Goal: Task Accomplishment & Management: Manage account settings

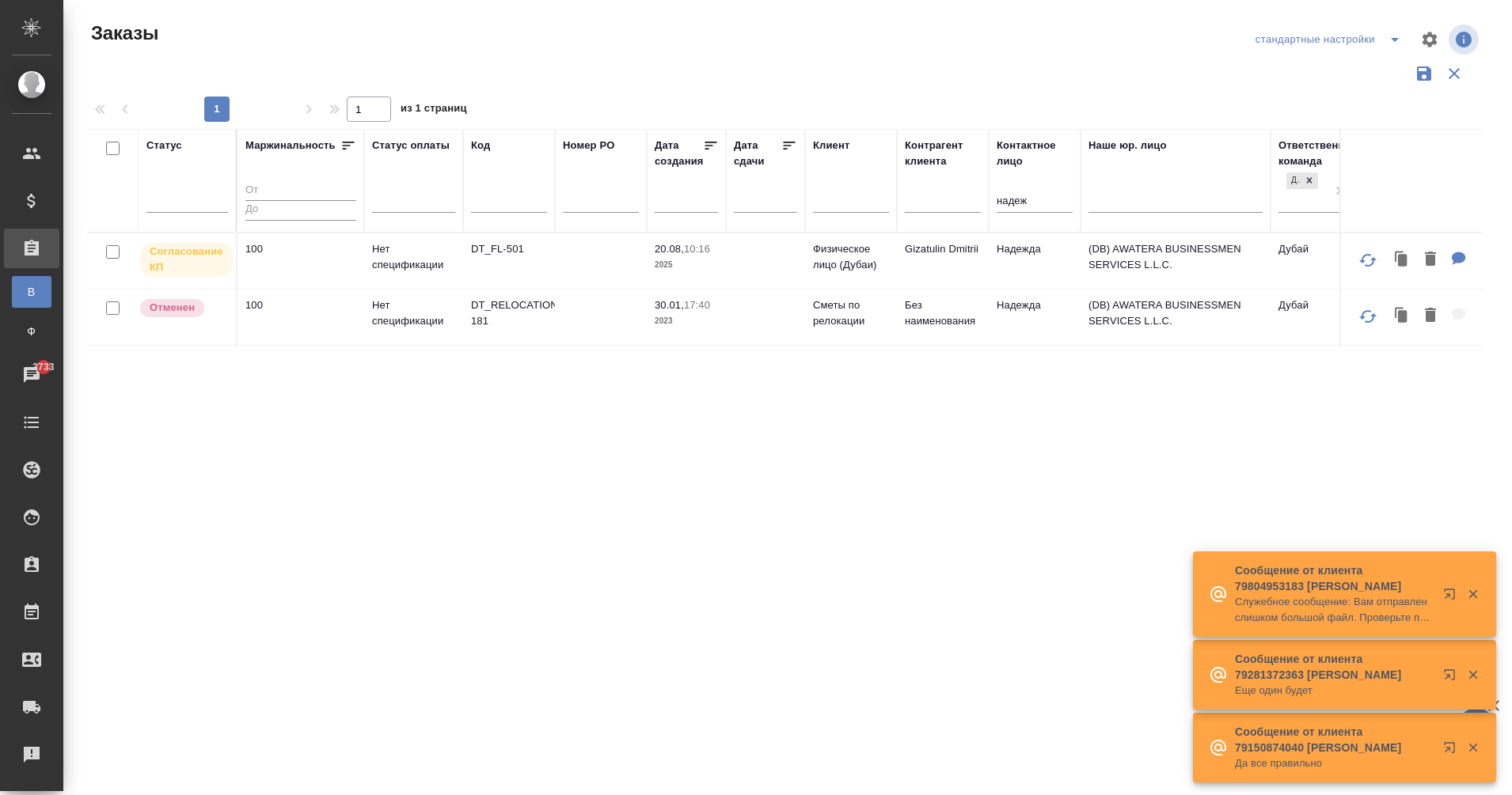
click at [1026, 207] on input "надеж" at bounding box center [1034, 202] width 76 height 20
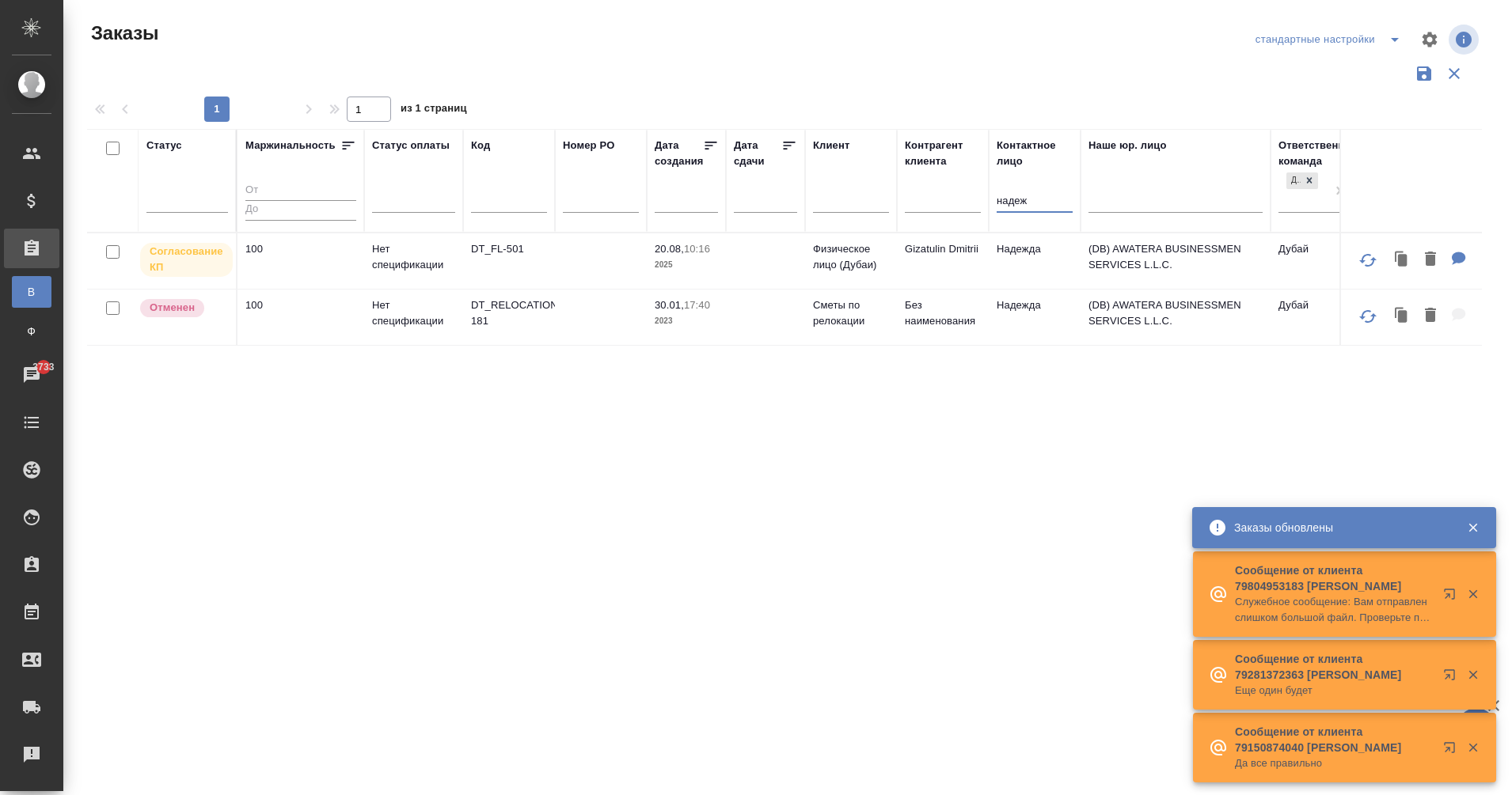
click at [1026, 207] on input "надеж" at bounding box center [1034, 202] width 76 height 20
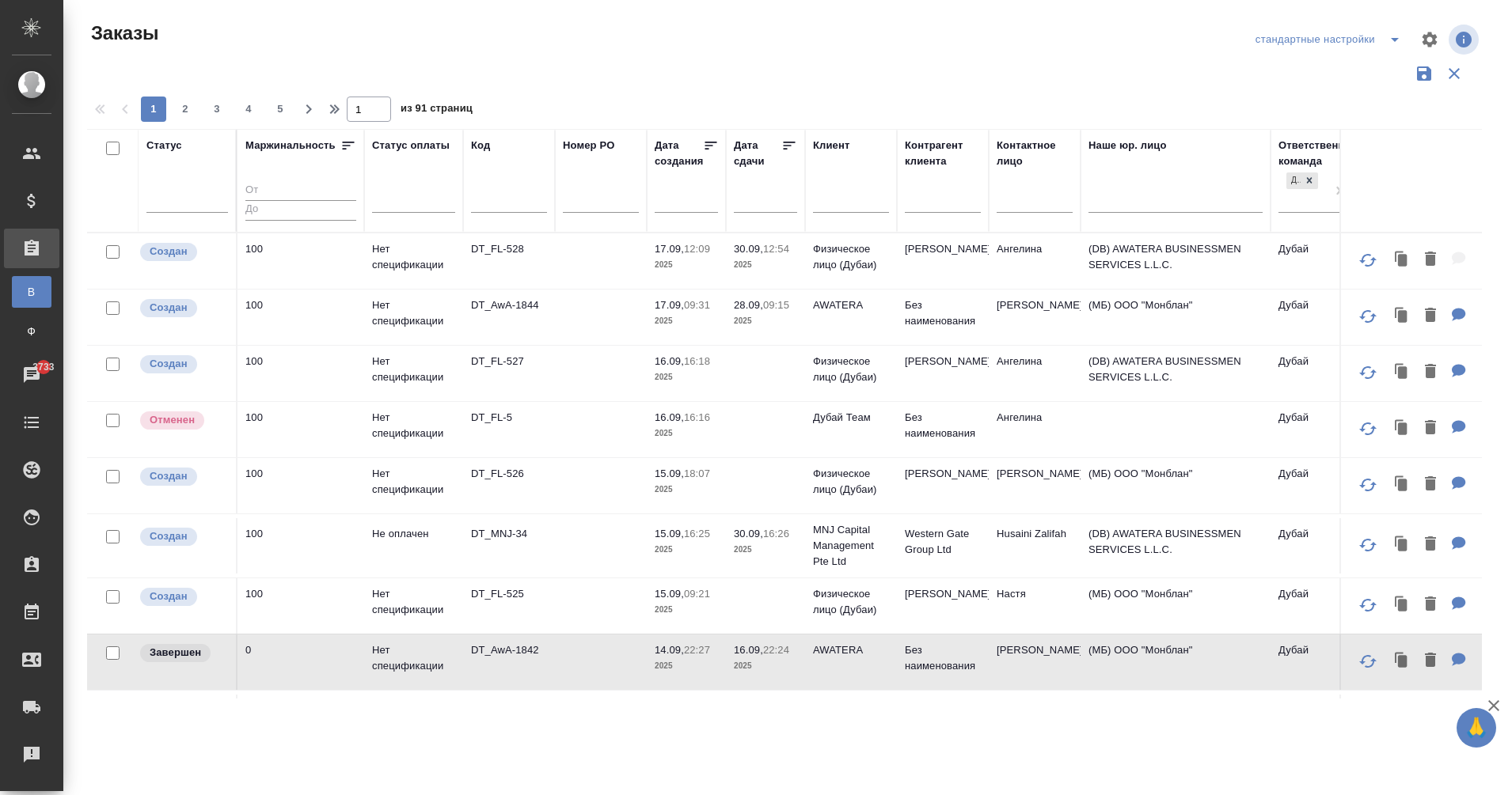
click at [509, 257] on td "DT_FL-528" at bounding box center [509, 260] width 92 height 55
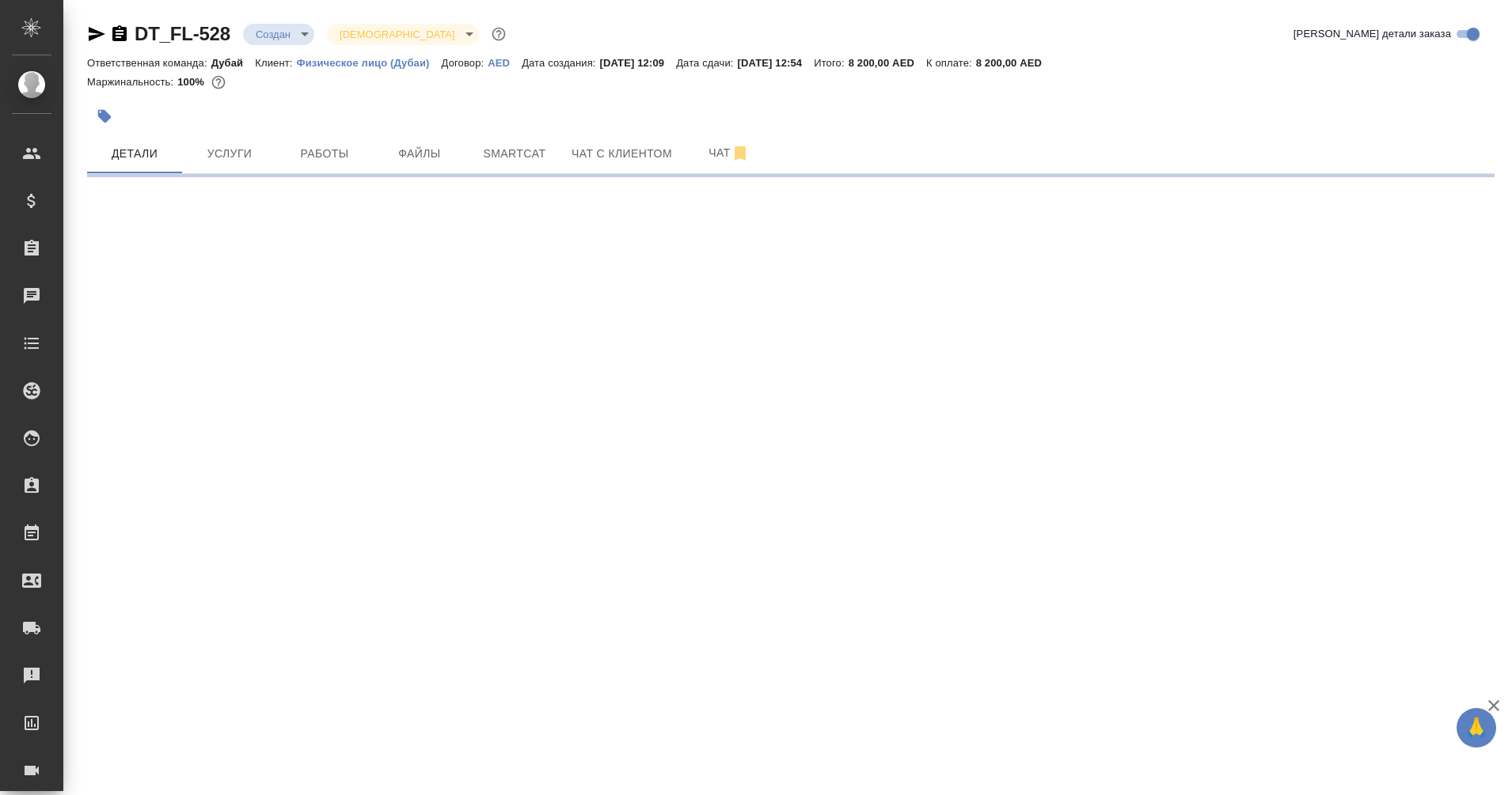
select select "RU"
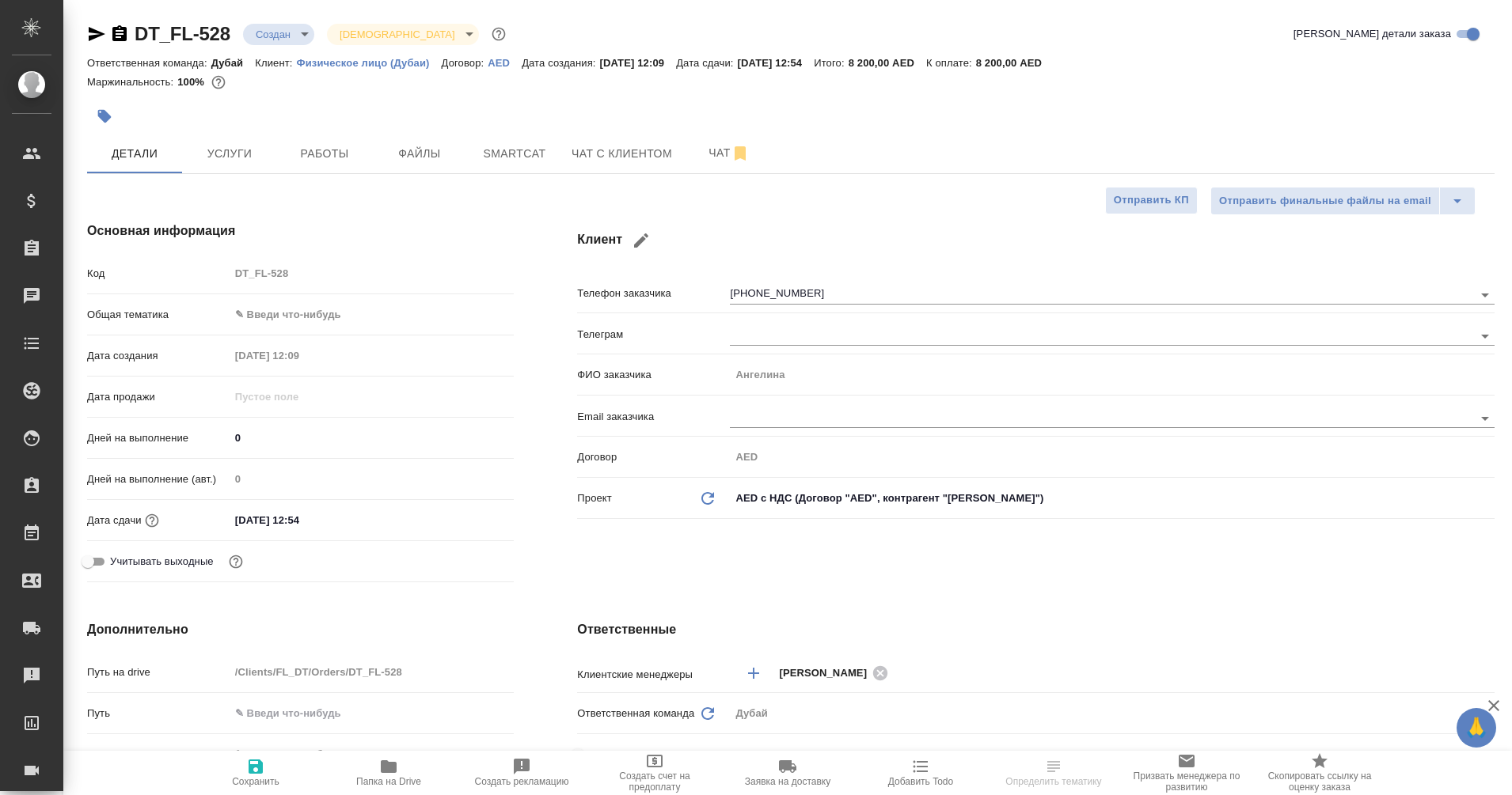
type textarea "x"
click at [1432, 516] on div "Проект Обновить данные AED с НДС (Договор "AED", контрагент "Alexander Andronov…" at bounding box center [1036, 504] width 918 height 41
click at [404, 760] on span "Папка на Drive" at bounding box center [389, 772] width 114 height 30
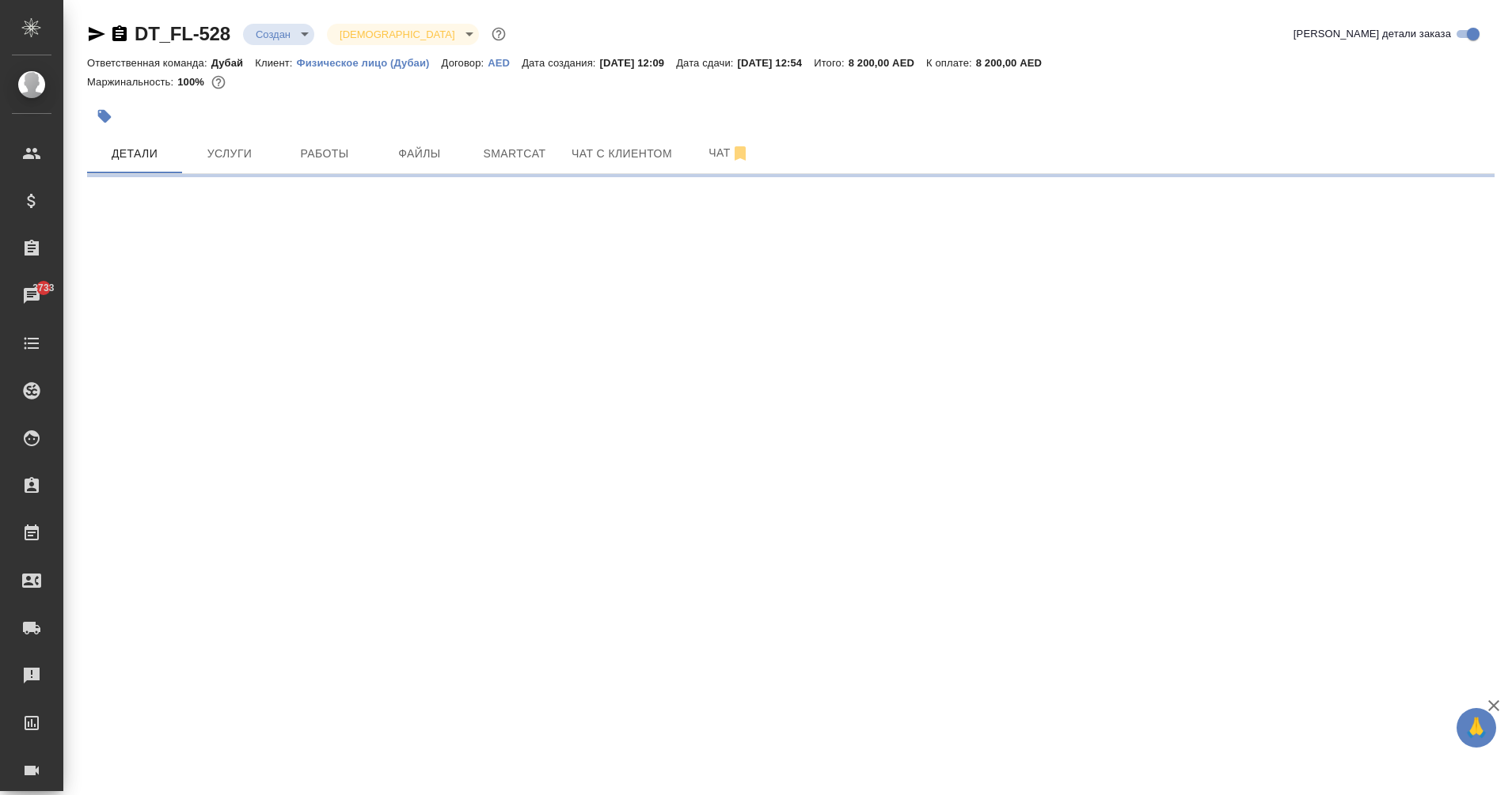
select select "RU"
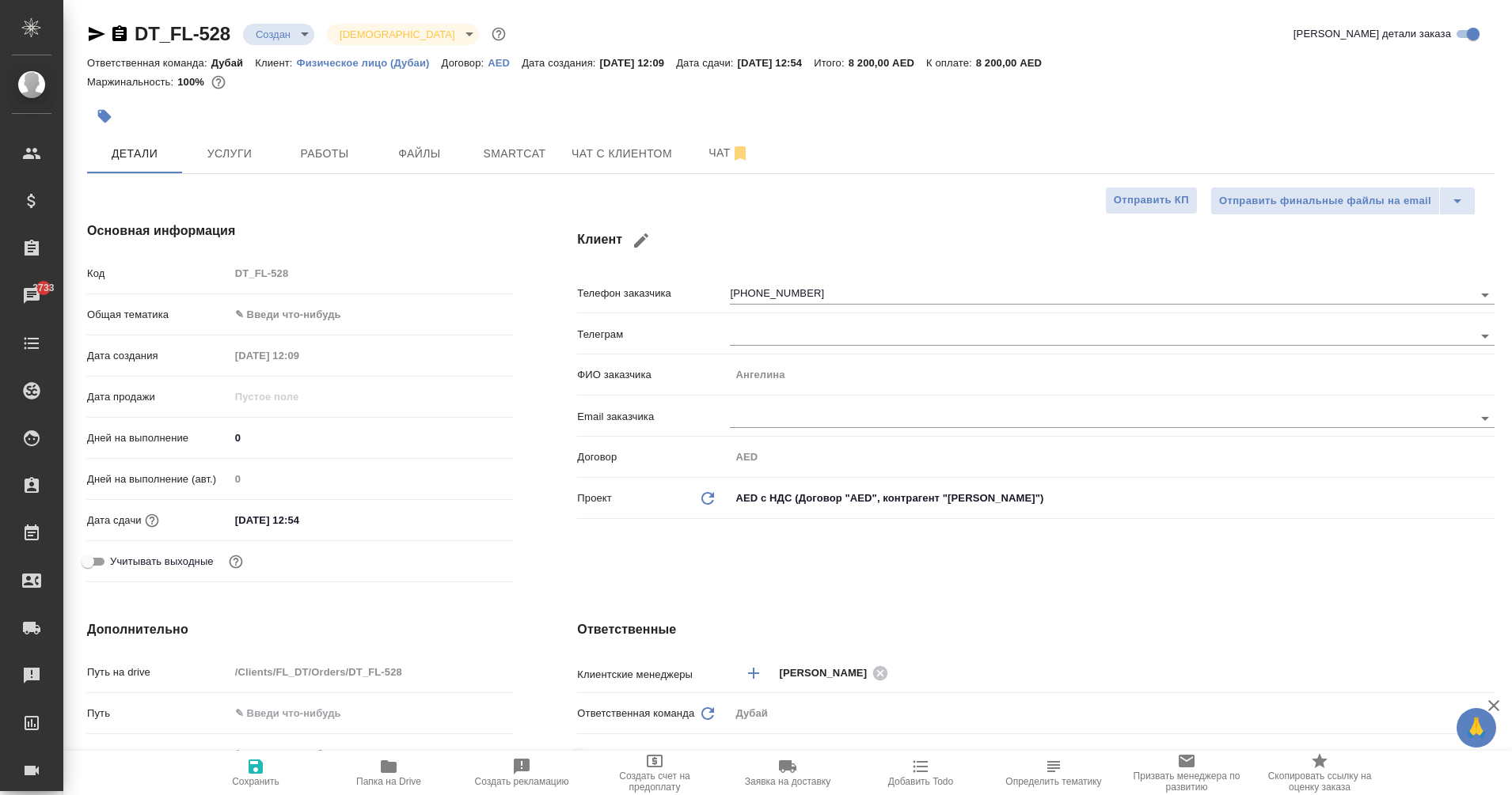
type textarea "x"
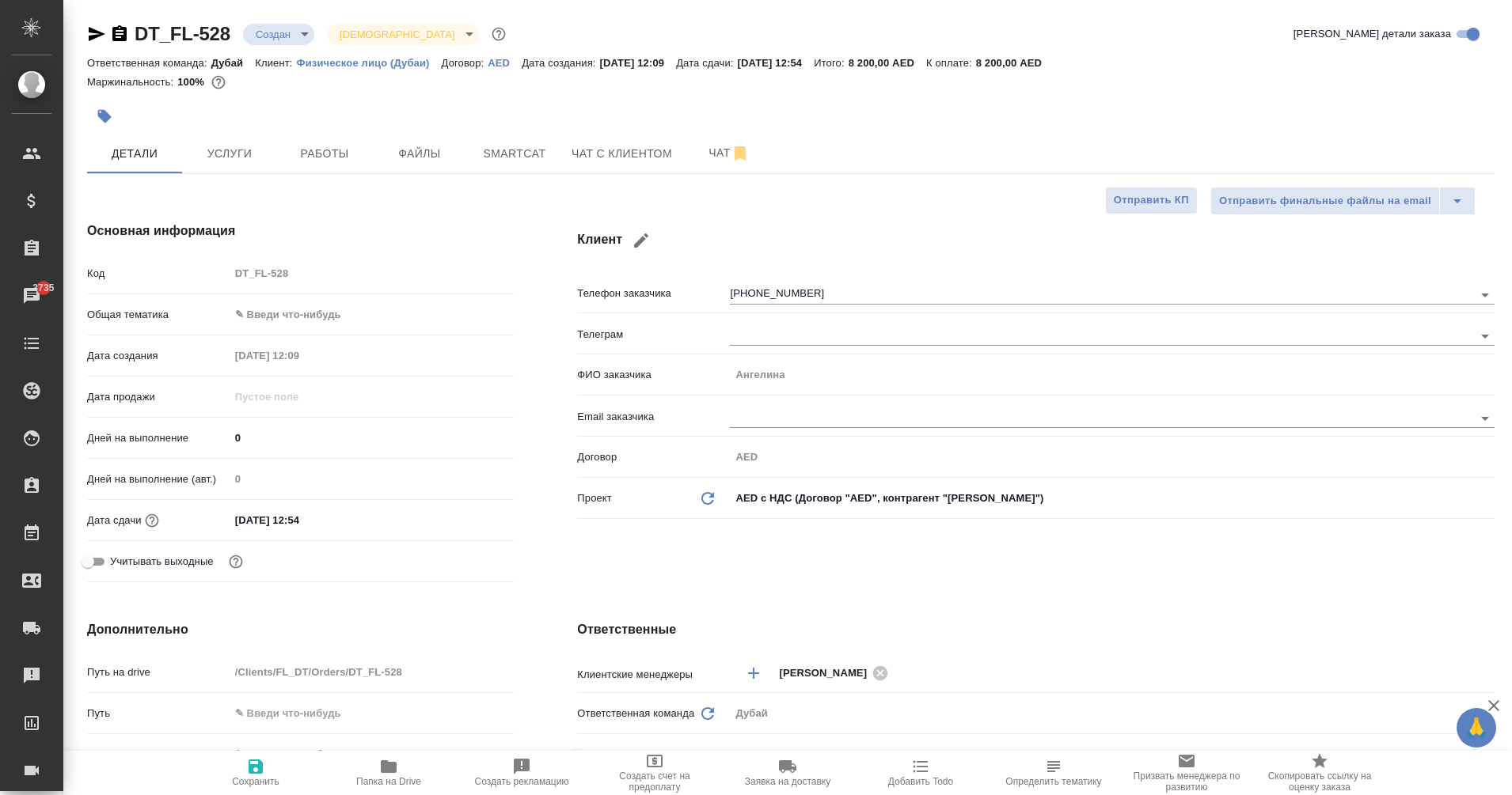
type textarea "x"
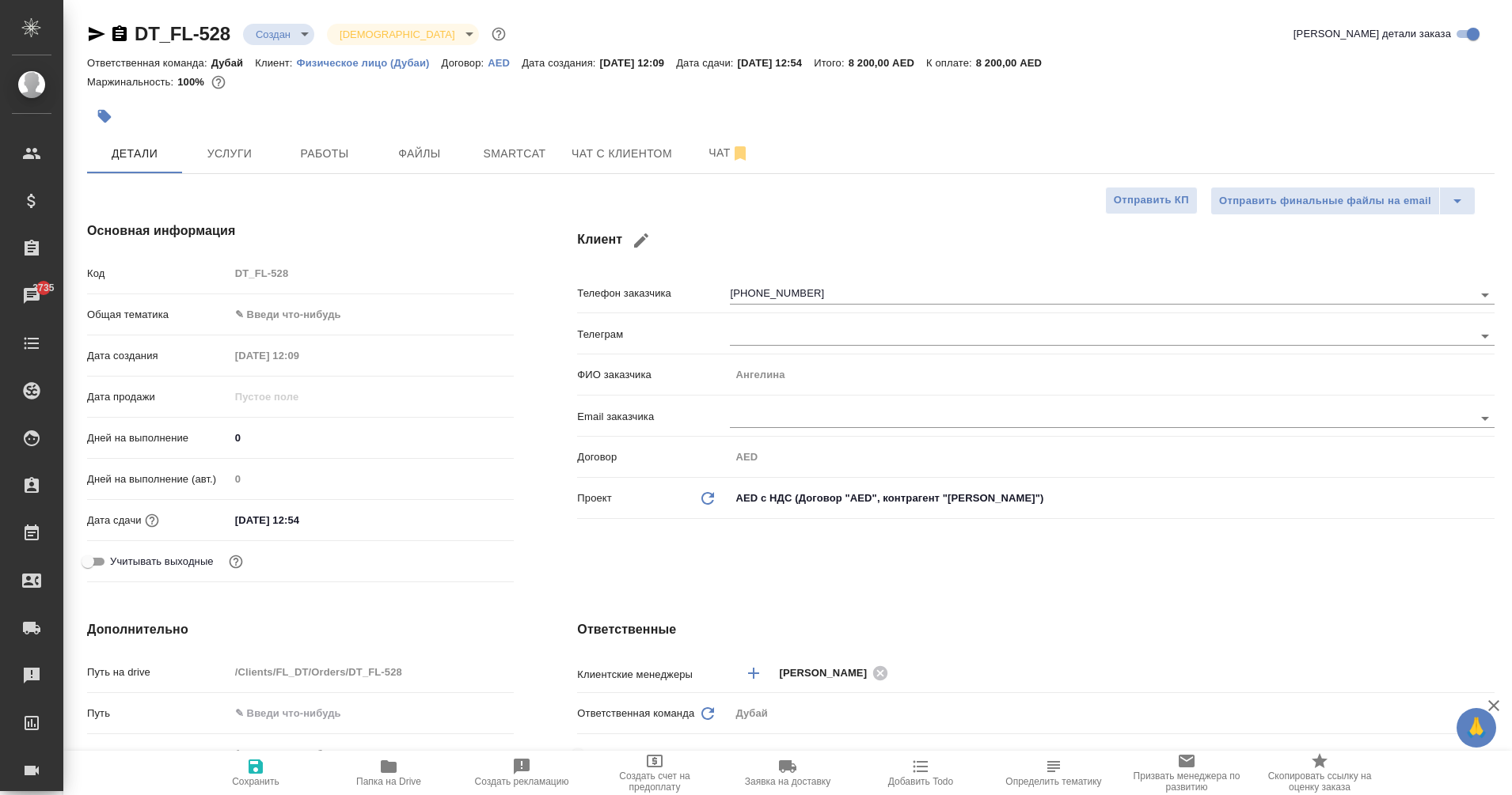
type textarea "x"
click at [237, 149] on span "Услуги" at bounding box center [229, 154] width 76 height 20
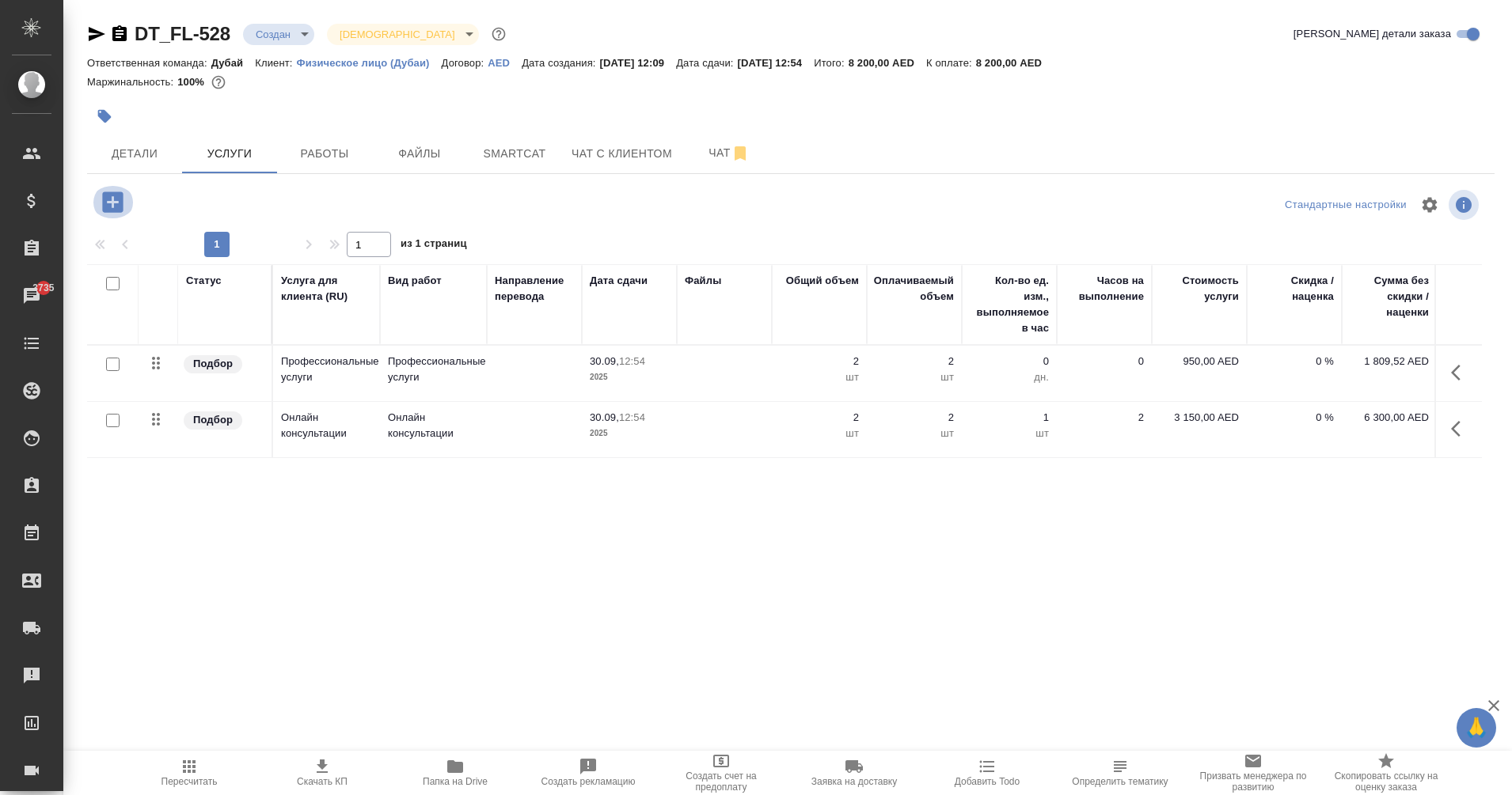
click at [117, 207] on icon "button" at bounding box center [113, 202] width 21 height 21
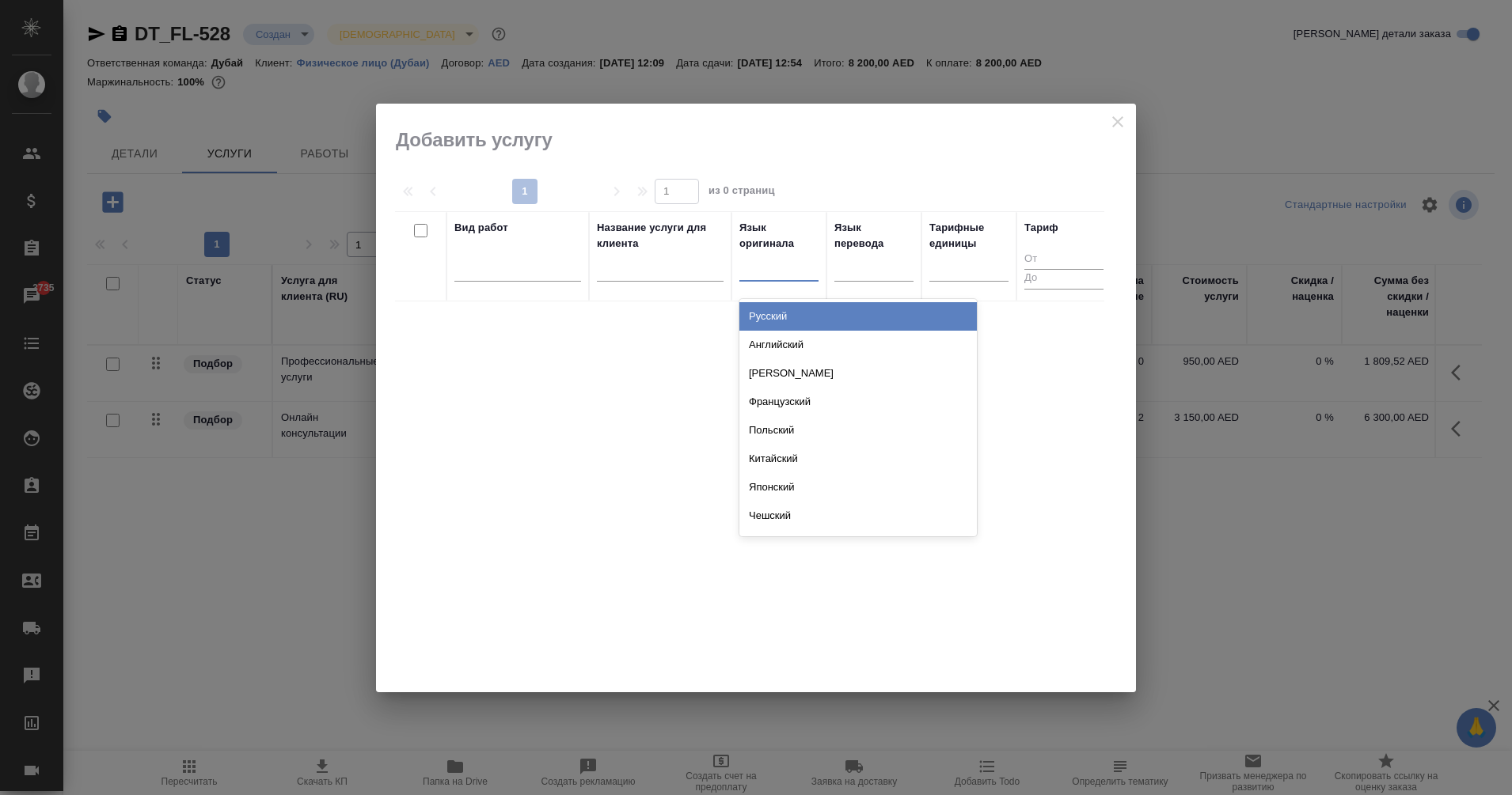
click at [762, 280] on div at bounding box center [779, 266] width 80 height 30
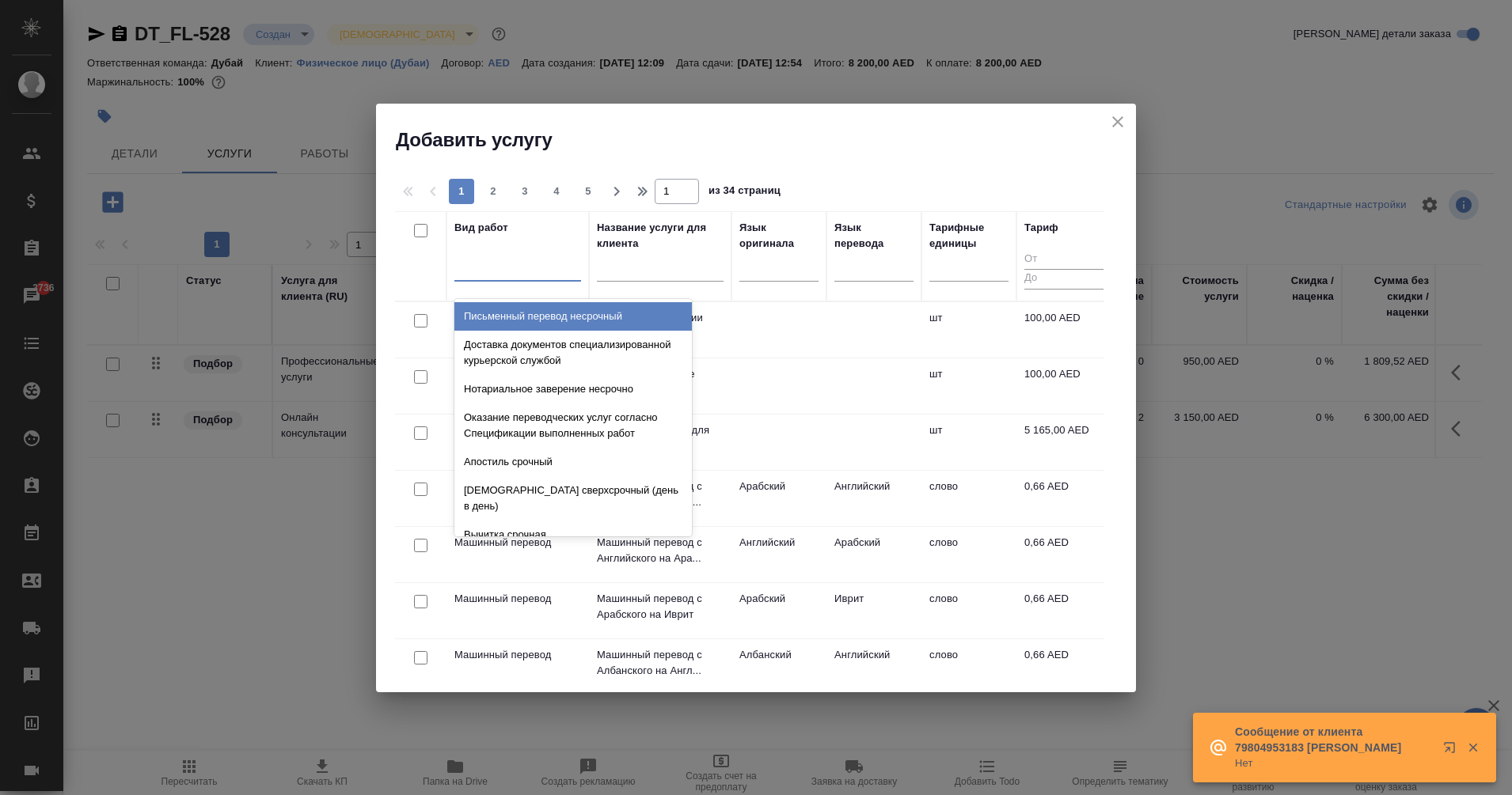
click at [512, 268] on div at bounding box center [517, 266] width 127 height 23
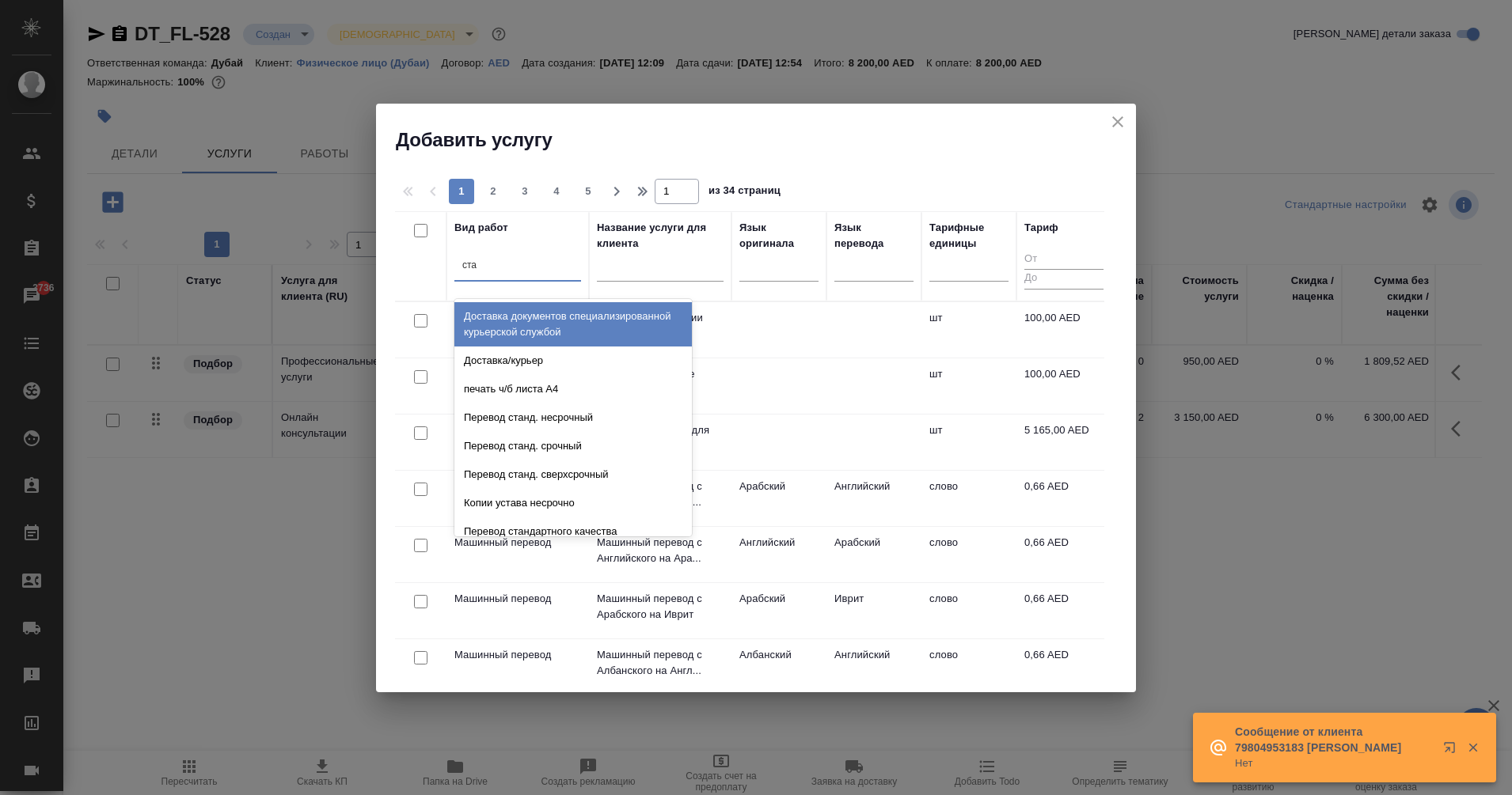
type input "стан"
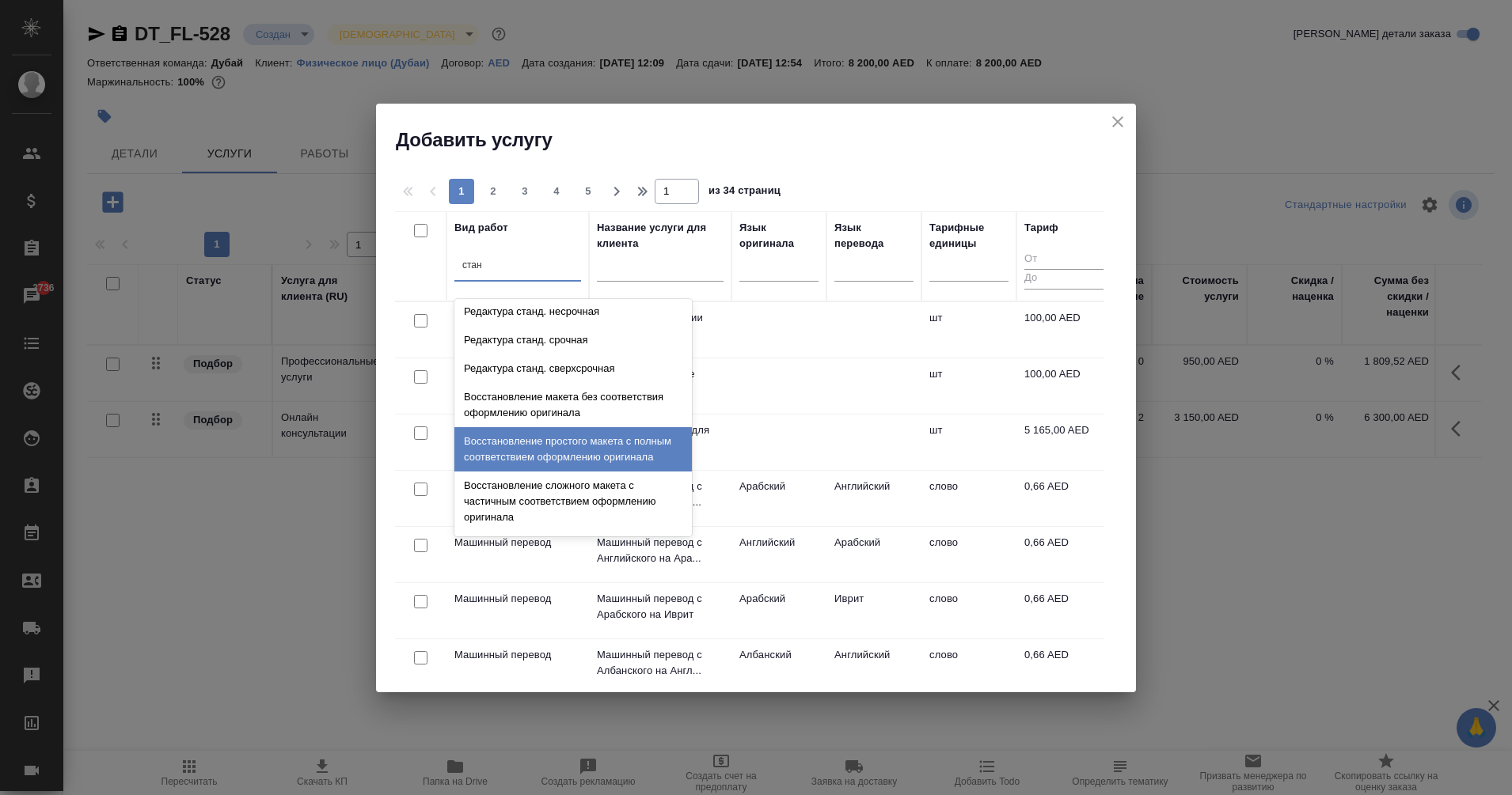
scroll to position [131, 0]
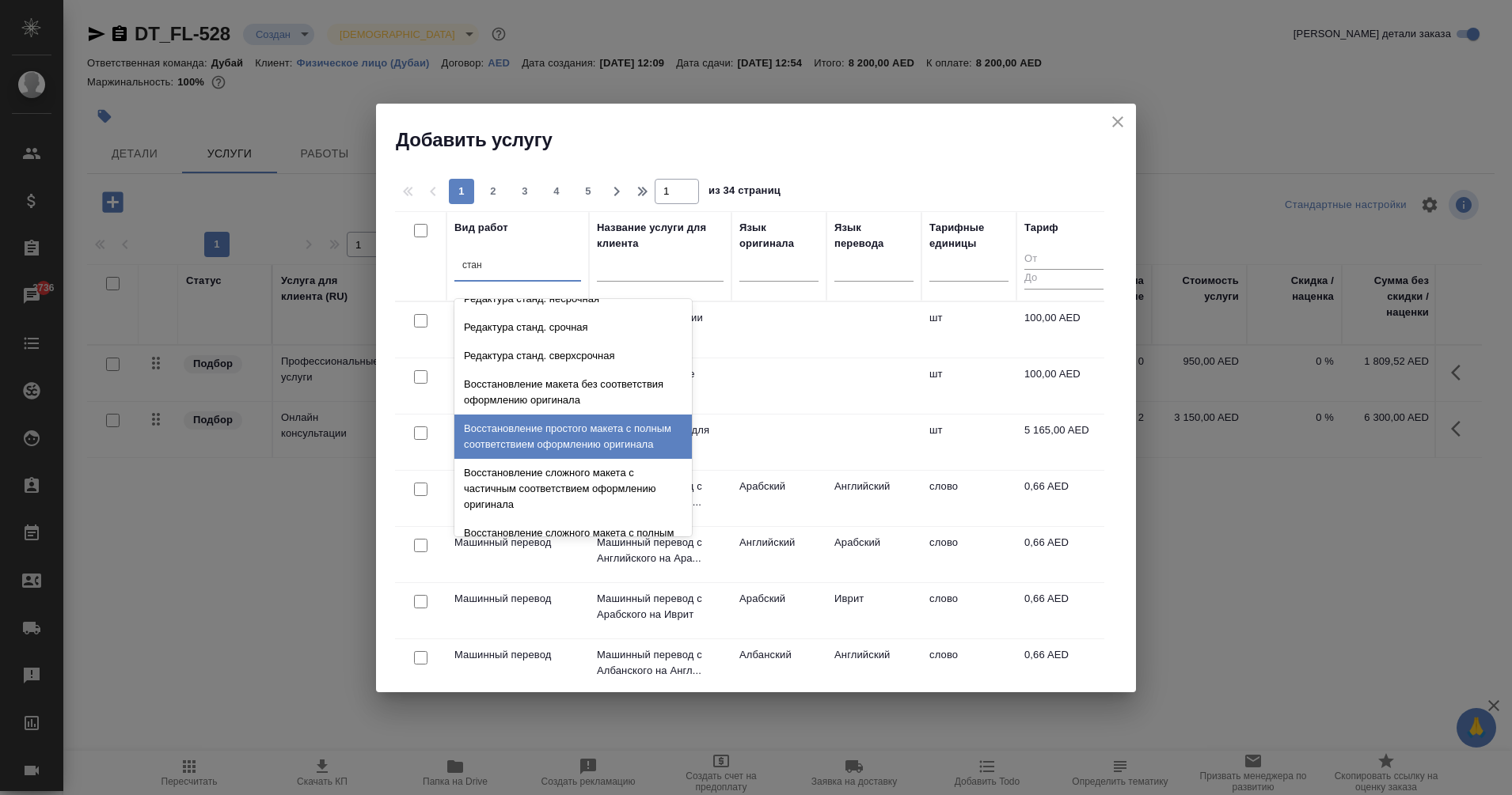
click at [579, 441] on div "Восстановление простого макета с полным соответствием оформлению оригинала" at bounding box center [573, 437] width 238 height 45
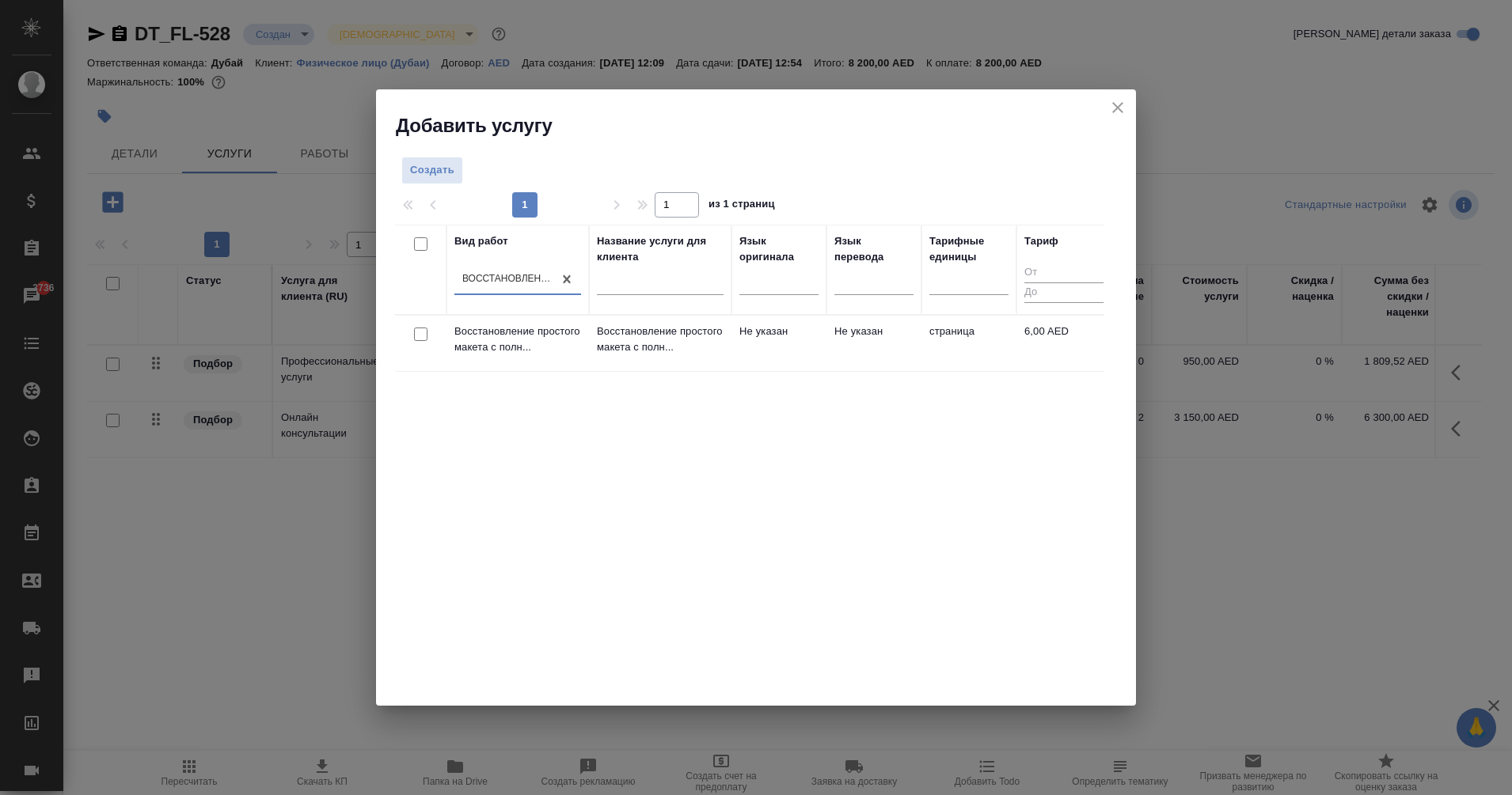
click at [423, 335] on input "checkbox" at bounding box center [420, 334] width 13 height 13
checkbox input "true"
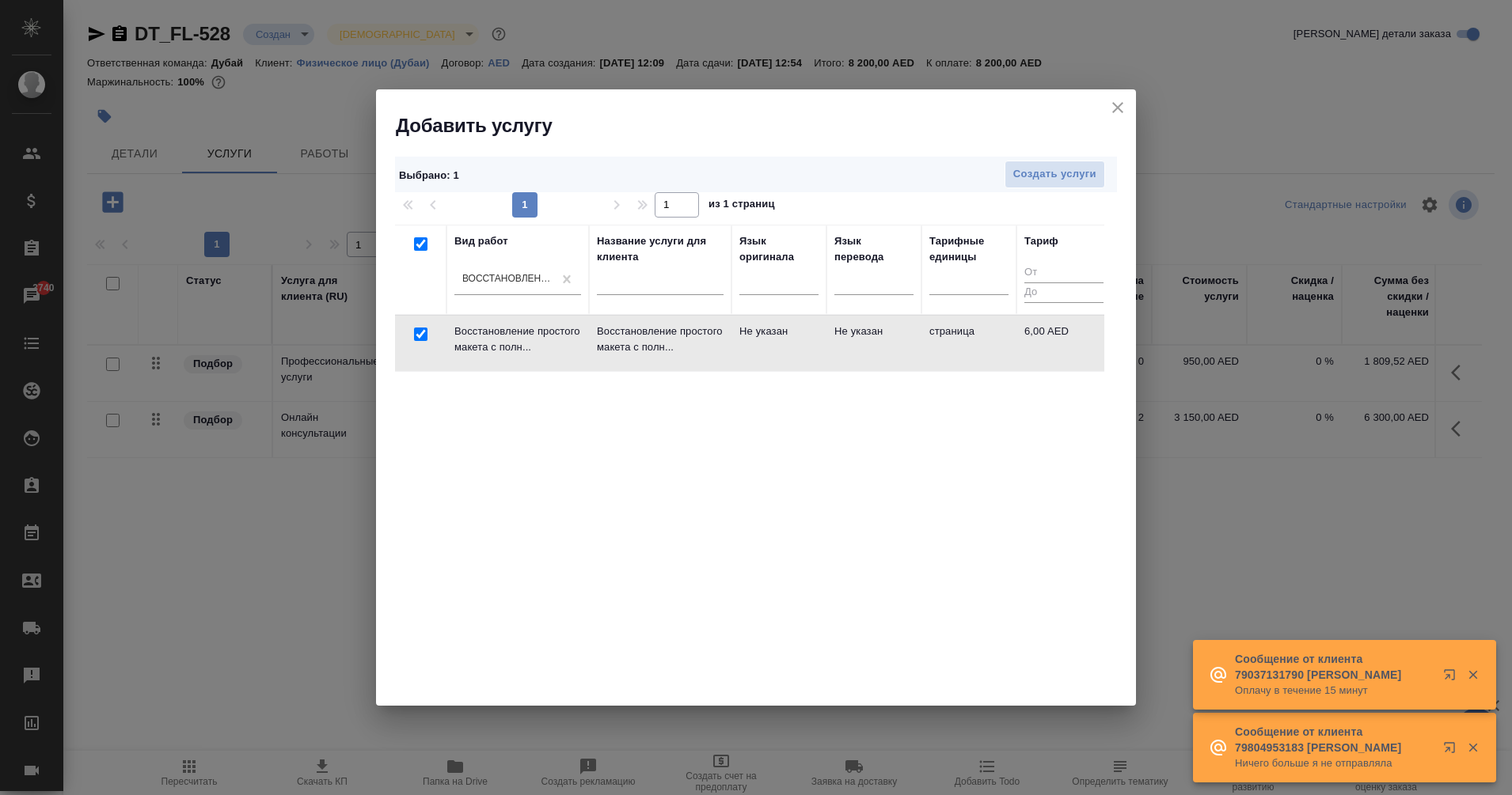
click at [417, 243] on input "checkbox" at bounding box center [420, 244] width 13 height 13
checkbox input "false"
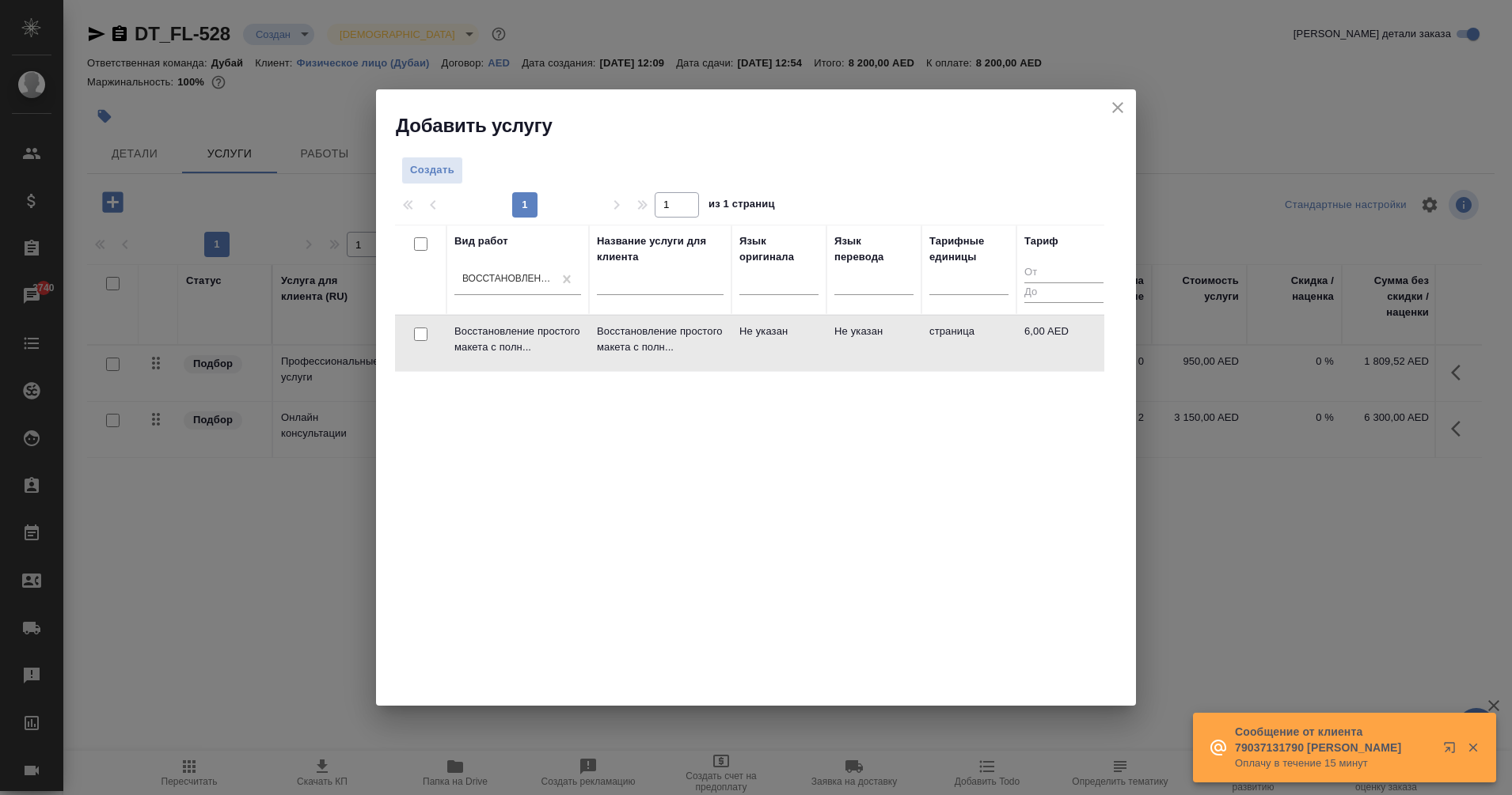
click at [1115, 113] on icon "close" at bounding box center [1118, 107] width 19 height 19
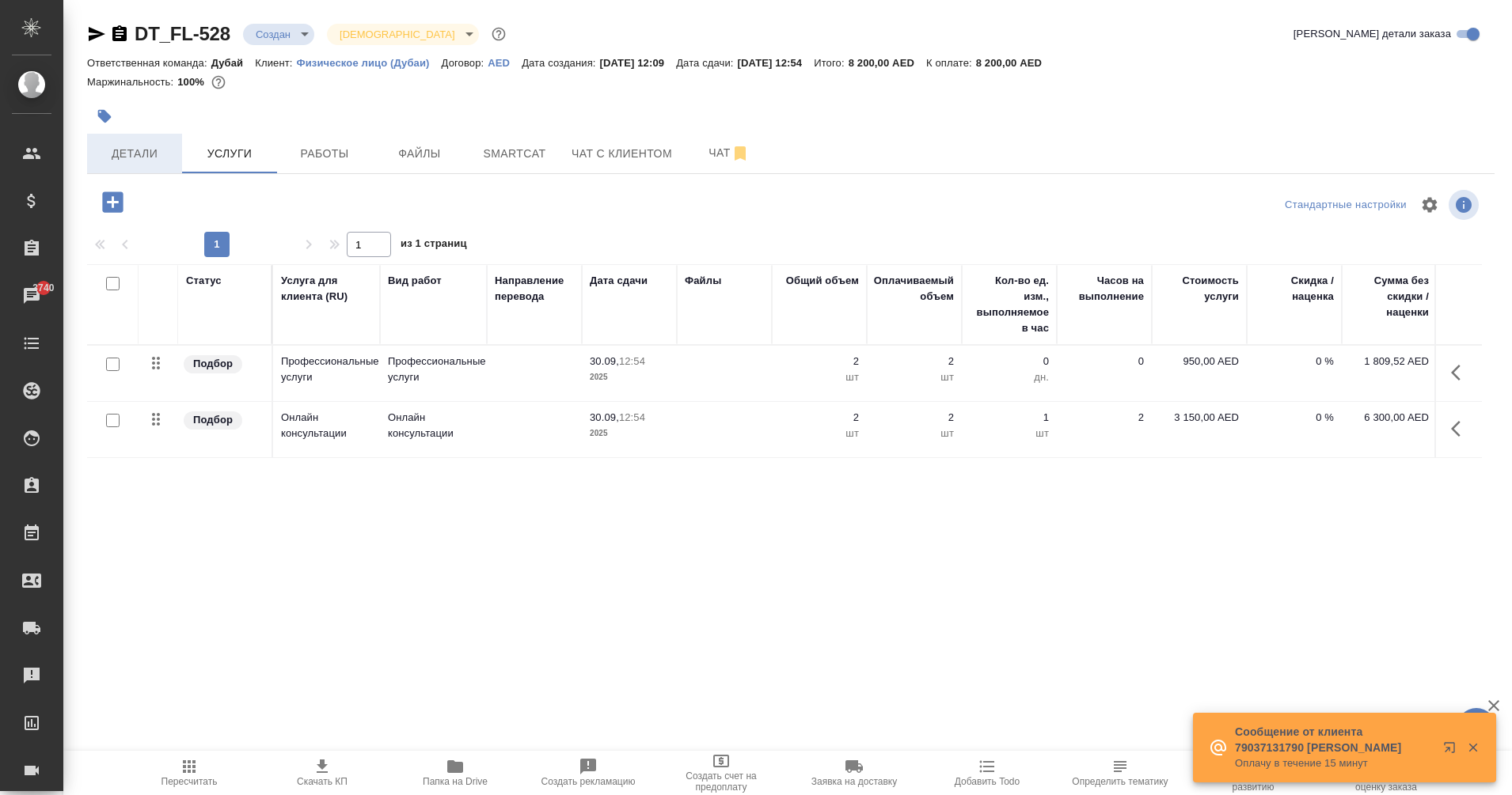
click at [129, 156] on span "Детали" at bounding box center [135, 154] width 76 height 20
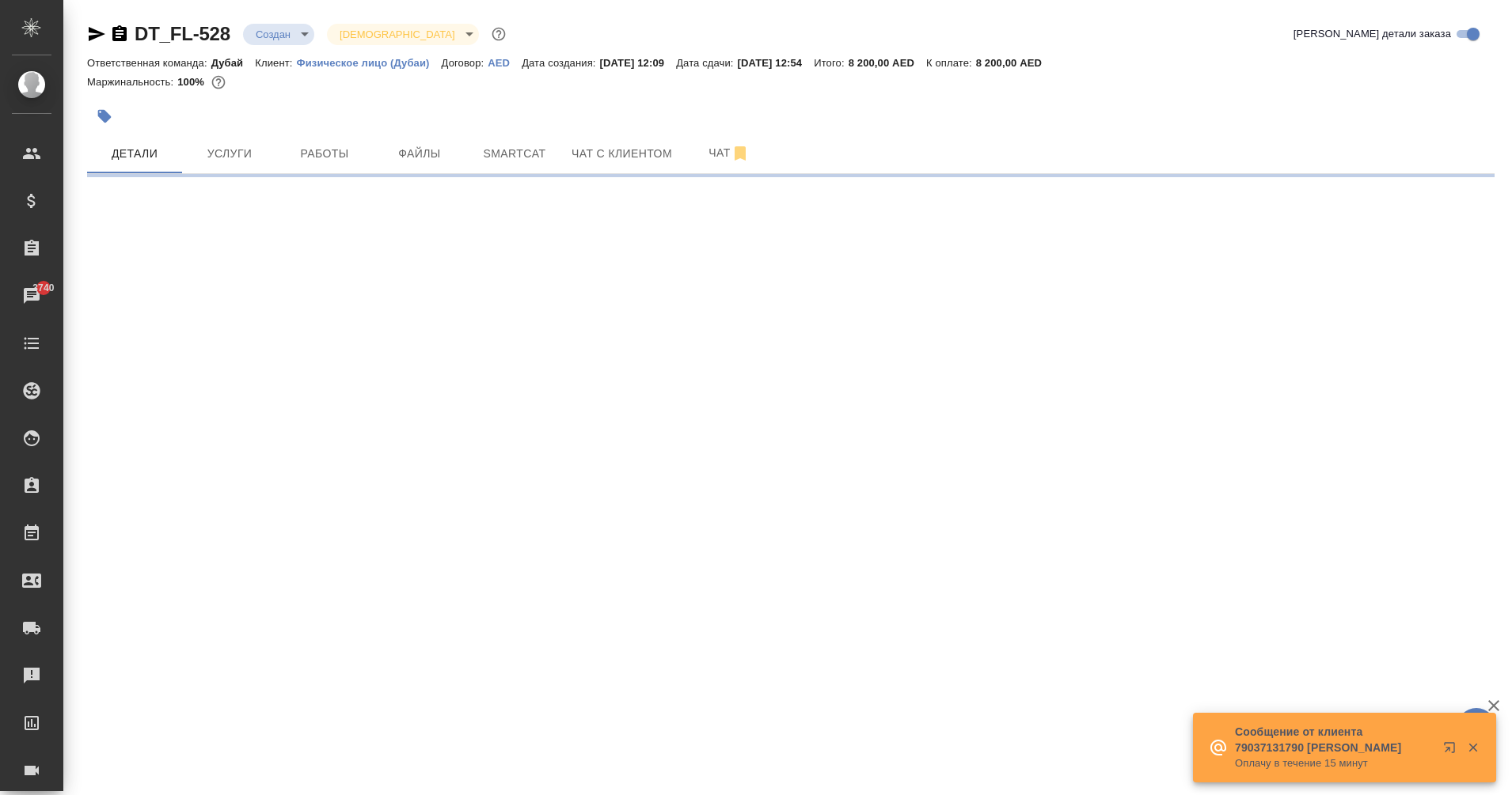
select select "RU"
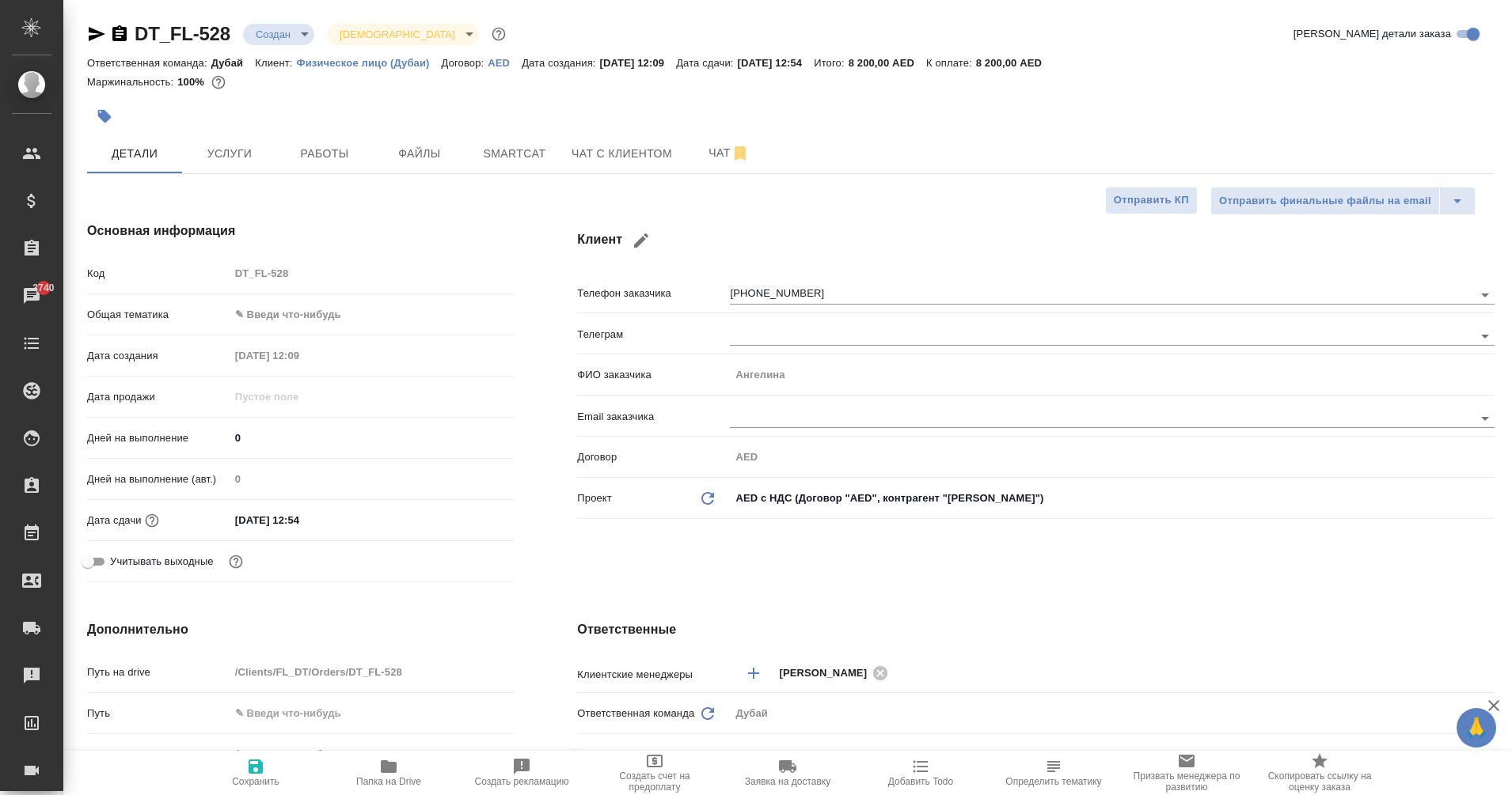
type textarea "x"
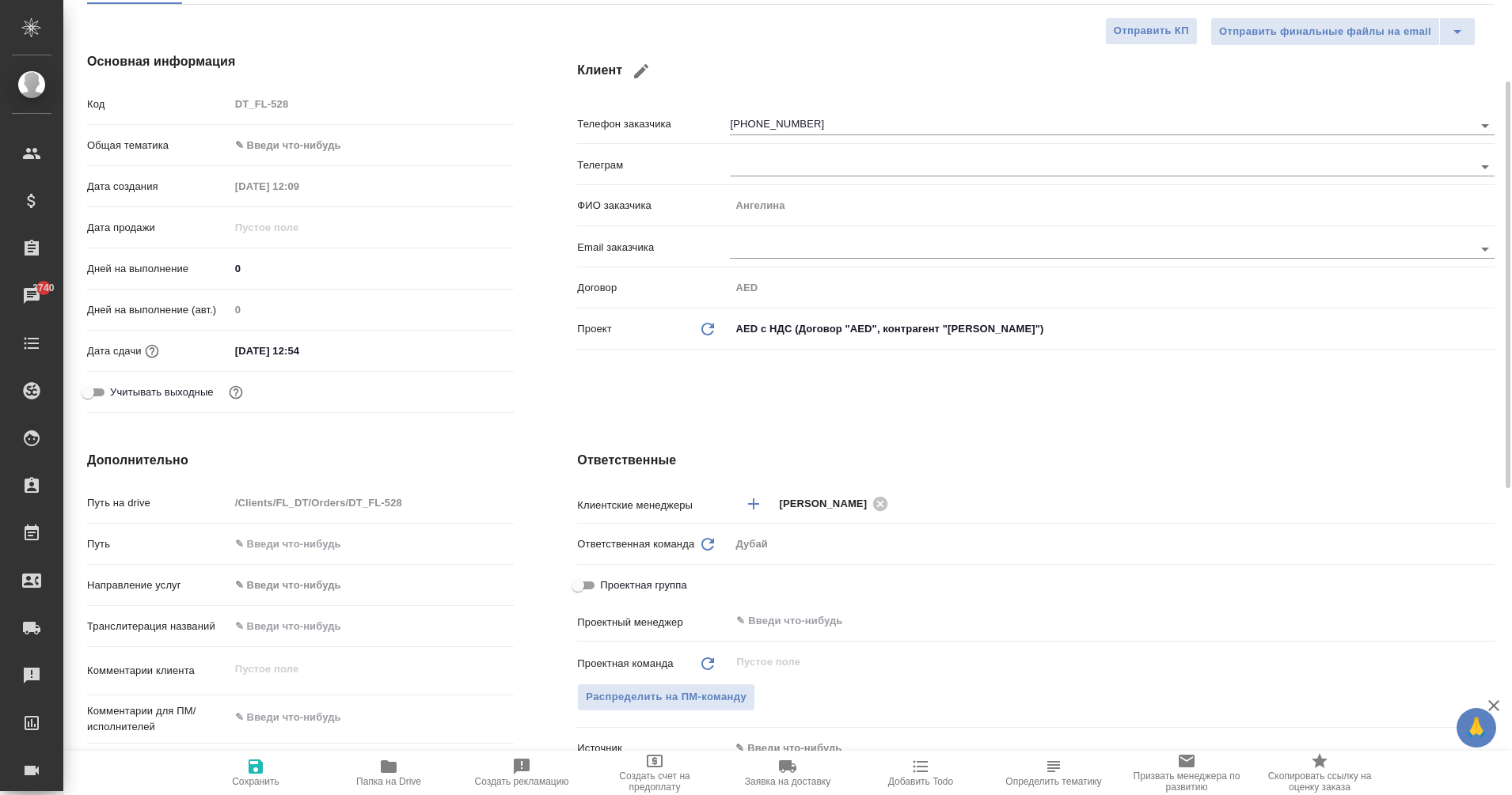
scroll to position [172, 0]
type textarea "x"
click at [268, 707] on textarea at bounding box center [372, 715] width 285 height 27
type textarea "x"
type textarea "1"
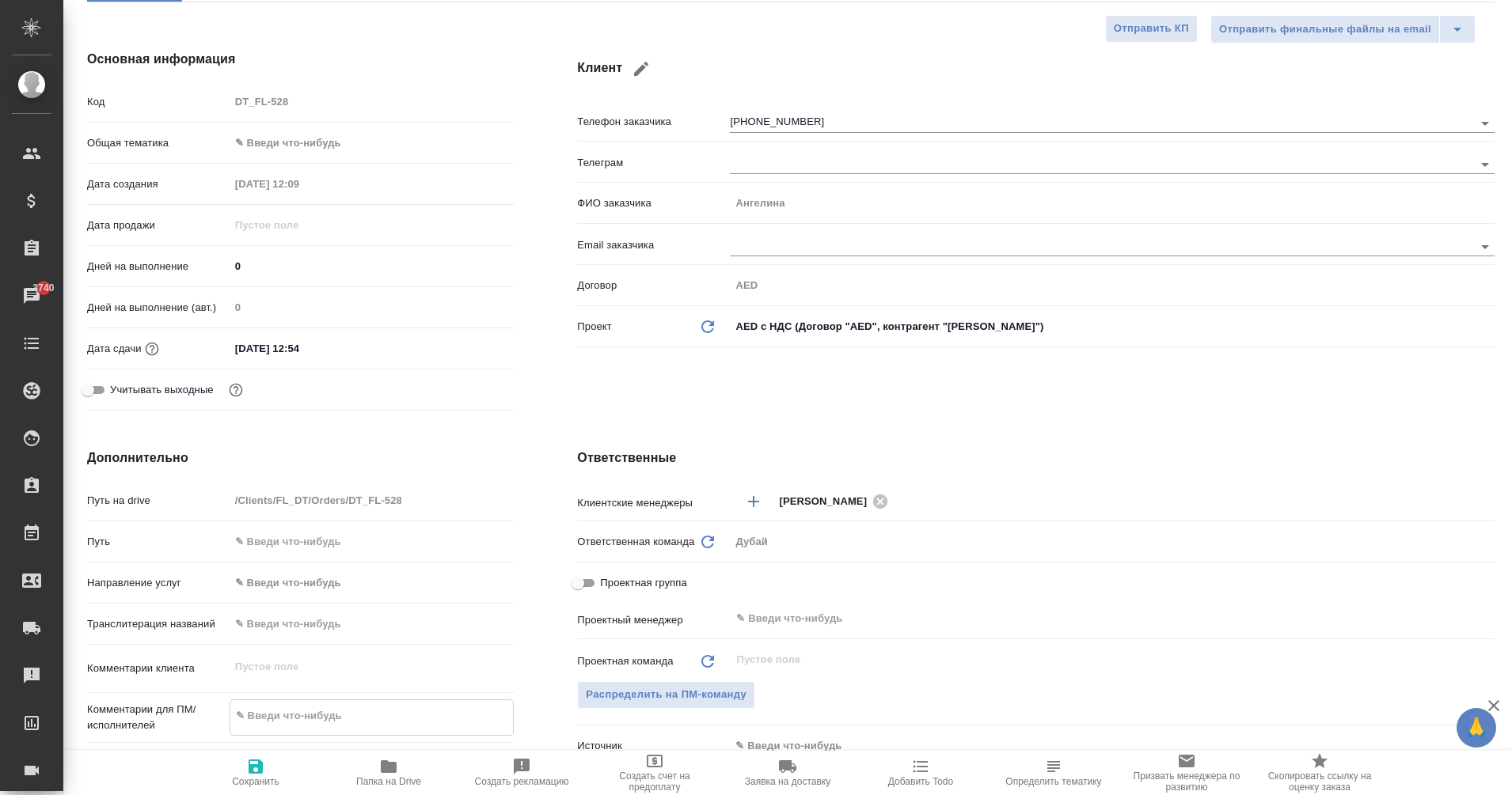
type textarea "x"
type textarea "1."
type textarea "x"
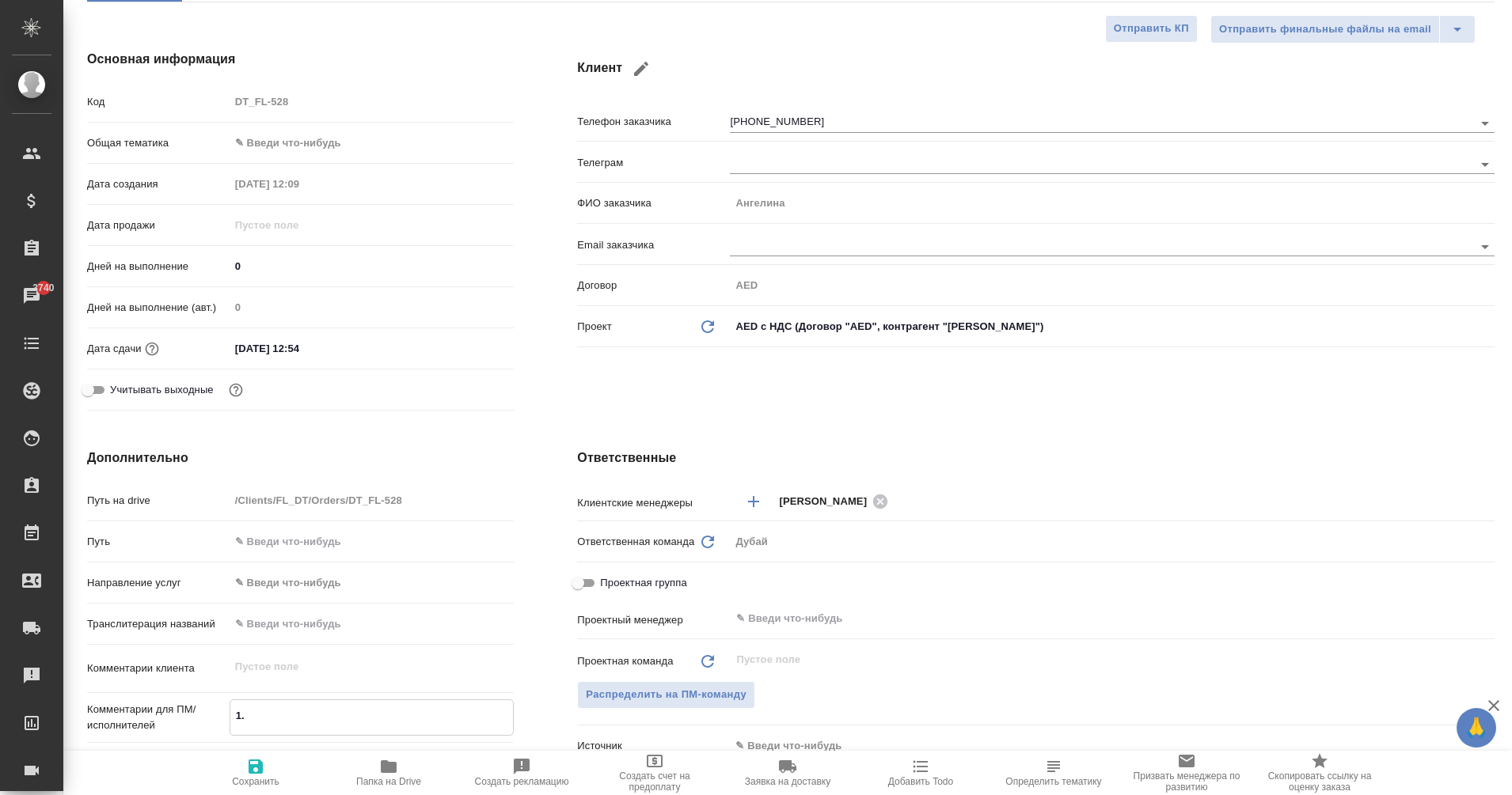
type textarea "x"
type textarea "1."
type textarea "x"
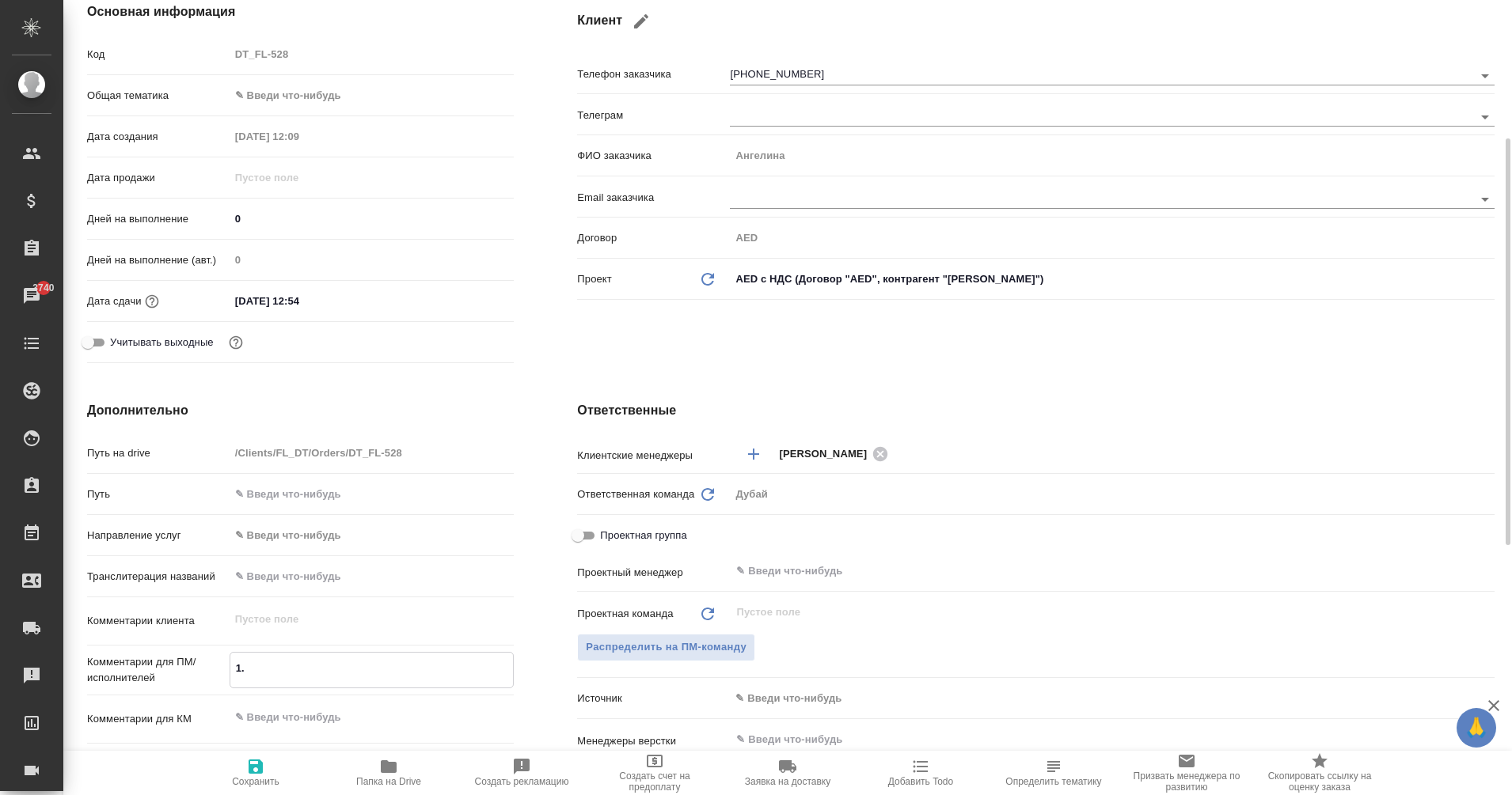
scroll to position [239, 0]
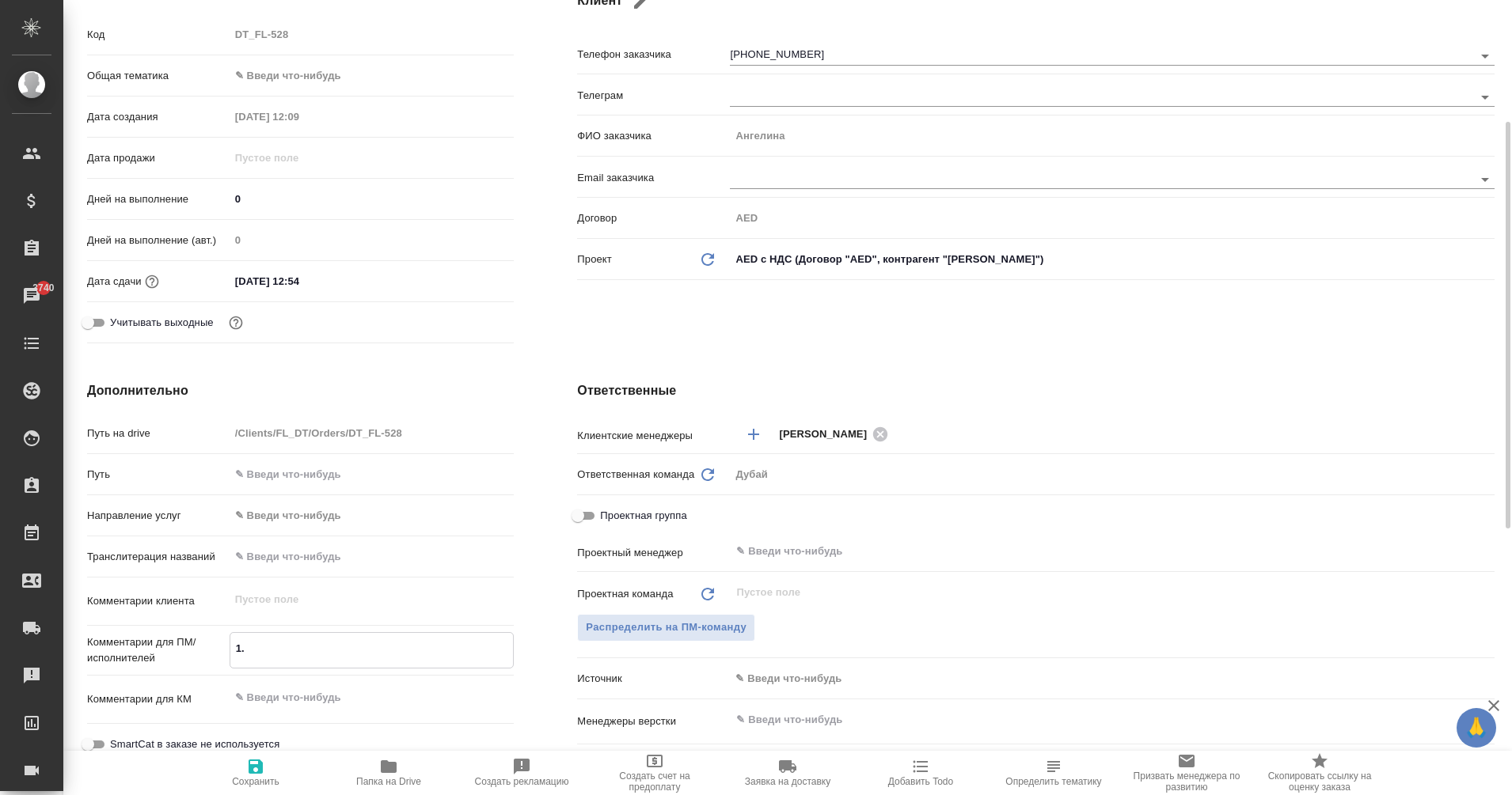
drag, startPoint x: 316, startPoint y: 644, endPoint x: 121, endPoint y: 639, distance: 195.1
click at [121, 639] on div "Комментарии для ПМ/исполнителей 1. x" at bounding box center [301, 651] width 427 height 37
type textarea "x"
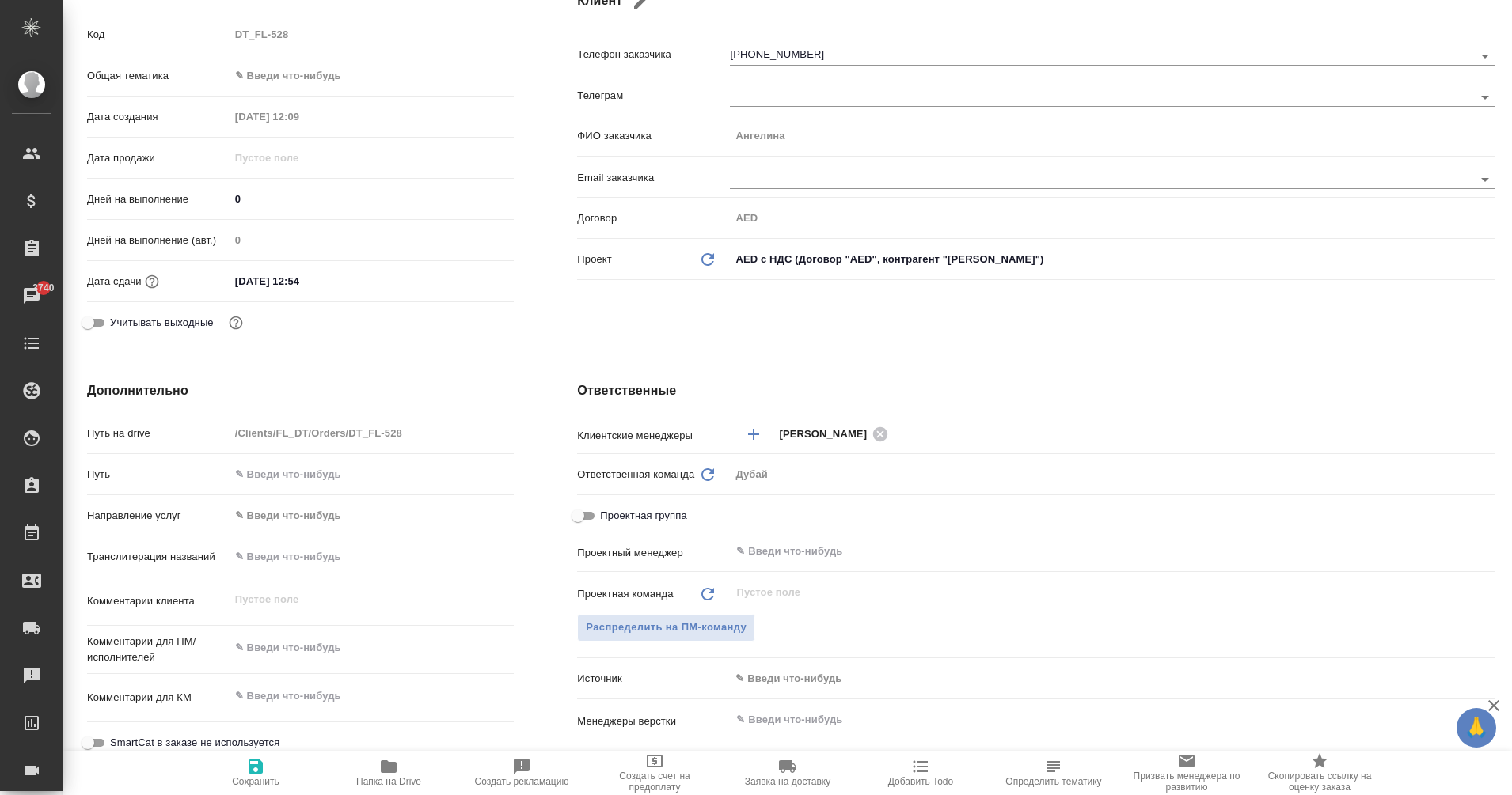
type textarea "x"
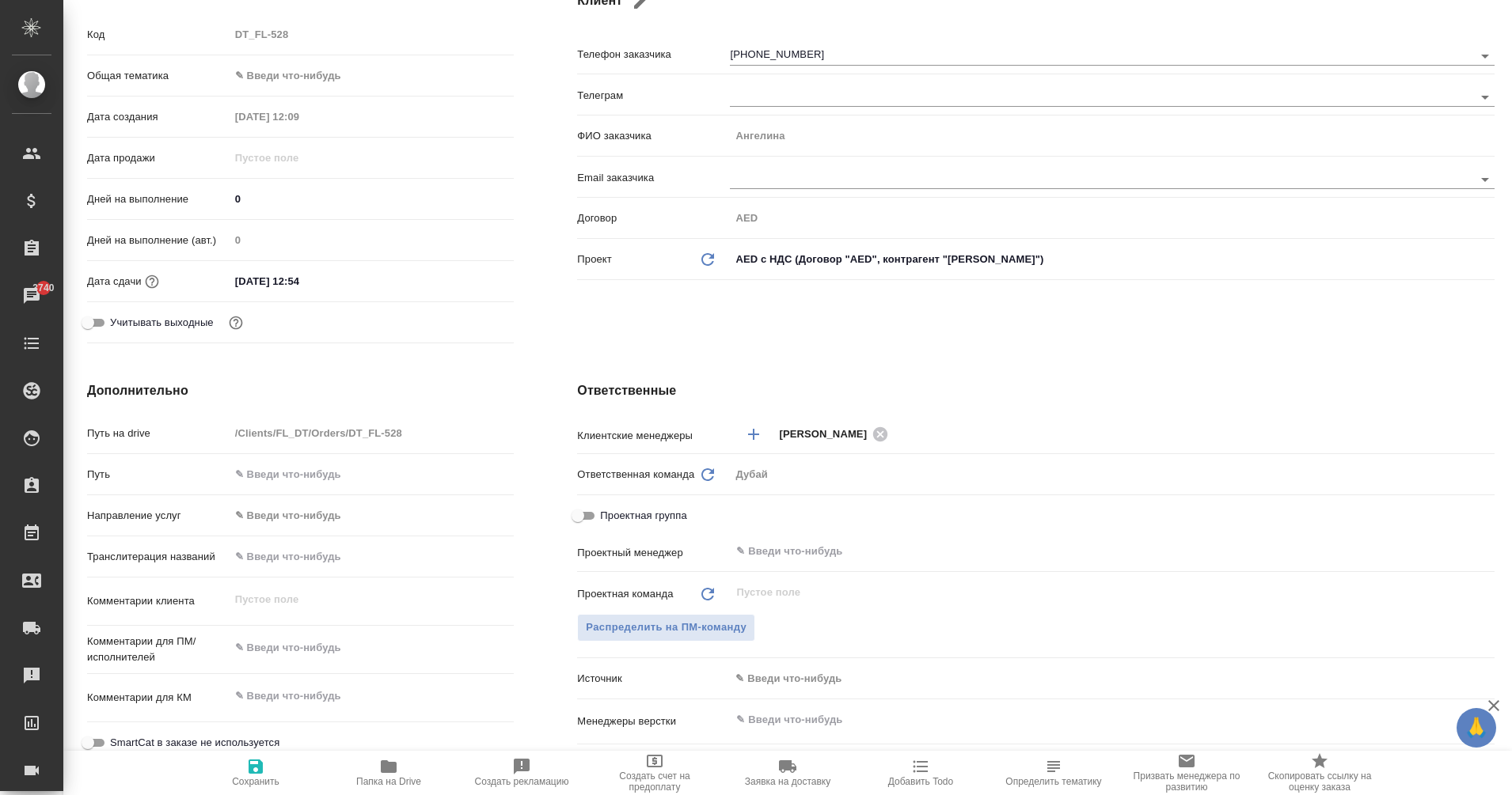
type textarea "x"
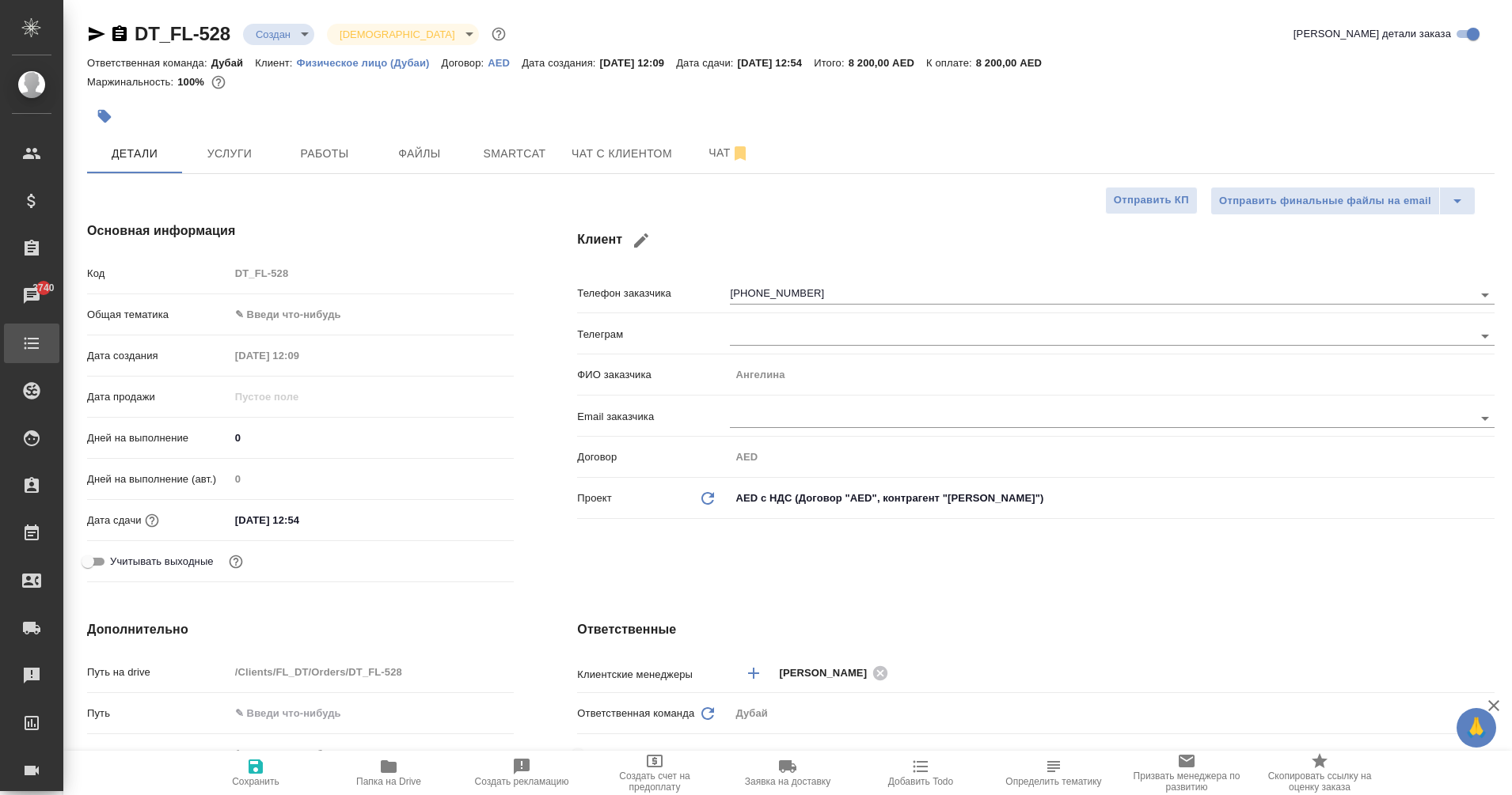
type textarea "x"
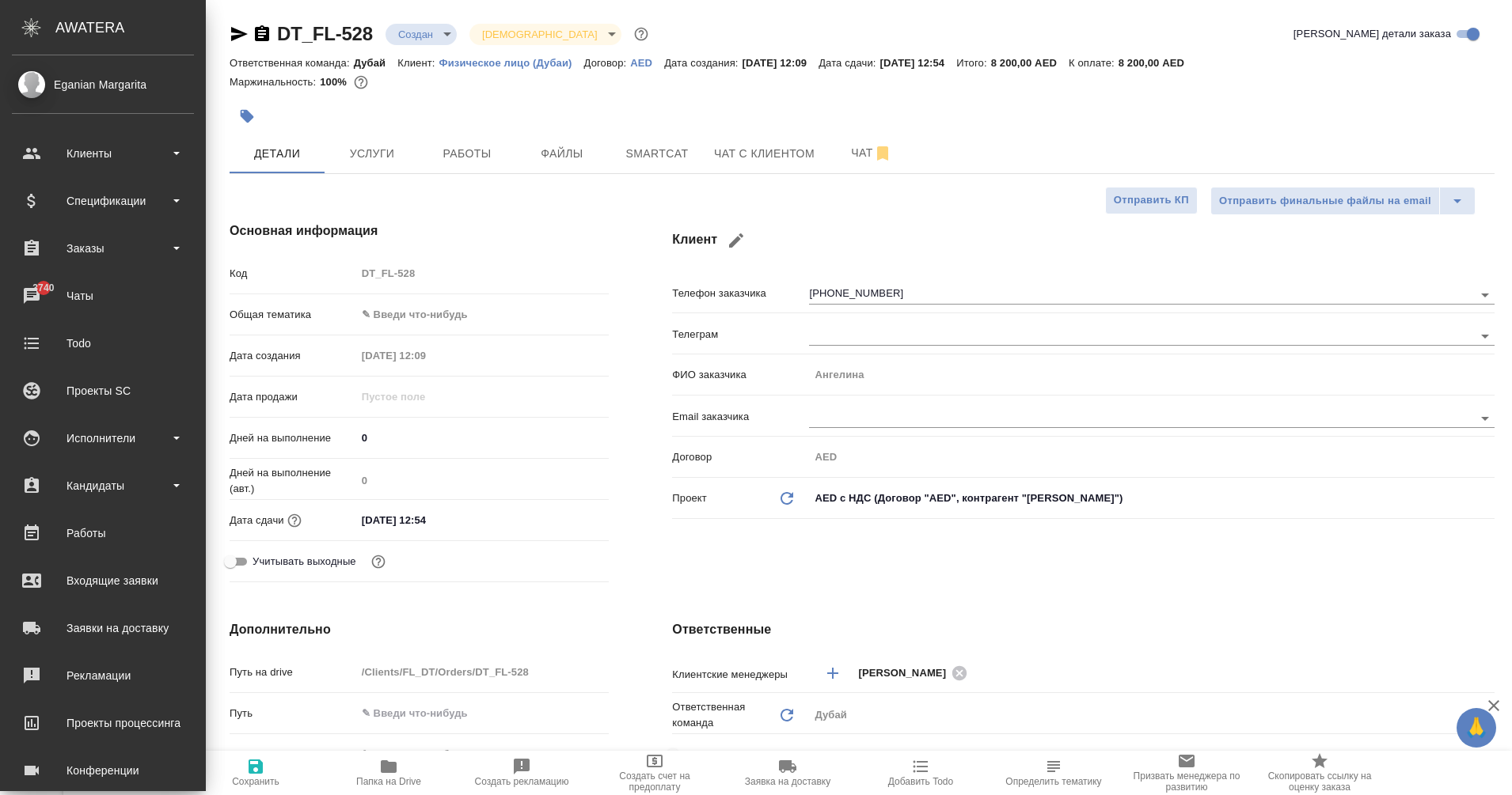
type textarea "x"
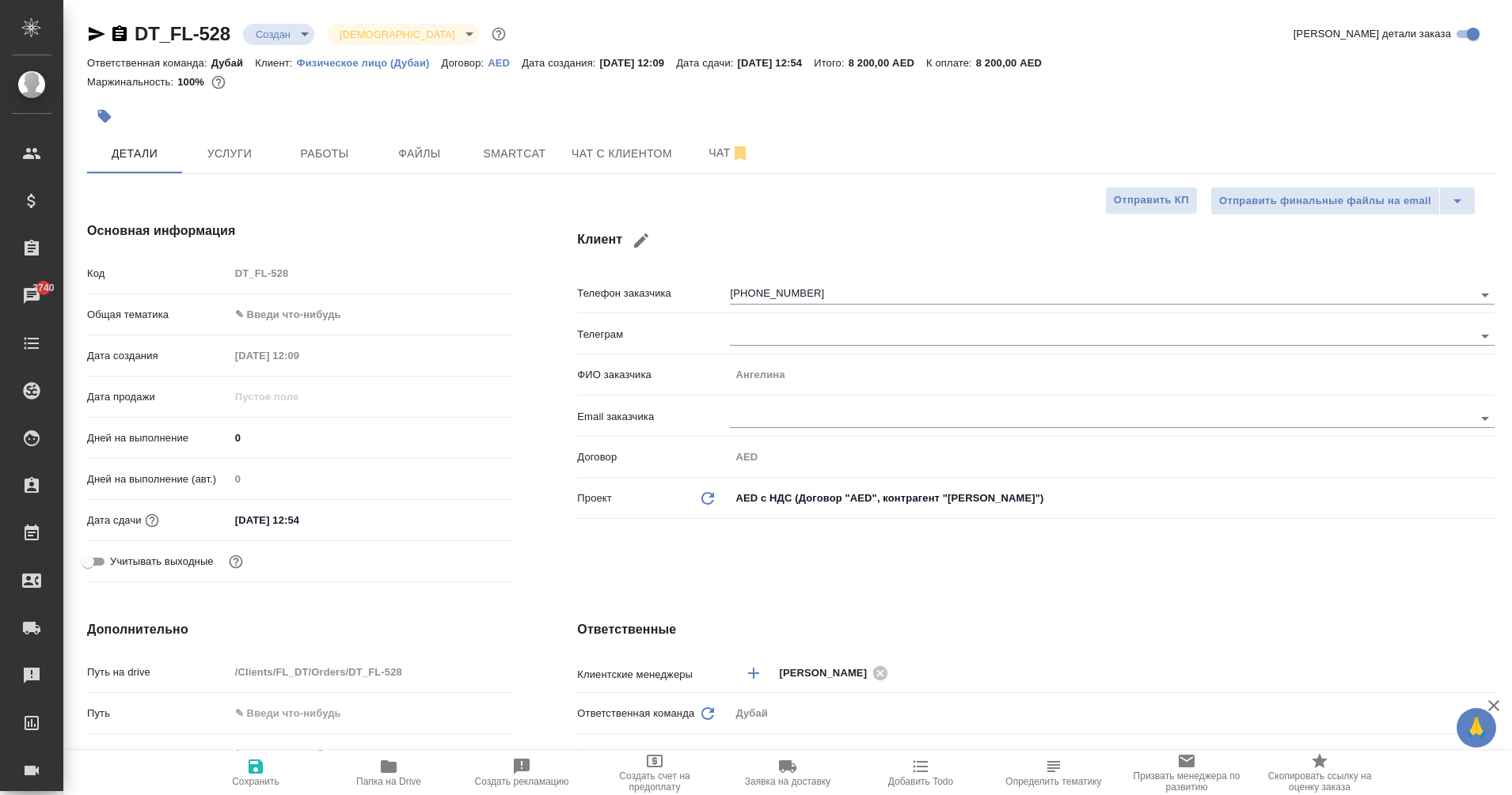
type textarea "x"
click at [395, 66] on p "Физическое лицо (Дубаи)" at bounding box center [370, 63] width 145 height 12
type textarea "x"
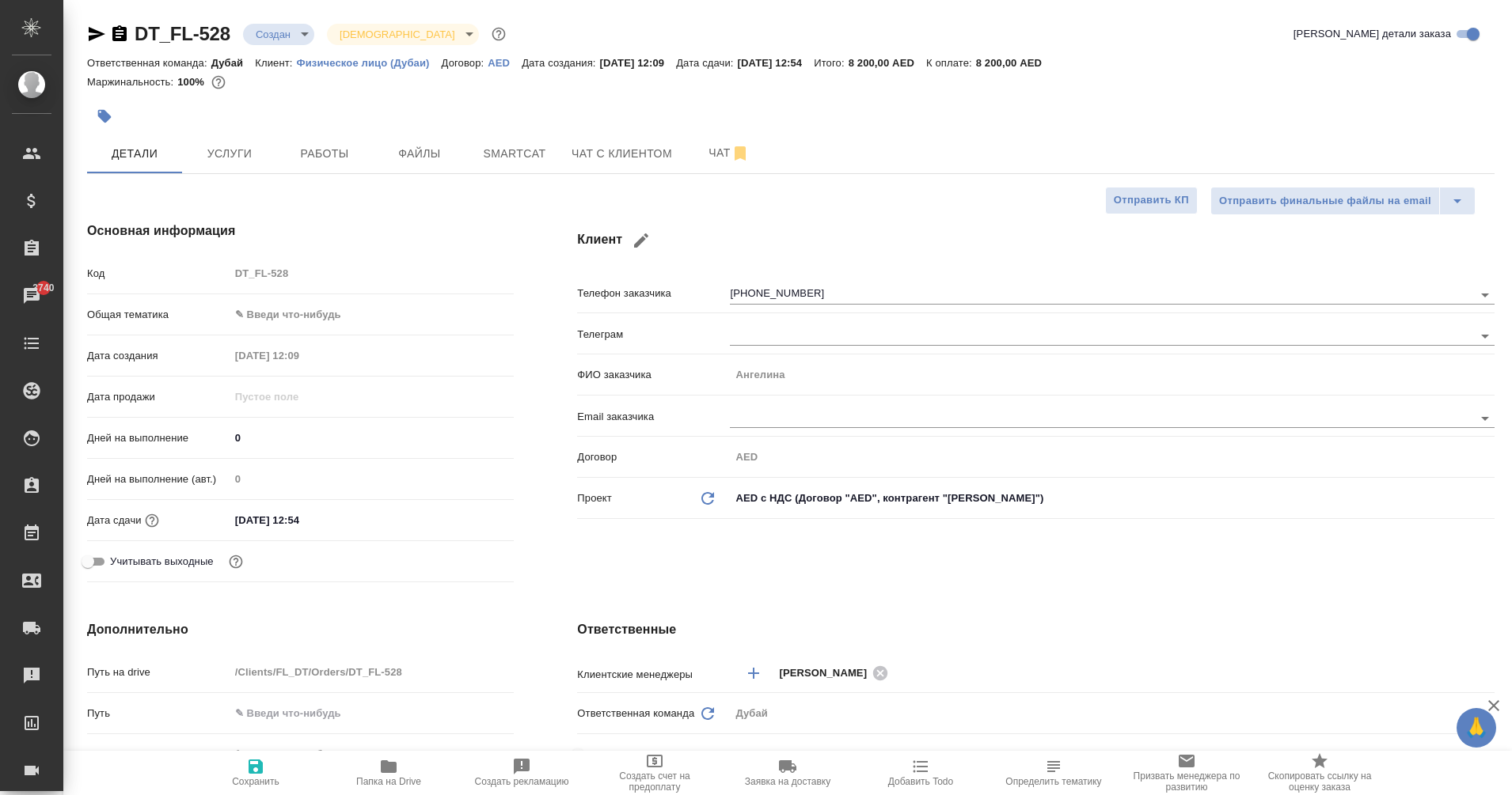
type textarea "x"
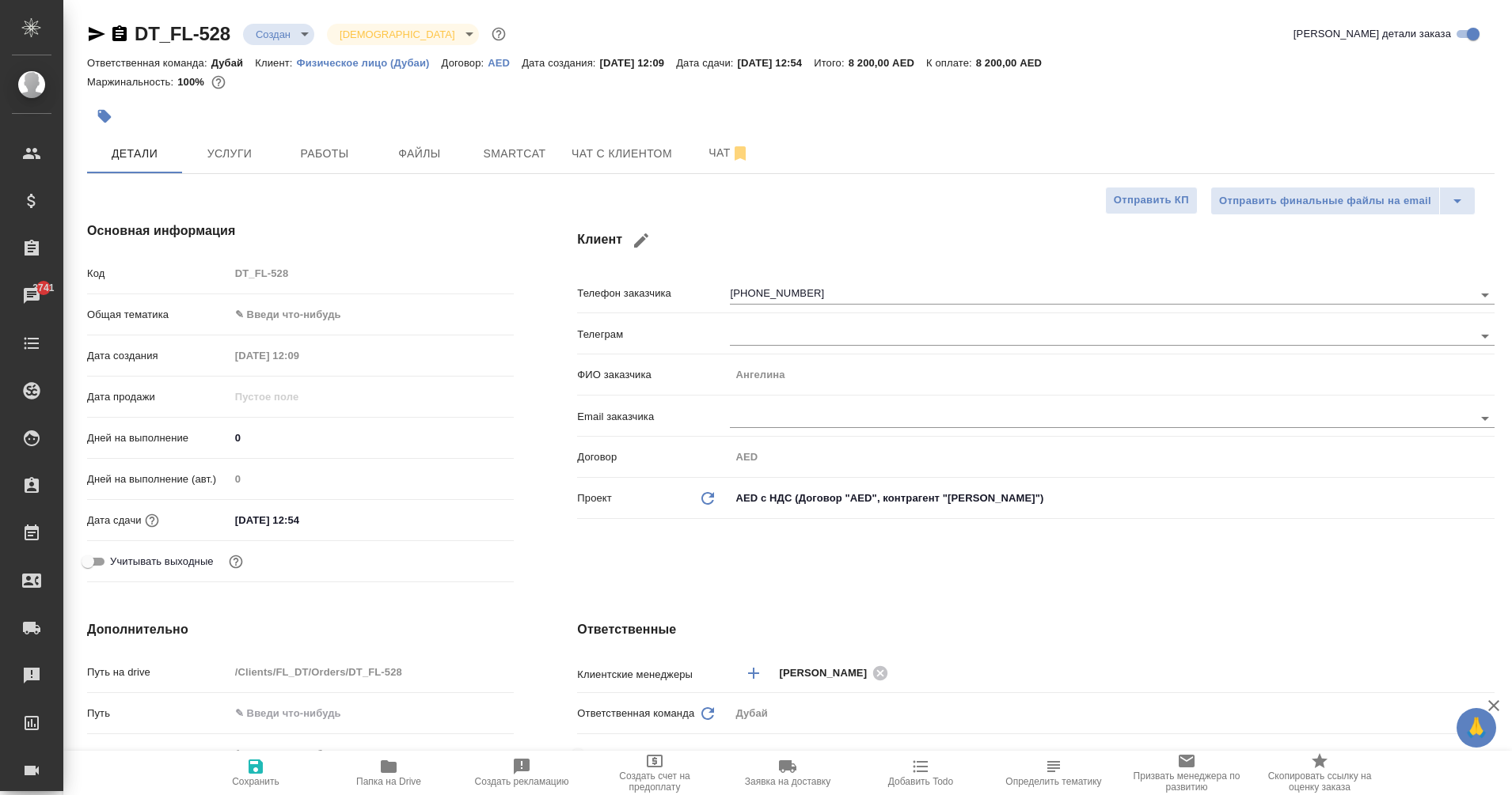
type textarea "x"
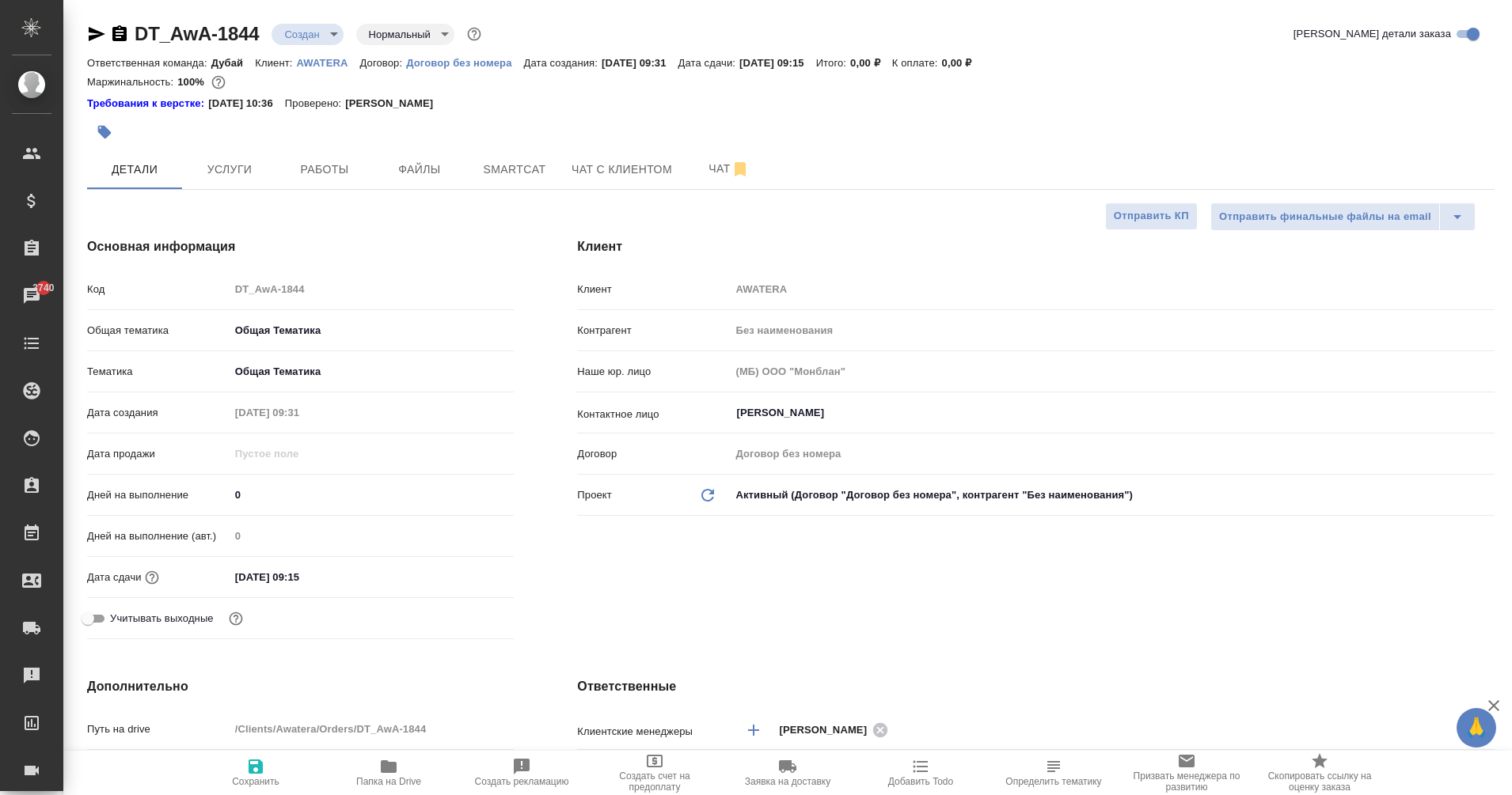
select select "RU"
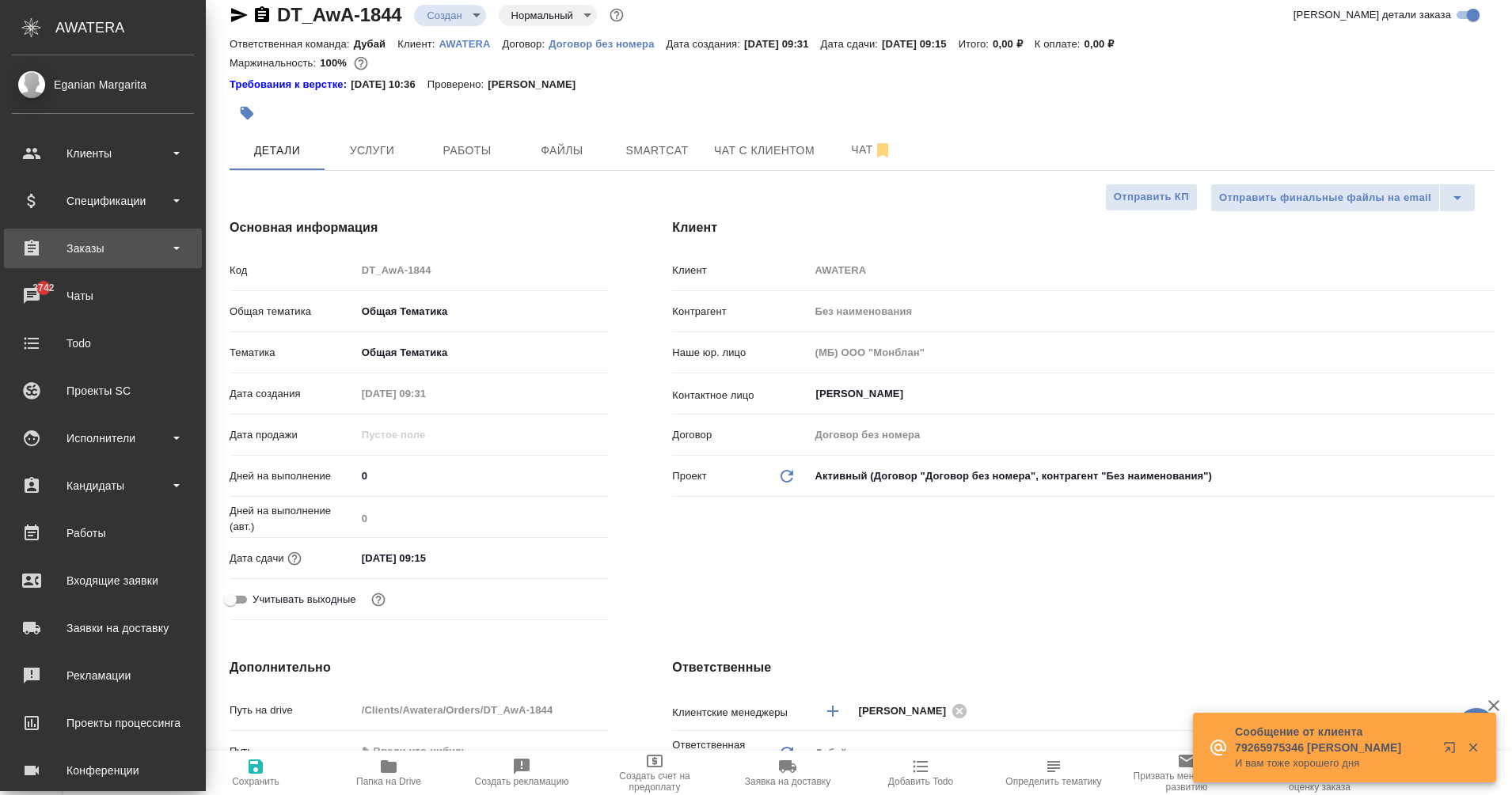
click at [31, 252] on div "Заказы" at bounding box center [103, 248] width 182 height 24
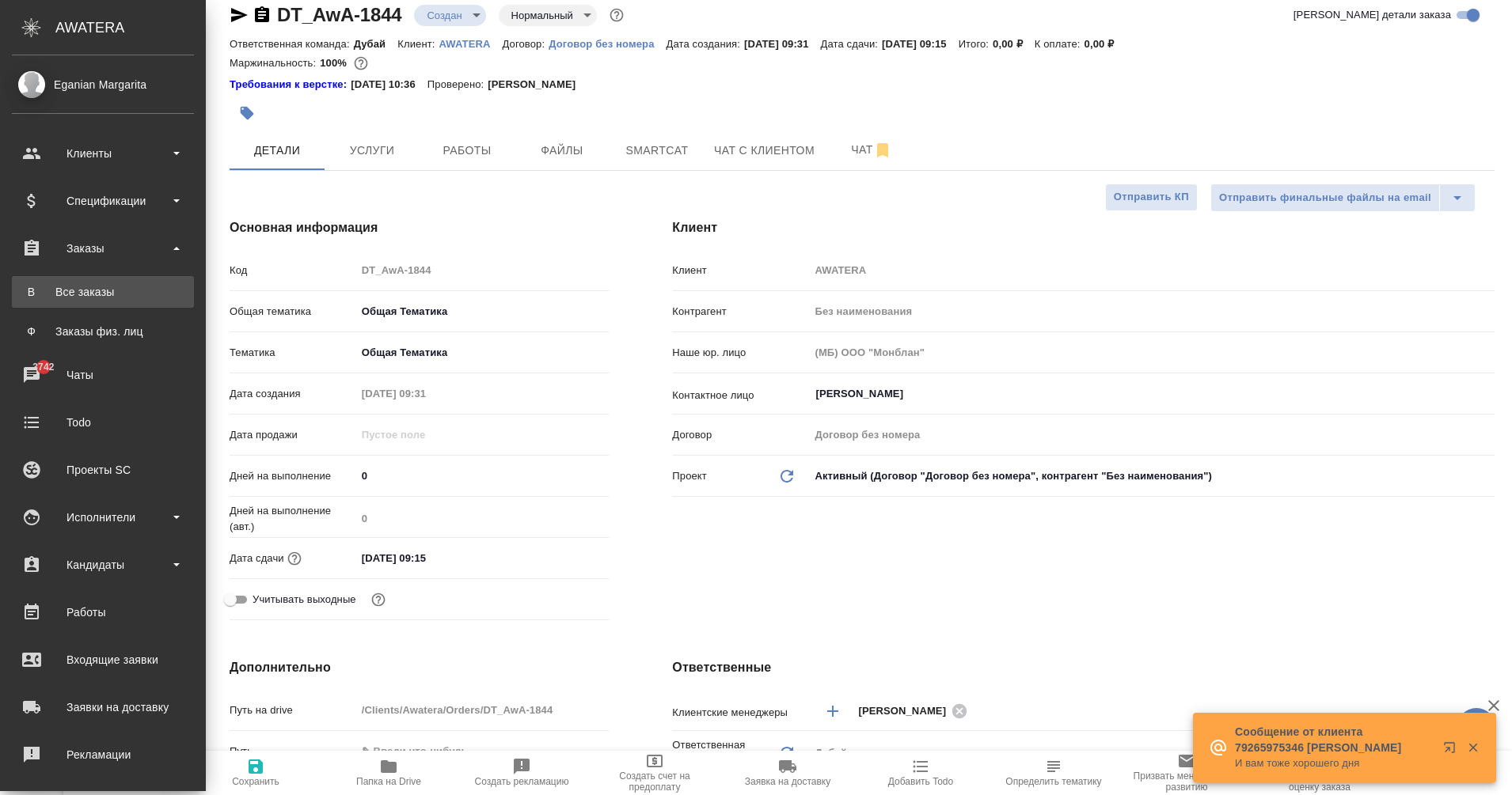
click at [69, 292] on div "Все заказы" at bounding box center [103, 292] width 166 height 16
click at [34, 295] on div "Все заказы" at bounding box center [103, 292] width 166 height 16
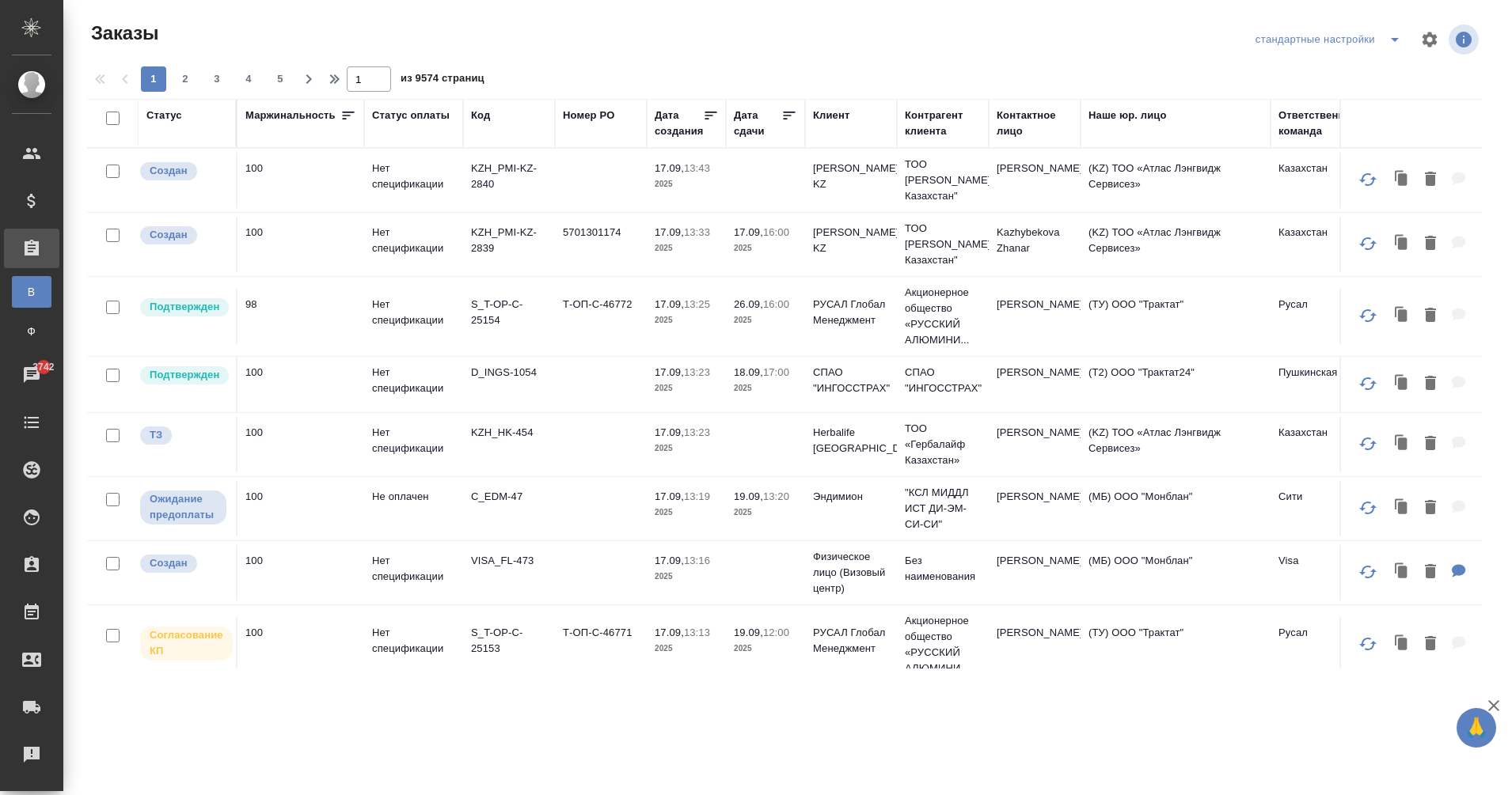
click at [828, 121] on div "Клиент" at bounding box center [831, 115] width 37 height 16
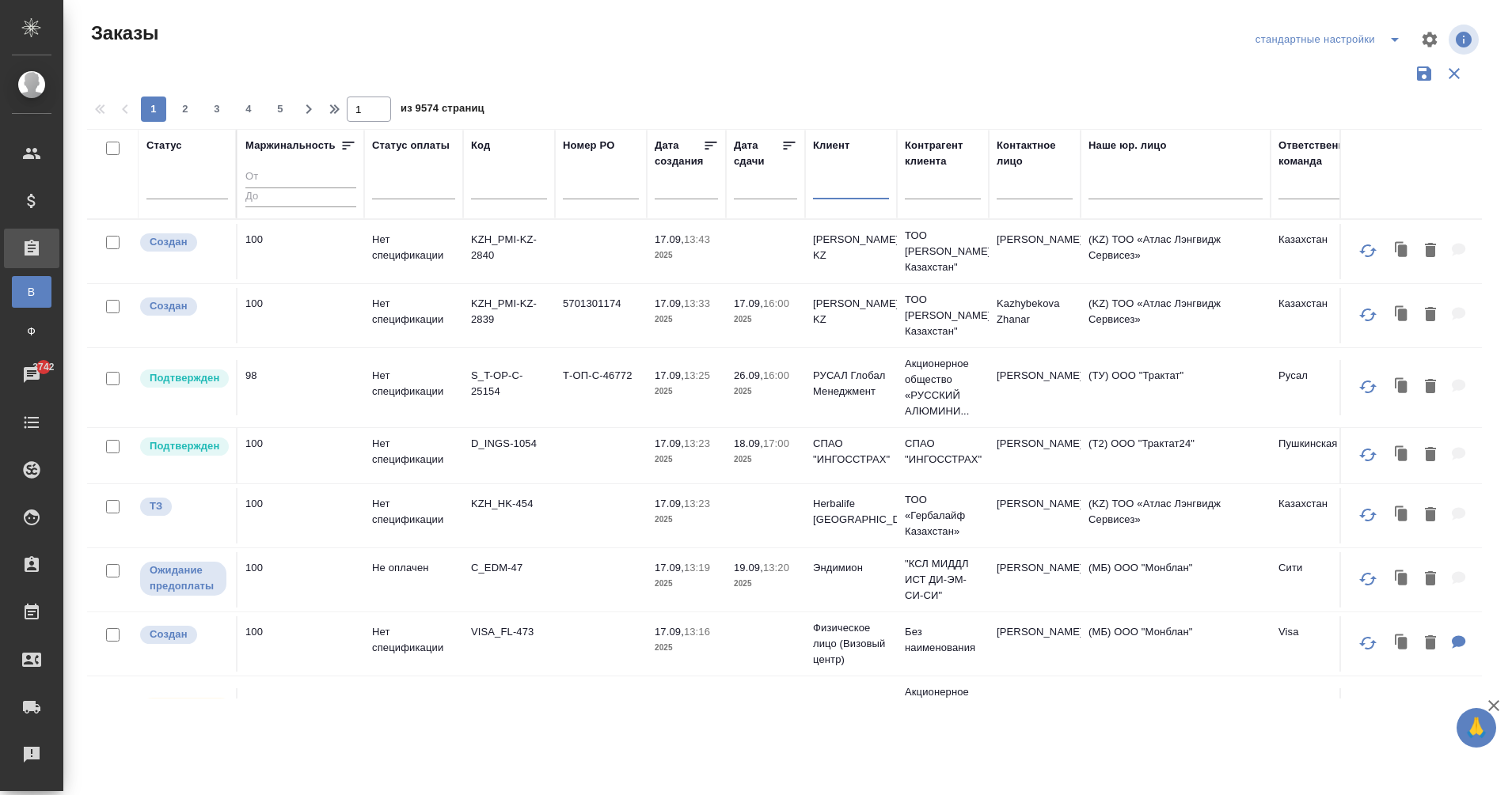
click at [836, 197] on input "text" at bounding box center [850, 190] width 76 height 20
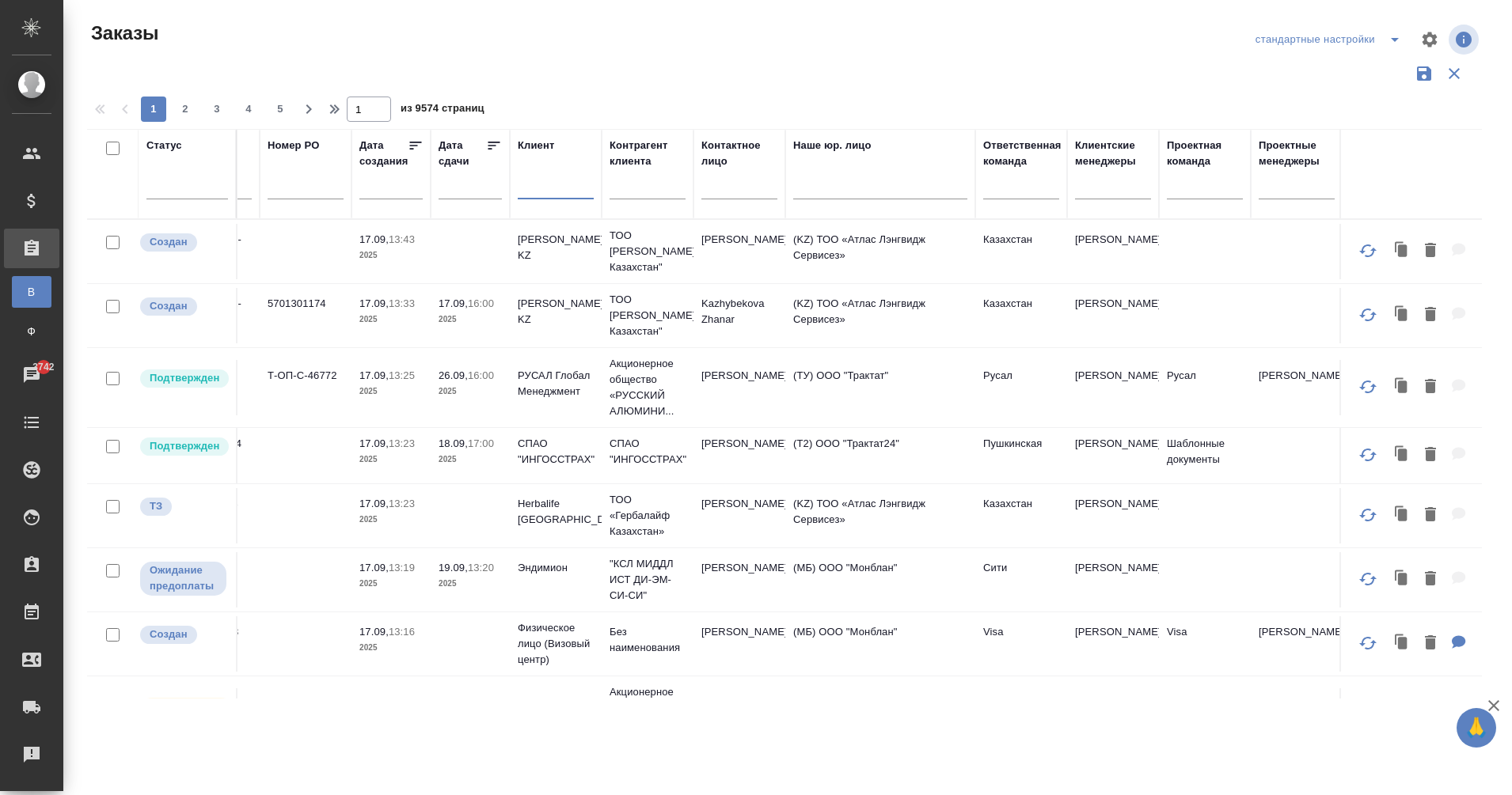
scroll to position [0, 328]
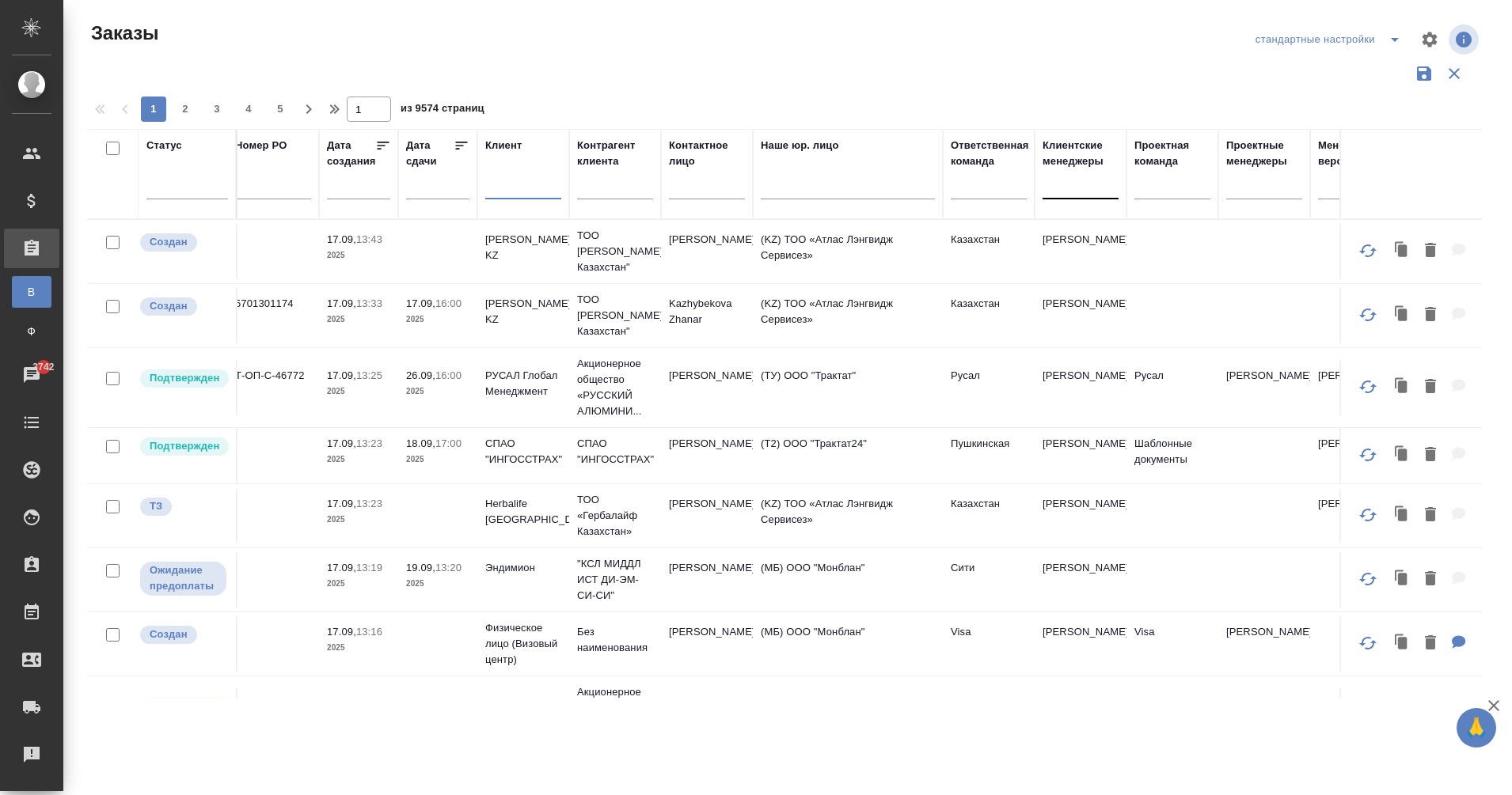
click at [1069, 183] on div at bounding box center [1080, 183] width 76 height 23
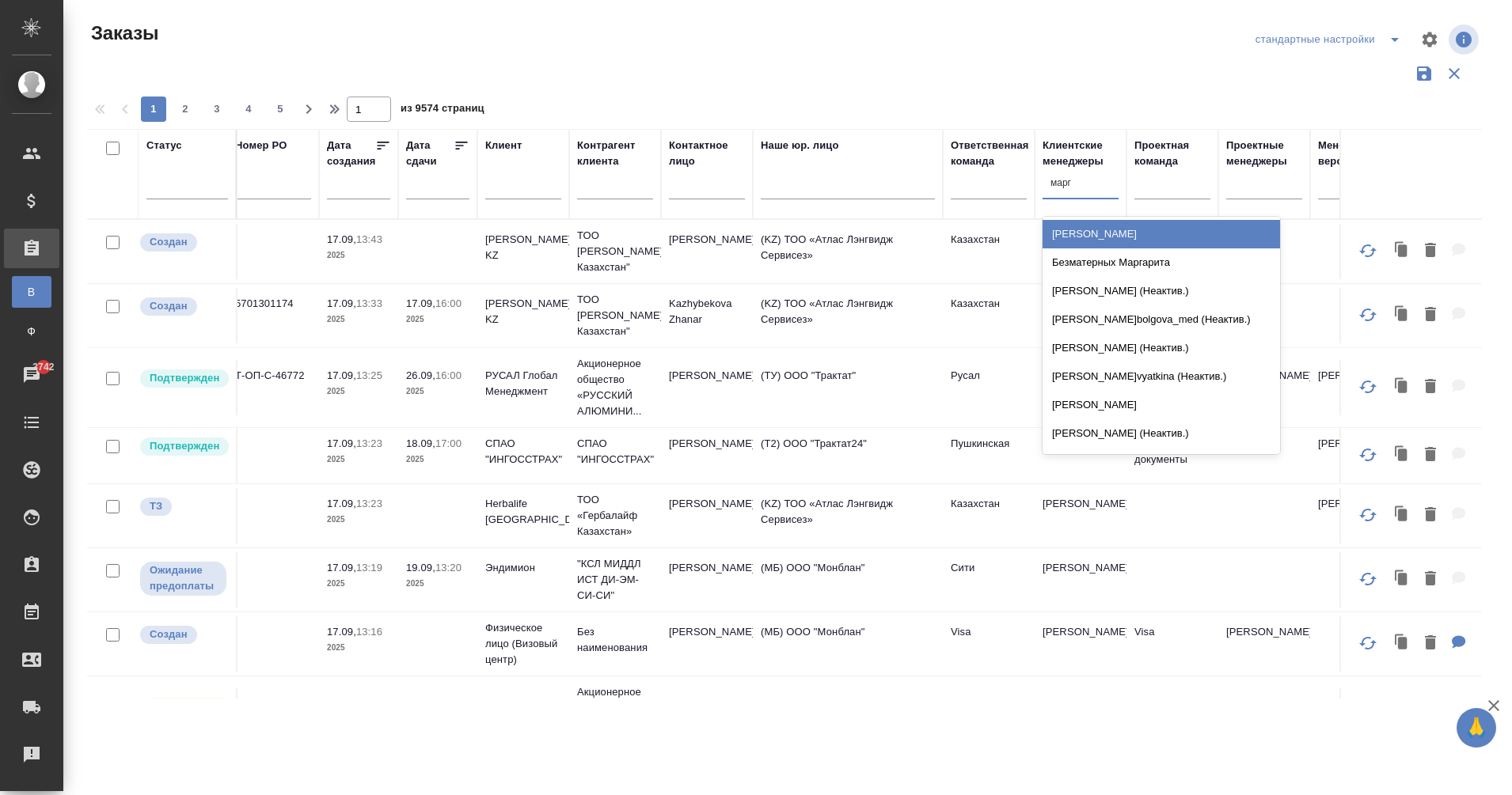
type input "марга"
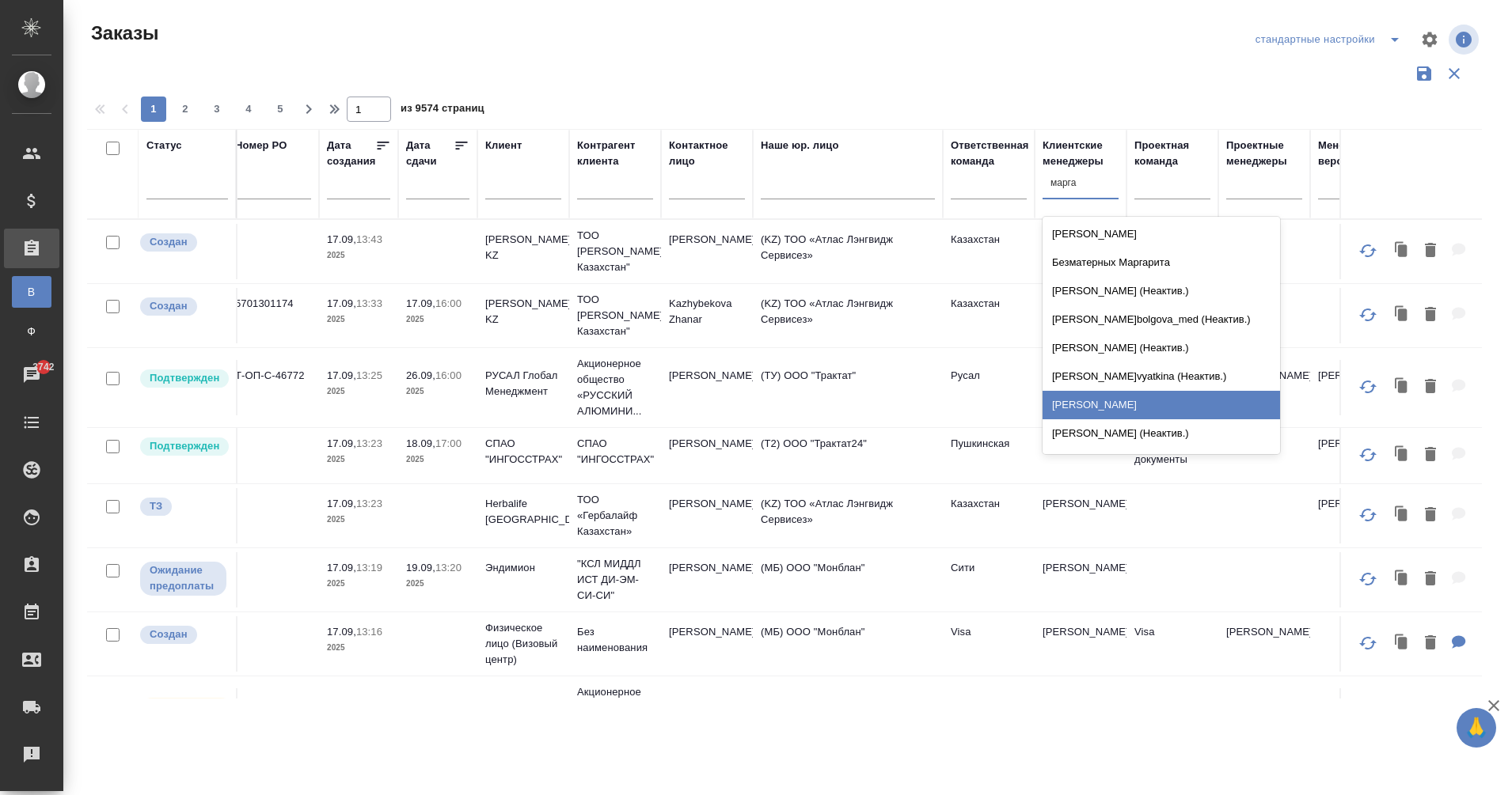
click at [1132, 418] on div "[PERSON_NAME]" at bounding box center [1162, 404] width 238 height 29
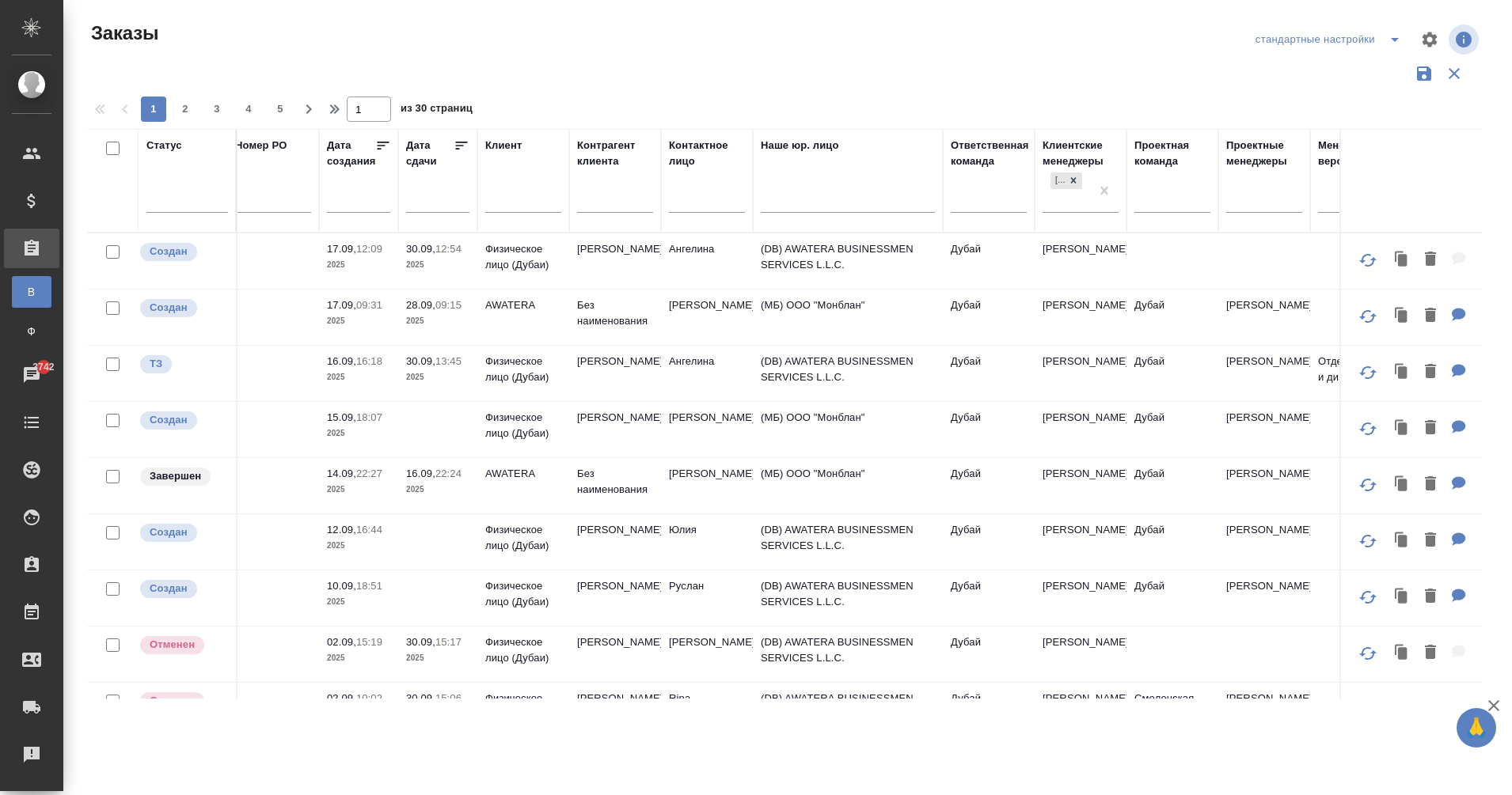
click at [684, 254] on td "Ангелина" at bounding box center [706, 260] width 92 height 55
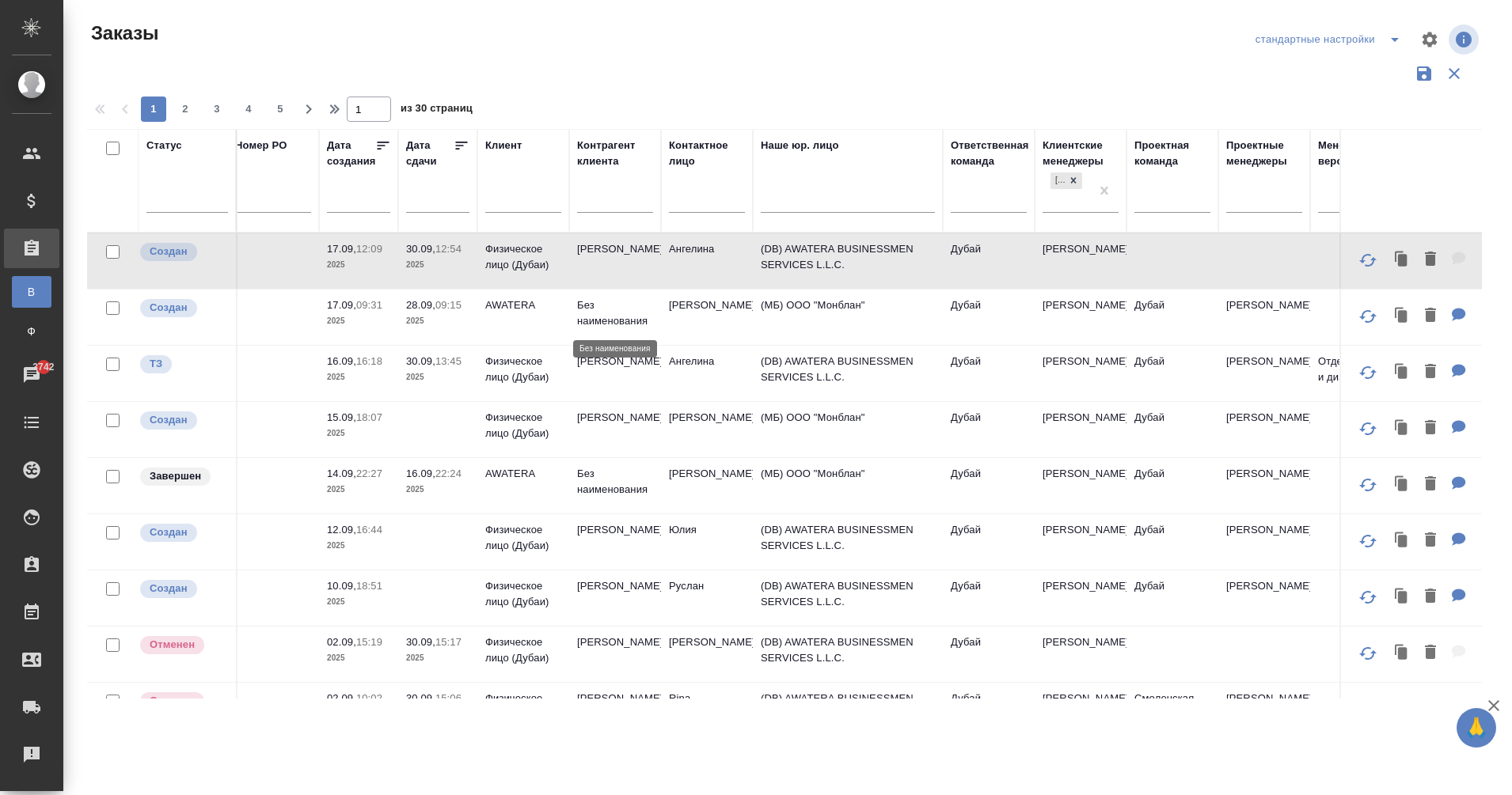
click at [602, 315] on p "Без наименования" at bounding box center [614, 314] width 76 height 31
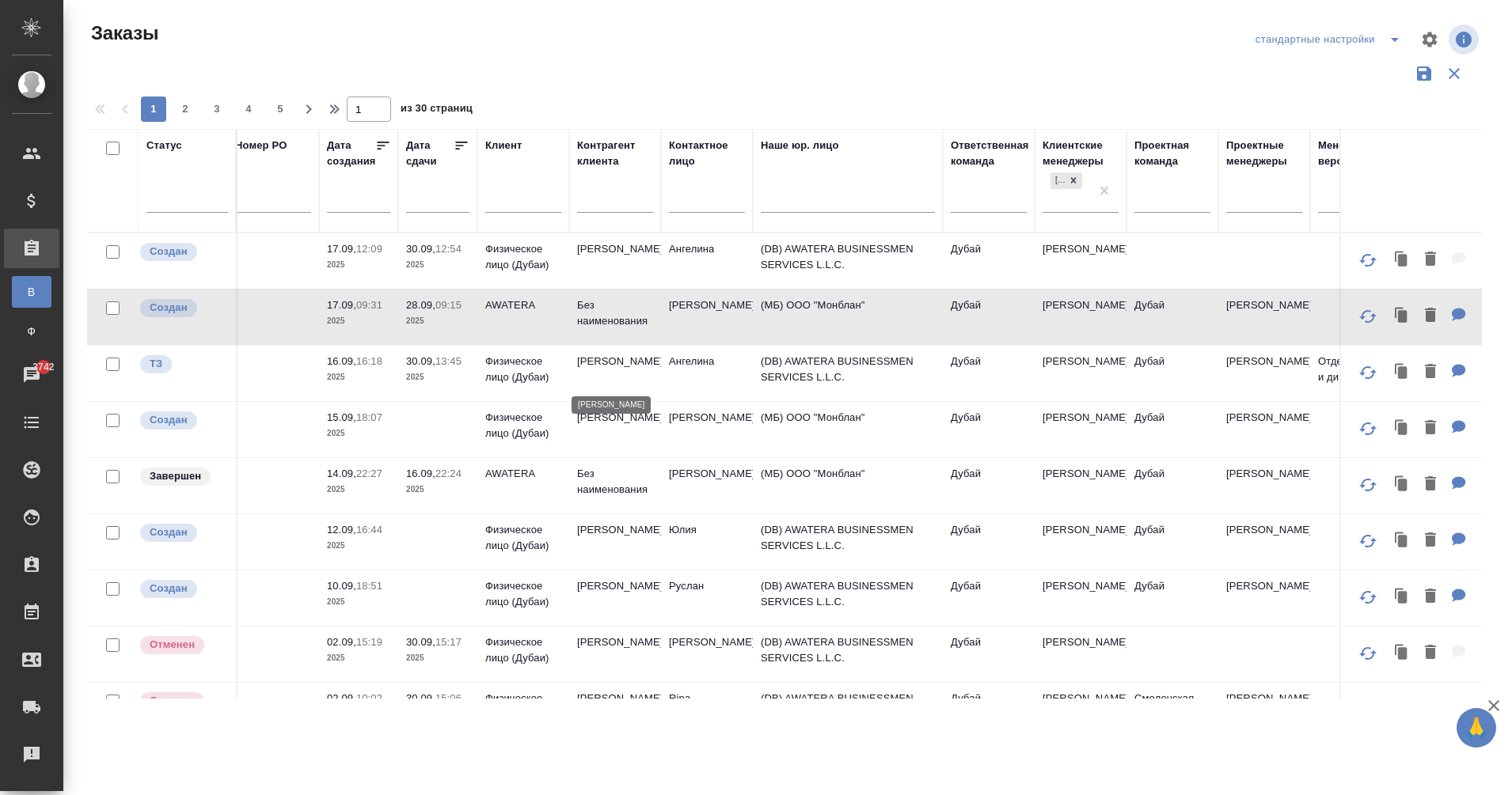
click at [600, 370] on p "Alexander Andronov" at bounding box center [614, 362] width 76 height 16
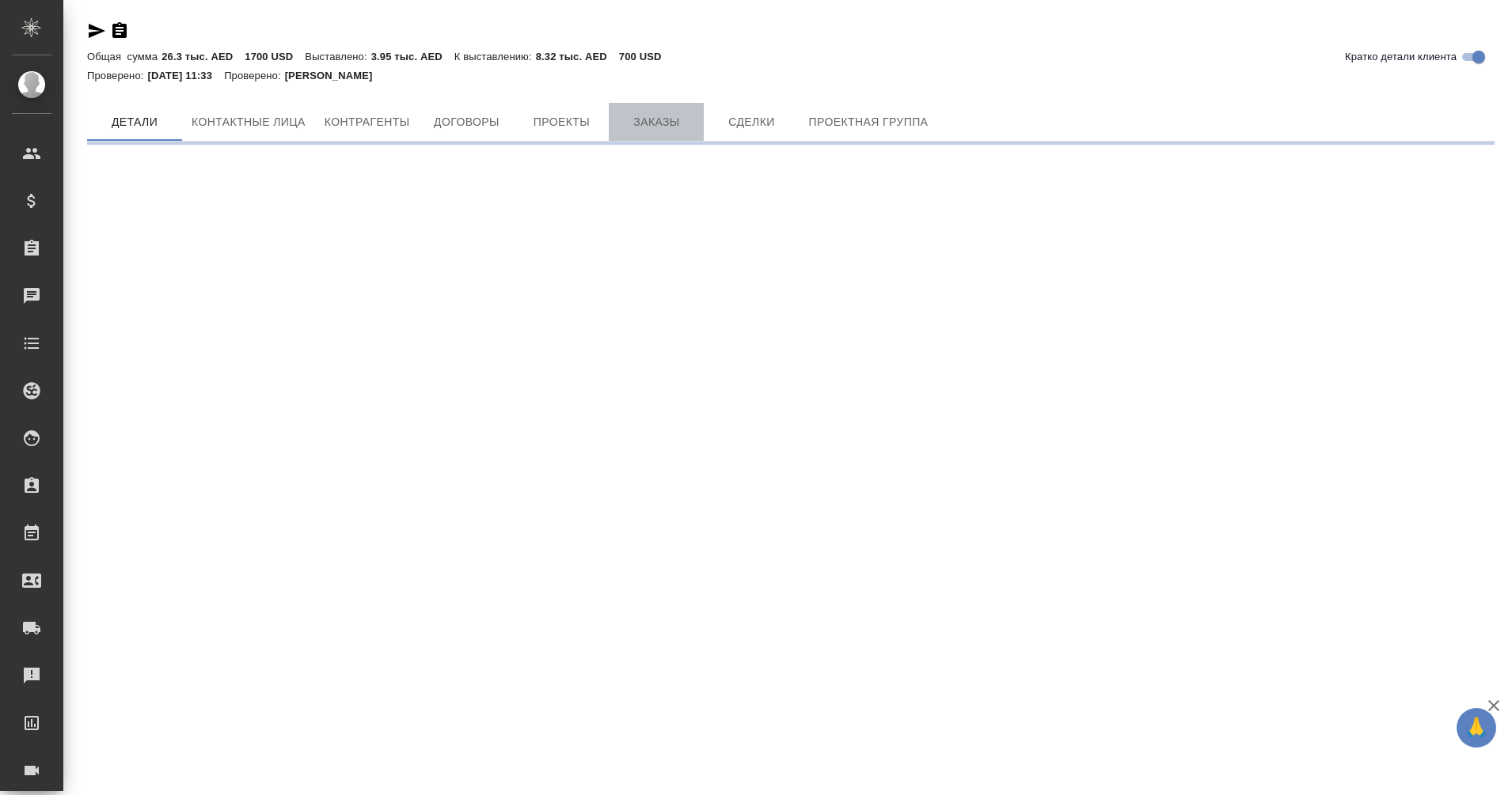
click at [669, 107] on button "Заказы" at bounding box center [656, 121] width 95 height 38
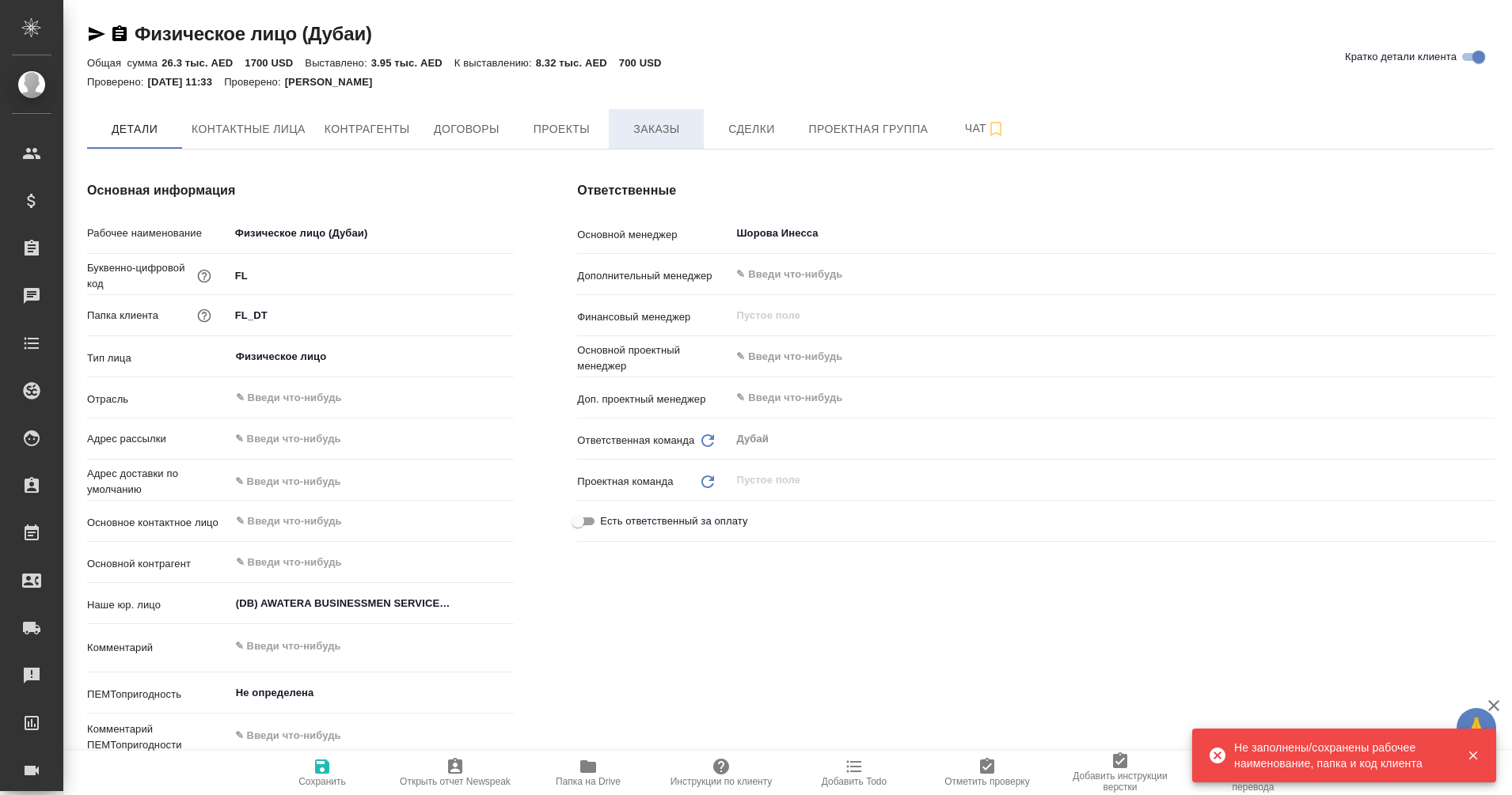
type textarea "x"
click at [631, 145] on button "Заказы" at bounding box center [656, 128] width 95 height 39
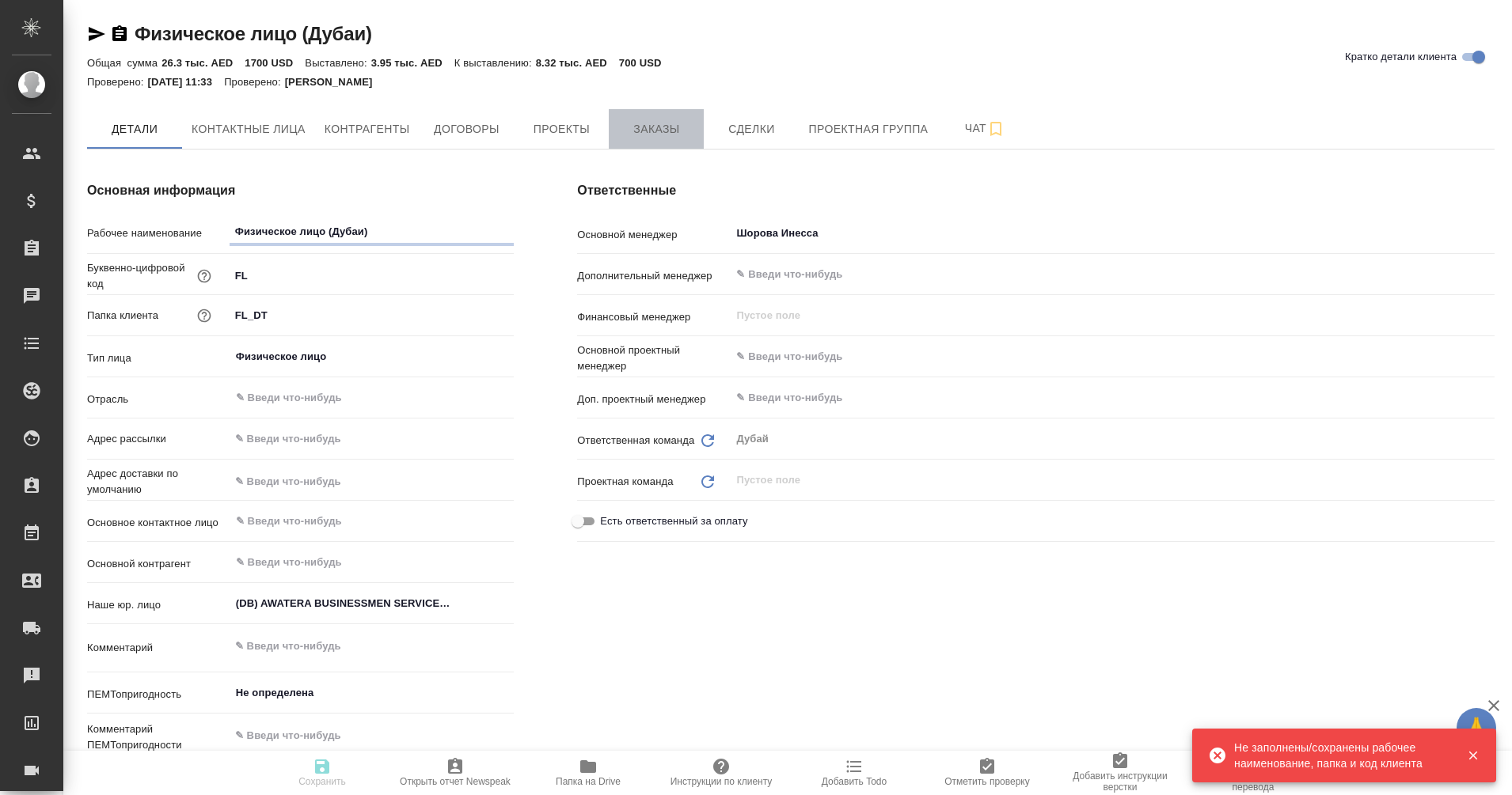
type textarea "x"
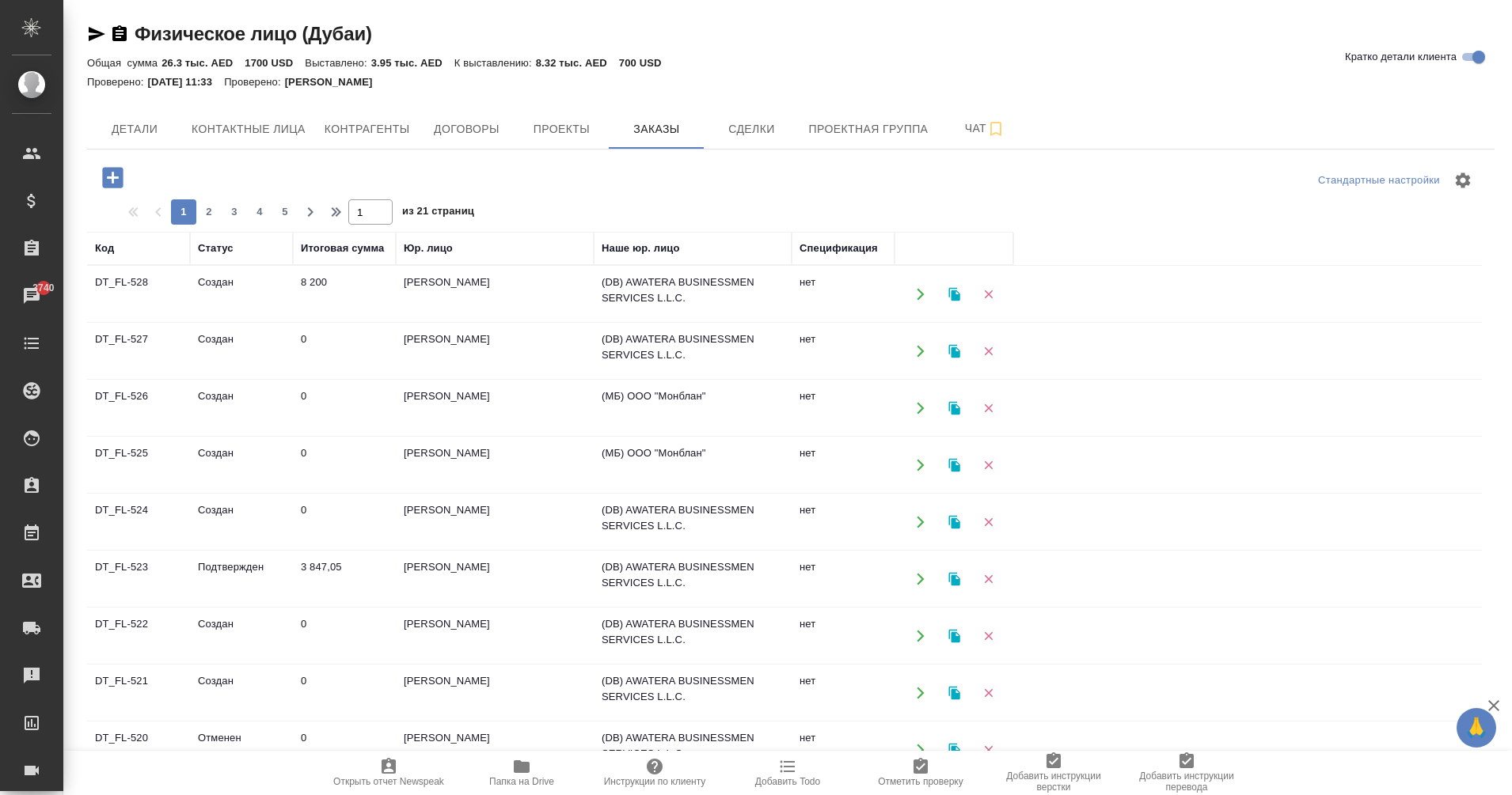
click at [302, 338] on td "0" at bounding box center [344, 350] width 103 height 55
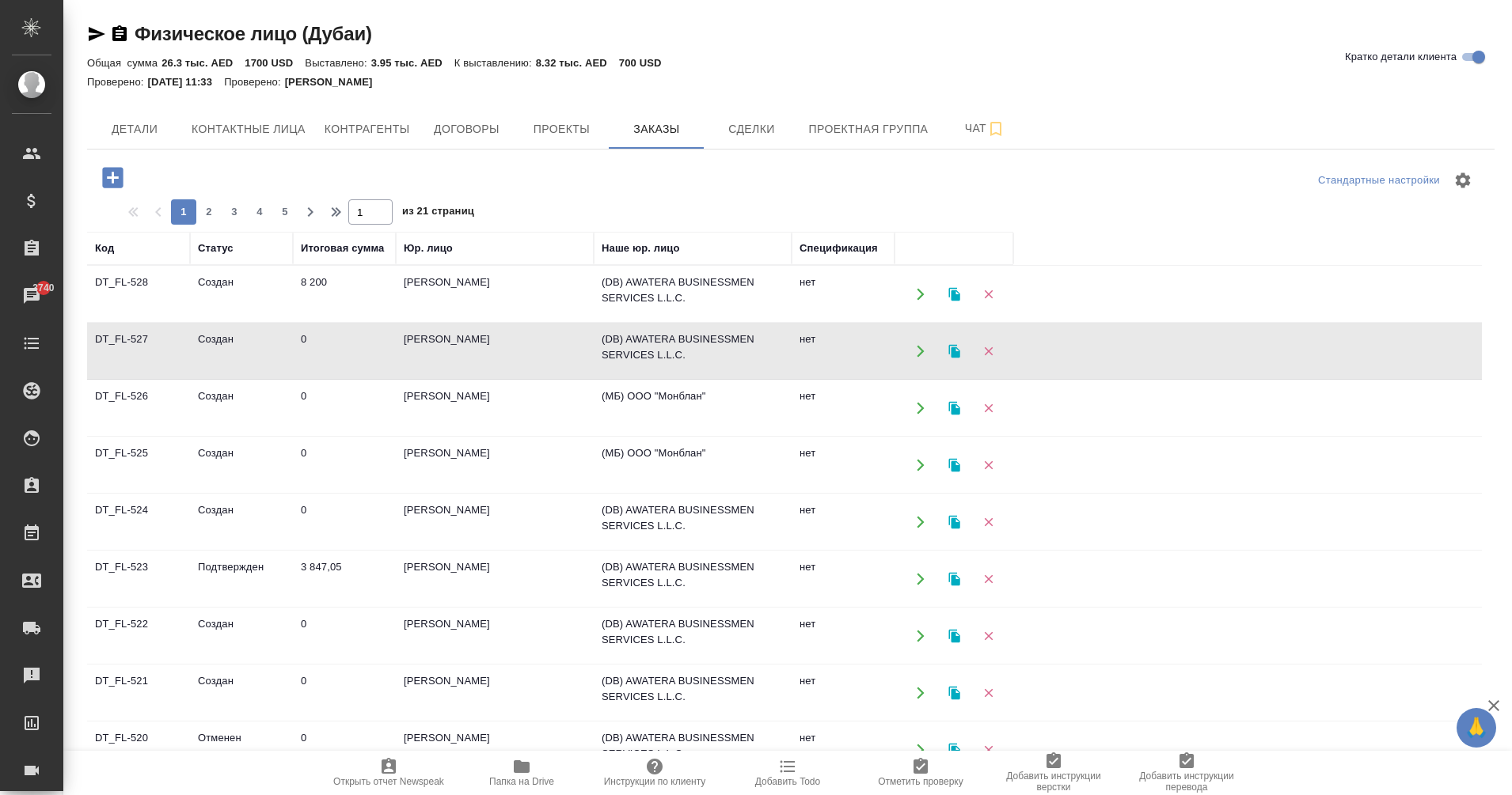
click at [302, 338] on td "0" at bounding box center [344, 350] width 103 height 55
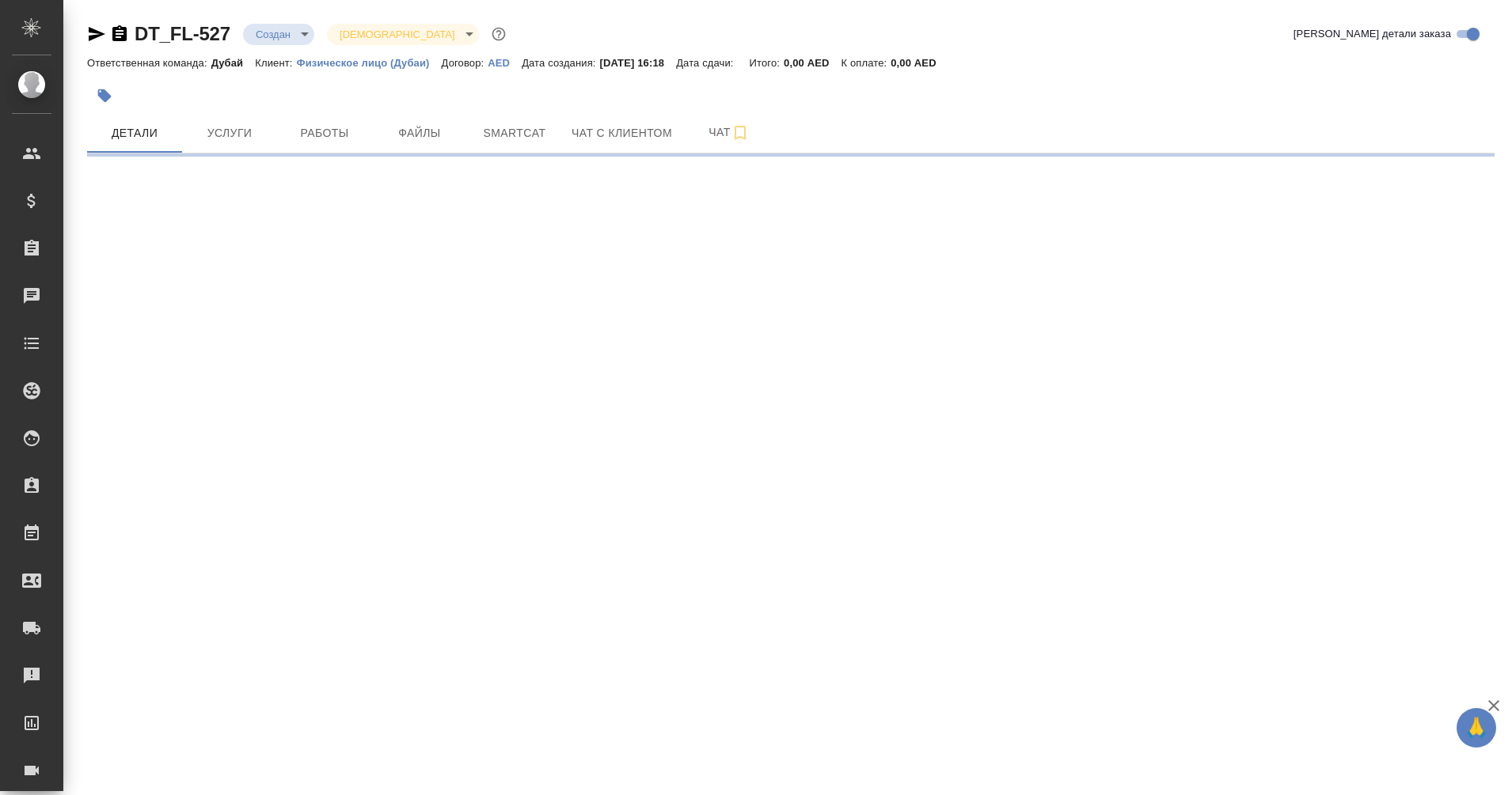
select select "RU"
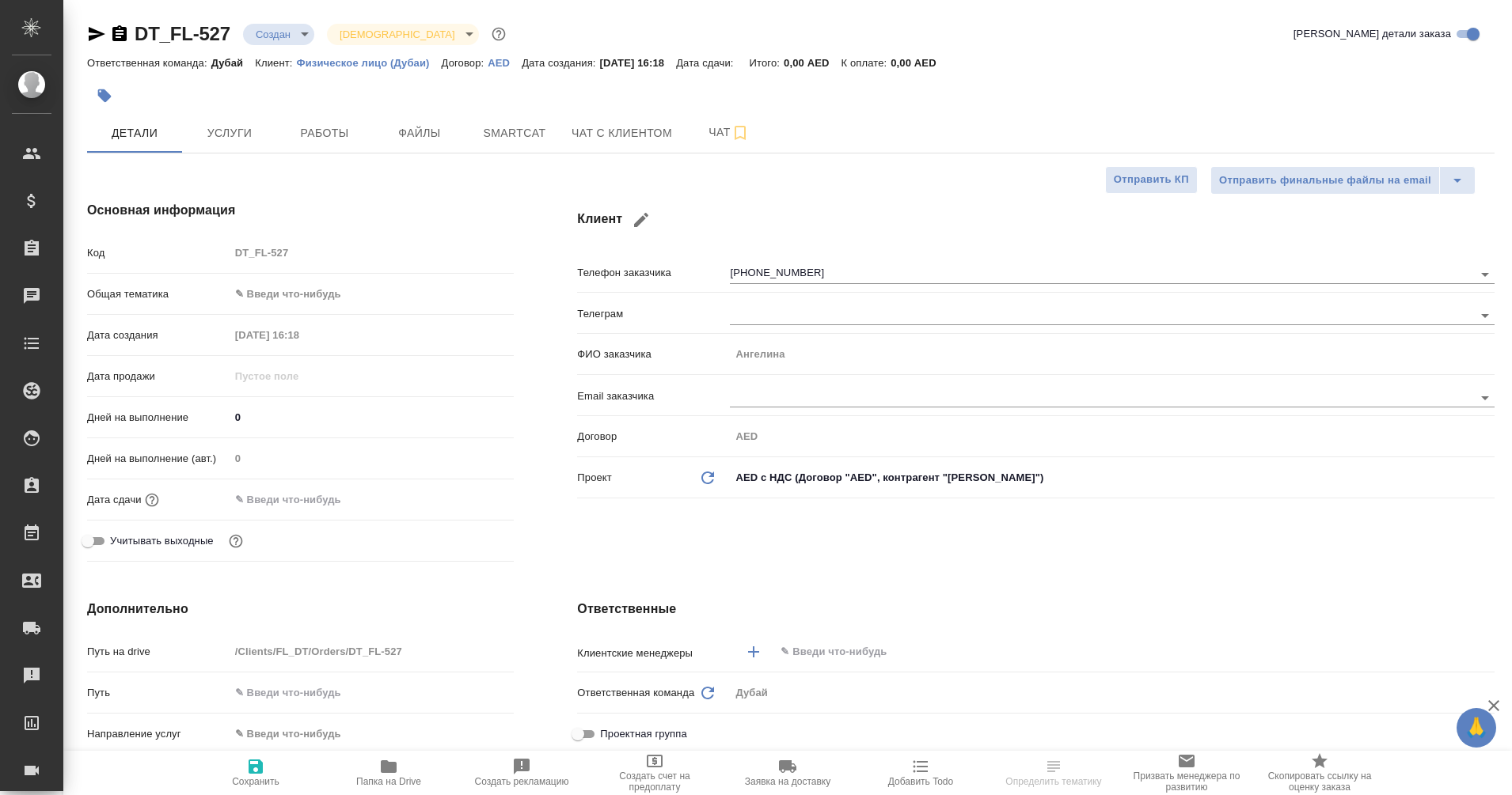
type textarea "x"
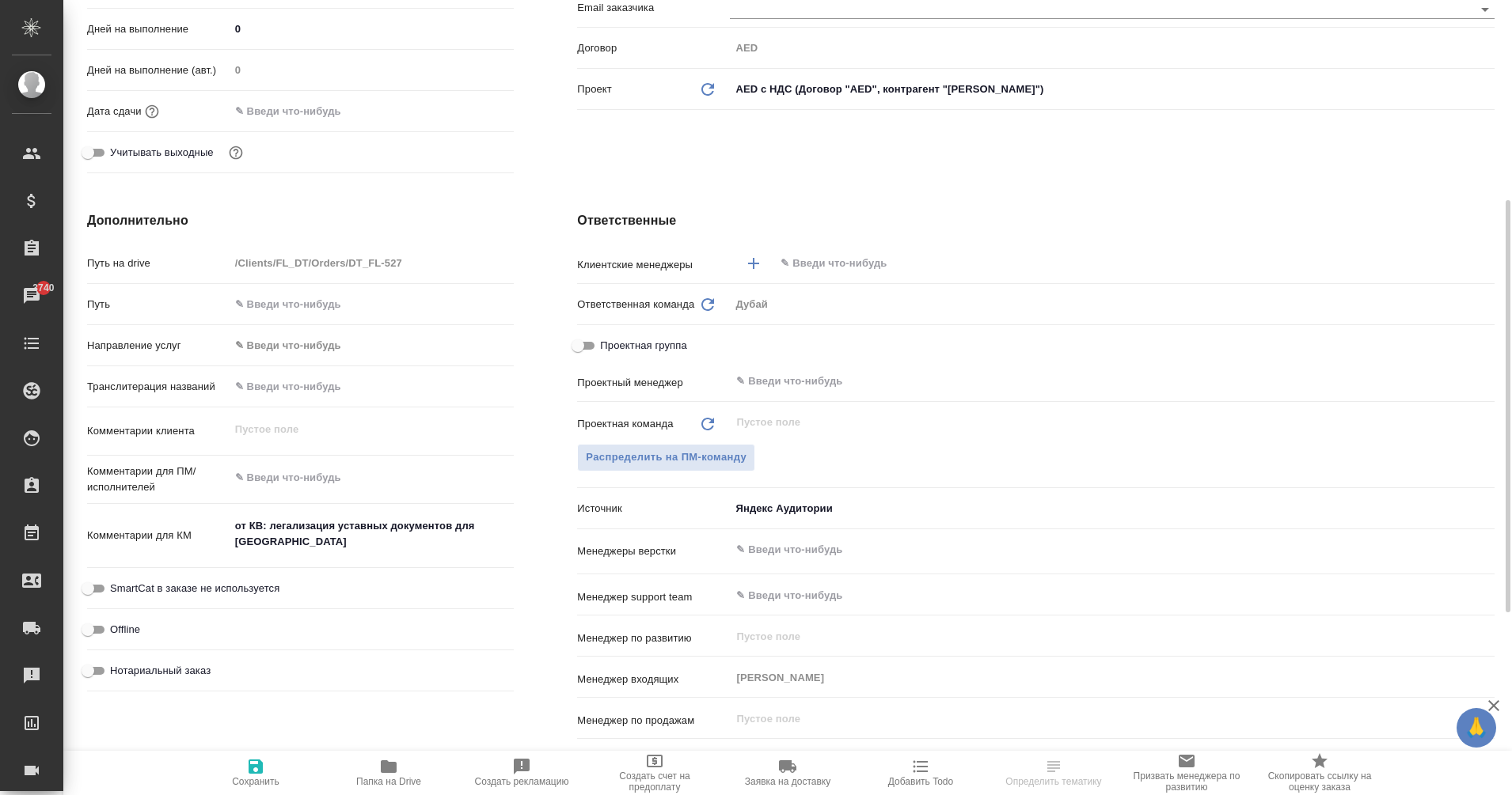
scroll to position [388, 0]
type textarea "x"
click at [295, 547] on textarea "от КВ: легализация уставных документов для [GEOGRAPHIC_DATA]" at bounding box center [372, 535] width 285 height 43
type textarea "от КВ: легализация уставных документов для [GEOGRAPHIC_DATA]"
type textarea "x"
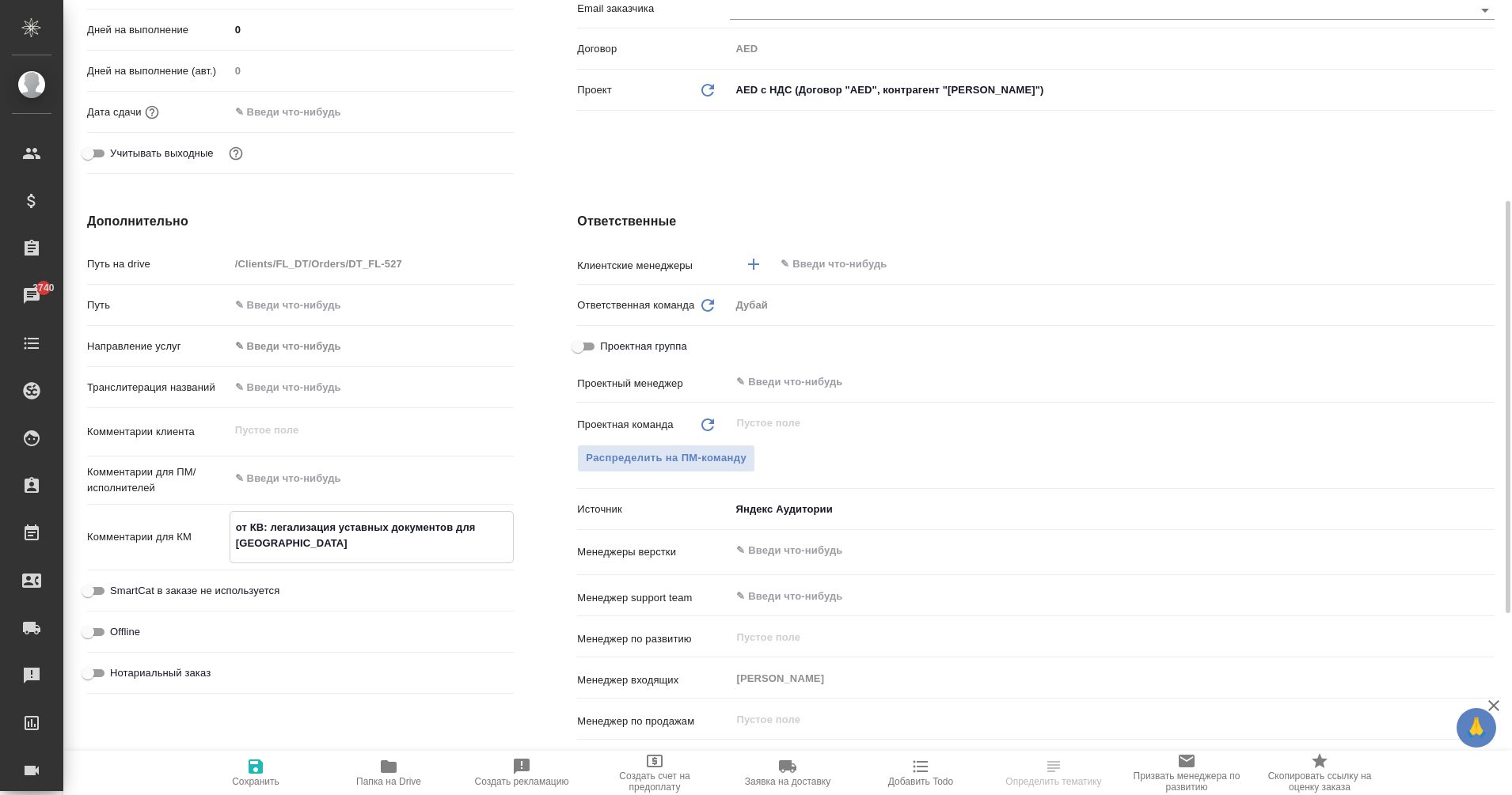
type textarea "x"
type textarea "от КВ: легализация уставных документов для [GEOGRAPHIC_DATA] 1"
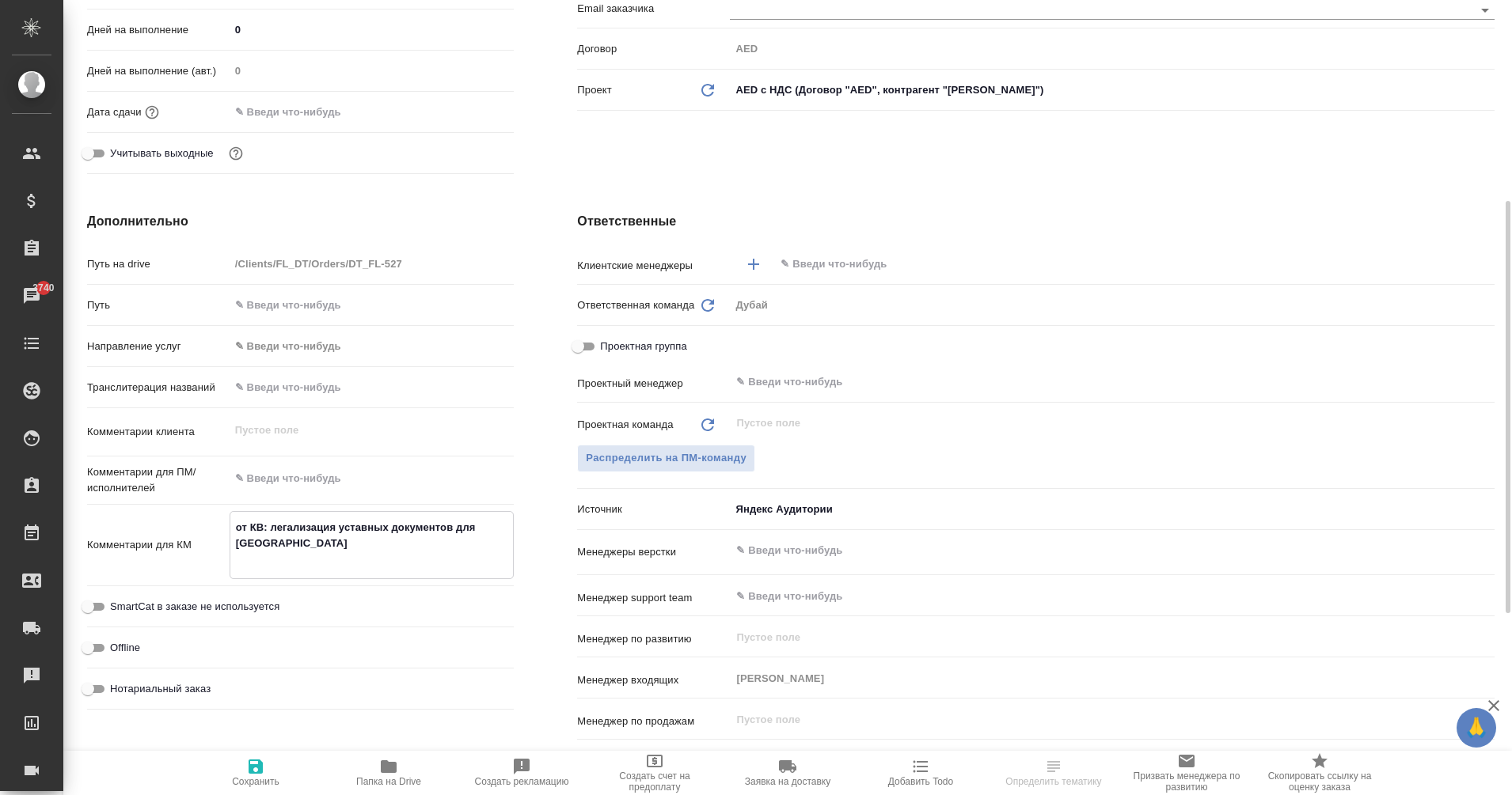
type textarea "x"
type textarea "от КВ: легализация уставных документов для [GEOGRAPHIC_DATA] 1."
type textarea "x"
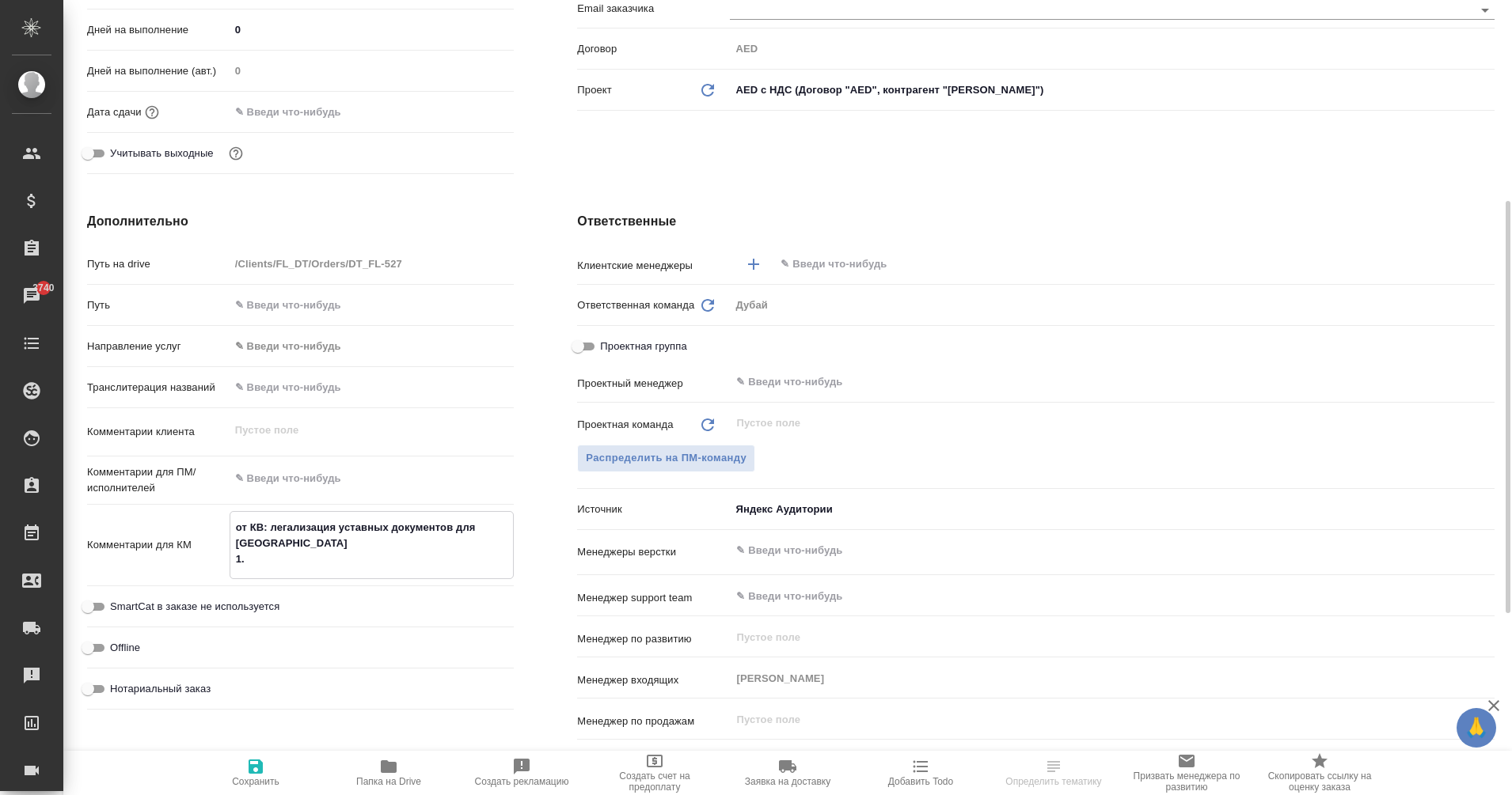
type textarea "от КВ: легализация уставных документов для России 1."
type textarea "x"
type textarea "от КВ: легализация уставных документов для России 1. Л"
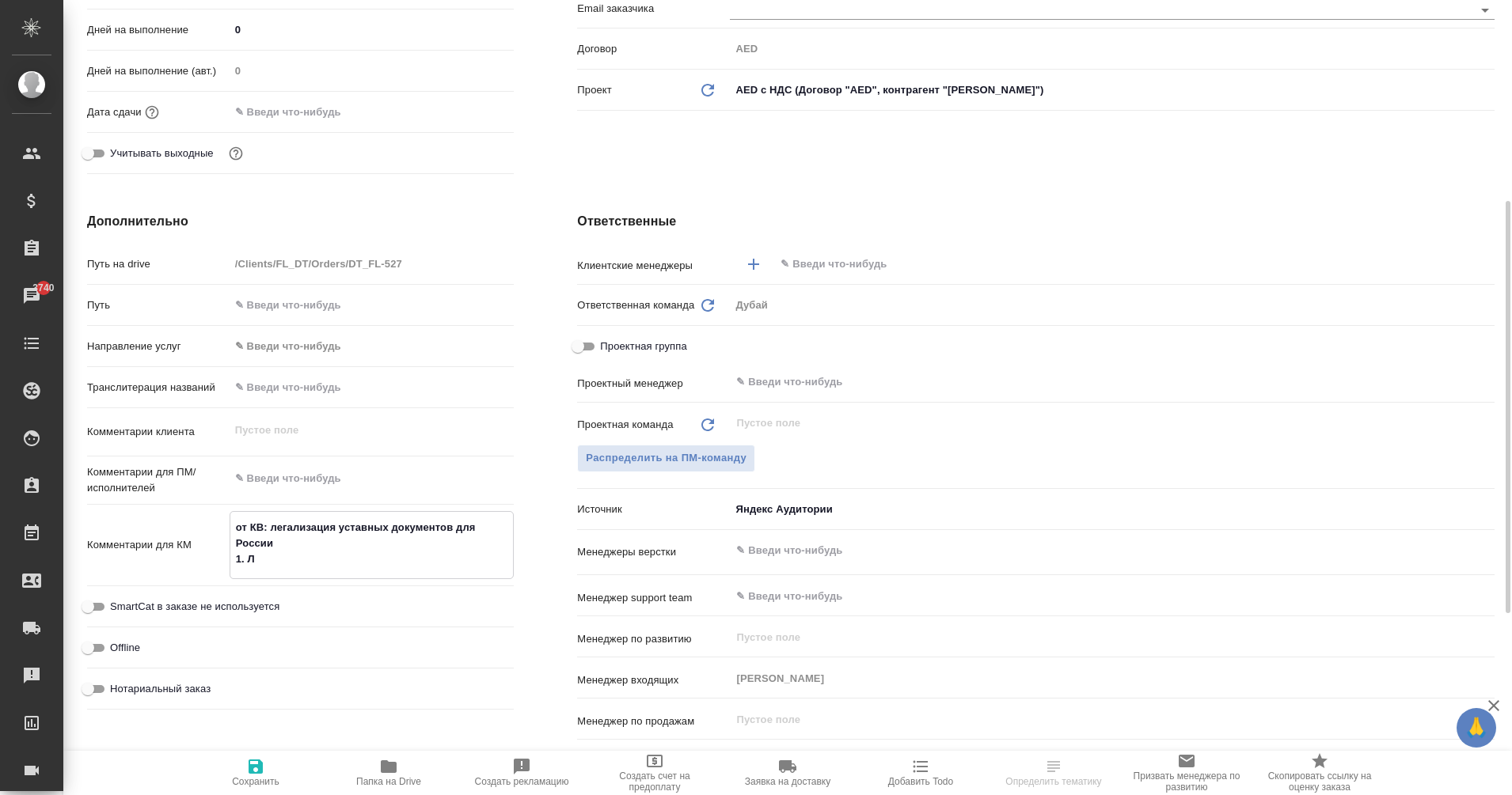
type textarea "x"
type textarea "от КВ: легализация уставных документов для России 1. Ле"
type textarea "x"
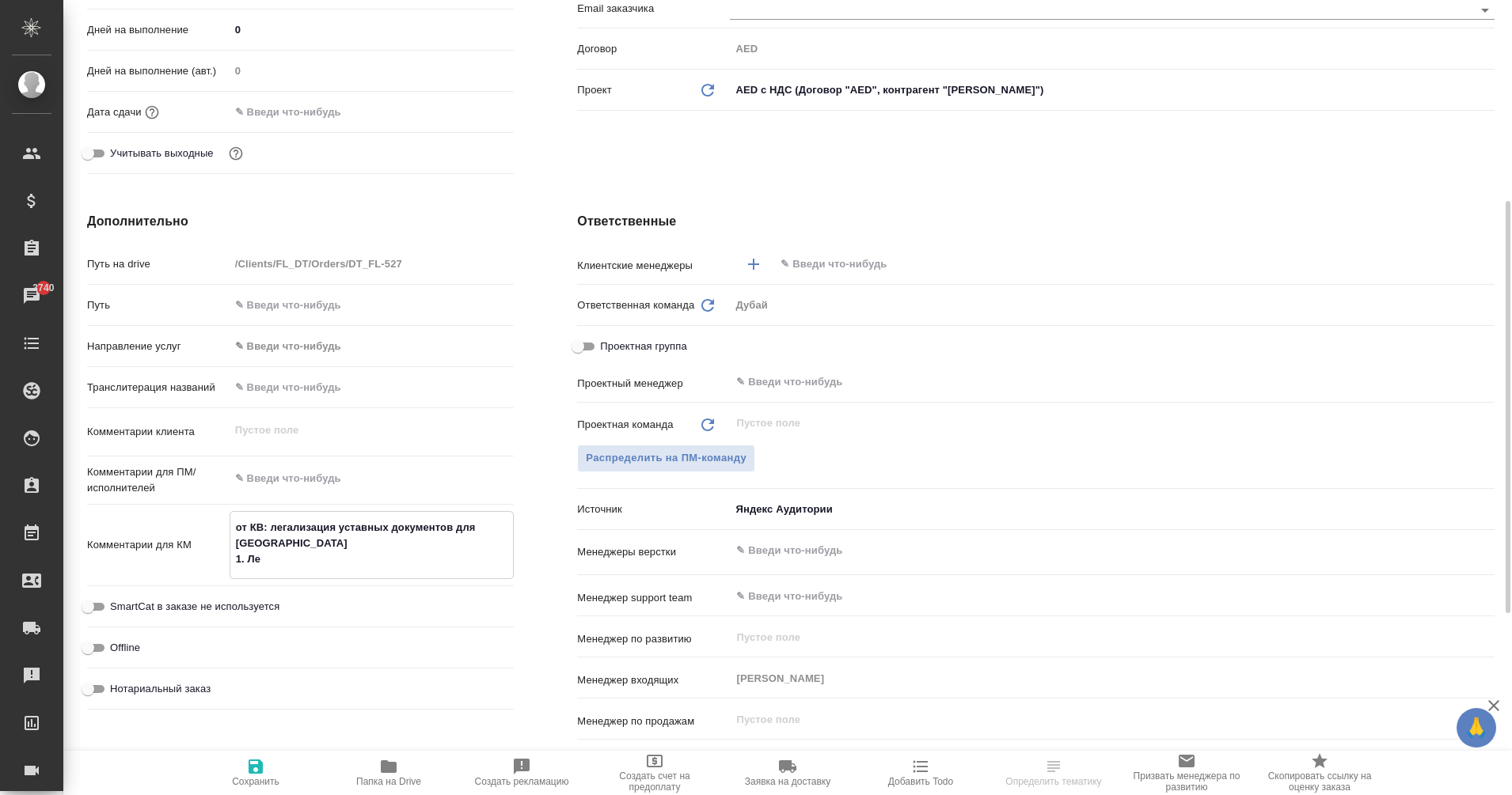
type textarea "x"
type textarea "от КВ: легализация уставных документов для России 1. Лег"
type textarea "x"
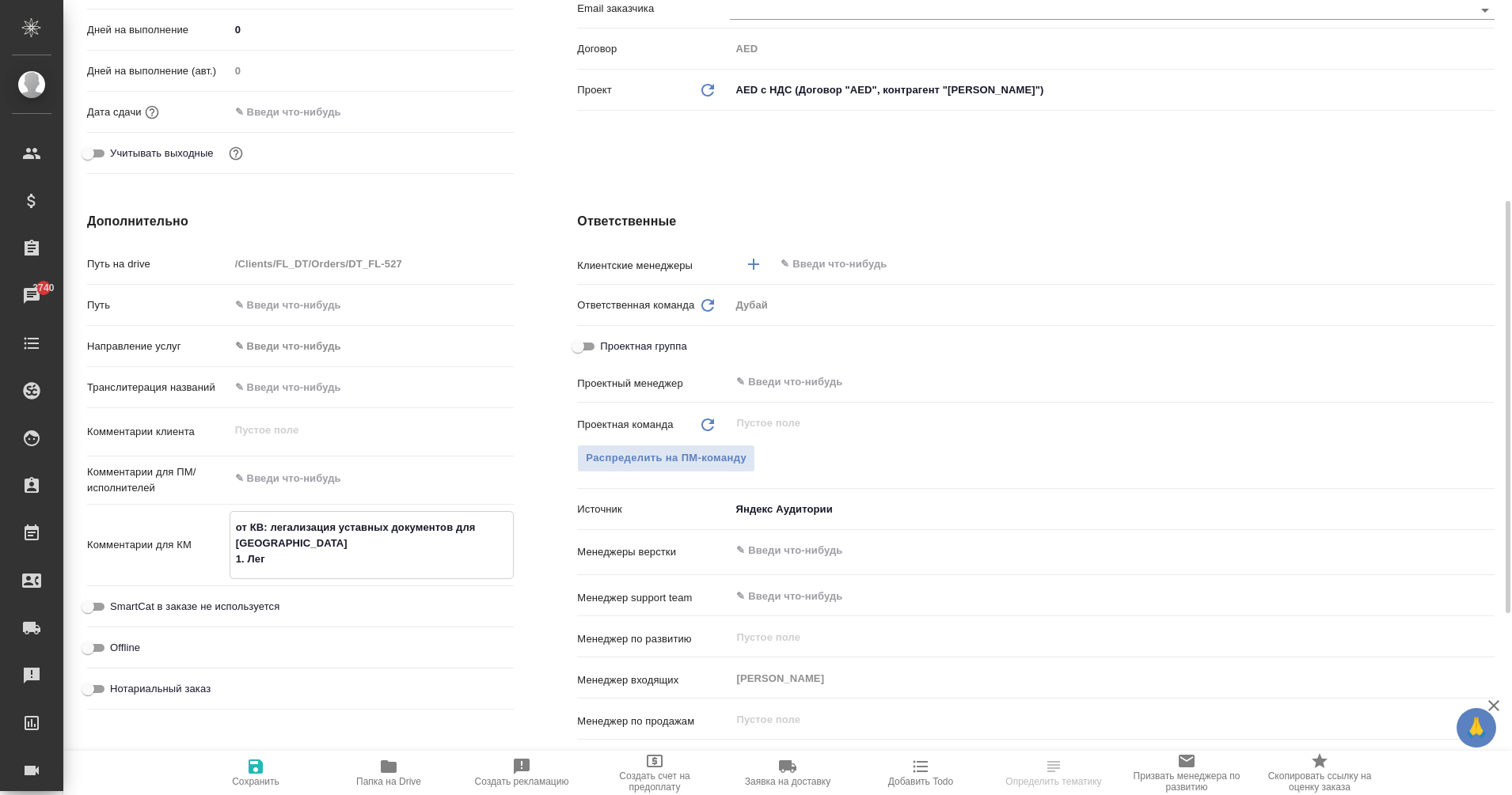
type textarea "x"
type textarea "от КВ: легализация уставных документов для России 1. Лега"
type textarea "x"
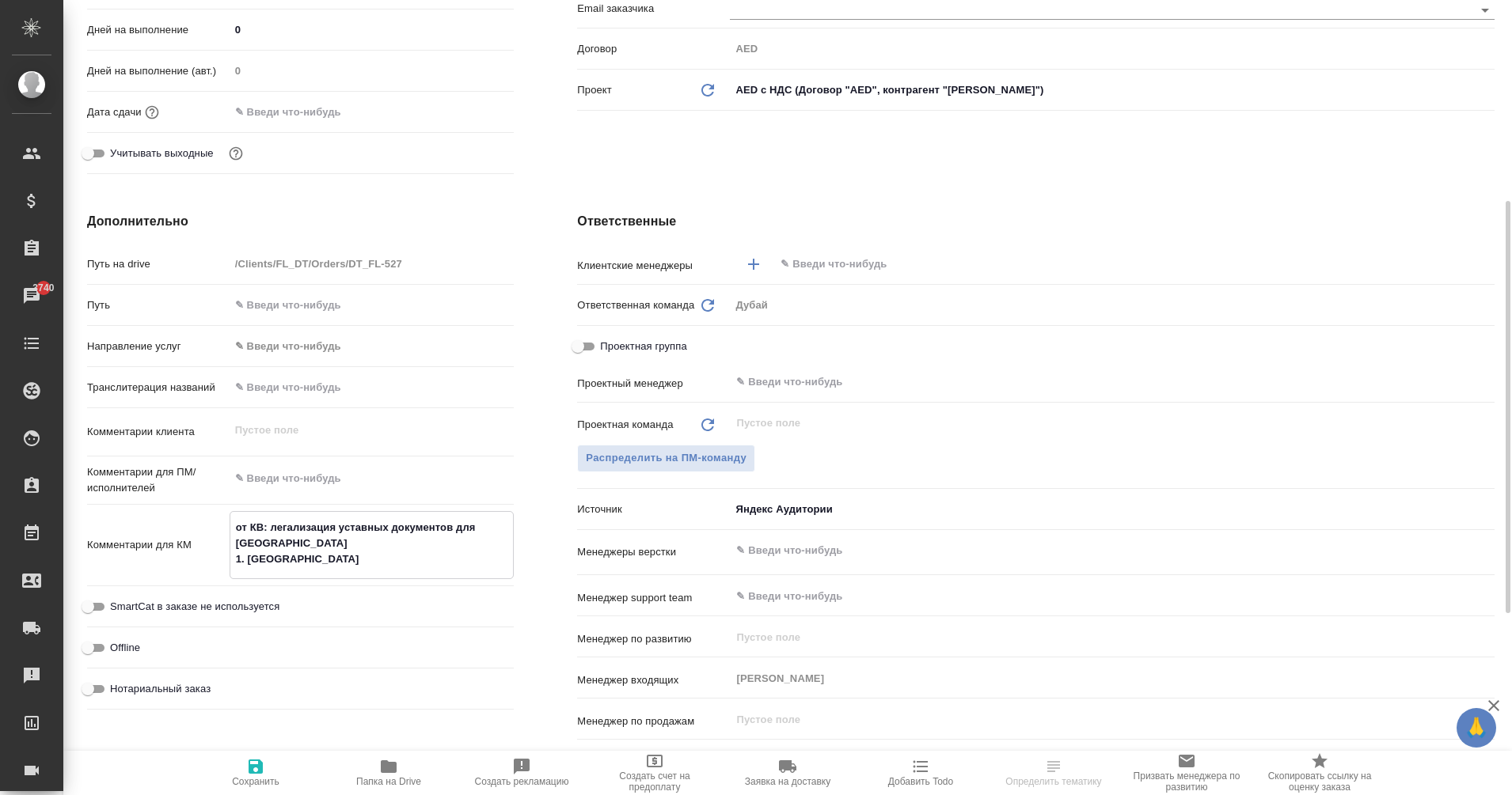
type textarea "от КВ: легализация уставных документов для России 1. Легал"
type textarea "x"
type textarea "от КВ: легализация уставных документов для России 1. Легали"
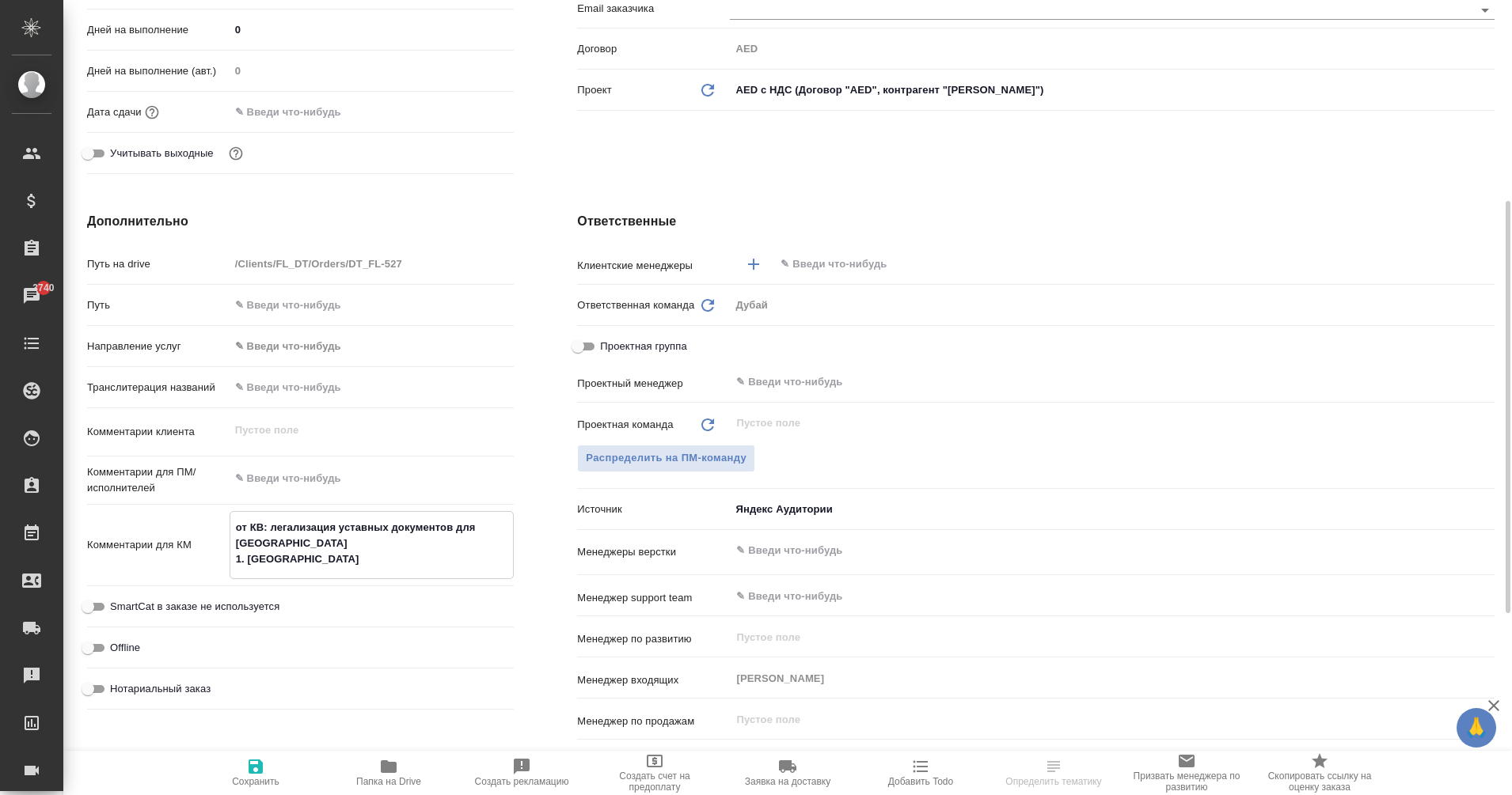
type textarea "x"
type textarea "от КВ: легализация уставных документов для России 1. Легализ"
type textarea "x"
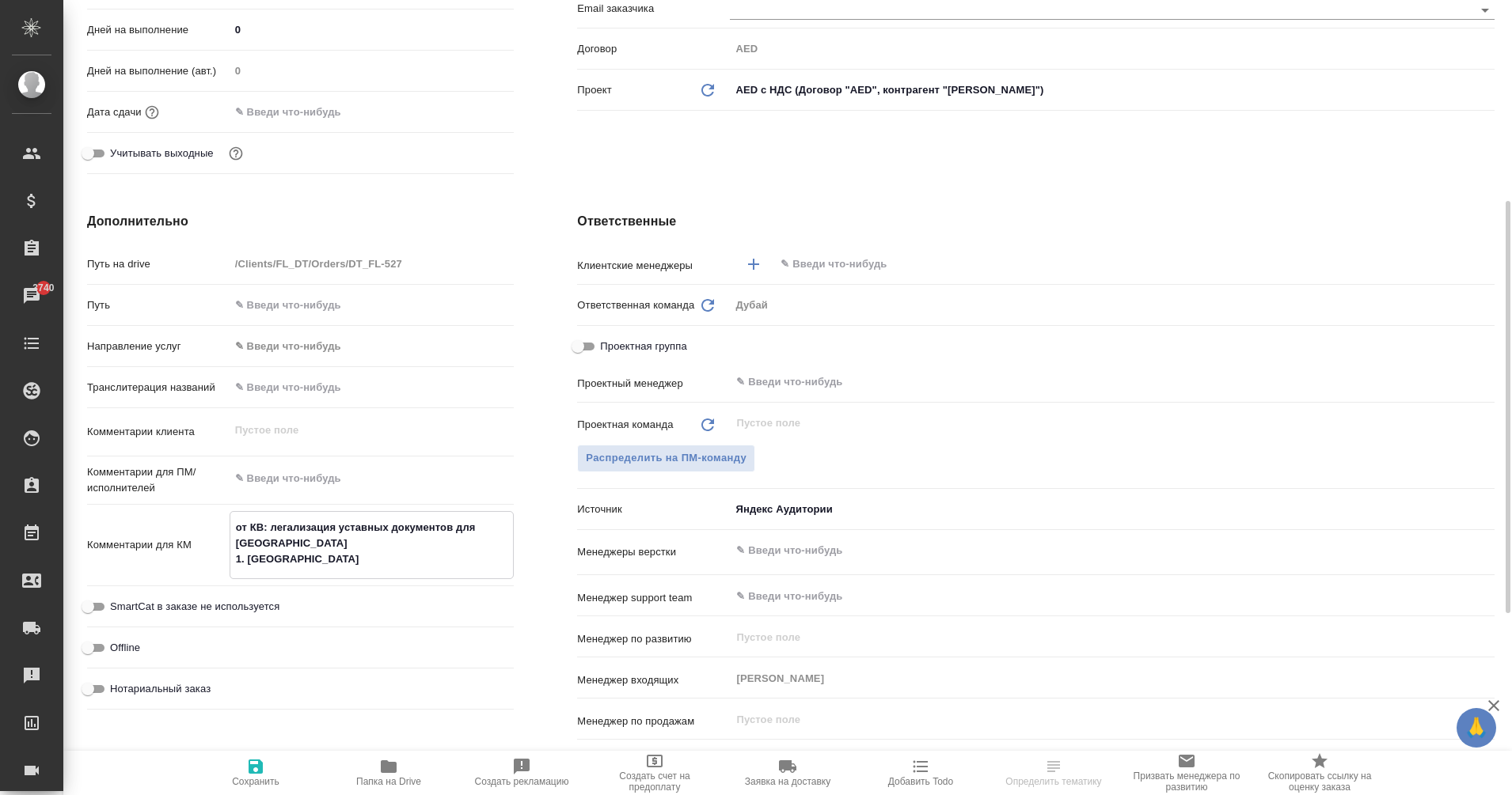
type textarea "x"
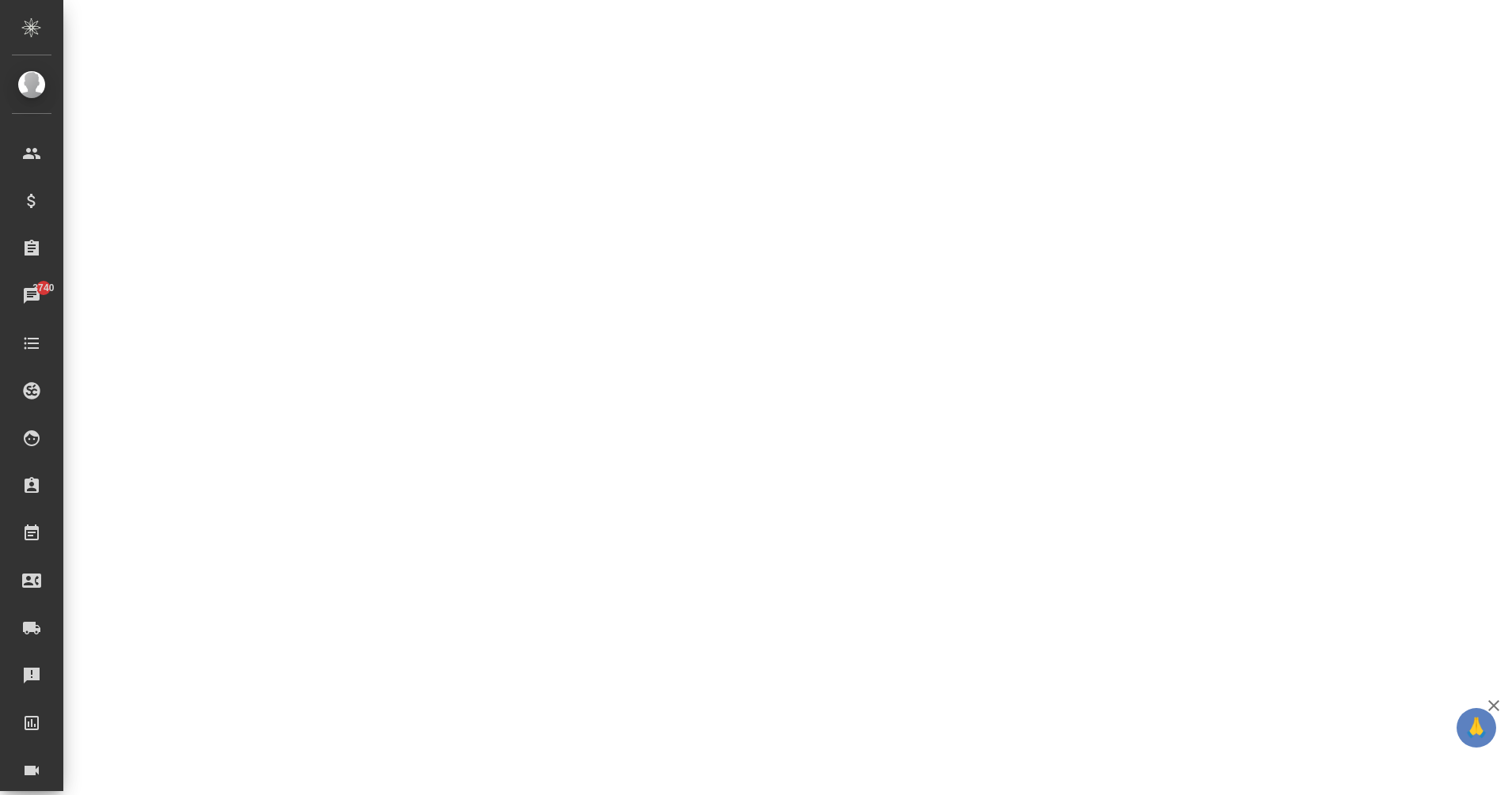
select select "RU"
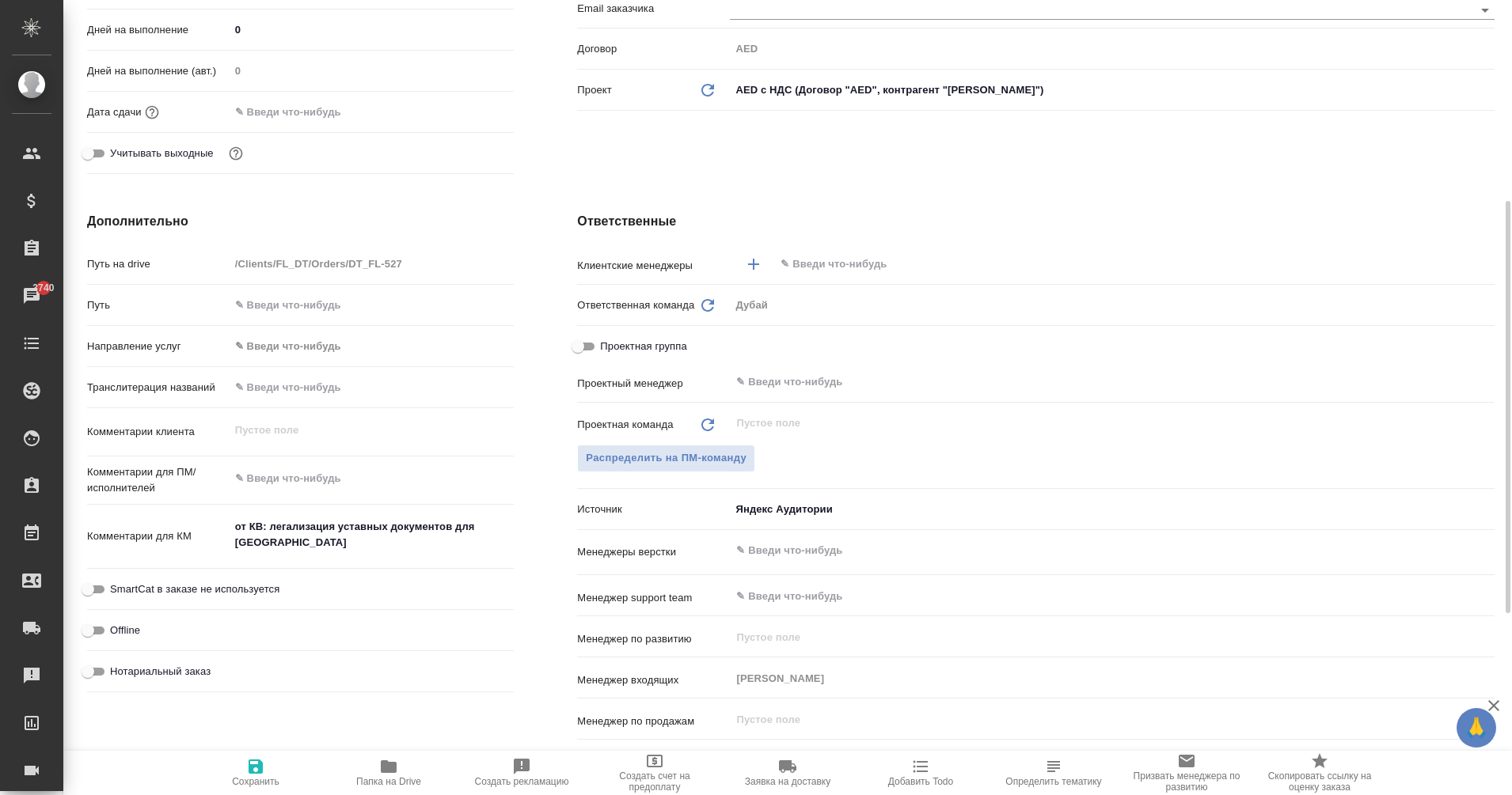
type textarea "x"
click at [299, 547] on textarea "от КВ: легализация уставных документов для России" at bounding box center [372, 536] width 283 height 43
type textarea "от КВ: легализация уставных документов для России"
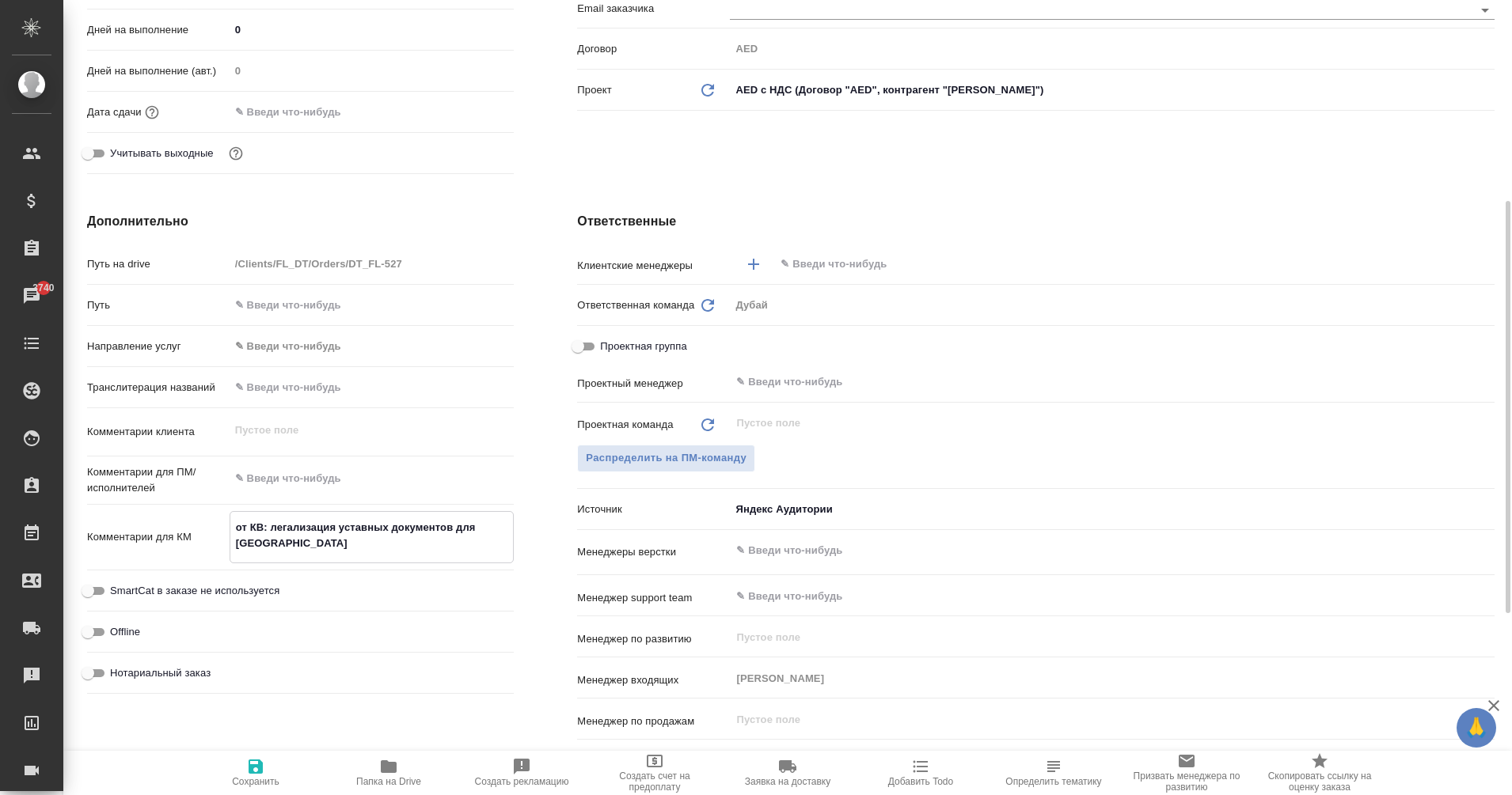
type textarea "x"
type textarea "от КВ: легализация уставных документов для России"
type textarea "x"
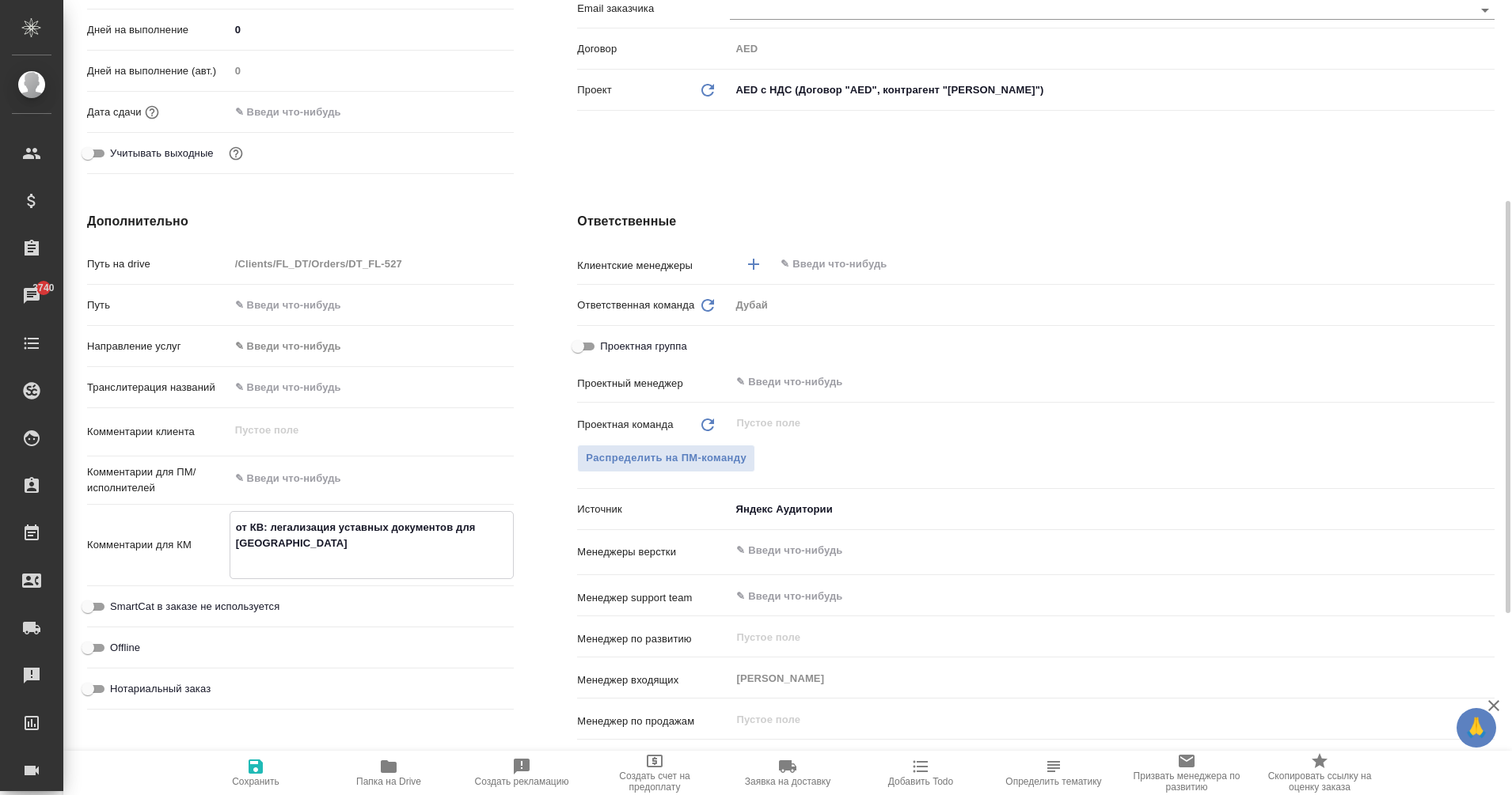
type textarea "x"
type textarea "от КВ: легализация уставных документов для России"
type textarea "x"
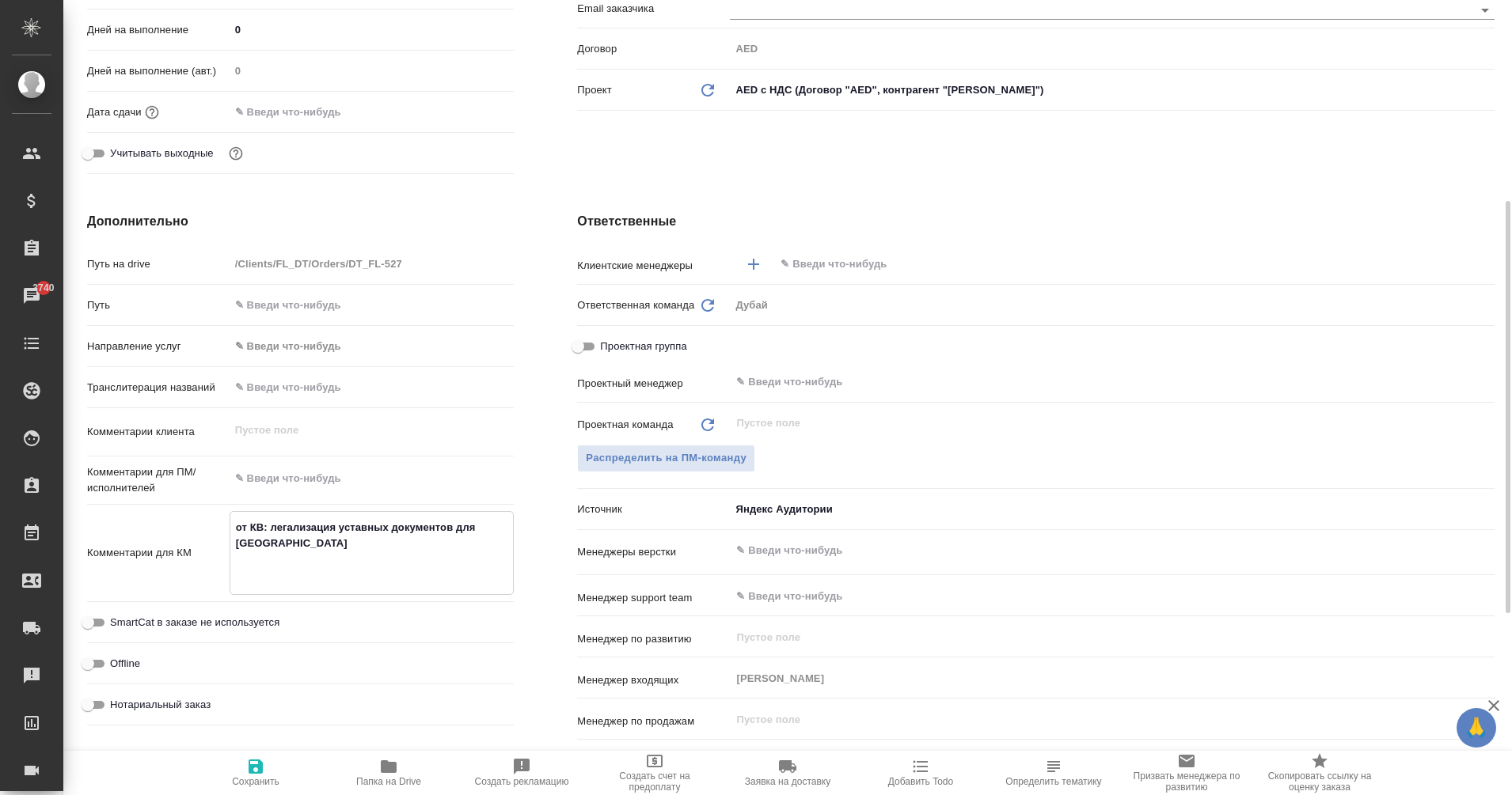
type textarea "x"
type textarea "от КВ: легализация уставных документов для России"
type textarea "x"
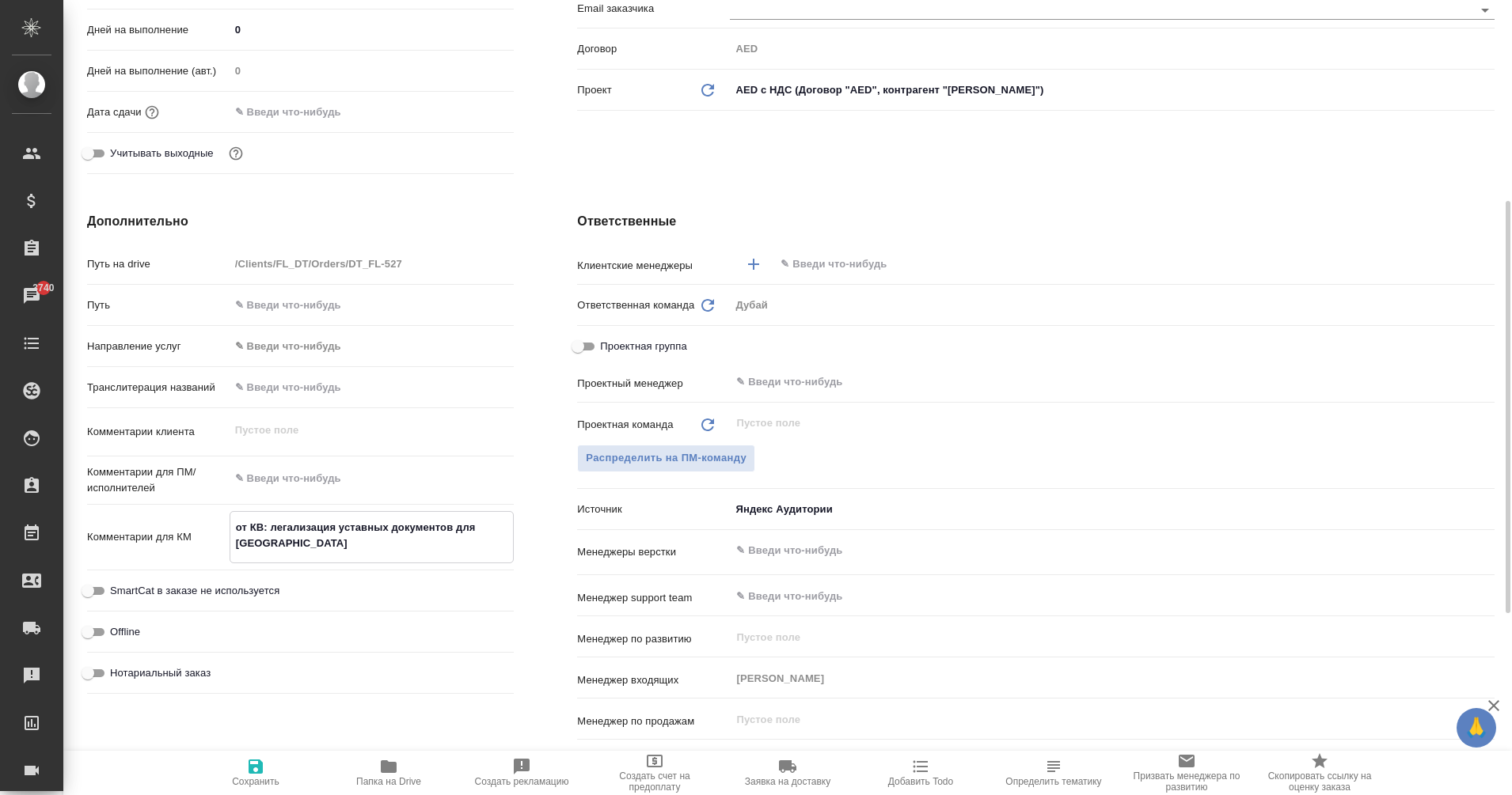
type textarea "от КВ: легализация уставных документов для России"
type textarea "x"
type textarea "от КВ: легализация уставных документов для России !"
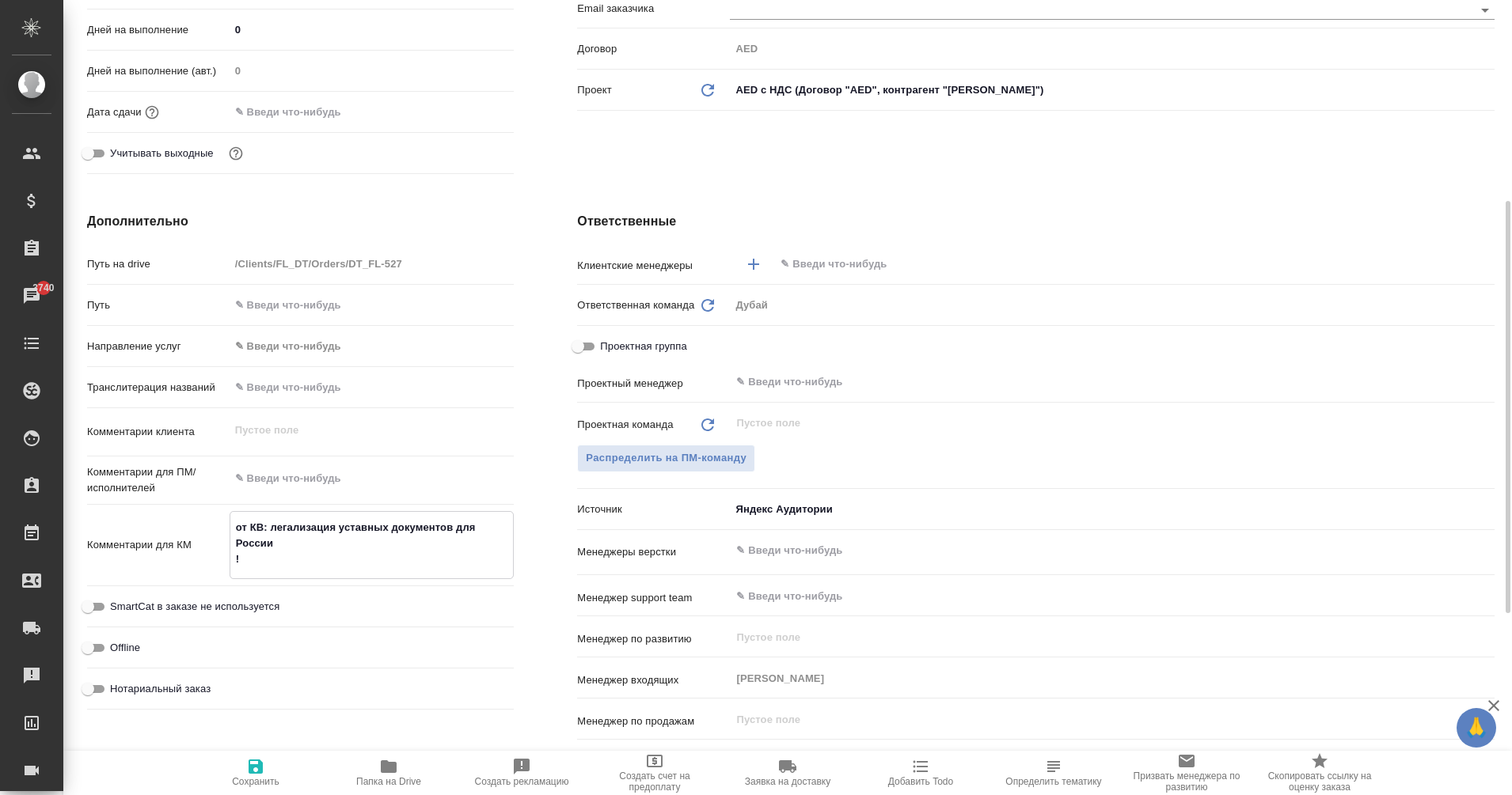
type textarea "x"
type textarea "от КВ: легализация уставных документов для России !"
type textarea "x"
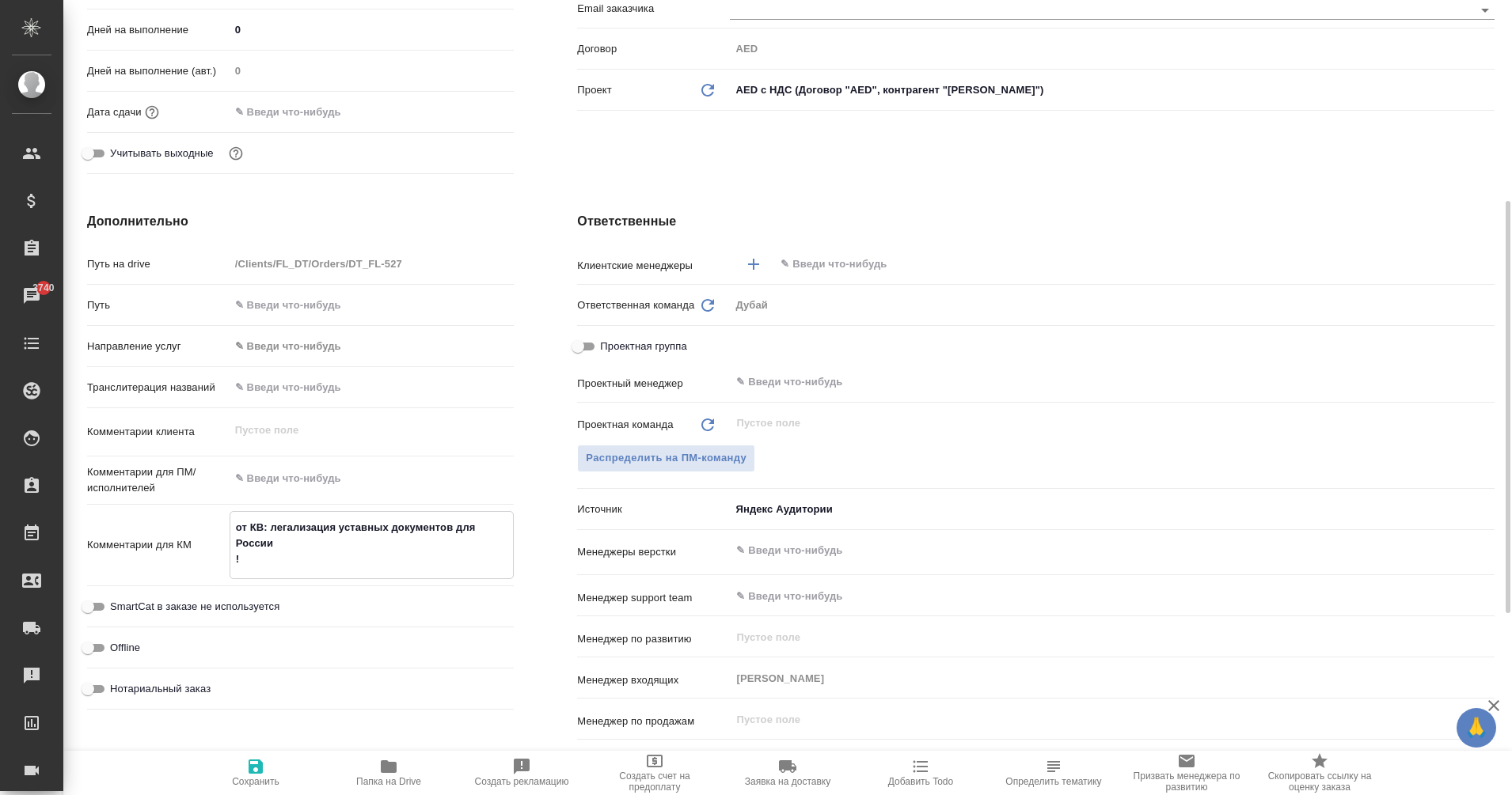
type textarea "x"
type textarea "от КВ: легализация уставных документов для России !"
type textarea "x"
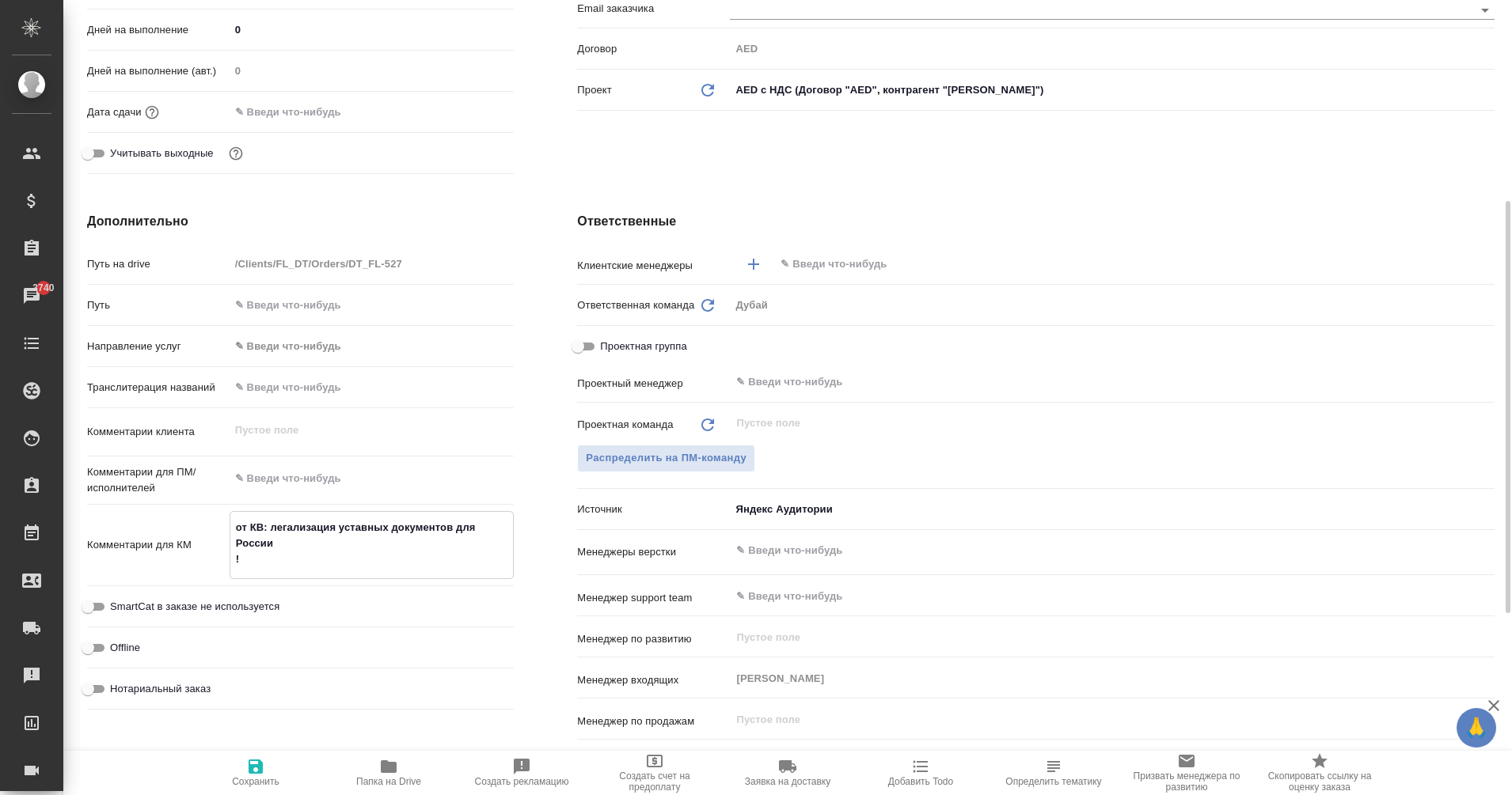
type textarea "x"
type textarea "от КВ: легализация уставных документов для России"
type textarea "x"
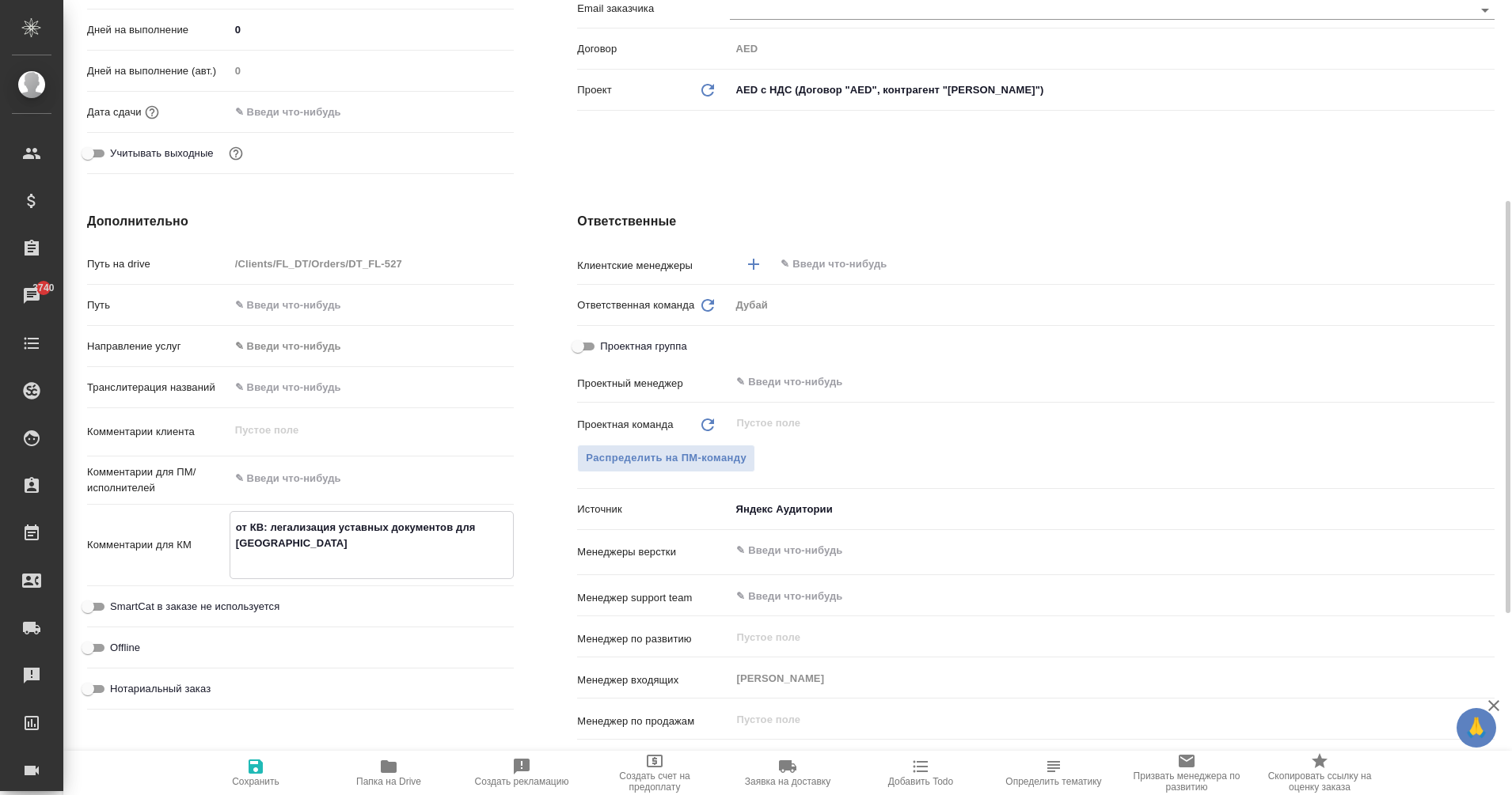
type textarea "x"
type textarea "от КВ: легализация уставных документов для России 1"
type textarea "x"
type textarea "от КВ: легализация уставных документов для России 1"
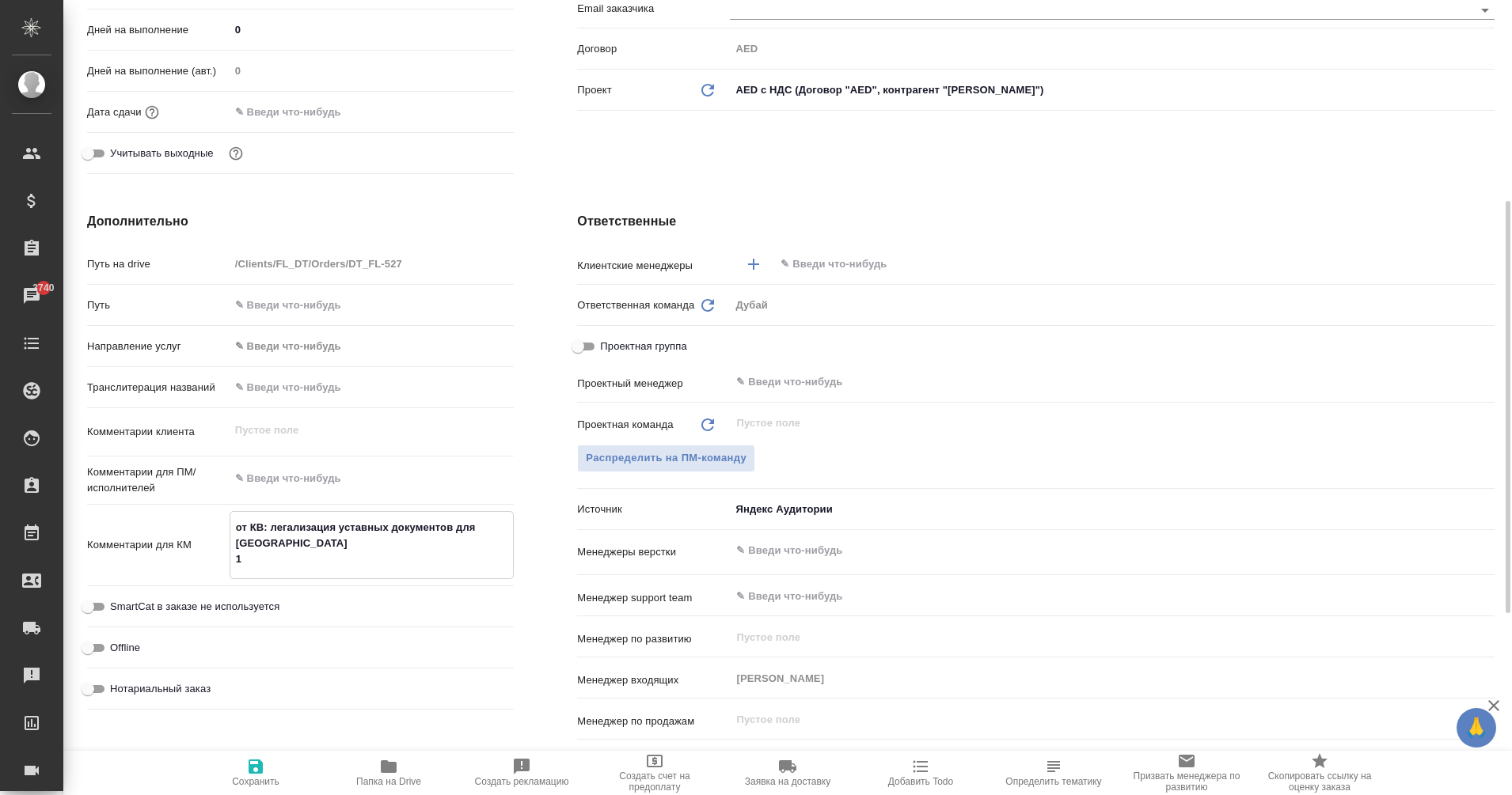
type textarea "x"
type textarea "от КВ: легализация уставных документов для России 1 Л"
type textarea "x"
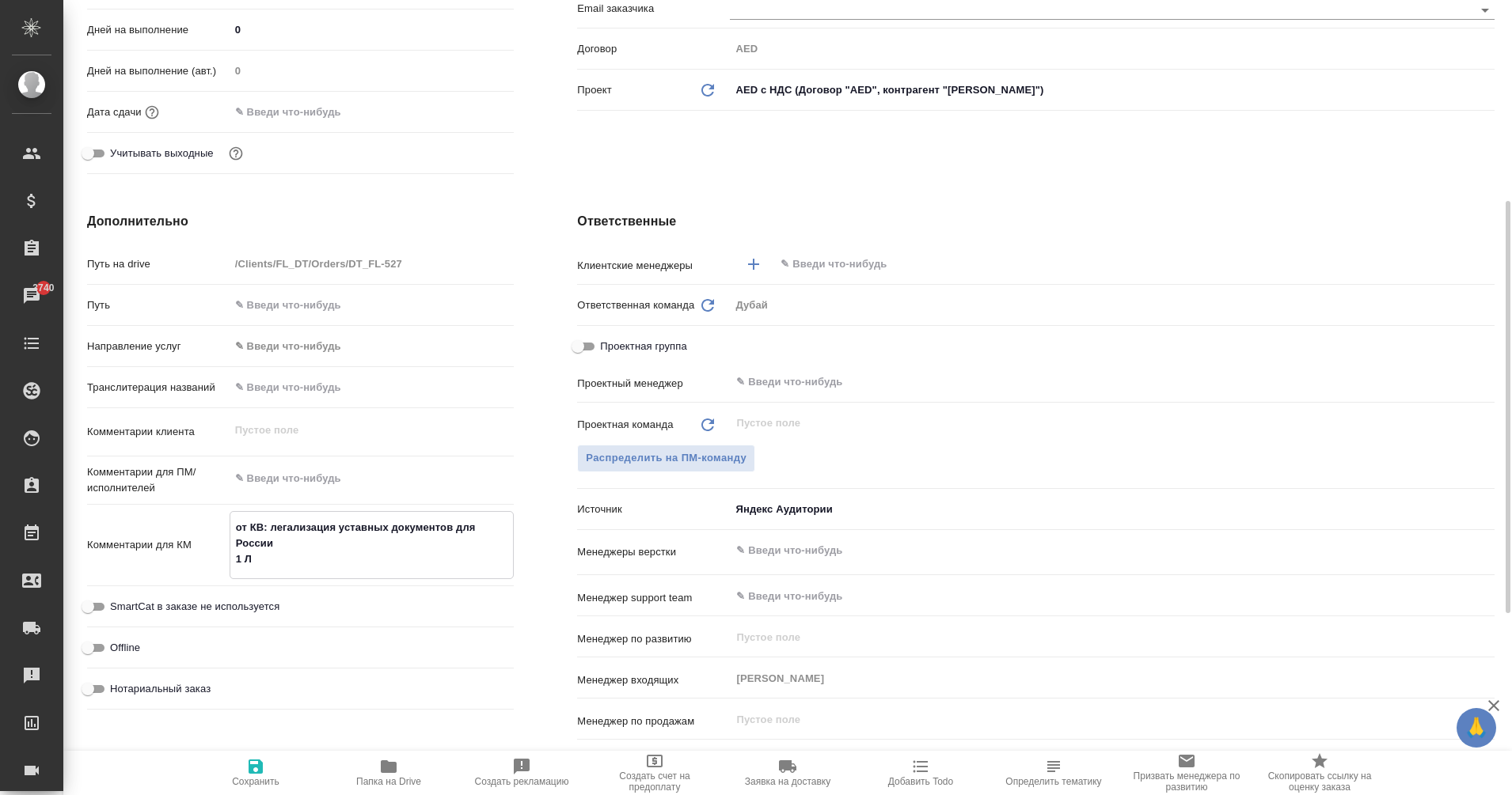
type textarea "x"
type textarea "от КВ: легализация уставных документов для России 1 Ле"
type textarea "x"
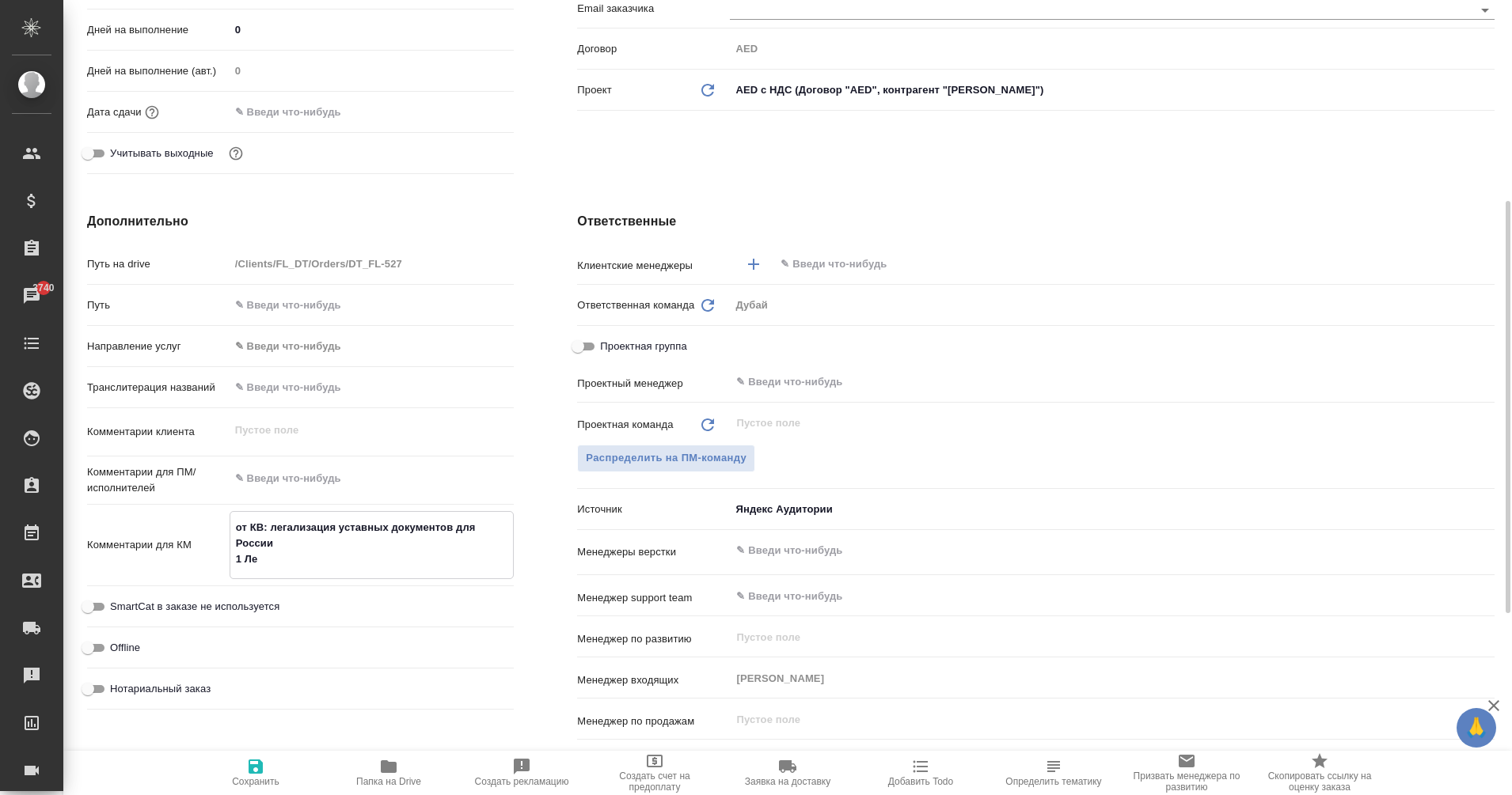
type textarea "x"
type textarea "от КВ: легализация уставных документов для России 1 Лега"
type textarea "x"
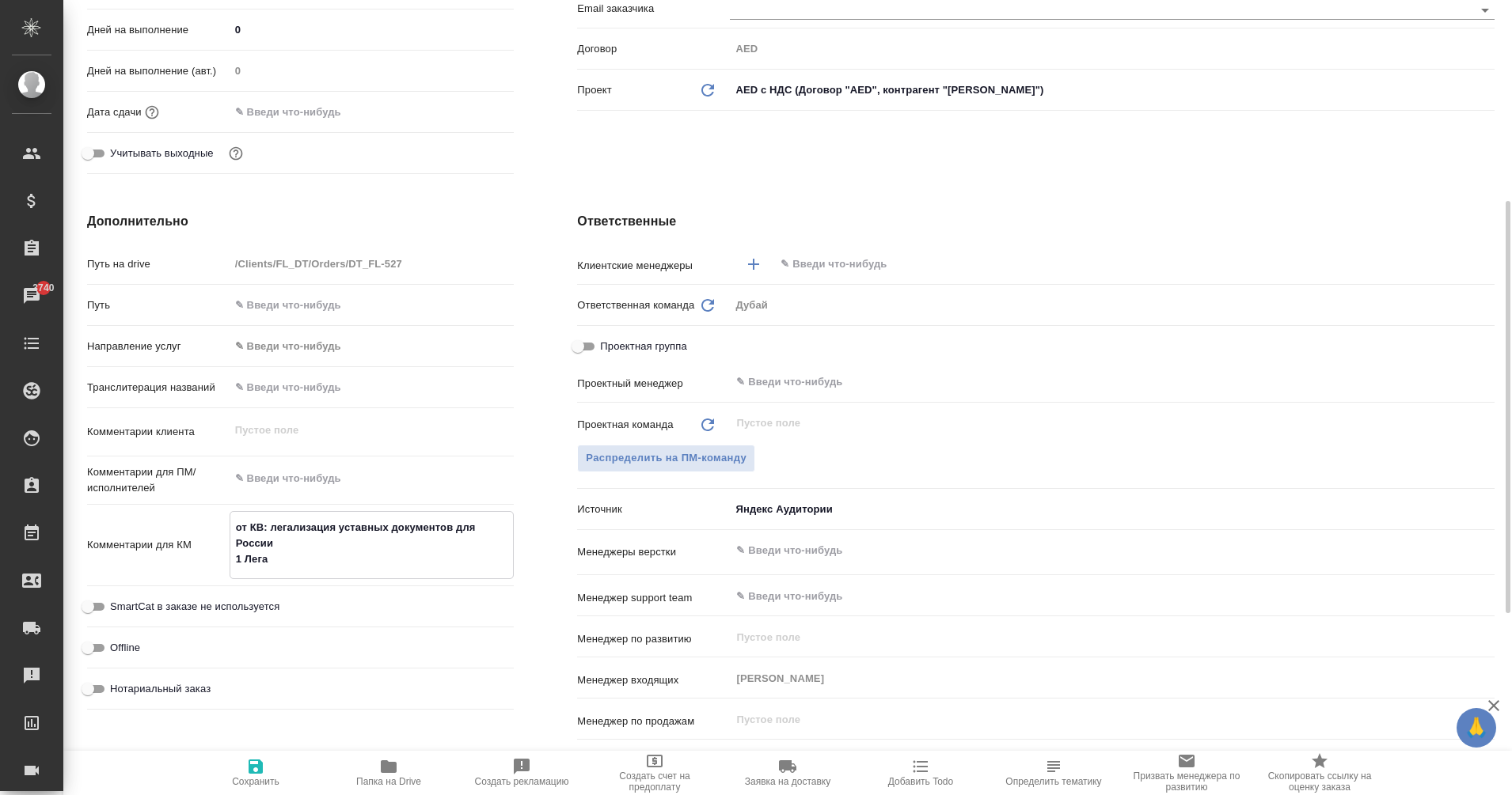
type textarea "от КВ: легализация уставных документов для России 1 Легал"
type textarea "x"
type textarea "от КВ: легализация уставных документов для России 1 Легали"
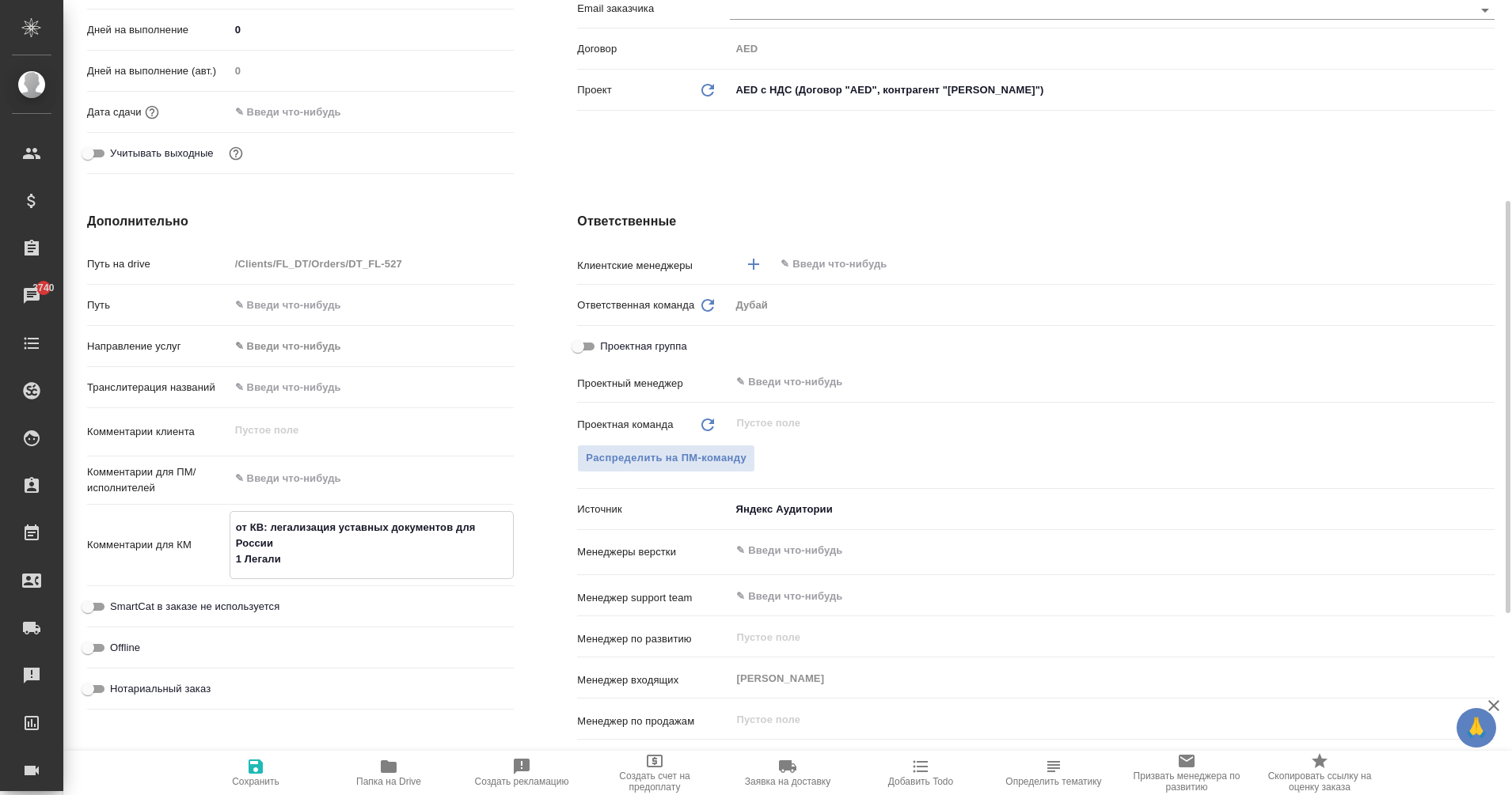
type textarea "x"
type textarea "от КВ: легализация уставных документов для России 1 Легализ"
type textarea "x"
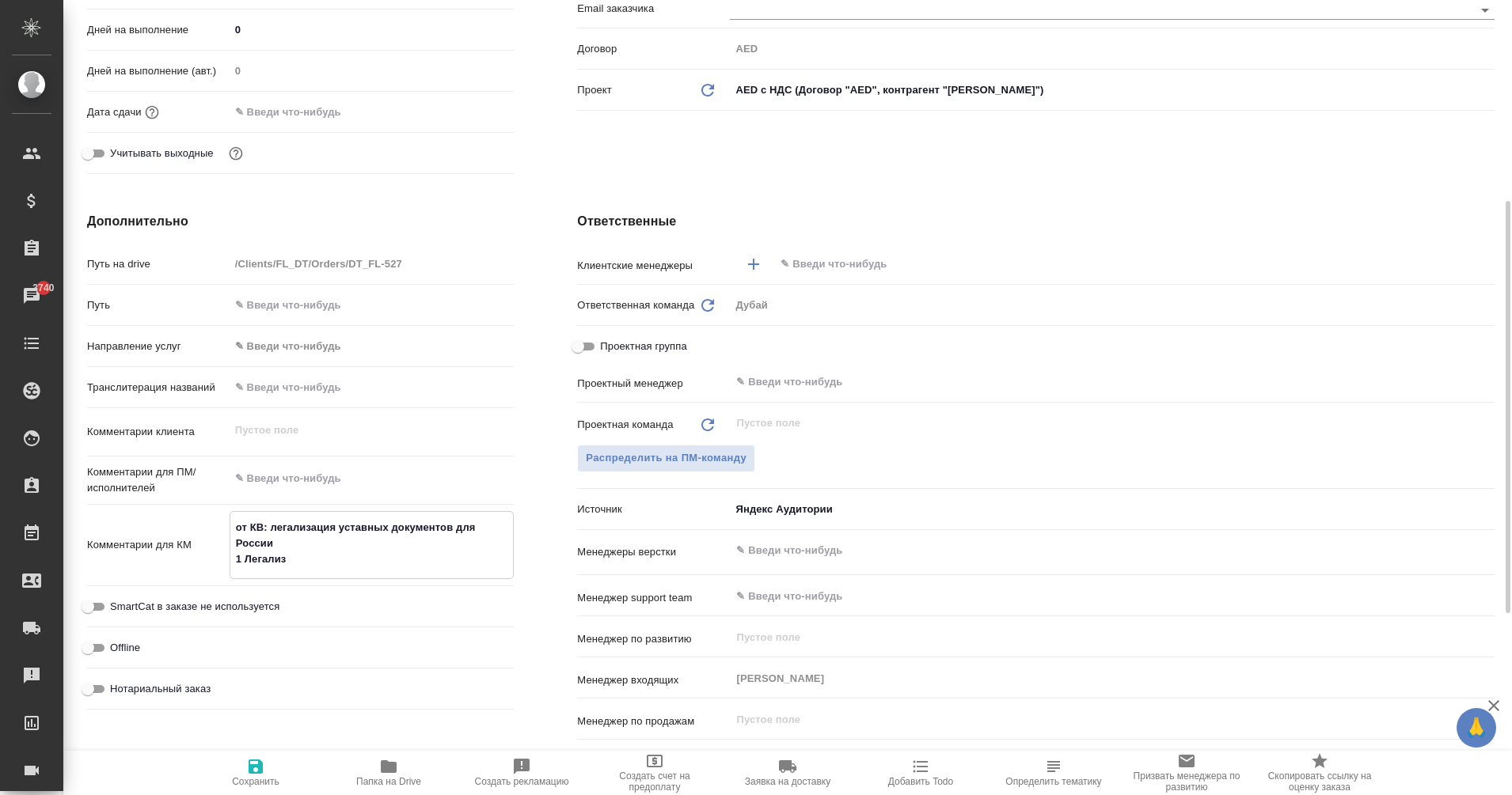
type textarea "x"
type textarea "от КВ: легализация уставных документов для России 1 Легализа"
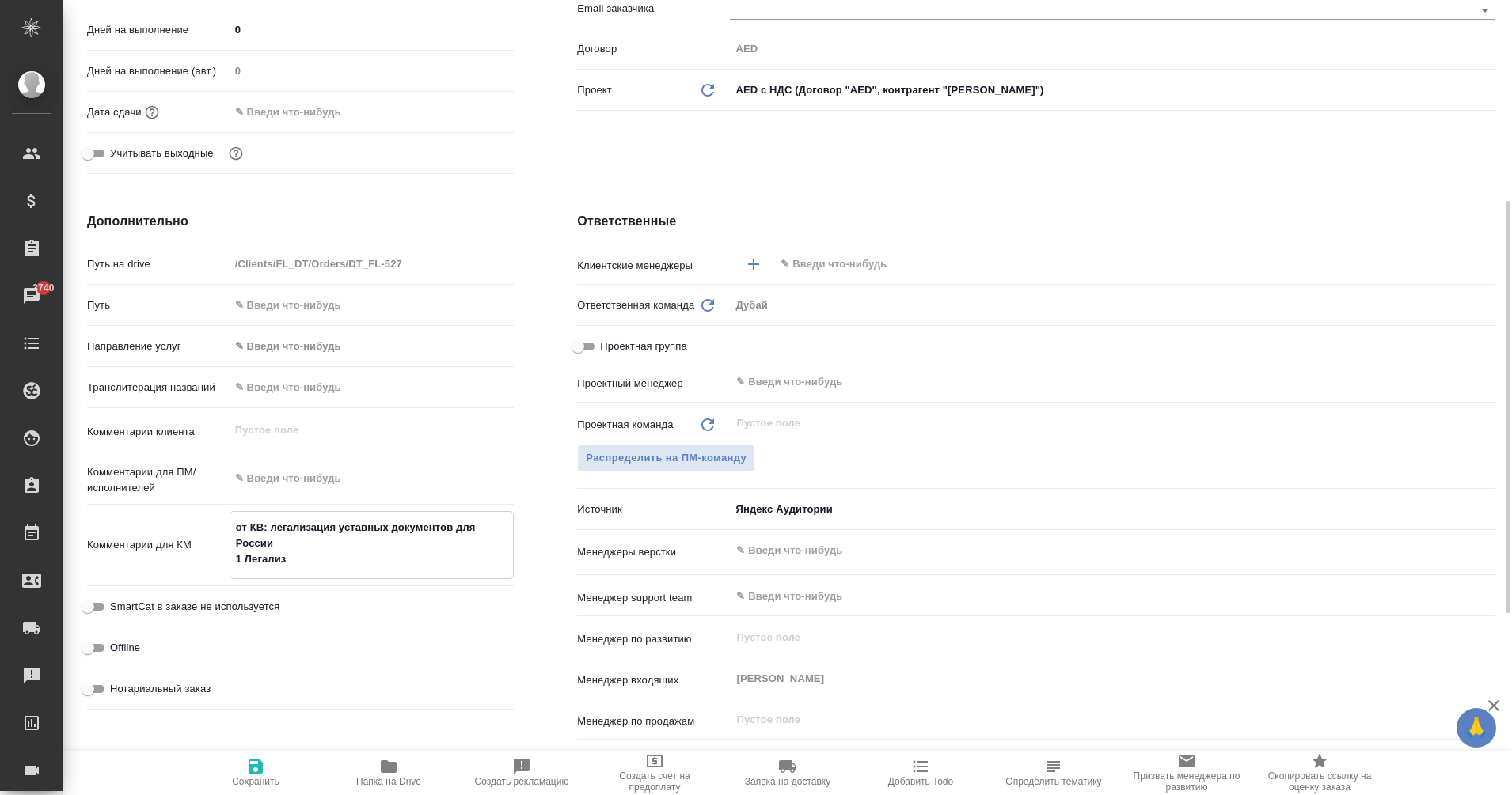
type textarea "x"
type textarea "от КВ: легализация уставных документов для России 1 Легализац"
type textarea "x"
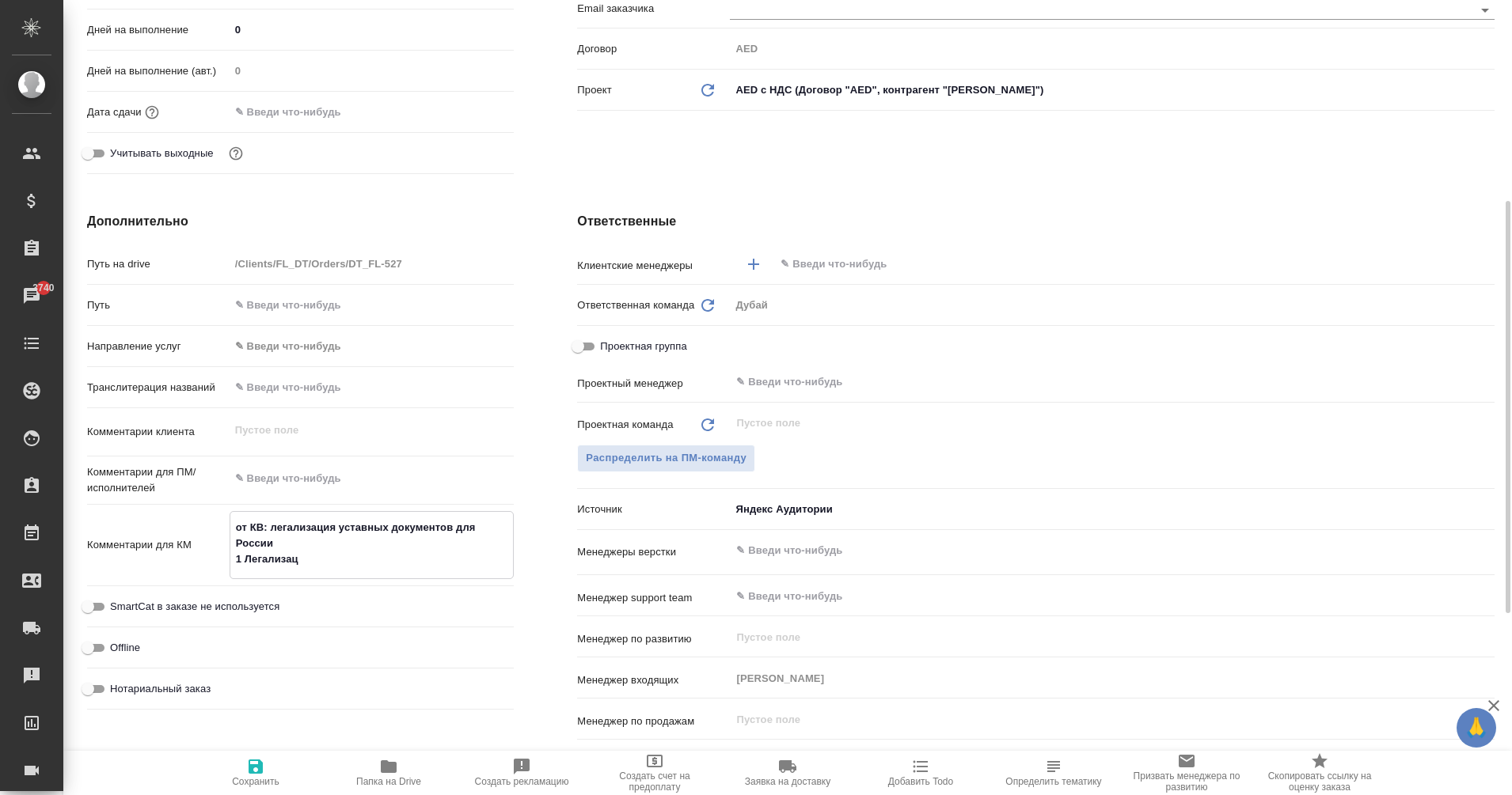
type textarea "от КВ: легализация уставных документов для России 1 Легализаци"
type textarea "x"
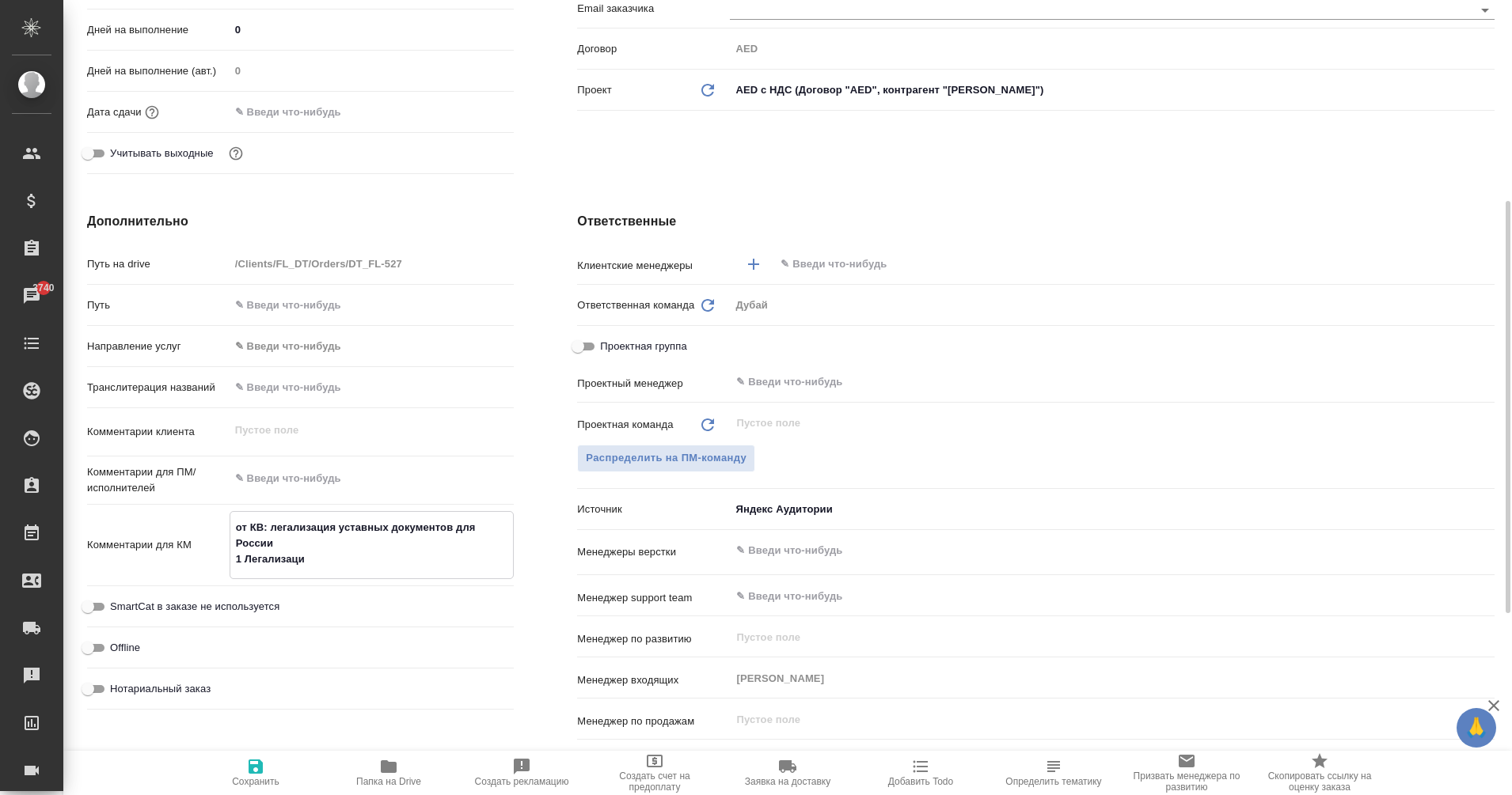
type textarea "x"
type textarea "от КВ: легализация уставных документов для России 1 Легализация"
type textarea "x"
type textarea "от КВ: легализация уставных документов для России 1 Легализация"
type textarea "x"
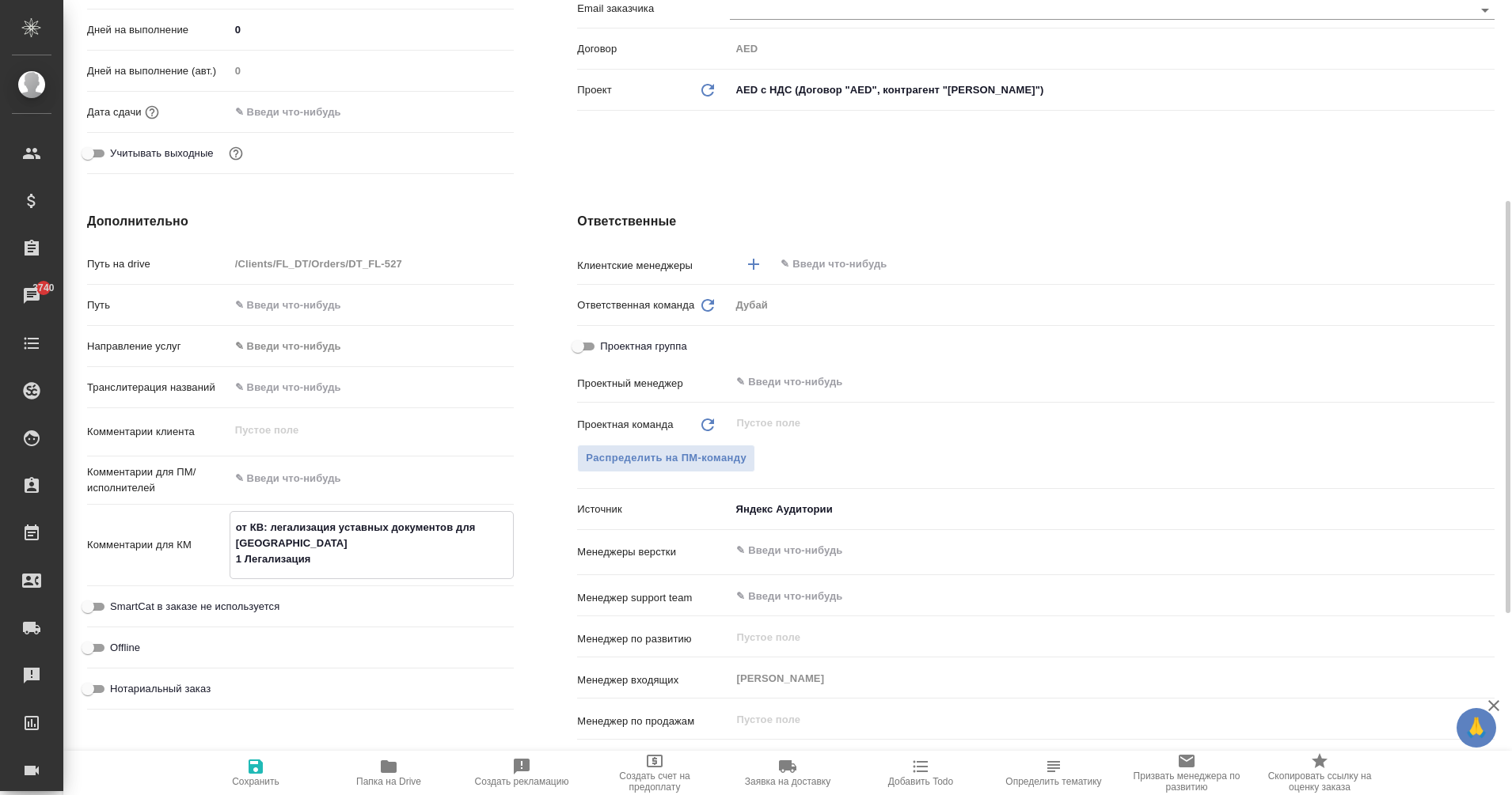
type textarea "x"
type textarea "от КВ: легализация уставных документов для России 1 Легализация в"
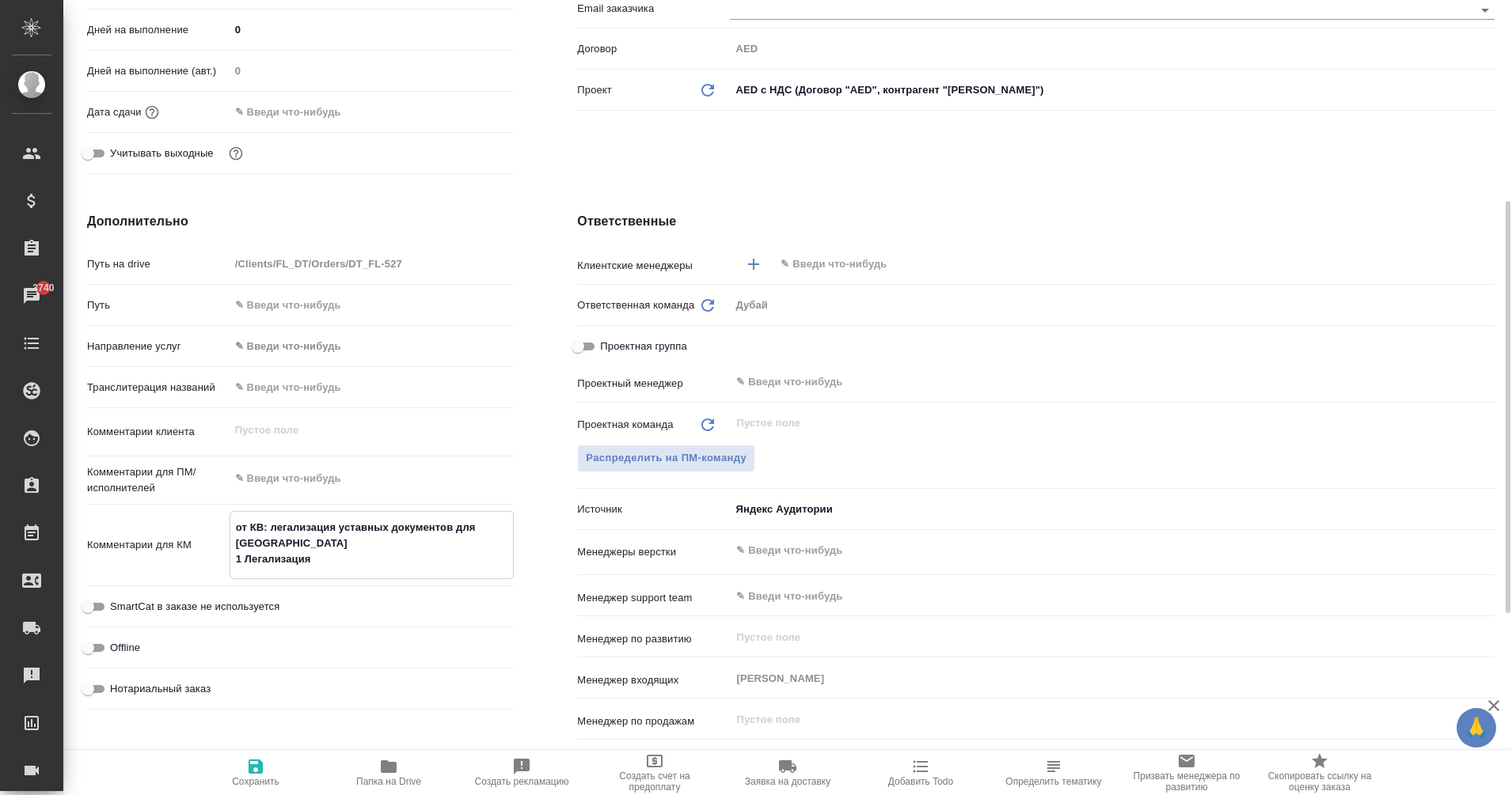
type textarea "x"
type textarea "от КВ: легализация уставных документов для России 1 Легализация в"
type textarea "x"
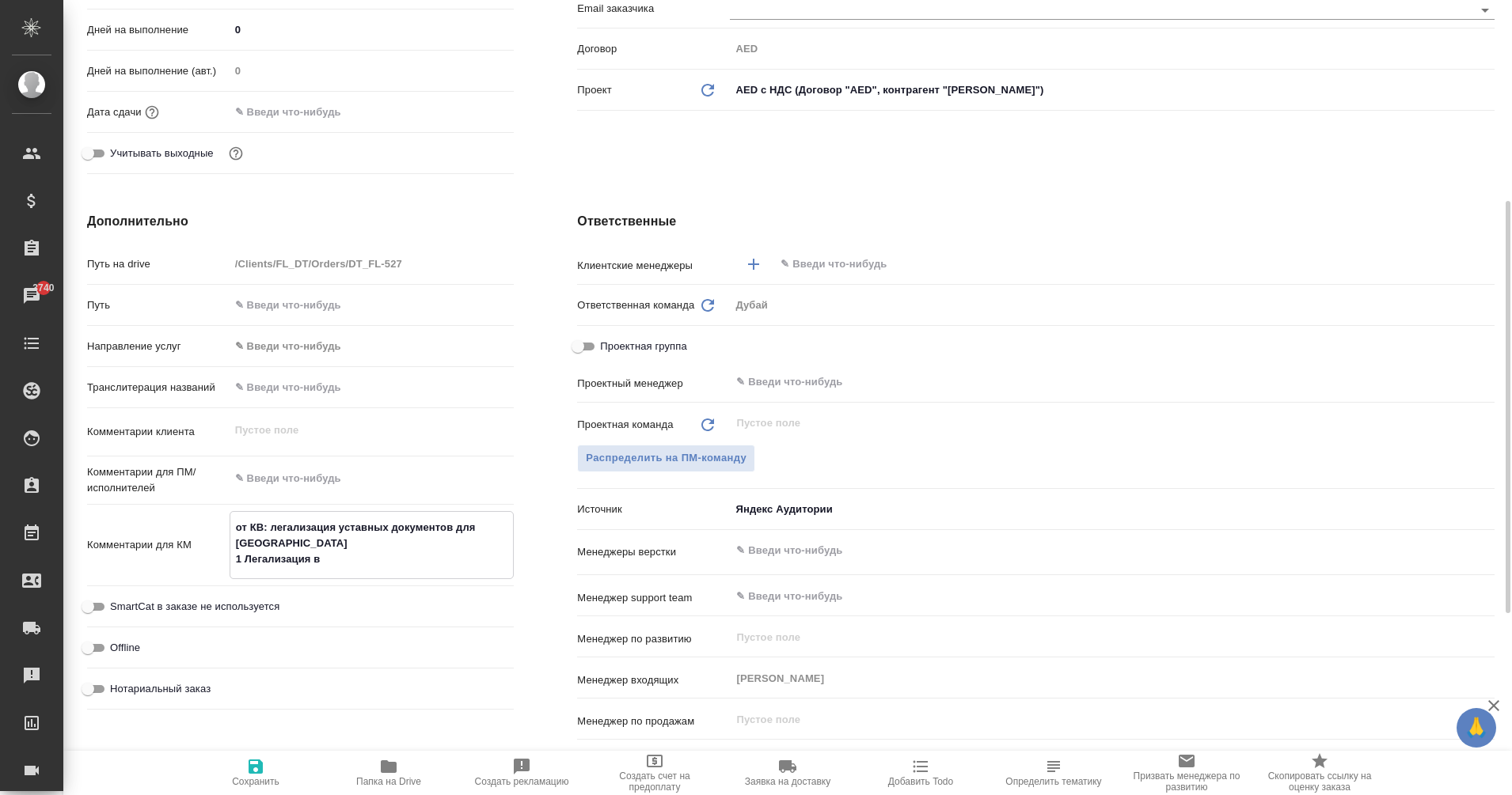
type textarea "от КВ: легализация уставных документов для России 1 Легализация в д"
type textarea "x"
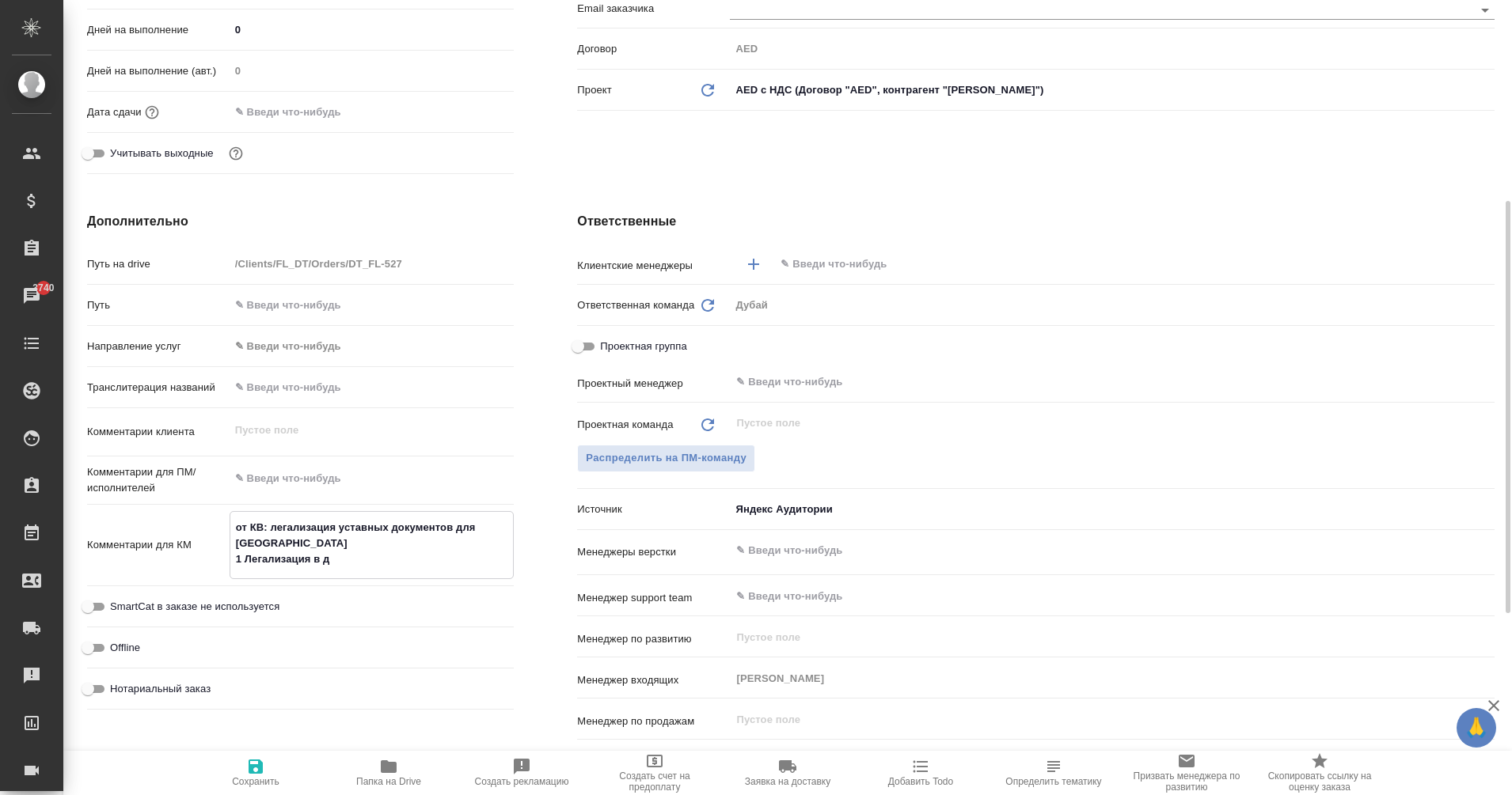
type textarea "x"
type textarea "от КВ: легализация уставных документов для России 1 Легализация в ду"
type textarea "x"
type textarea "от КВ: легализация уставных документов для России 1 Легализация в дуб"
type textarea "x"
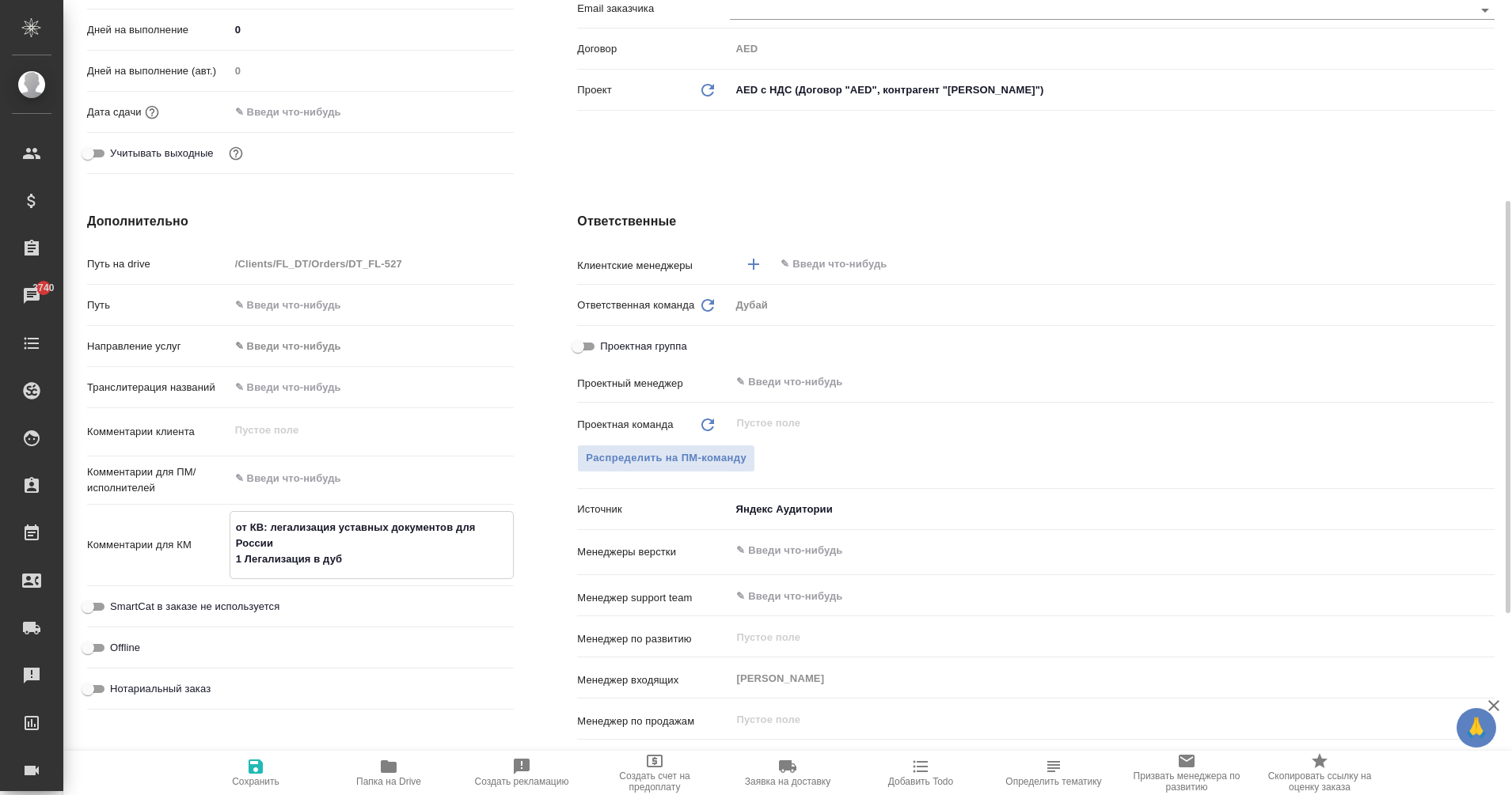
type textarea "x"
type textarea "от КВ: легализация уставных документов для России 1 Легализация в дуба"
type textarea "x"
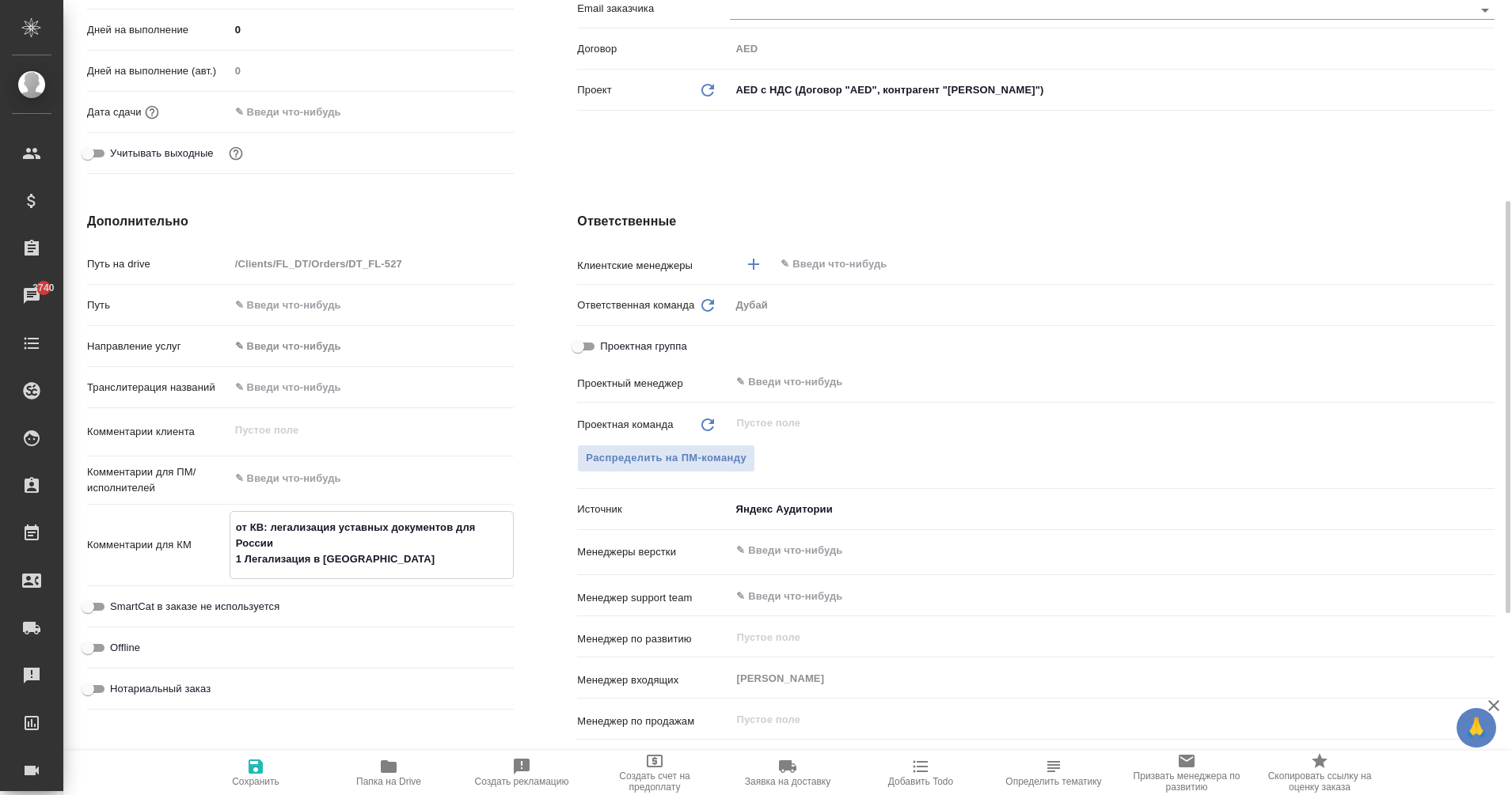
type textarea "x"
type textarea "от КВ: легализация уставных документов для России 1 Легализация в дубае"
type textarea "x"
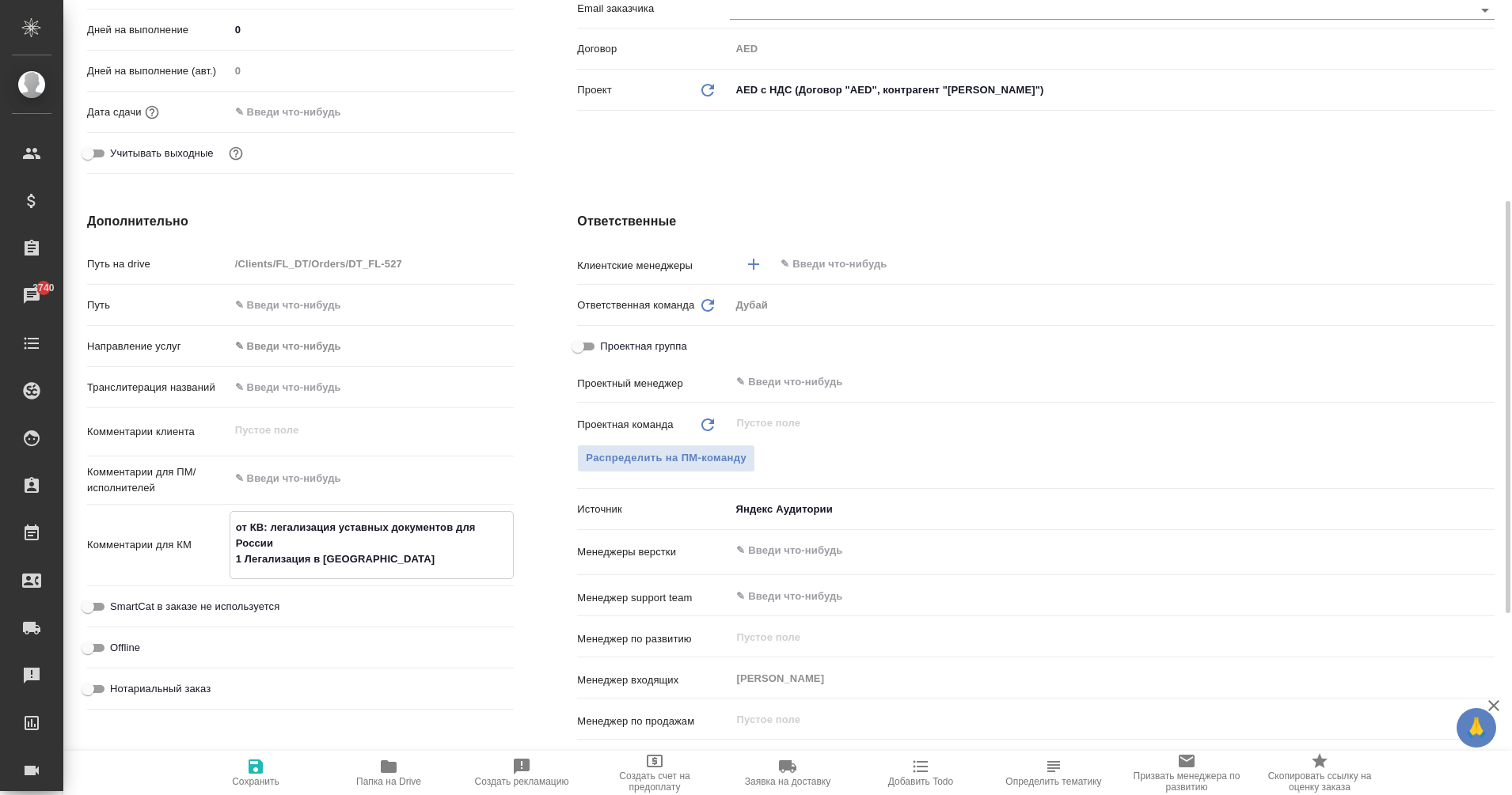
type textarea "x"
type textarea "от КВ: легализация уставных документов для России 1 Легализация в дубае"
type textarea "x"
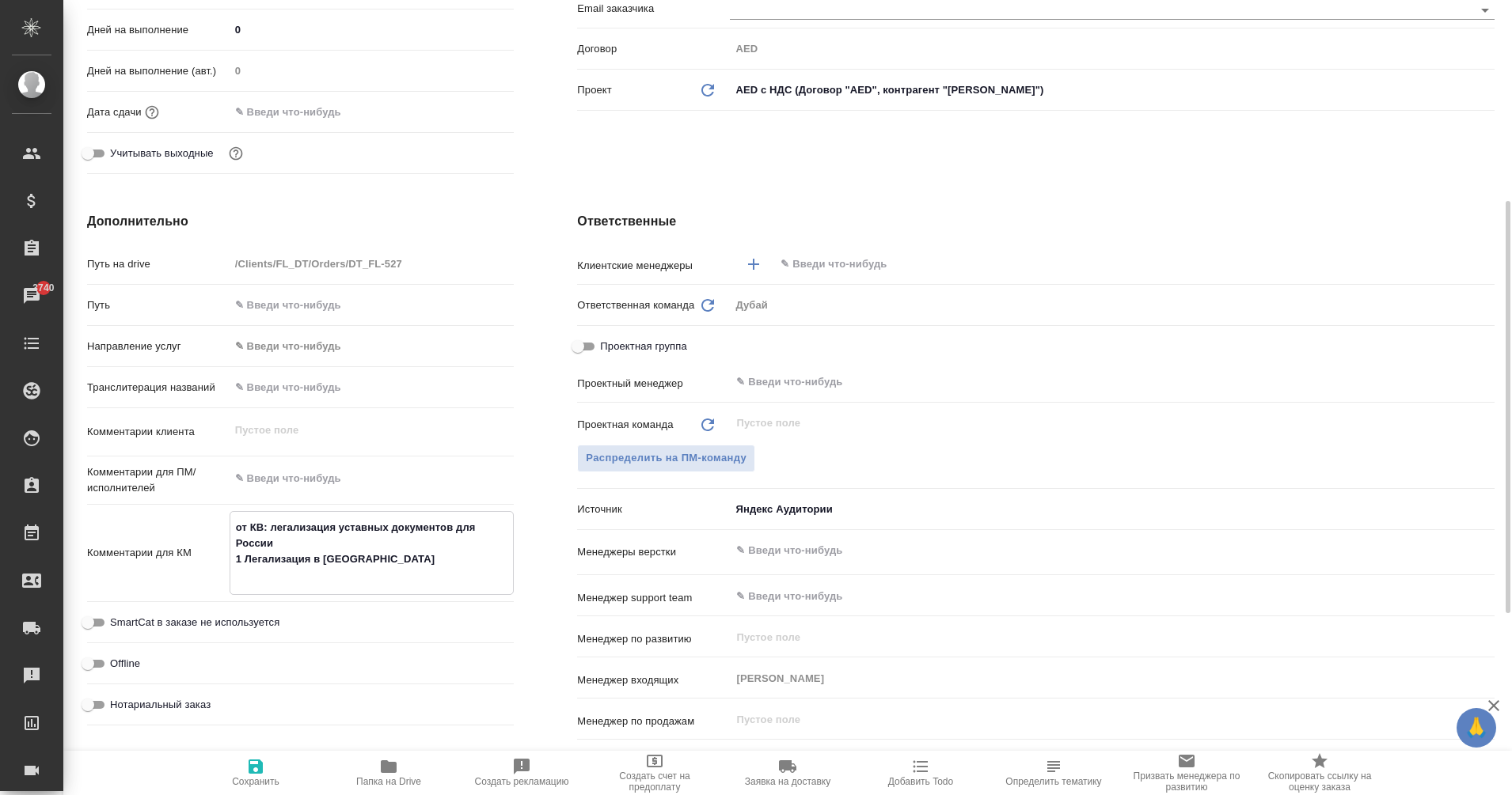
type textarea "x"
type textarea "от КВ: легализация уставных документов для России 1 Легализация в дубае 2"
type textarea "x"
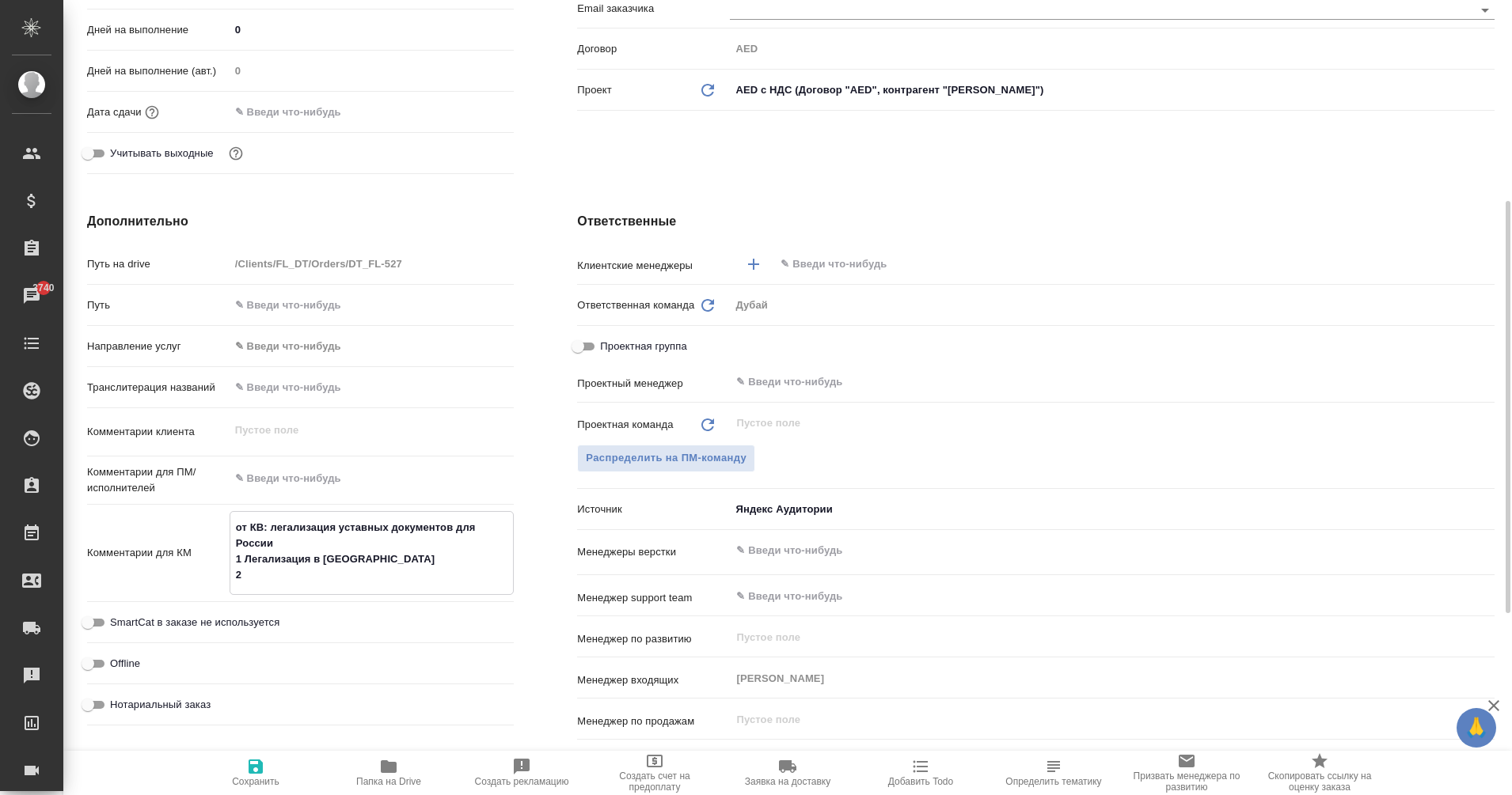
type textarea "от КВ: легализация уставных документов для России 1 Легализация в дубае 2"
type textarea "x"
type textarea "от КВ: легализация уставных документов для России 1 Легализация в дубае 2 в"
type textarea "x"
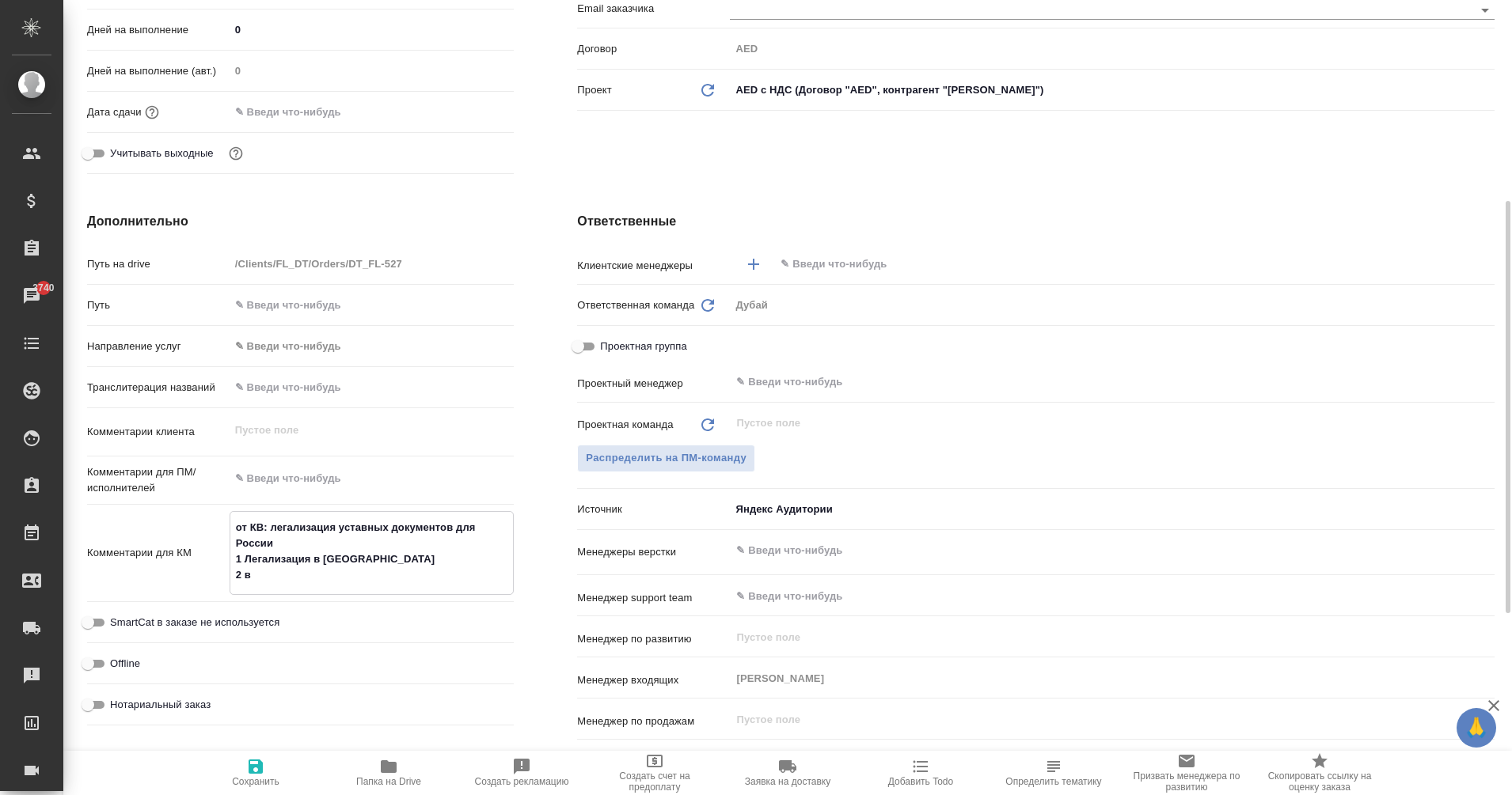
type textarea "x"
type textarea "от КВ: легализация уставных документов для России 1 Легализация в дубае 2 ве"
type textarea "x"
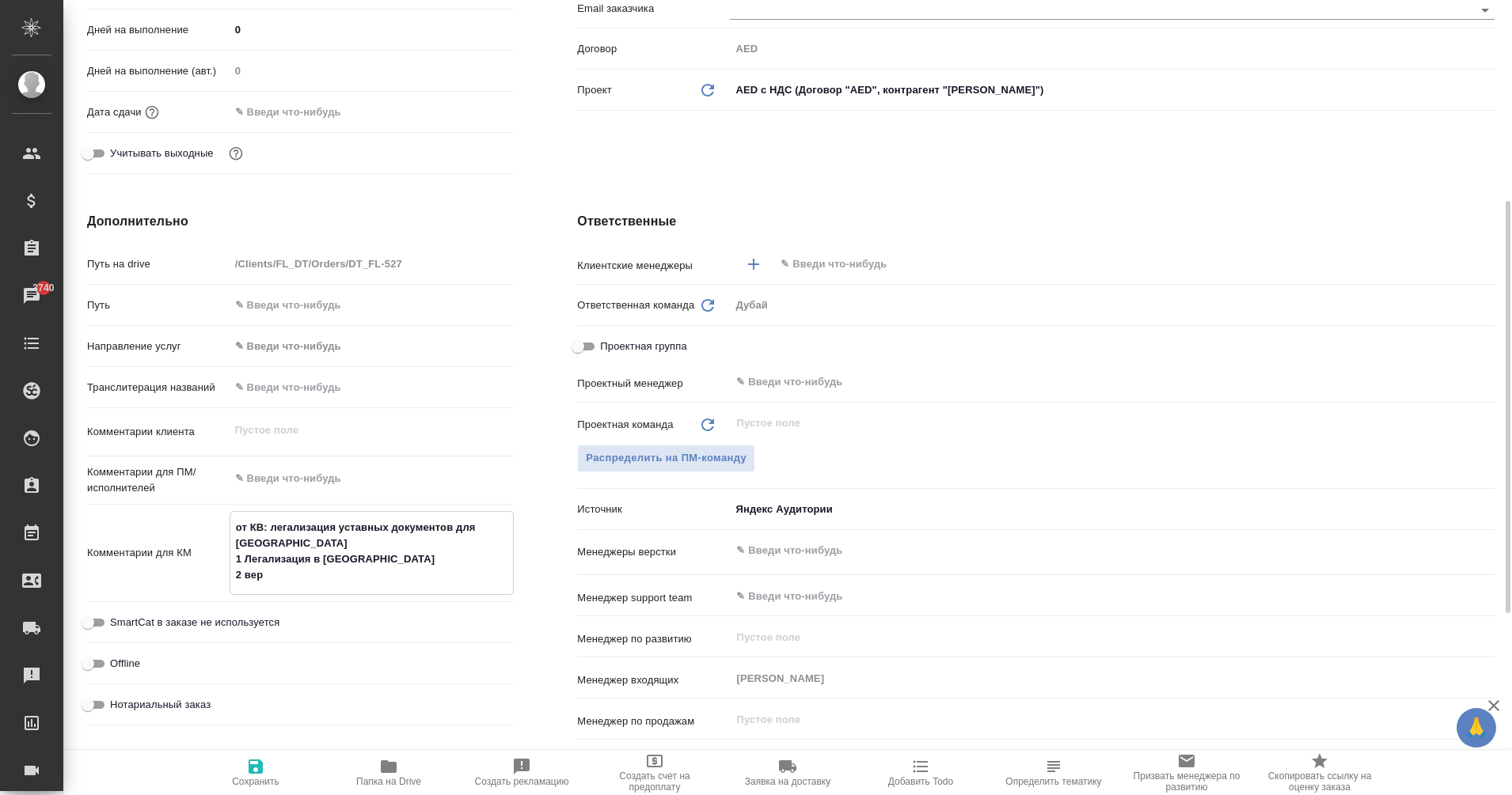
type textarea "от КВ: легализация уставных документов для России 1 Легализация в дубае 2 верс"
type textarea "x"
type textarea "от КВ: легализация уставных документов для России 1 Легализация в дубае 2 верст"
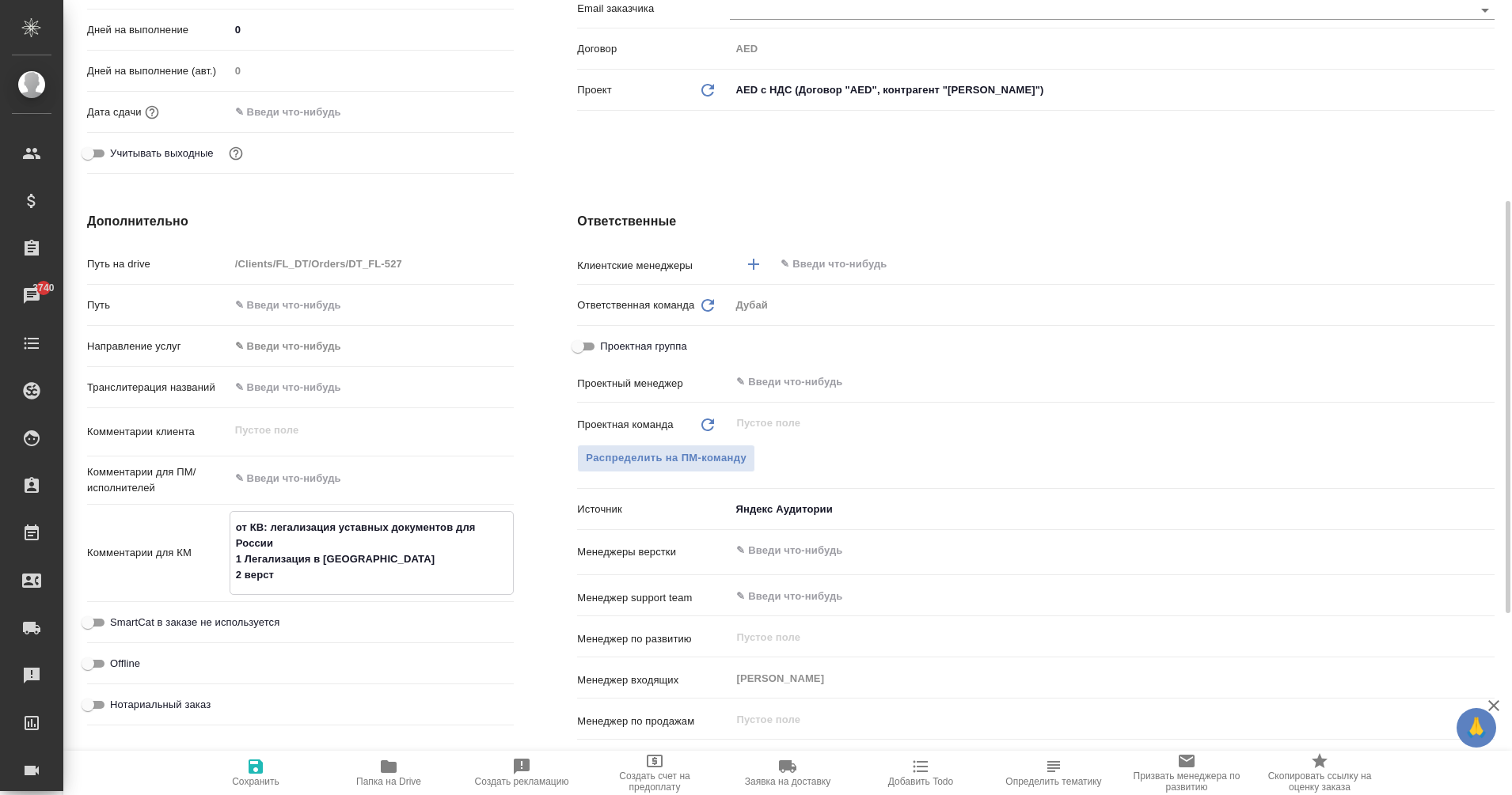
type textarea "x"
type textarea "от КВ: легализация уставных документов для России 1 Легализация в дубае 2 верстк"
type textarea "x"
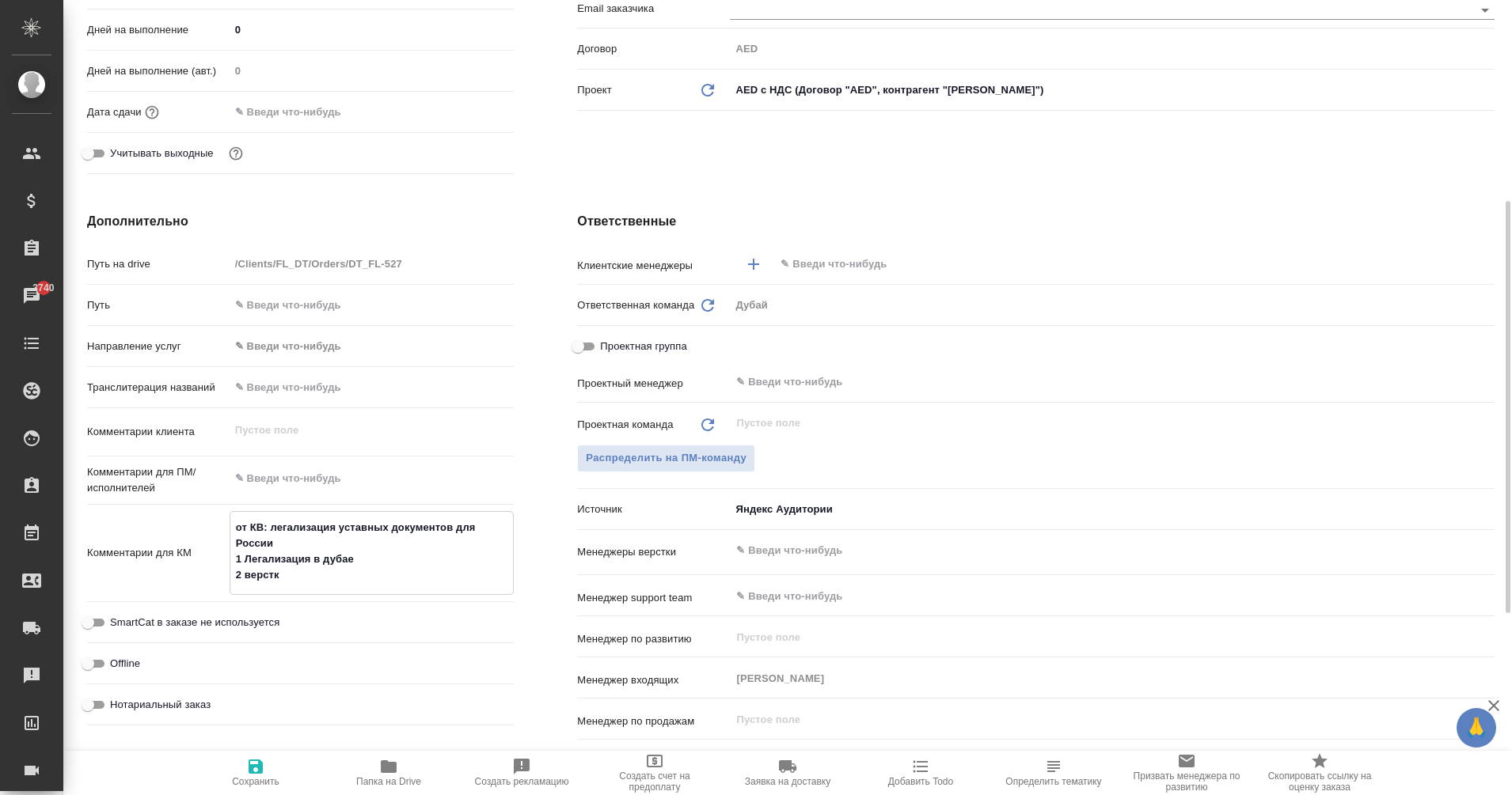
type textarea "x"
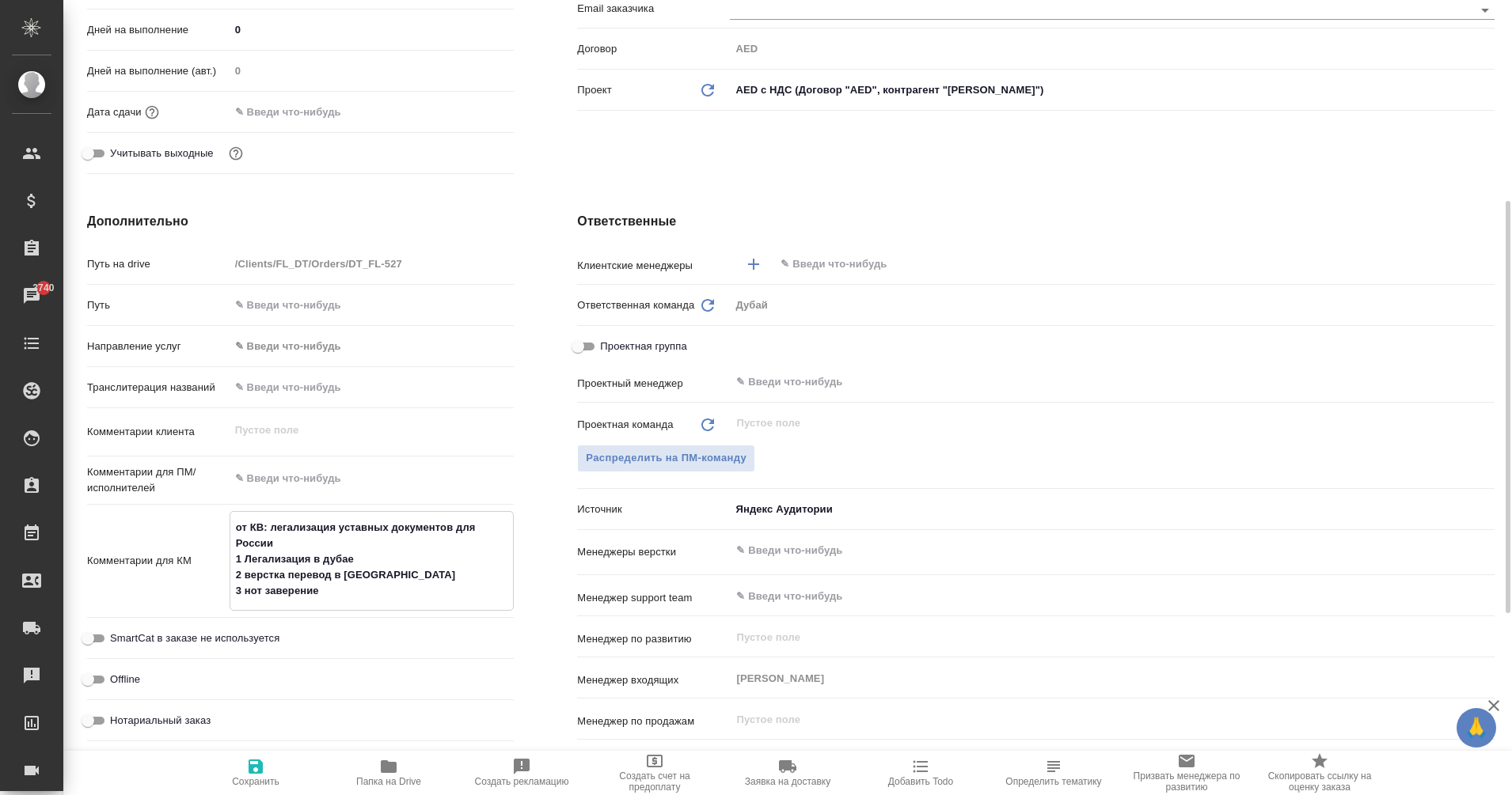
click at [264, 777] on span "Сохранить" at bounding box center [255, 782] width 47 height 11
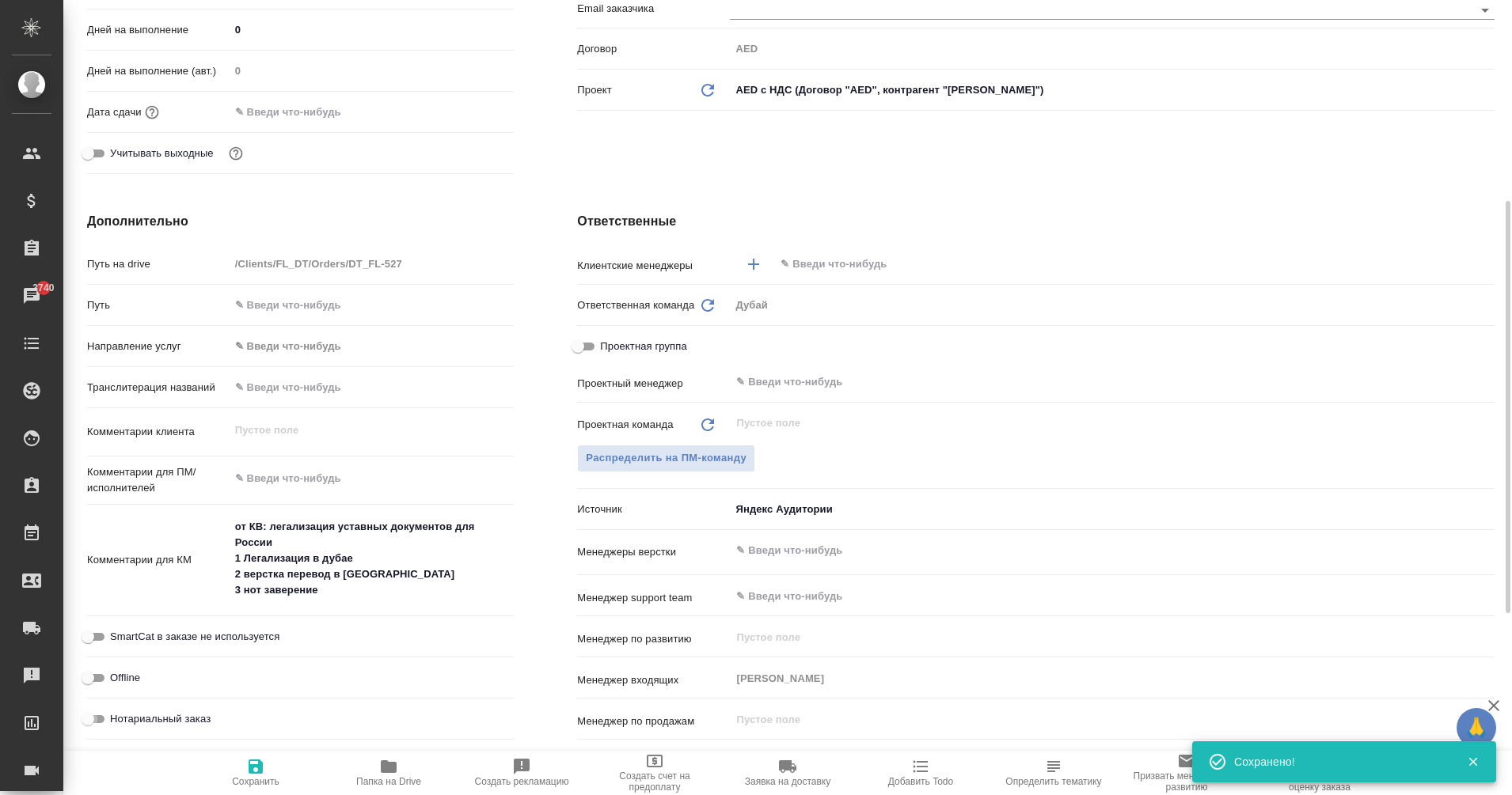
click at [102, 716] on input "Нотариальный заказ" at bounding box center [87, 720] width 57 height 19
click at [256, 778] on span "Сохранить" at bounding box center [255, 782] width 47 height 11
click at [836, 263] on input "text" at bounding box center [1107, 265] width 658 height 19
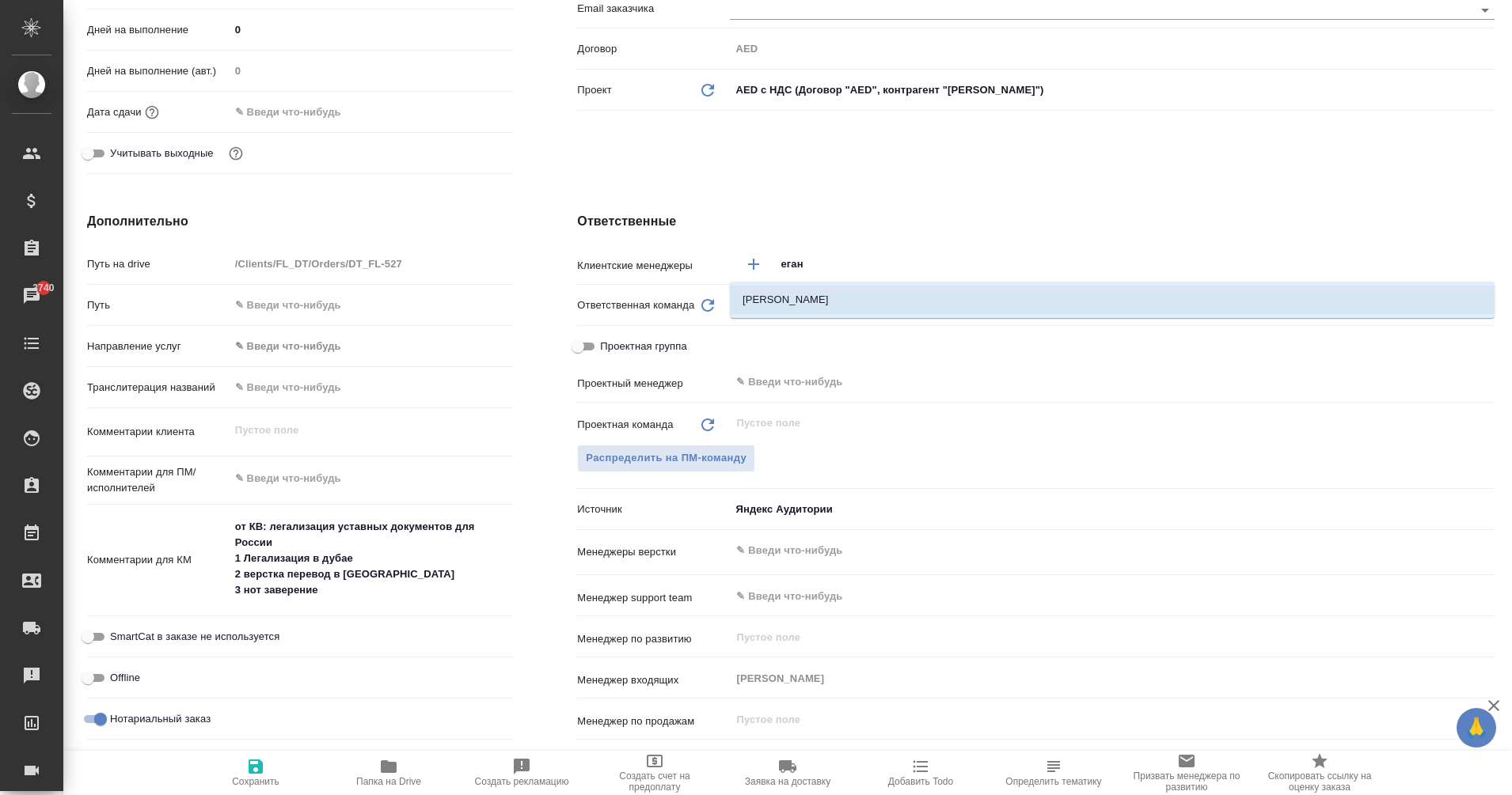
click at [843, 290] on li "Еганян Маргарита" at bounding box center [1112, 300] width 765 height 29
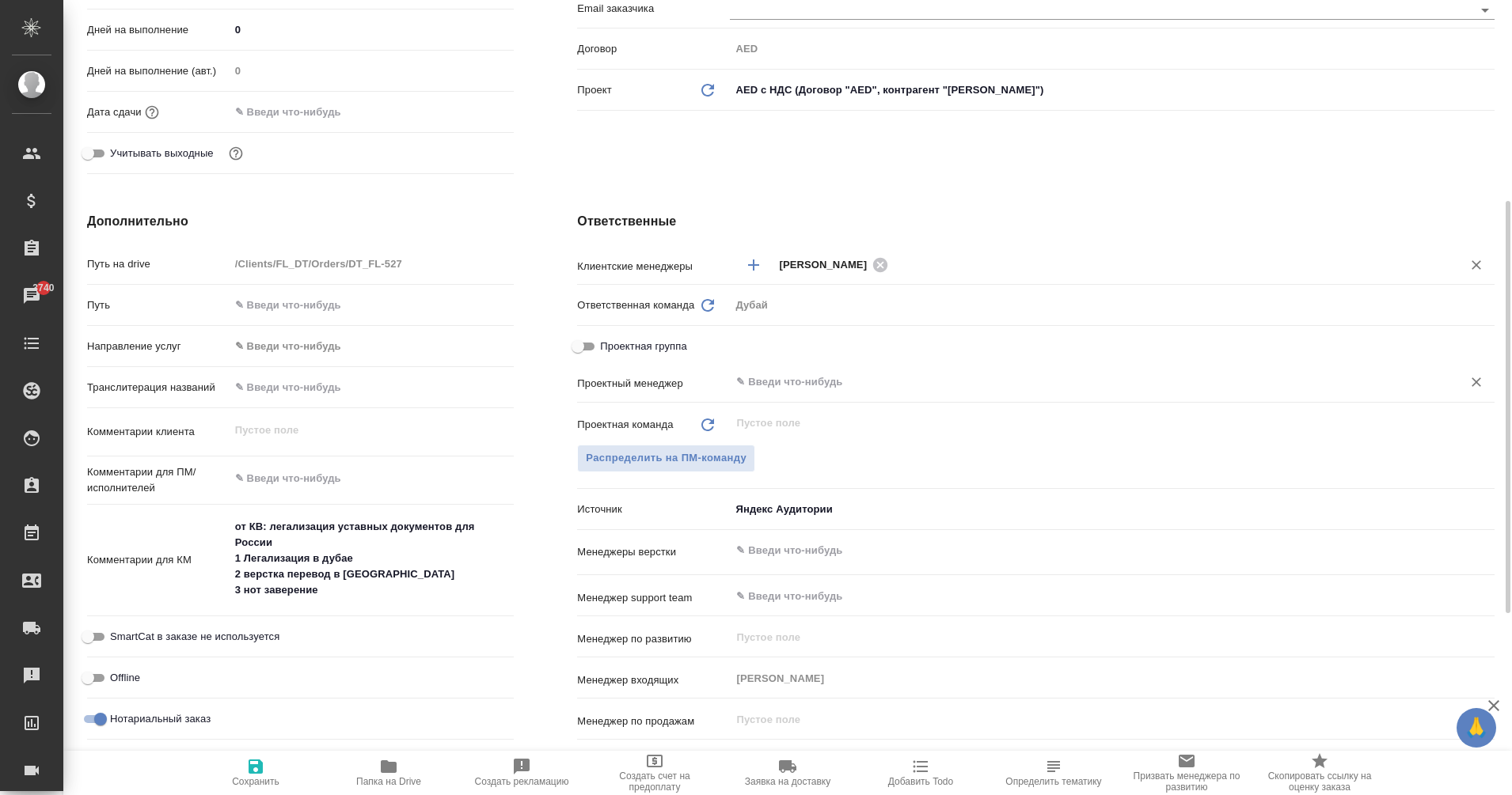
click at [765, 392] on div "​" at bounding box center [1112, 382] width 765 height 29
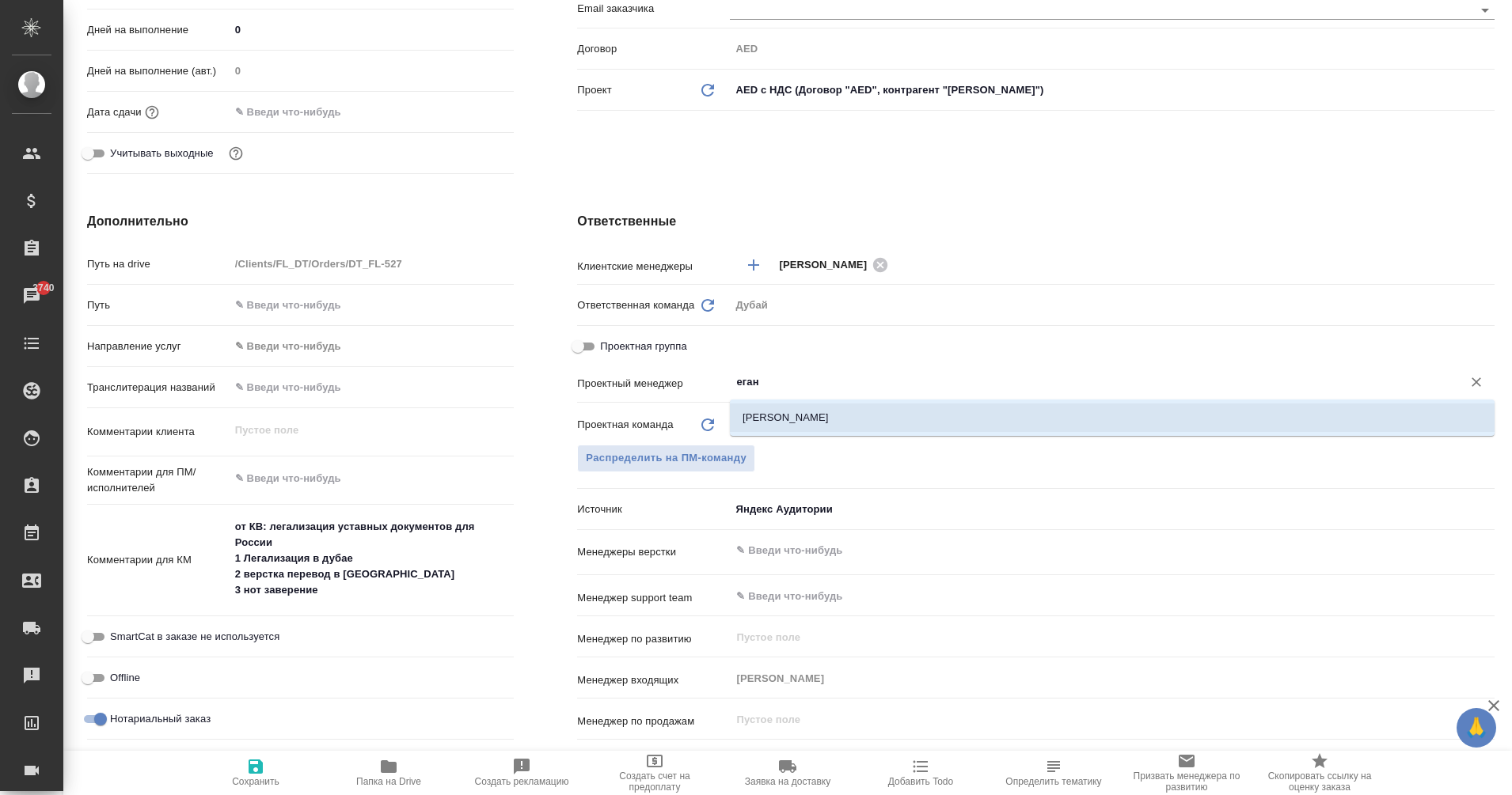
click at [828, 414] on li "Еганян Маргарита" at bounding box center [1112, 418] width 765 height 29
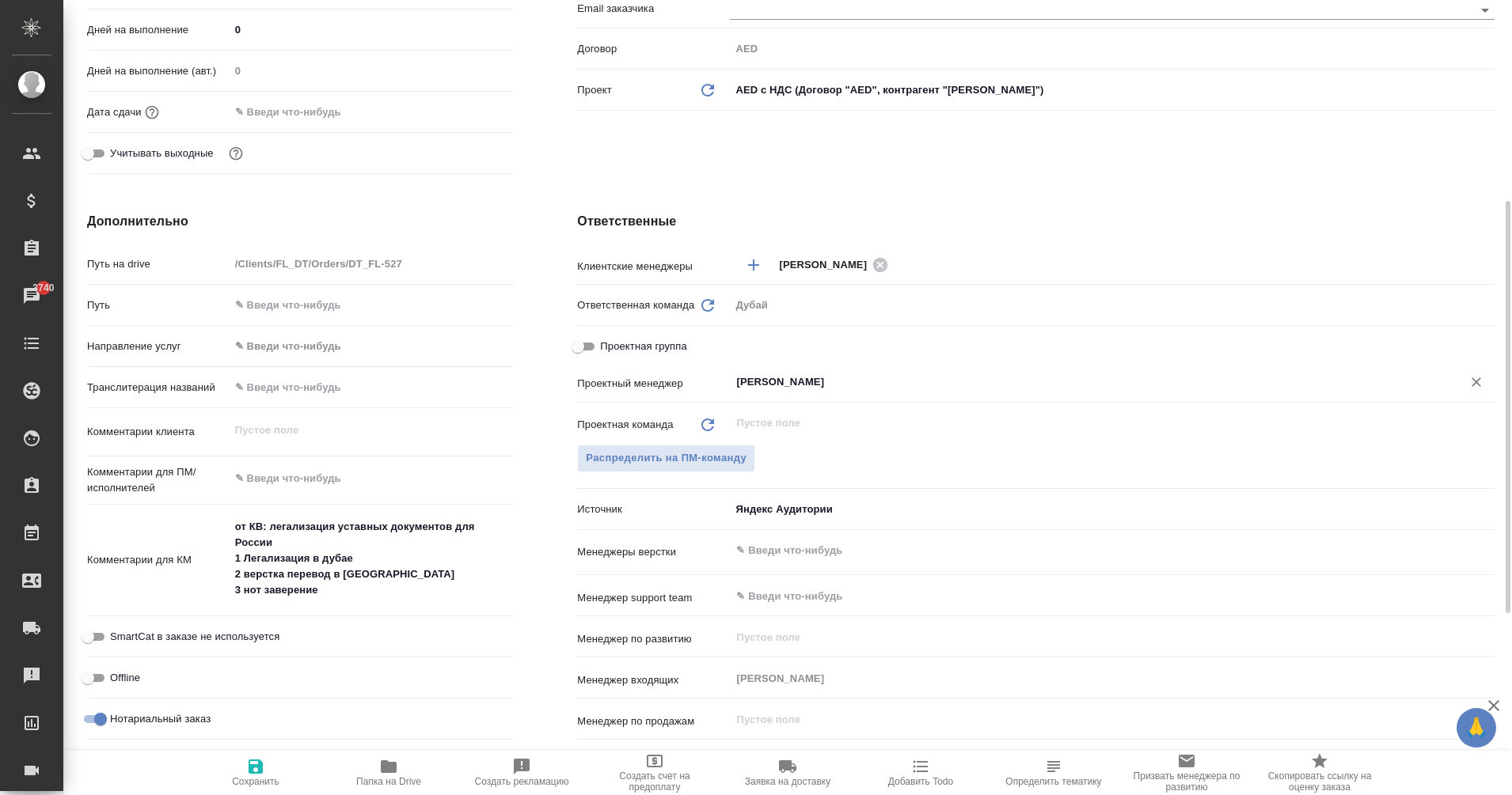
click at [267, 773] on span "Сохранить" at bounding box center [255, 772] width 114 height 30
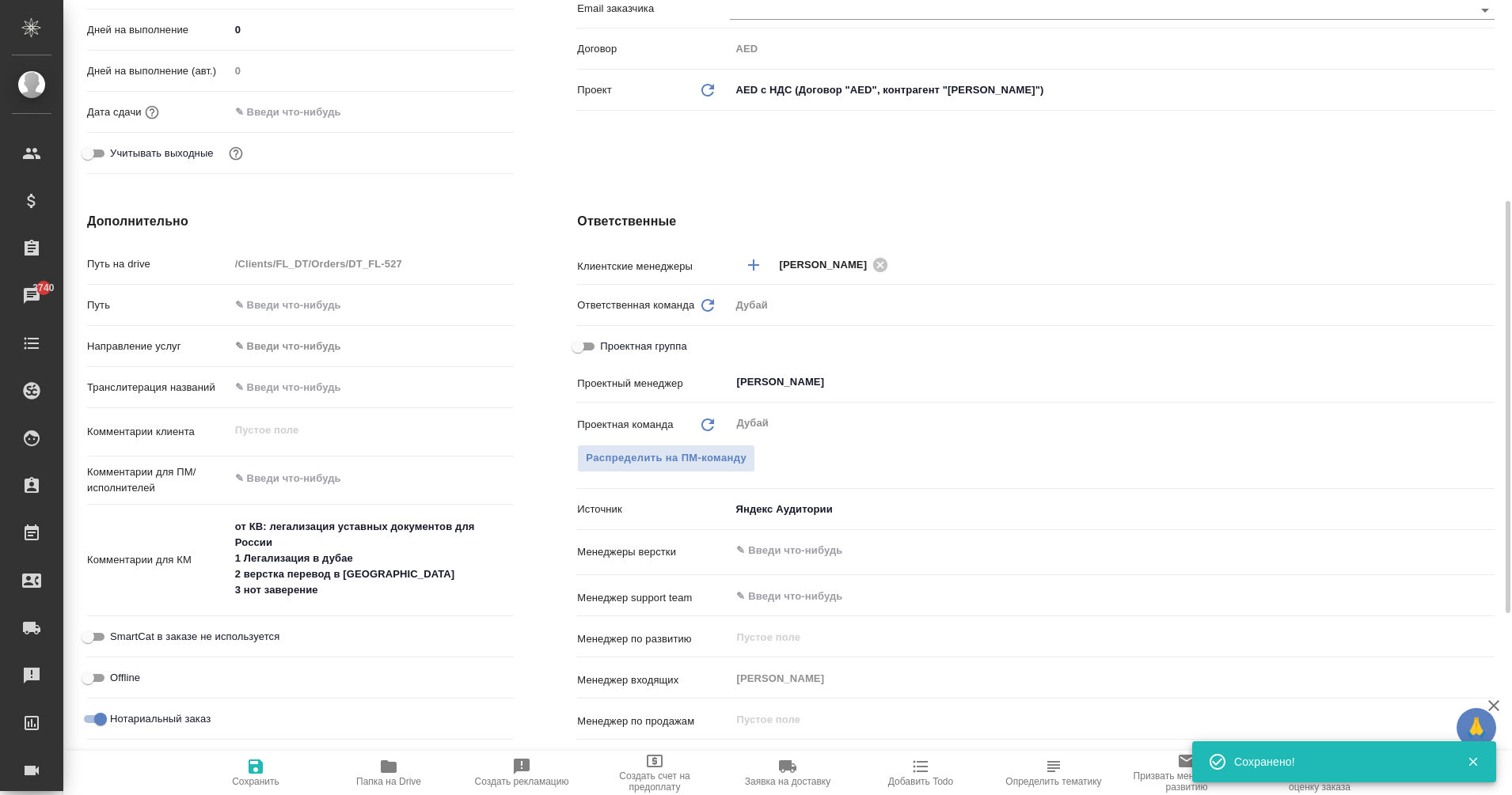
click at [263, 113] on input "text" at bounding box center [299, 112] width 139 height 23
click at [464, 104] on icon "button" at bounding box center [468, 111] width 14 height 16
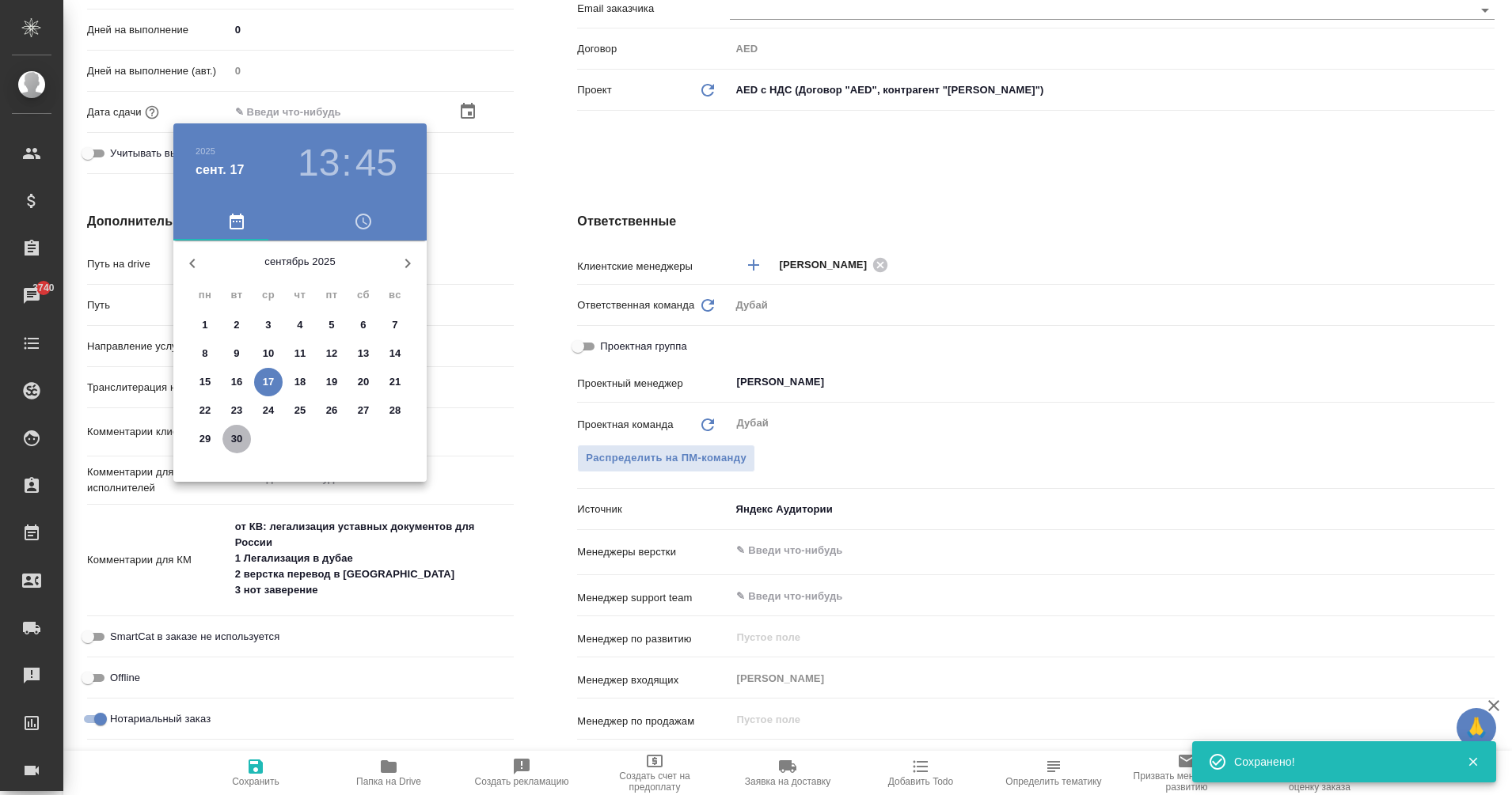
click at [237, 435] on p "30" at bounding box center [237, 439] width 12 height 16
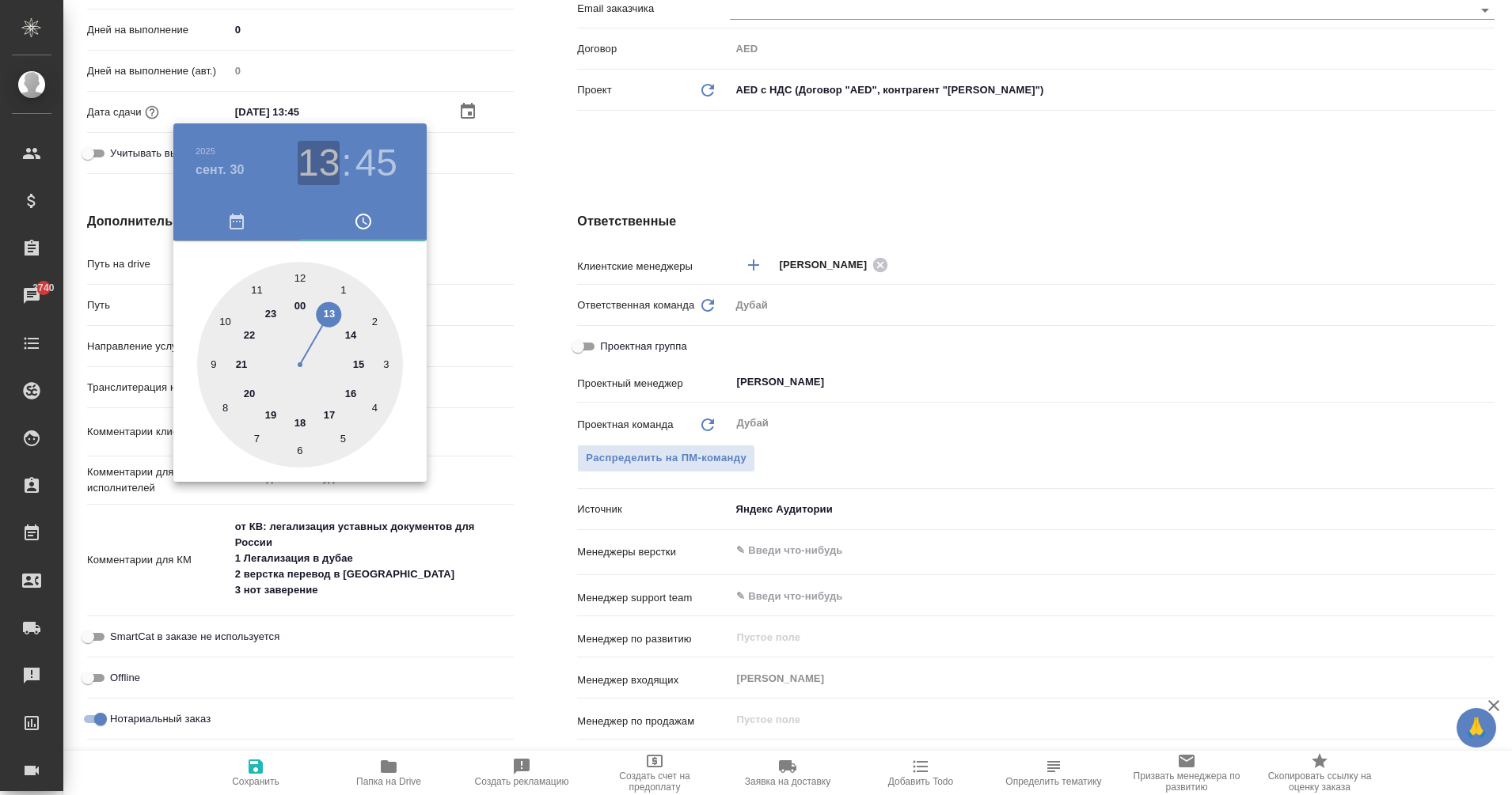
click at [329, 166] on h3 "13" at bounding box center [319, 162] width 42 height 45
click at [531, 424] on div at bounding box center [756, 398] width 1512 height 795
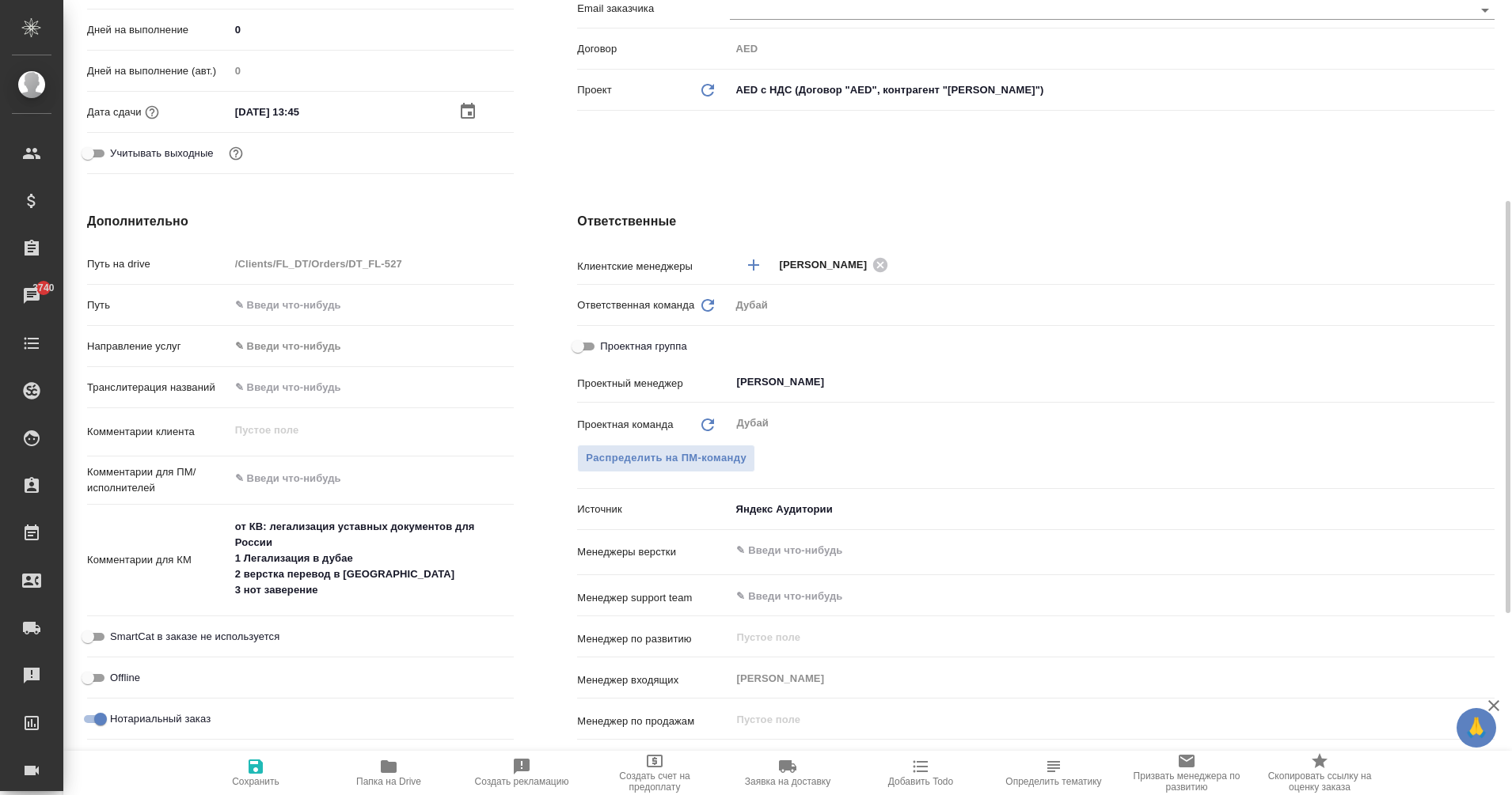
click at [246, 760] on span "Сохранить" at bounding box center [255, 772] width 114 height 30
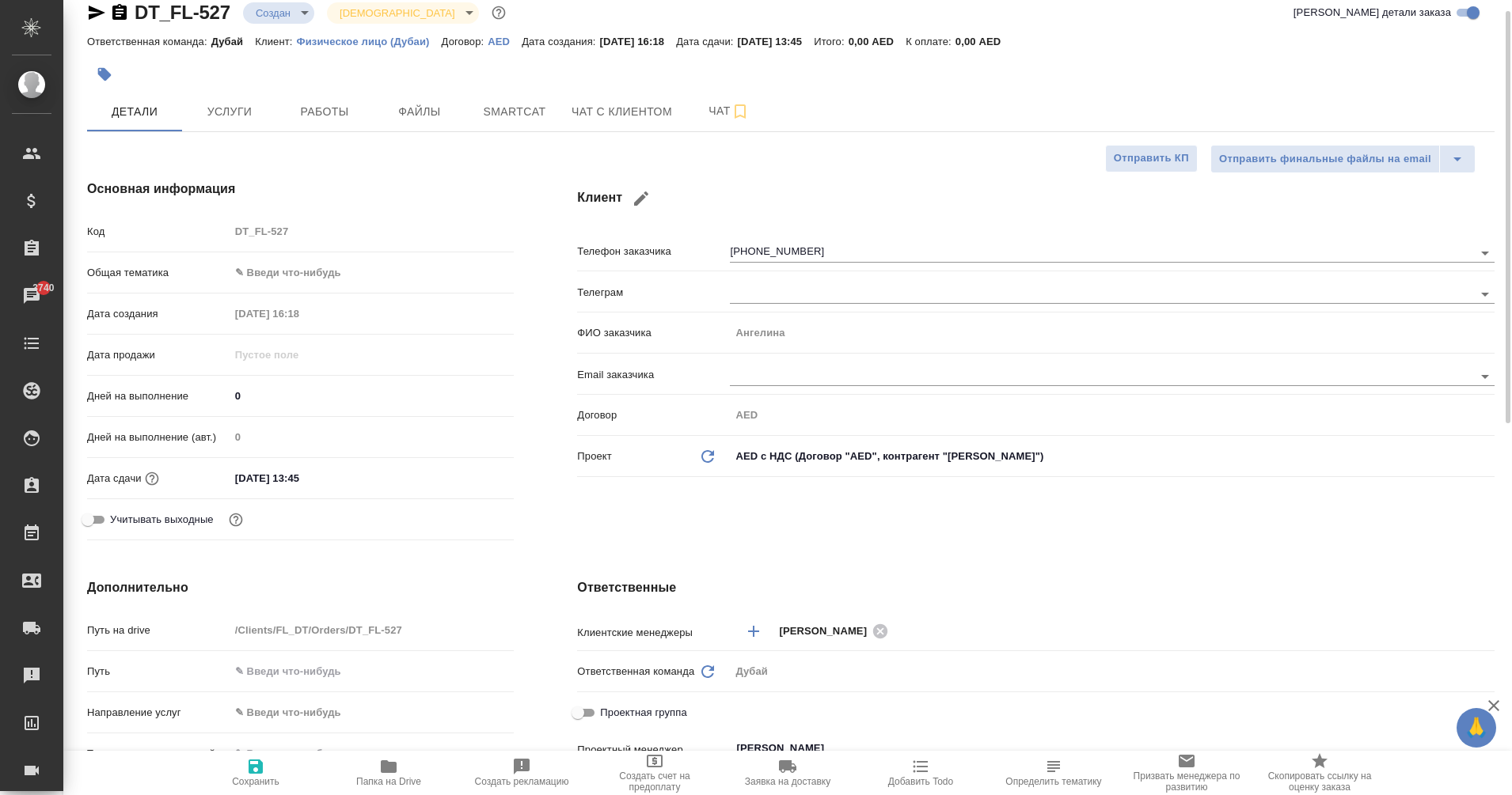
scroll to position [15, 0]
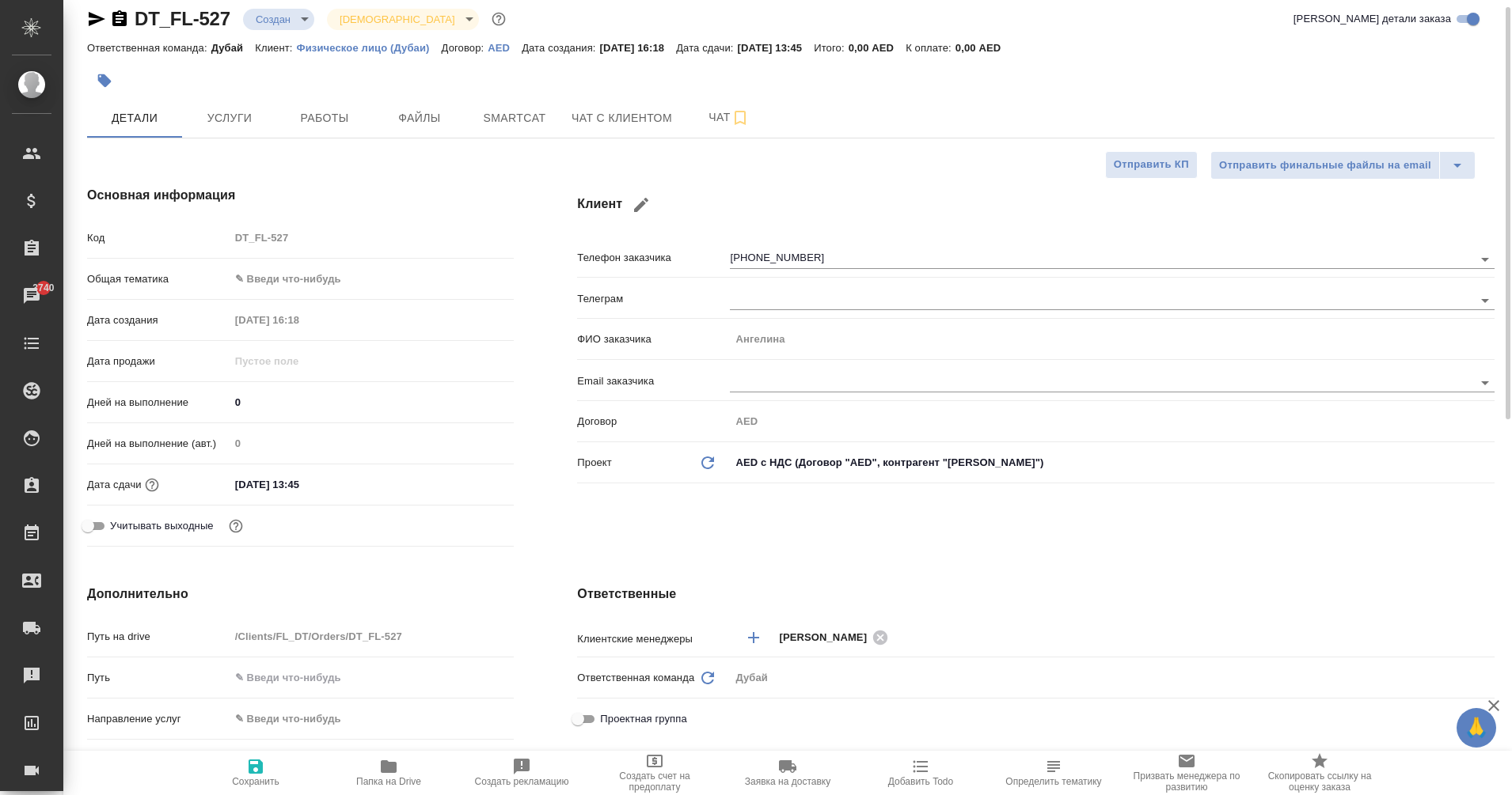
click at [400, 781] on span "Папка на Drive" at bounding box center [389, 782] width 65 height 11
click at [290, 672] on input "text" at bounding box center [372, 678] width 283 height 23
paste input "[URL][DOMAIN_NAME]"
click at [261, 779] on span "Сохранить" at bounding box center [255, 782] width 47 height 11
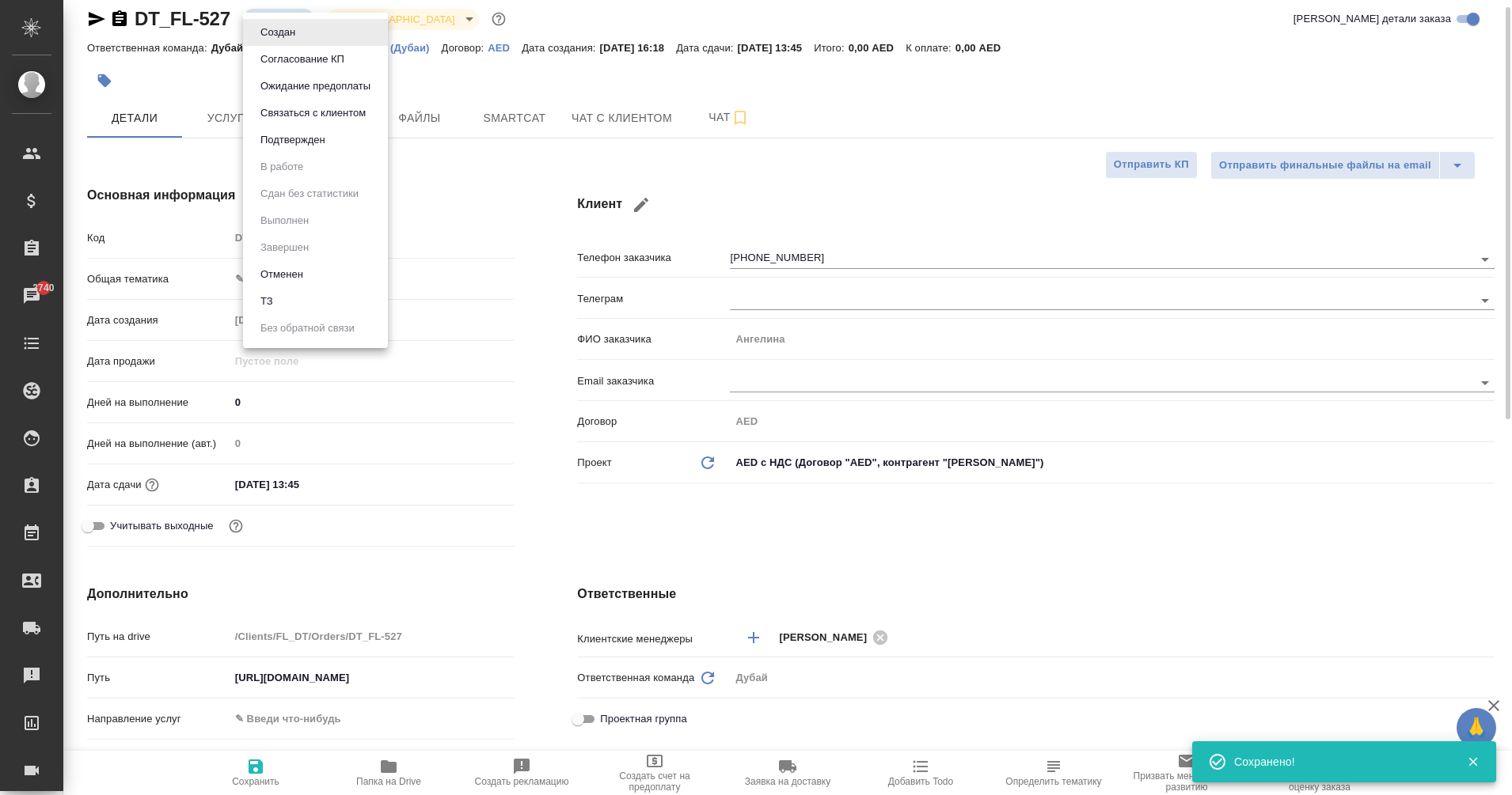
click at [298, 28] on body "🙏 .cls-1 fill:#fff; AWATERA Eganian Margarita Клиенты Спецификации Заказы 3740 …" at bounding box center [756, 398] width 1512 height 795
click at [307, 296] on li "ТЗ" at bounding box center [316, 301] width 145 height 27
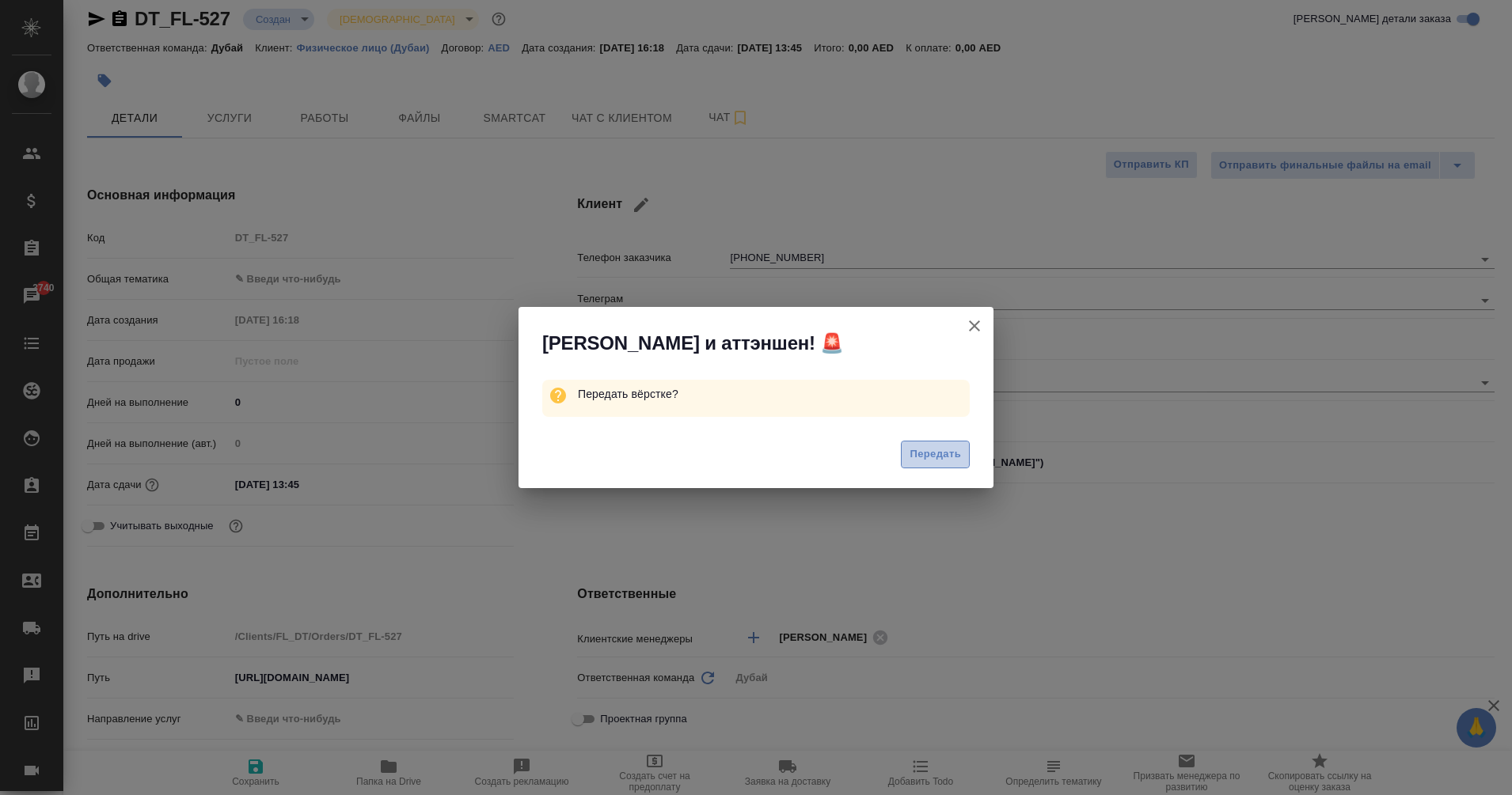
click at [917, 447] on span "Передать" at bounding box center [935, 454] width 52 height 18
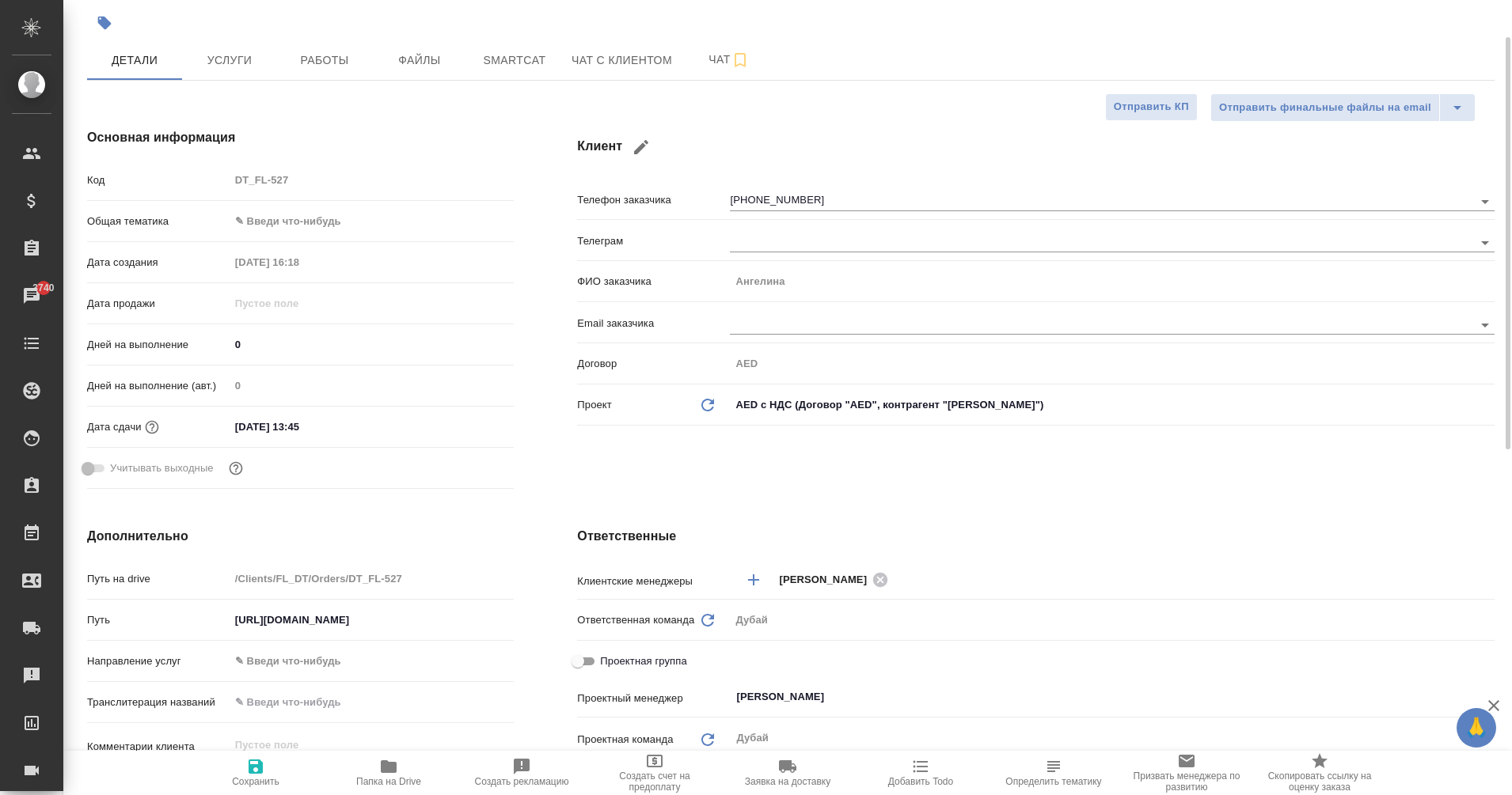
scroll to position [0, 0]
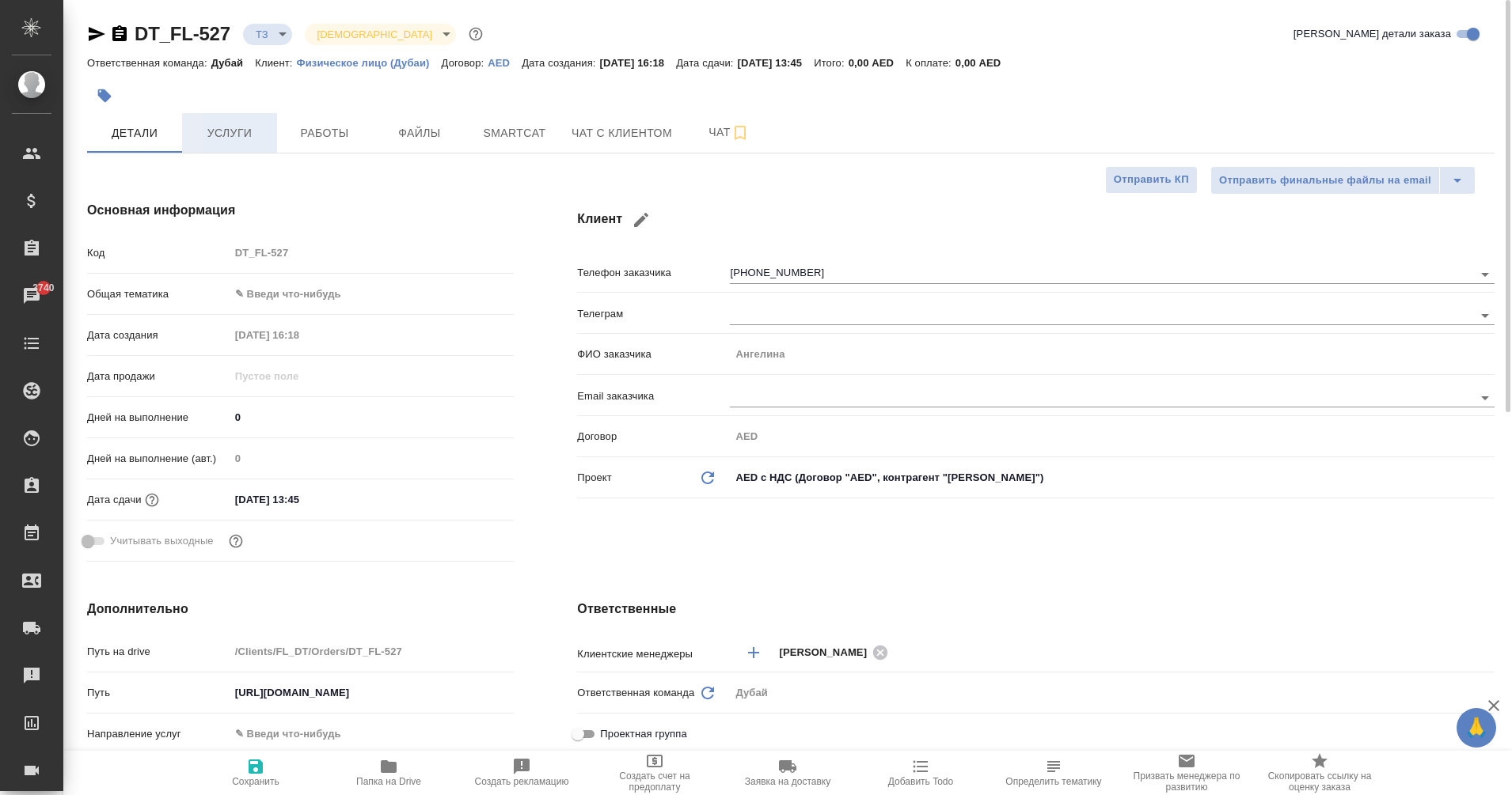
click at [226, 133] on span "Услуги" at bounding box center [229, 133] width 76 height 20
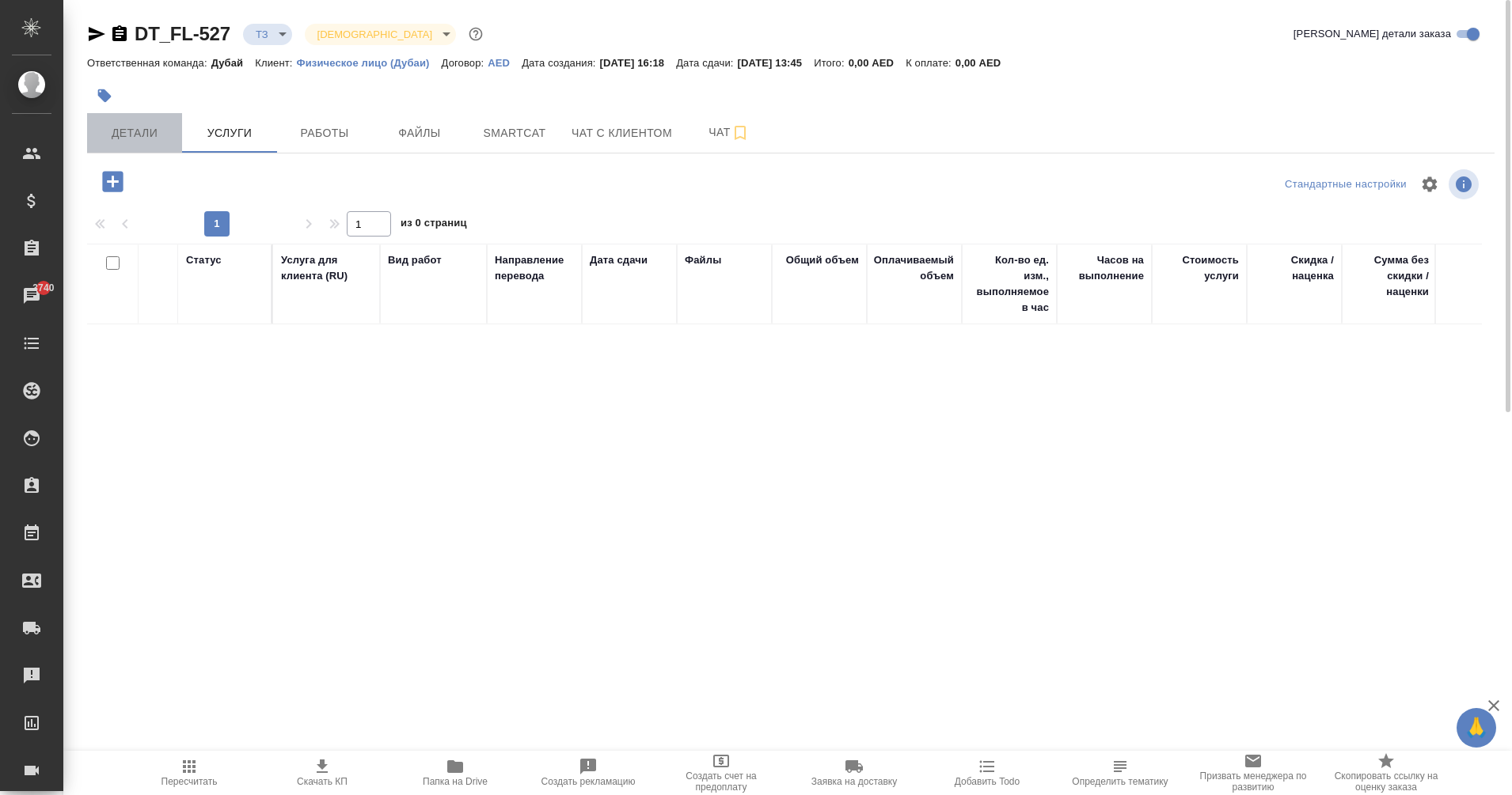
click at [138, 124] on span "Детали" at bounding box center [135, 133] width 76 height 20
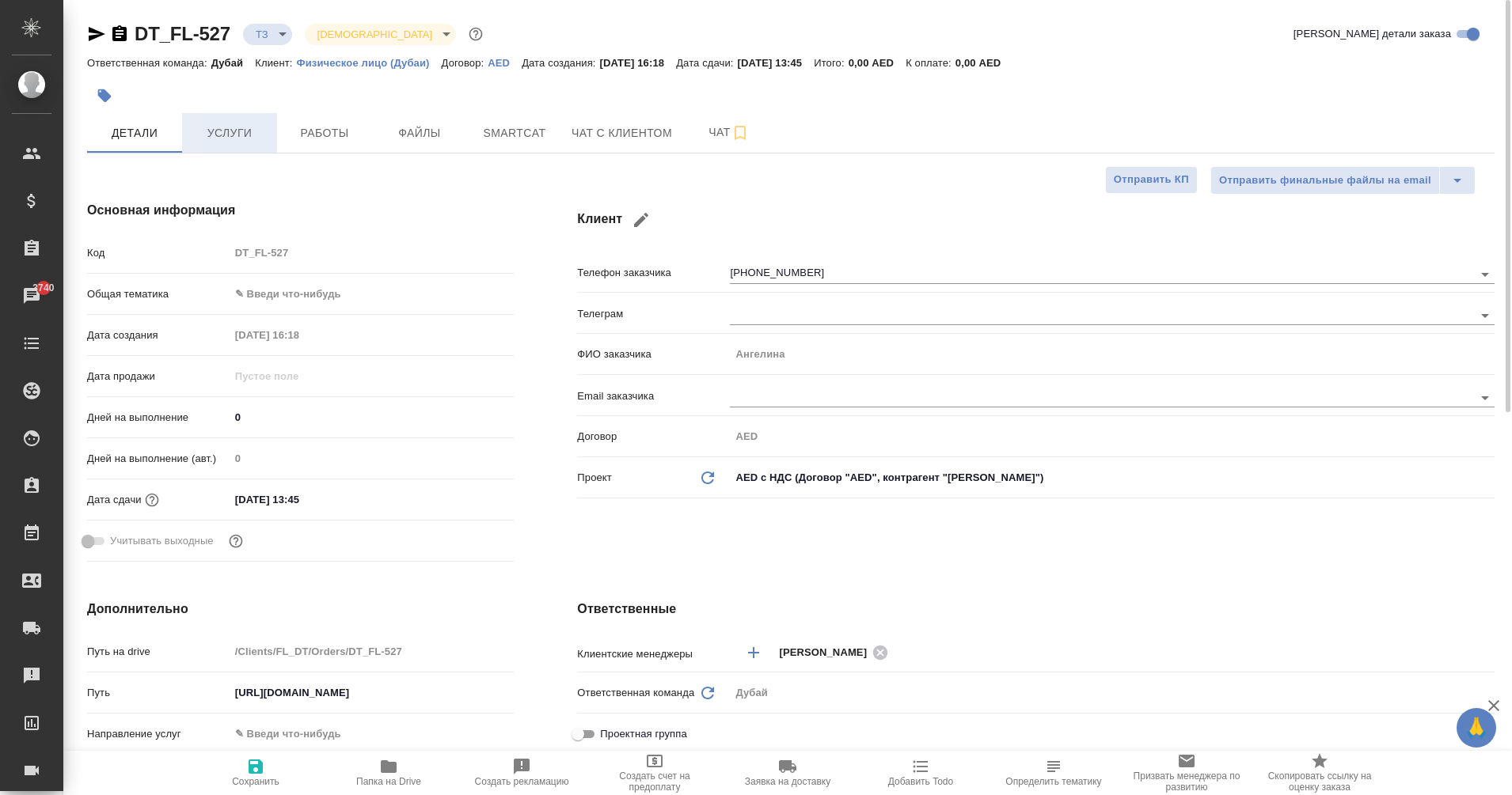
click at [241, 146] on button "Услуги" at bounding box center [229, 133] width 95 height 39
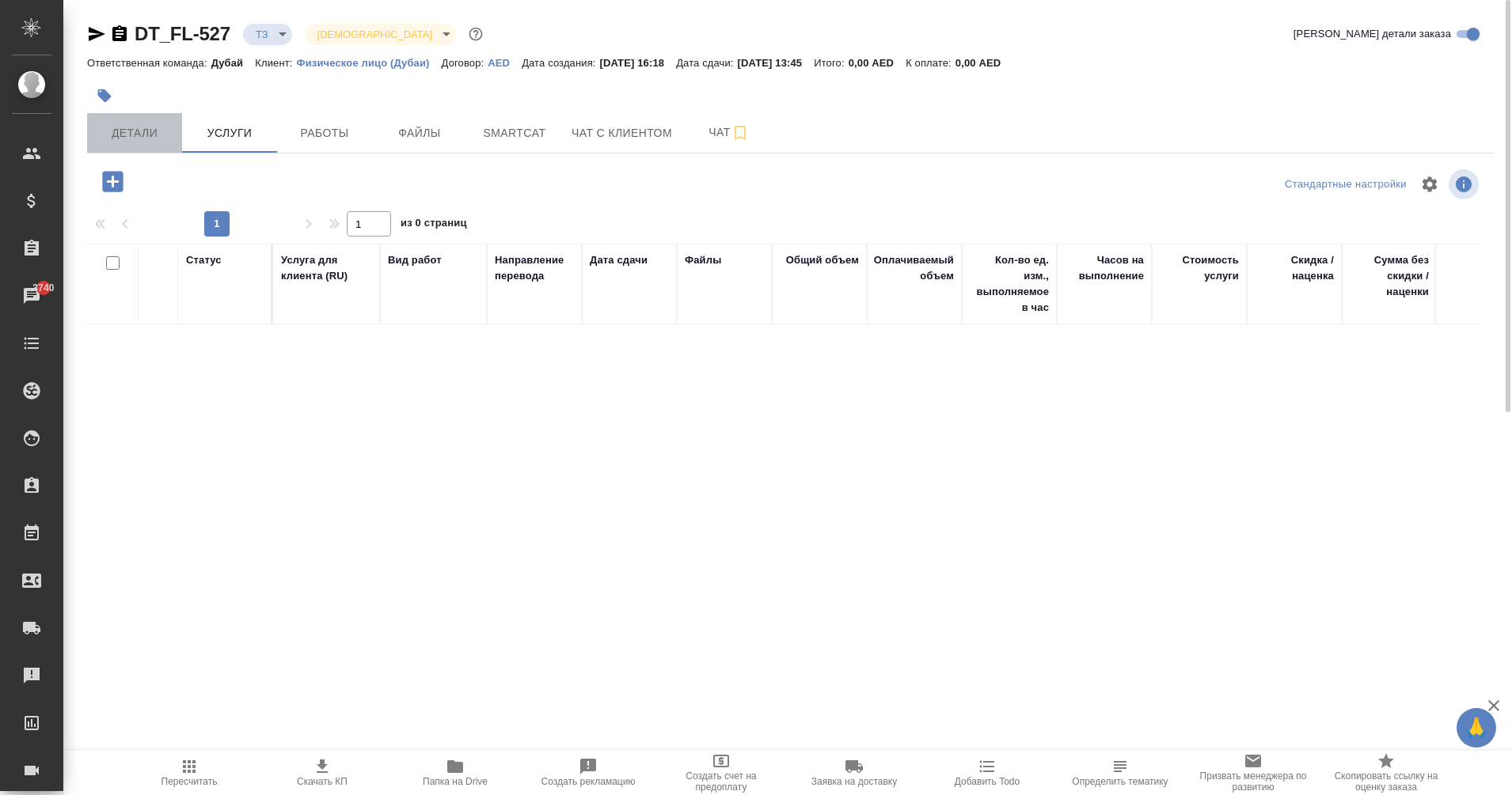
click at [151, 132] on span "Детали" at bounding box center [135, 133] width 76 height 20
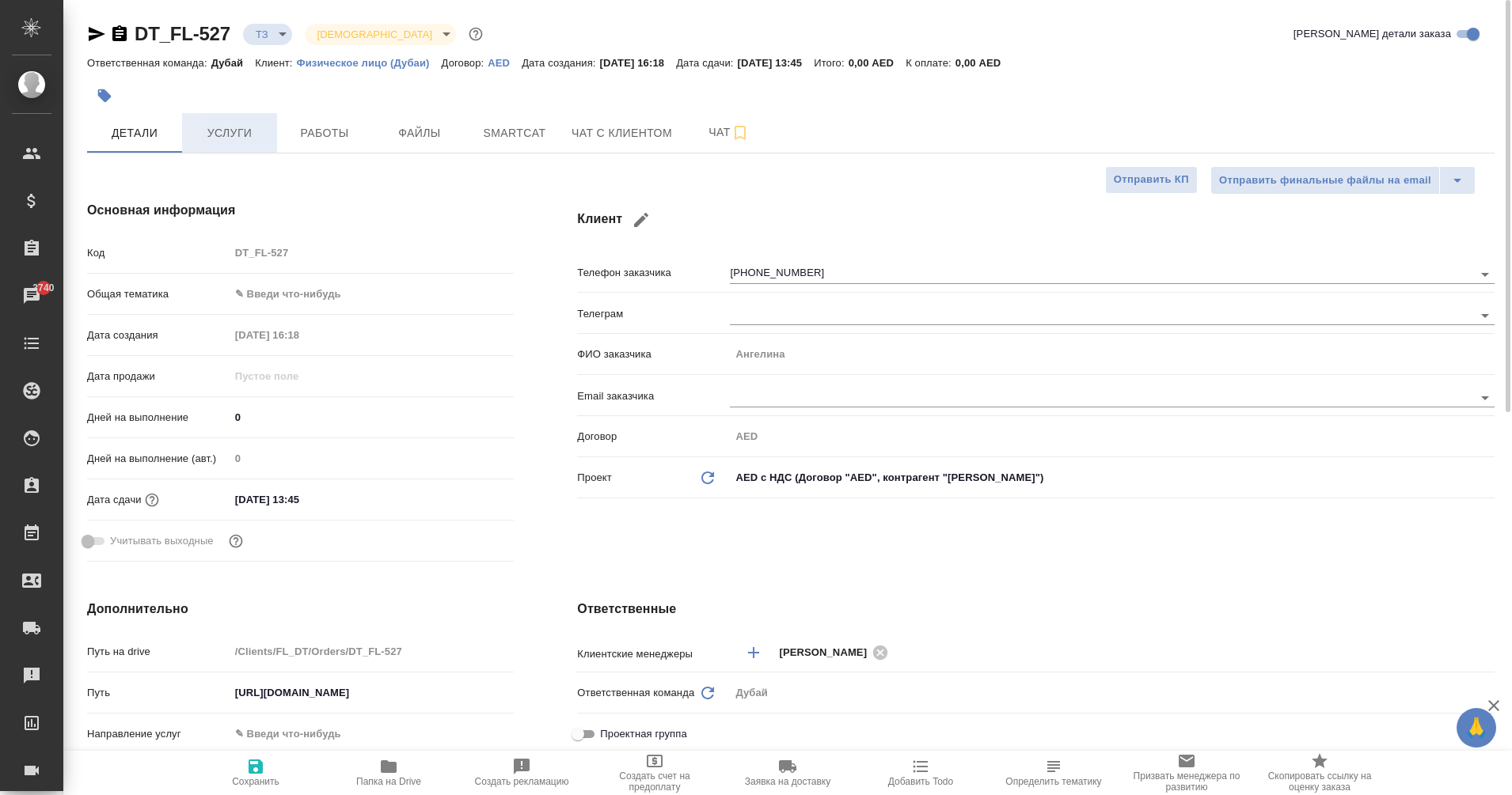
click at [233, 150] on button "Услуги" at bounding box center [229, 133] width 95 height 39
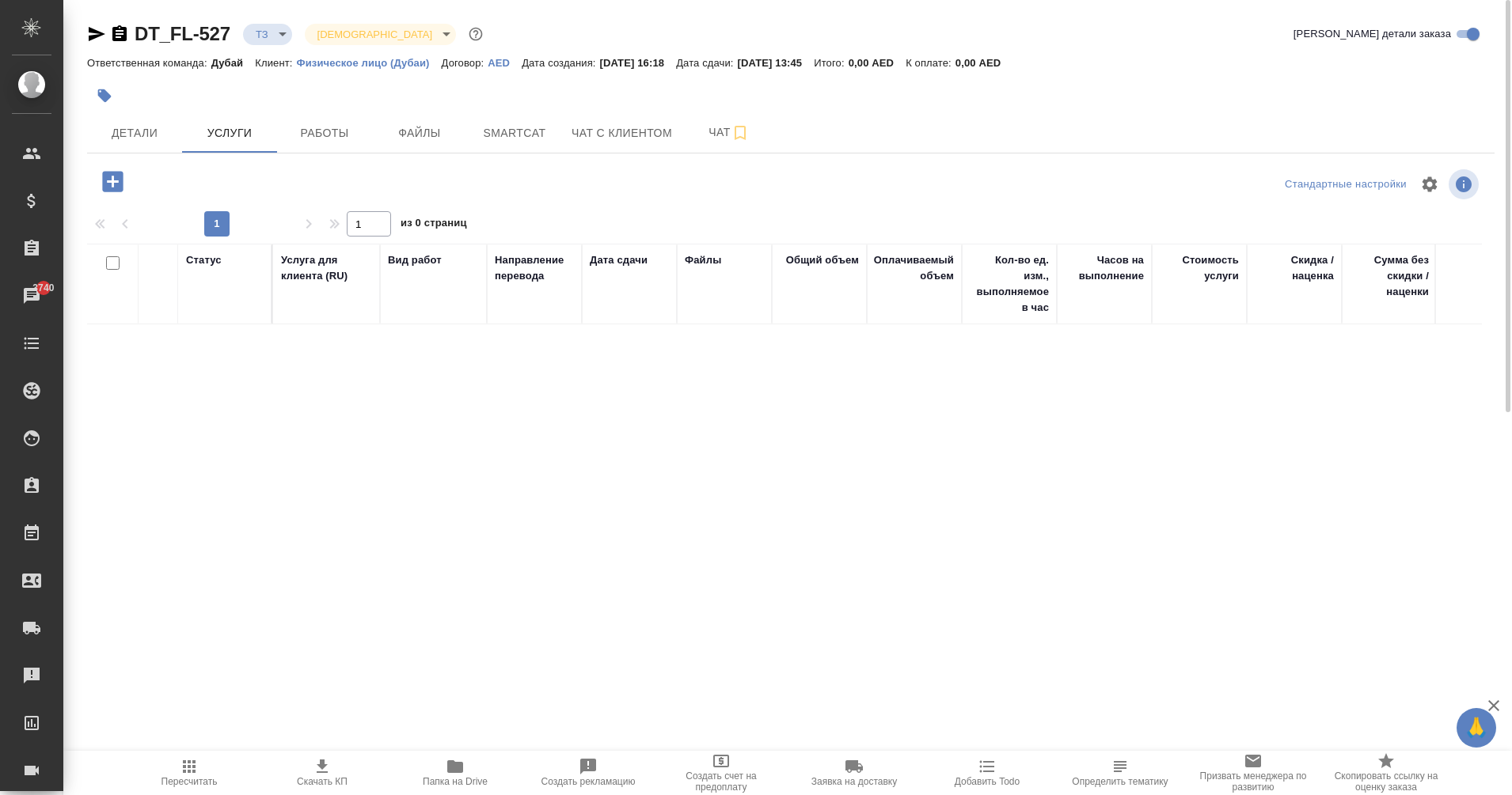
click at [114, 181] on icon "button" at bounding box center [113, 182] width 28 height 28
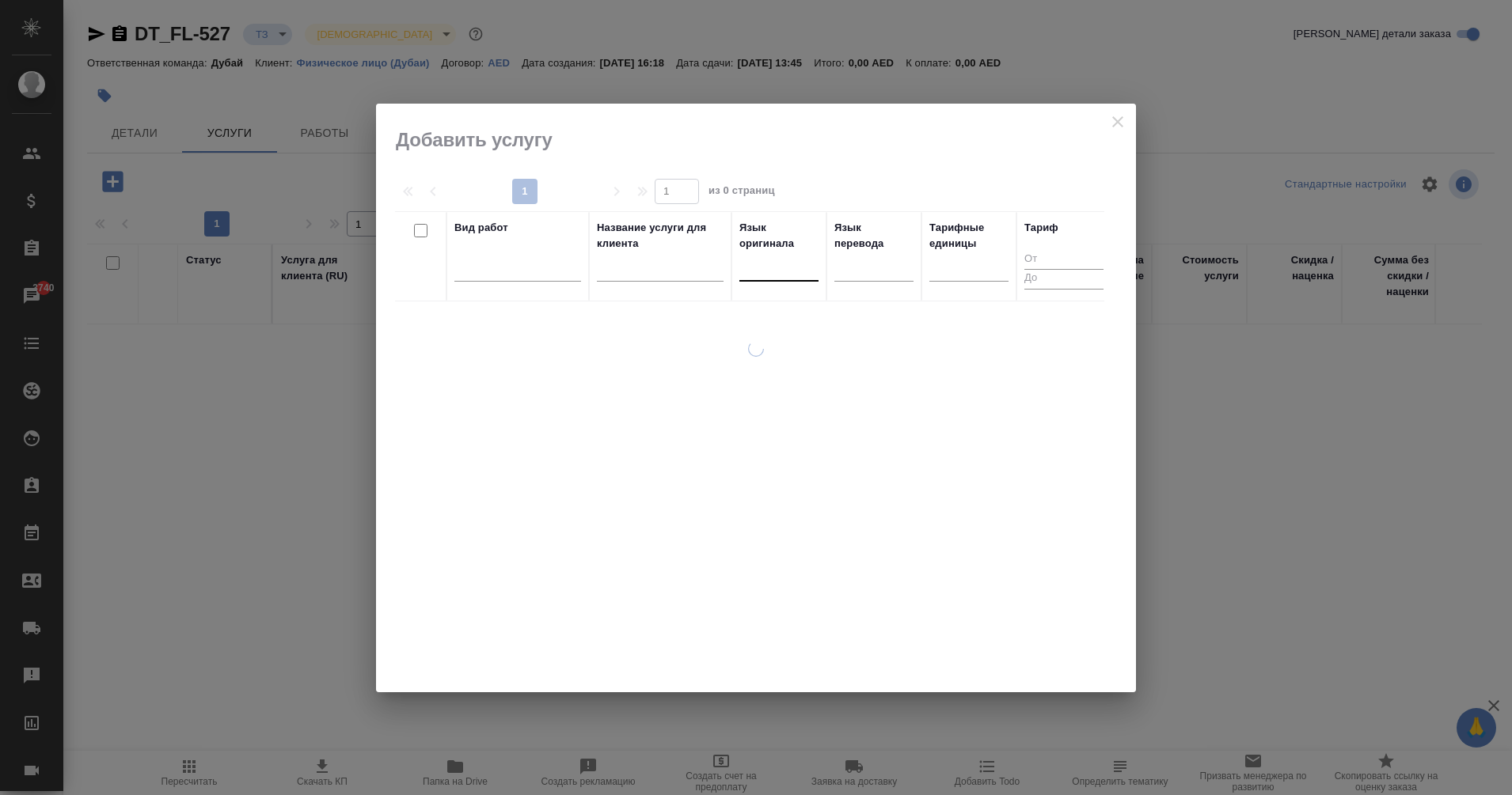
click at [770, 275] on div at bounding box center [779, 266] width 80 height 23
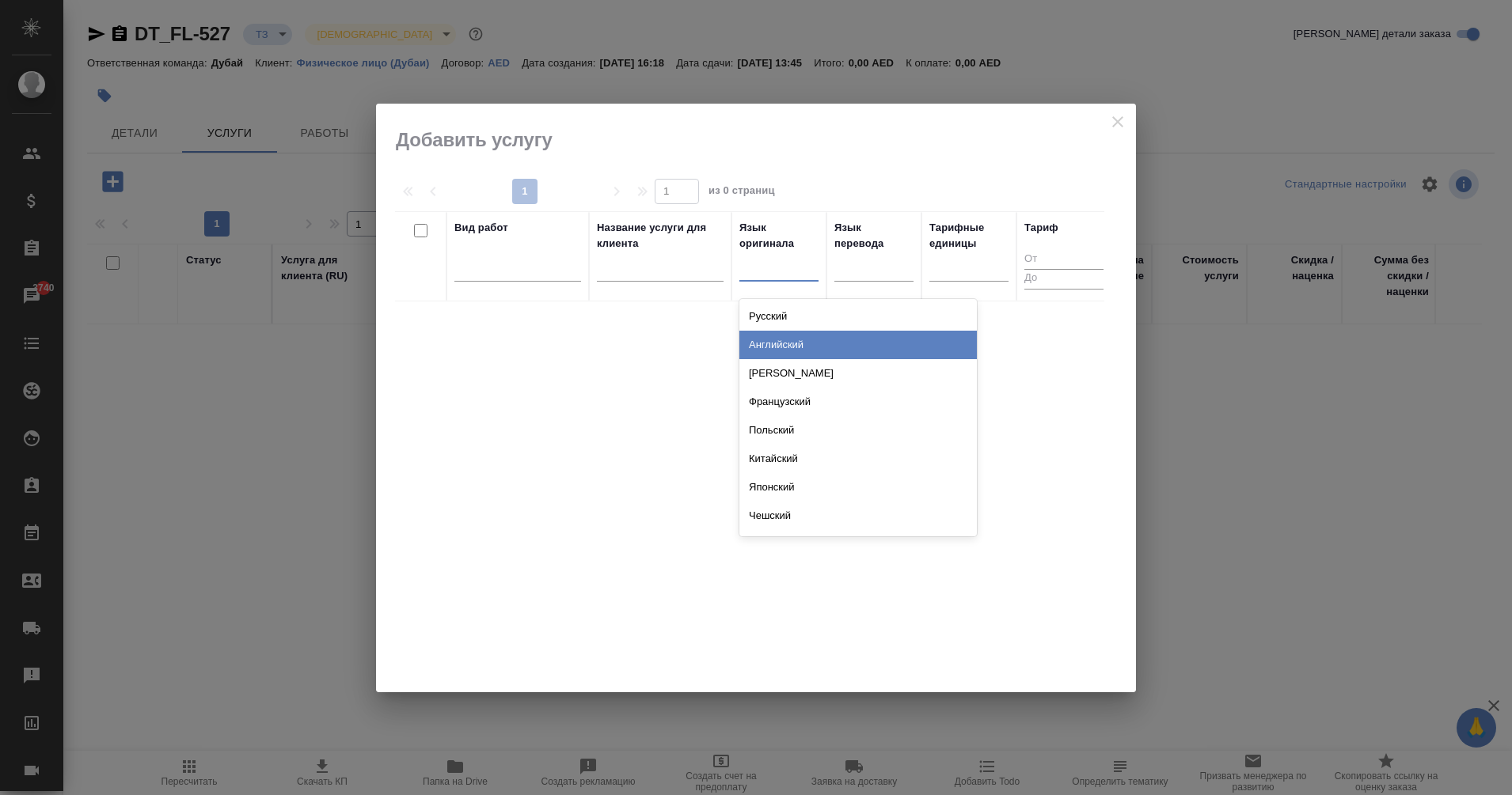
click at [795, 352] on div "Английский" at bounding box center [858, 345] width 238 height 29
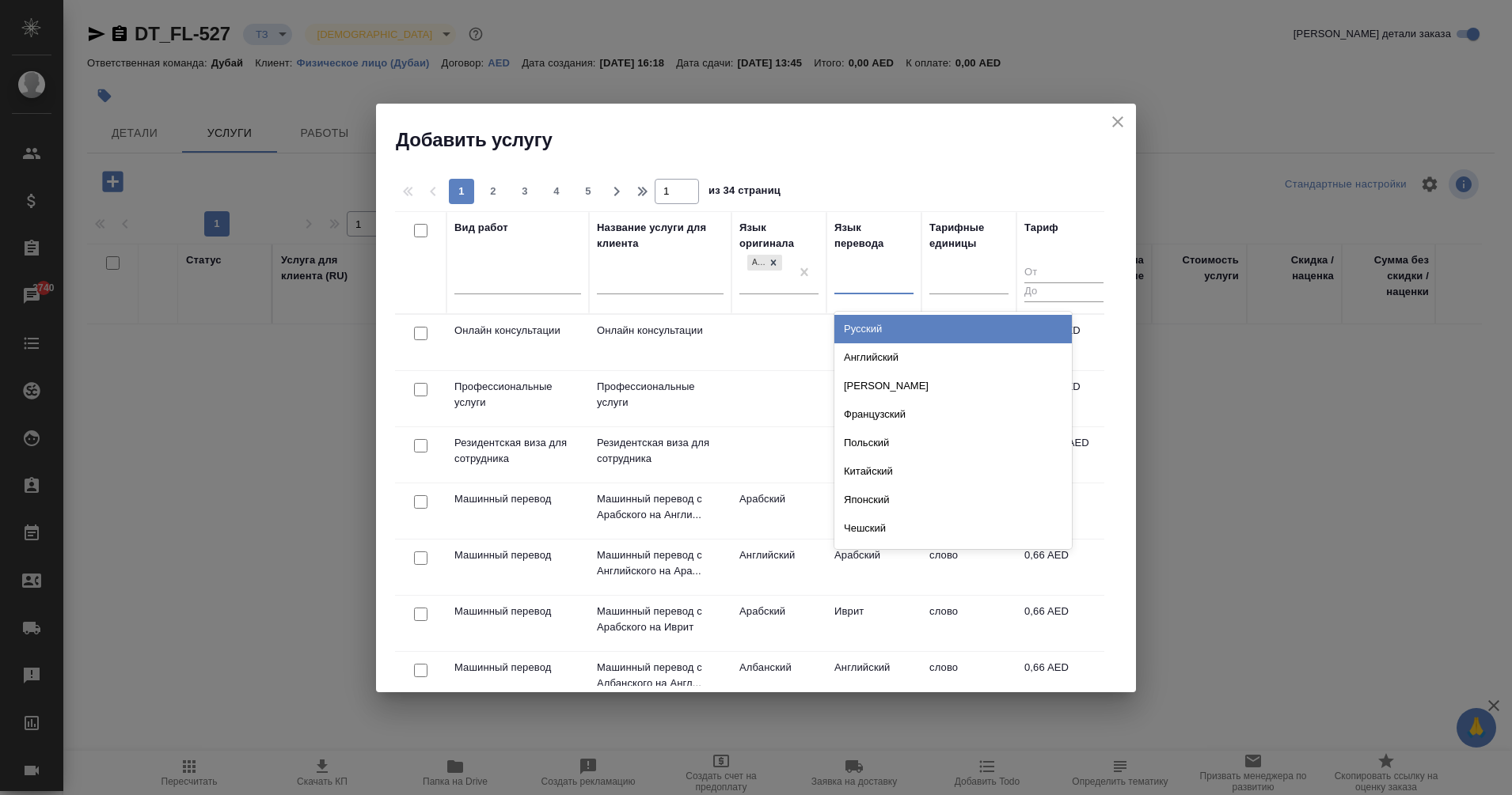
click at [857, 290] on div at bounding box center [874, 279] width 80 height 23
click at [880, 326] on div "Русский" at bounding box center [954, 329] width 238 height 29
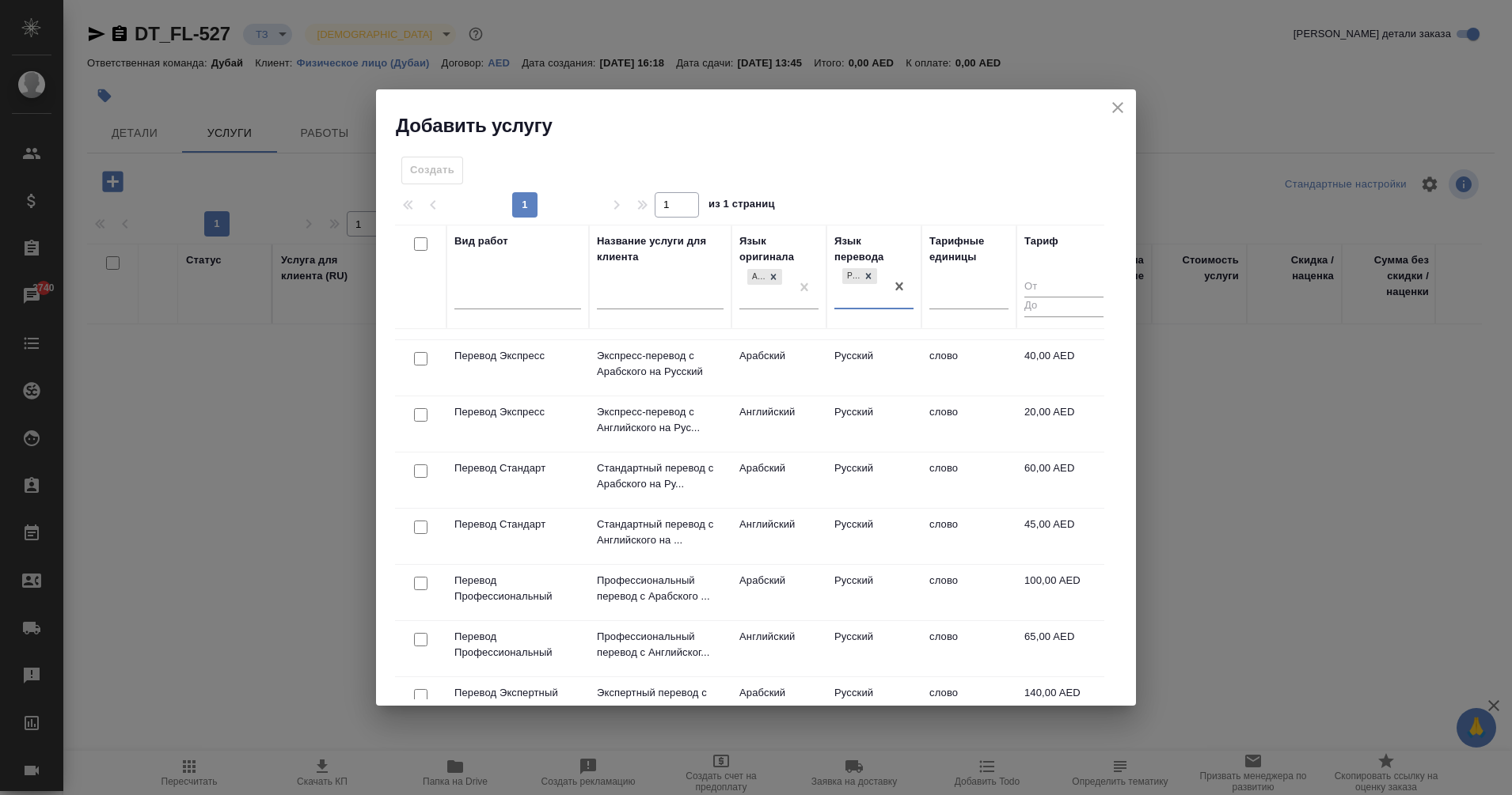
scroll to position [128, 0]
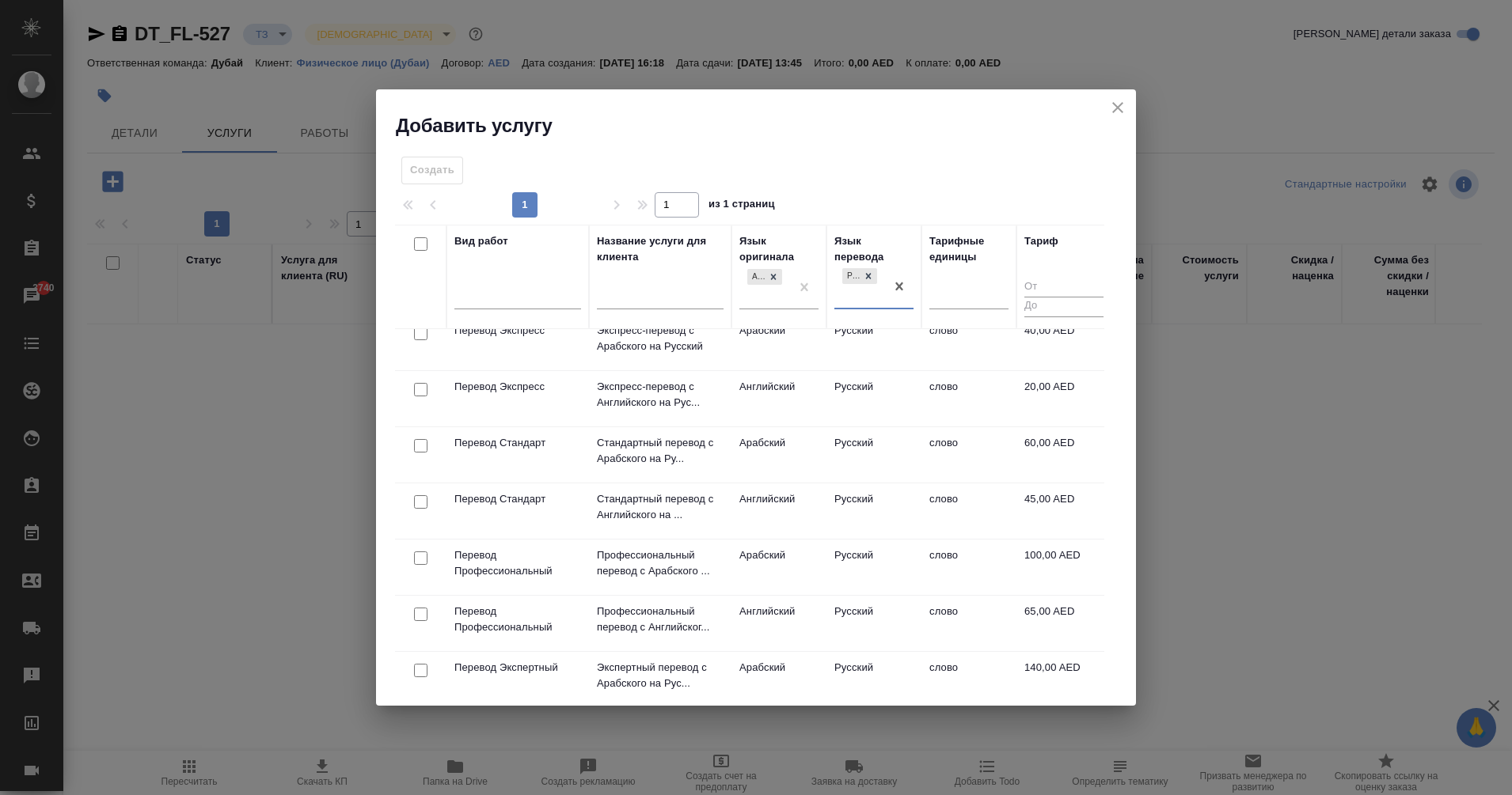
click at [422, 502] on input "checkbox" at bounding box center [420, 501] width 13 height 13
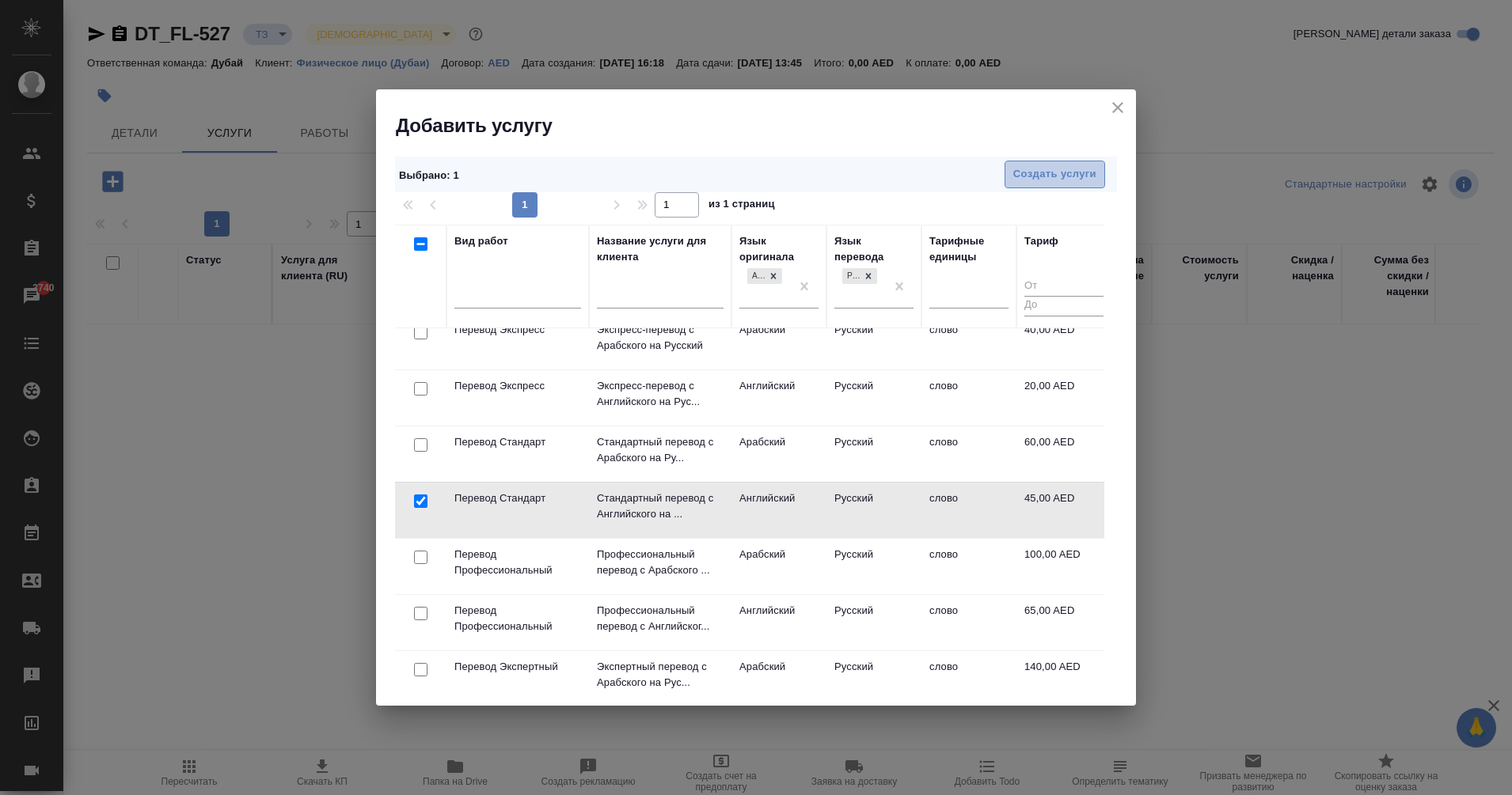
click at [1058, 180] on span "Создать услуги" at bounding box center [1054, 174] width 83 height 18
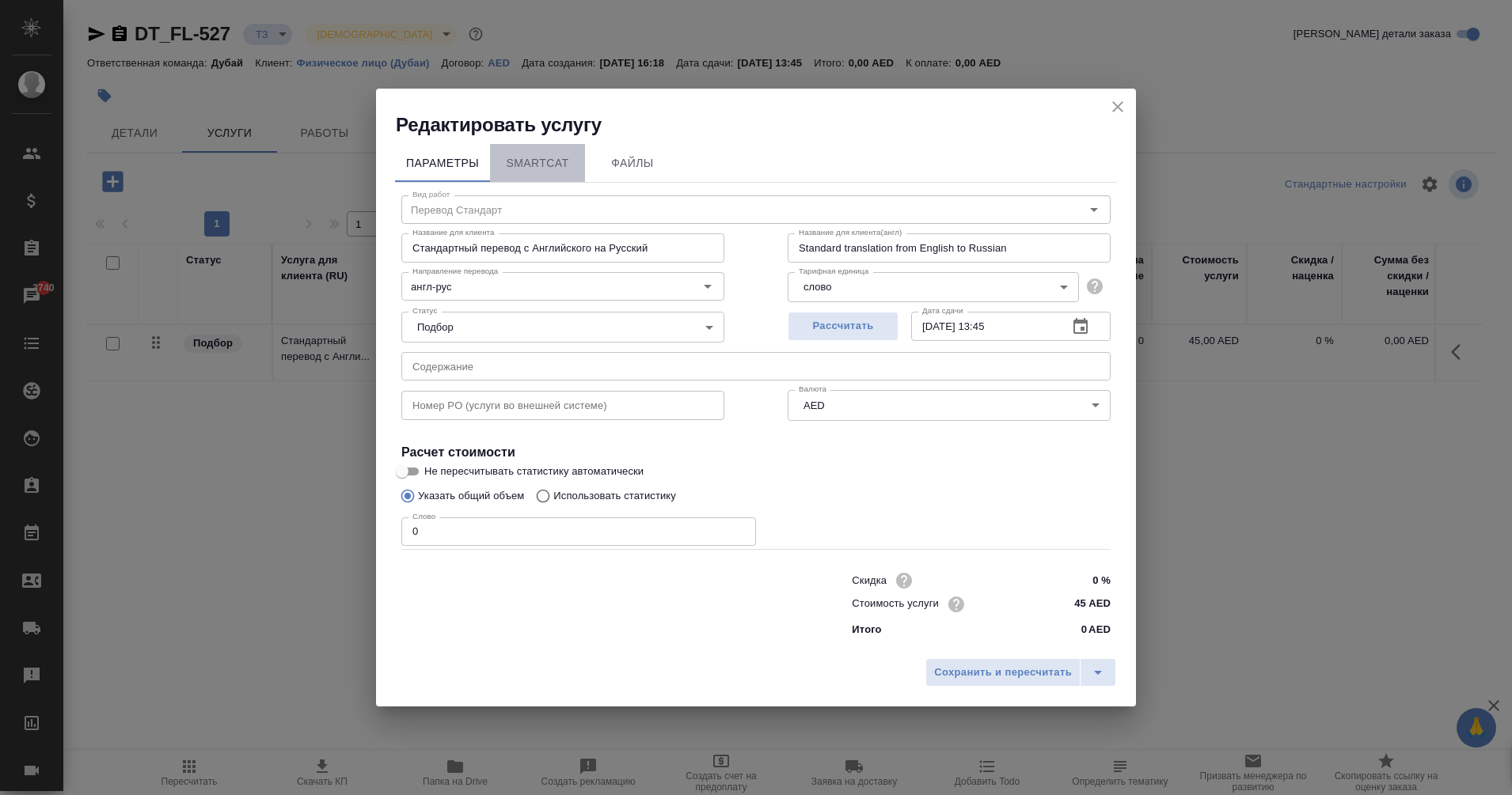
click at [549, 154] on span "SmartCat" at bounding box center [538, 163] width 76 height 20
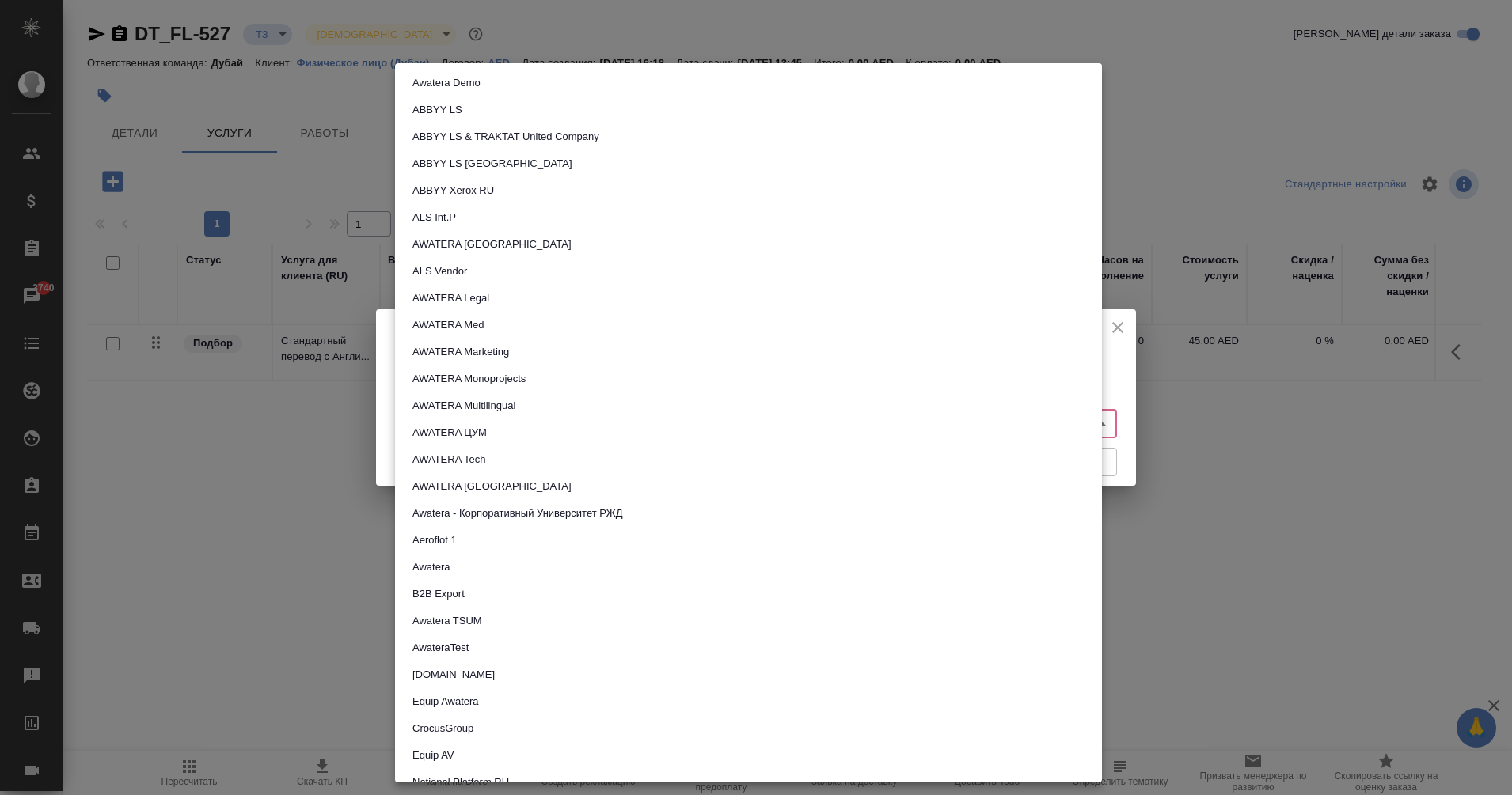
click at [542, 428] on body "🙏 .cls-1 fill:#fff; AWATERA Eganian Margarita Клиенты Спецификации Заказы 3740 …" at bounding box center [756, 398] width 1512 height 795
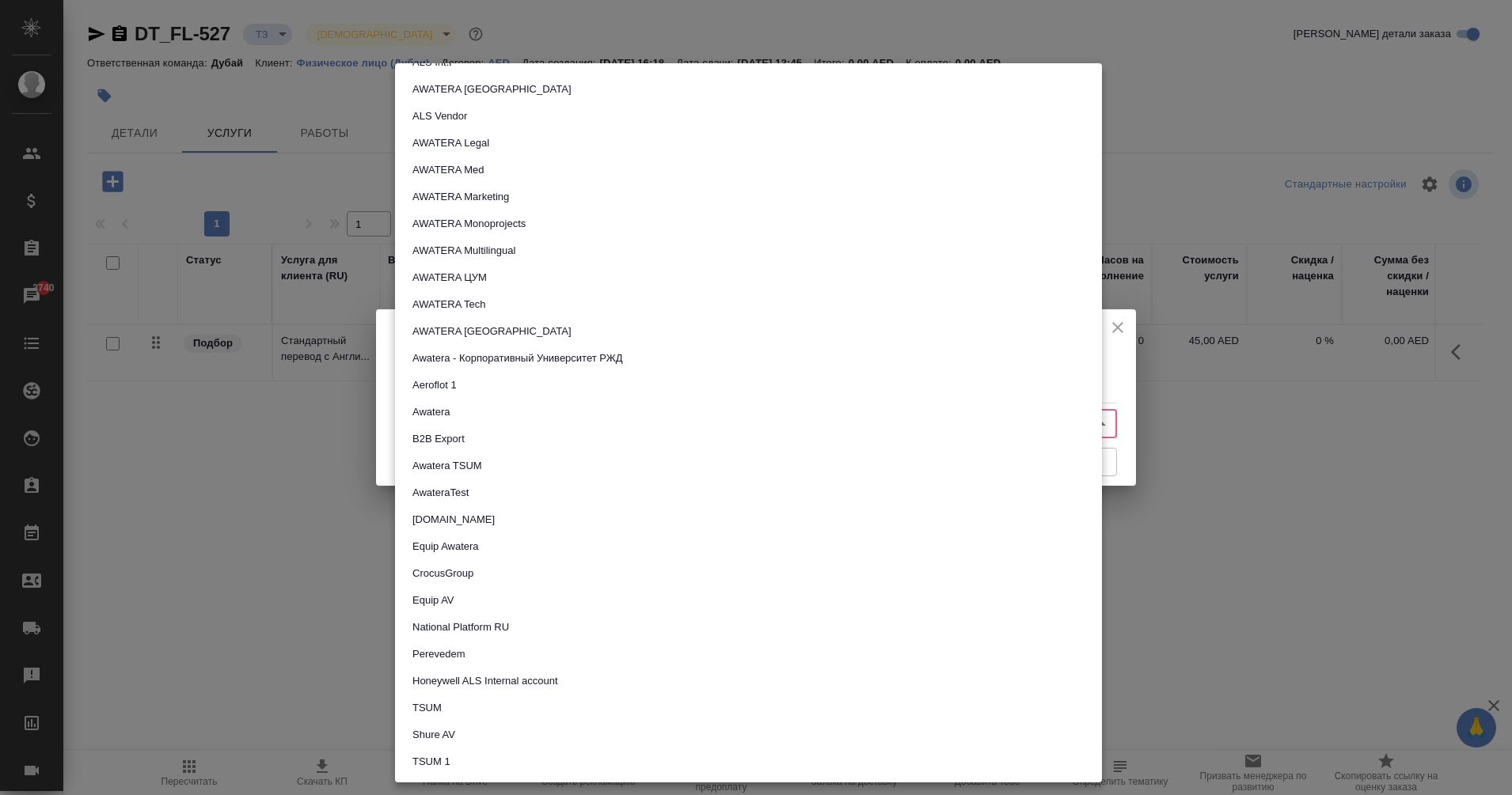
scroll to position [0, 0]
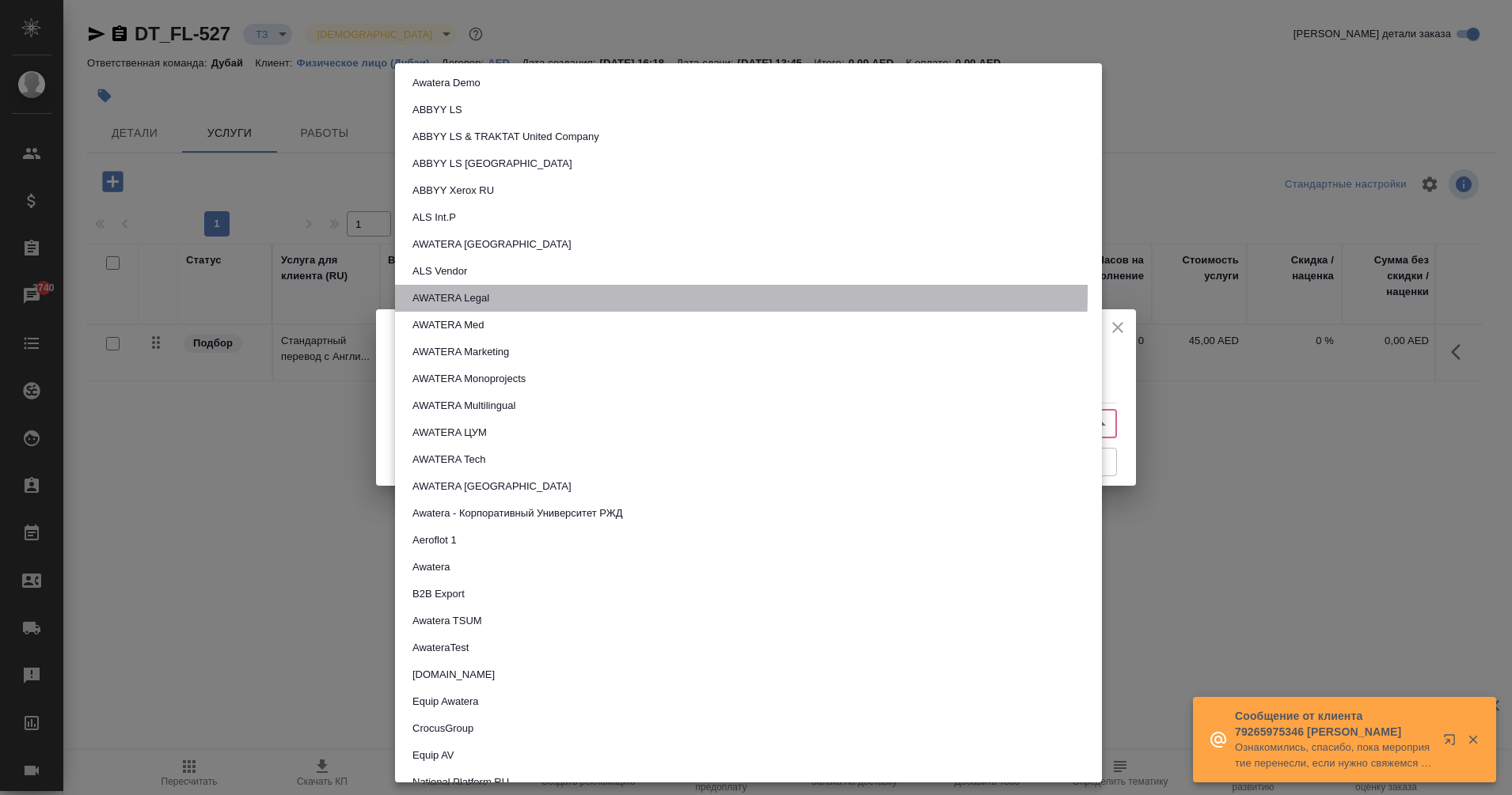
click at [468, 291] on button "AWATERA Legal" at bounding box center [450, 299] width 87 height 17
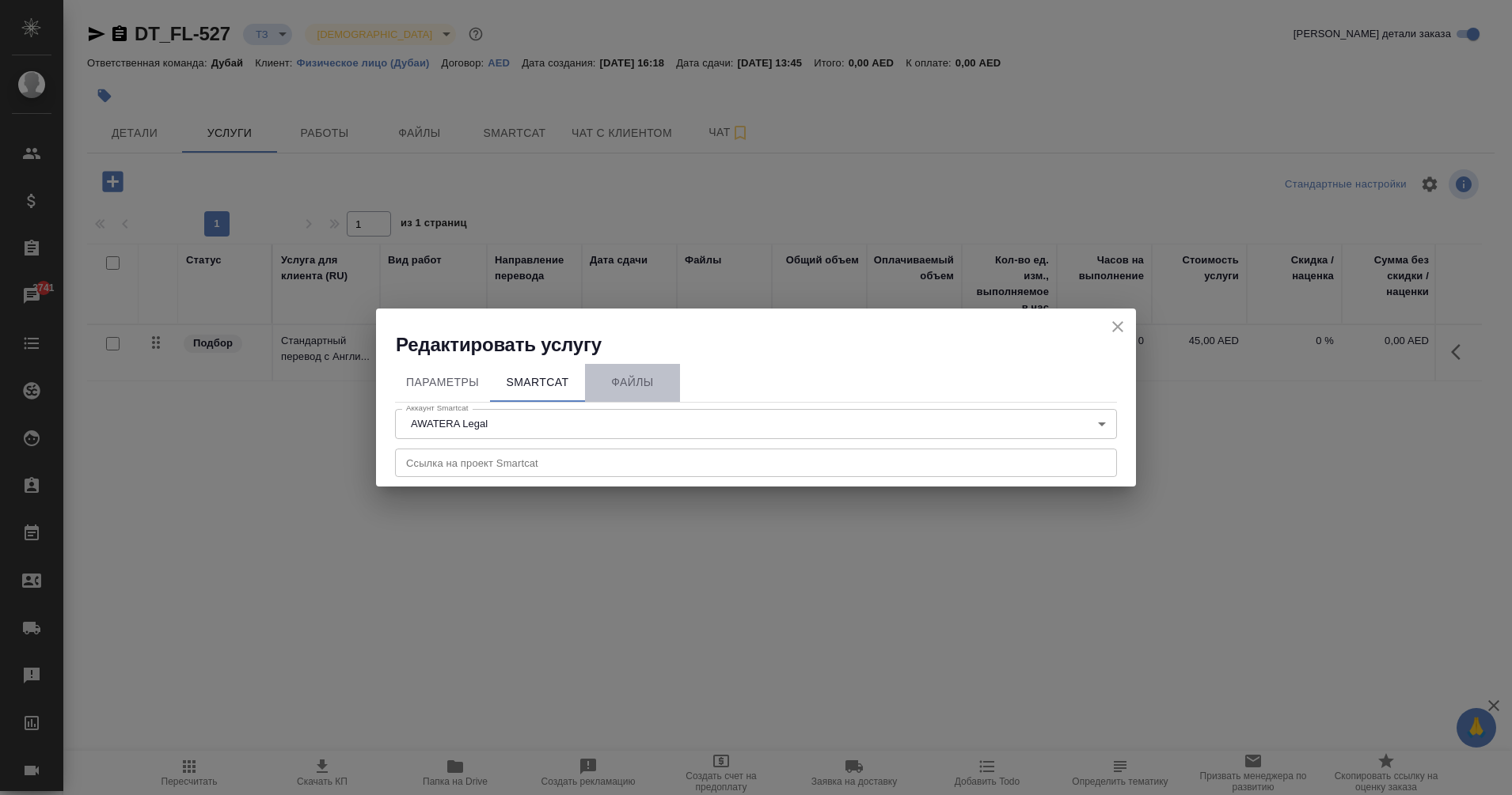
click at [640, 379] on span "Файлы" at bounding box center [632, 383] width 76 height 20
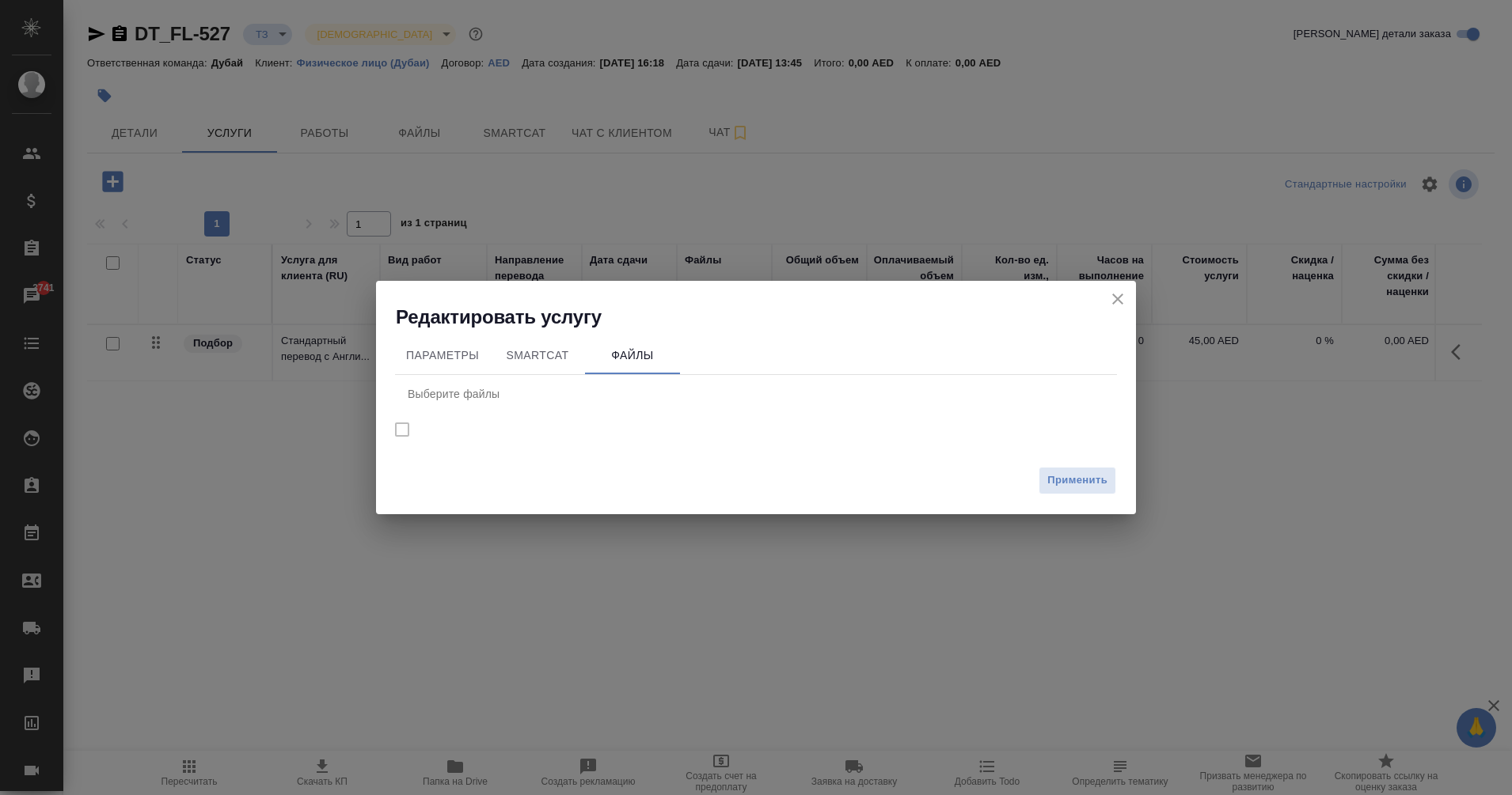
click at [398, 432] on nav "Выберите файлы" at bounding box center [756, 413] width 722 height 78
click at [403, 432] on nav "Выберите файлы" at bounding box center [756, 413] width 722 height 78
click at [544, 349] on span "SmartCat" at bounding box center [538, 356] width 76 height 20
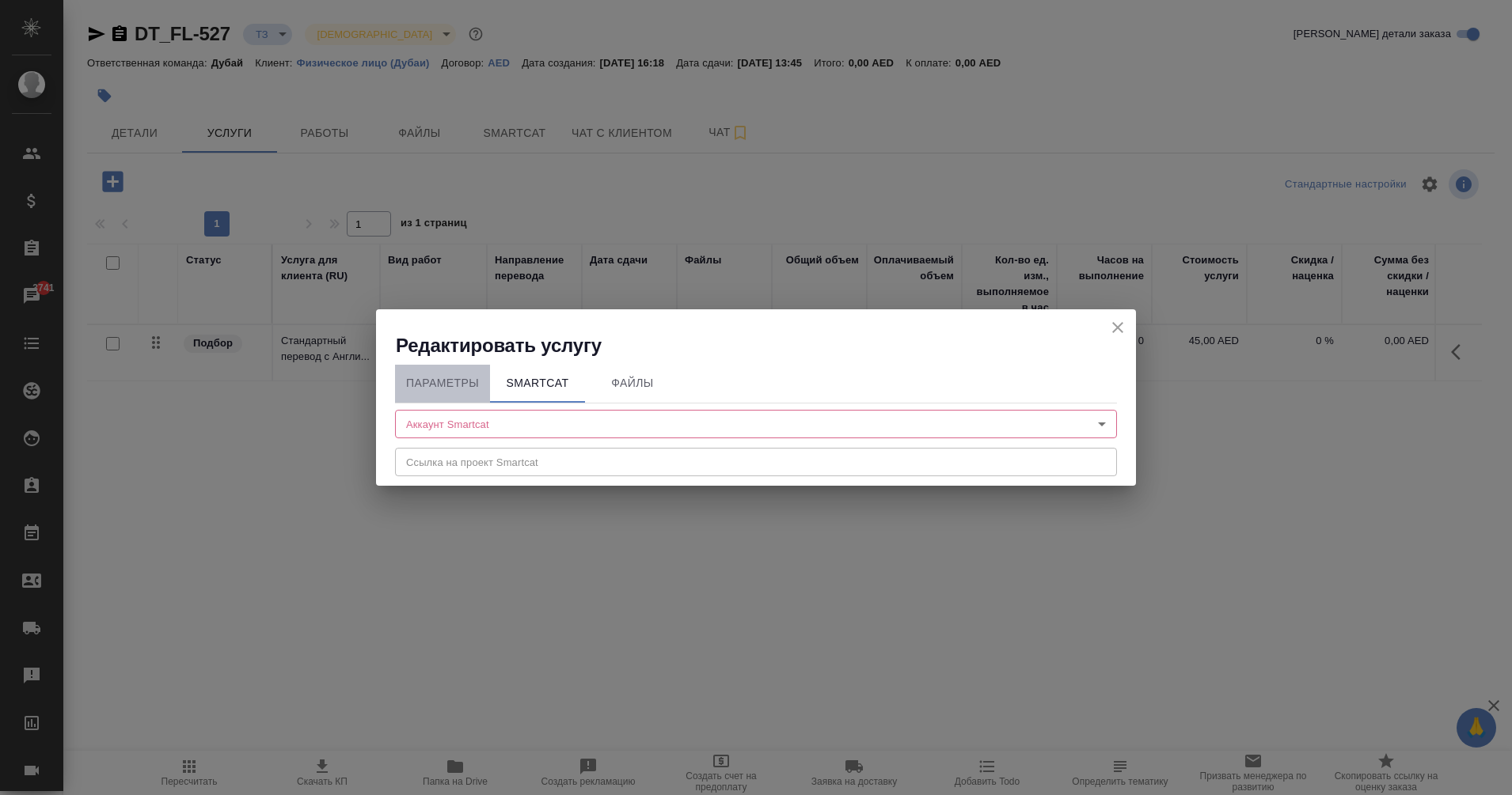
click at [452, 383] on span "Параметры" at bounding box center [442, 384] width 76 height 20
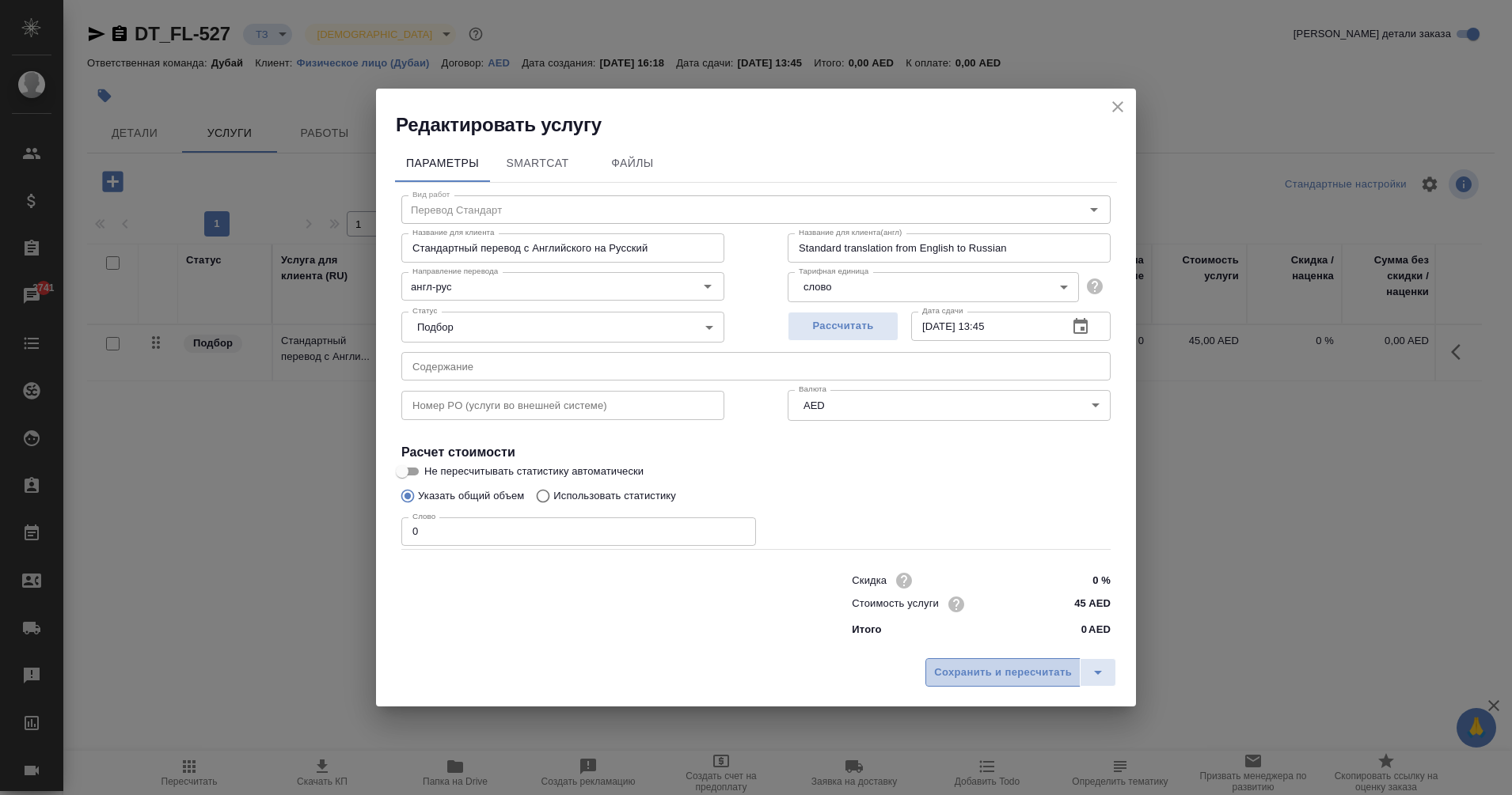
click at [1028, 674] on span "Сохранить и пересчитать" at bounding box center [1003, 673] width 138 height 18
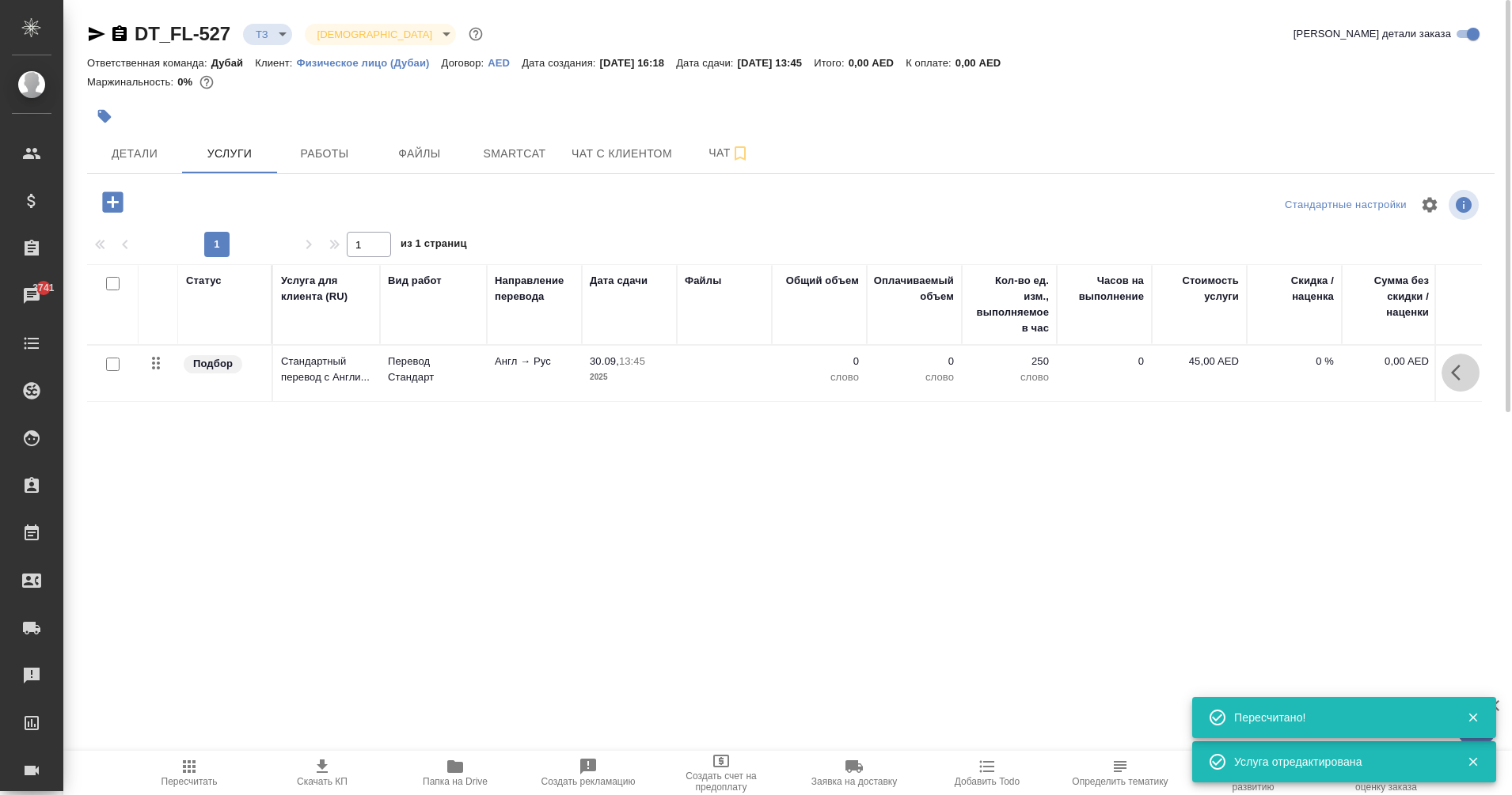
click at [1456, 370] on icon "button" at bounding box center [1455, 373] width 10 height 16
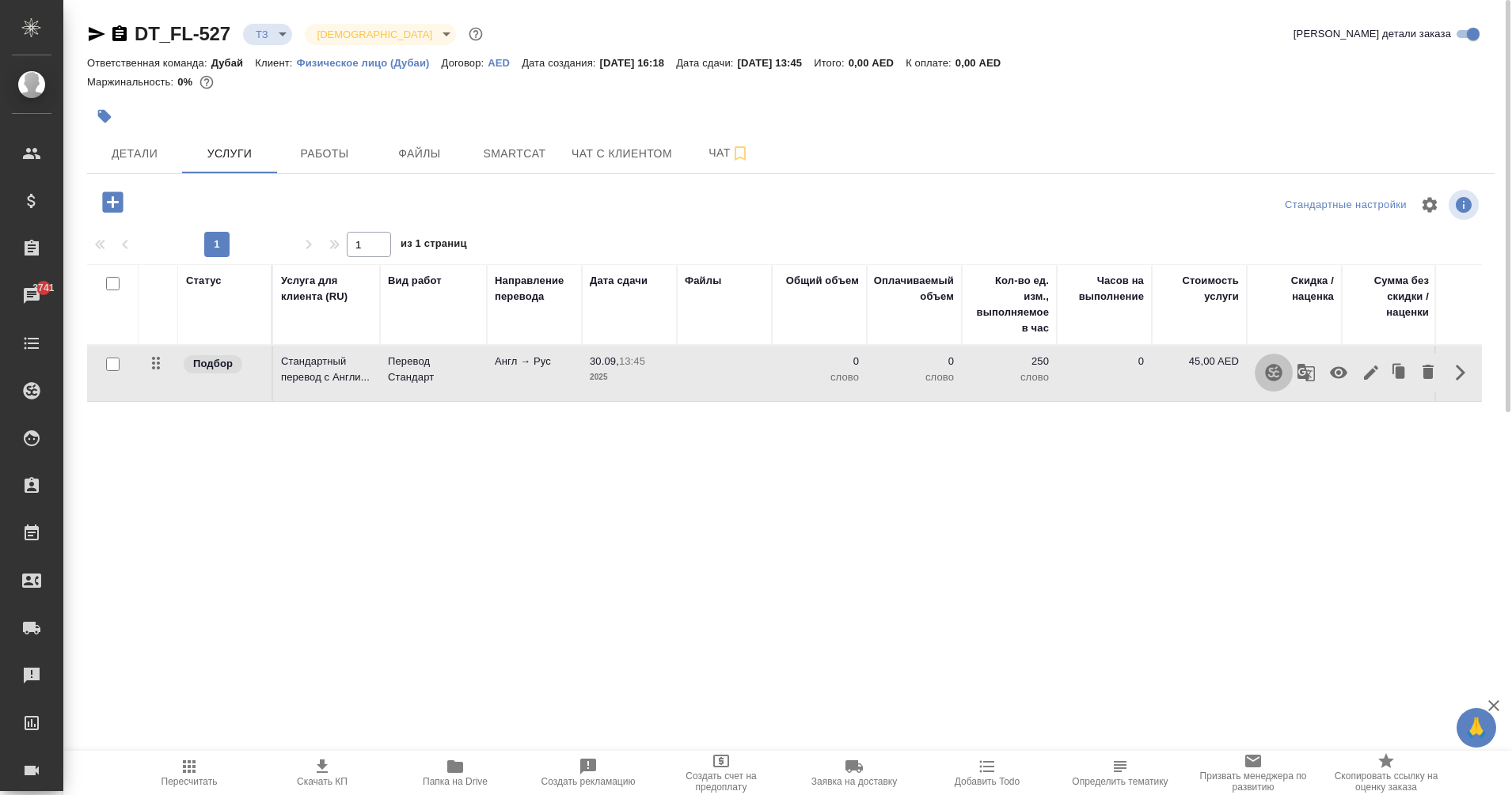
click at [1268, 374] on icon "button" at bounding box center [1274, 373] width 19 height 19
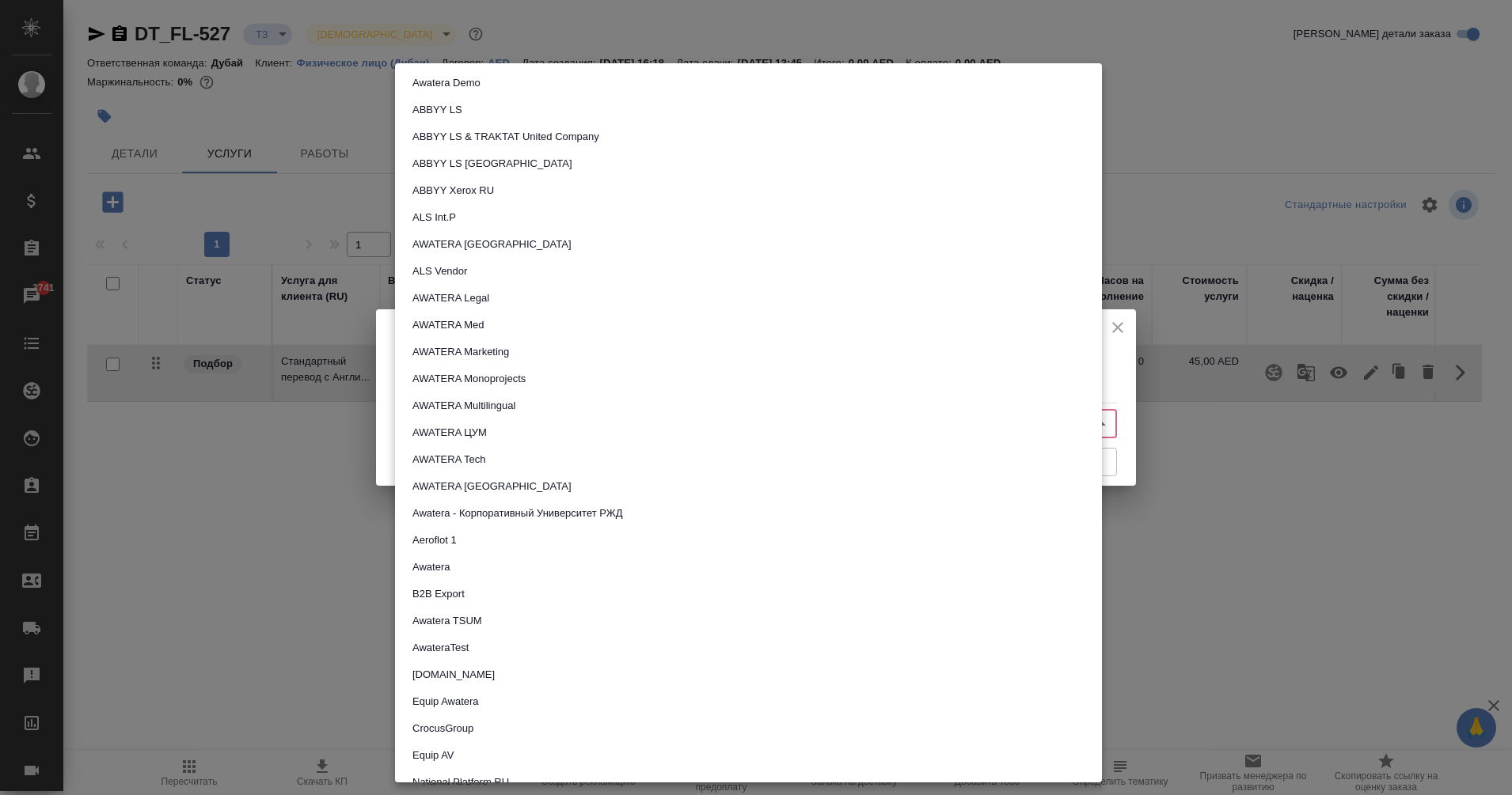
click at [597, 425] on body "🙏 .cls-1 fill:#fff; AWATERA Eganian Margarita Клиенты Спецификации Заказы 3741 …" at bounding box center [756, 398] width 1512 height 795
click at [489, 298] on button "AWATERA Legal" at bounding box center [450, 299] width 87 height 17
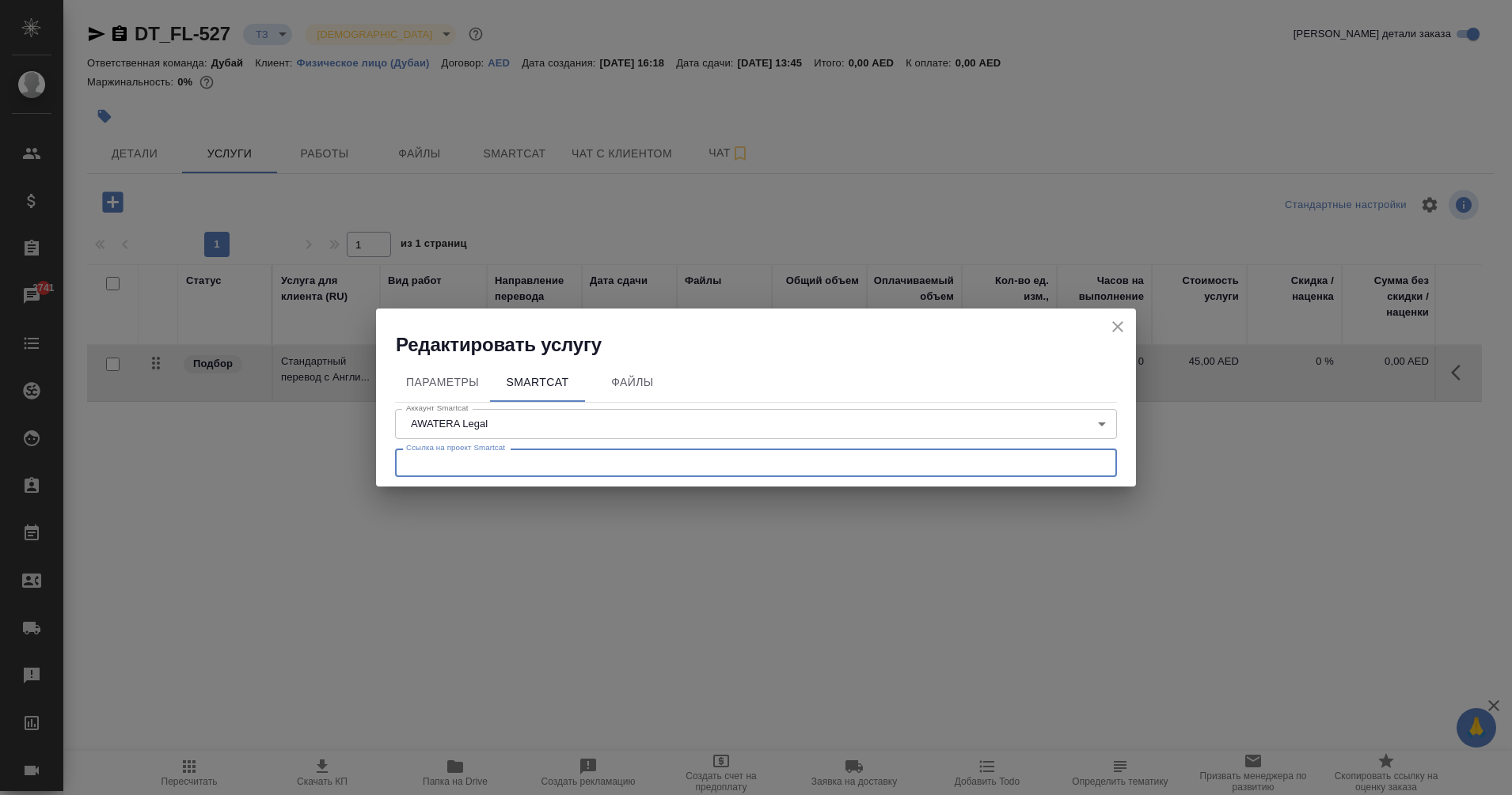
click at [547, 467] on input "text" at bounding box center [756, 463] width 722 height 29
click at [637, 375] on span "Файлы" at bounding box center [632, 383] width 76 height 20
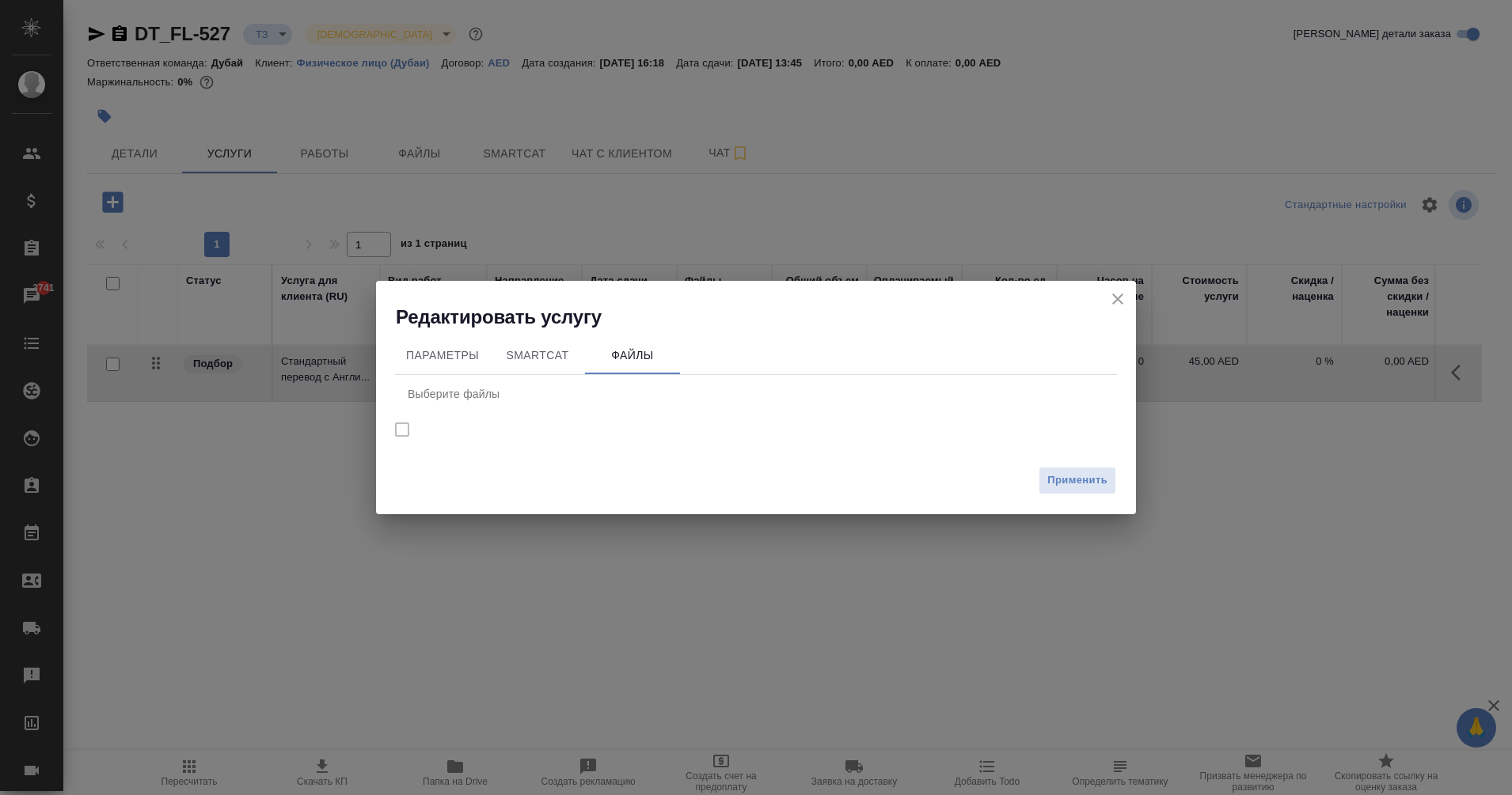
click at [399, 427] on nav "Выберите файлы" at bounding box center [756, 413] width 722 height 78
click at [536, 364] on span "SmartCat" at bounding box center [538, 356] width 76 height 20
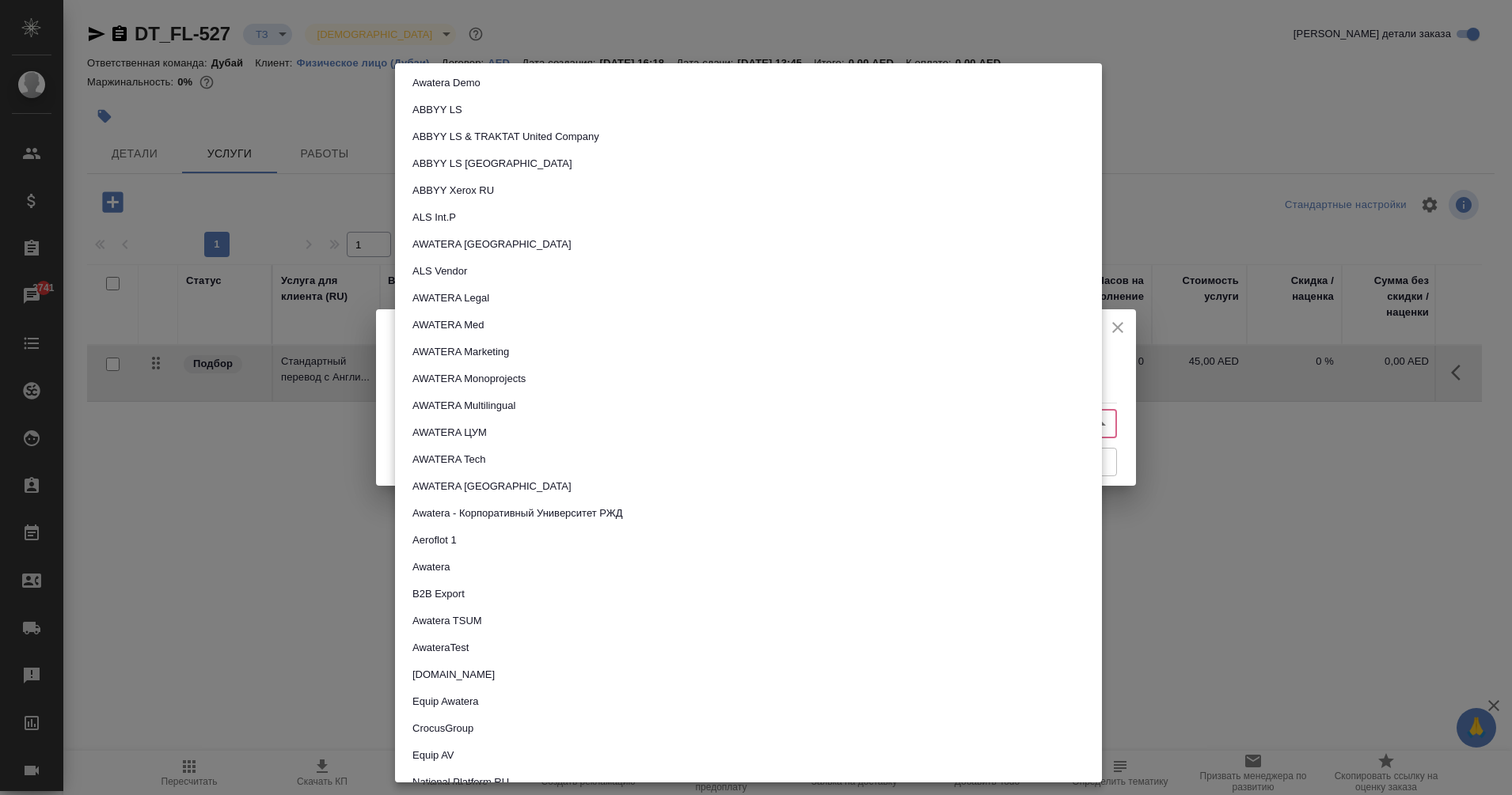
click at [584, 424] on body "🙏 .cls-1 fill:#fff; AWATERA Eganian Margarita Клиенты Спецификации Заказы 3741 …" at bounding box center [756, 398] width 1512 height 795
click at [392, 393] on div at bounding box center [756, 398] width 1512 height 795
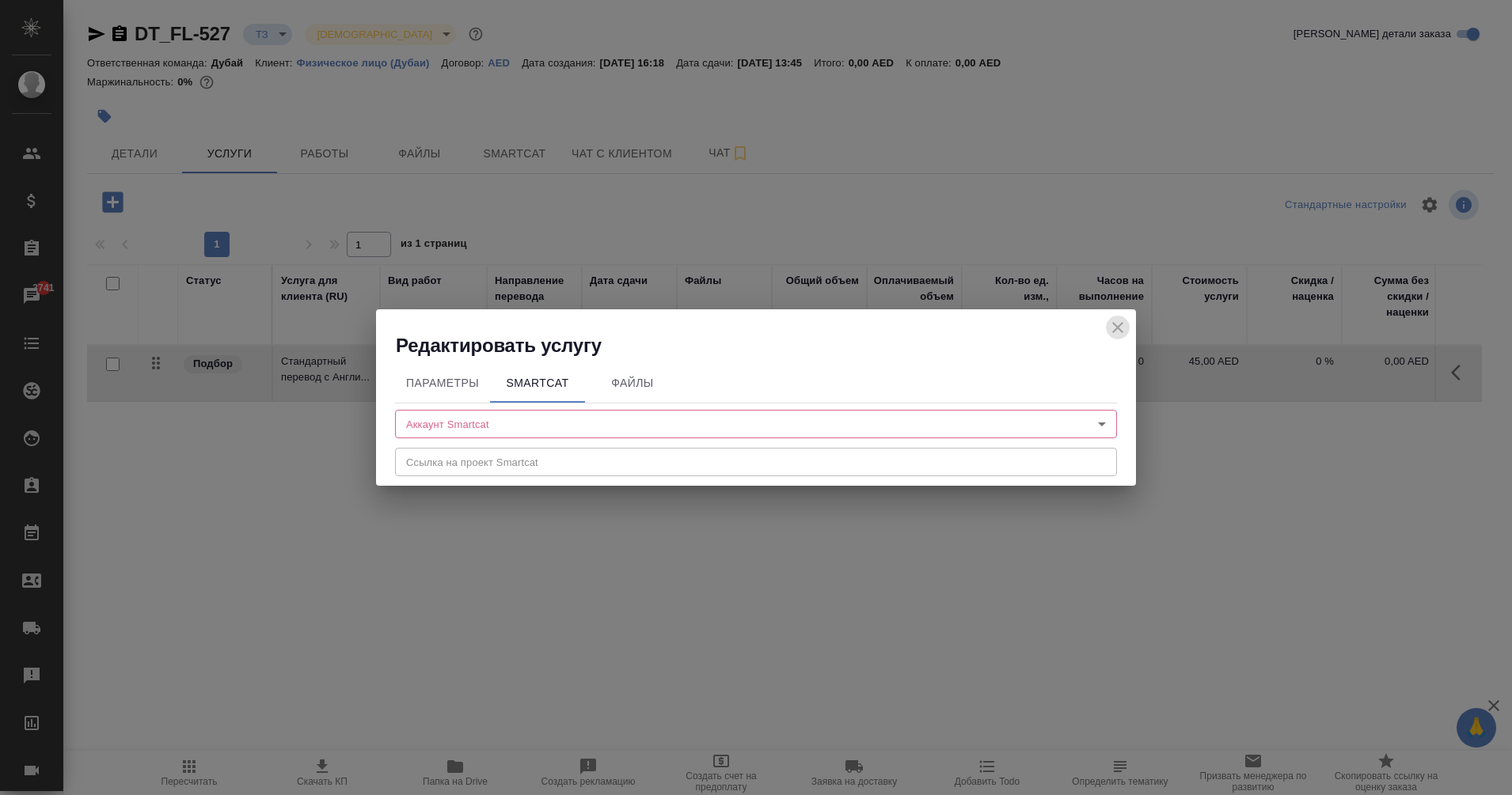
click at [1124, 327] on icon "close" at bounding box center [1118, 328] width 19 height 19
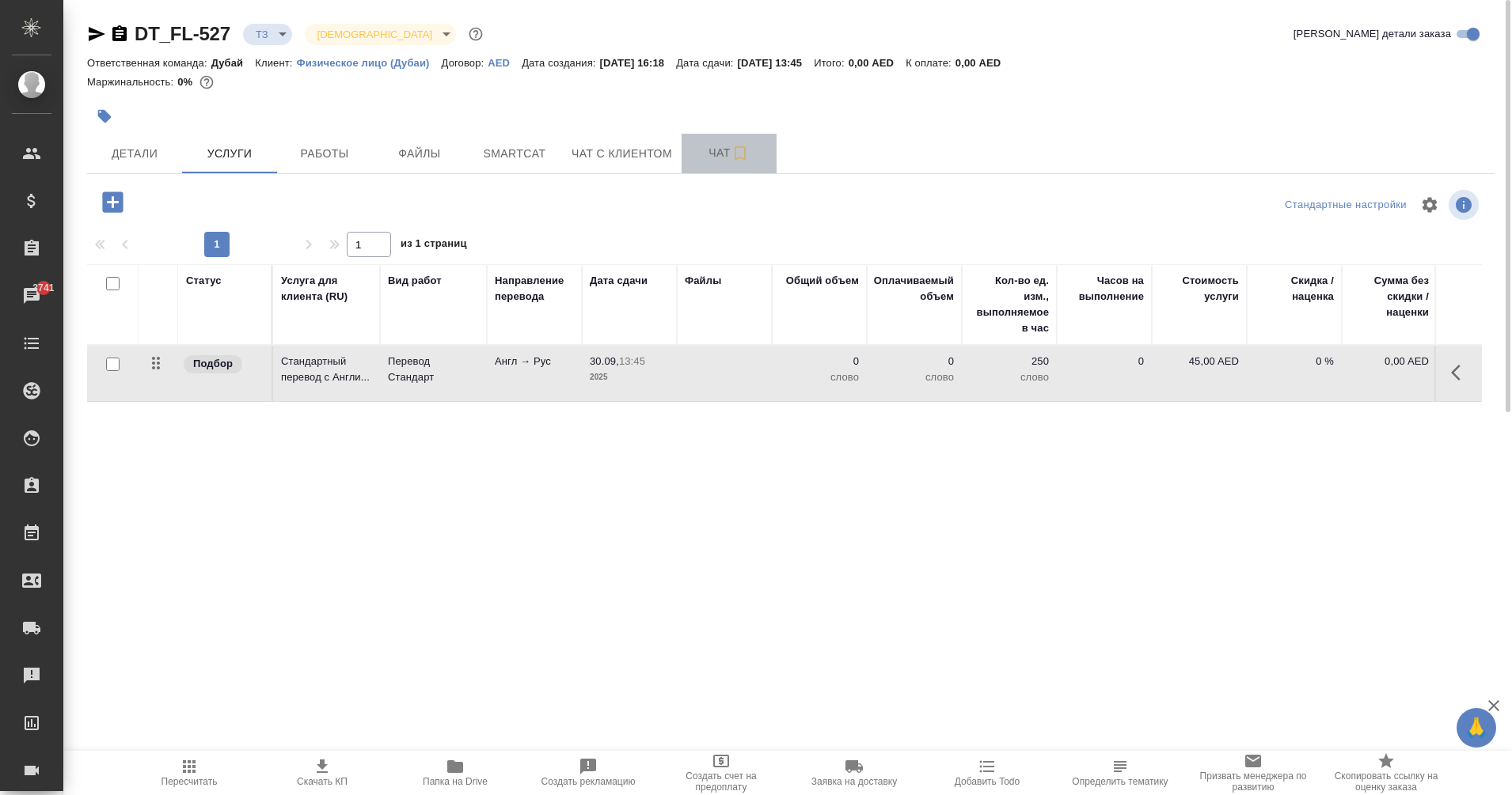
click at [723, 152] on span "Чат" at bounding box center [729, 153] width 76 height 20
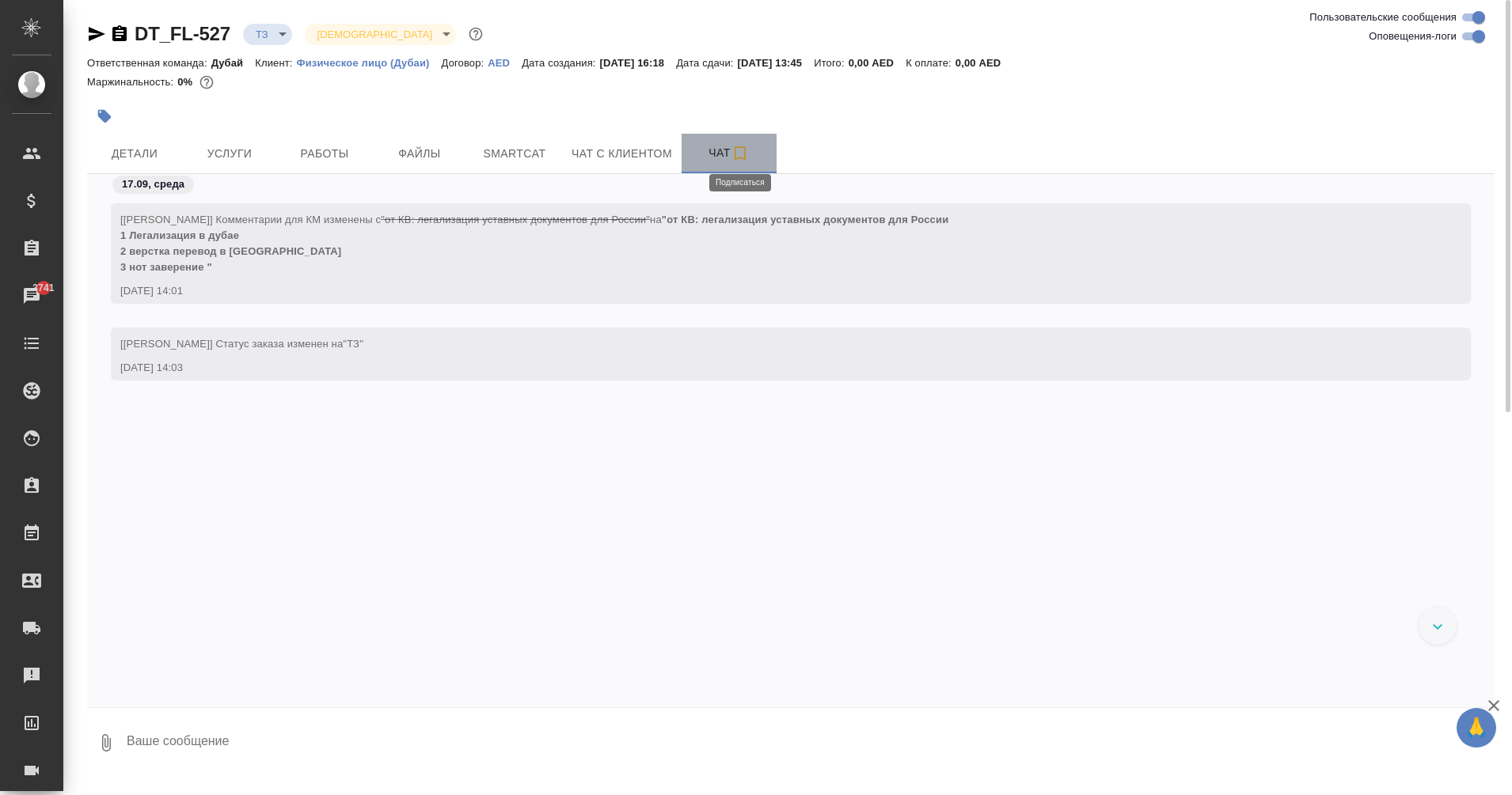
click at [742, 153] on icon "button" at bounding box center [740, 154] width 19 height 19
click at [135, 164] on button "Детали" at bounding box center [135, 153] width 95 height 39
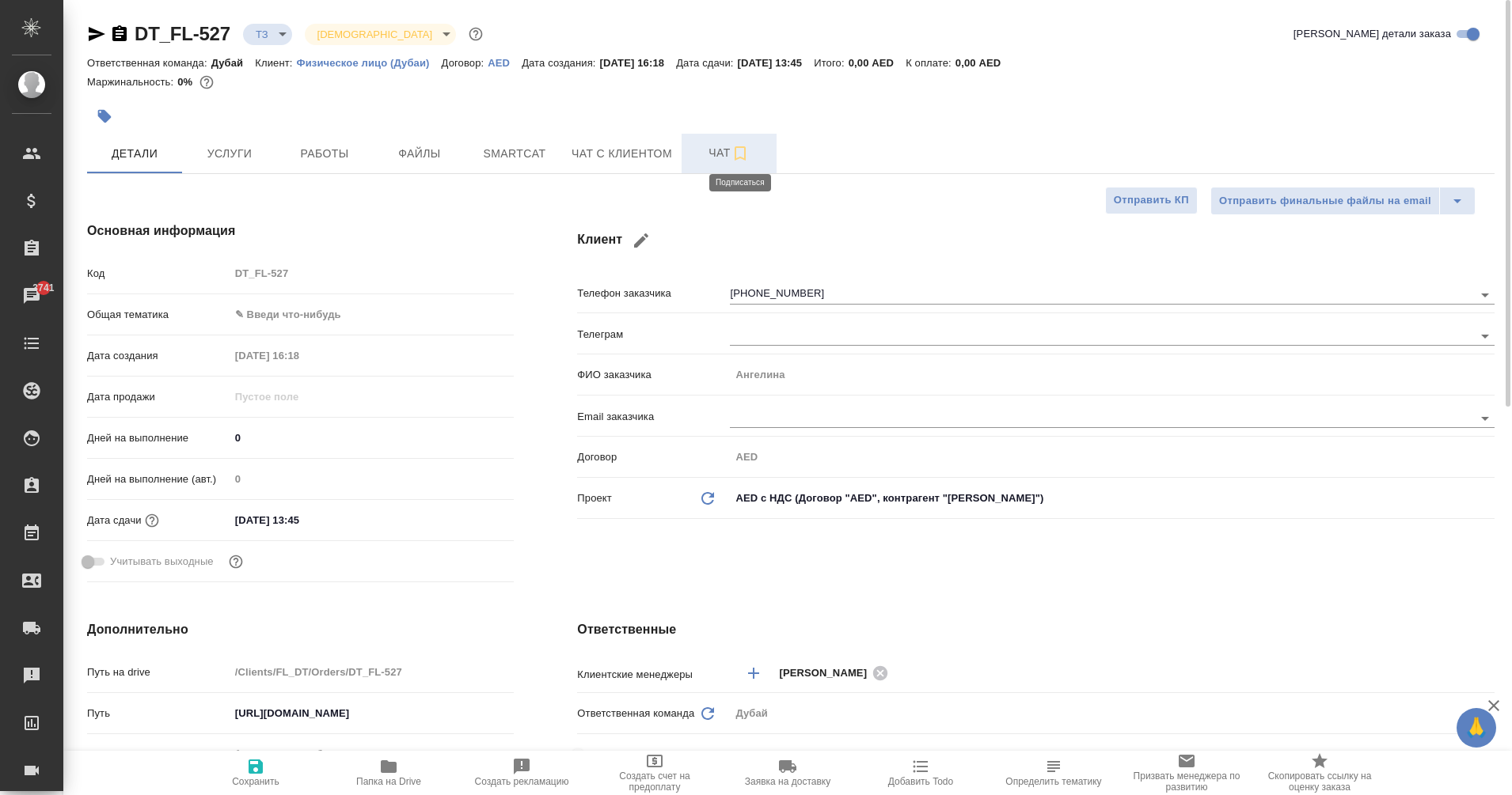
click at [739, 155] on icon "button" at bounding box center [740, 154] width 19 height 19
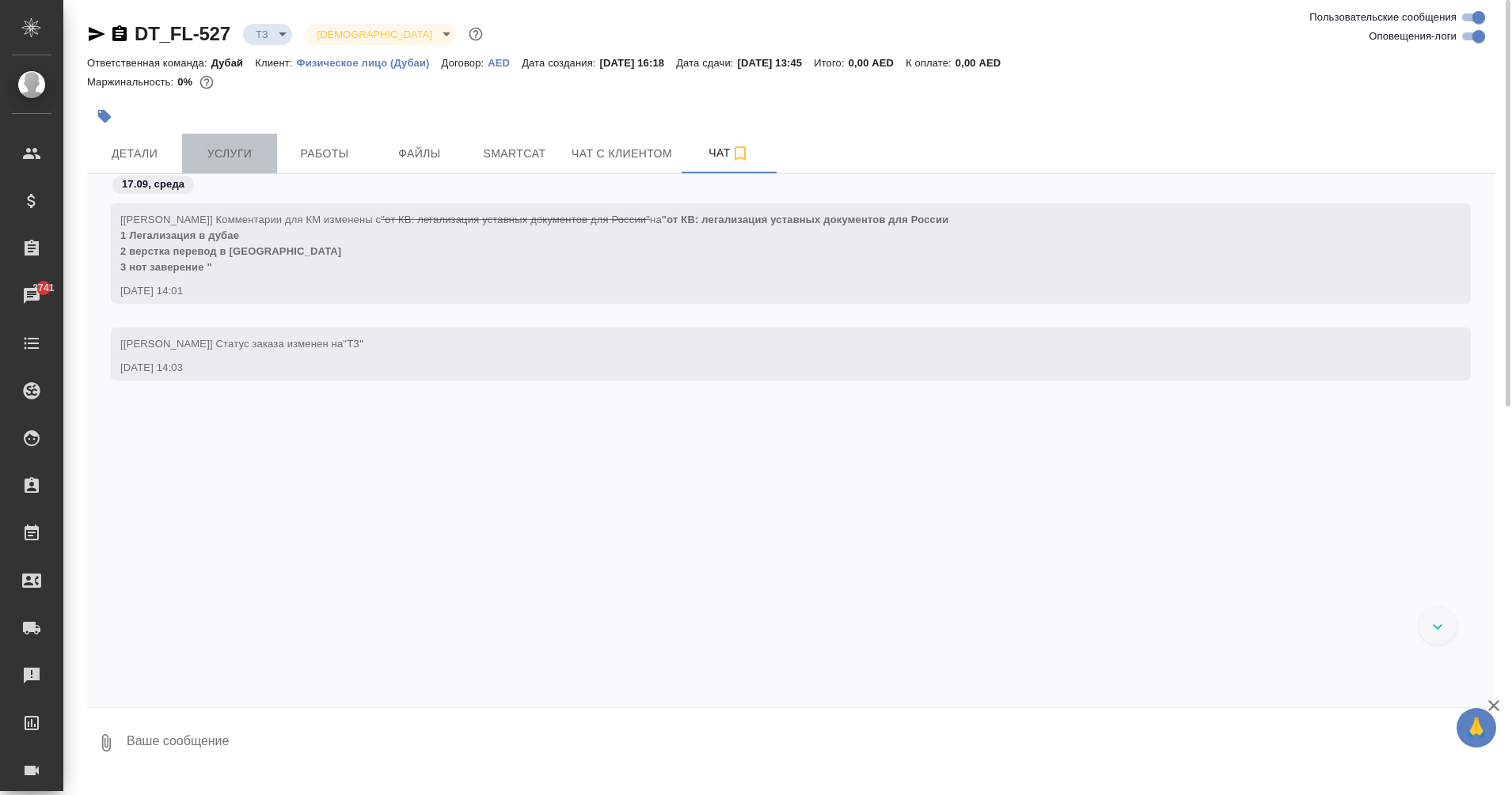
click at [232, 149] on span "Услуги" at bounding box center [229, 154] width 76 height 20
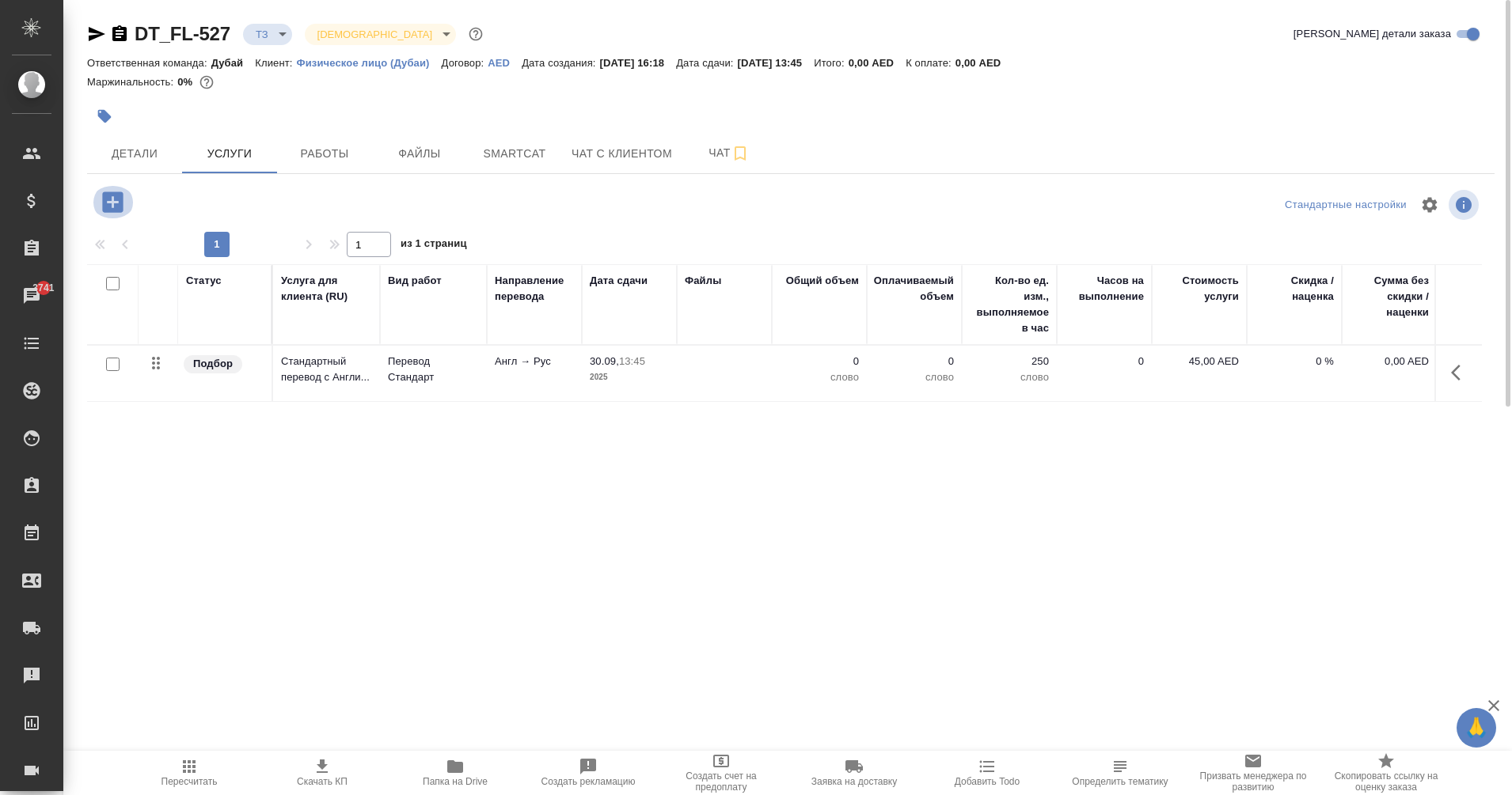
click at [108, 206] on icon "button" at bounding box center [113, 202] width 21 height 21
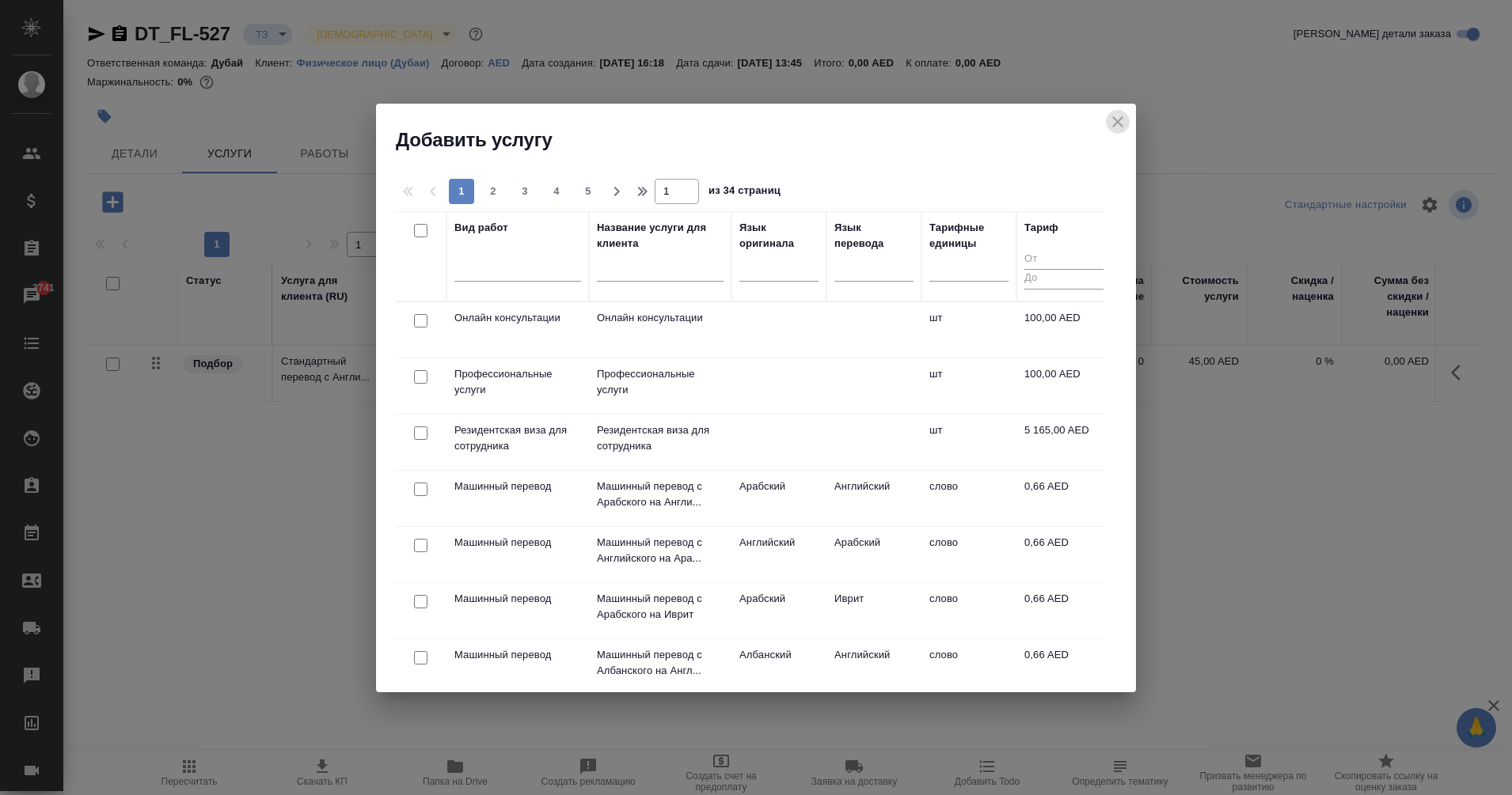
click at [1114, 121] on icon "close" at bounding box center [1118, 122] width 19 height 19
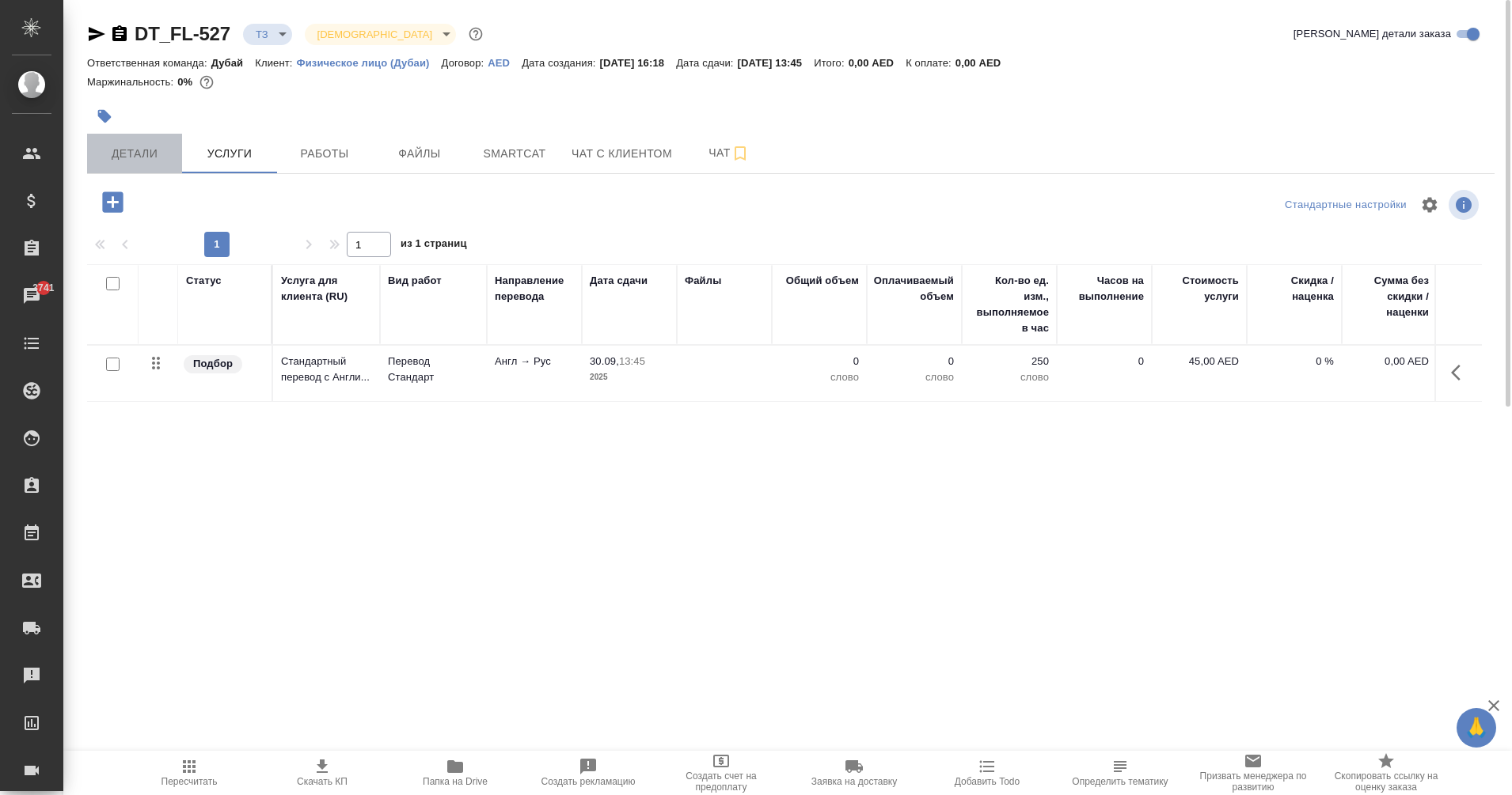
click at [135, 162] on span "Детали" at bounding box center [135, 154] width 76 height 20
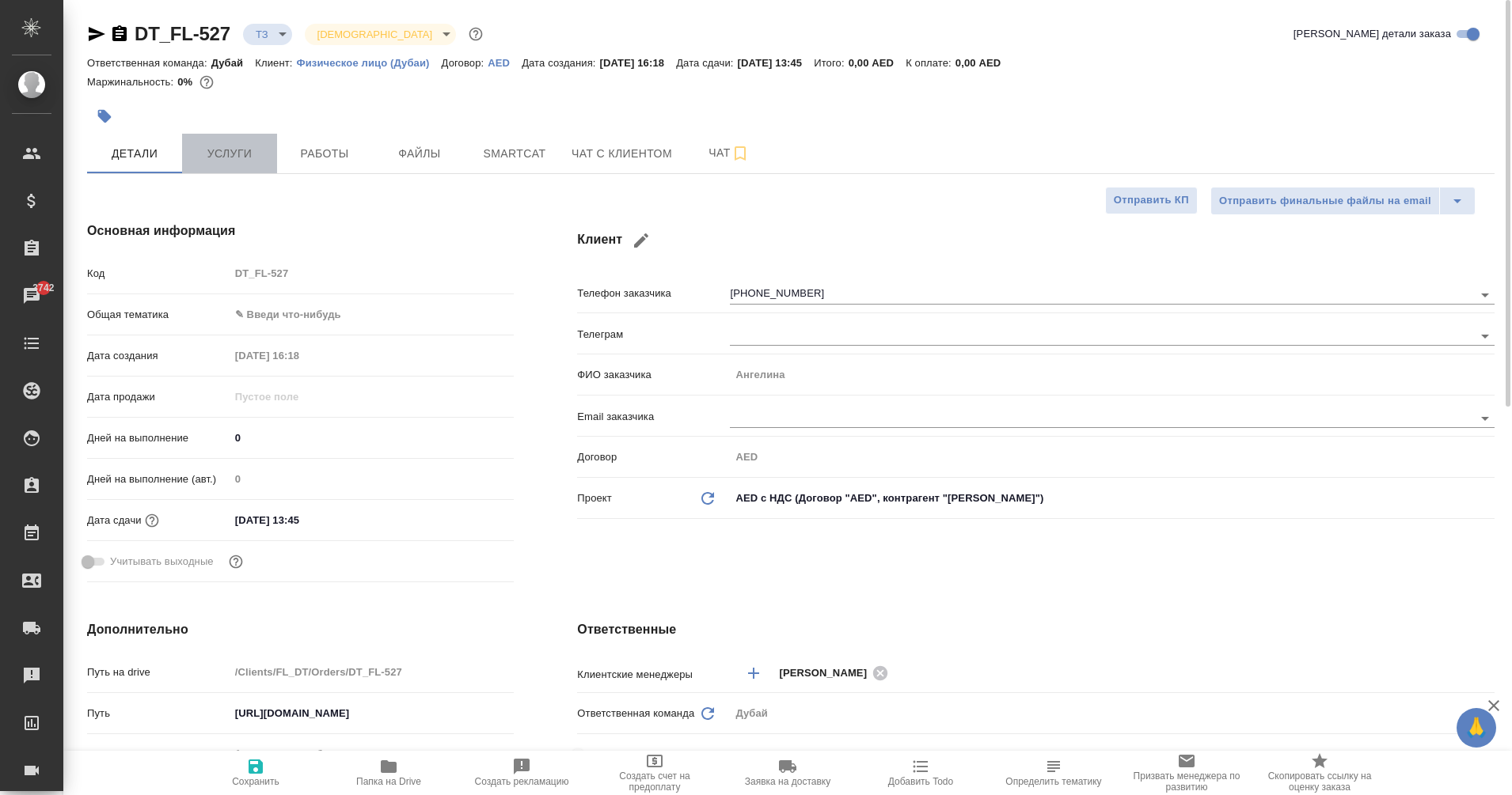
click at [230, 142] on button "Услуги" at bounding box center [229, 153] width 95 height 39
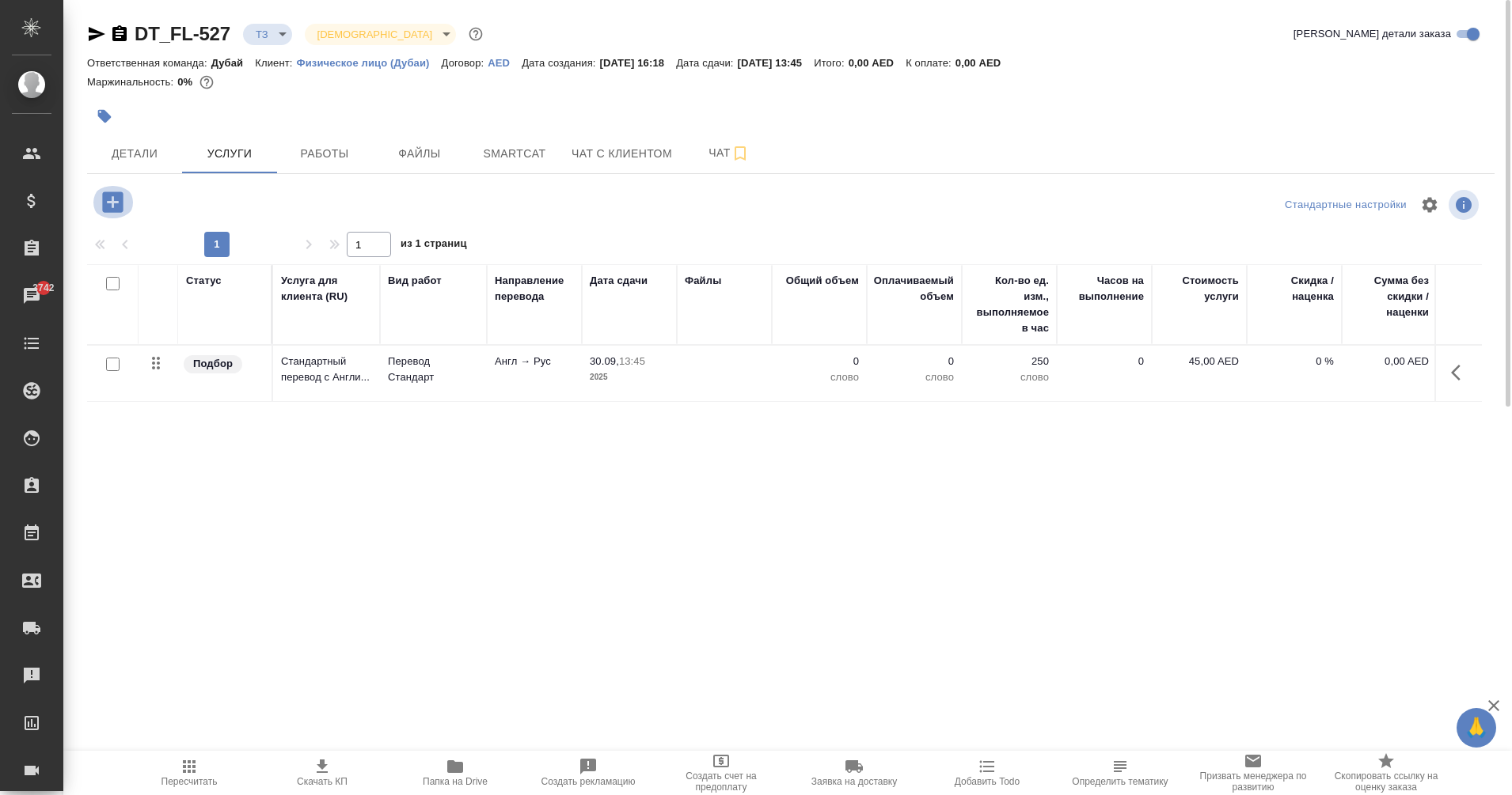
click at [116, 205] on icon "button" at bounding box center [113, 202] width 21 height 21
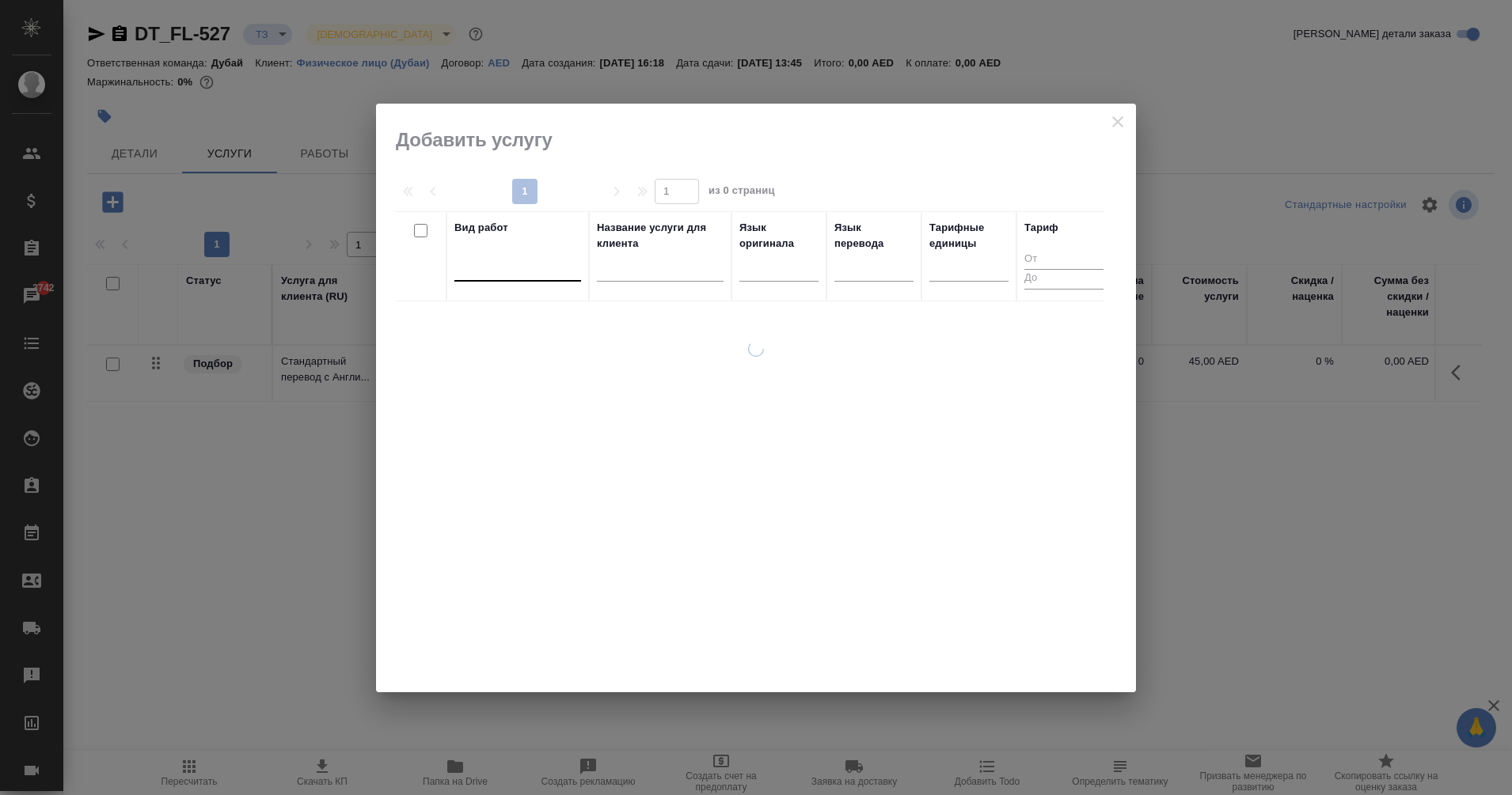
click at [527, 272] on div at bounding box center [517, 266] width 127 height 23
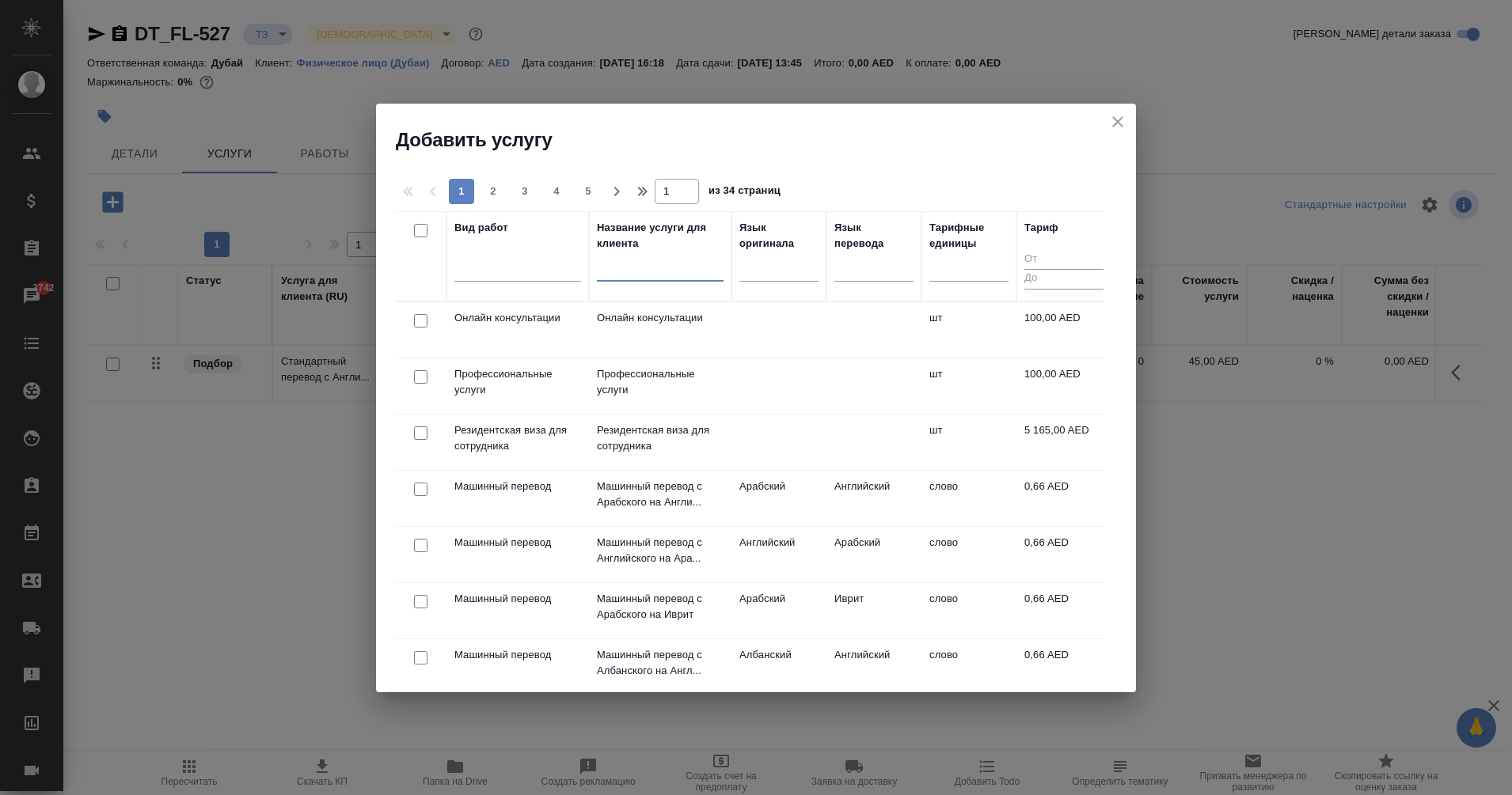
click at [621, 275] on input "text" at bounding box center [660, 271] width 127 height 20
click at [512, 274] on div at bounding box center [517, 266] width 127 height 23
click at [604, 342] on div "Полная консульская легализация" at bounding box center [573, 345] width 238 height 29
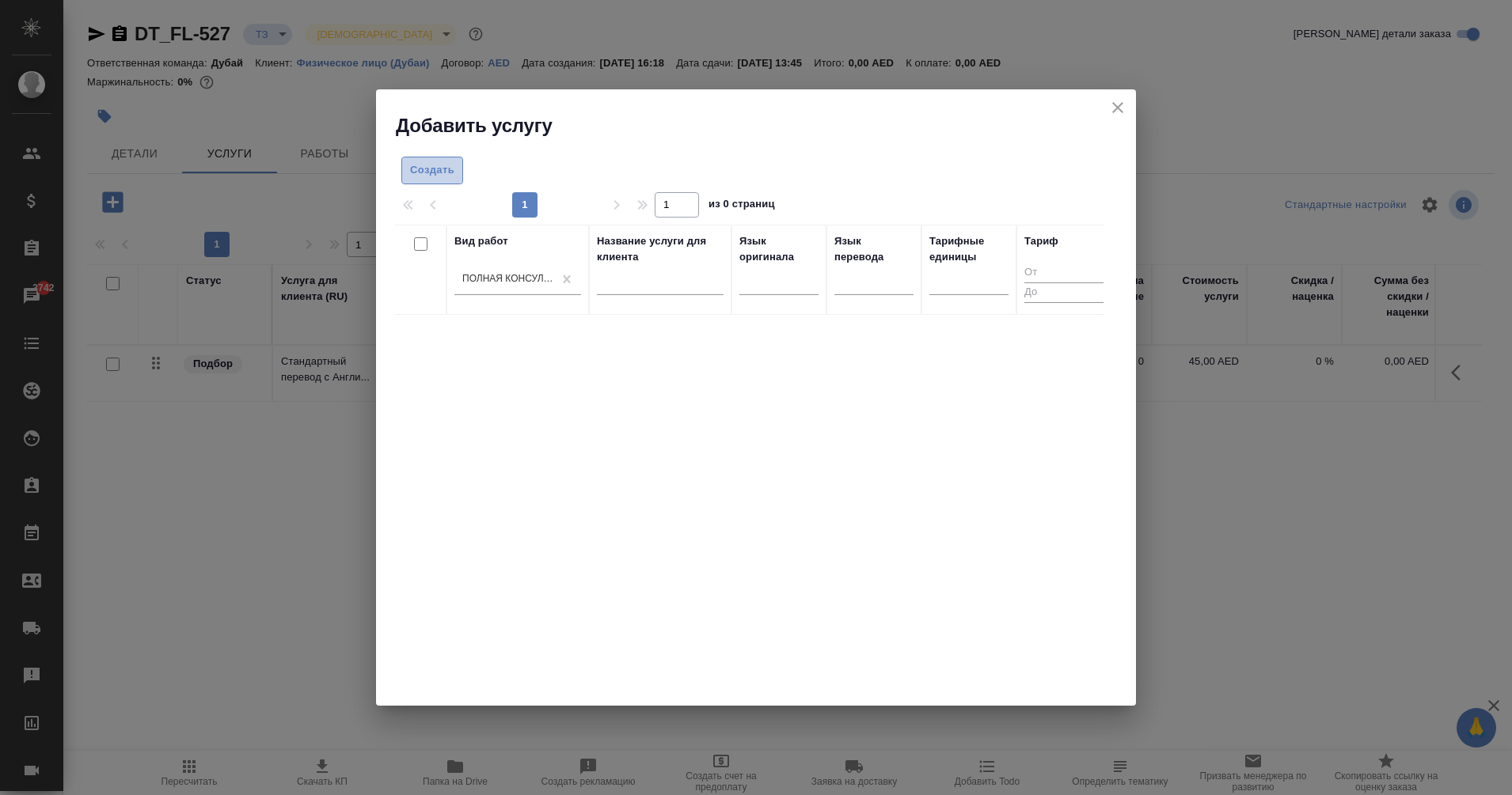
click at [442, 166] on span "Создать" at bounding box center [432, 170] width 45 height 18
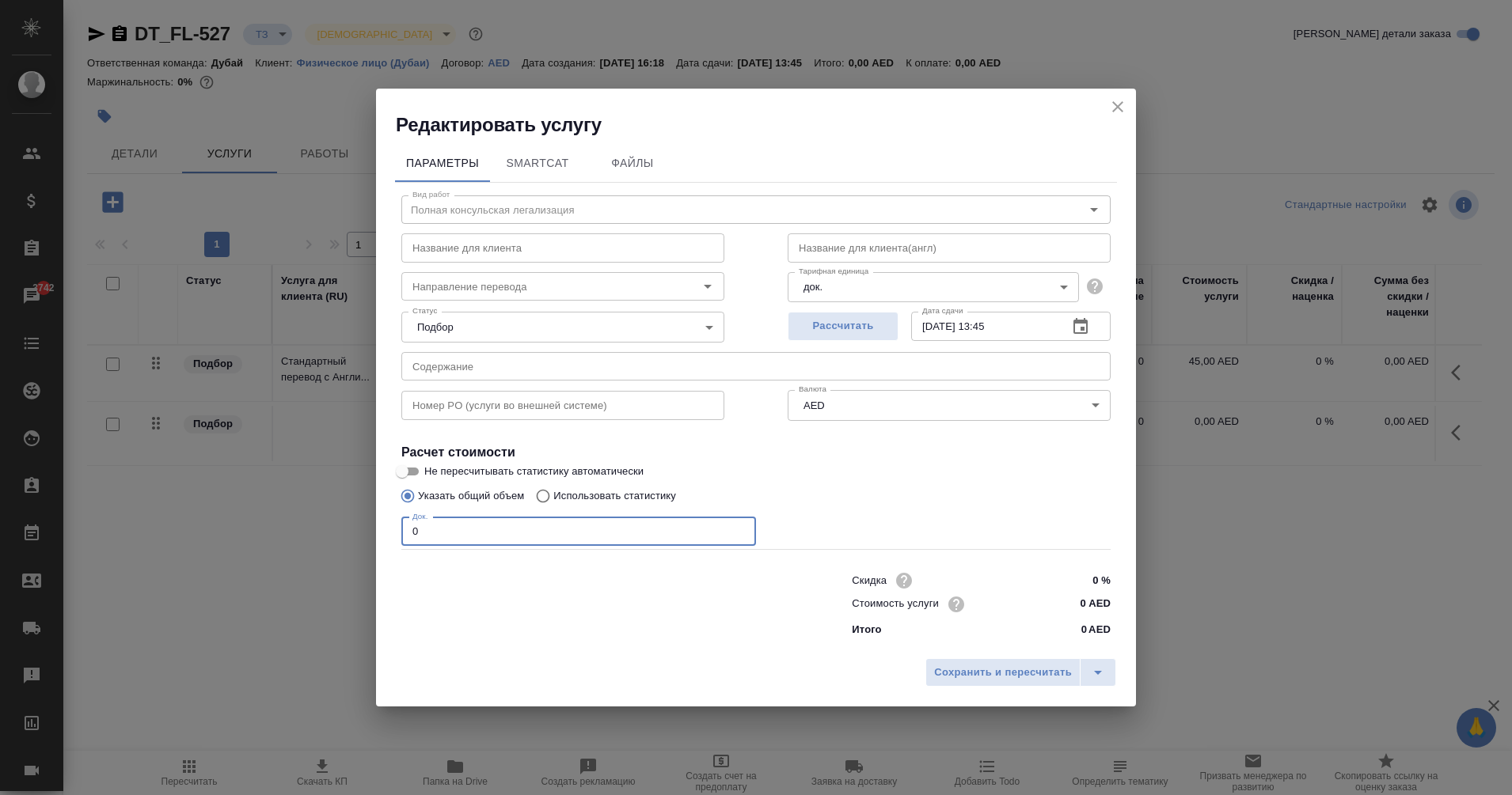
drag, startPoint x: 572, startPoint y: 533, endPoint x: 316, endPoint y: 549, distance: 256.5
click at [316, 549] on div "Редактировать услугу Параметры SmartCat Файлы Вид работ Полная консульская лега…" at bounding box center [756, 398] width 1512 height 795
click at [1084, 609] on input "0 AED" at bounding box center [1081, 604] width 58 height 23
click at [1047, 674] on span "Сохранить и пересчитать" at bounding box center [1003, 673] width 138 height 18
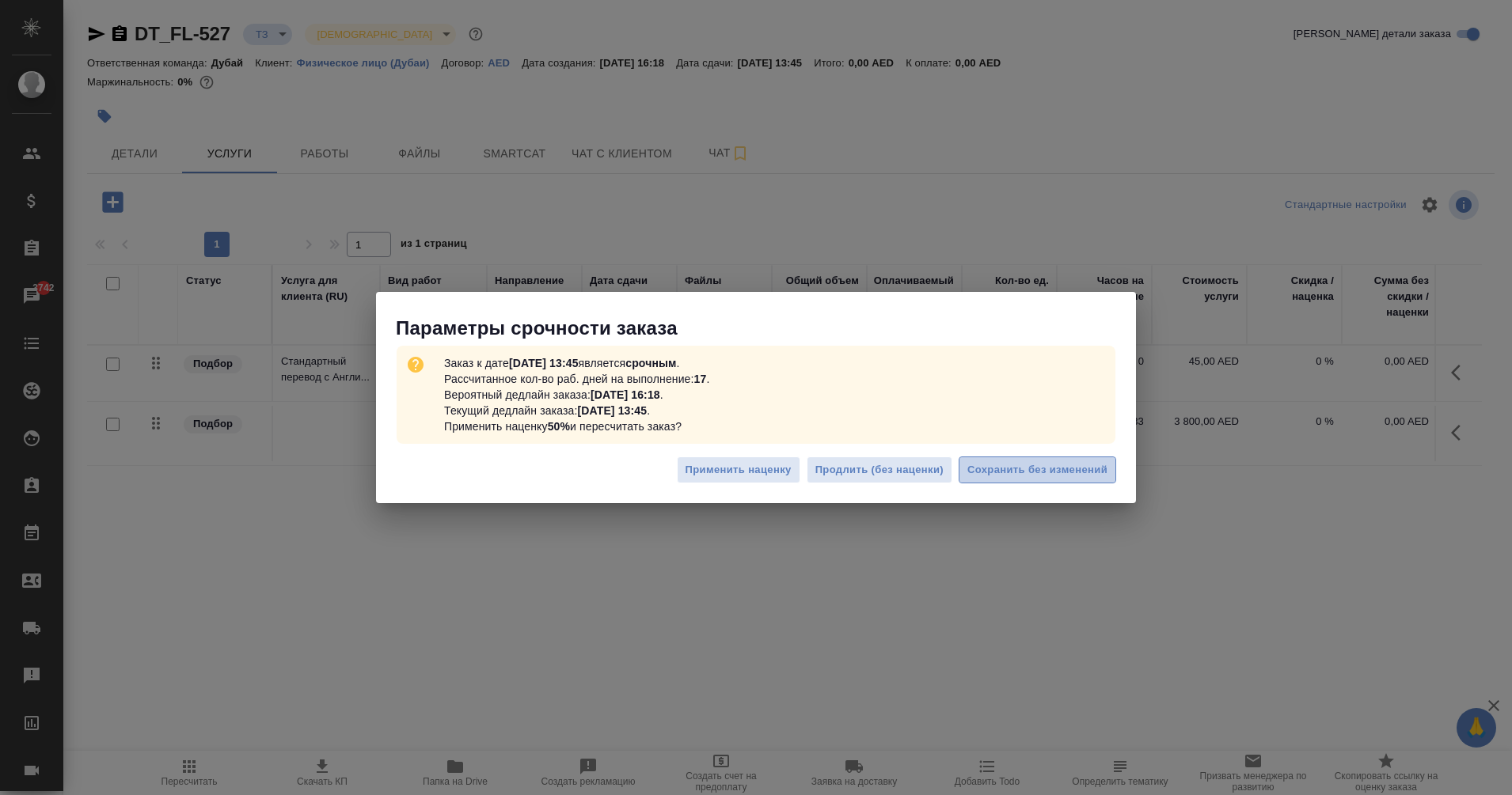
click at [1014, 469] on span "Сохранить без изменений" at bounding box center [1037, 470] width 140 height 18
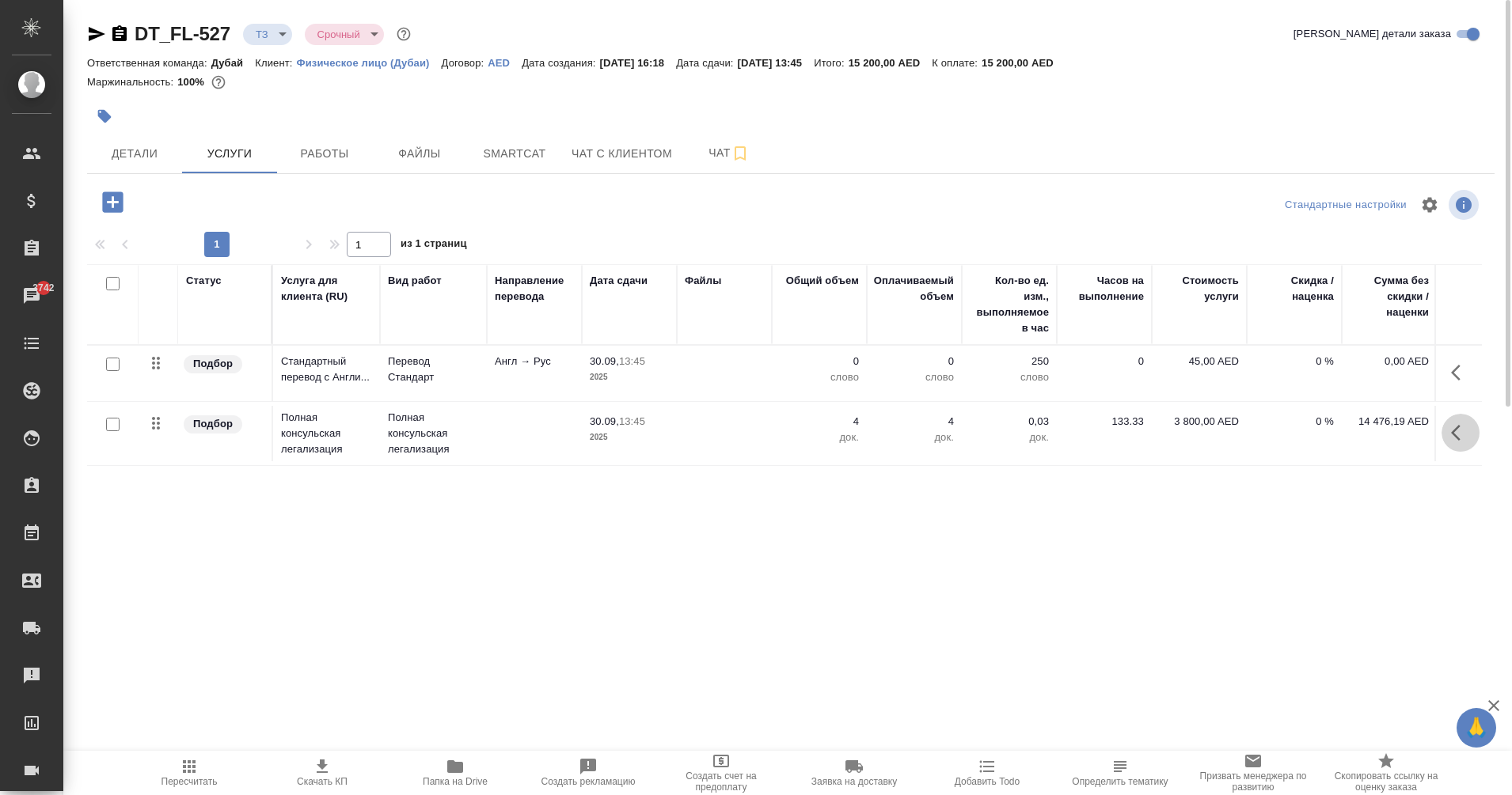
click at [1457, 432] on icon "button" at bounding box center [1460, 433] width 19 height 19
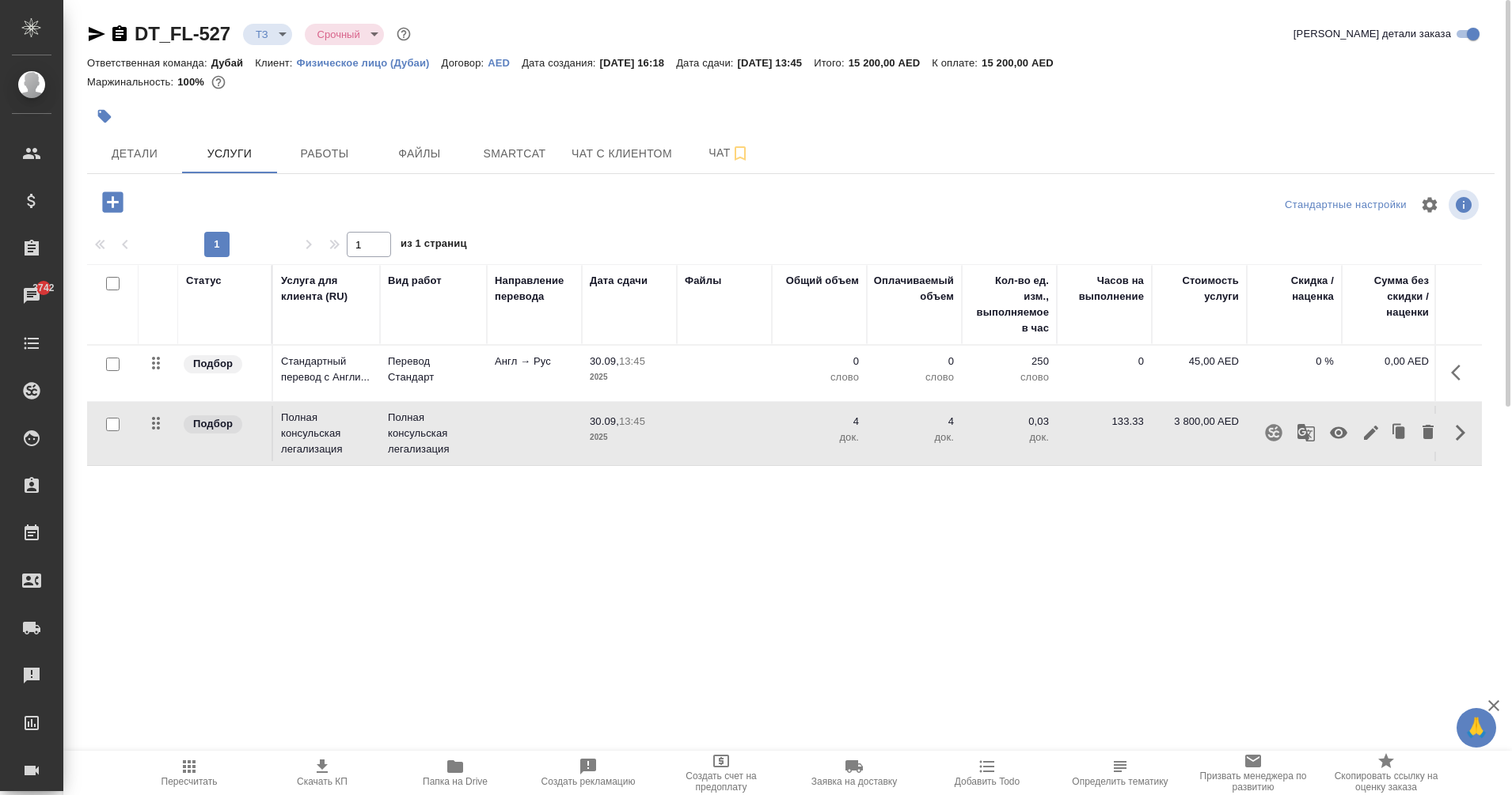
click at [1264, 476] on div "Статус Услуга для клиента (RU) Вид работ Направление перевода Дата сдачи Файлы …" at bounding box center [785, 434] width 1395 height 340
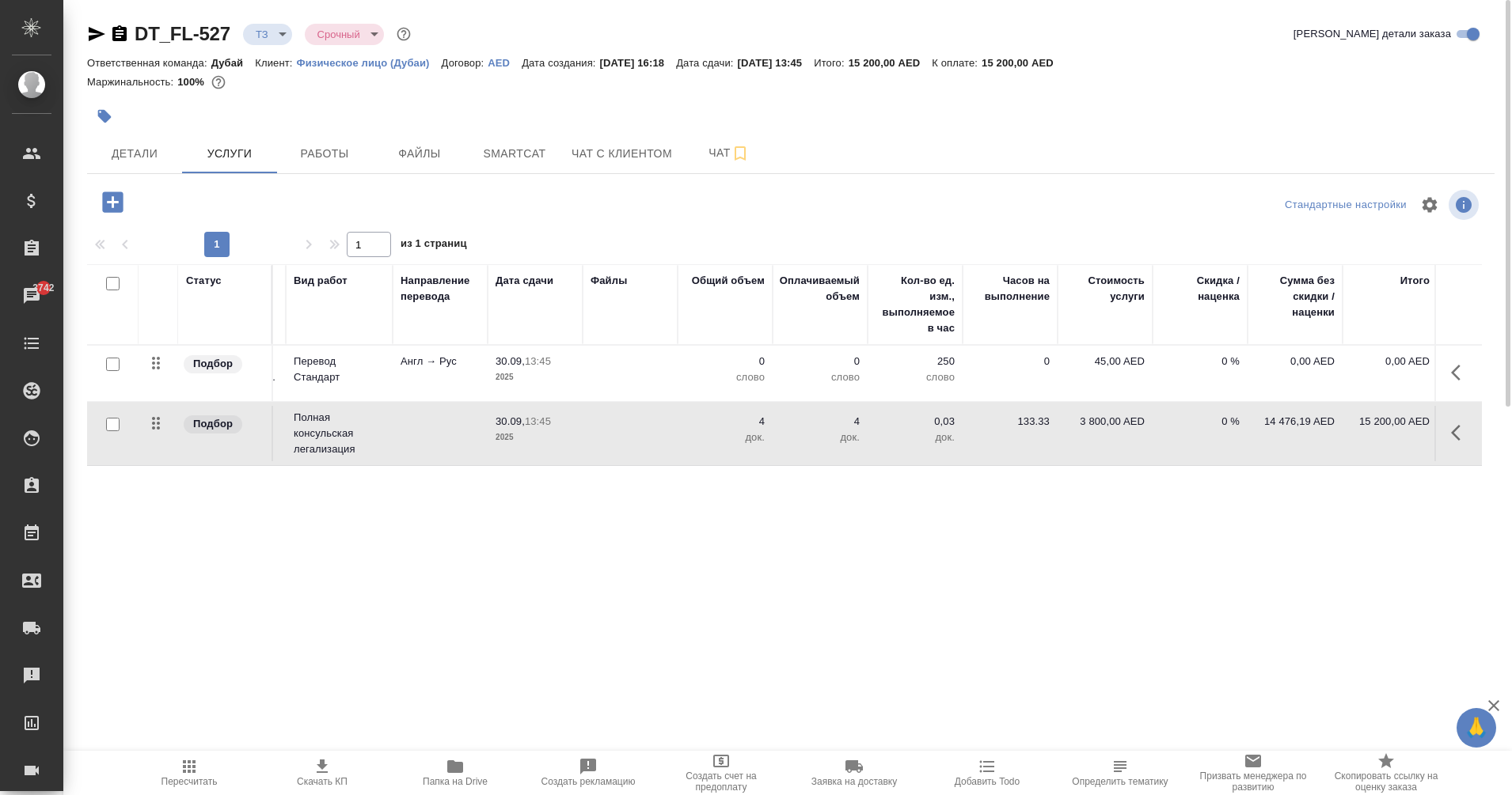
scroll to position [0, 97]
click at [110, 211] on icon "button" at bounding box center [113, 202] width 21 height 21
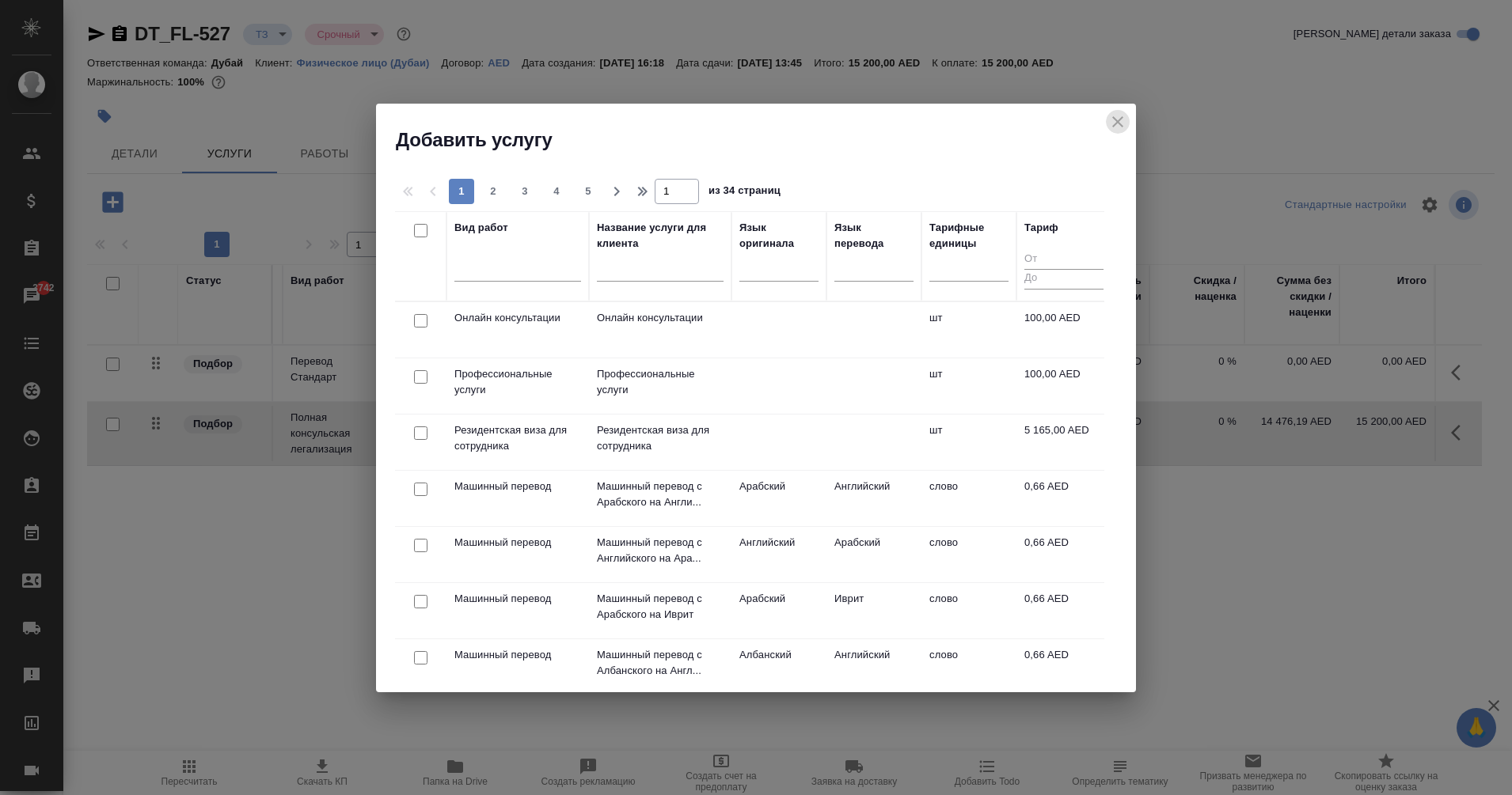
click at [1117, 123] on icon "close" at bounding box center [1118, 122] width 19 height 19
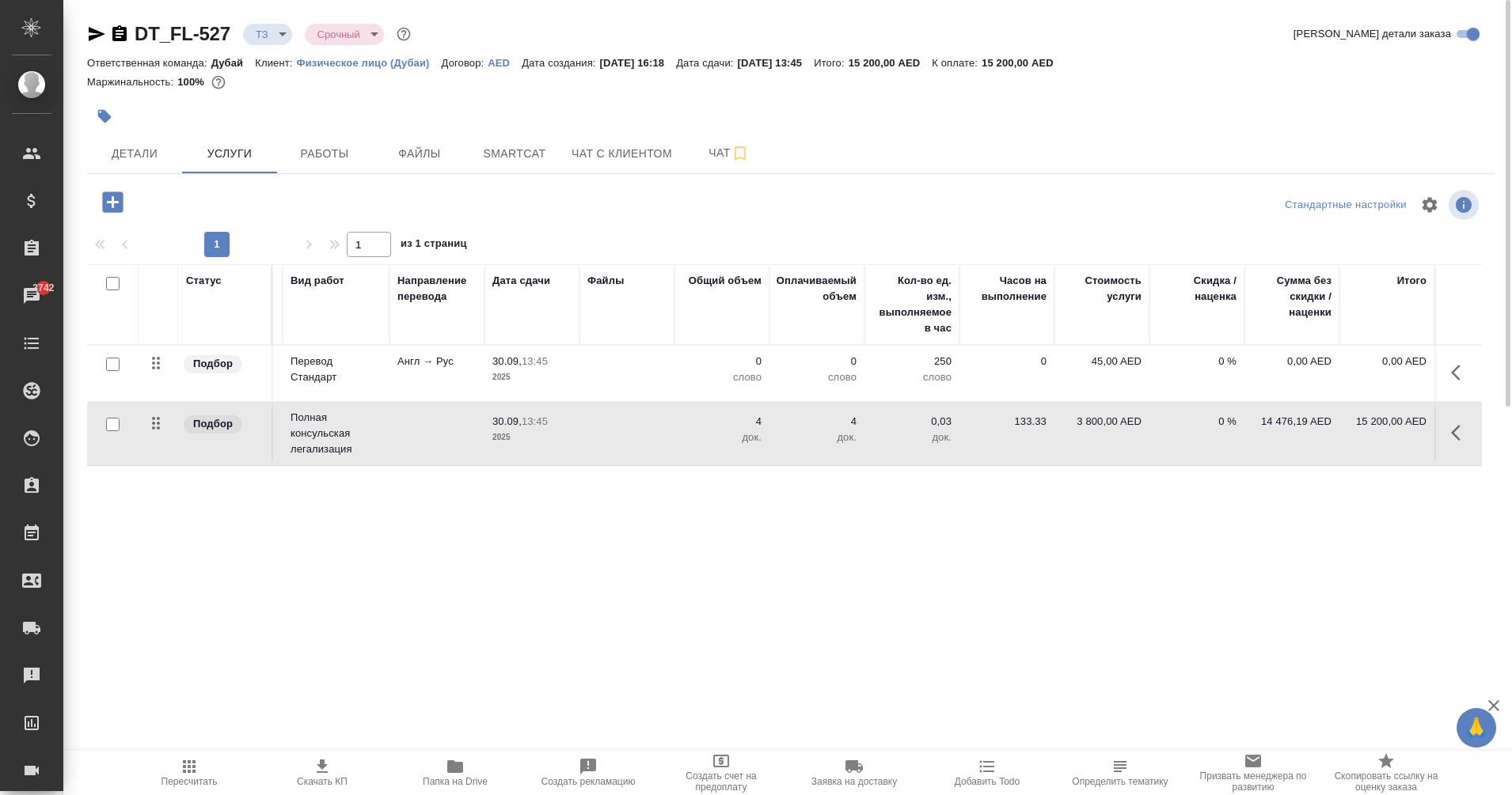
click at [114, 200] on icon "button" at bounding box center [113, 202] width 21 height 21
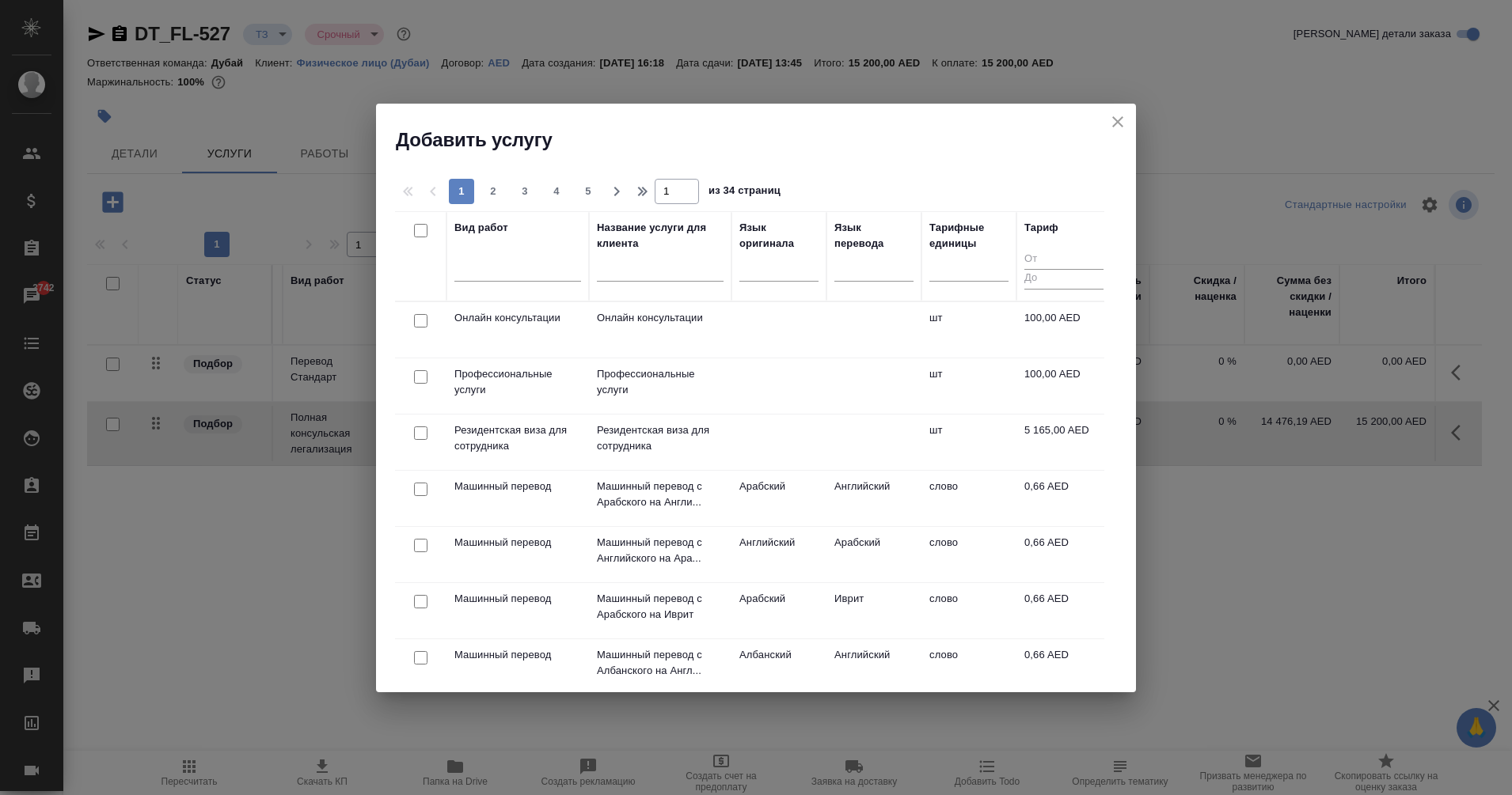
click at [619, 252] on div "Название услуги для клиента" at bounding box center [660, 256] width 127 height 73
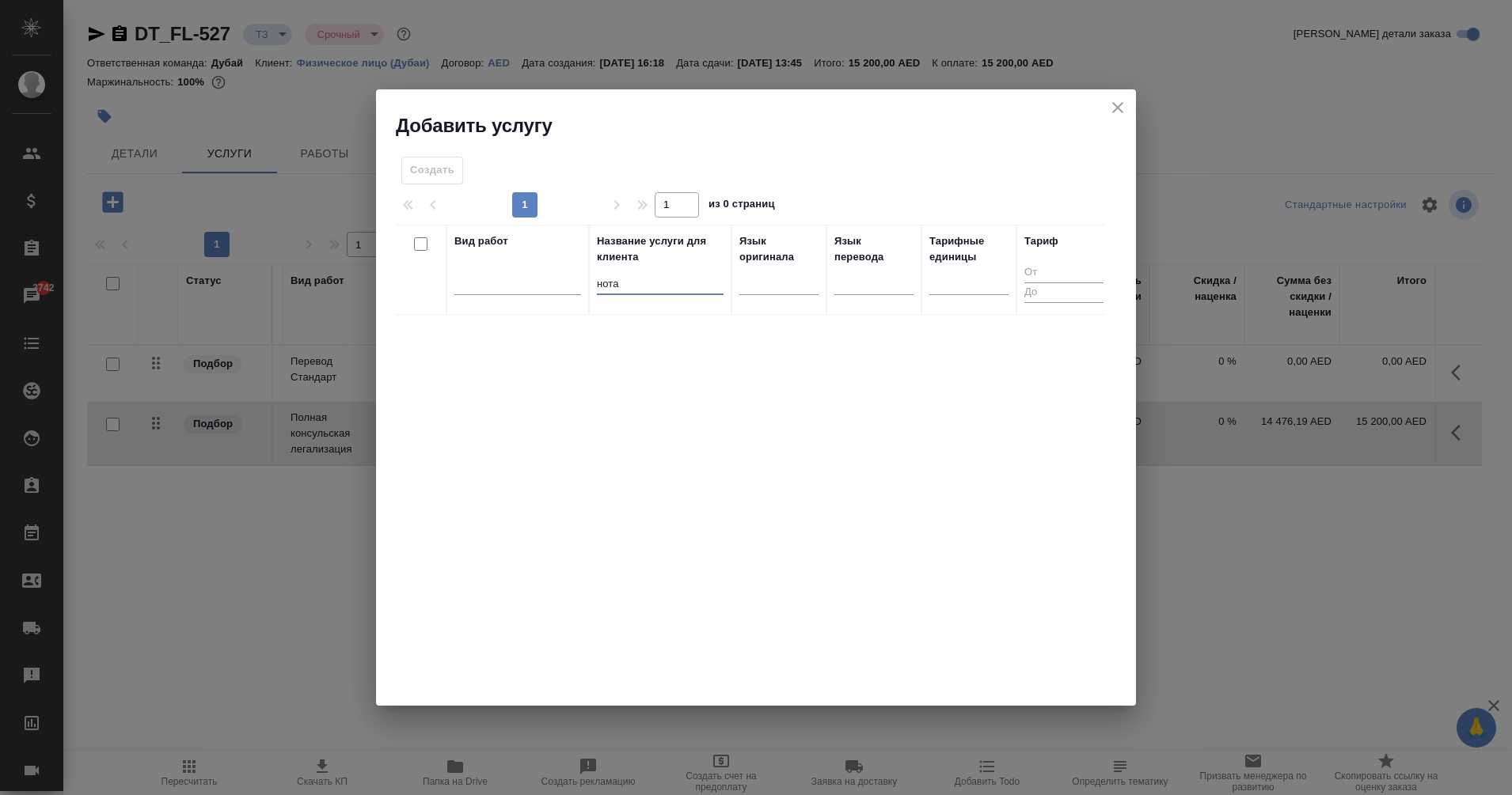
click at [1113, 100] on icon "close" at bounding box center [1118, 107] width 19 height 19
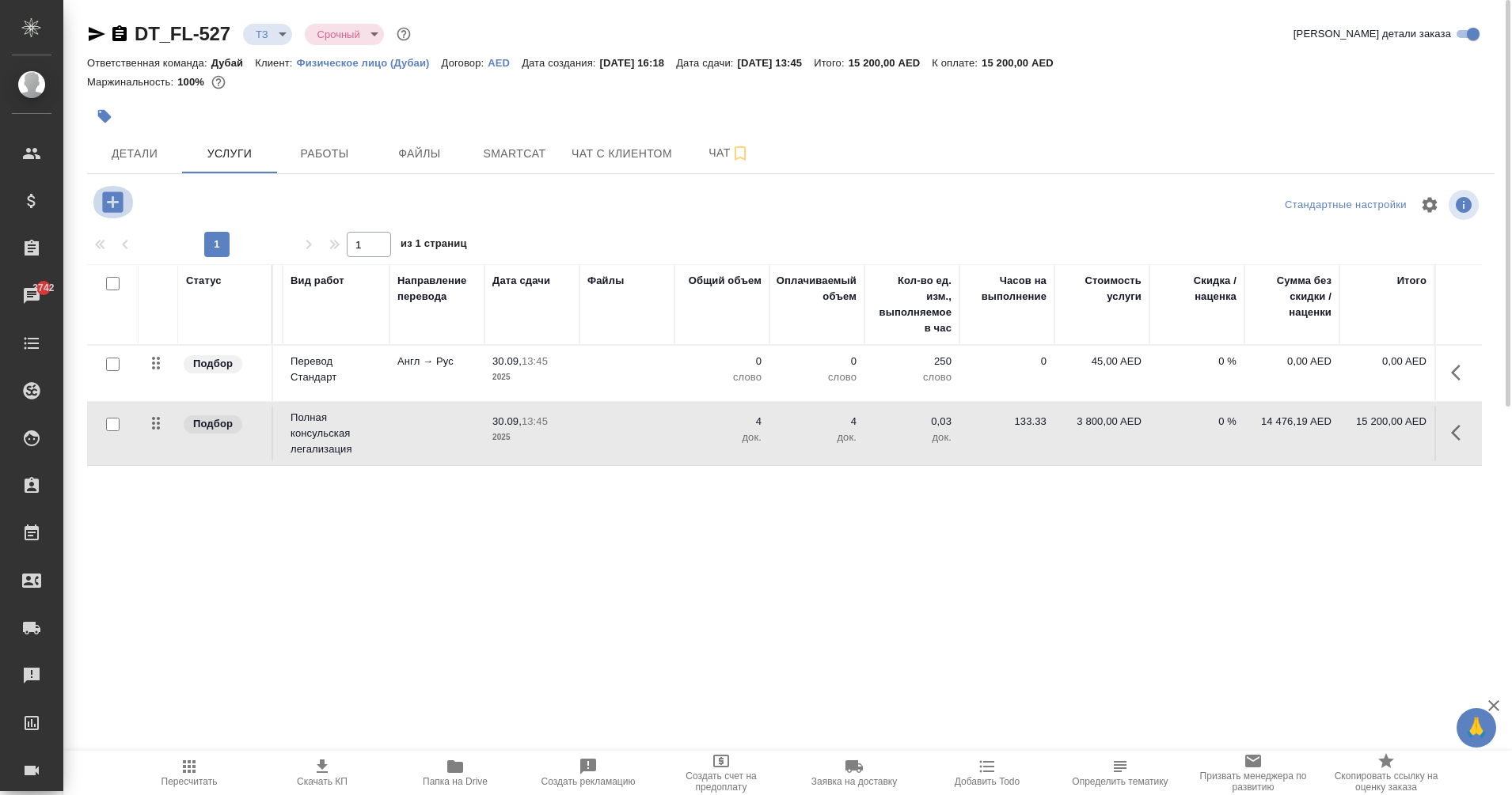
click at [108, 211] on icon "button" at bounding box center [113, 202] width 21 height 21
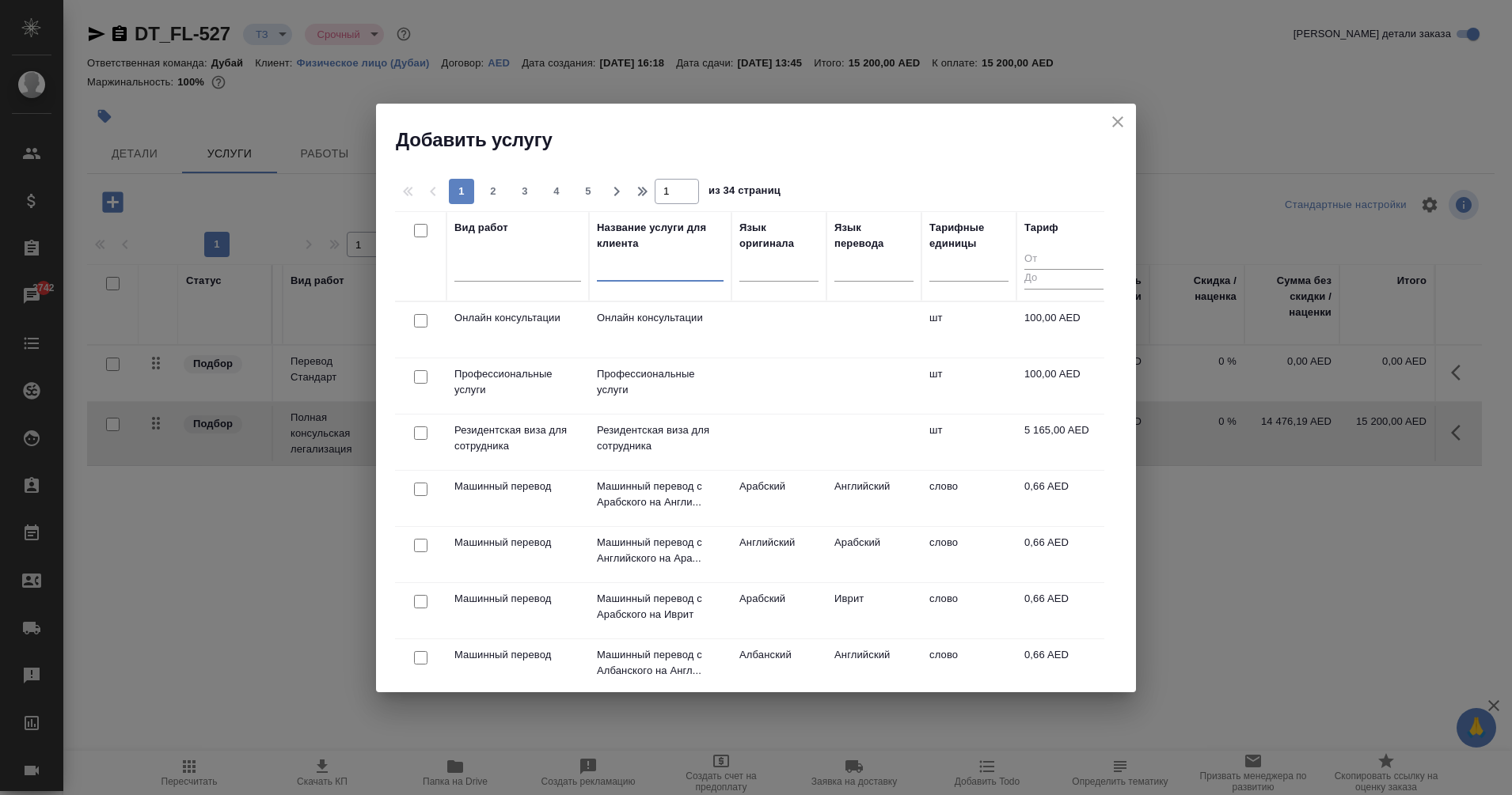
click at [670, 262] on input "text" at bounding box center [660, 271] width 127 height 20
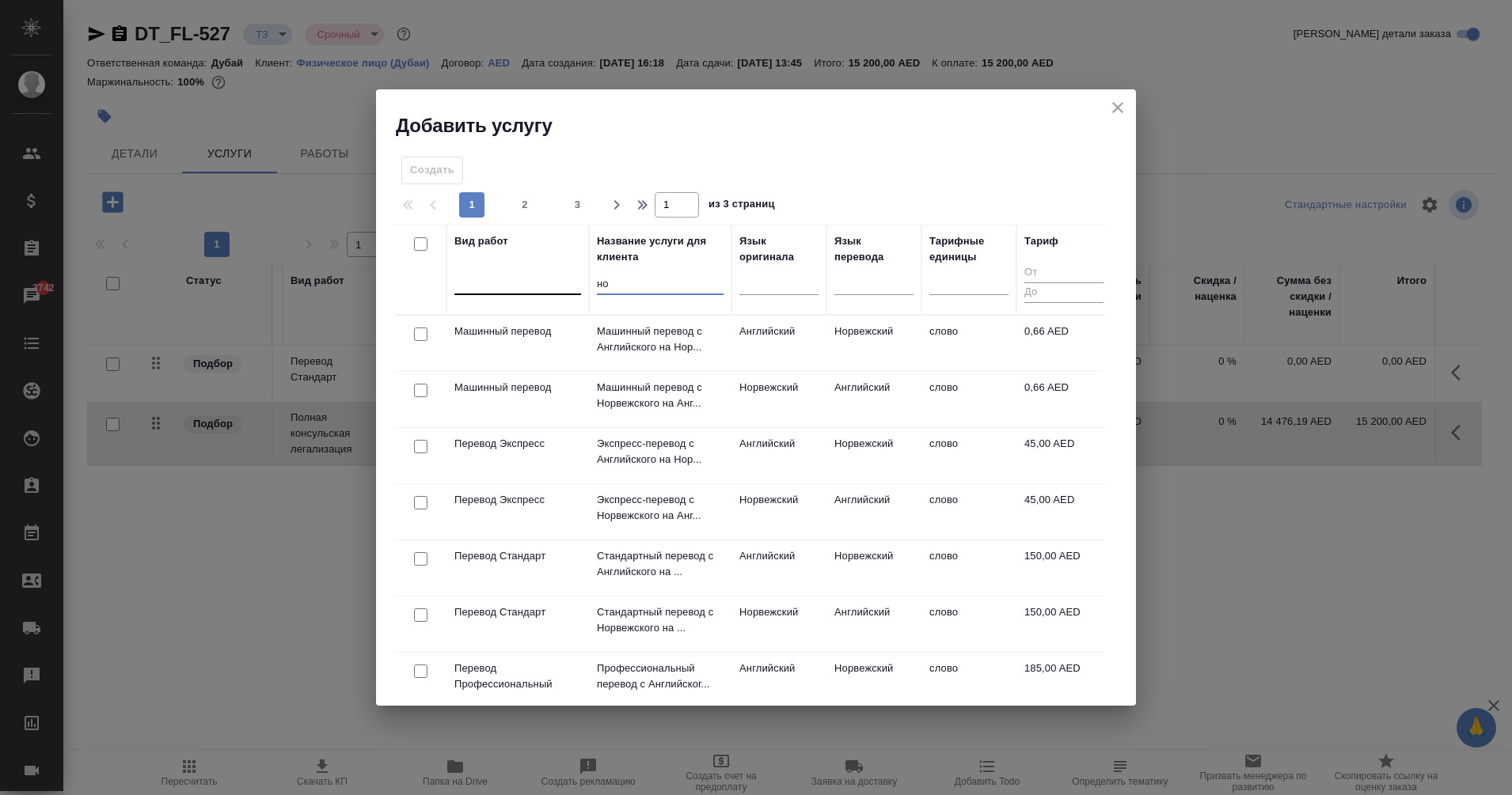
drag, startPoint x: 621, startPoint y: 281, endPoint x: 572, endPoint y: 272, distance: 49.8
click at [572, 272] on tr "Вид работ Название услуги для клиента но Язык оригинала Язык перевода Тарифные …" at bounding box center [753, 269] width 717 height 90
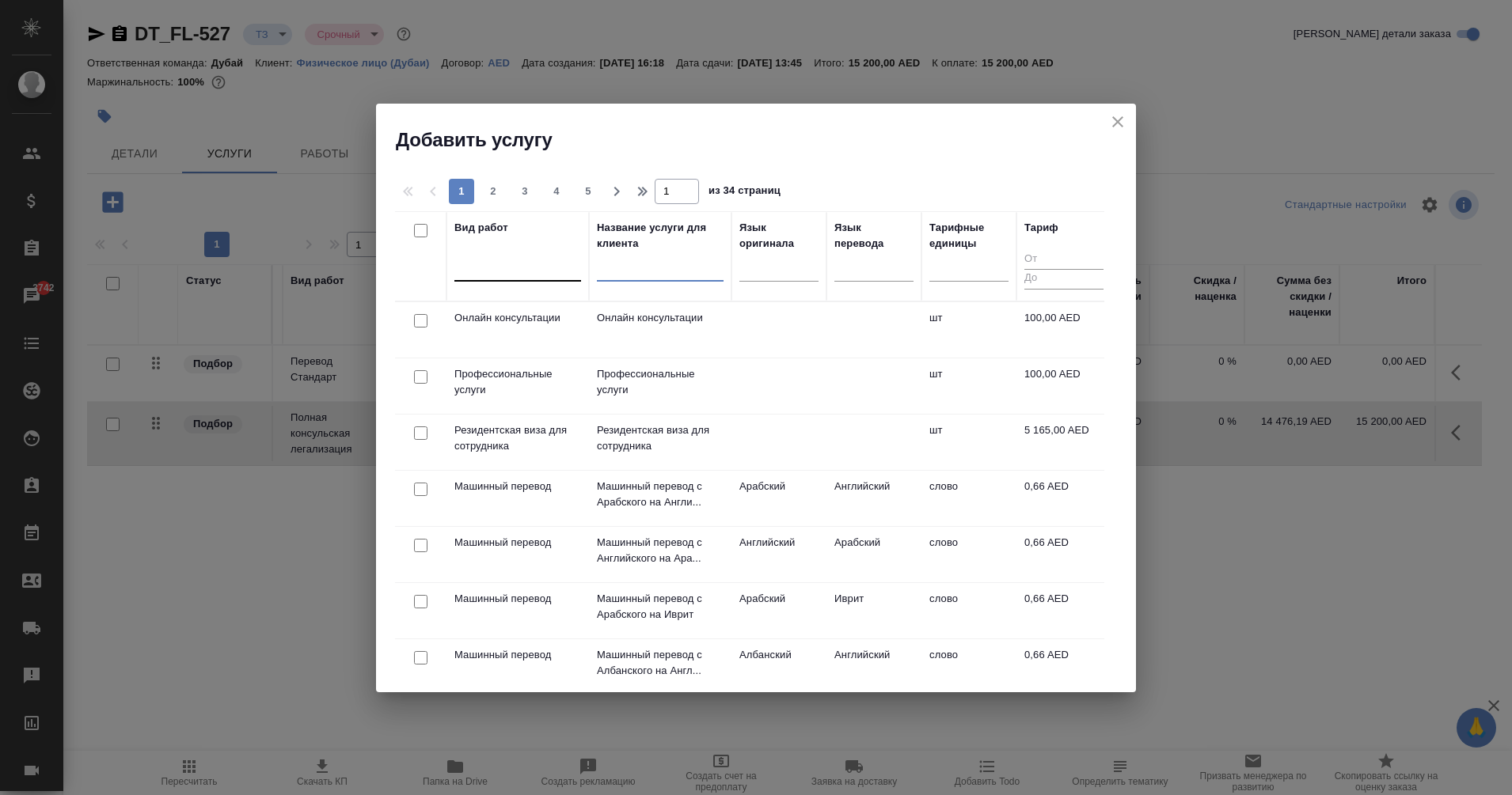
click at [530, 264] on div at bounding box center [517, 266] width 127 height 23
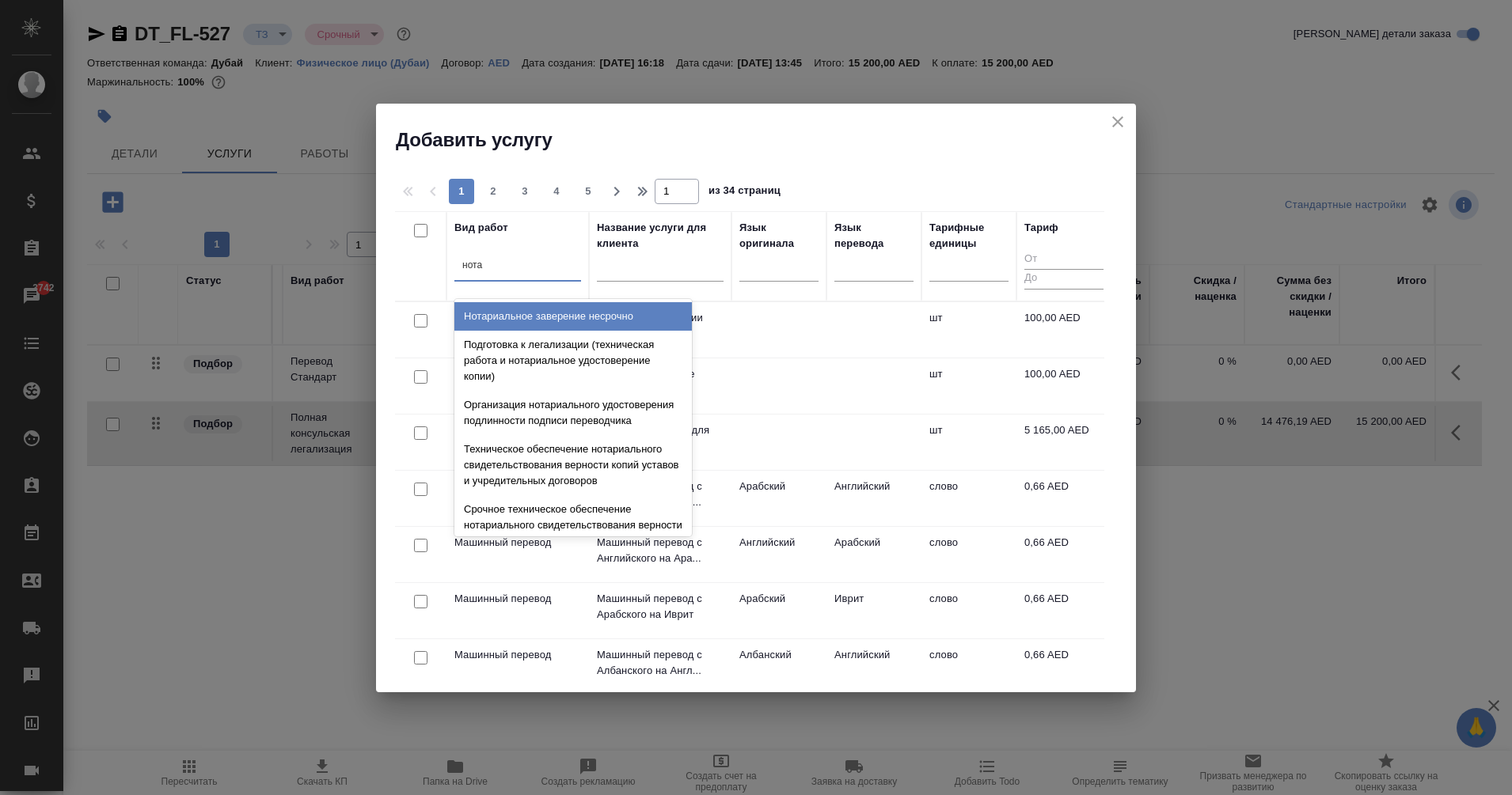
click at [623, 315] on div "Нотариальное заверение несрочно" at bounding box center [573, 316] width 238 height 29
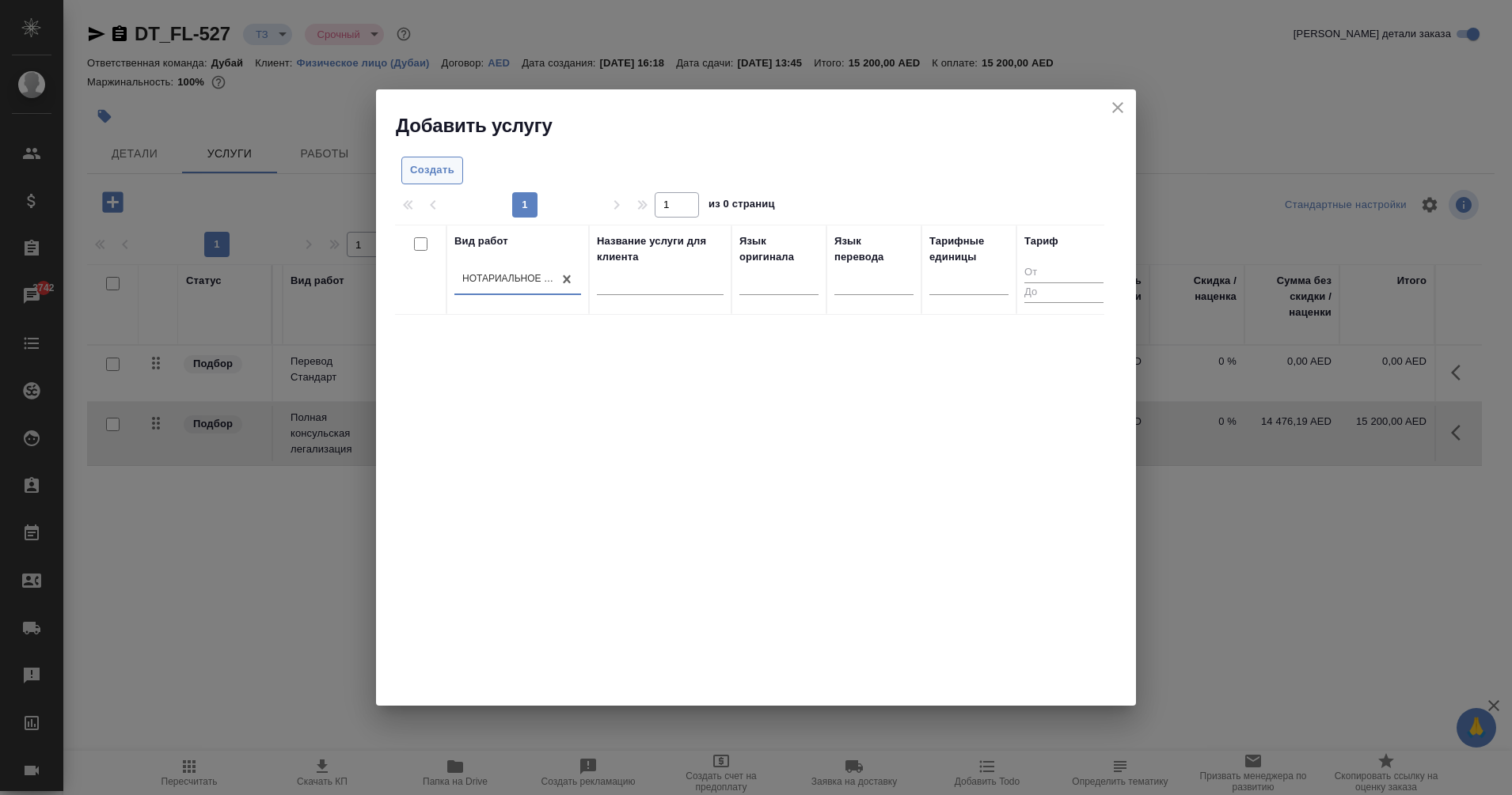
click at [435, 165] on span "Создать" at bounding box center [432, 170] width 45 height 18
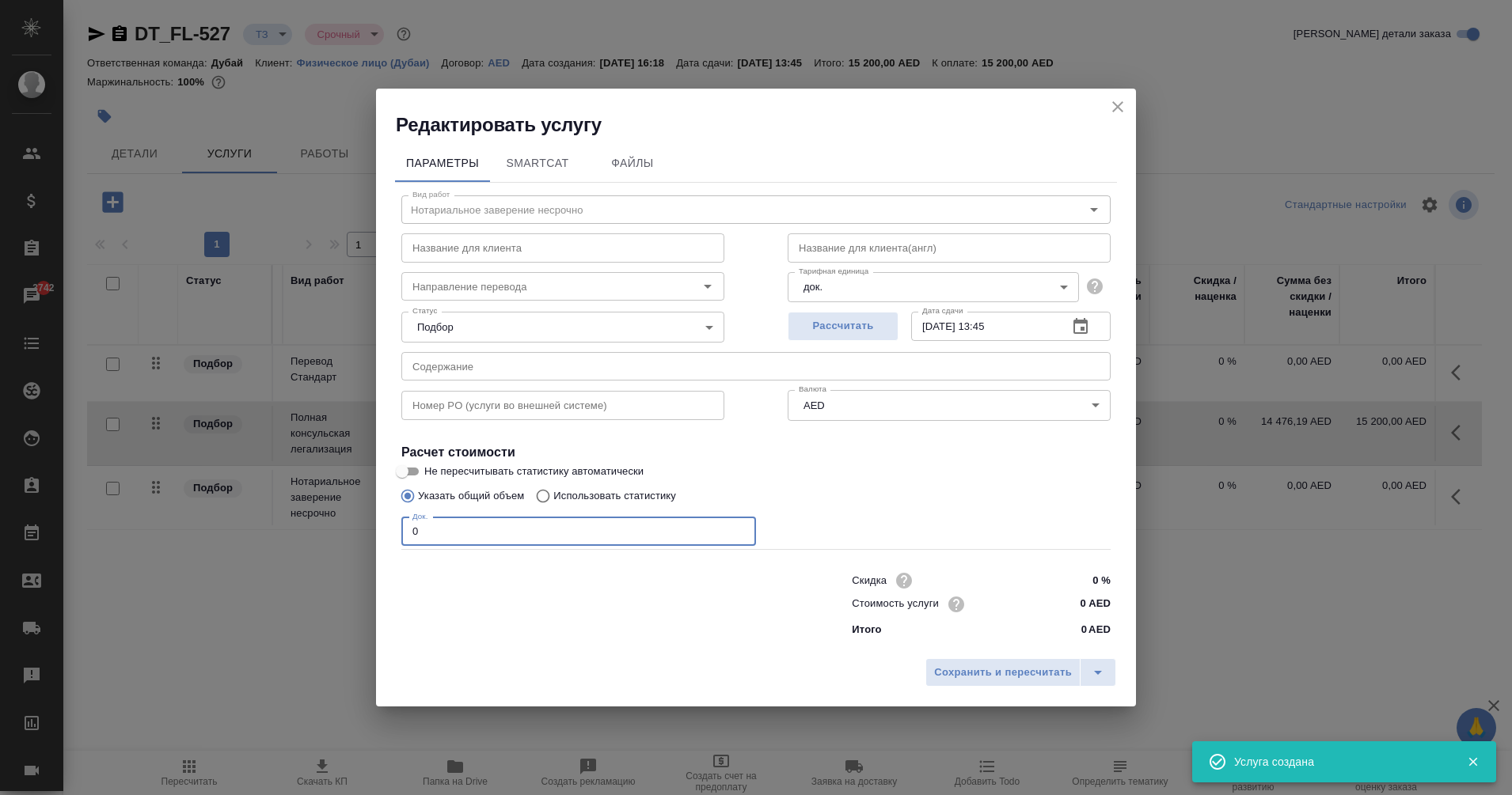
drag, startPoint x: 484, startPoint y: 529, endPoint x: 300, endPoint y: 528, distance: 184.0
click at [300, 528] on div "Редактировать услугу Параметры SmartCat Файлы Вид работ Нотариальное заверение …" at bounding box center [756, 398] width 1512 height 795
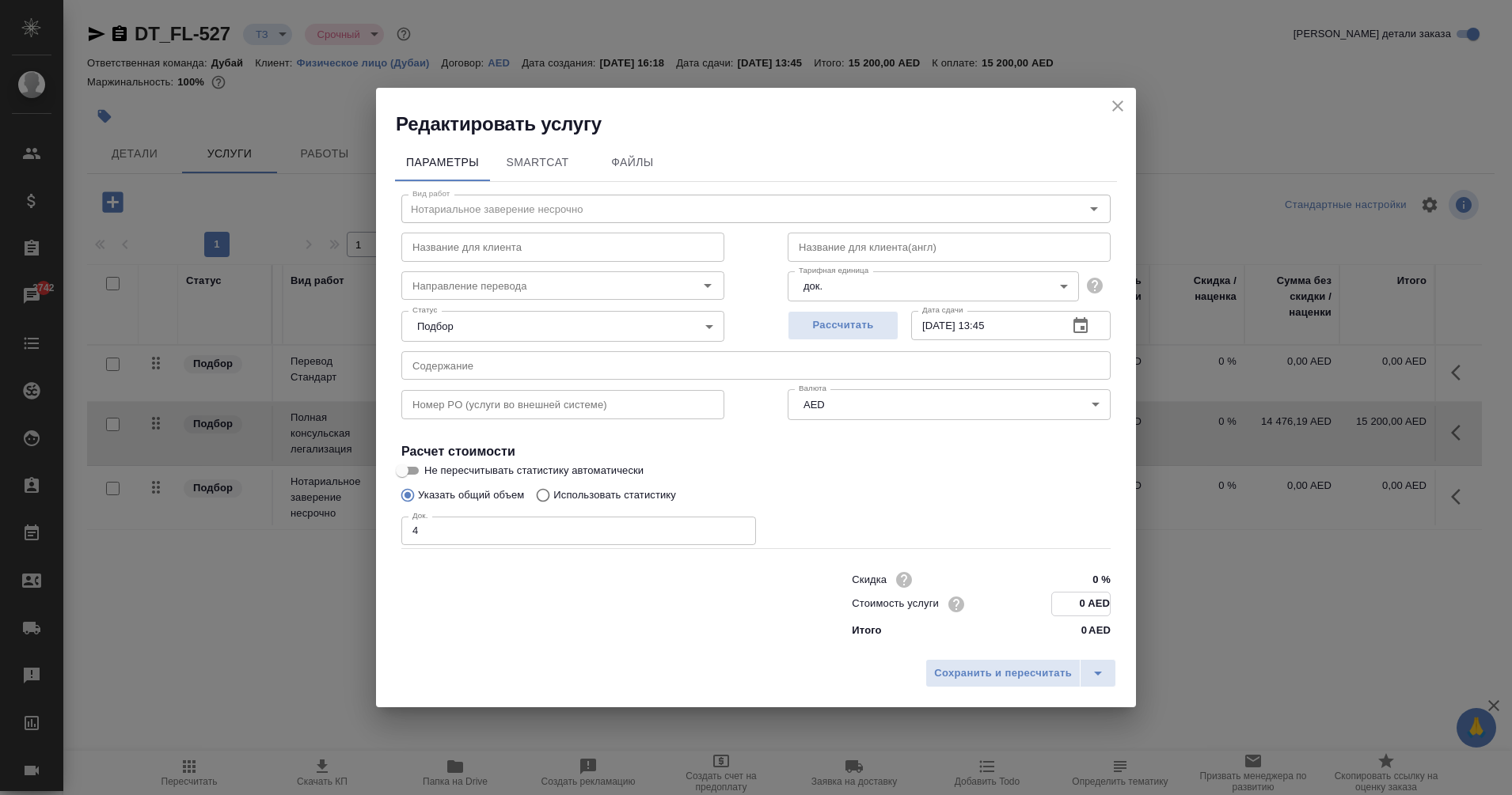
click at [1081, 603] on input "0 AED" at bounding box center [1081, 604] width 58 height 23
click at [1023, 670] on span "Сохранить и пересчитать" at bounding box center [1003, 673] width 138 height 18
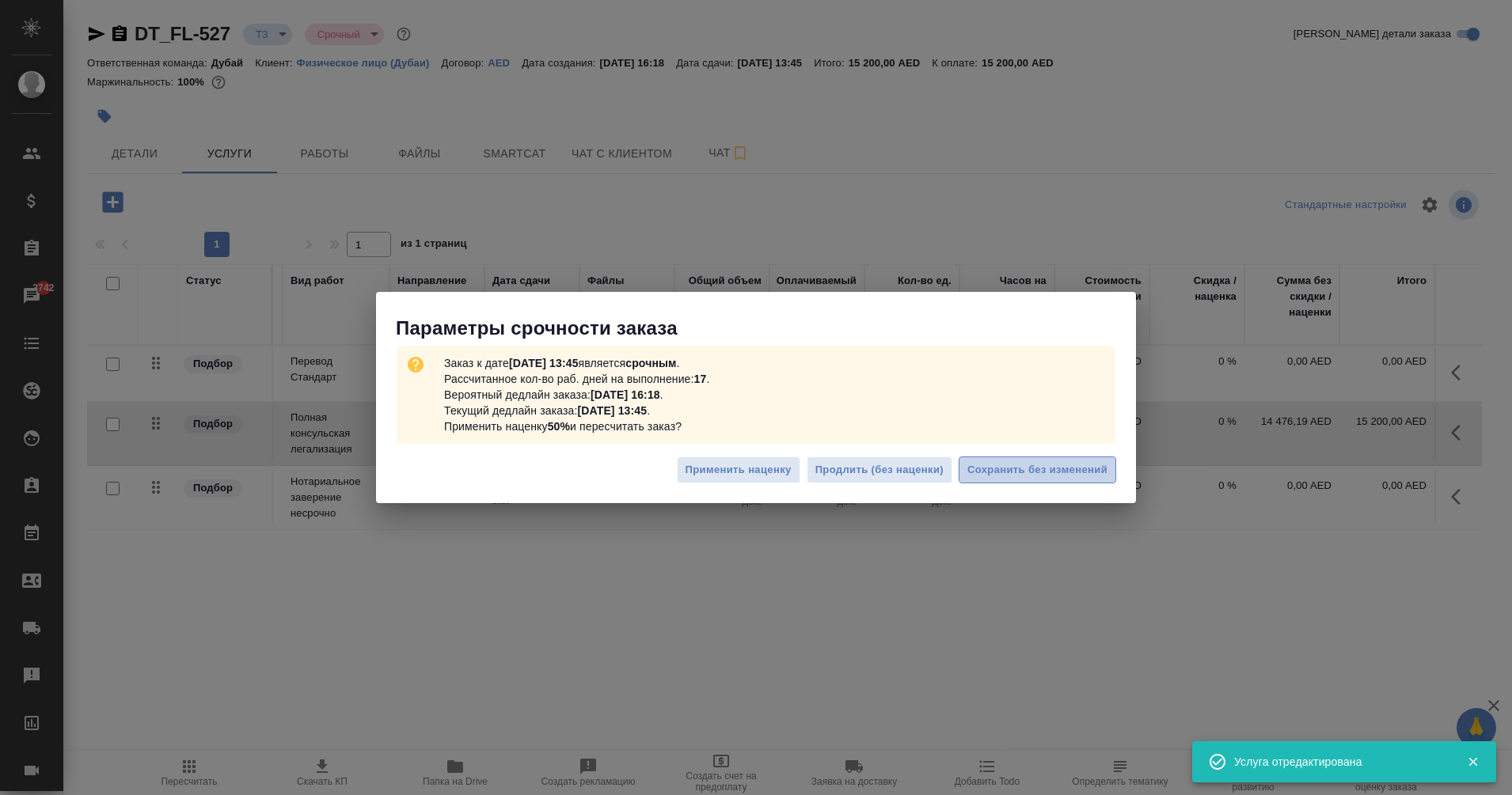
click at [1055, 475] on span "Сохранить без изменений" at bounding box center [1037, 470] width 140 height 18
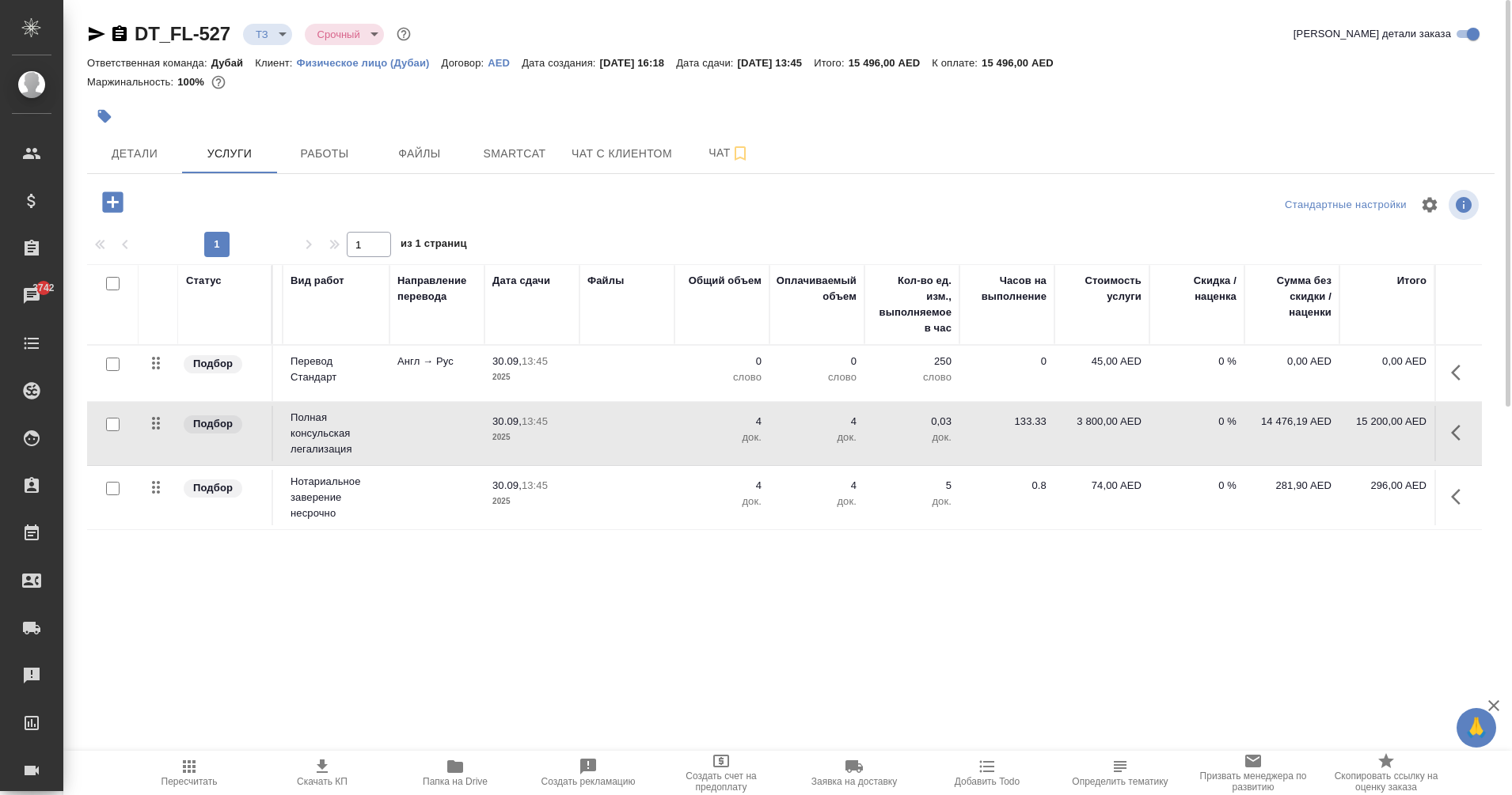
scroll to position [0, 58]
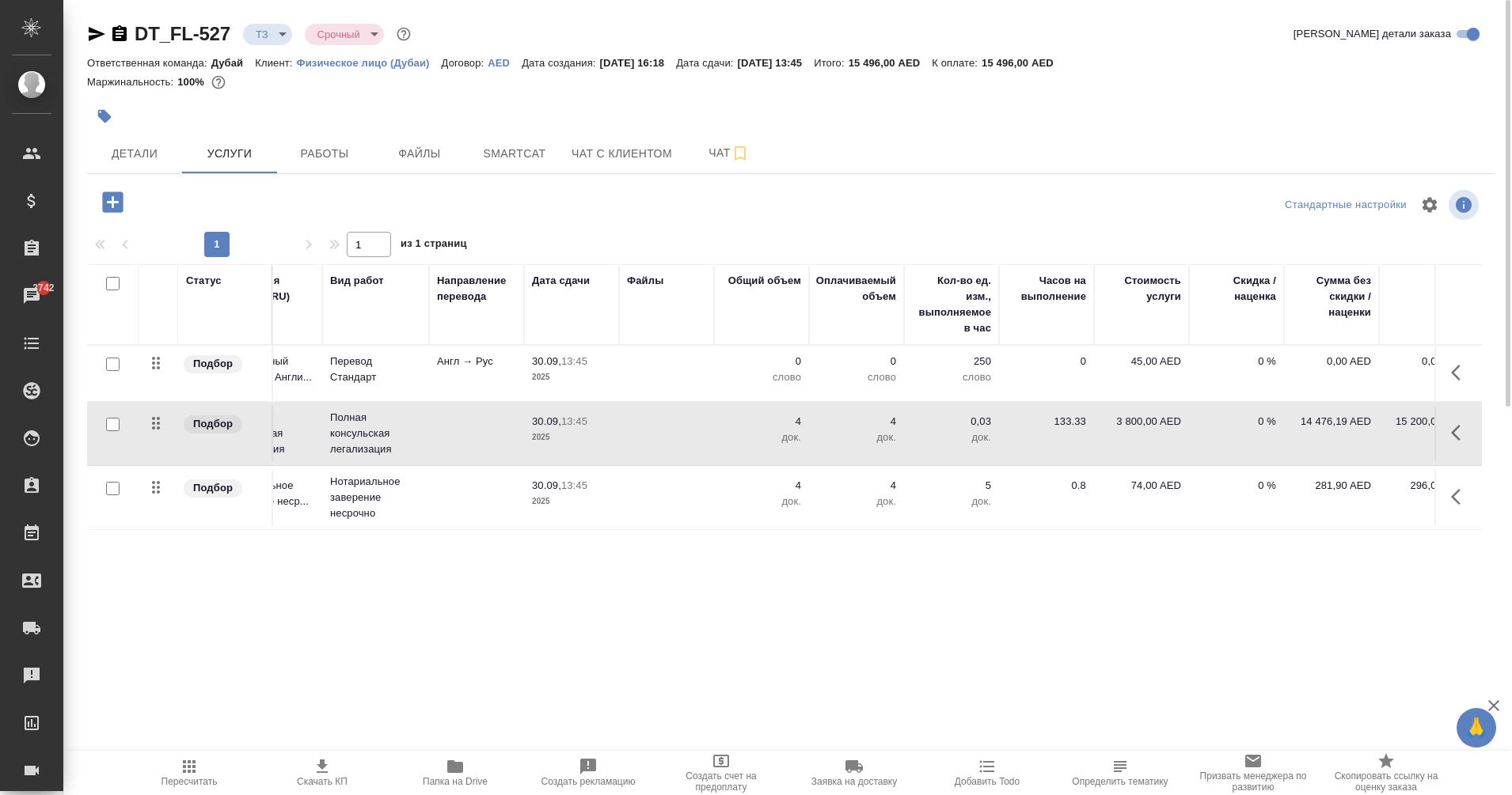
drag, startPoint x: 1100, startPoint y: 605, endPoint x: 1360, endPoint y: 595, distance: 260.2
click at [1360, 595] on div "DT_FL-527 ТЗ tz Срочный urgent Кратко детали заказа Ответственная команда: Дуба…" at bounding box center [791, 322] width 1425 height 645
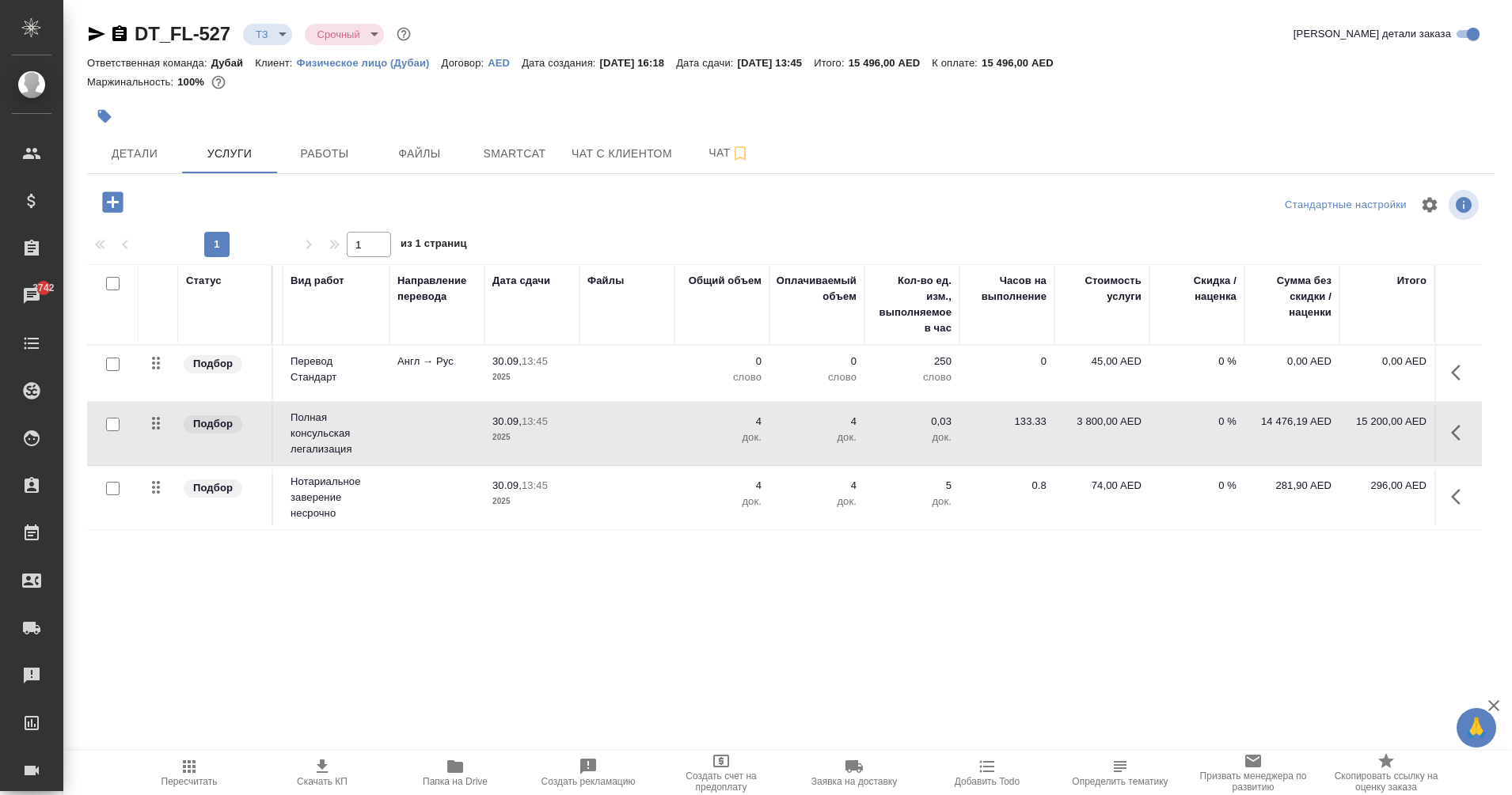
click at [412, 375] on td "Англ → Рус" at bounding box center [437, 373] width 95 height 55
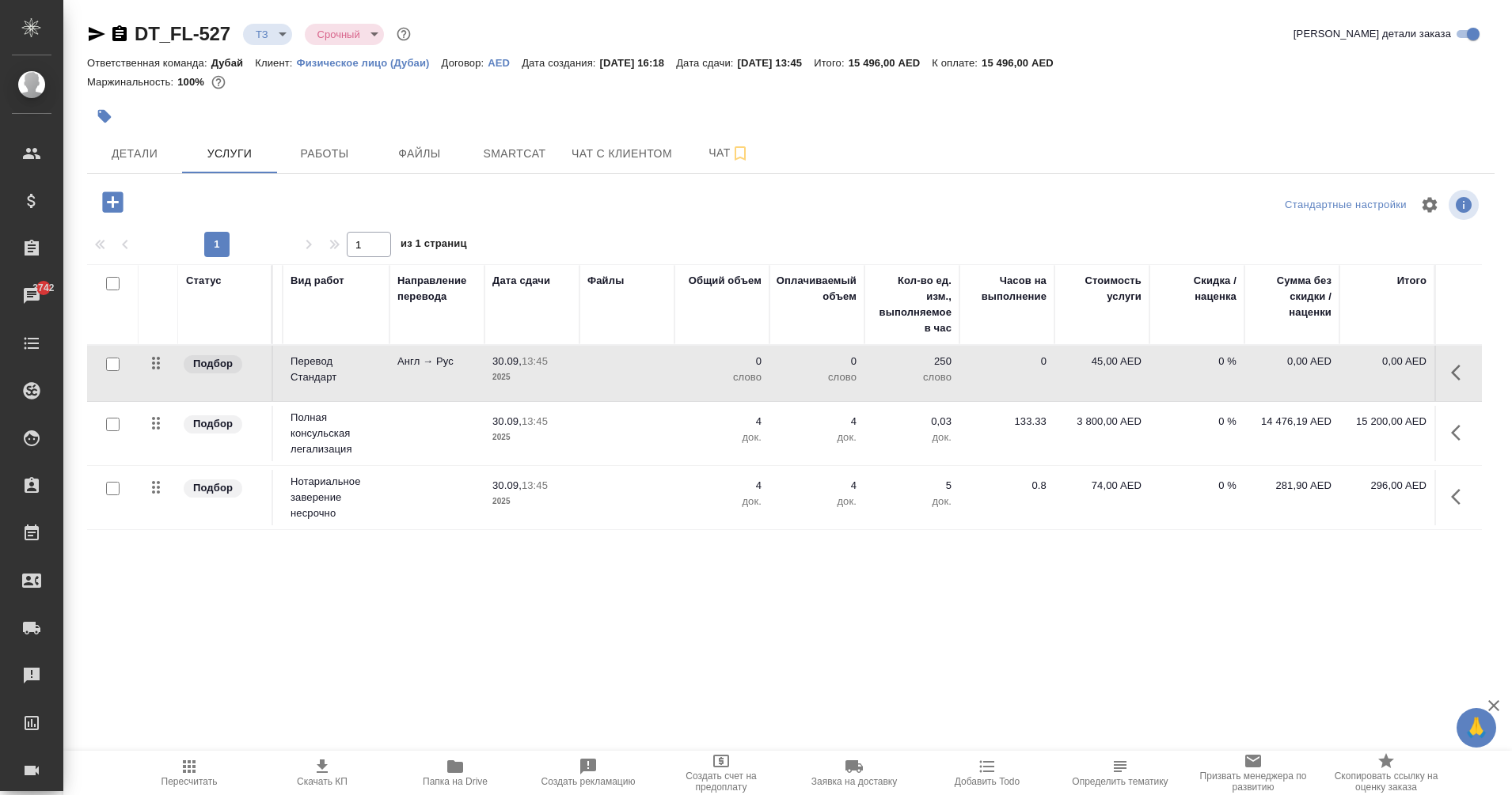
click at [412, 375] on td "Англ → Рус" at bounding box center [437, 373] width 95 height 55
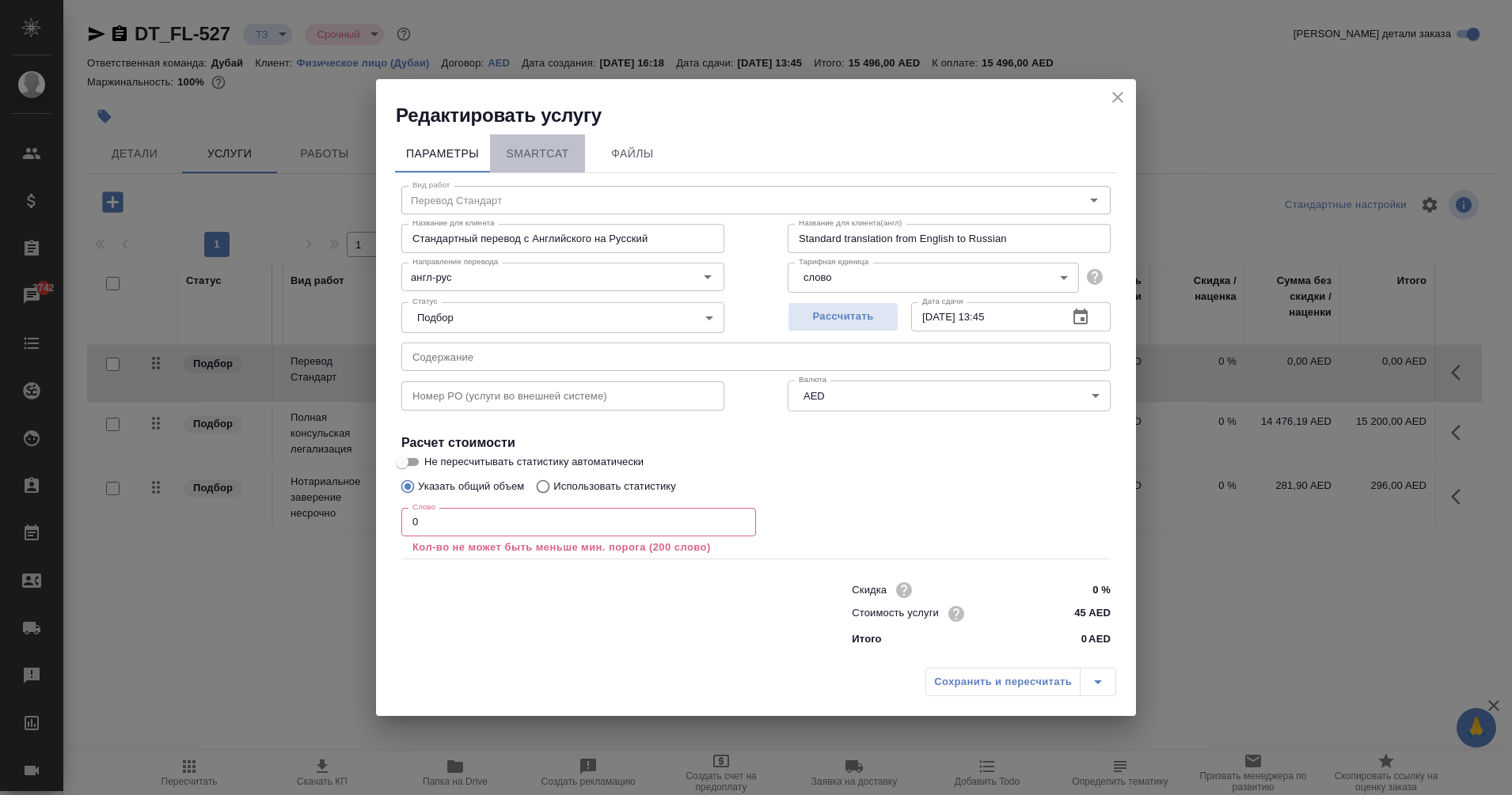
click at [534, 156] on span "SmartCat" at bounding box center [538, 154] width 76 height 20
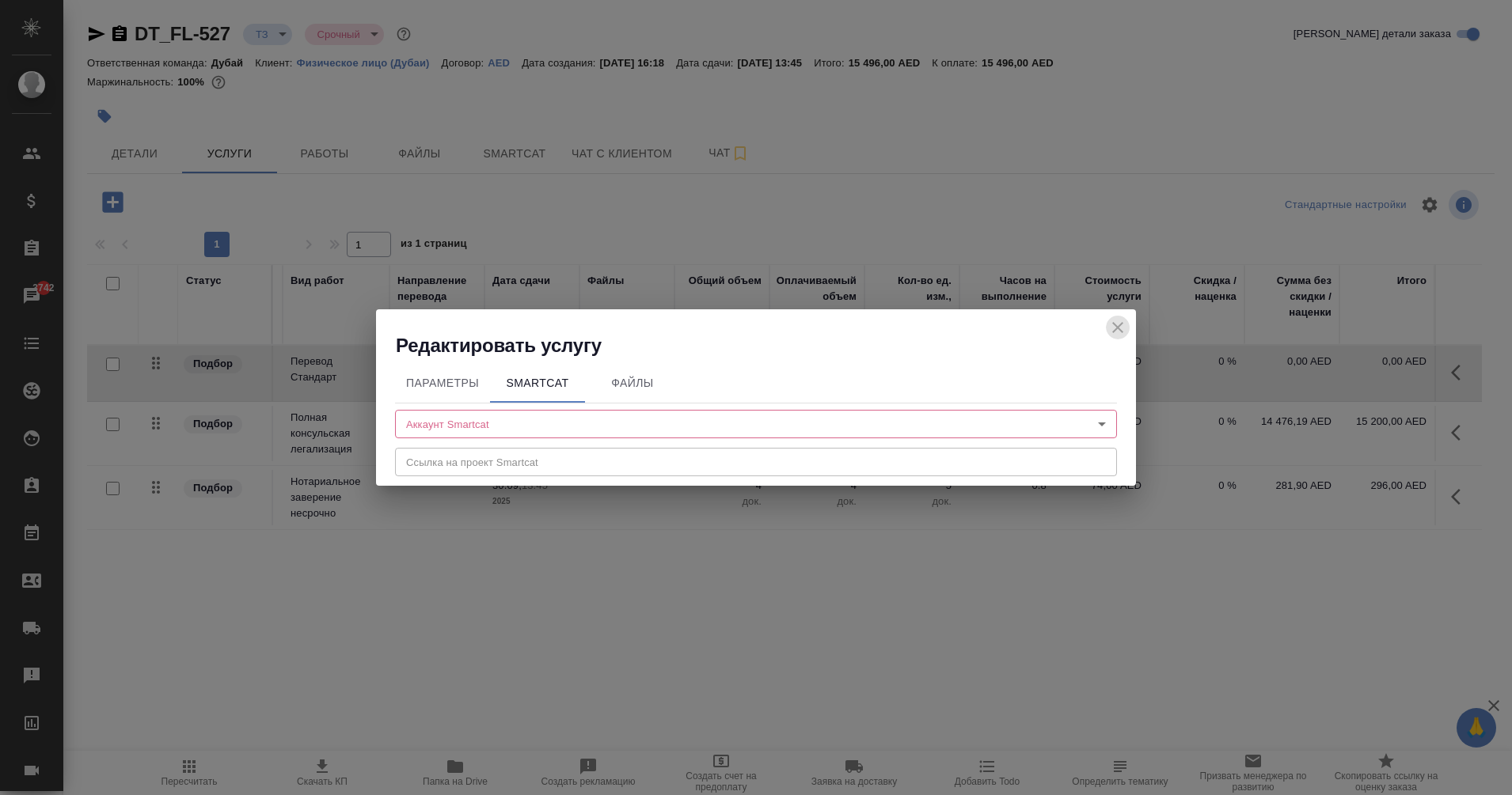
click at [1113, 326] on icon "close" at bounding box center [1118, 328] width 19 height 19
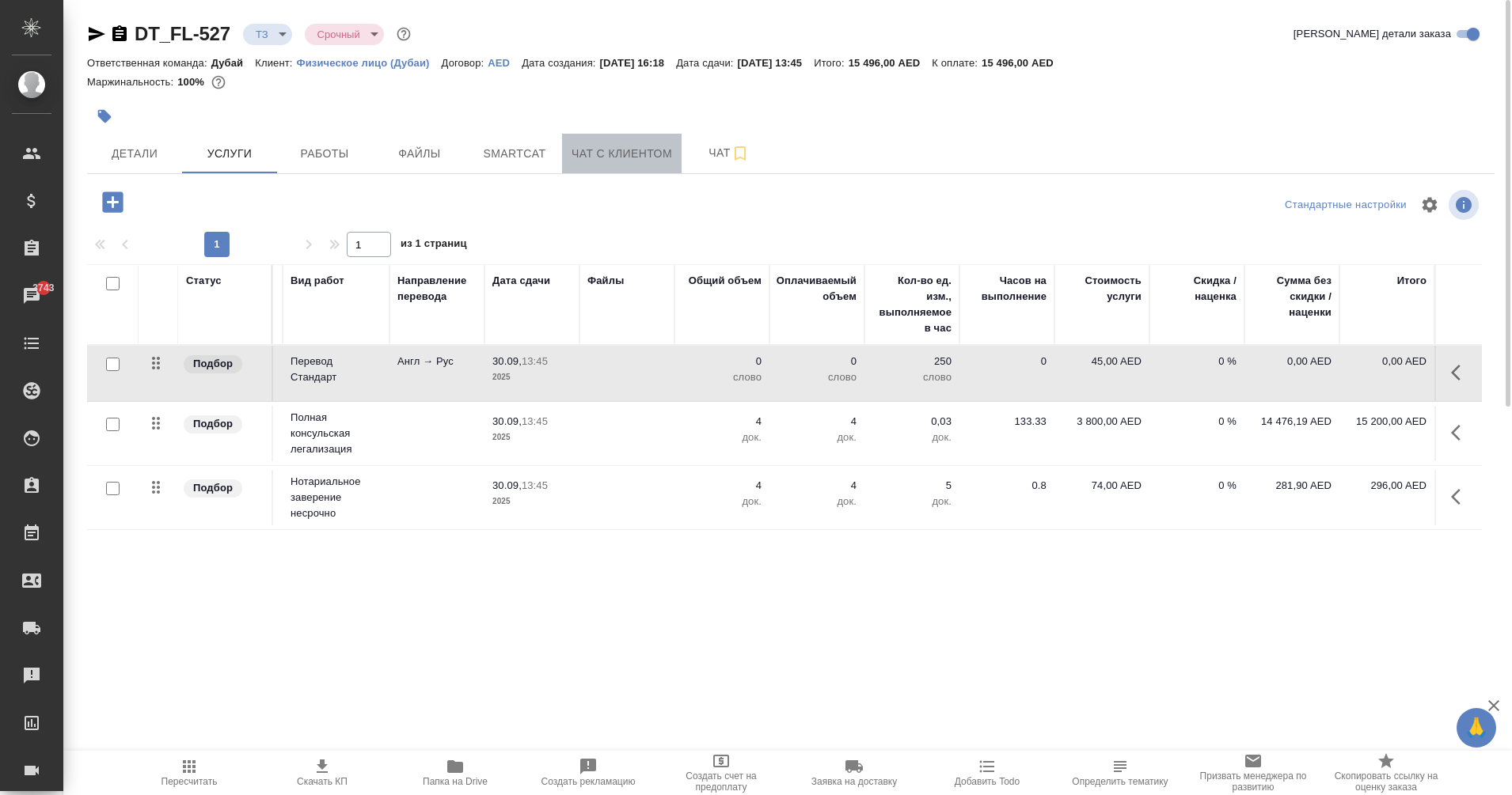
click at [618, 149] on span "Чат с клиентом" at bounding box center [621, 154] width 101 height 20
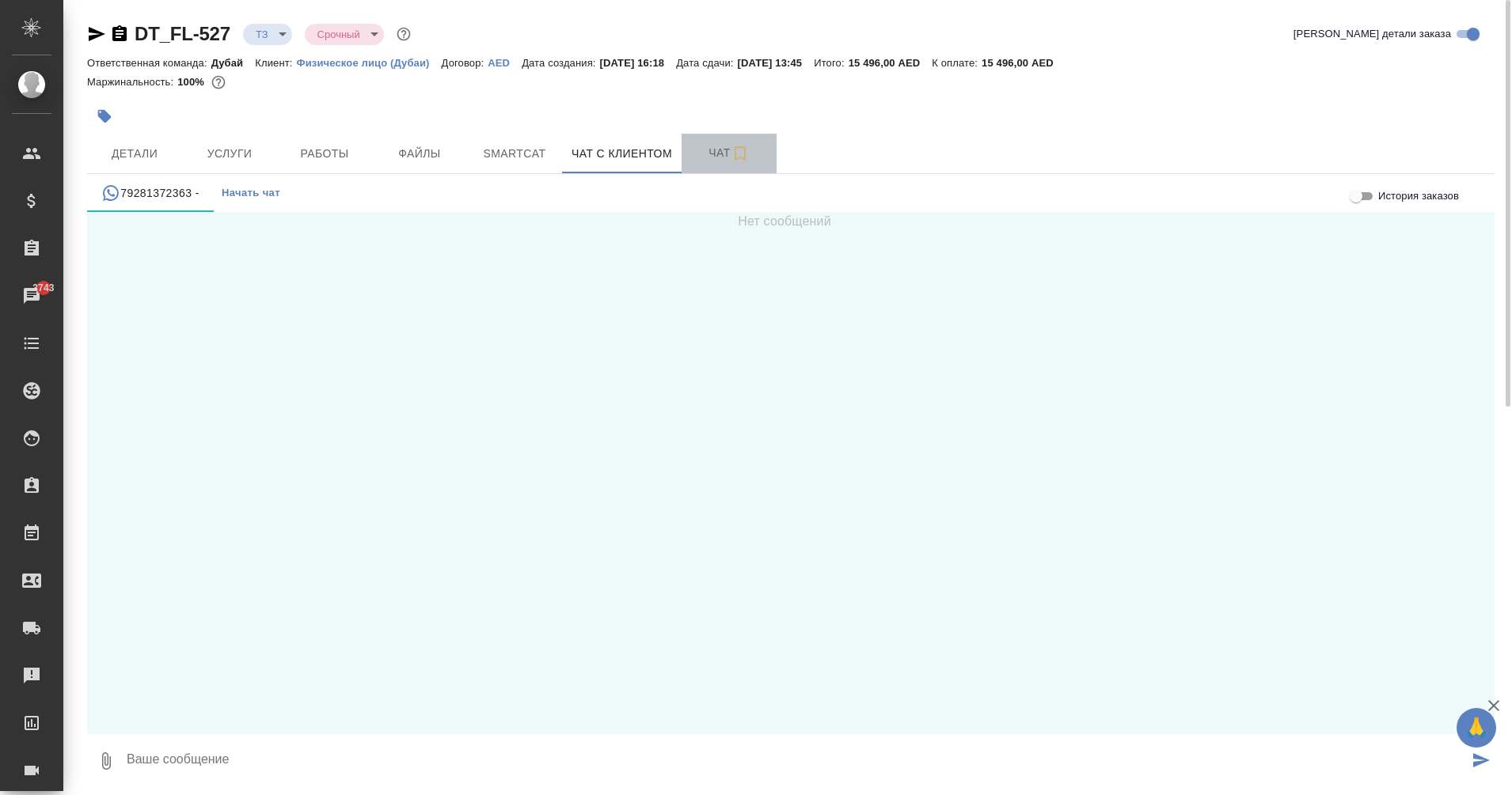
click at [695, 153] on span "Чат" at bounding box center [729, 153] width 76 height 20
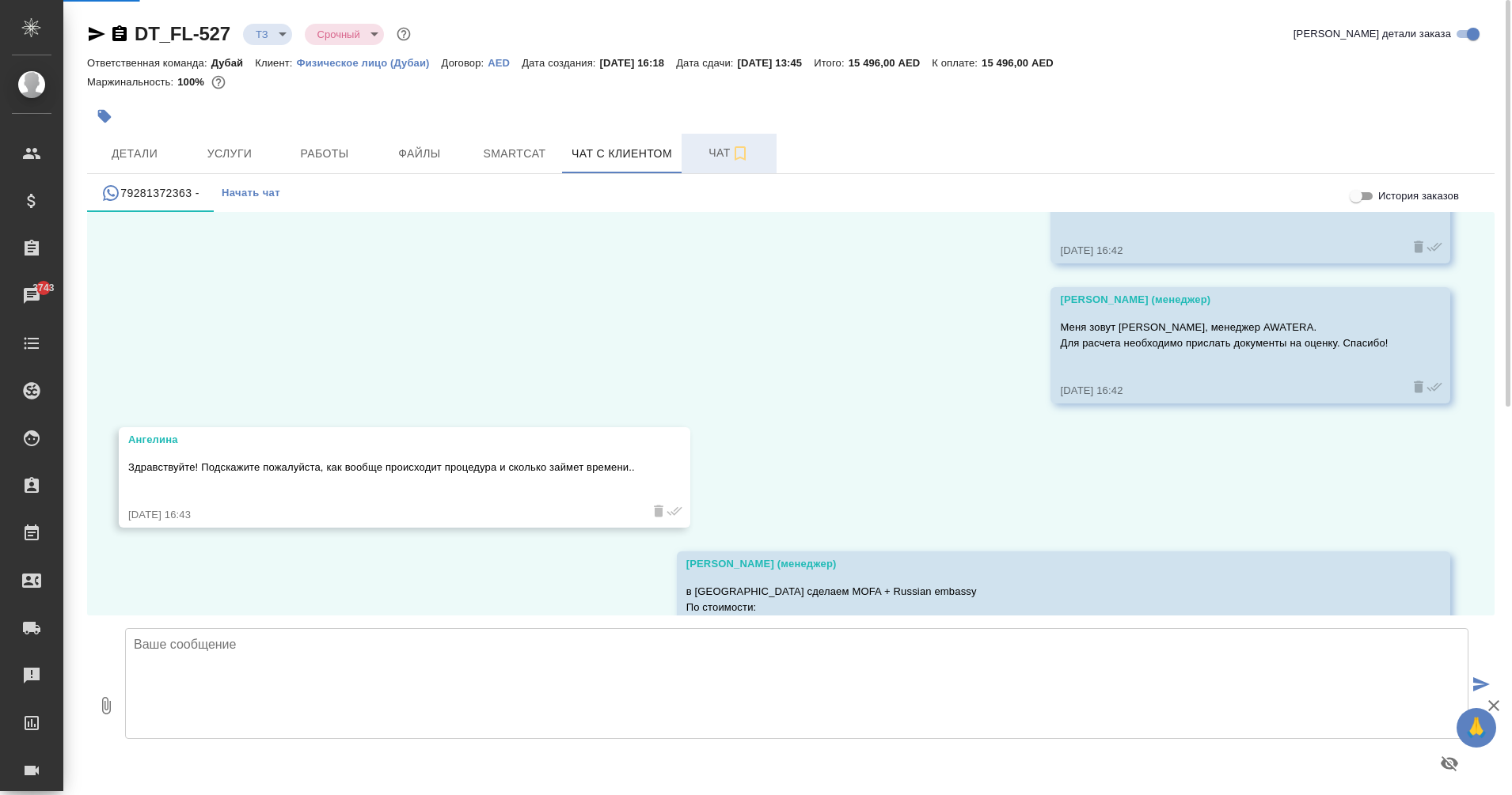
scroll to position [418, 0]
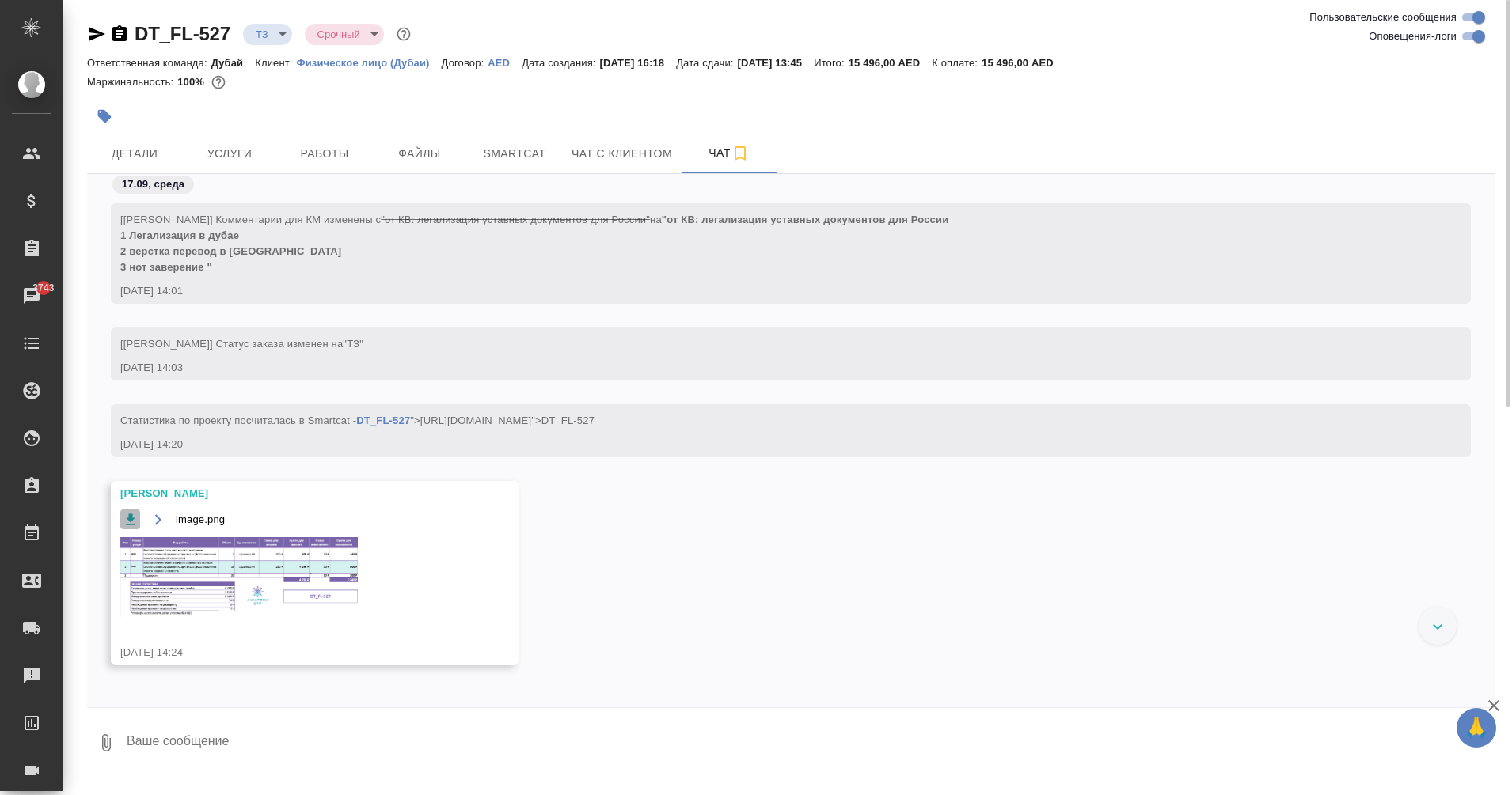
click at [132, 518] on icon "button" at bounding box center [130, 519] width 10 height 11
click at [274, 539] on img at bounding box center [239, 577] width 238 height 80
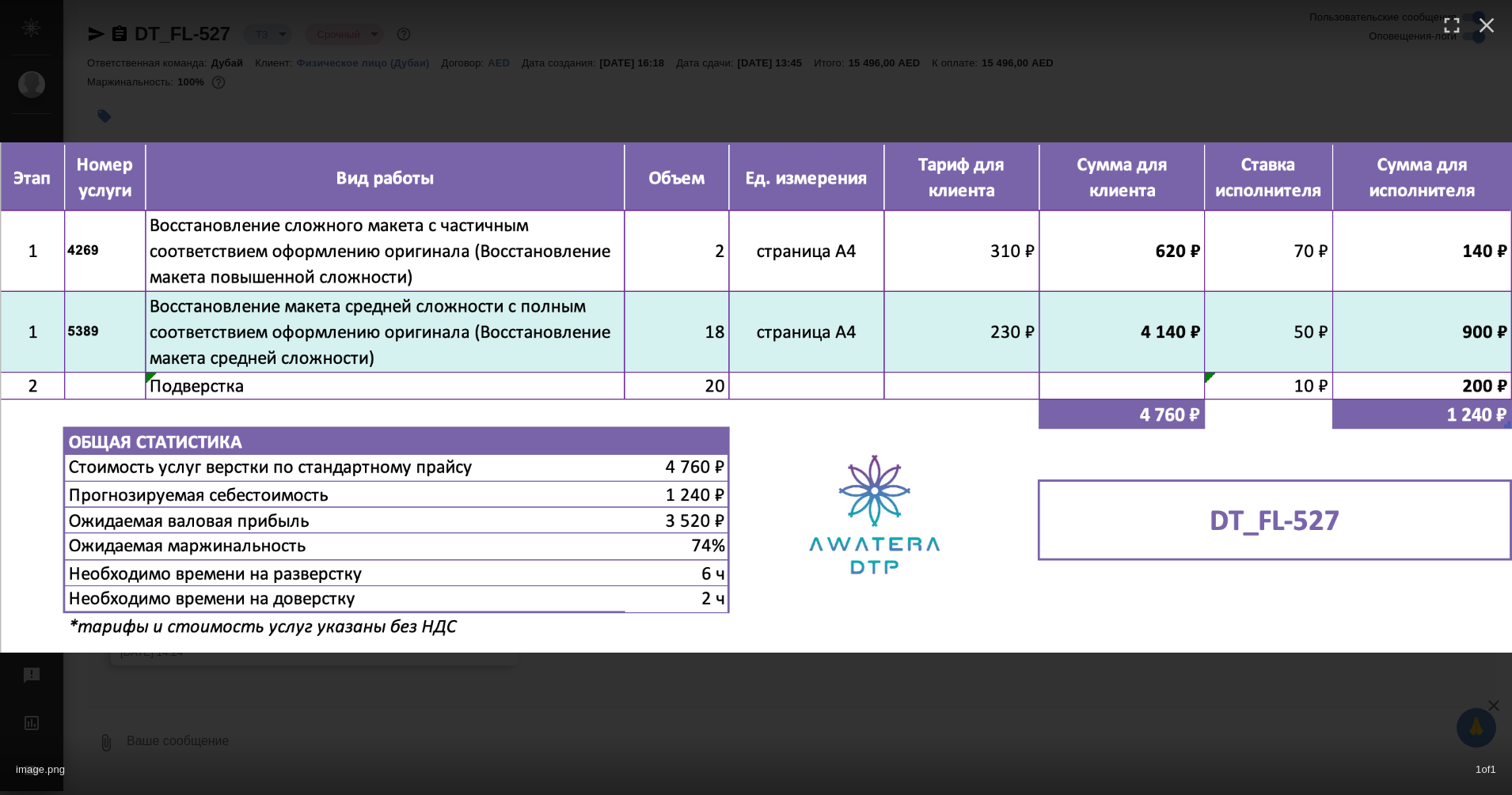
click at [912, 432] on img at bounding box center [756, 398] width 1512 height 510
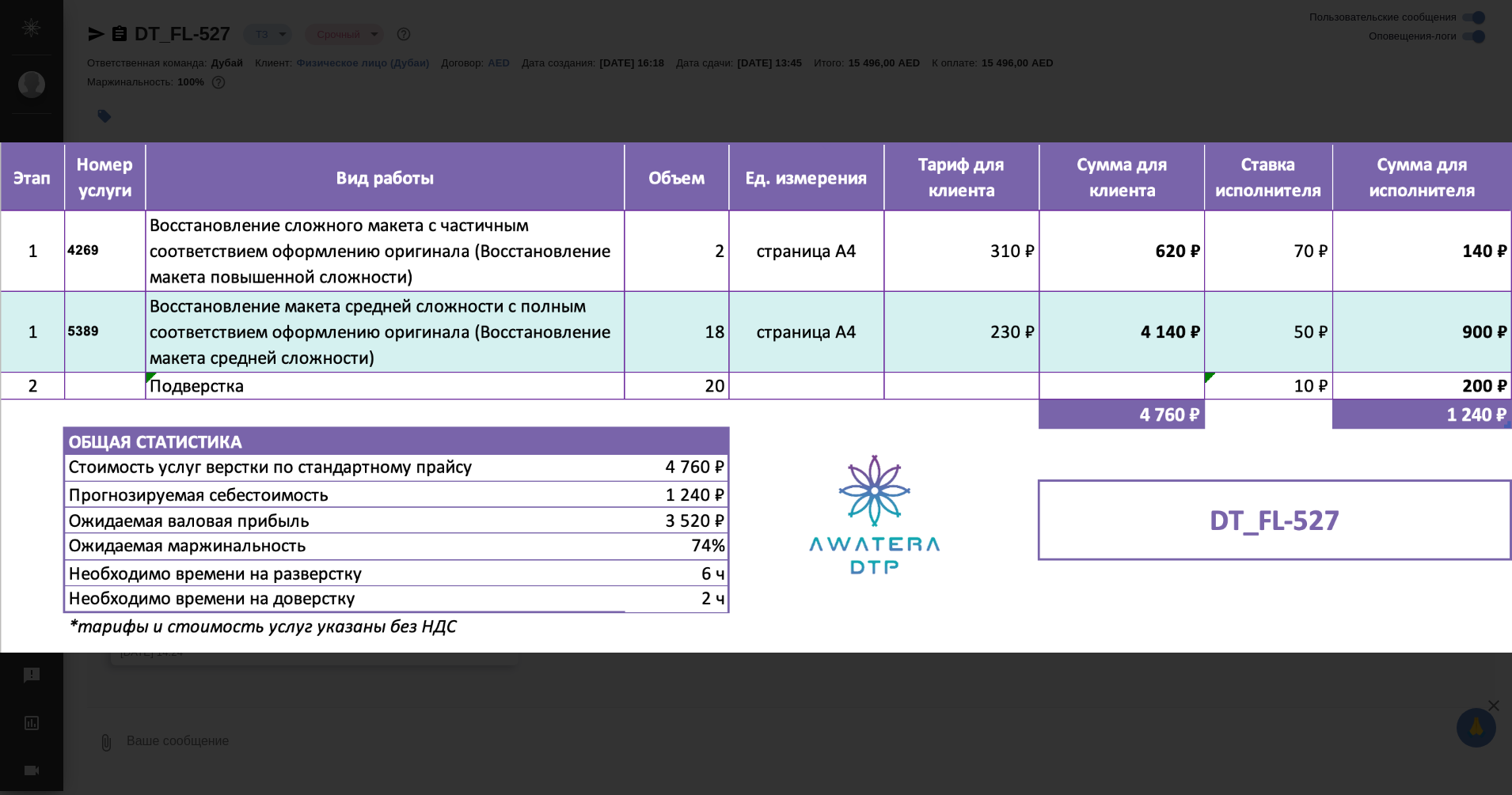
scroll to position [82, 0]
click at [600, 84] on div "image.png 1 of 1" at bounding box center [756, 398] width 1512 height 795
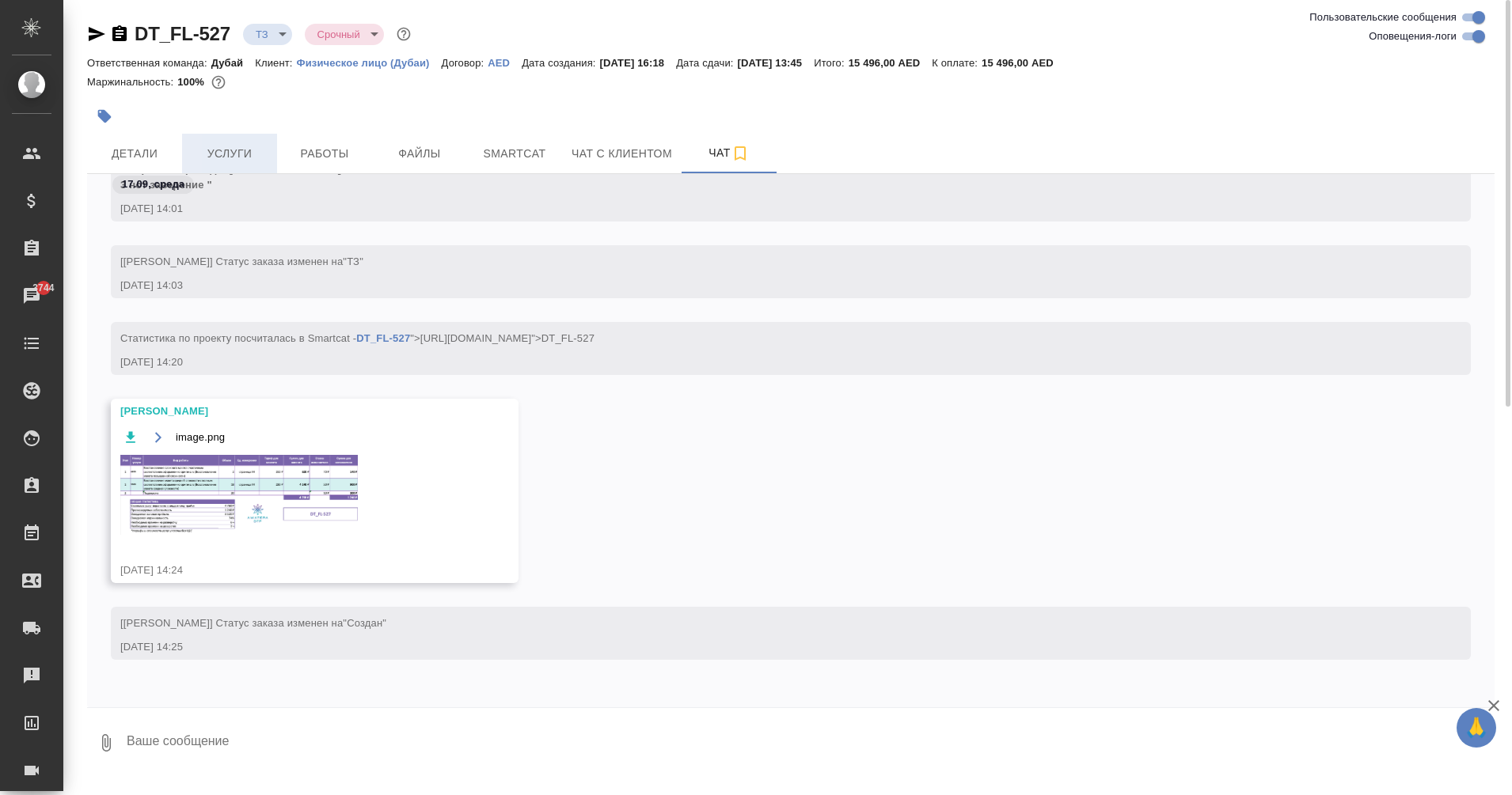
click at [214, 151] on span "Услуги" at bounding box center [229, 154] width 76 height 20
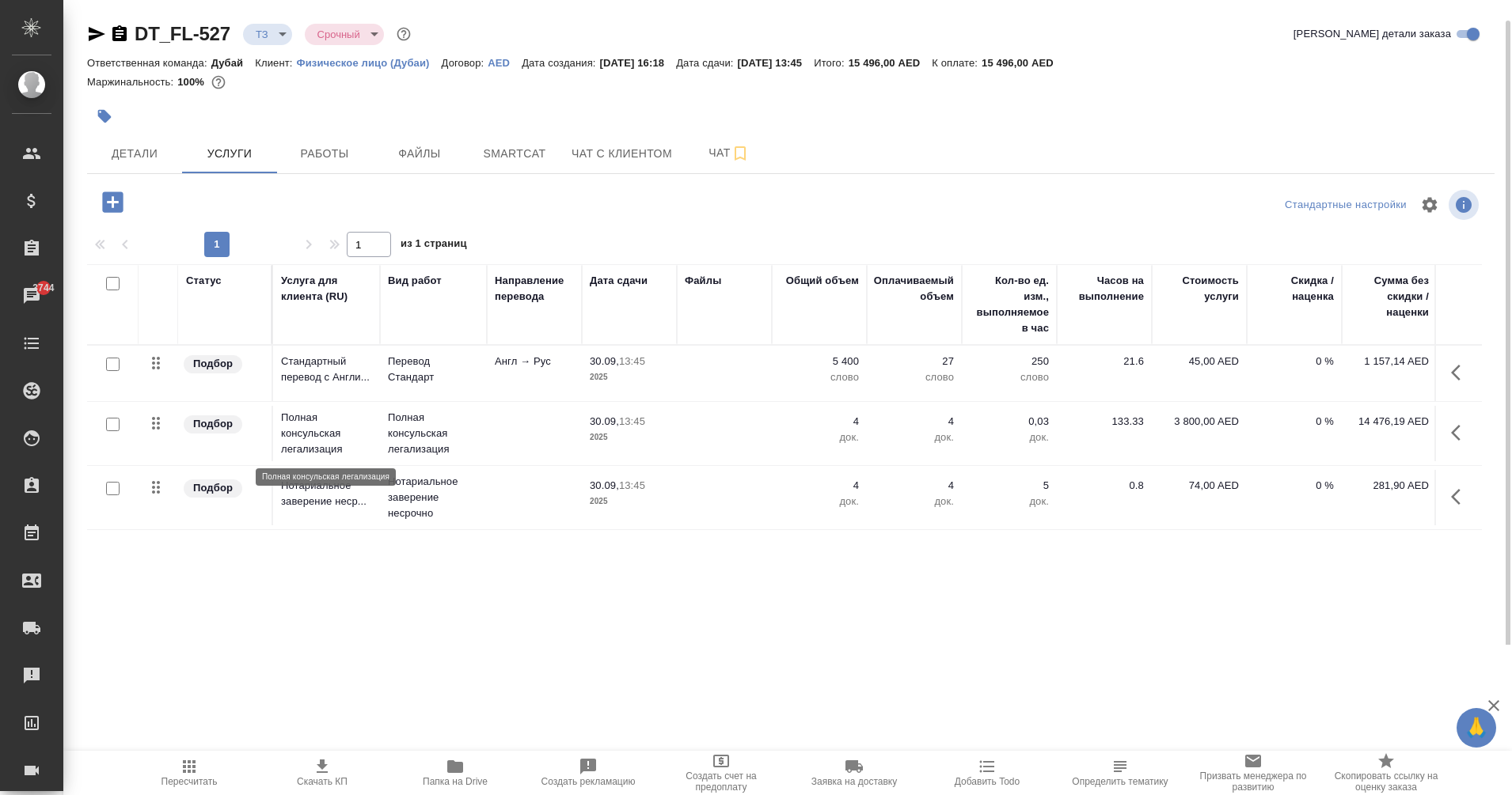
scroll to position [10, 0]
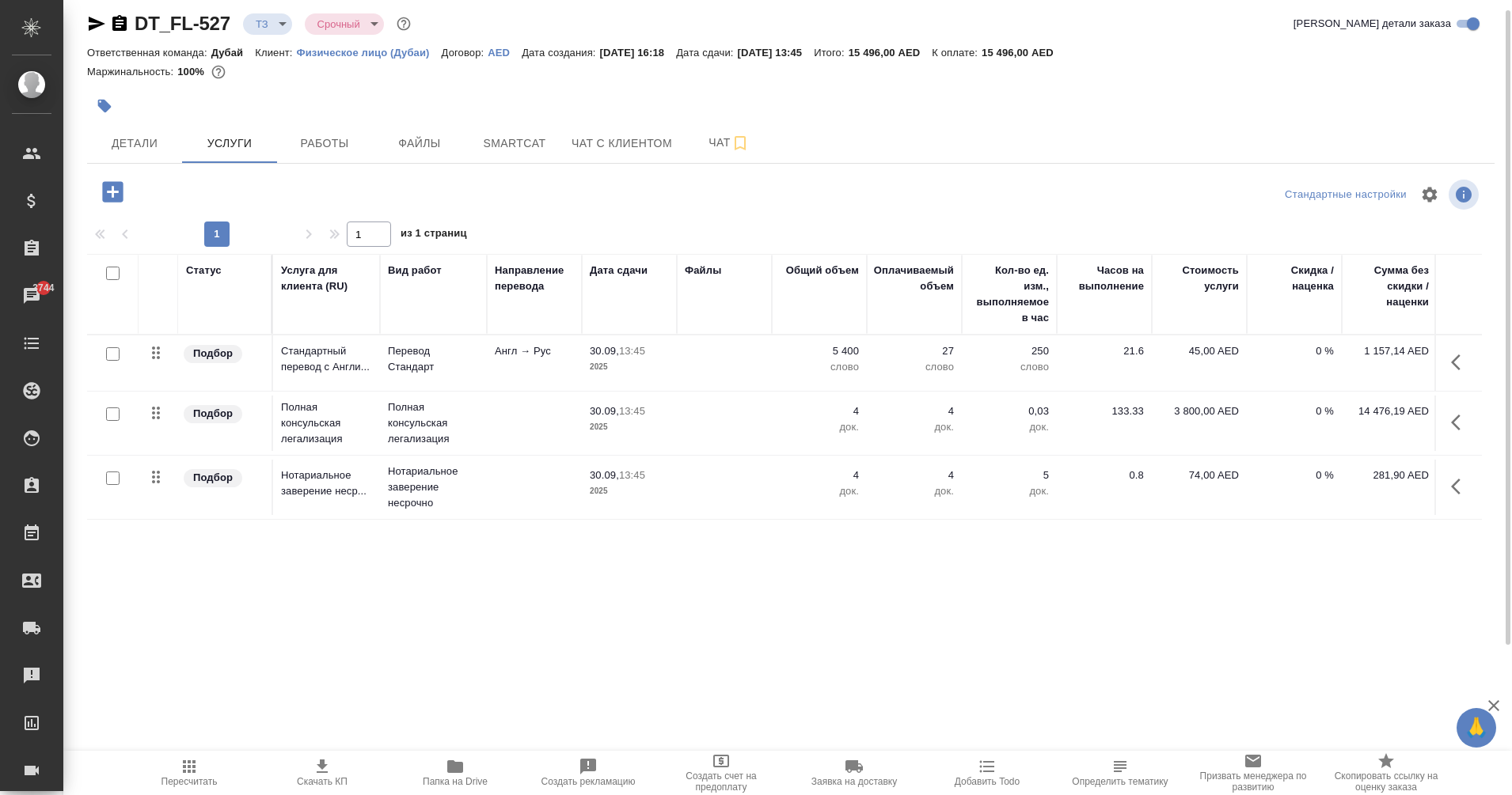
click at [109, 202] on icon "button" at bounding box center [113, 191] width 21 height 21
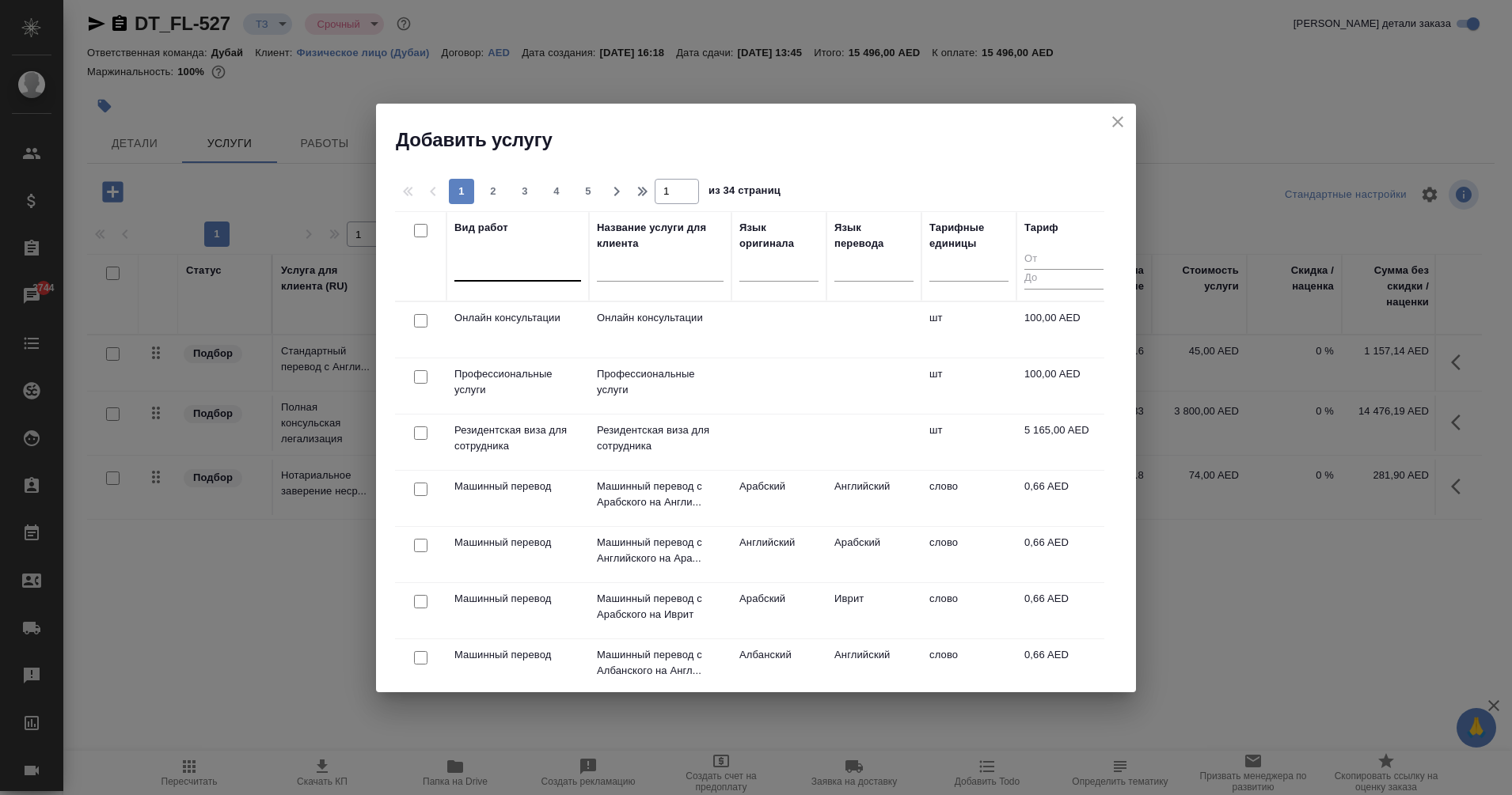
click at [531, 270] on div at bounding box center [517, 266] width 127 height 23
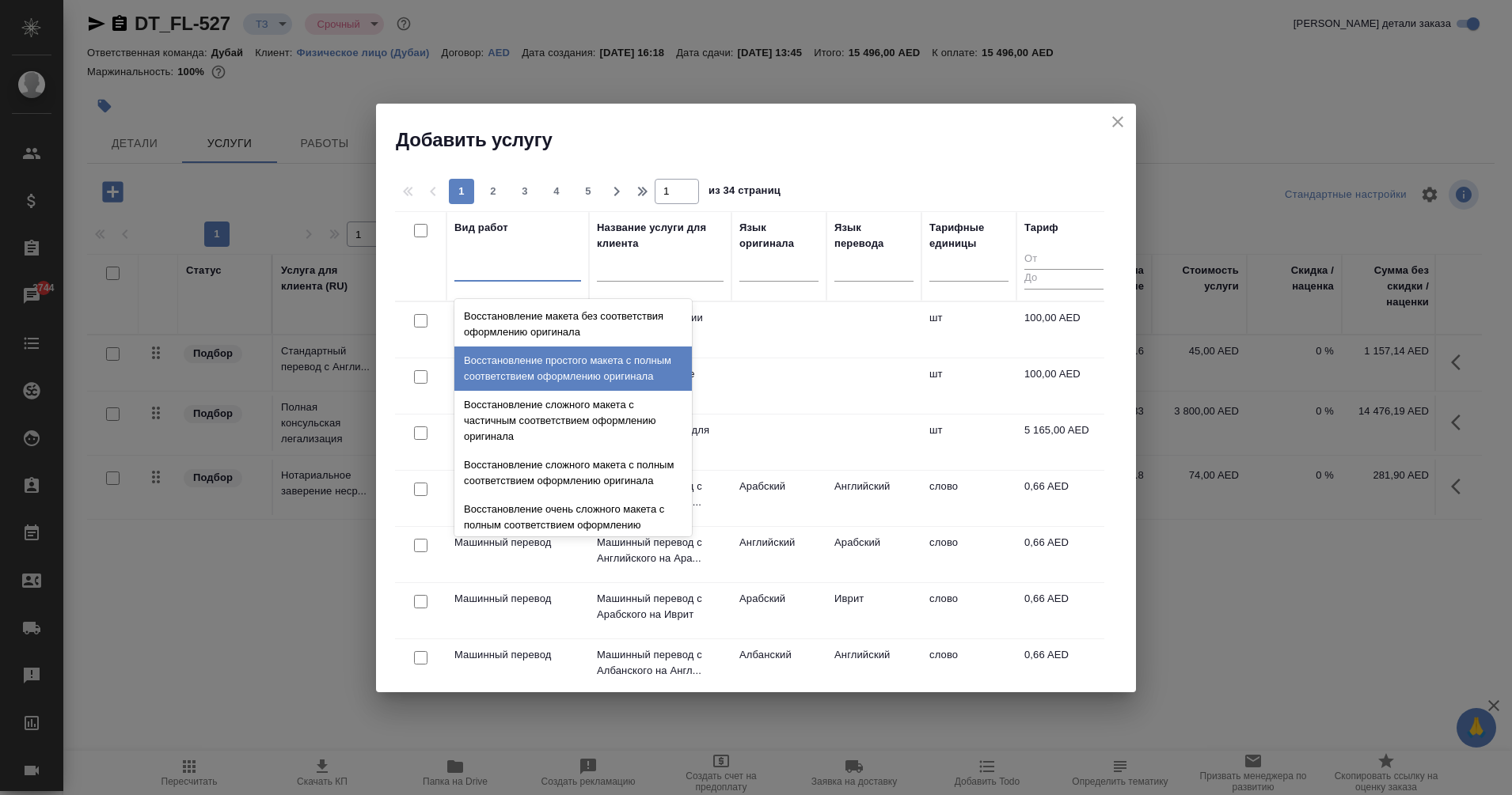
click at [1113, 127] on icon "close" at bounding box center [1118, 122] width 19 height 19
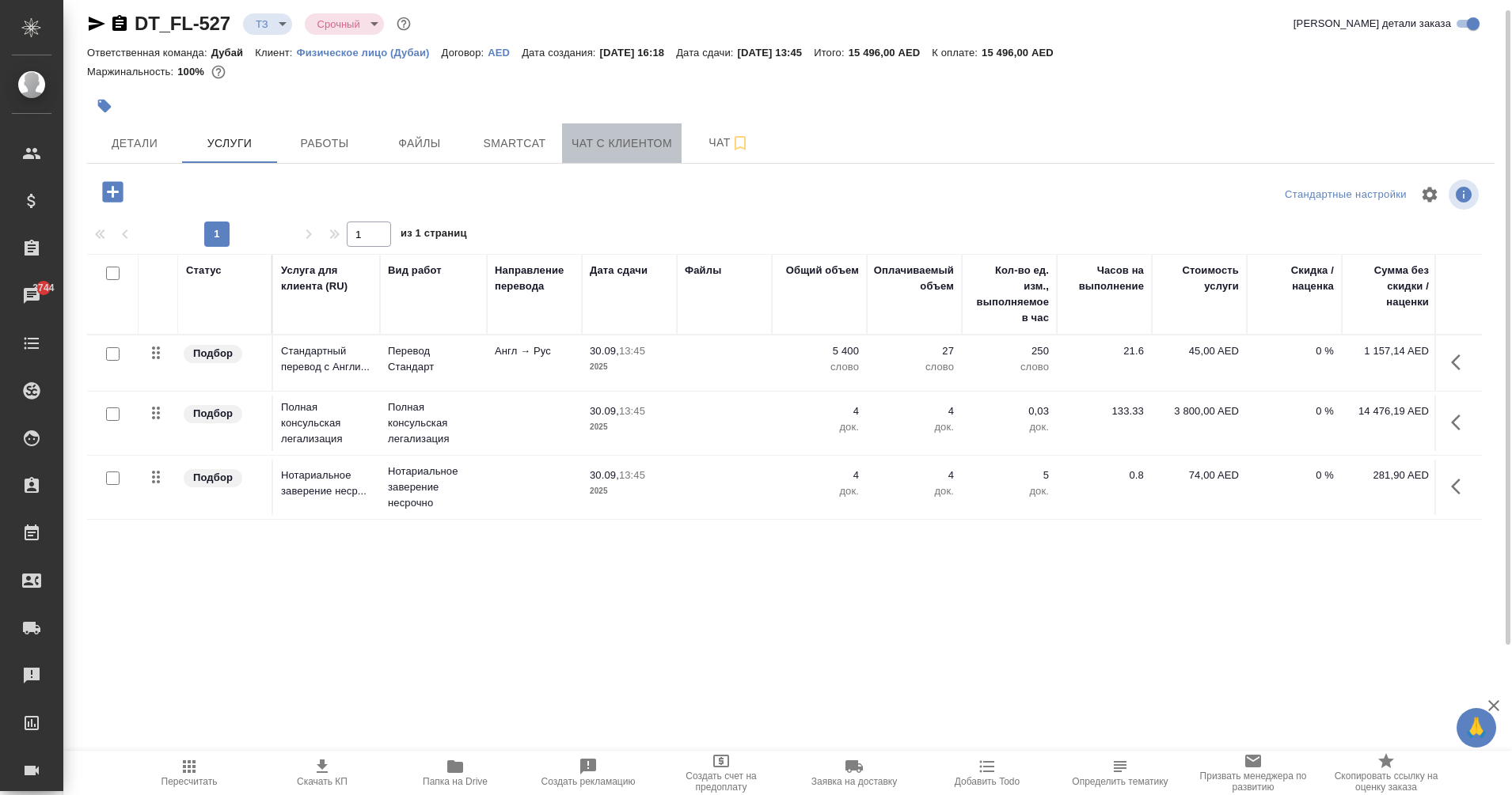
click at [635, 155] on button "Чат с клиентом" at bounding box center [621, 142] width 120 height 39
click at [711, 144] on span "Чат" at bounding box center [729, 142] width 76 height 20
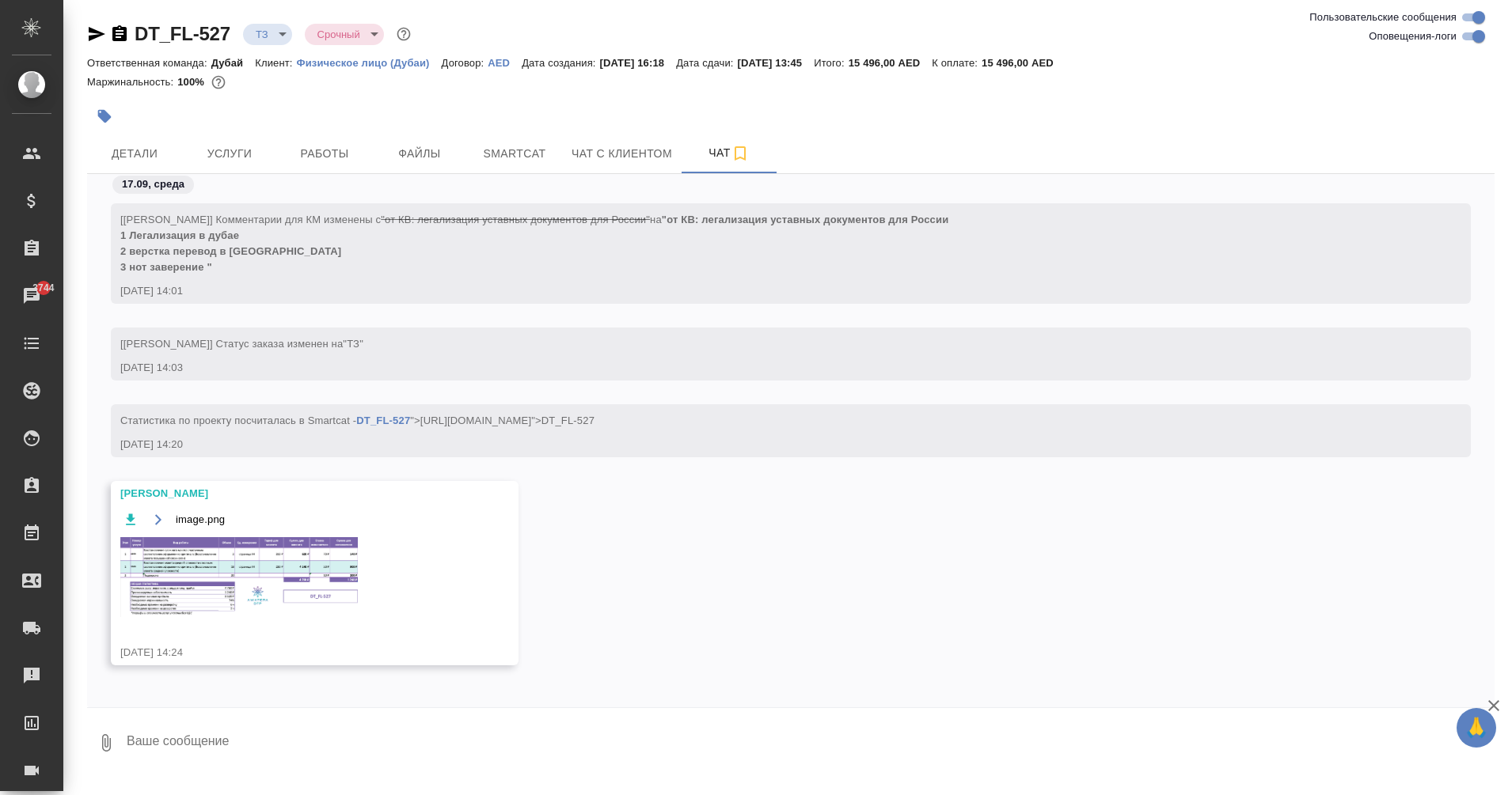
scroll to position [82, 0]
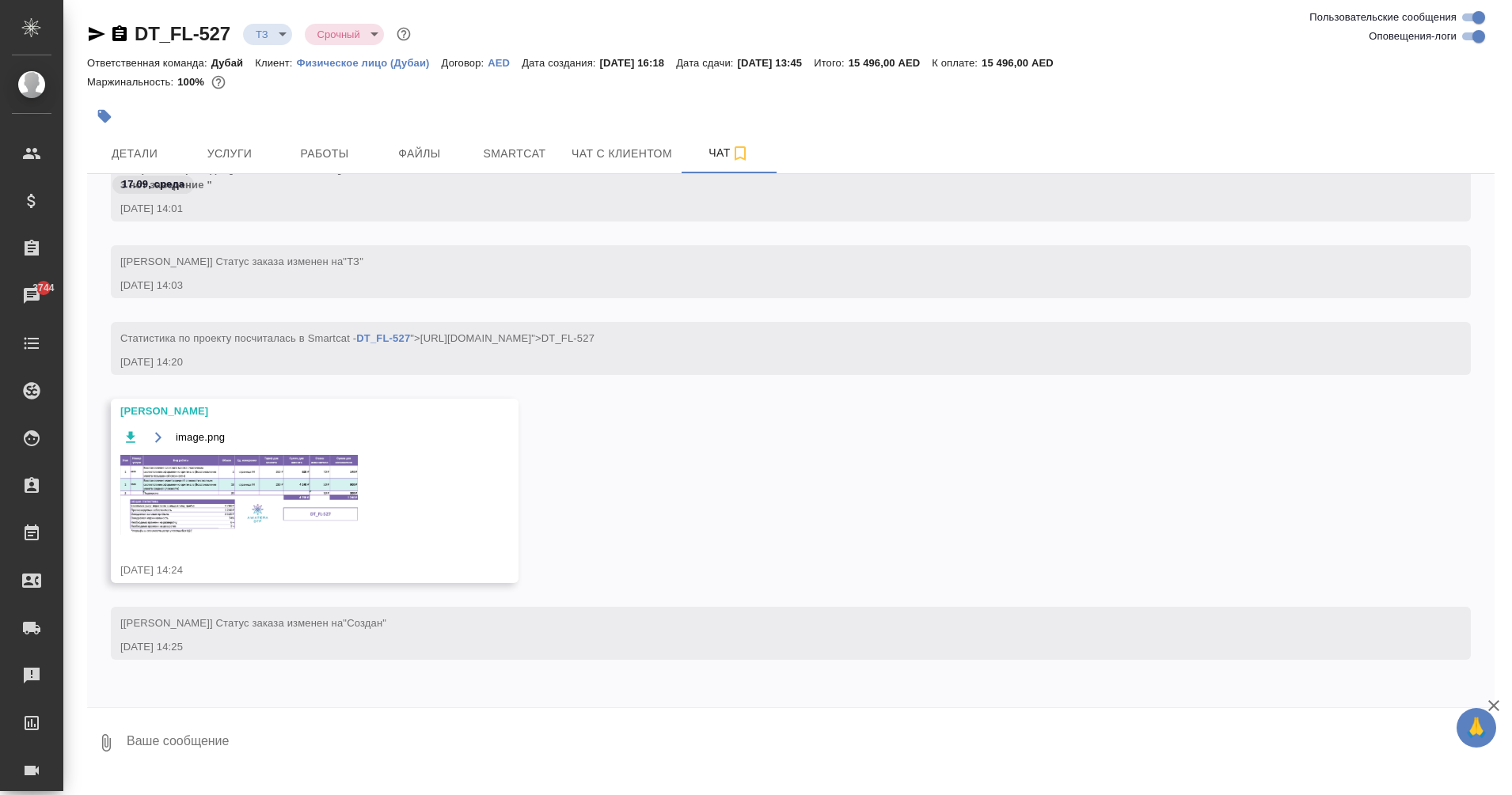
click at [262, 475] on img at bounding box center [239, 494] width 238 height 80
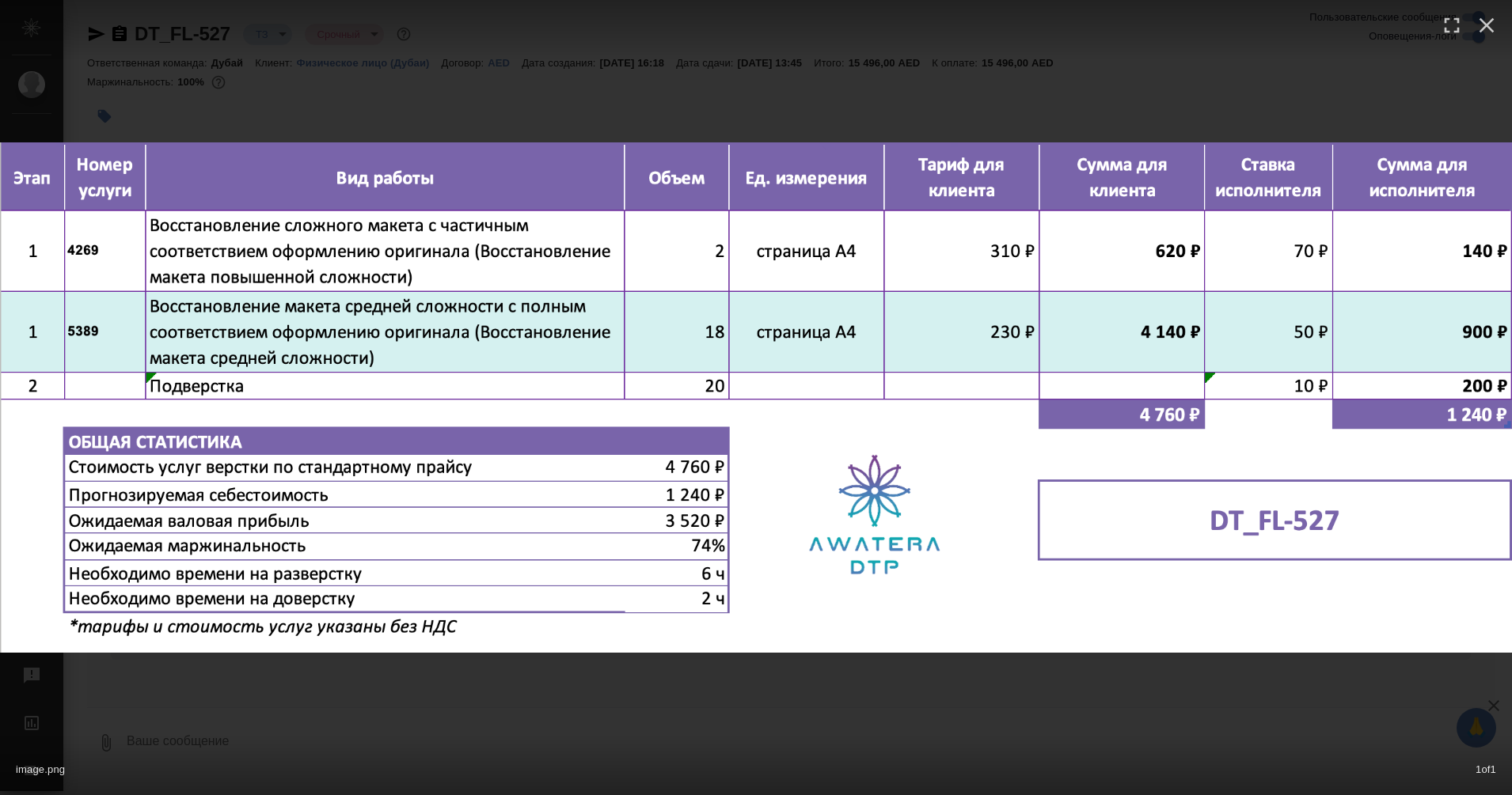
click at [551, 86] on div "image.png 1 of 1" at bounding box center [756, 398] width 1512 height 795
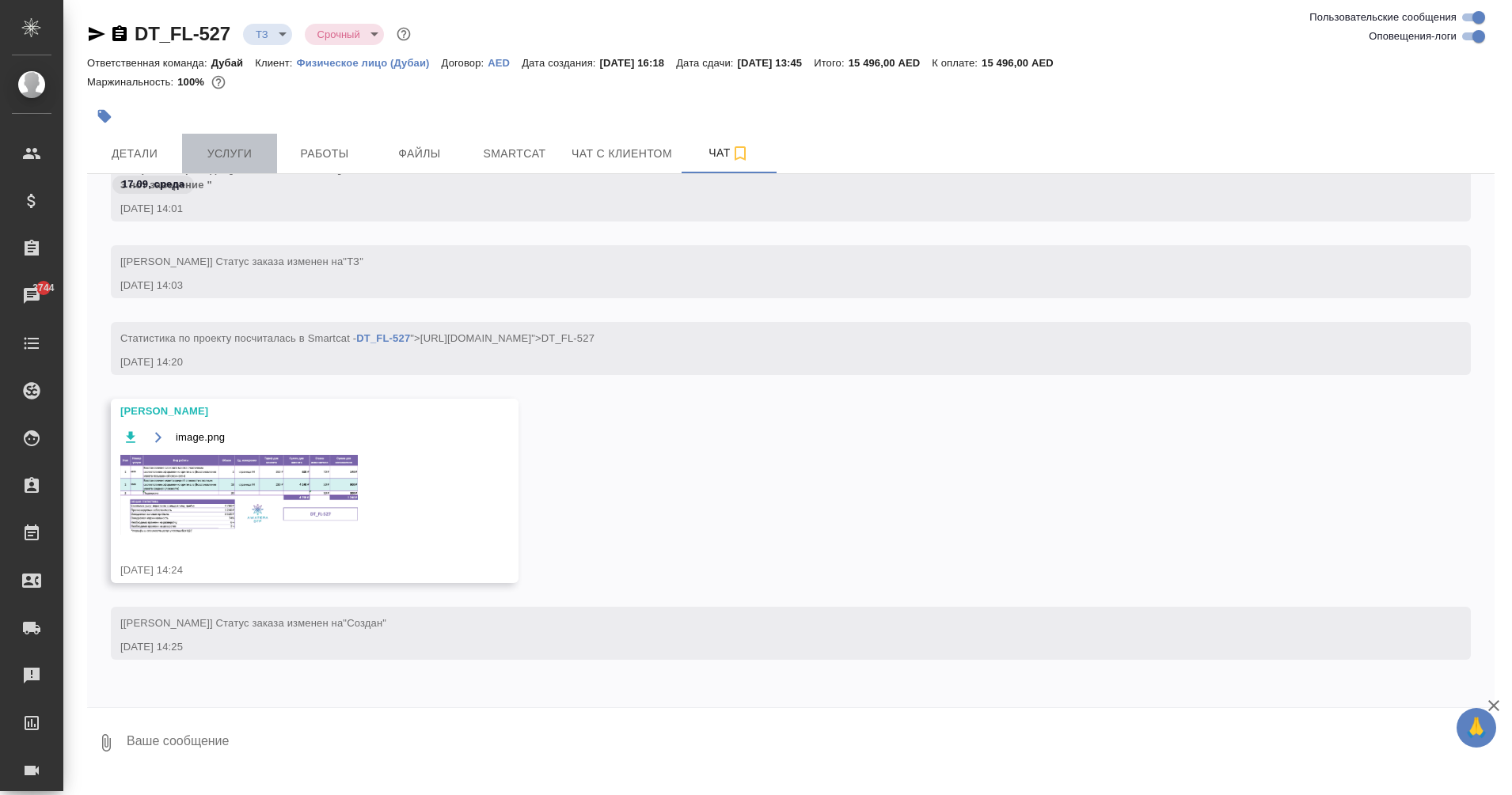
click at [239, 155] on span "Услуги" at bounding box center [229, 154] width 76 height 20
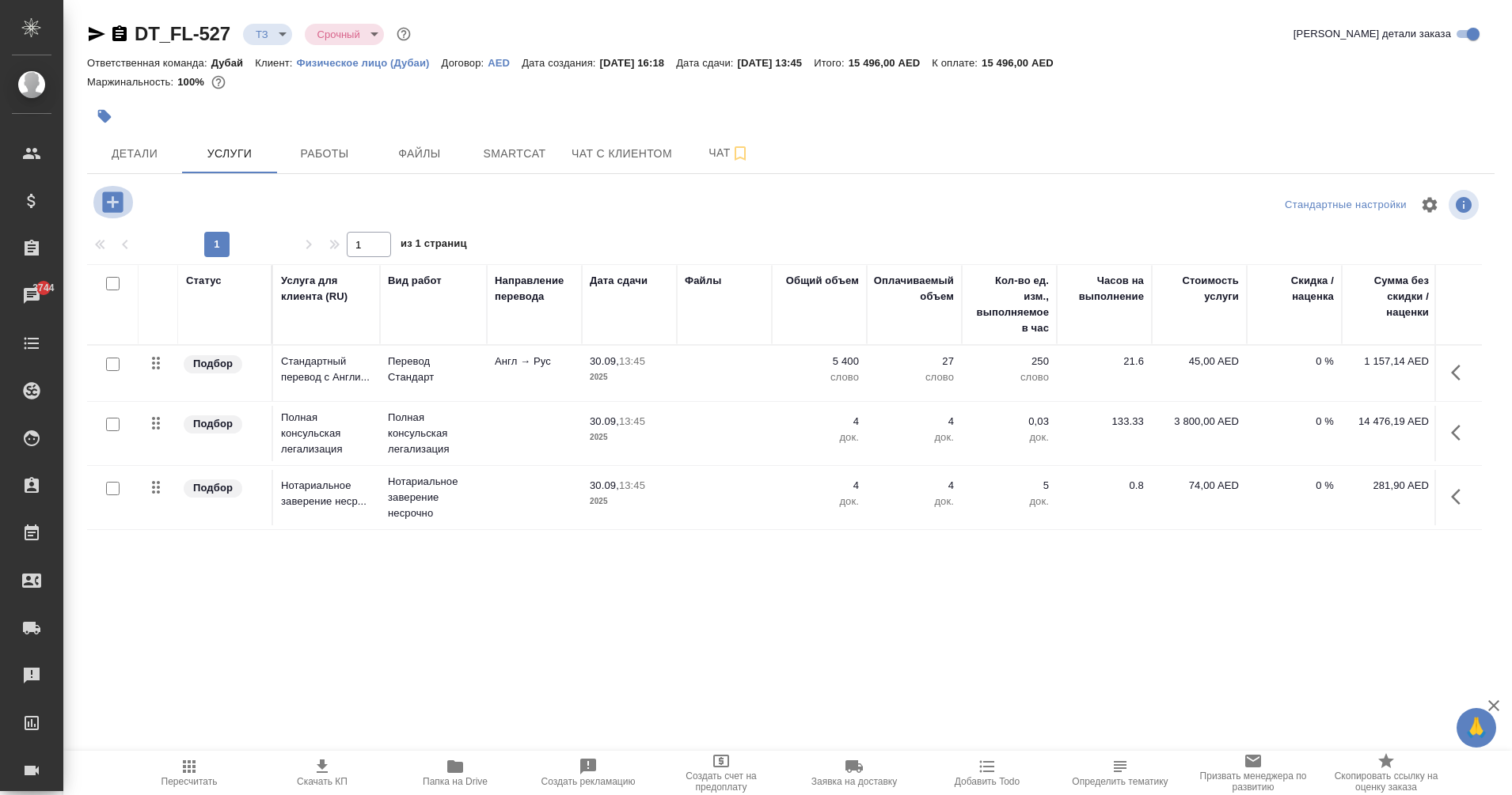
click at [104, 197] on icon "button" at bounding box center [113, 202] width 21 height 21
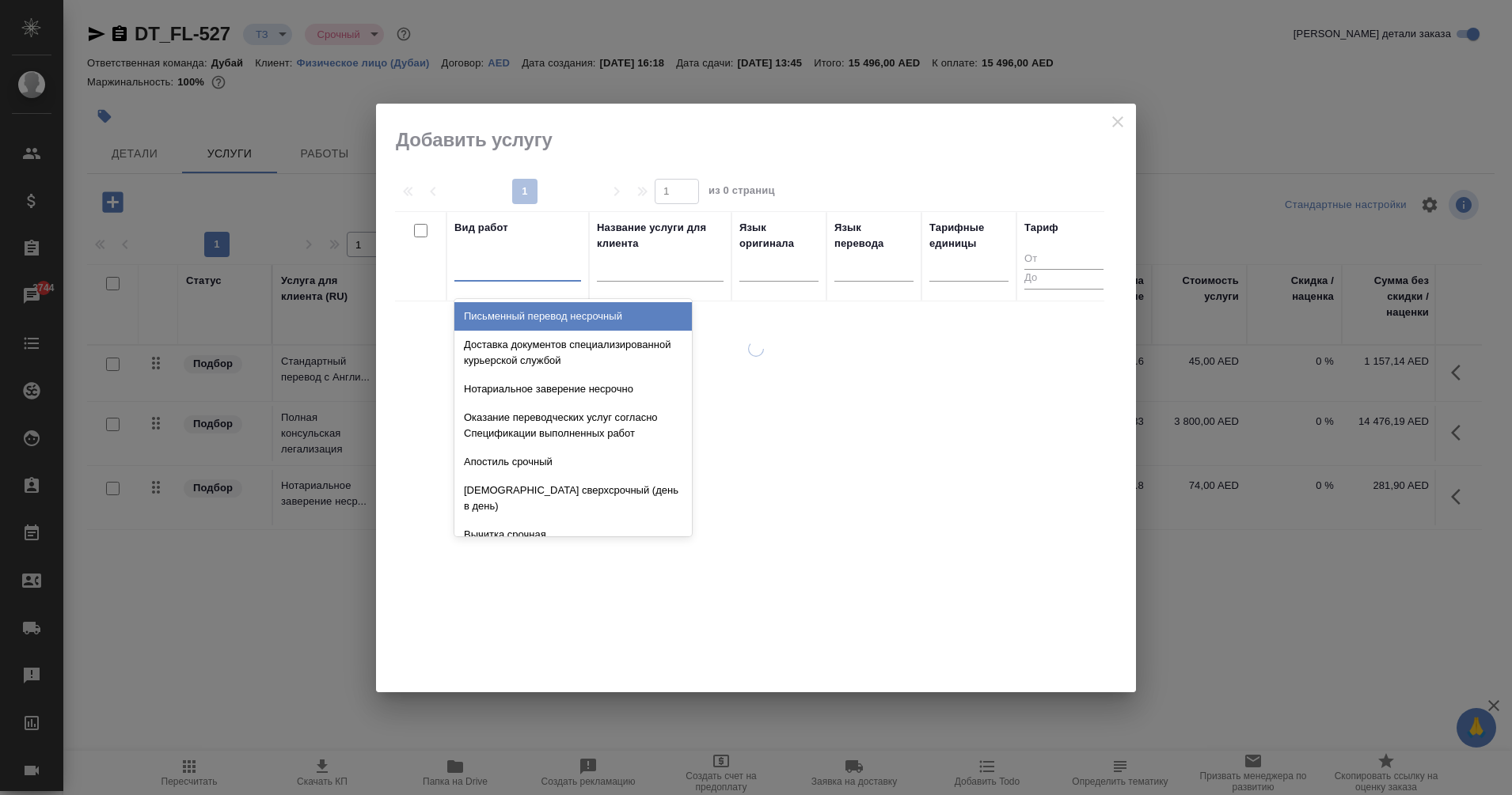
click at [474, 268] on div at bounding box center [517, 266] width 127 height 23
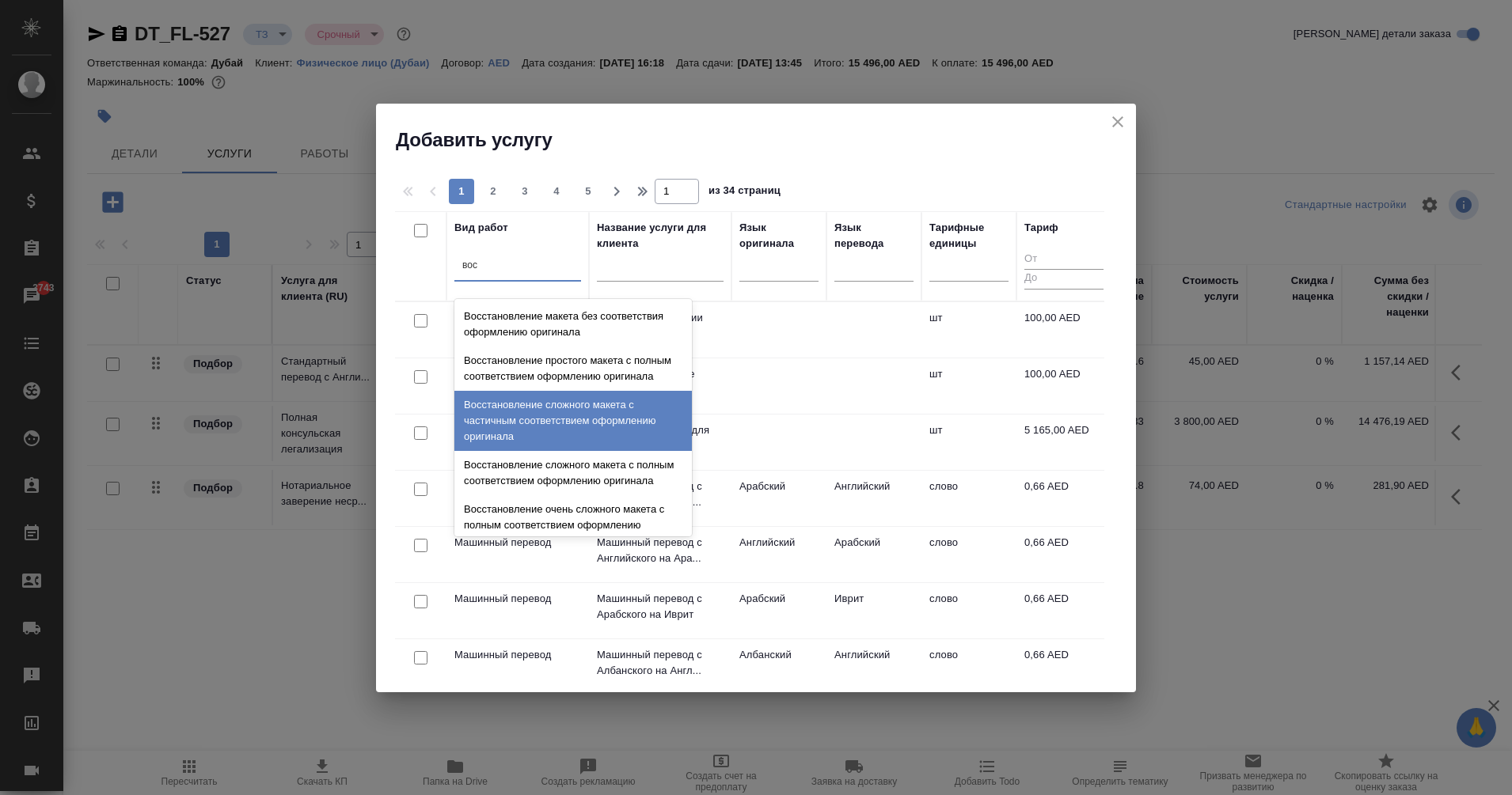
click at [577, 421] on div "Восстановление сложного макета с частичным соответствием оформлению оригинала" at bounding box center [573, 420] width 238 height 60
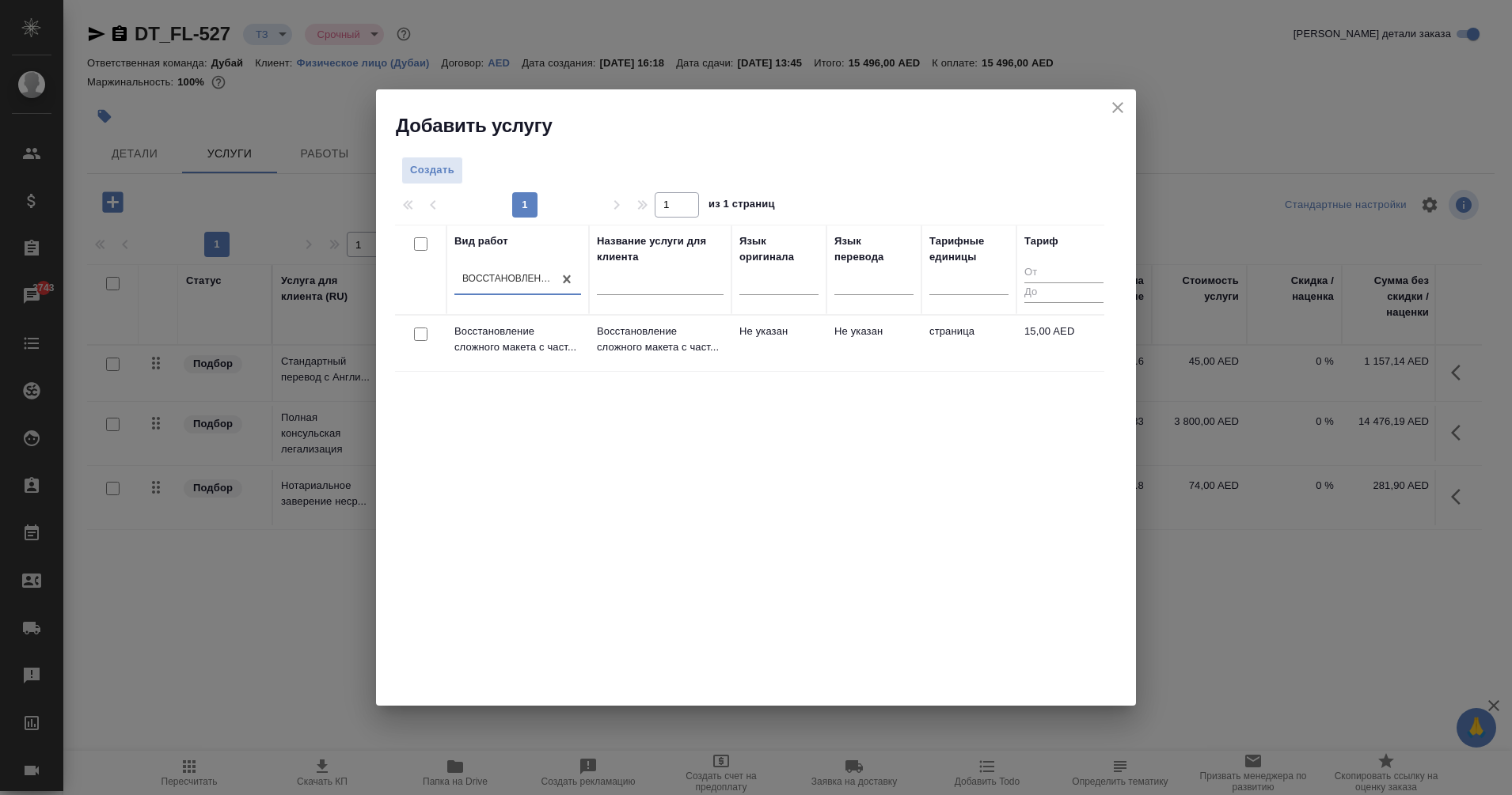
click at [422, 335] on input "checkbox" at bounding box center [420, 334] width 13 height 13
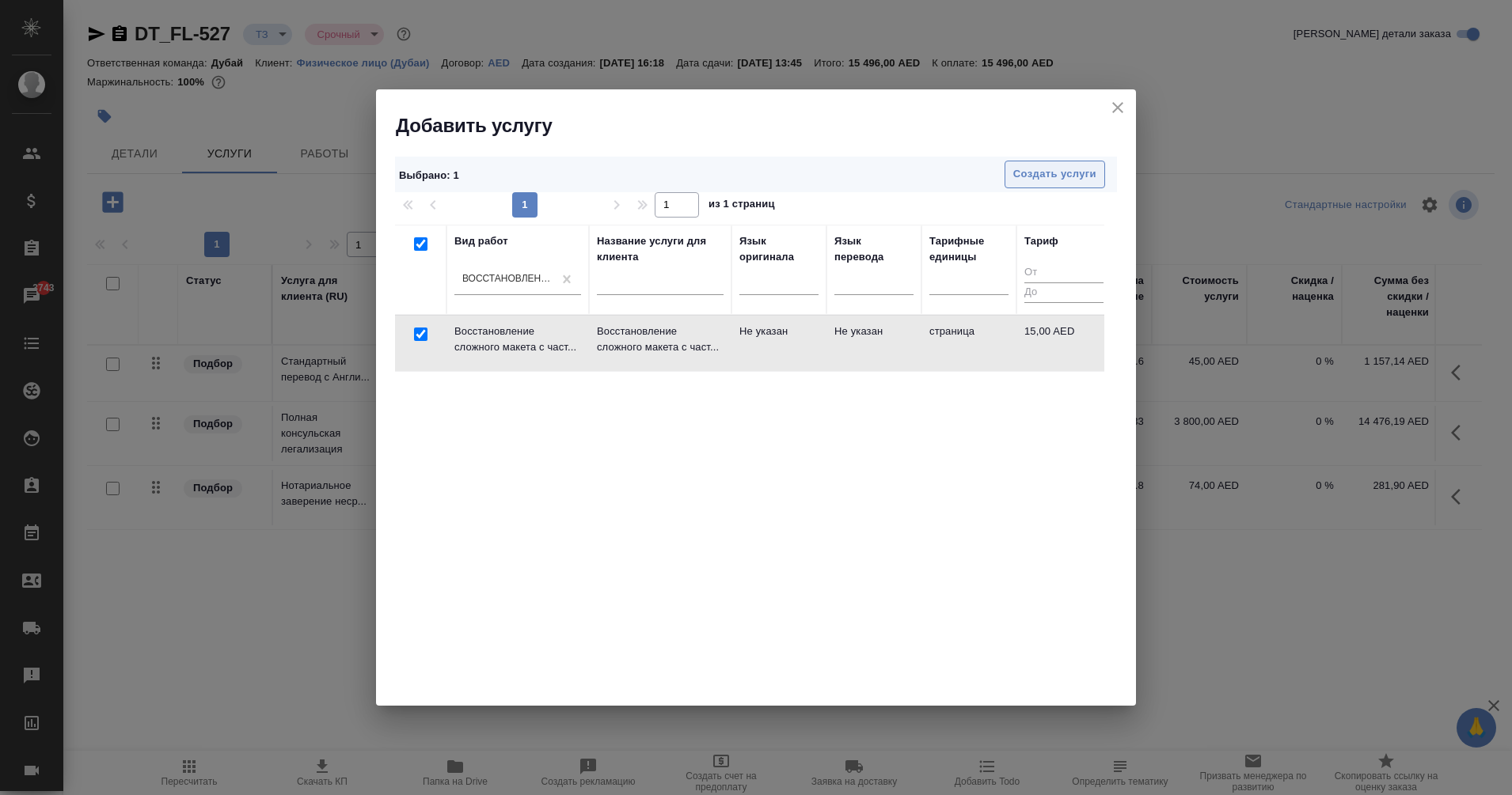
click at [1056, 173] on span "Создать услуги" at bounding box center [1054, 174] width 83 height 18
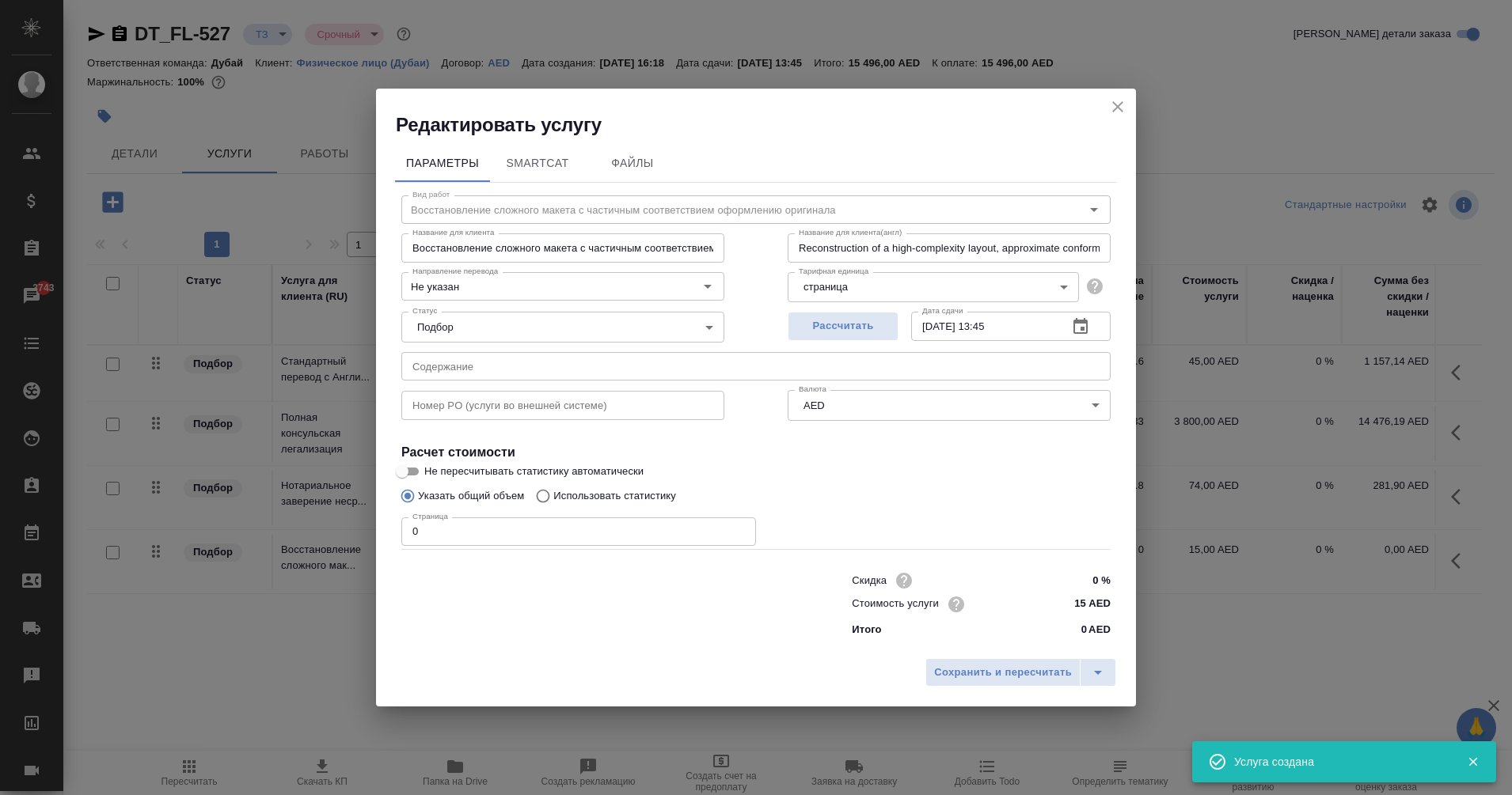
click at [722, 629] on div at bounding box center [594, 604] width 450 height 63
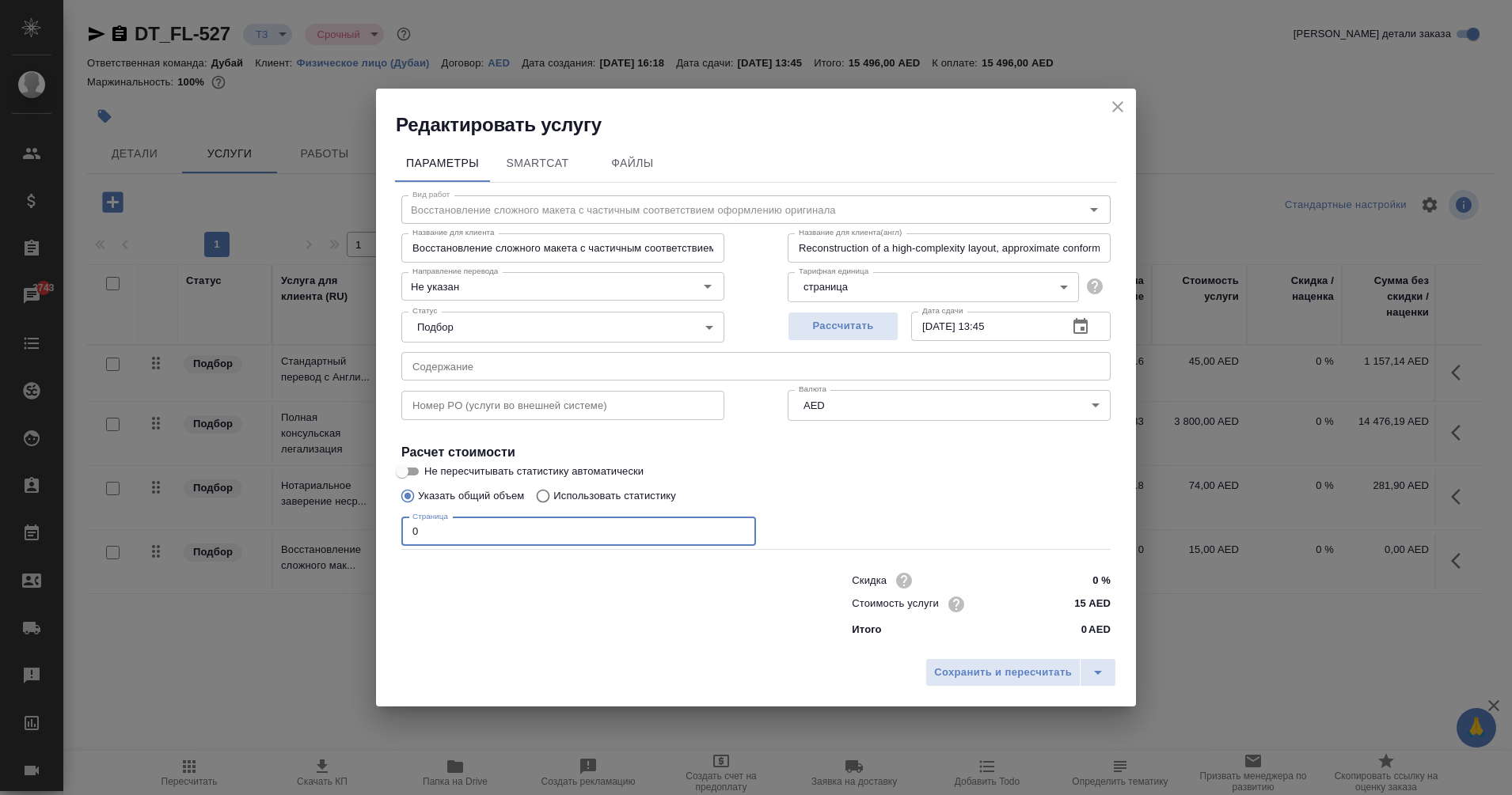
drag, startPoint x: 503, startPoint y: 538, endPoint x: 272, endPoint y: 574, distance: 233.8
click at [272, 574] on div "Редактировать услугу Параметры SmartCat Файлы Вид работ Восстановление сложного…" at bounding box center [756, 398] width 1512 height 795
click at [1014, 670] on span "Сохранить и пересчитать" at bounding box center [1003, 673] width 138 height 18
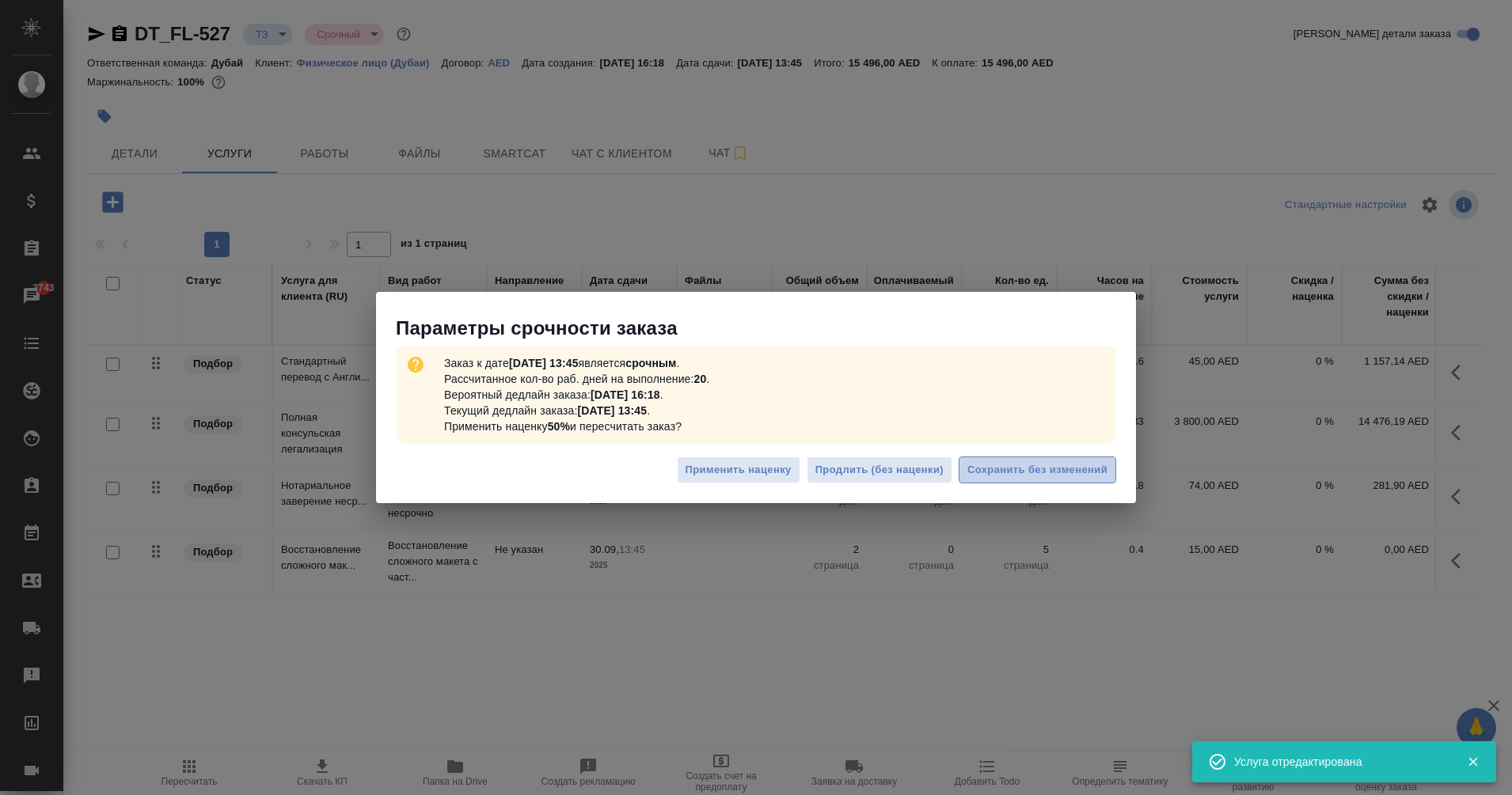
click at [1040, 464] on span "Сохранить без изменений" at bounding box center [1037, 470] width 140 height 18
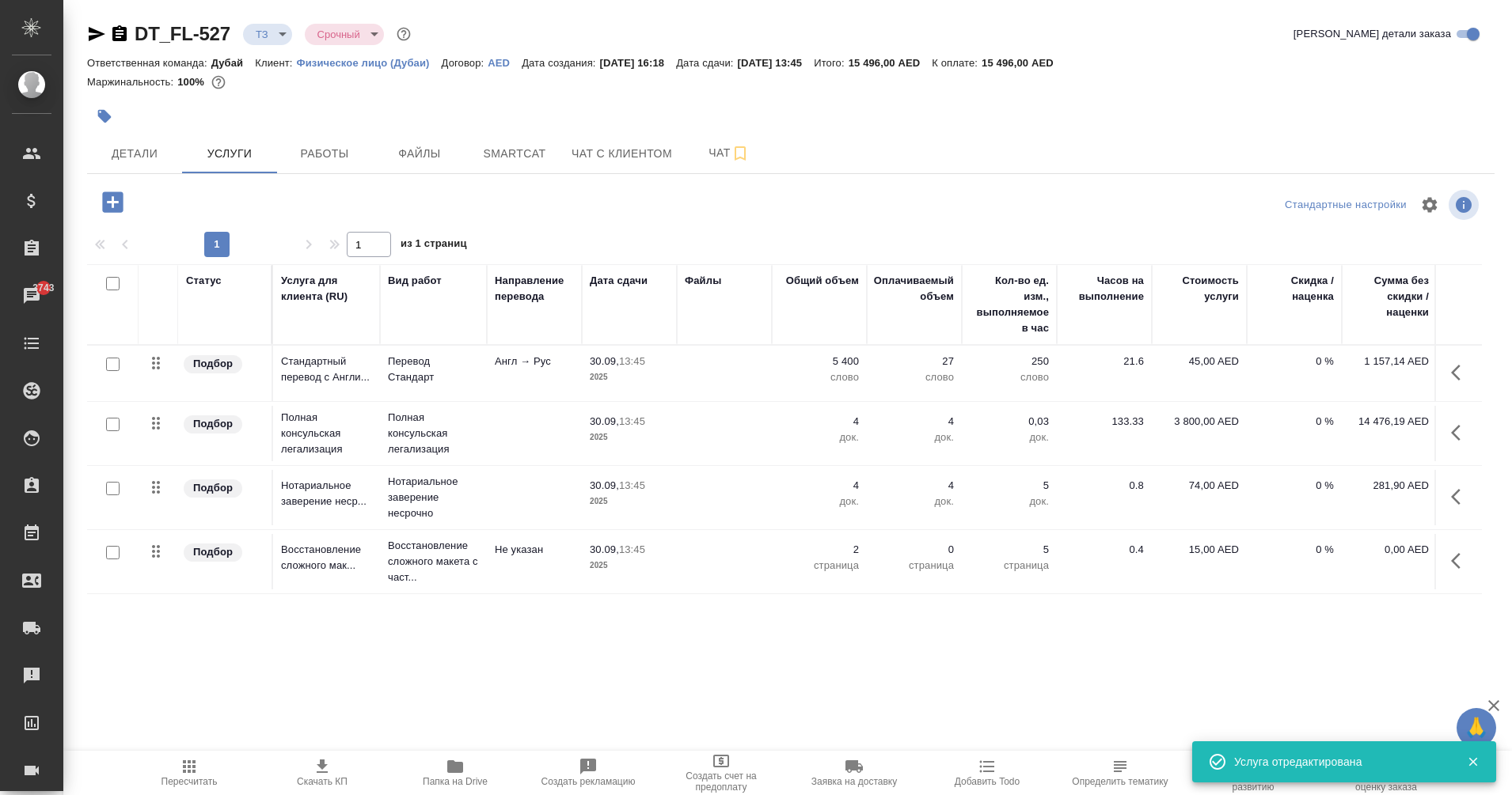
scroll to position [4, 0]
click at [113, 202] on icon "button" at bounding box center [113, 203] width 28 height 28
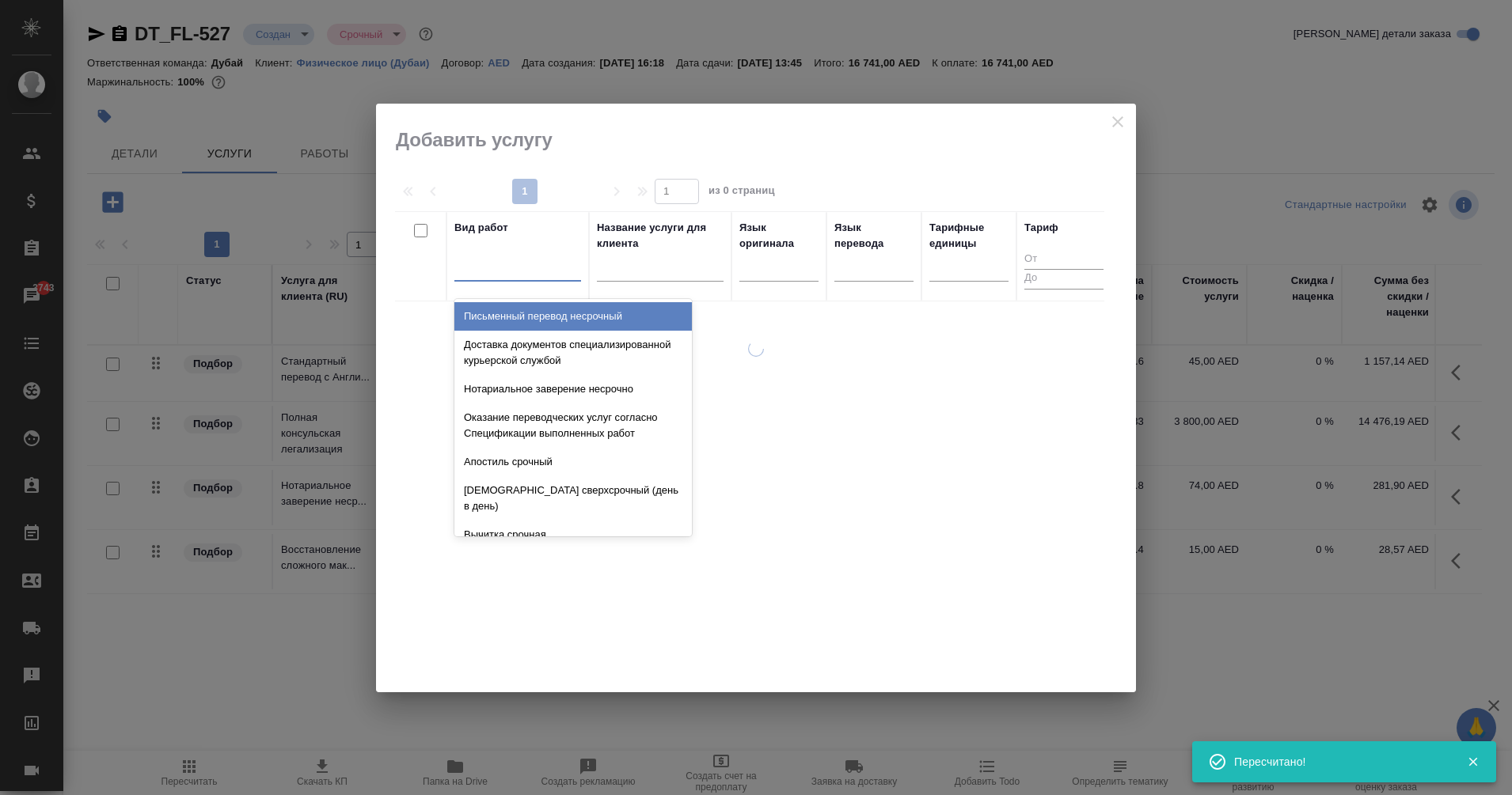
click at [476, 264] on div at bounding box center [517, 266] width 127 height 23
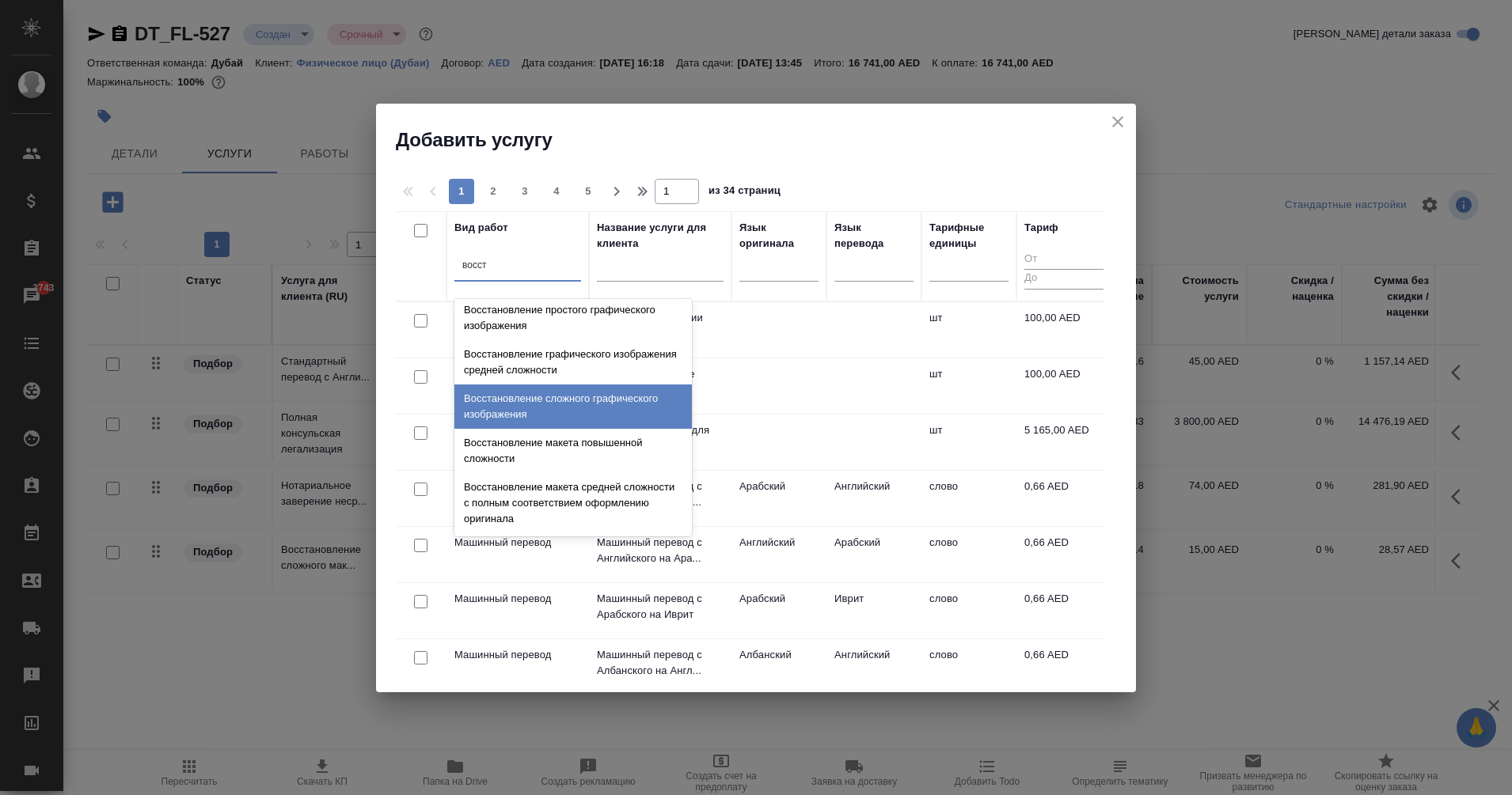
scroll to position [291, 0]
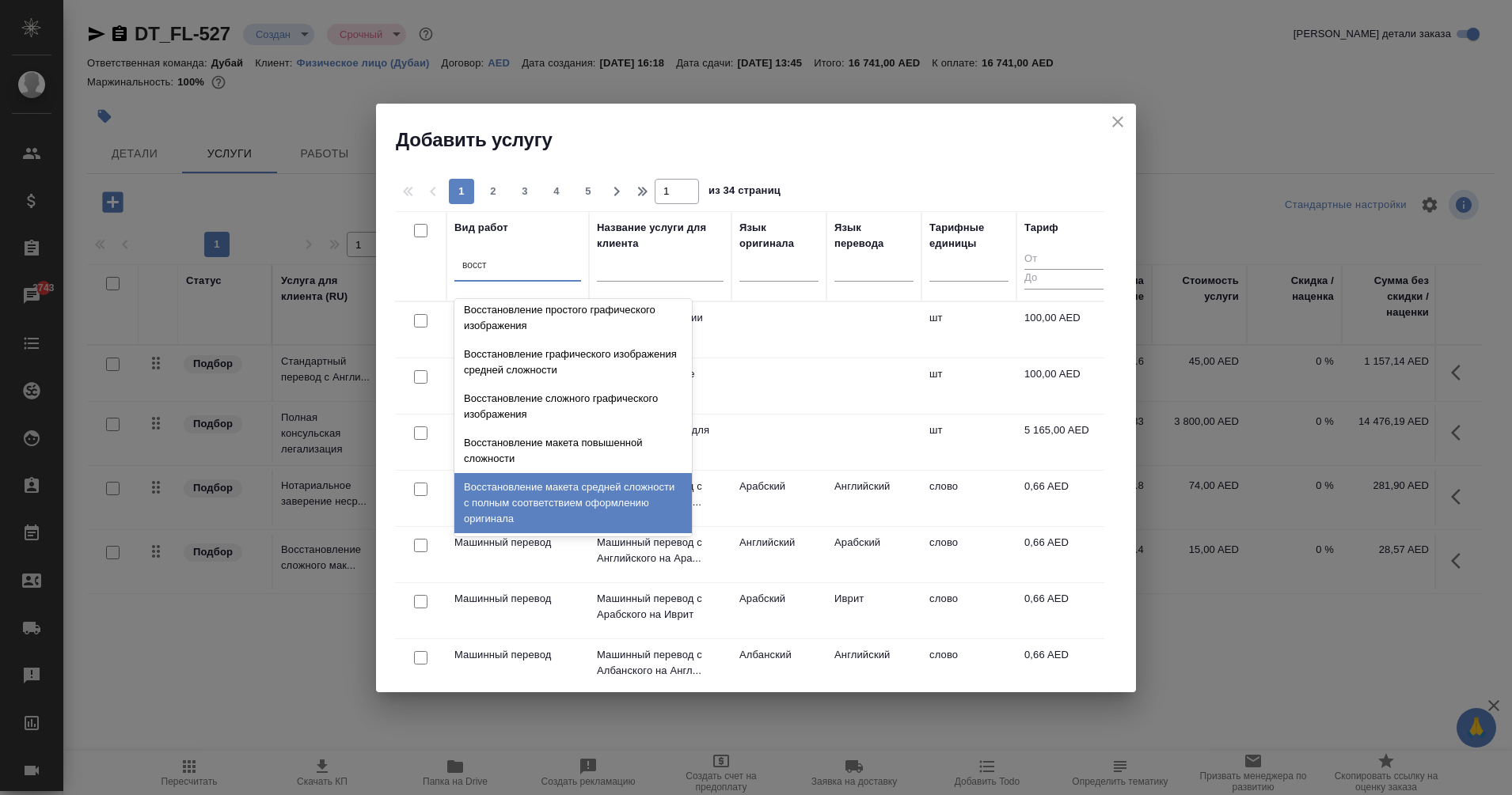
click at [588, 497] on div "Восстановление макета средней сложности с полным соответствием оформлению ориги…" at bounding box center [573, 503] width 238 height 60
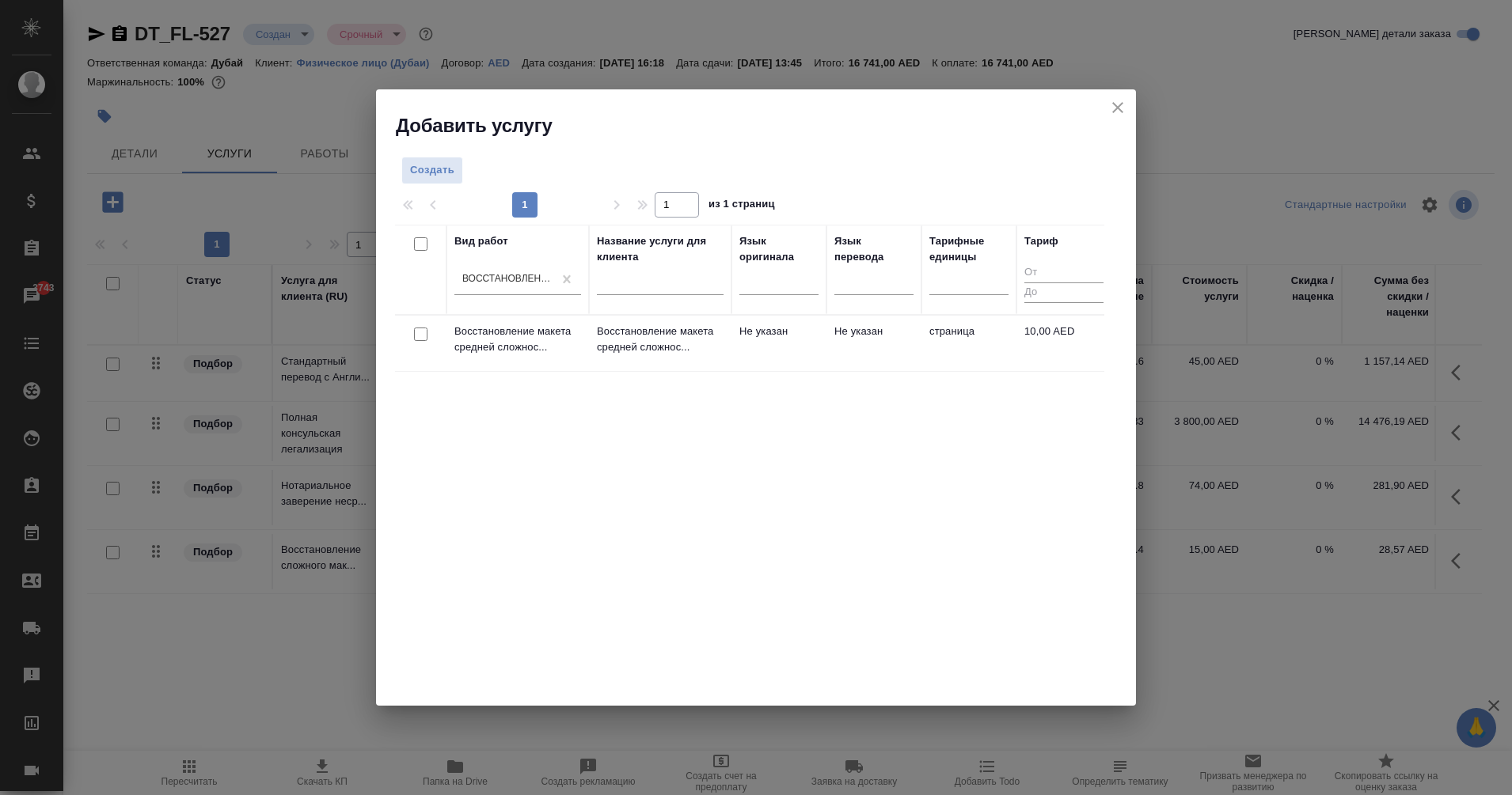
click at [417, 338] on input "checkbox" at bounding box center [420, 334] width 13 height 13
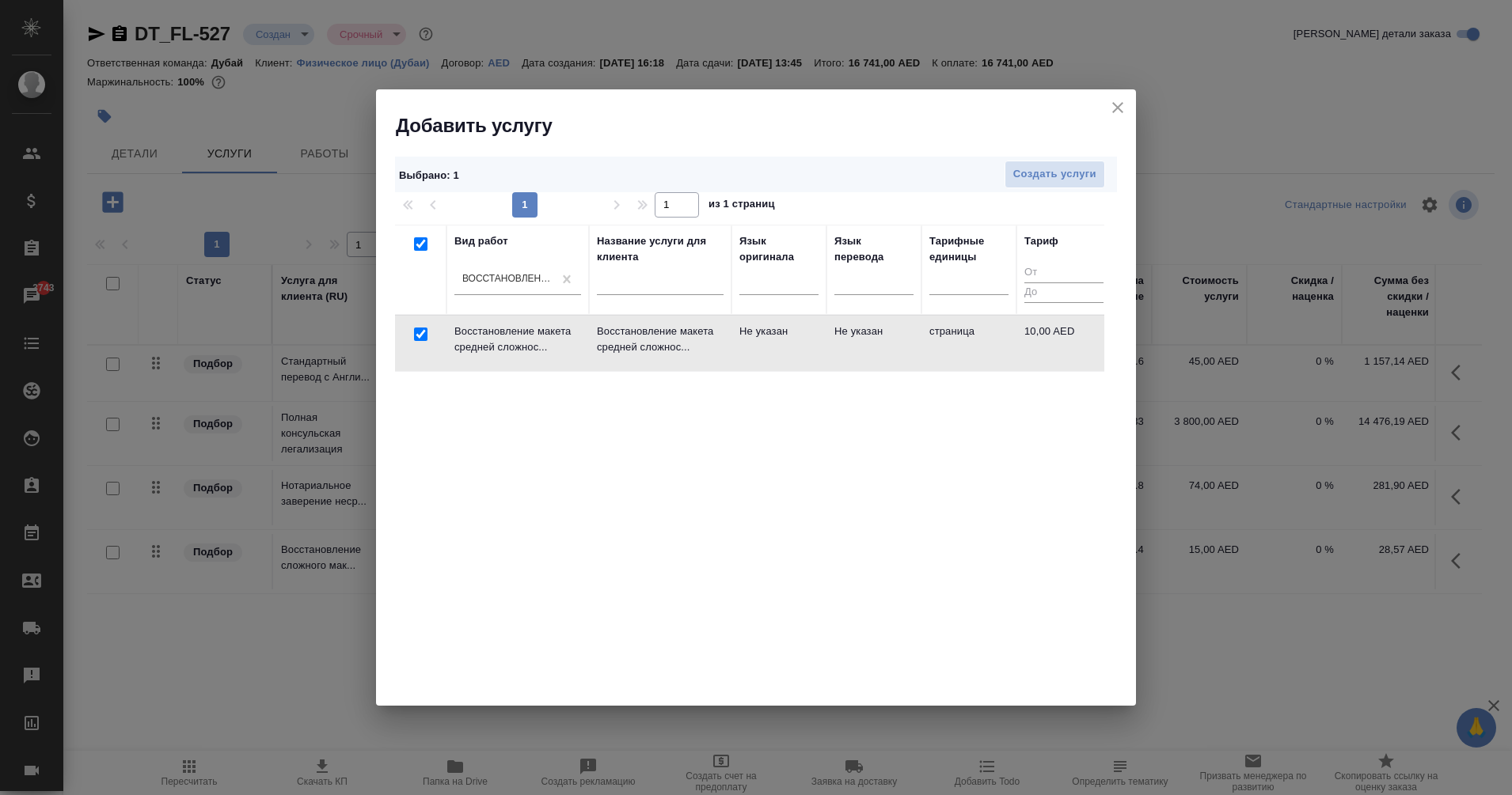
click at [860, 342] on td "Не указан" at bounding box center [874, 342] width 95 height 55
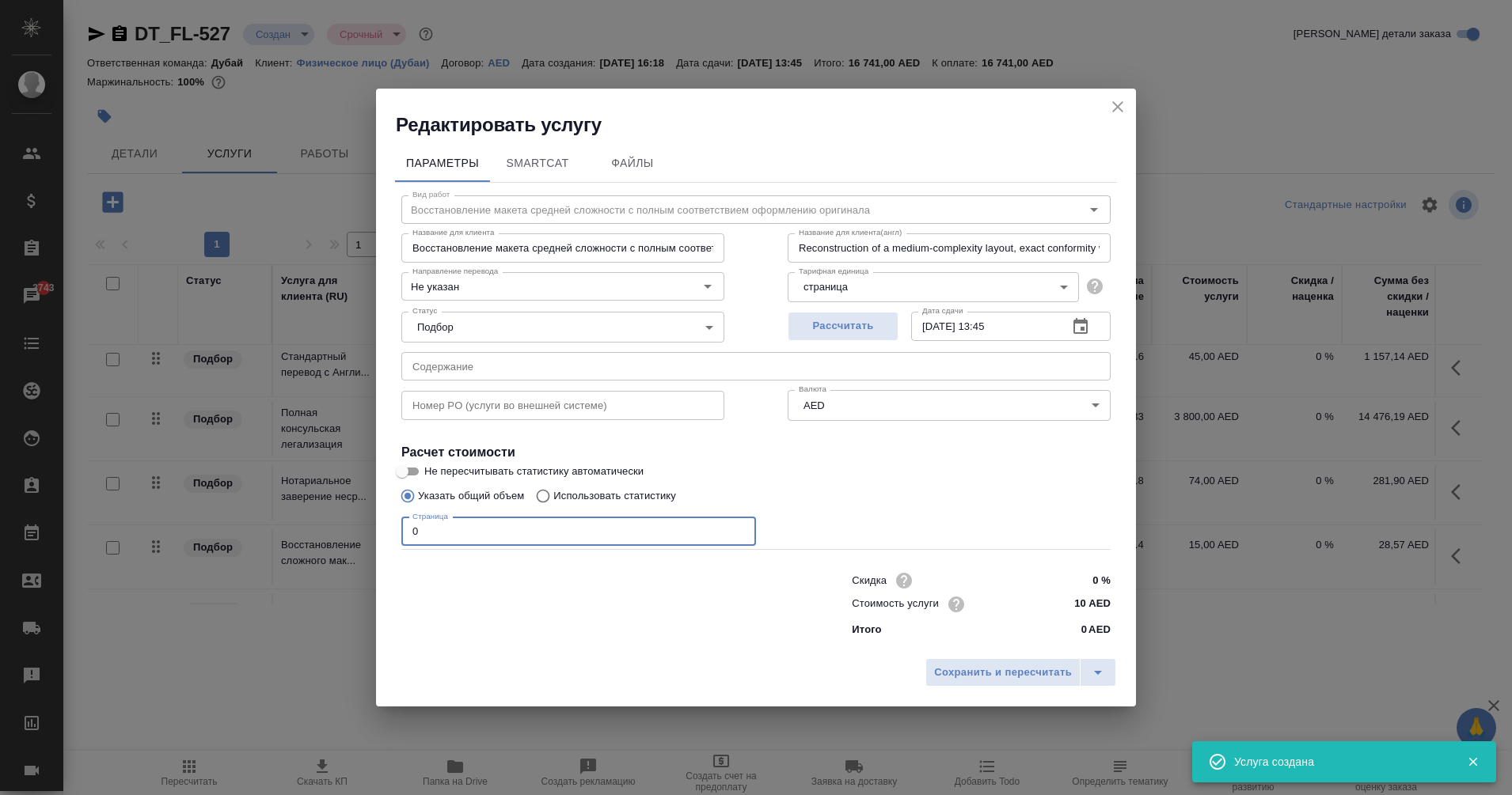
drag, startPoint x: 454, startPoint y: 531, endPoint x: 329, endPoint y: 542, distance: 125.5
click at [329, 542] on div "Редактировать услугу Параметры SmartCat Файлы Вид работ Восстановление макета с…" at bounding box center [756, 398] width 1512 height 795
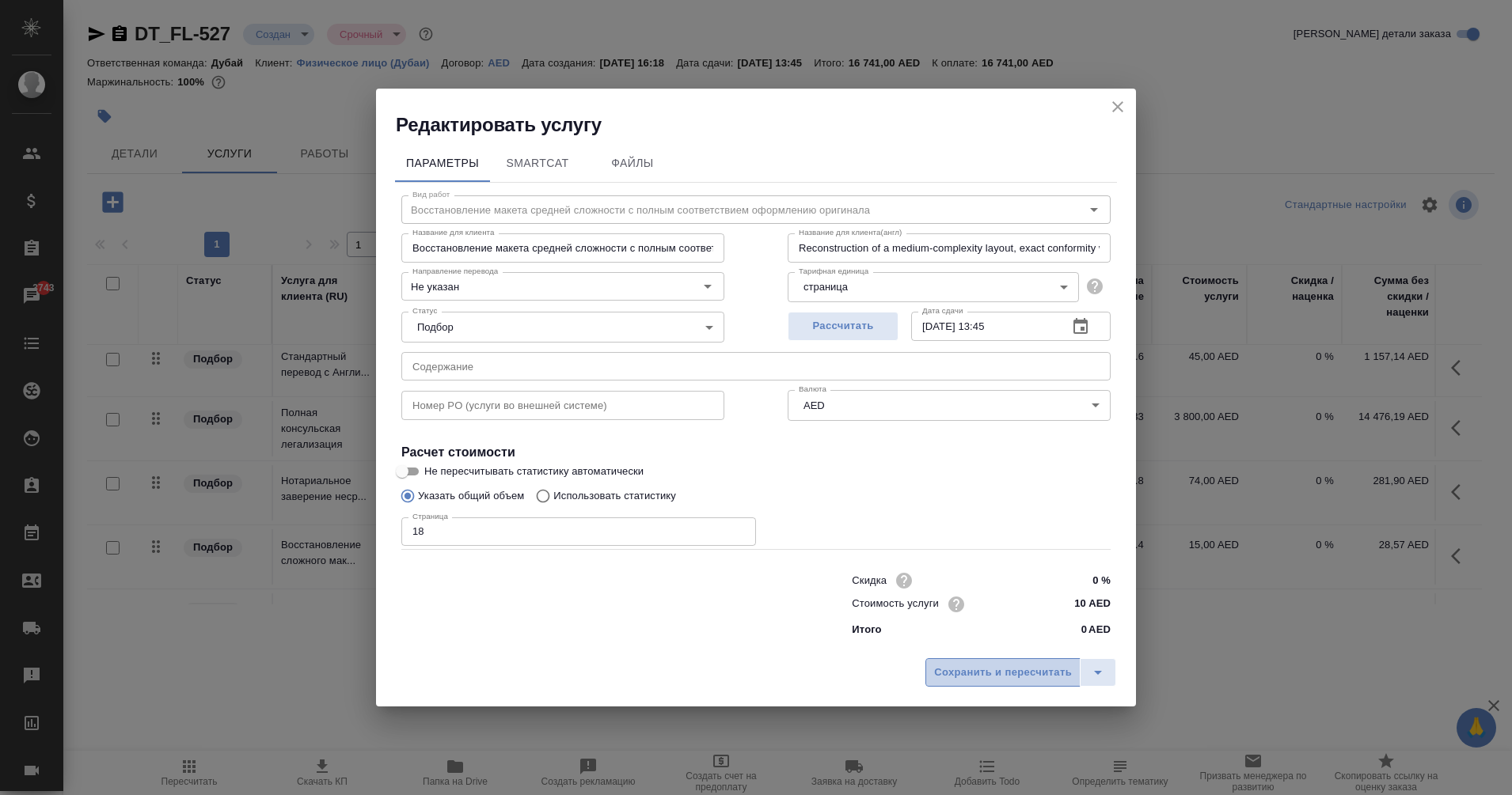
click at [989, 672] on span "Сохранить и пересчитать" at bounding box center [1003, 673] width 138 height 18
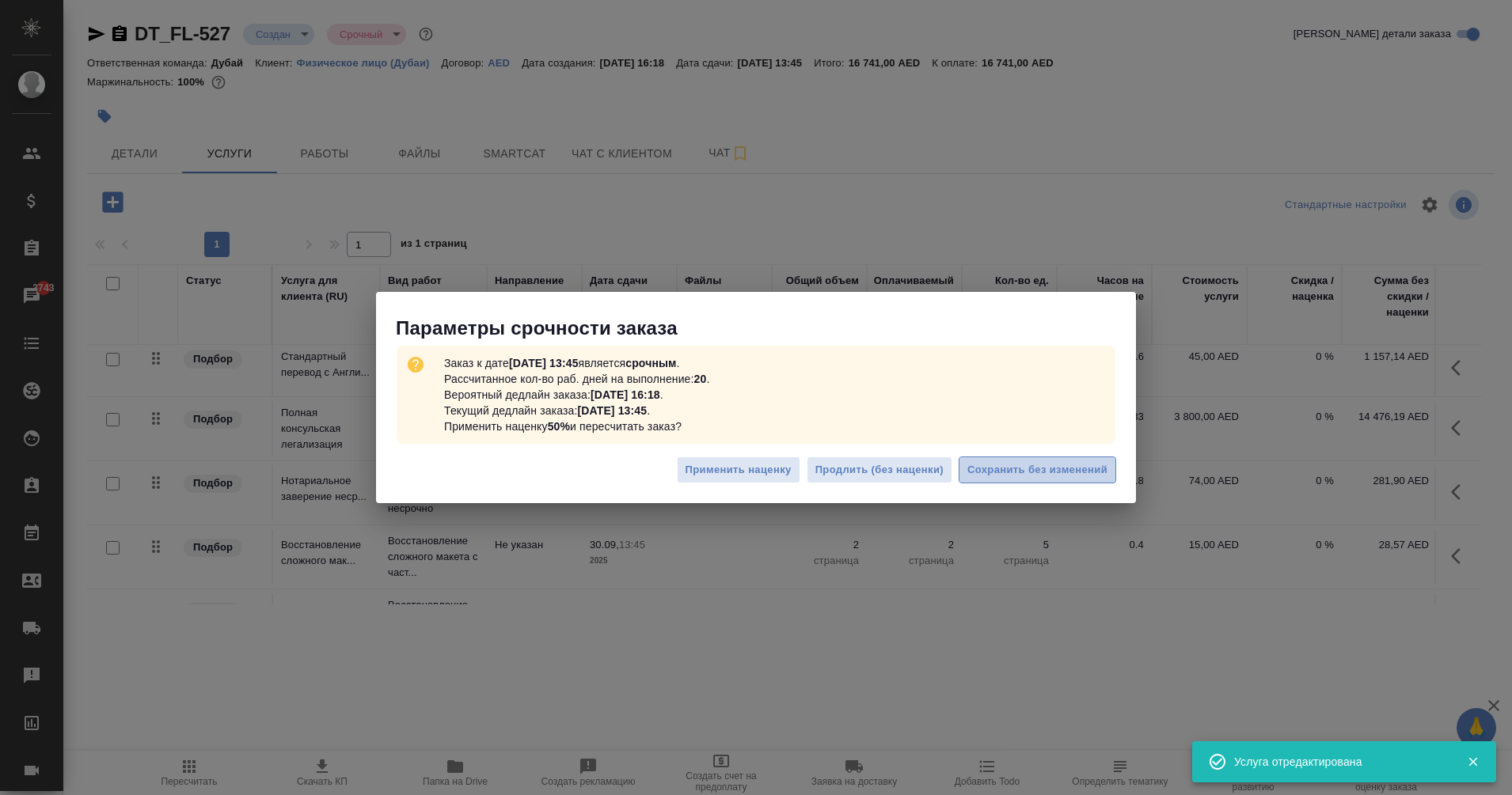
click at [1030, 462] on span "Сохранить без изменений" at bounding box center [1037, 470] width 140 height 18
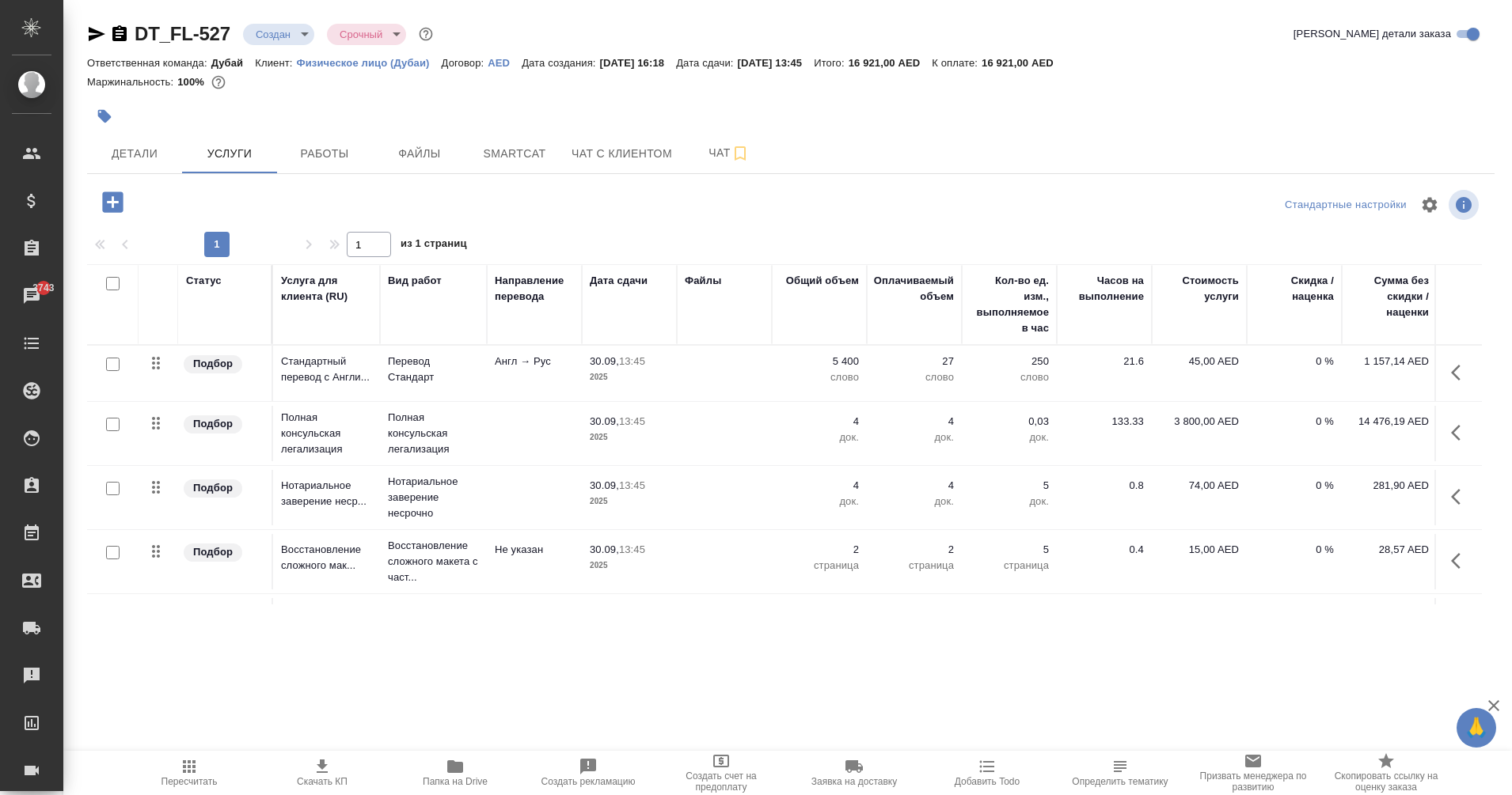
scroll to position [0, 113]
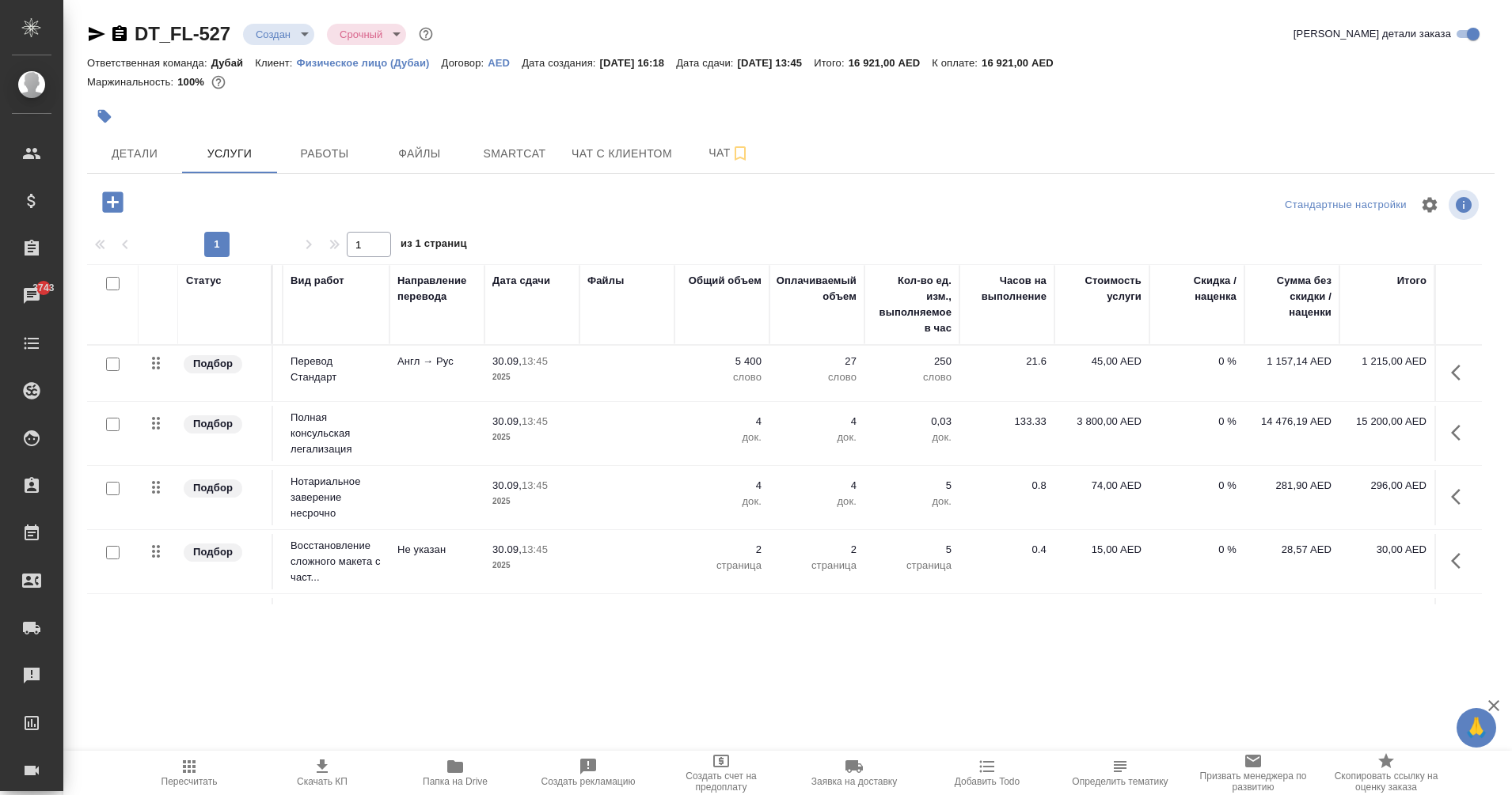
click at [195, 771] on icon "button" at bounding box center [189, 766] width 12 height 12
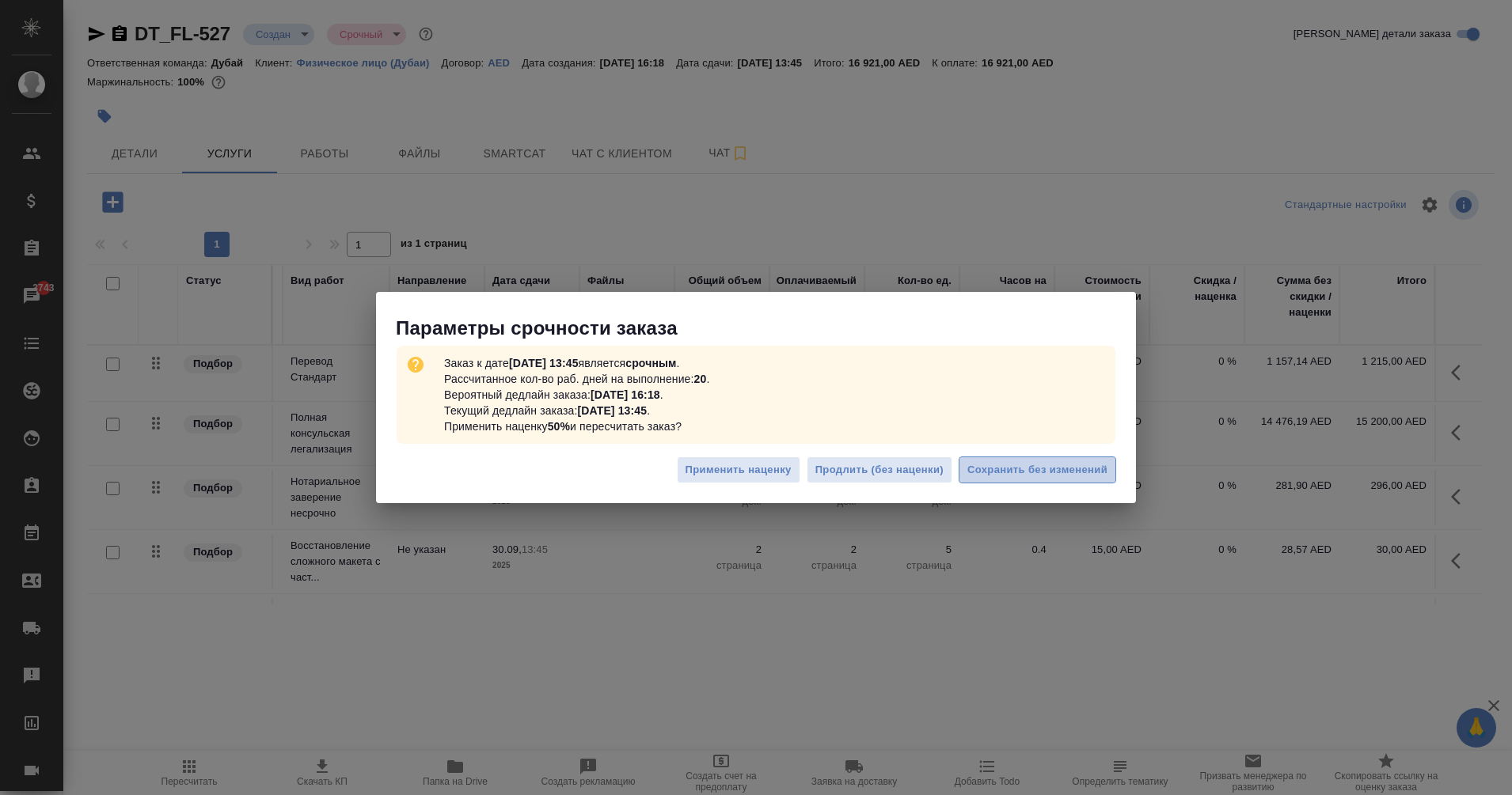
click at [1074, 467] on span "Сохранить без изменений" at bounding box center [1037, 470] width 140 height 18
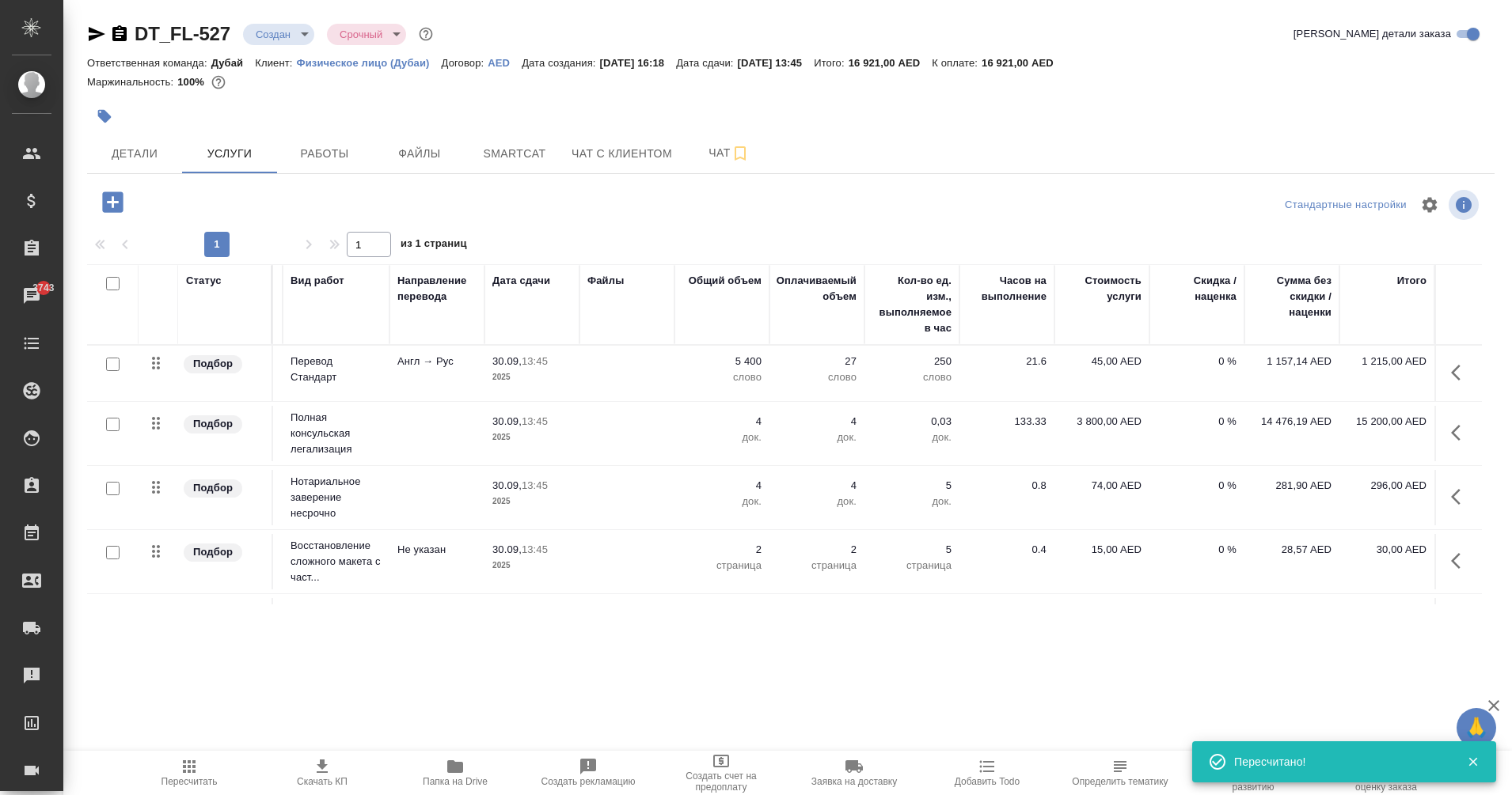
click at [327, 773] on icon "button" at bounding box center [322, 766] width 11 height 13
click at [795, 225] on div at bounding box center [791, 227] width 1408 height 8
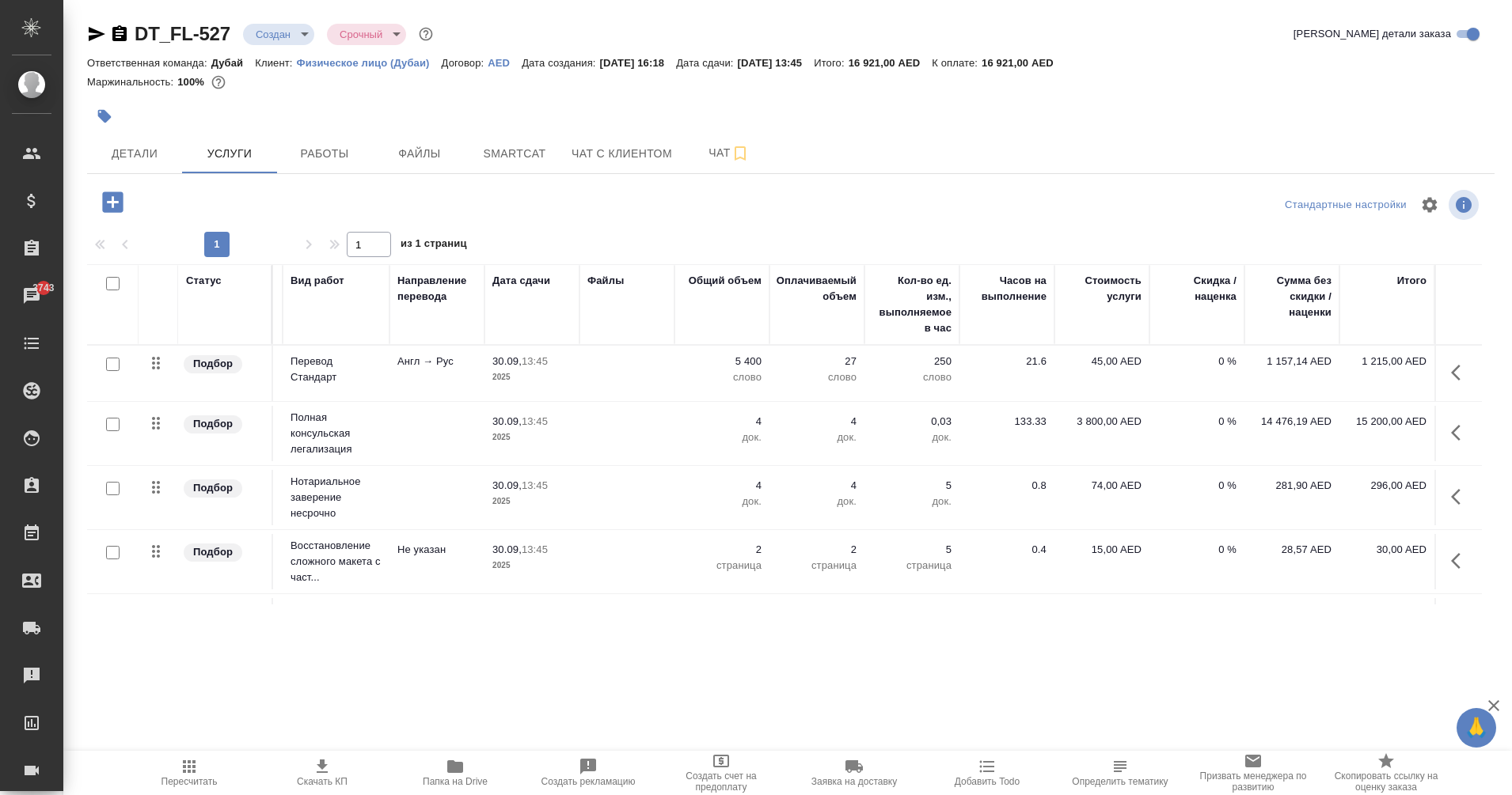
drag, startPoint x: 1342, startPoint y: 425, endPoint x: 1386, endPoint y: 425, distance: 44.0
click at [1386, 425] on p "15 200,00 AED" at bounding box center [1387, 422] width 80 height 16
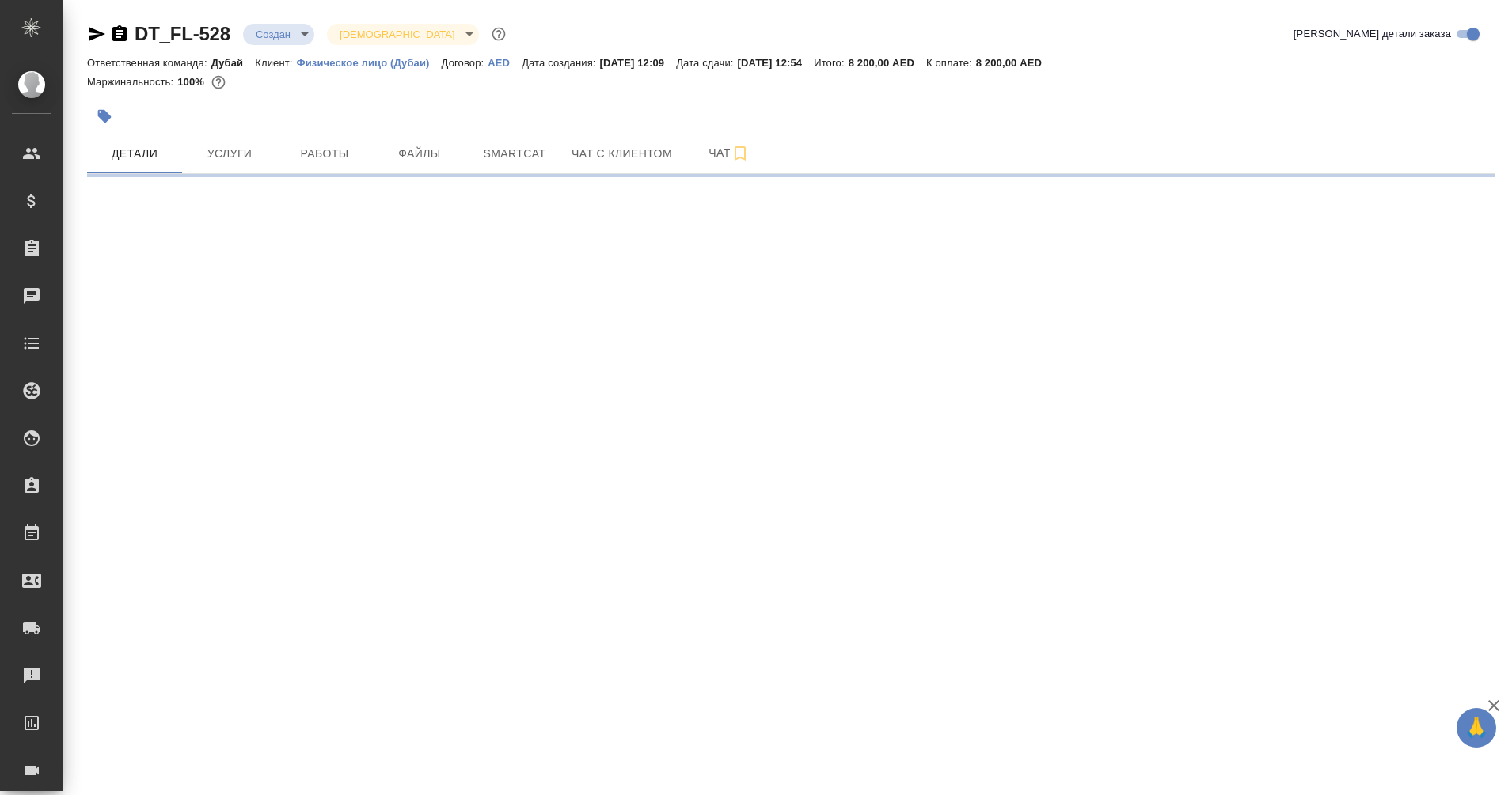
select select "RU"
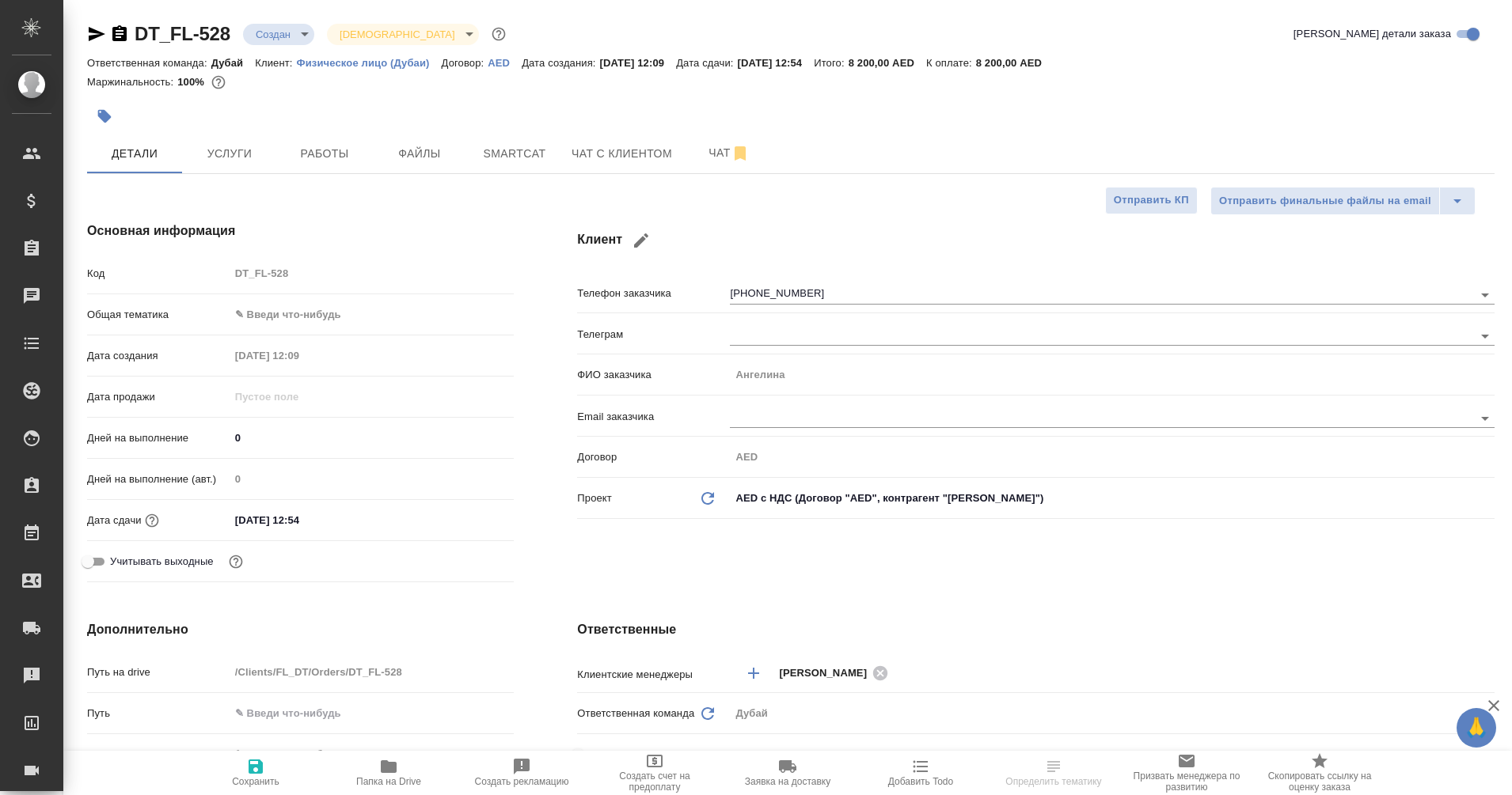
type textarea "x"
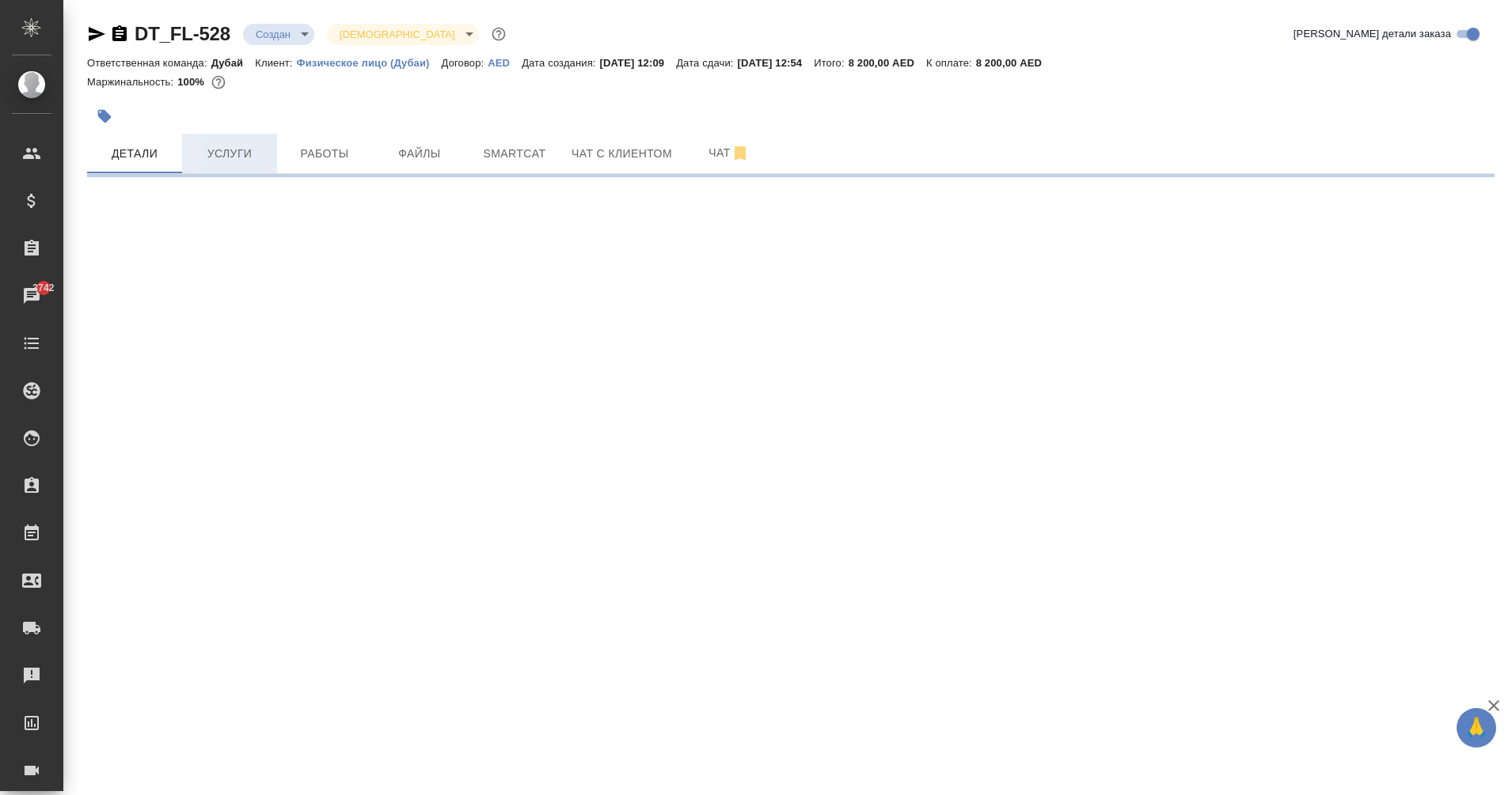
select select "RU"
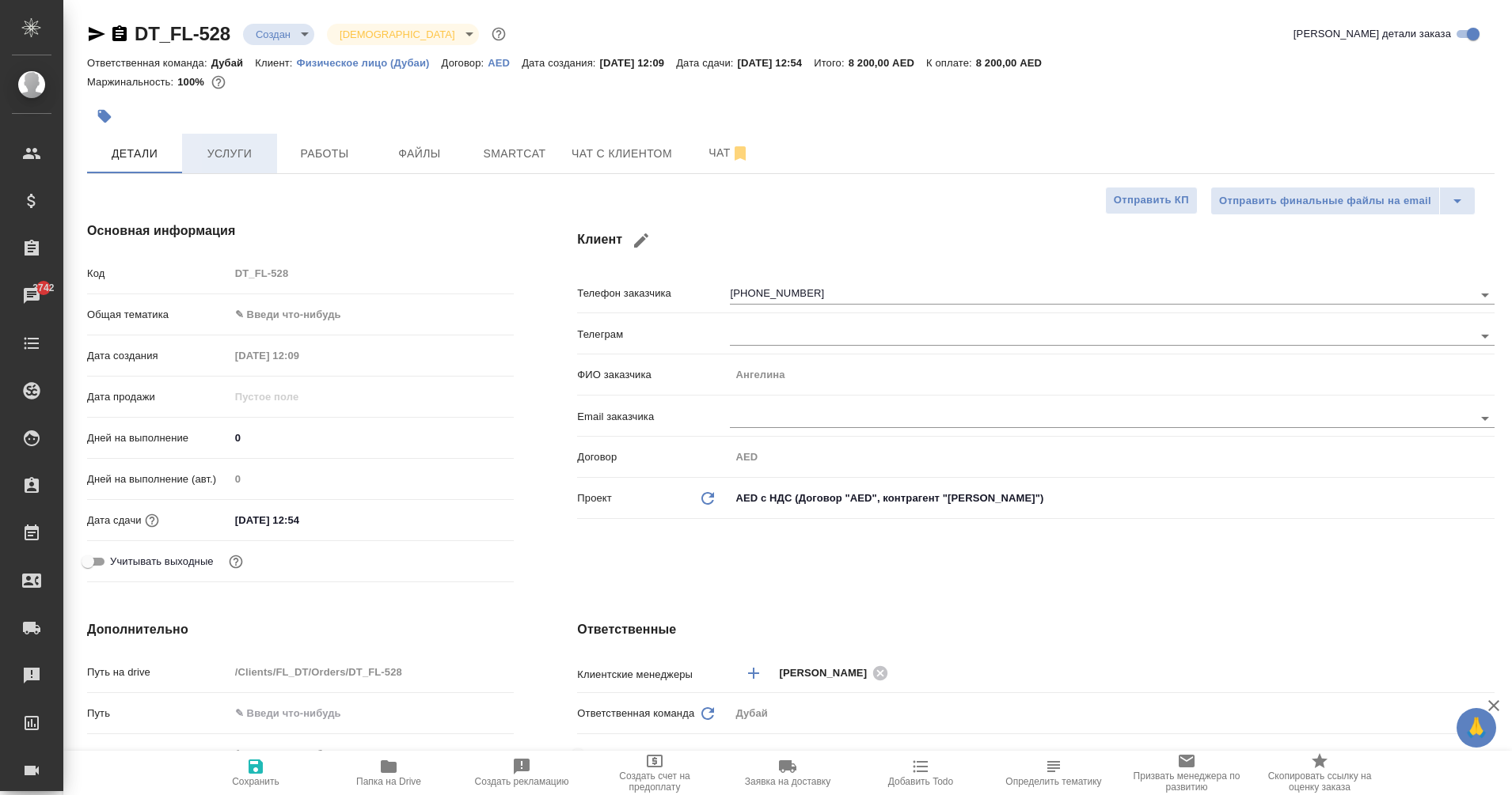
type textarea "x"
click at [246, 157] on span "Услуги" at bounding box center [229, 154] width 76 height 20
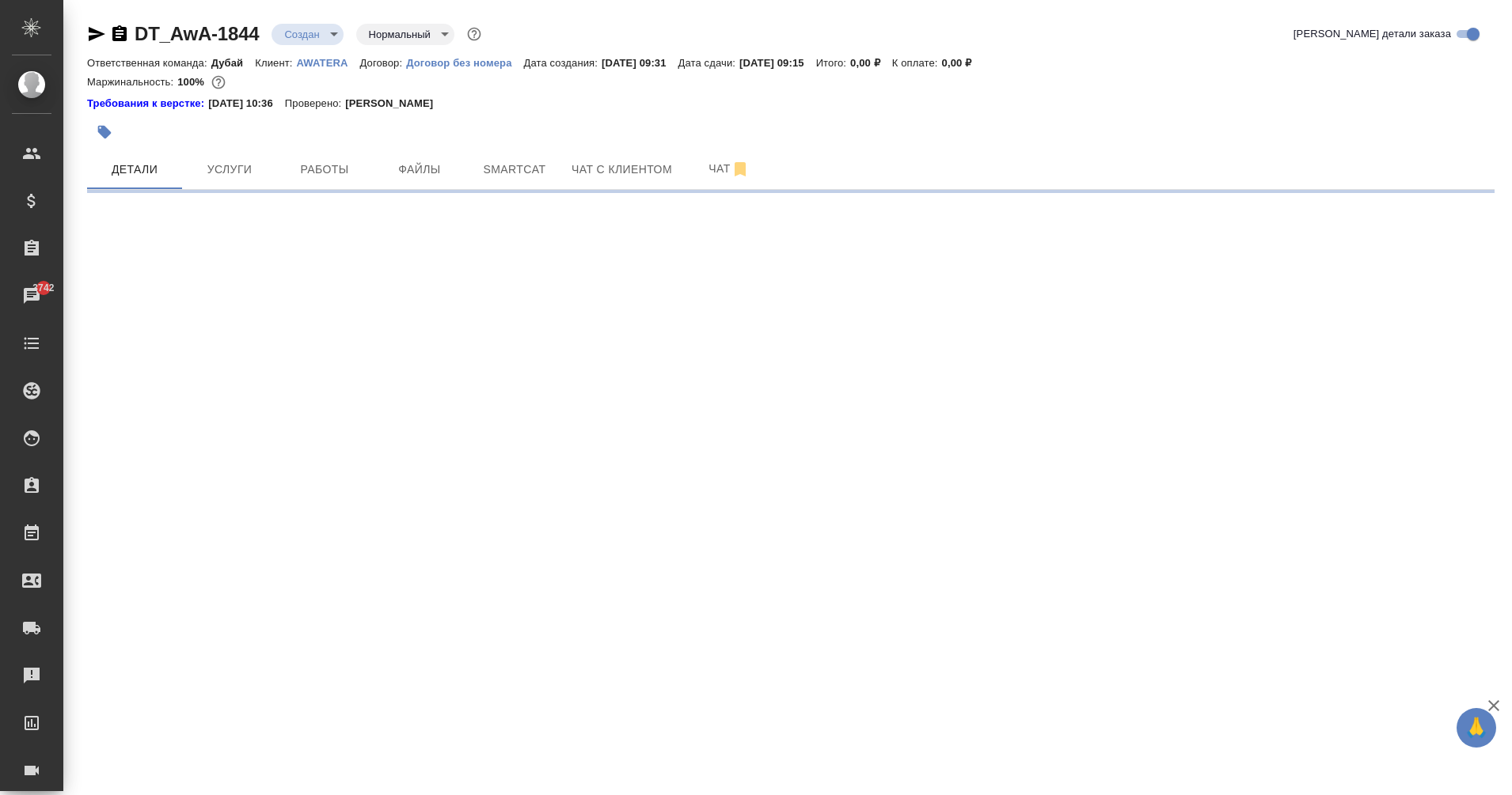
select select "RU"
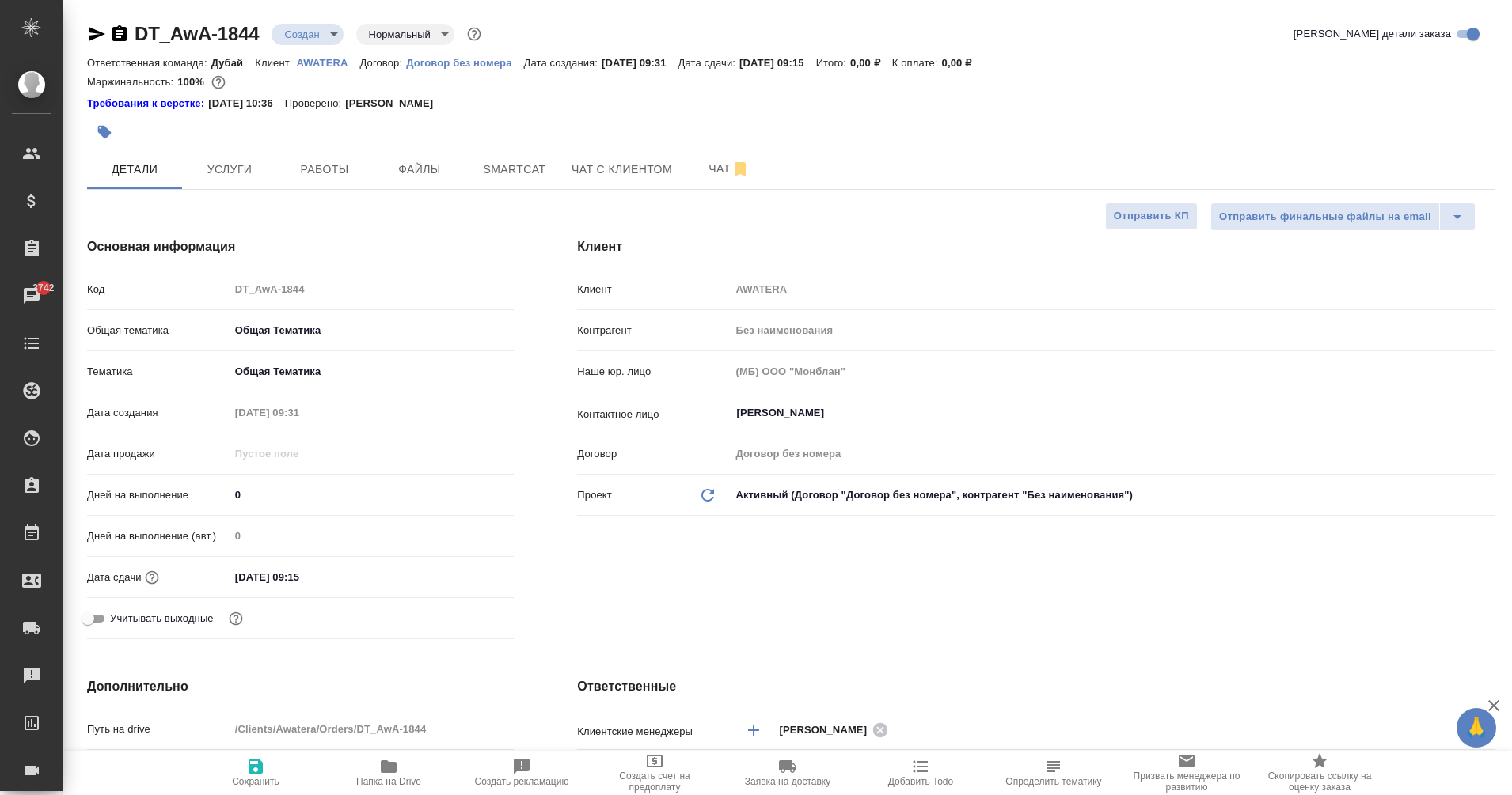
type textarea "x"
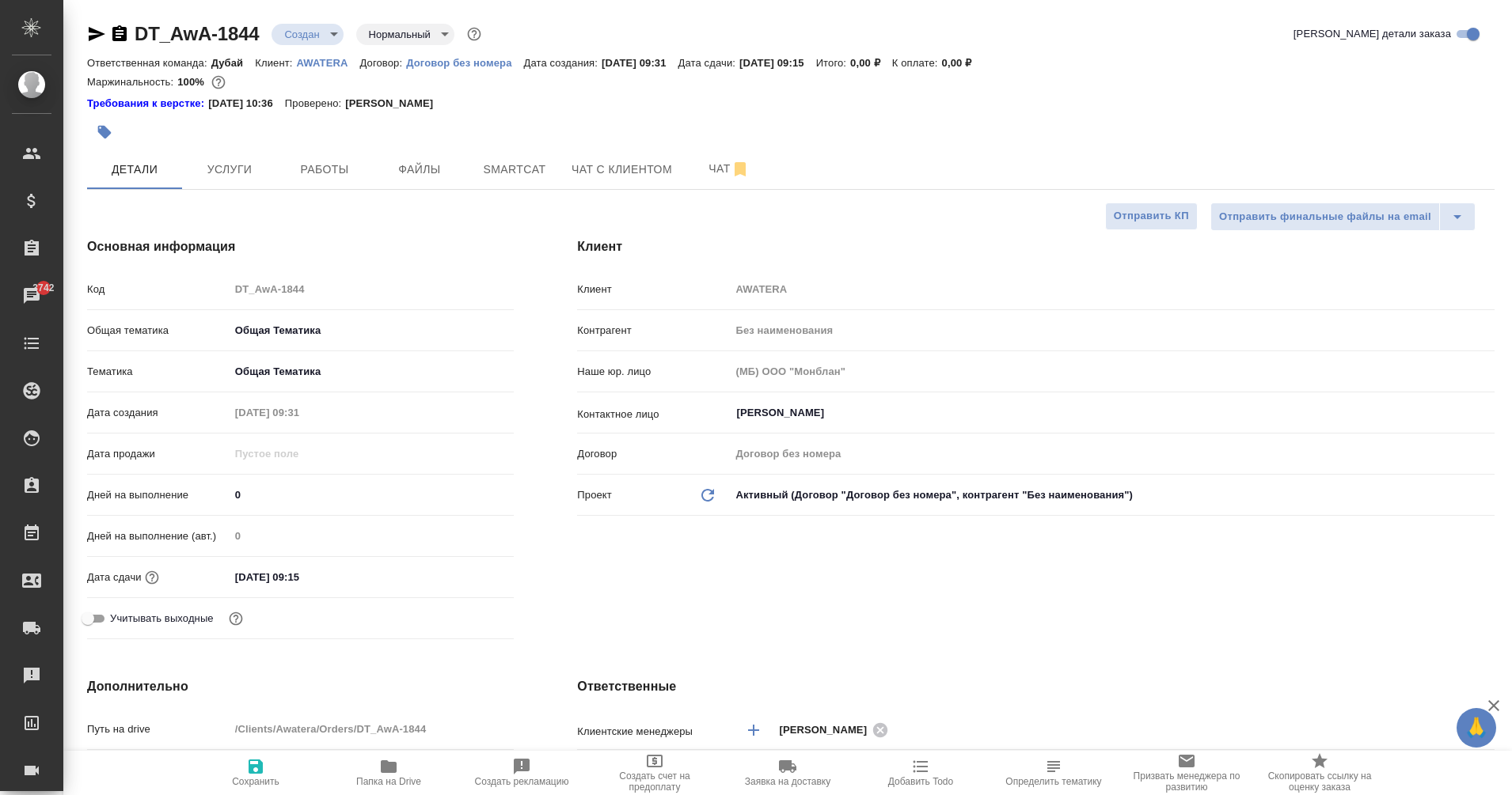
type textarea "x"
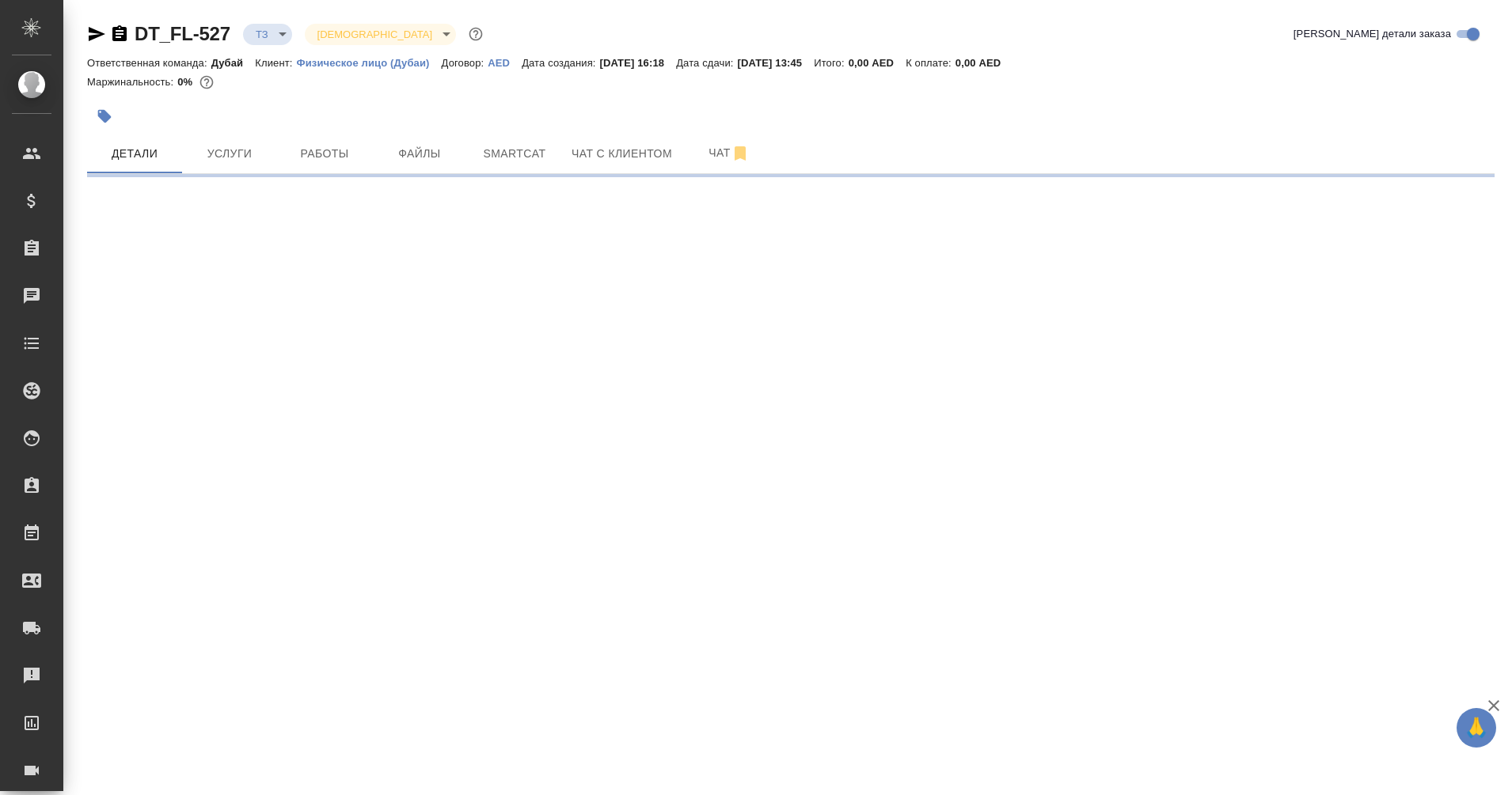
select select "RU"
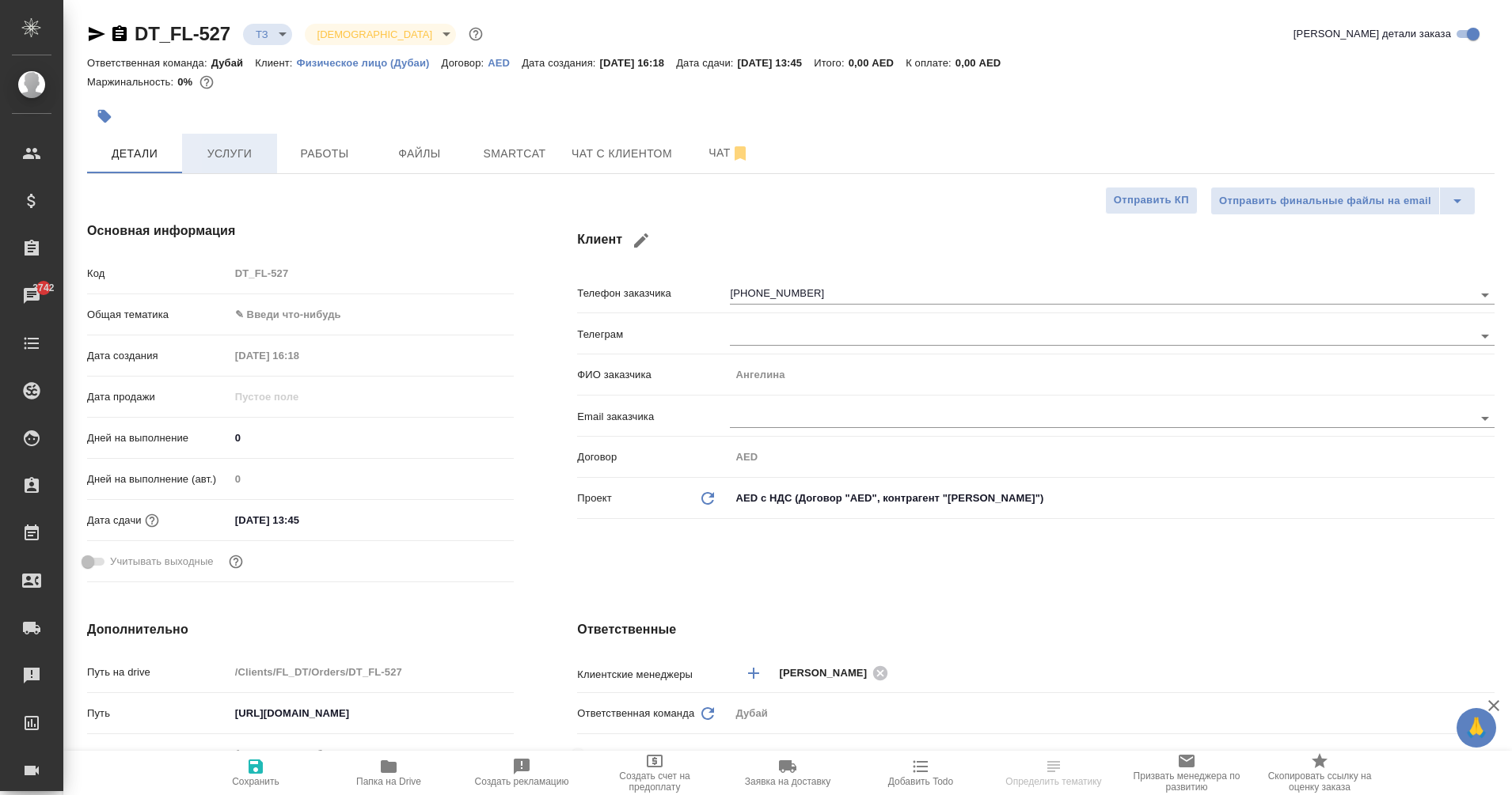
click at [226, 156] on span "Услуги" at bounding box center [229, 154] width 76 height 20
type textarea "x"
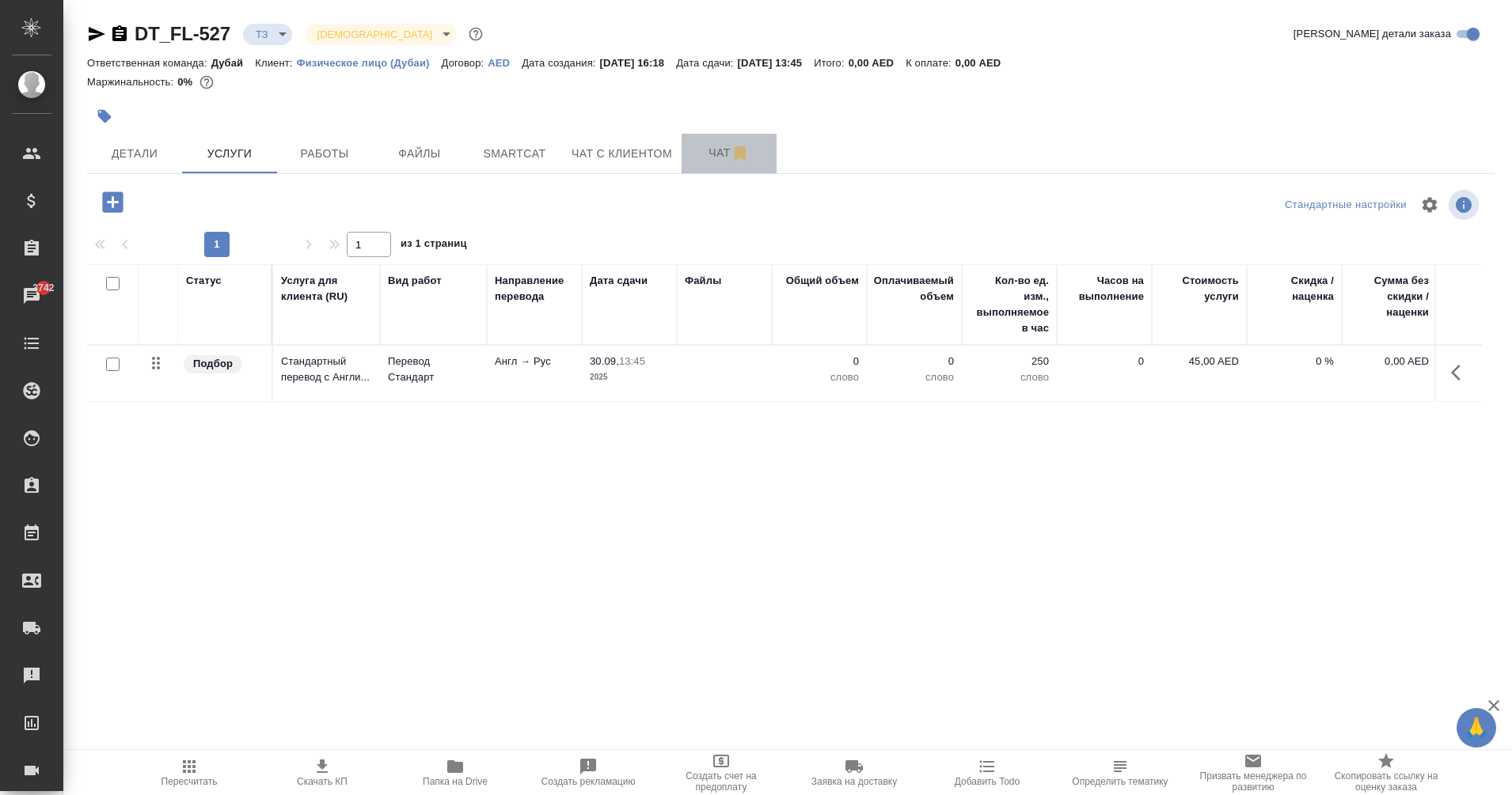
click at [702, 145] on span "Чат" at bounding box center [729, 153] width 76 height 20
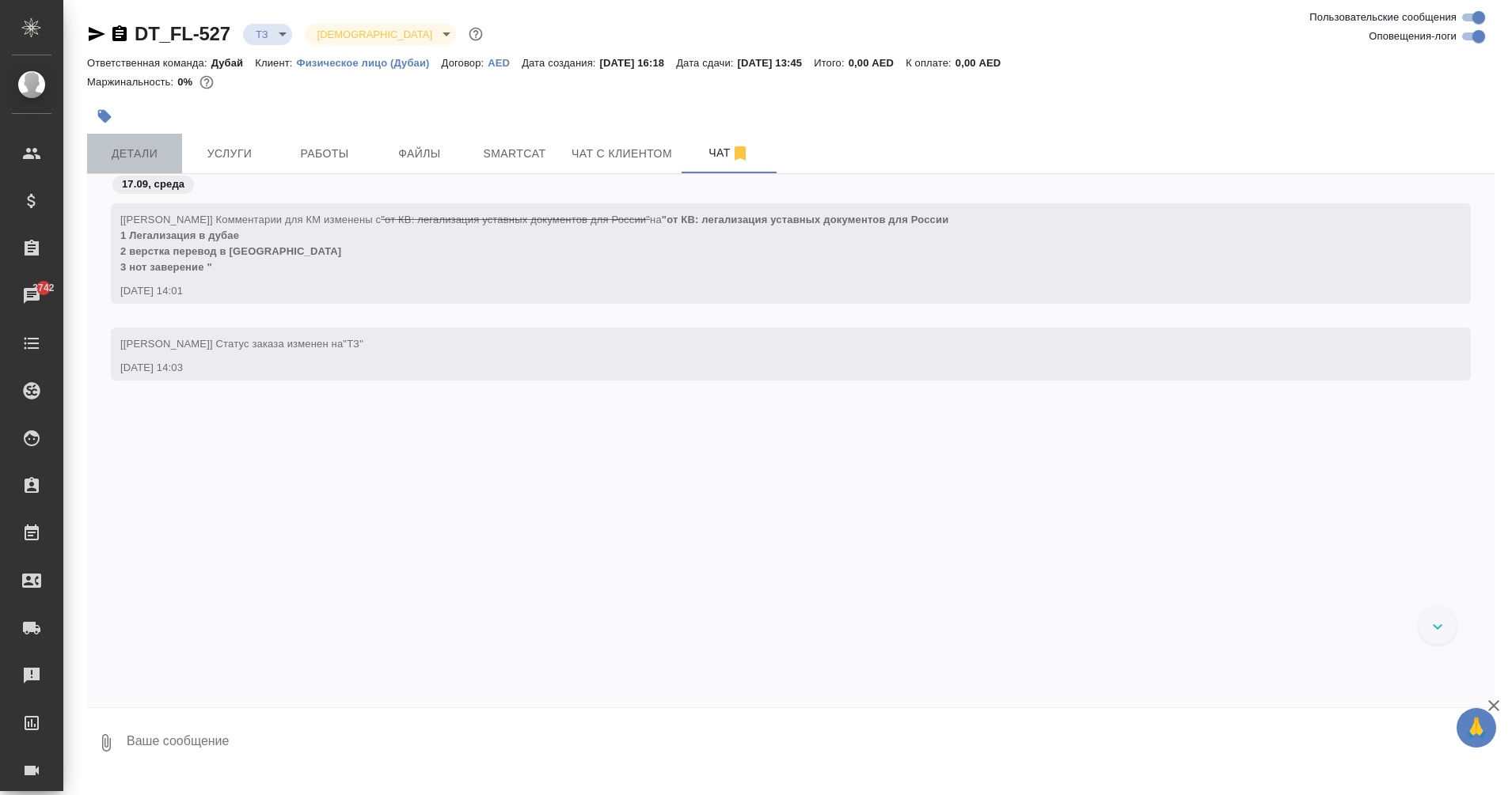
click at [141, 164] on button "Детали" at bounding box center [135, 153] width 95 height 39
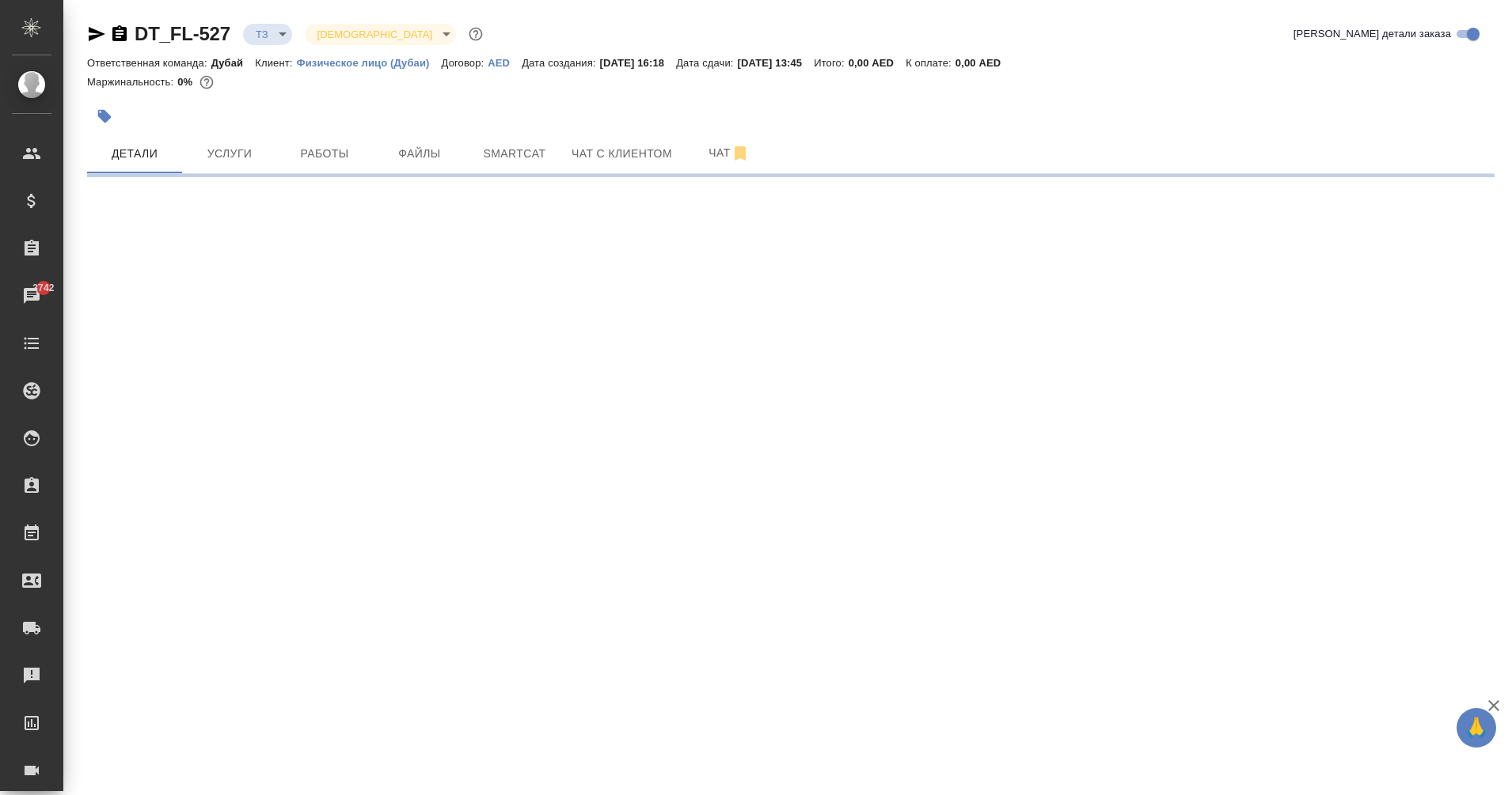
select select "RU"
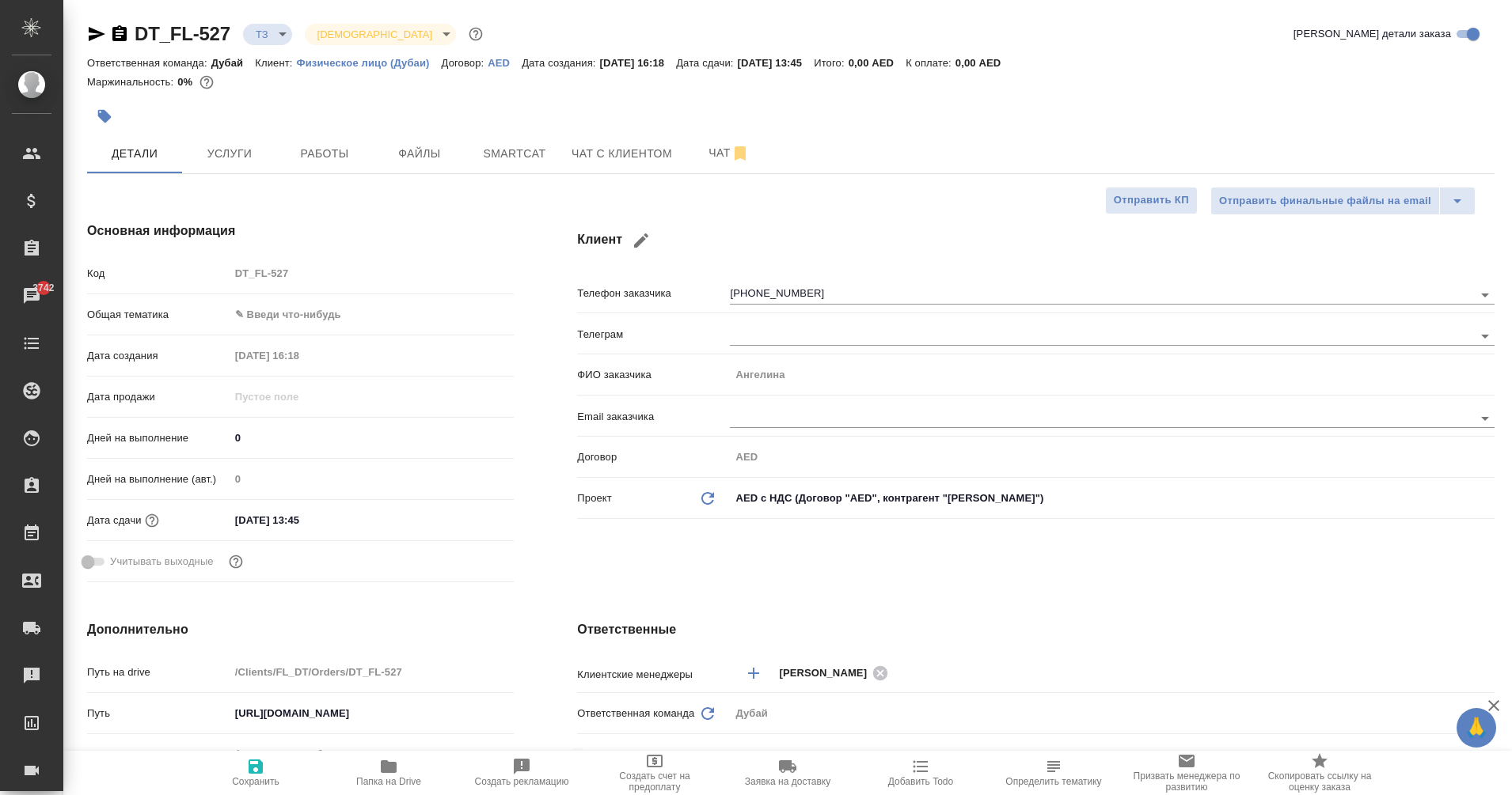
type textarea "x"
click at [263, 164] on button "Услуги" at bounding box center [229, 152] width 95 height 39
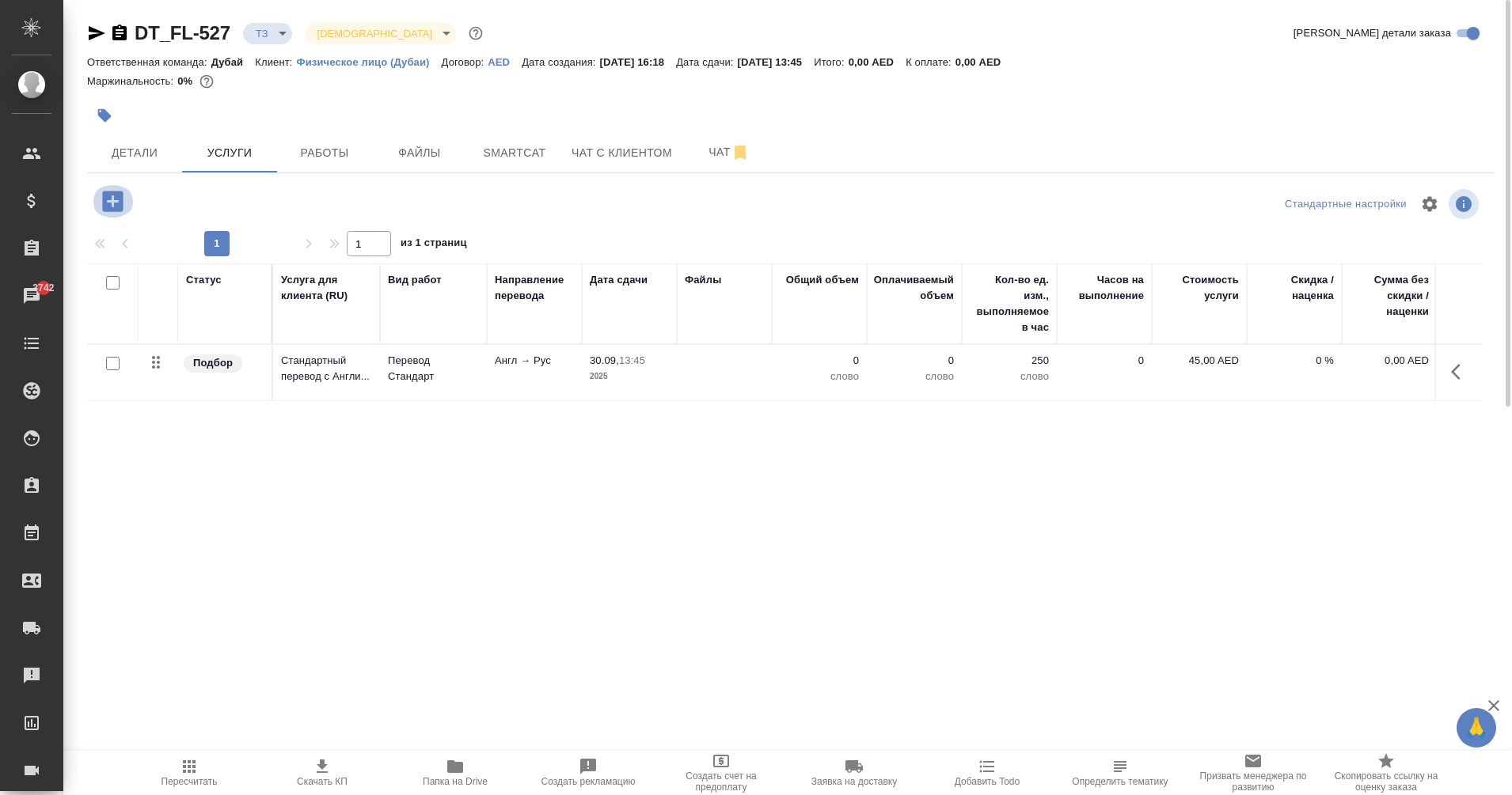
click at [130, 200] on button "button" at bounding box center [113, 201] width 44 height 32
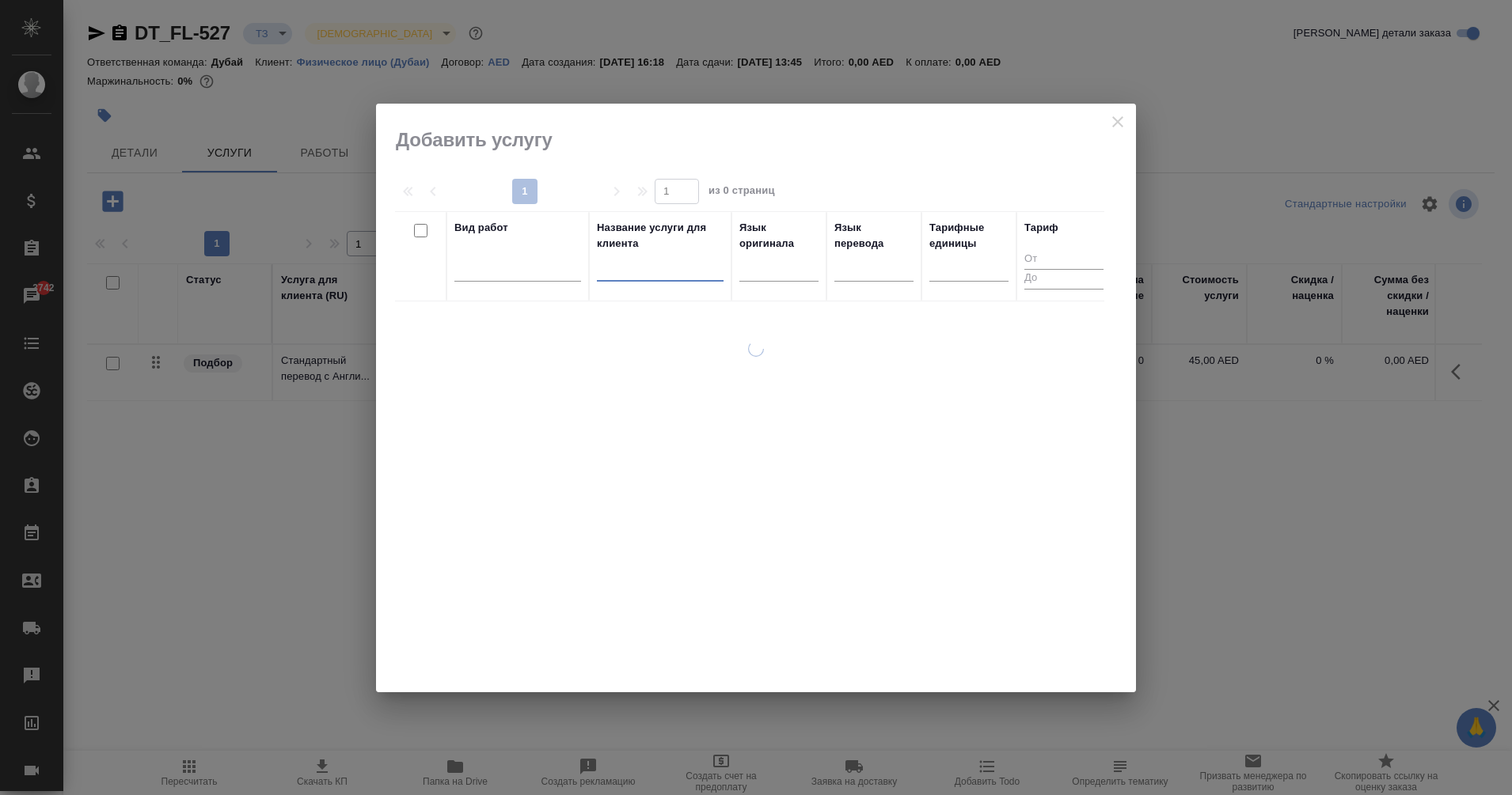
click at [655, 276] on input "text" at bounding box center [660, 271] width 127 height 20
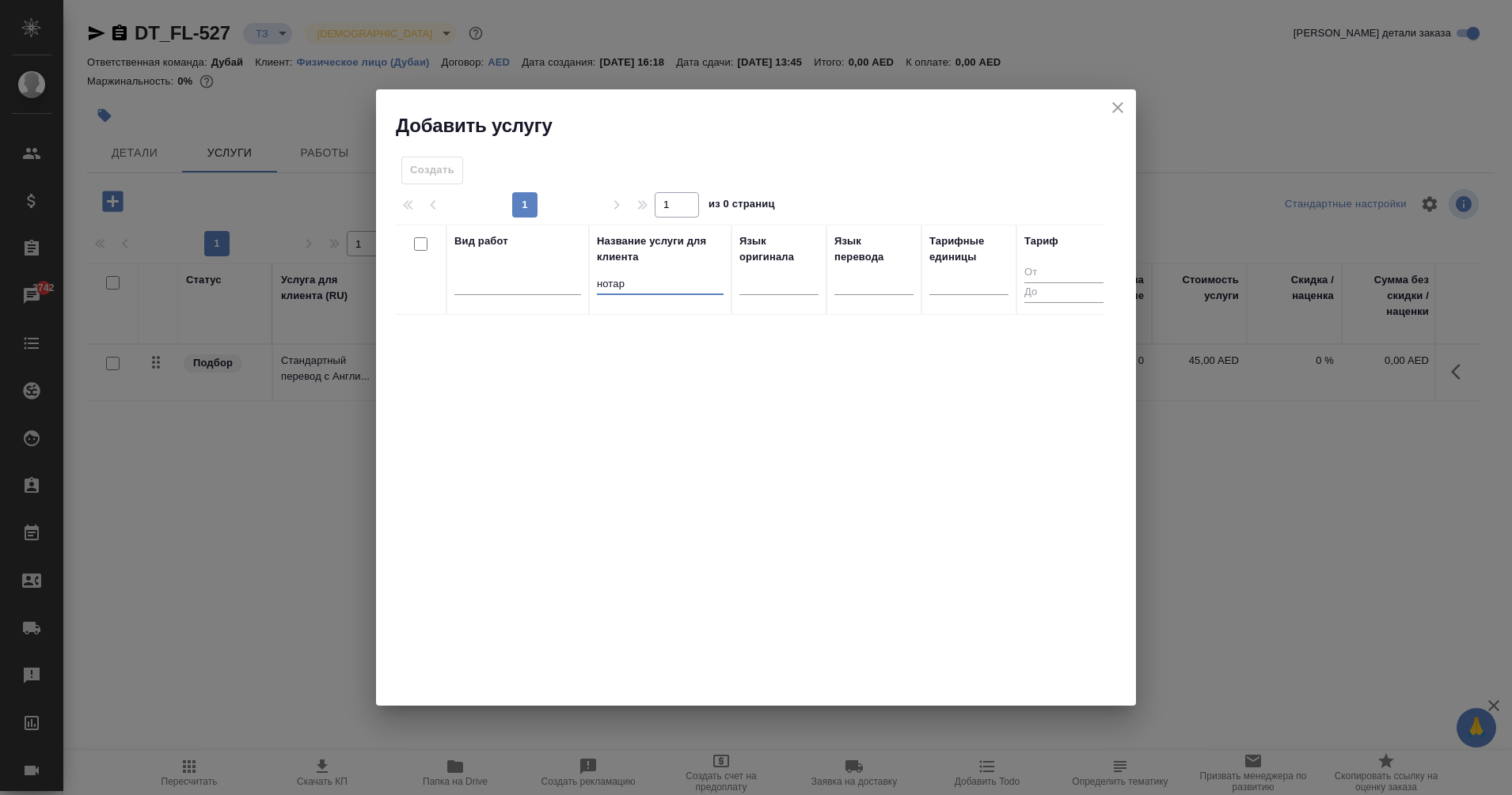
type input "нота"
click at [608, 283] on input "нота" at bounding box center [660, 284] width 127 height 20
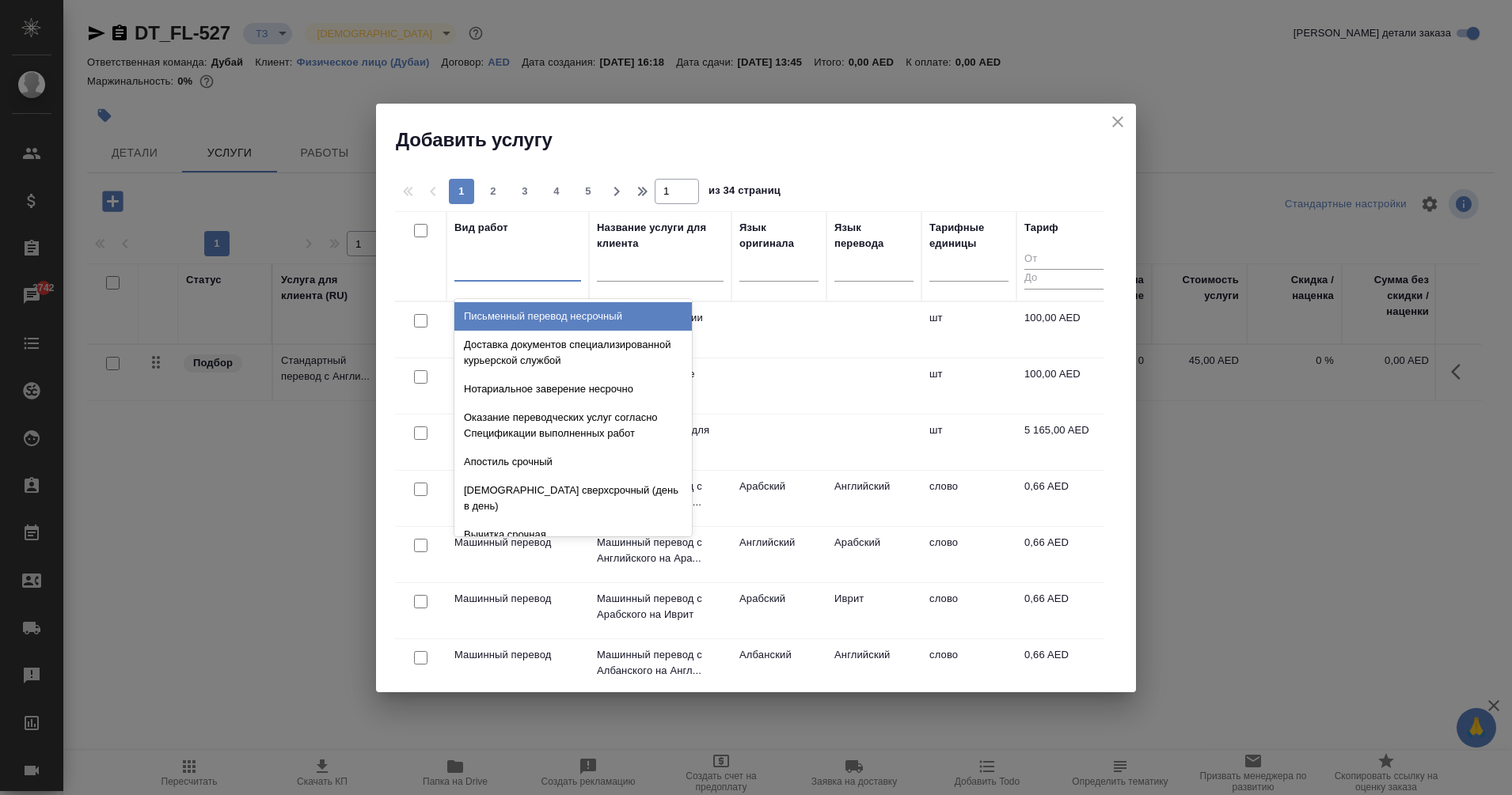
click at [525, 273] on div at bounding box center [517, 266] width 127 height 23
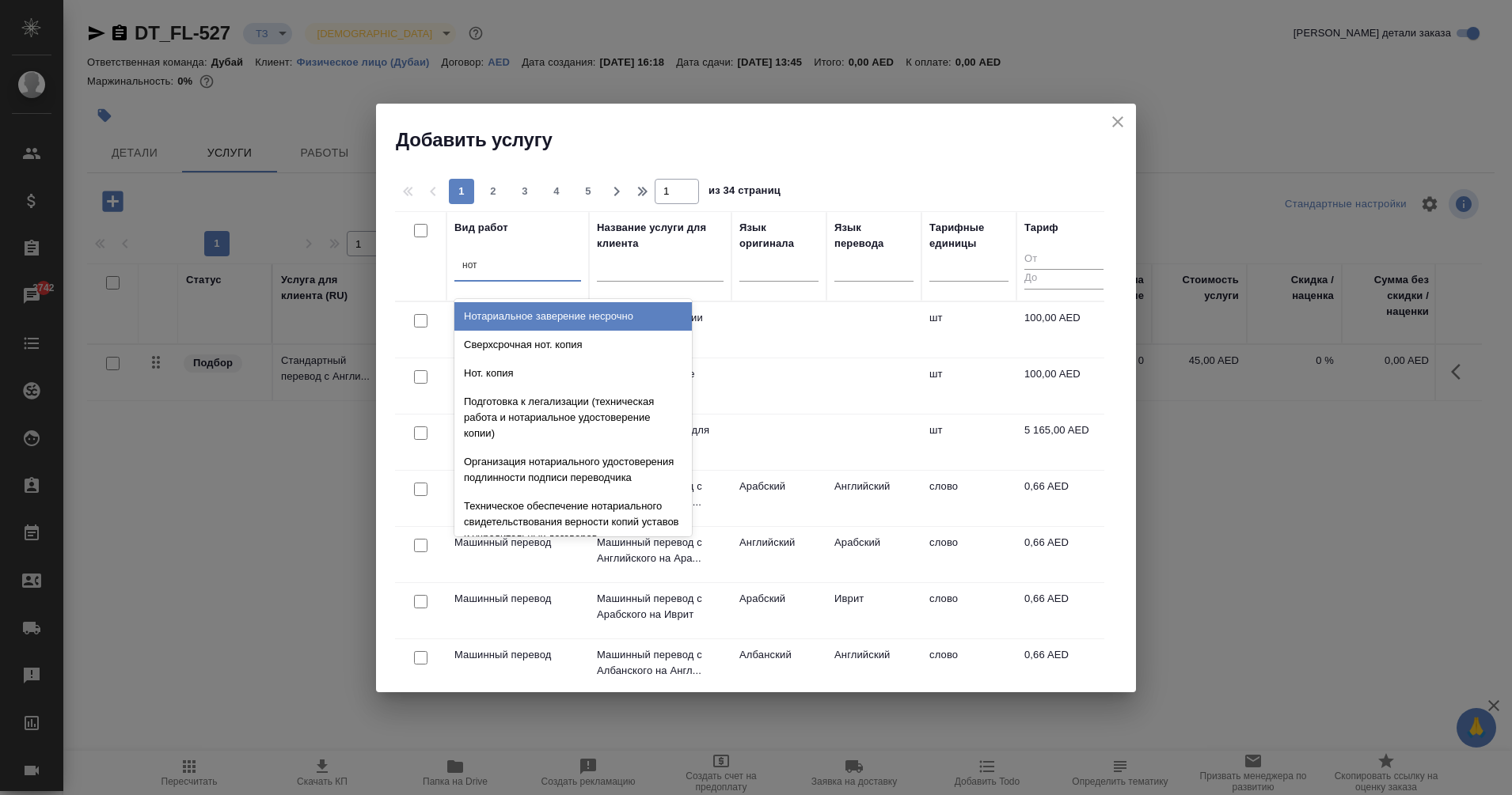
type input "нота"
click at [597, 312] on div "Нотариальное заверение несрочно" at bounding box center [573, 316] width 238 height 29
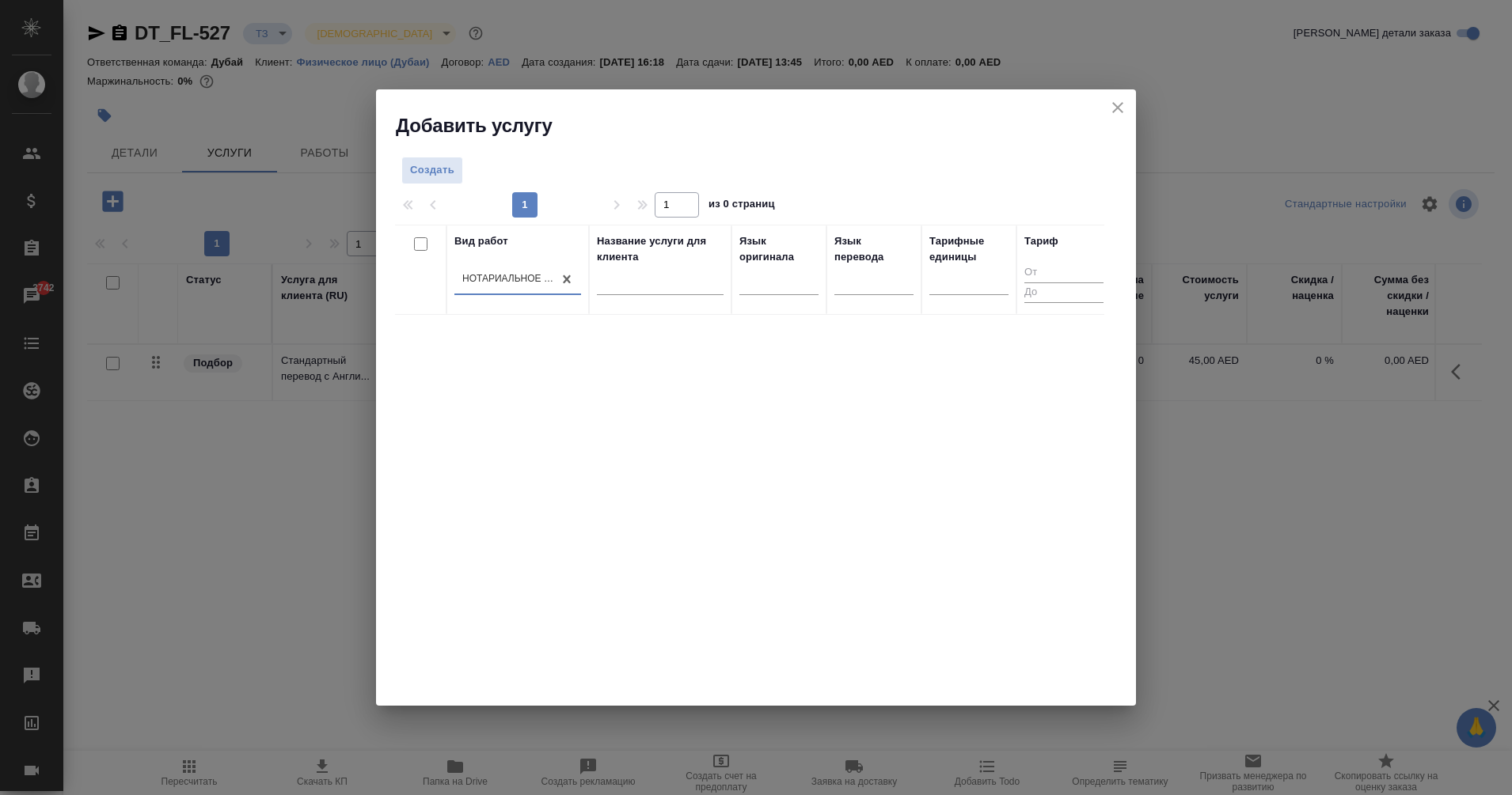
click at [597, 312] on th "Название услуги для клиента" at bounding box center [660, 269] width 142 height 90
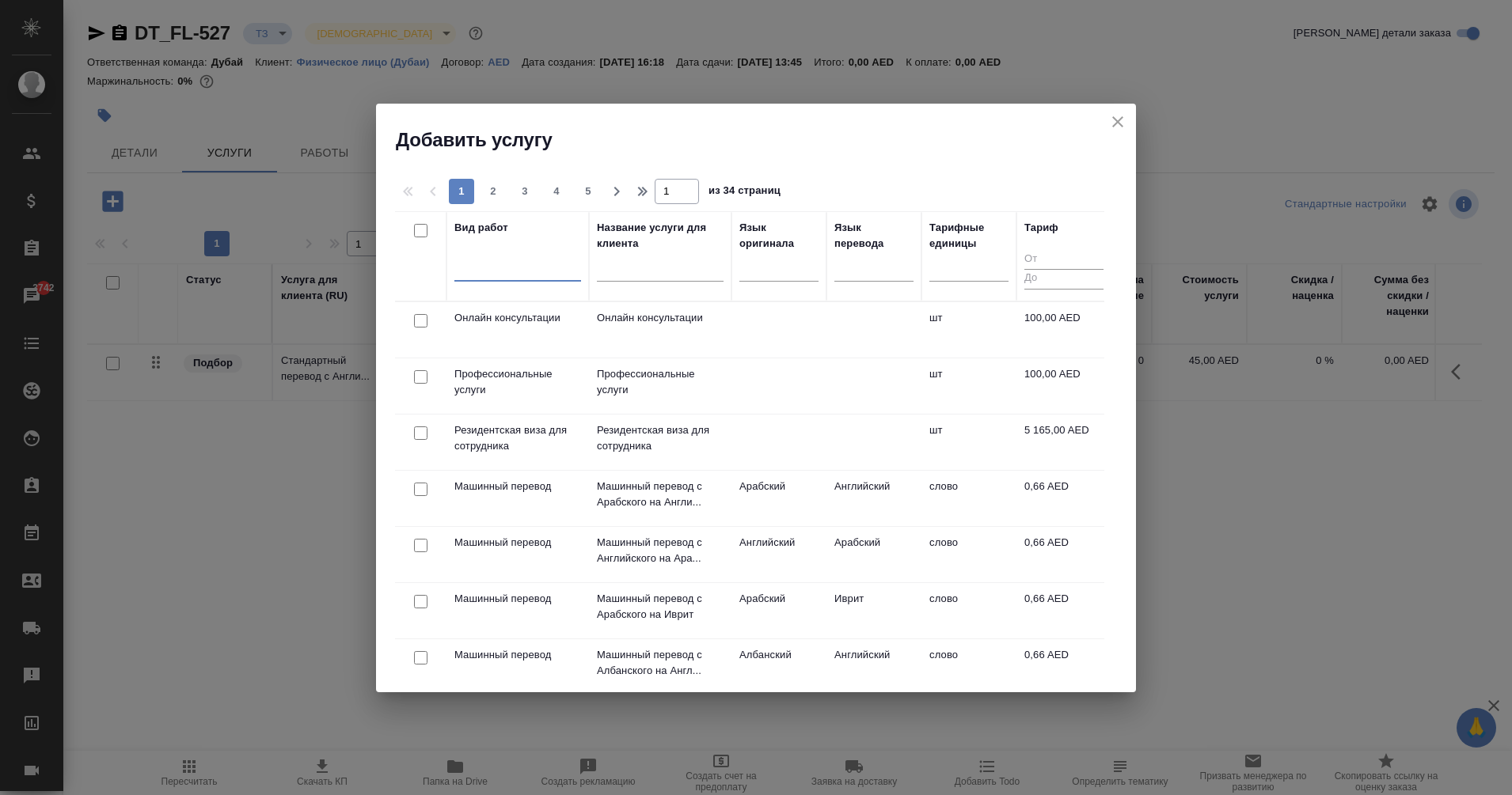
drag, startPoint x: 597, startPoint y: 312, endPoint x: 565, endPoint y: 280, distance: 45.3
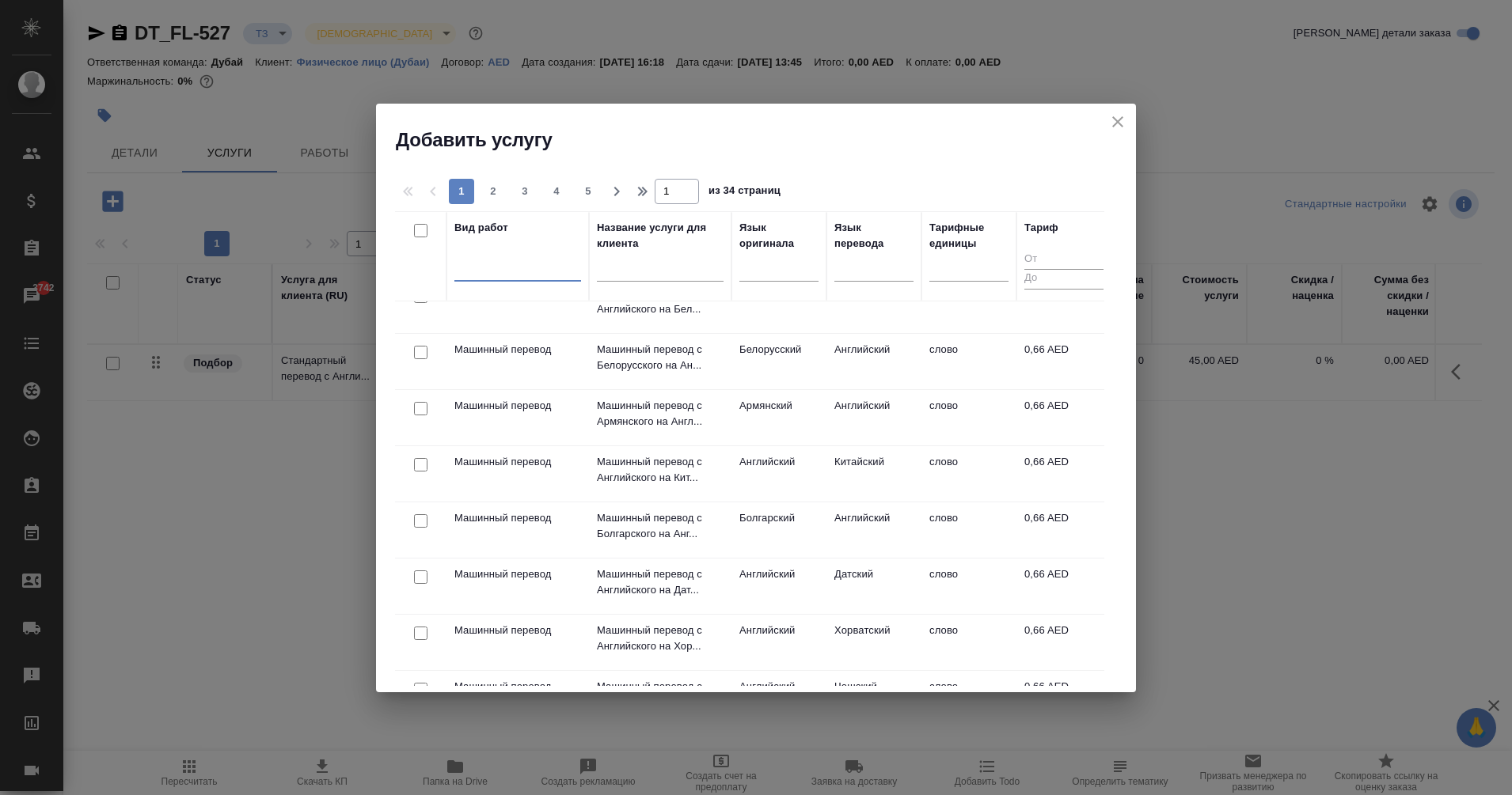
scroll to position [1036, 0]
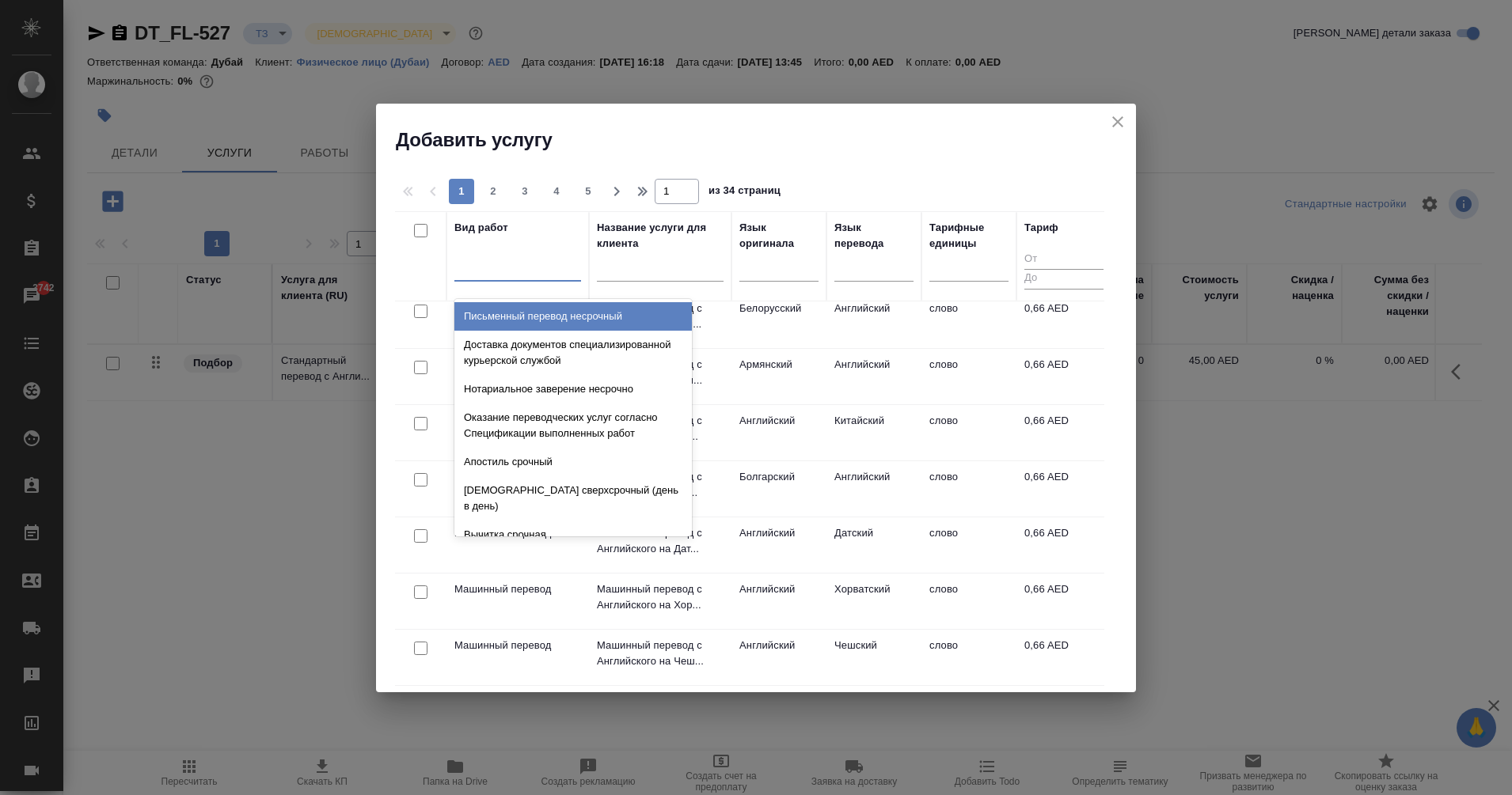
click at [489, 259] on div at bounding box center [517, 266] width 127 height 23
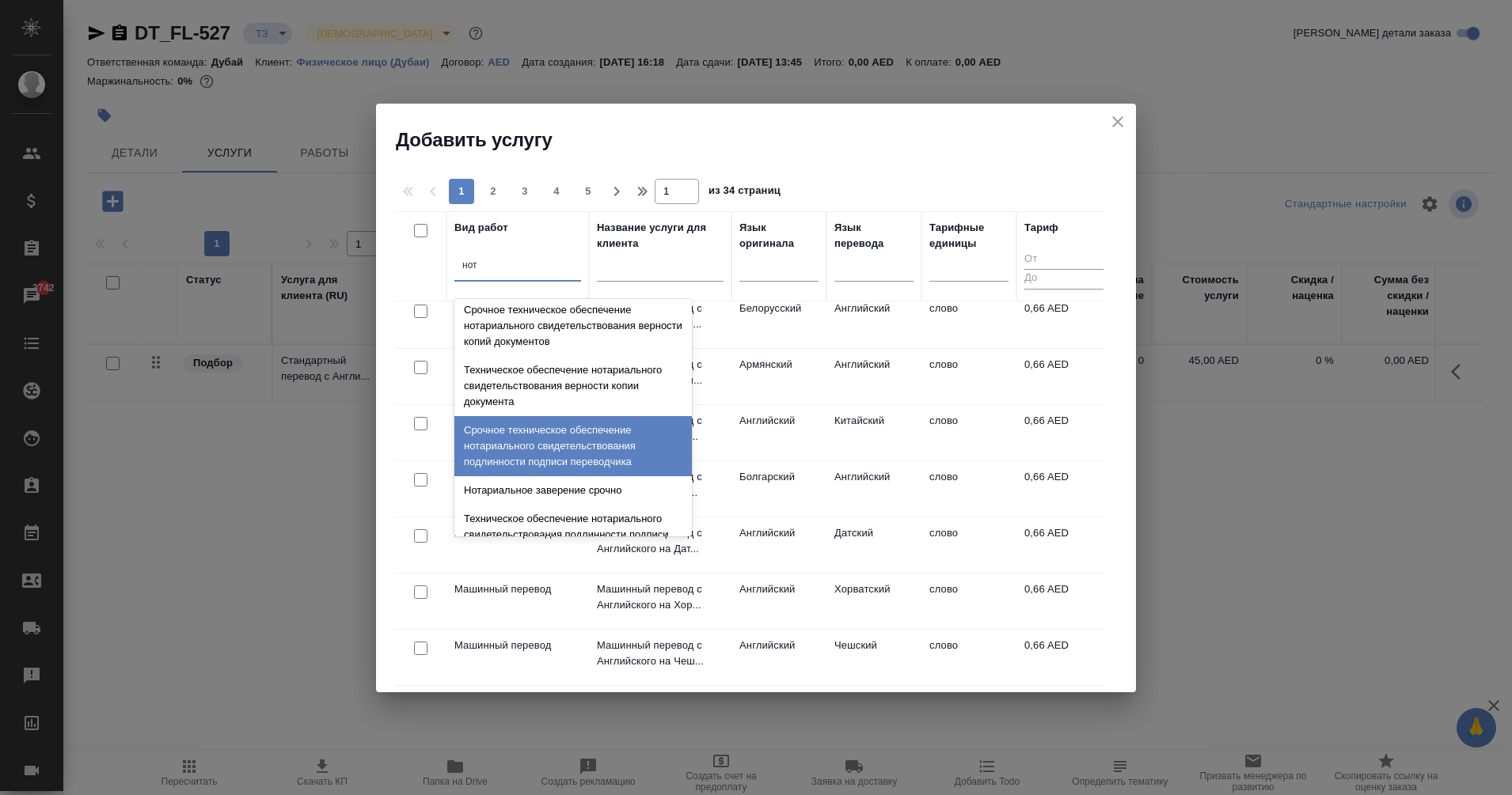
scroll to position [250, 0]
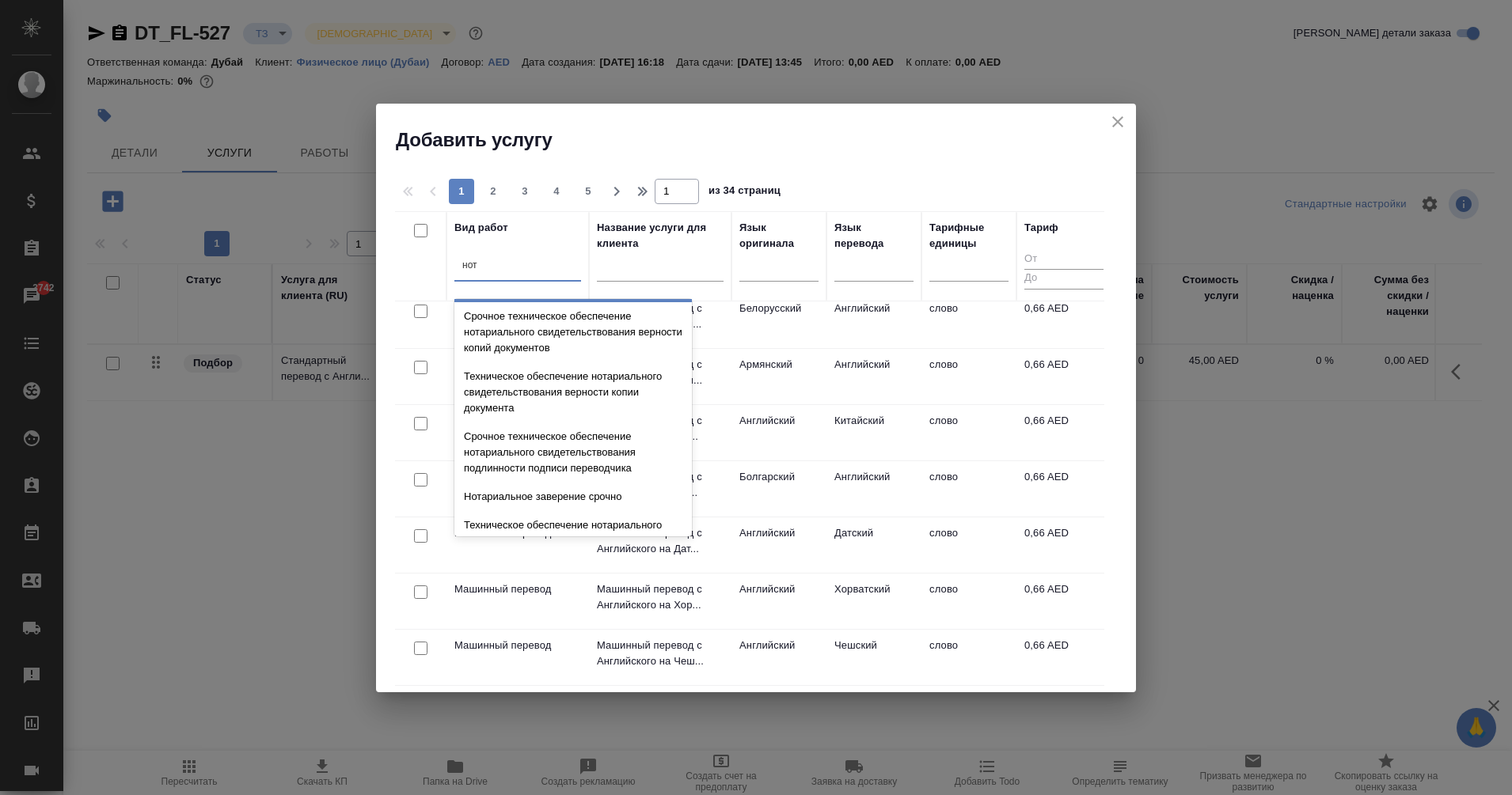
type input "нот"
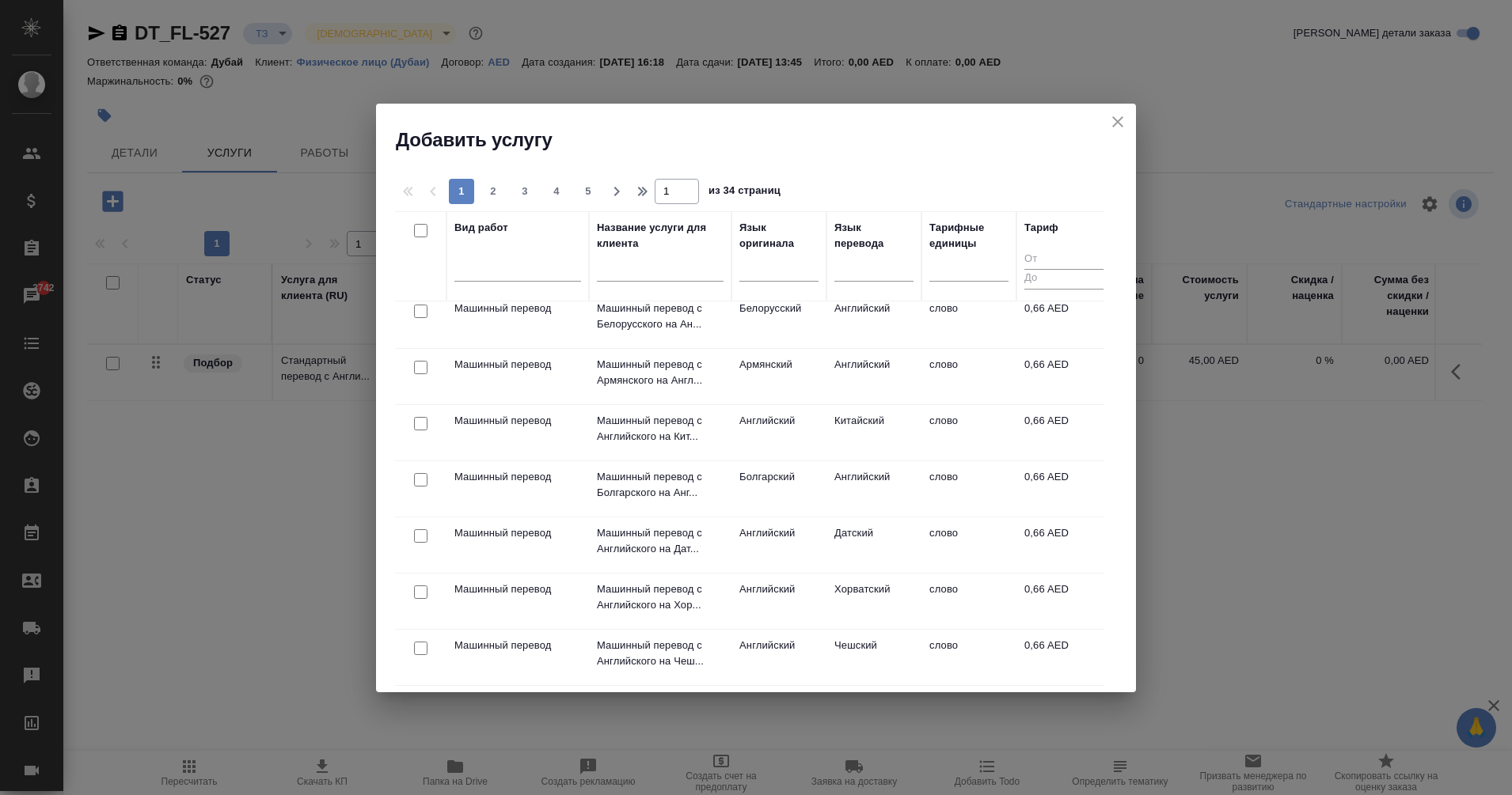
click at [857, 159] on div "1 2 3 4 5 1 из 34 страниц Вид работ Название услуги для клиента Язык оригинала …" at bounding box center [756, 423] width 760 height 540
click at [1118, 126] on icon "close" at bounding box center [1118, 122] width 19 height 19
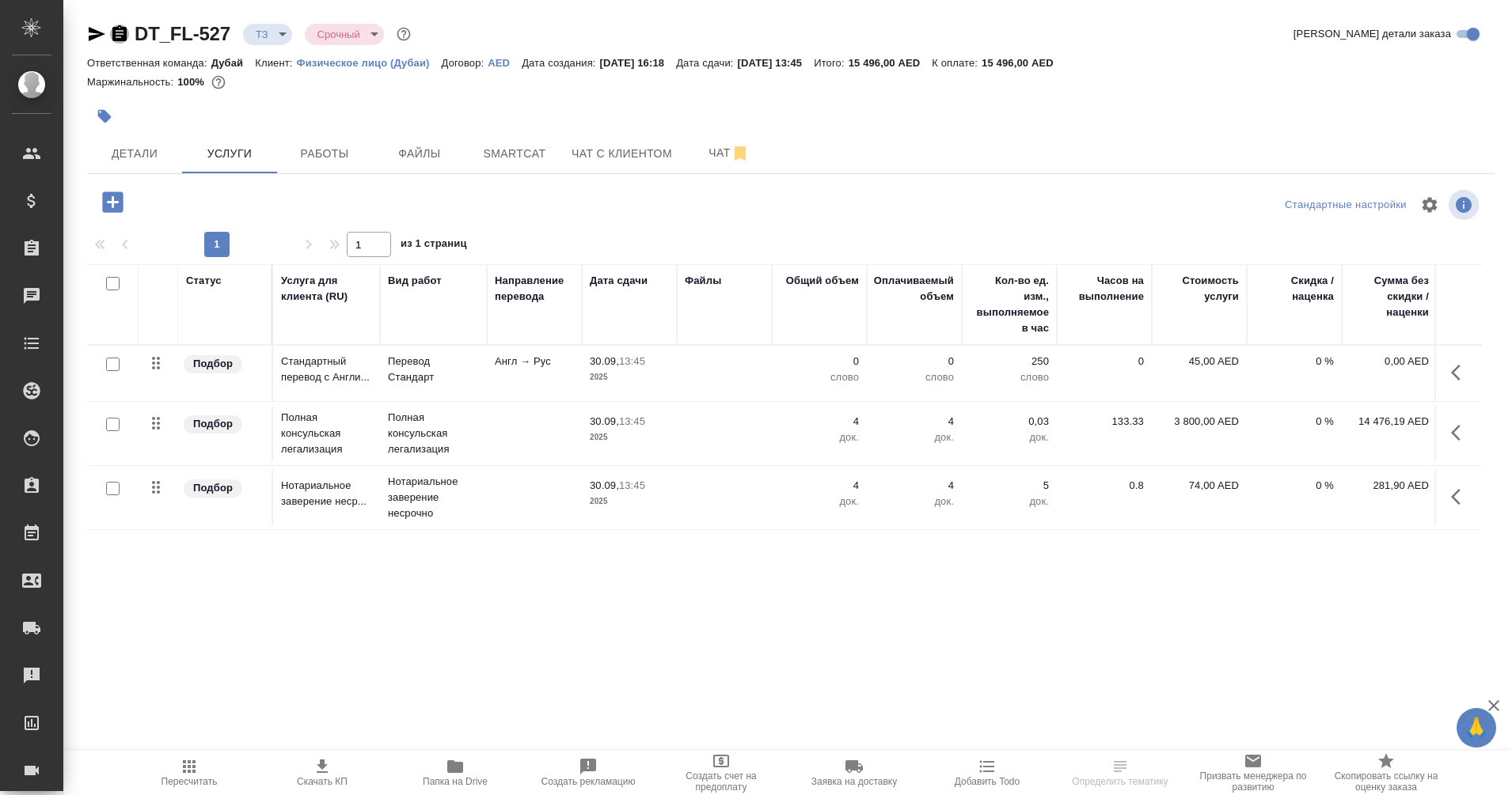
click at [119, 36] on icon "button" at bounding box center [120, 33] width 14 height 16
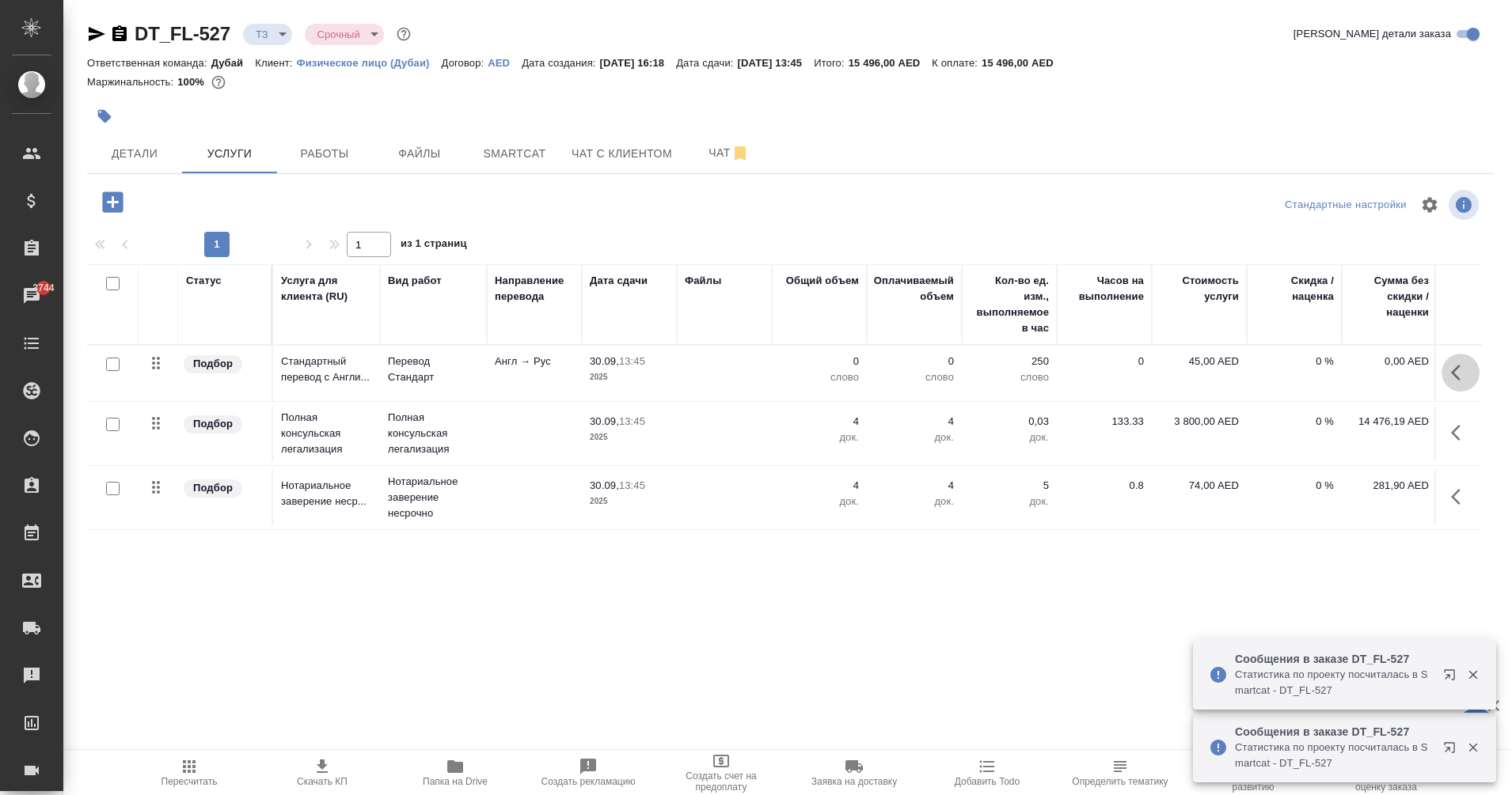
click at [1457, 378] on icon "button" at bounding box center [1455, 373] width 10 height 16
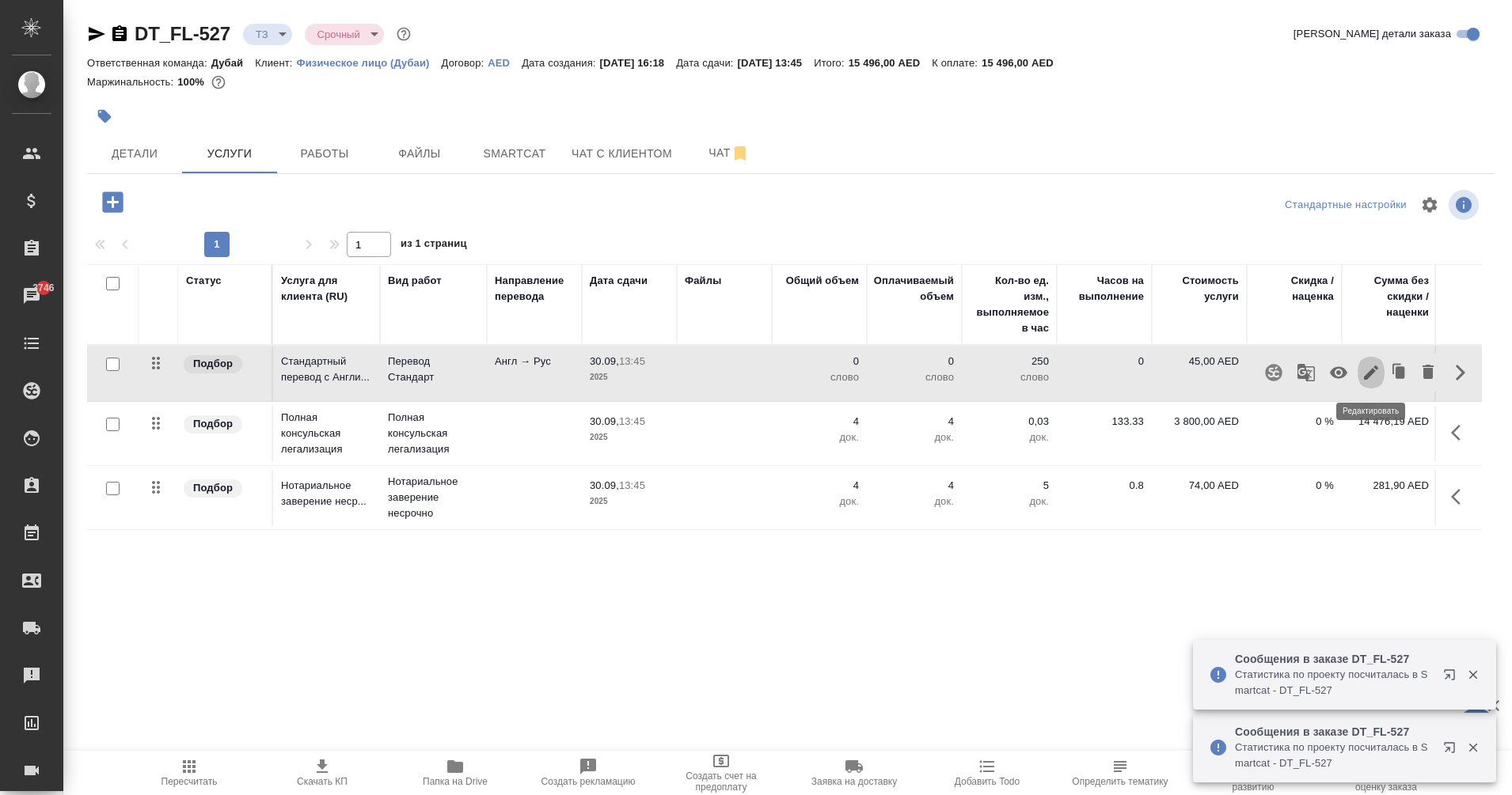
click at [1377, 373] on icon "button" at bounding box center [1371, 373] width 19 height 19
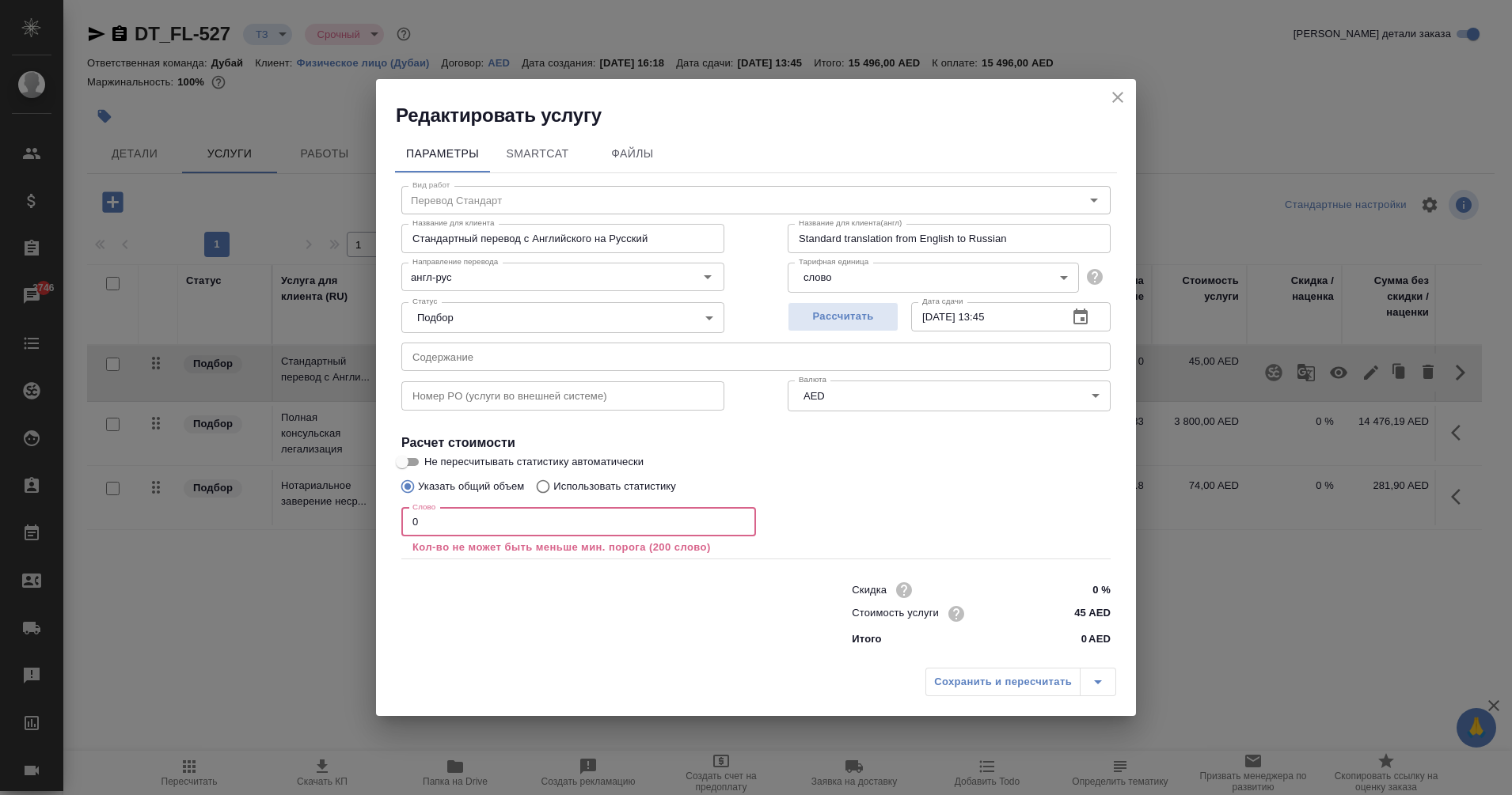
drag, startPoint x: 440, startPoint y: 520, endPoint x: 403, endPoint y: 523, distance: 37.1
click at [403, 523] on input "0" at bounding box center [579, 522] width 355 height 29
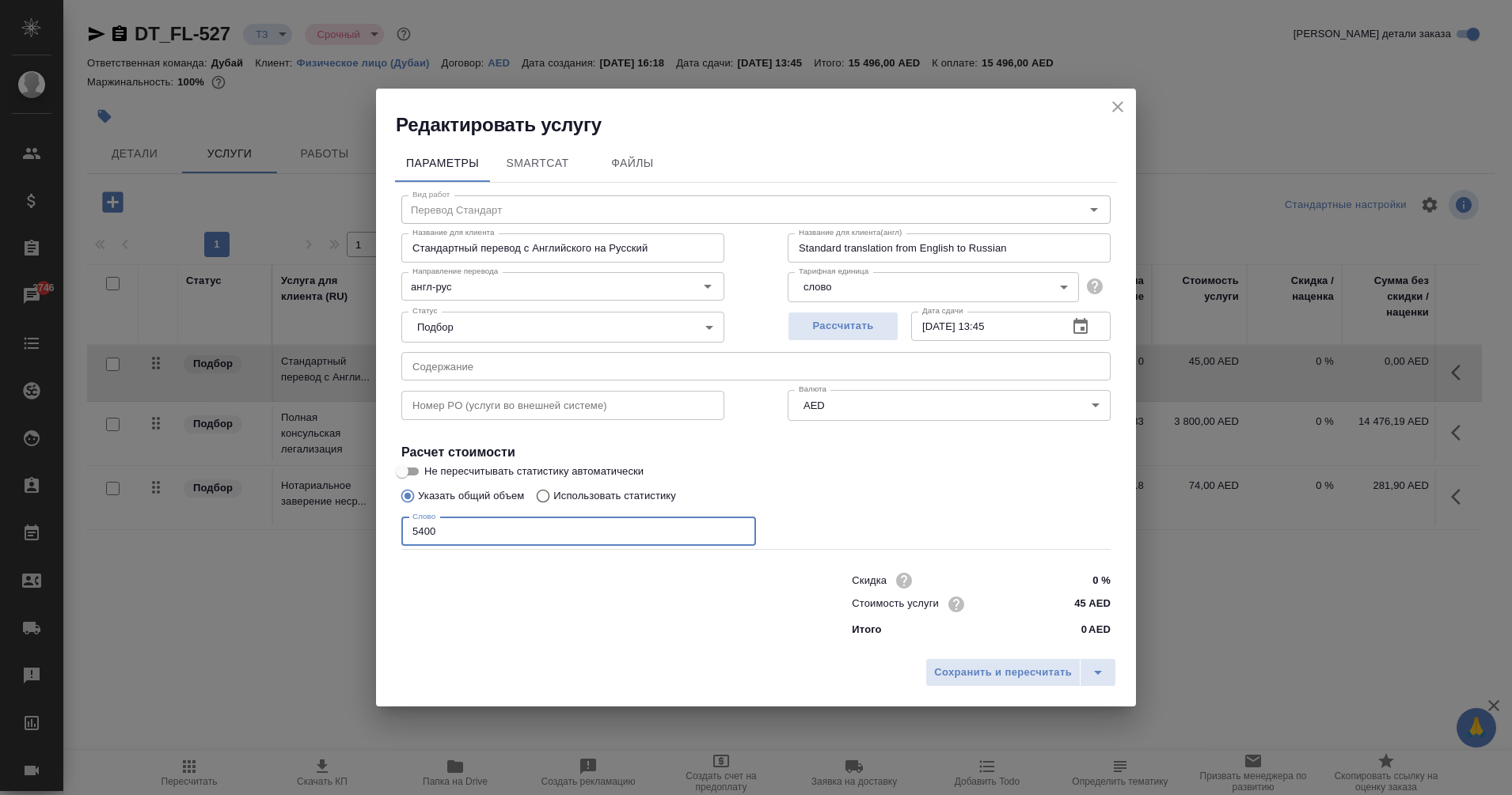
type input "5400"
drag, startPoint x: 855, startPoint y: 667, endPoint x: 1025, endPoint y: 668, distance: 170.0
click at [1025, 668] on div "Сохранить и пересчитать" at bounding box center [756, 679] width 760 height 56
click at [1025, 668] on span "Сохранить и пересчитать" at bounding box center [1003, 673] width 138 height 18
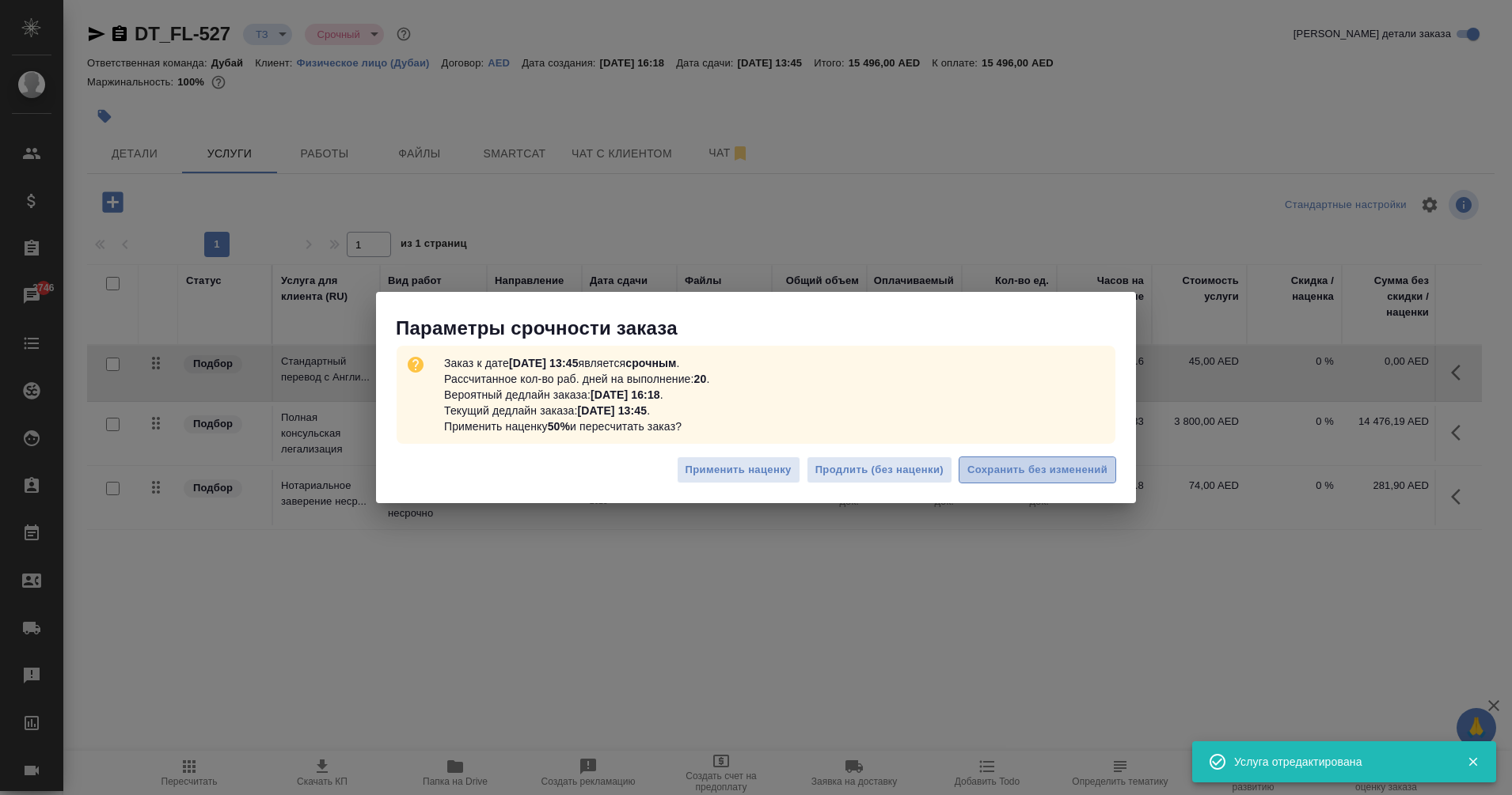
click at [1061, 471] on span "Сохранить без изменений" at bounding box center [1037, 470] width 140 height 18
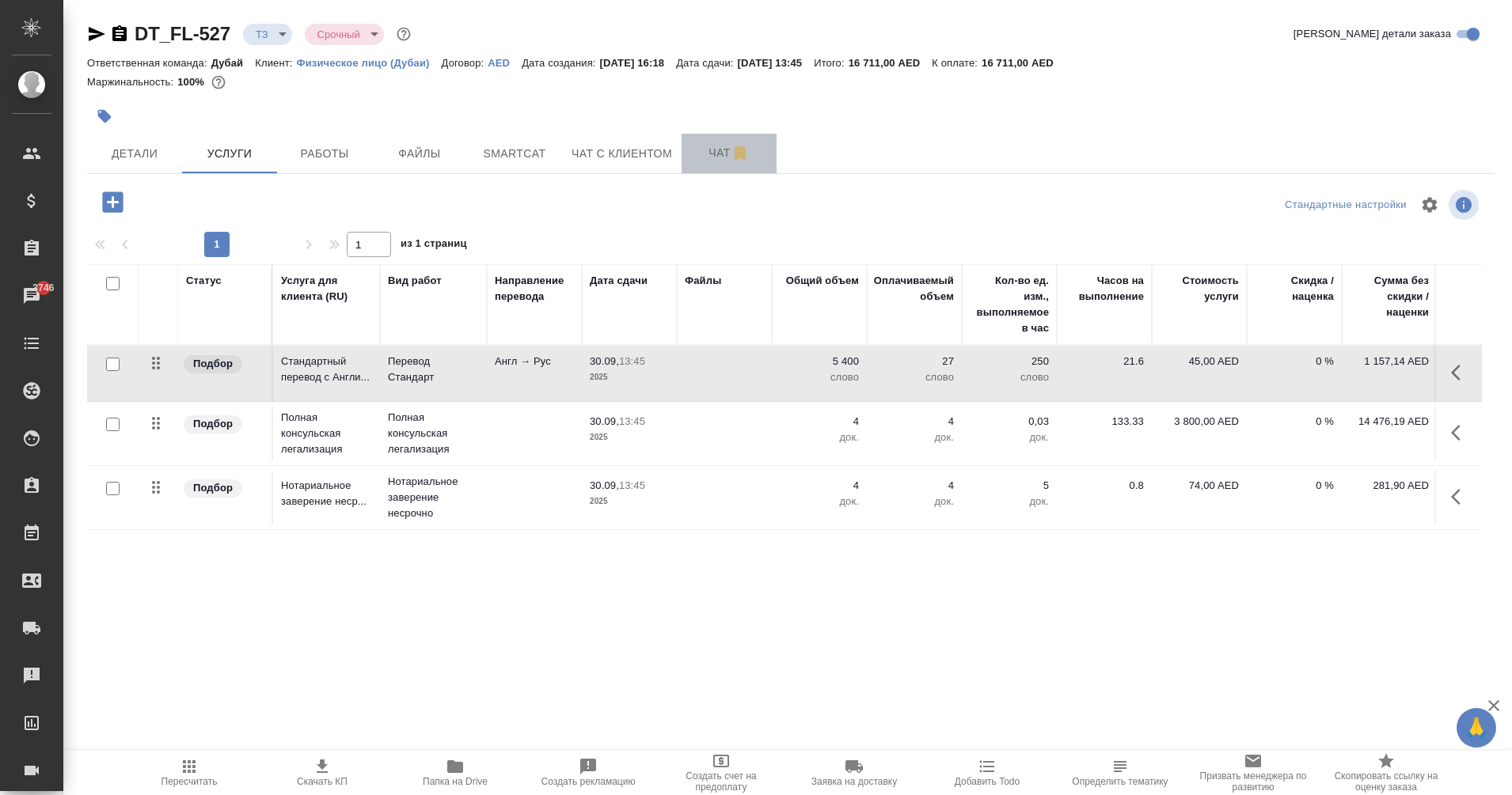
click at [709, 147] on span "Чат" at bounding box center [729, 153] width 76 height 20
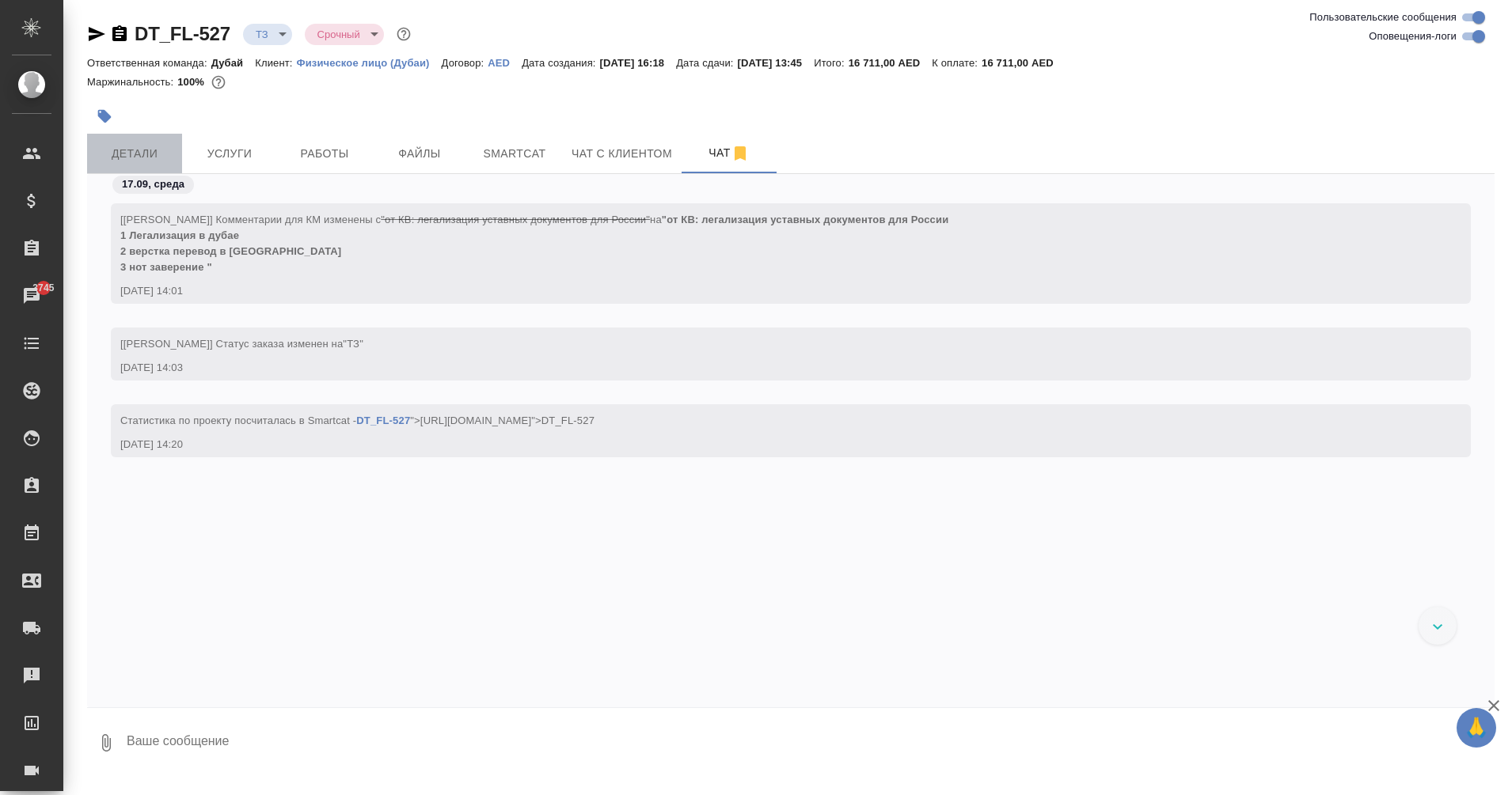
click at [114, 155] on span "Детали" at bounding box center [135, 154] width 76 height 20
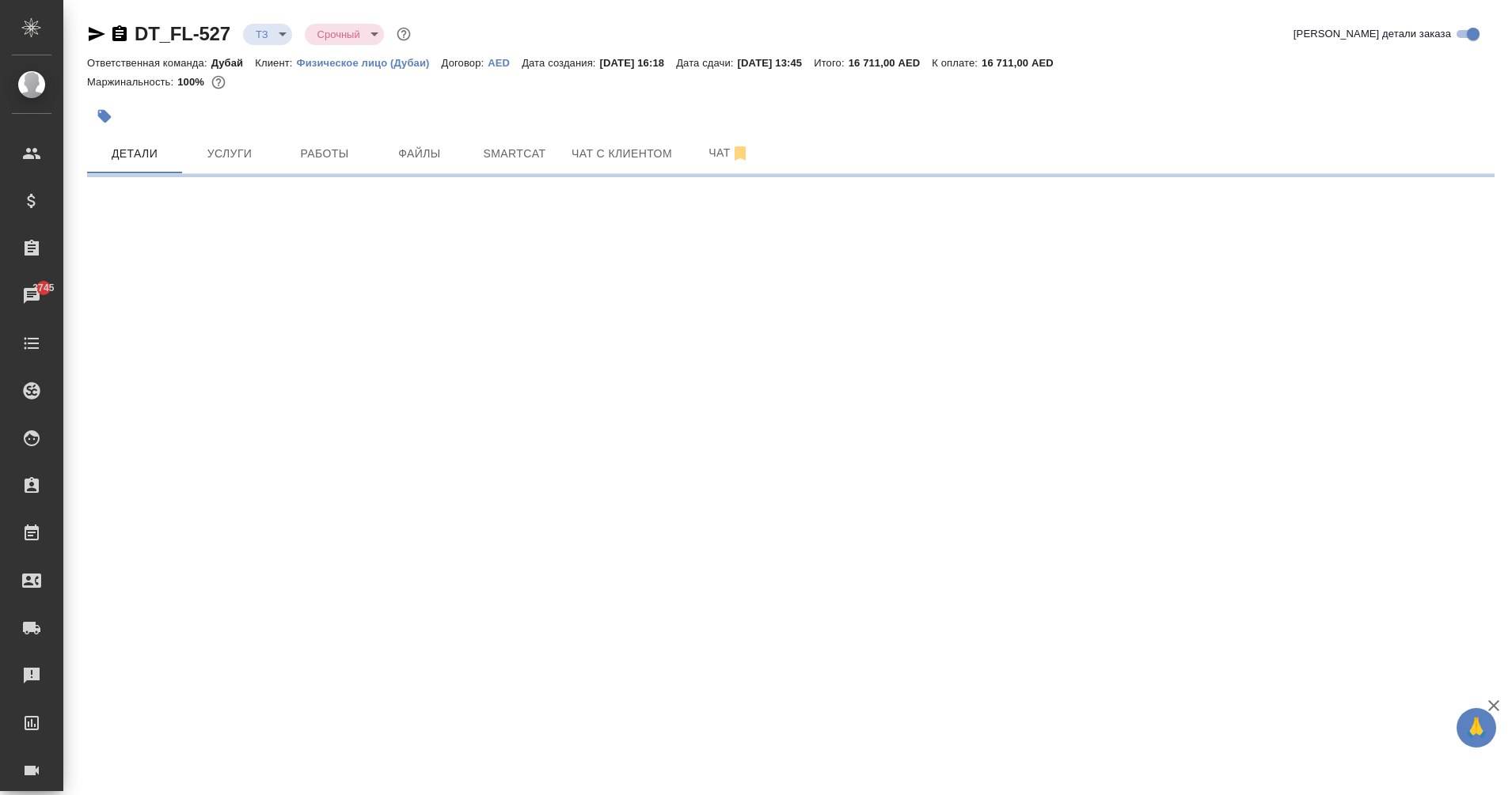
select select "RU"
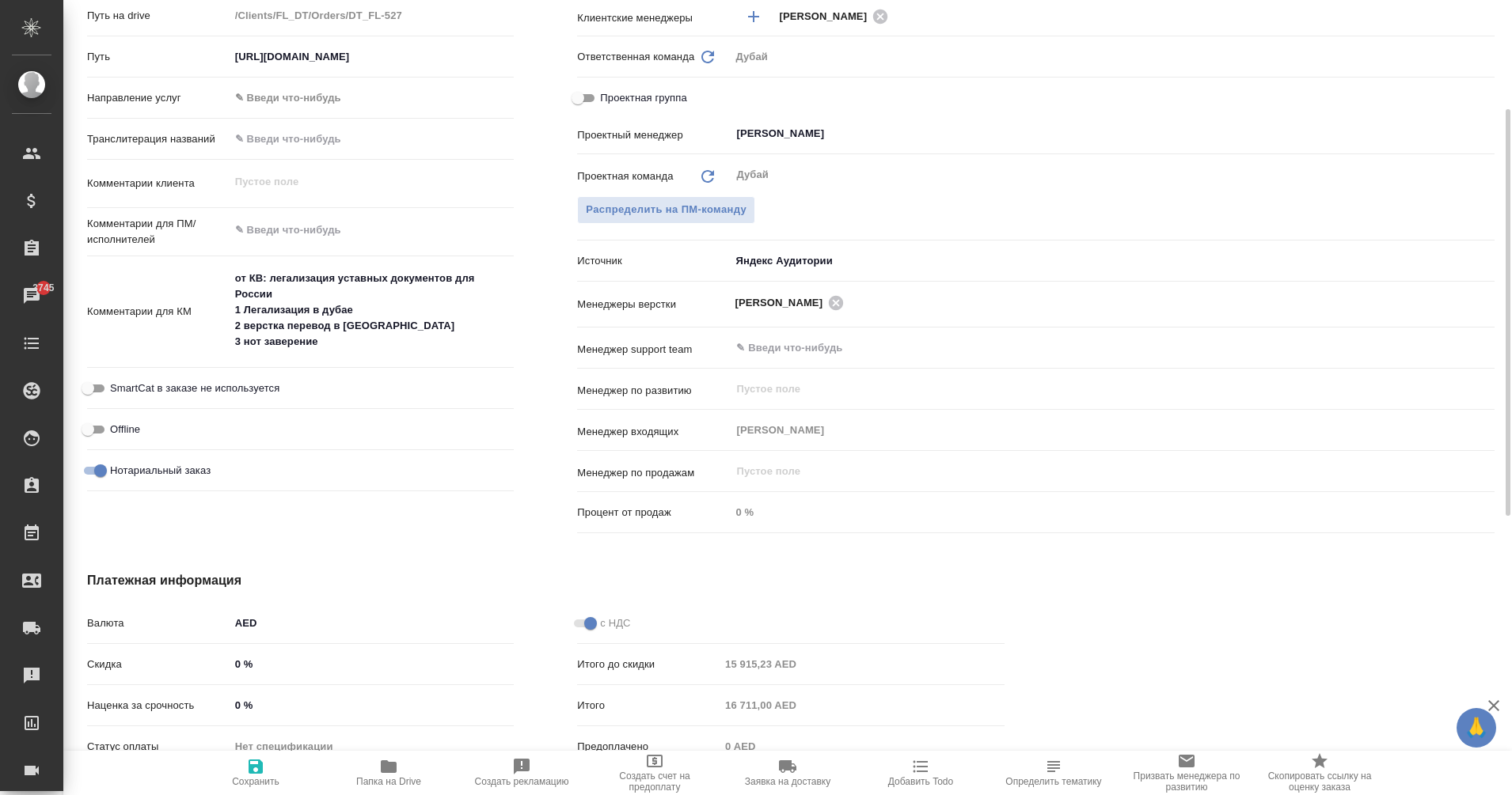
type textarea "x"
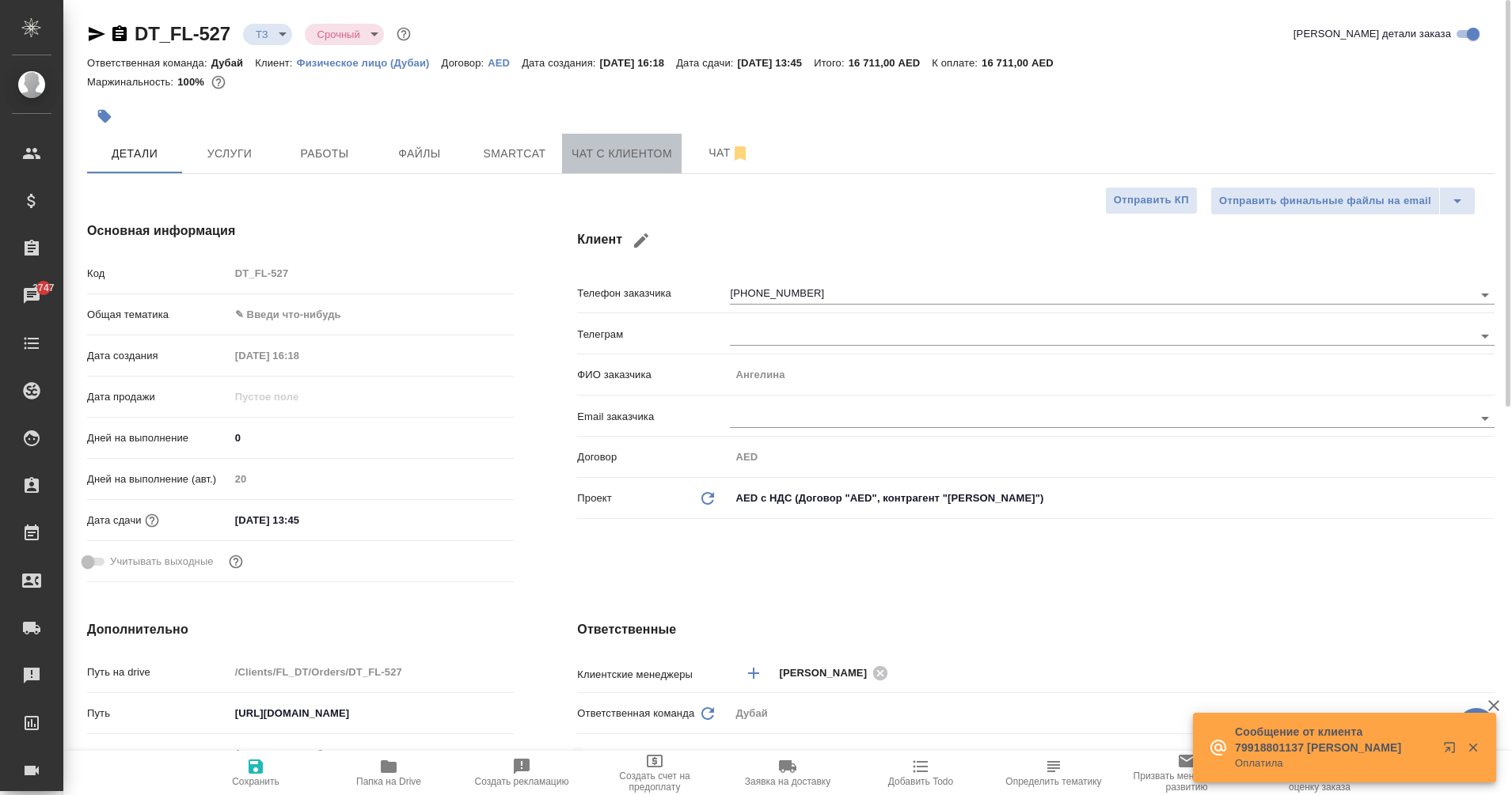
click at [630, 161] on span "Чат с клиентом" at bounding box center [621, 154] width 101 height 20
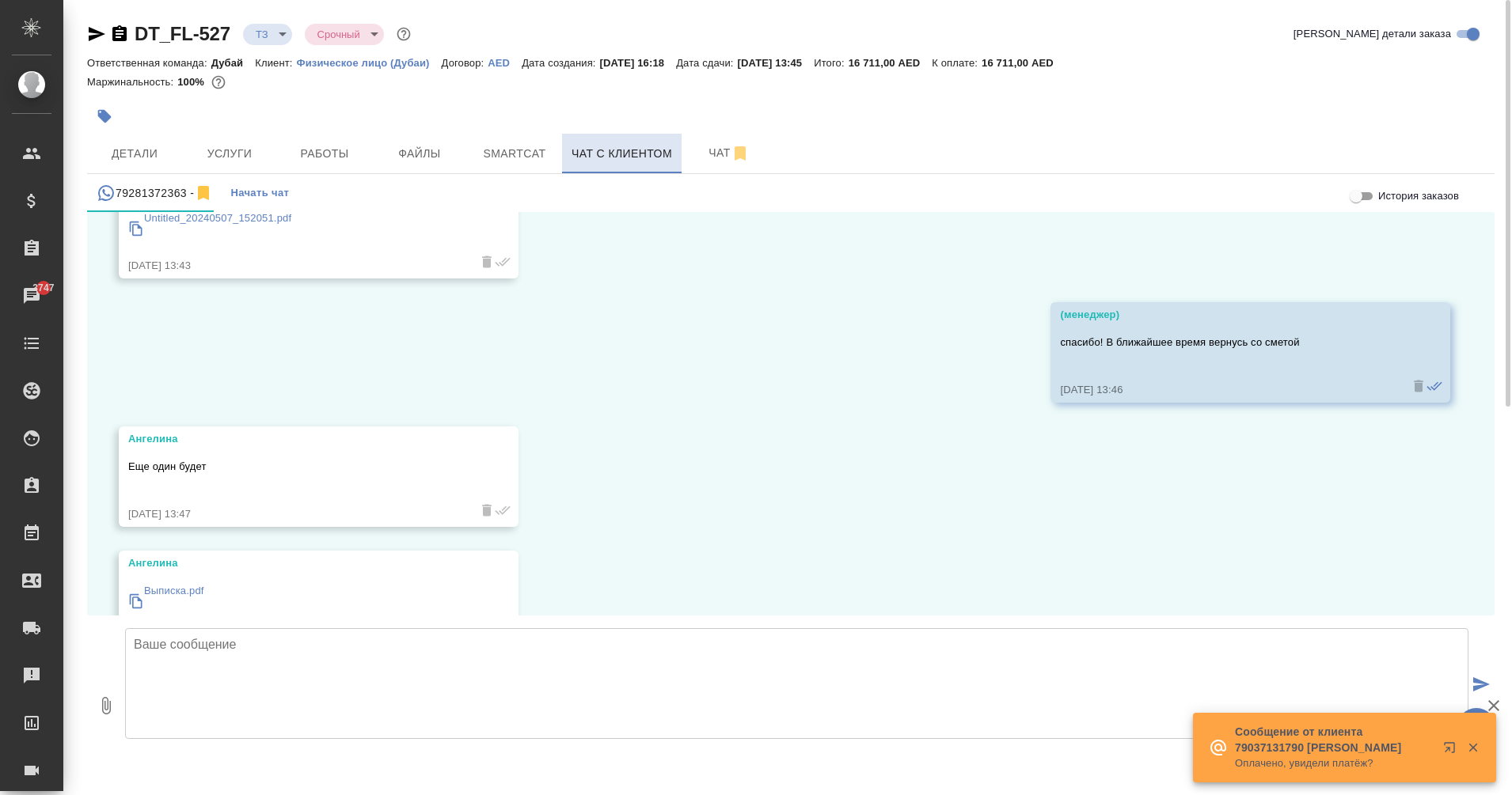
scroll to position [2097, 0]
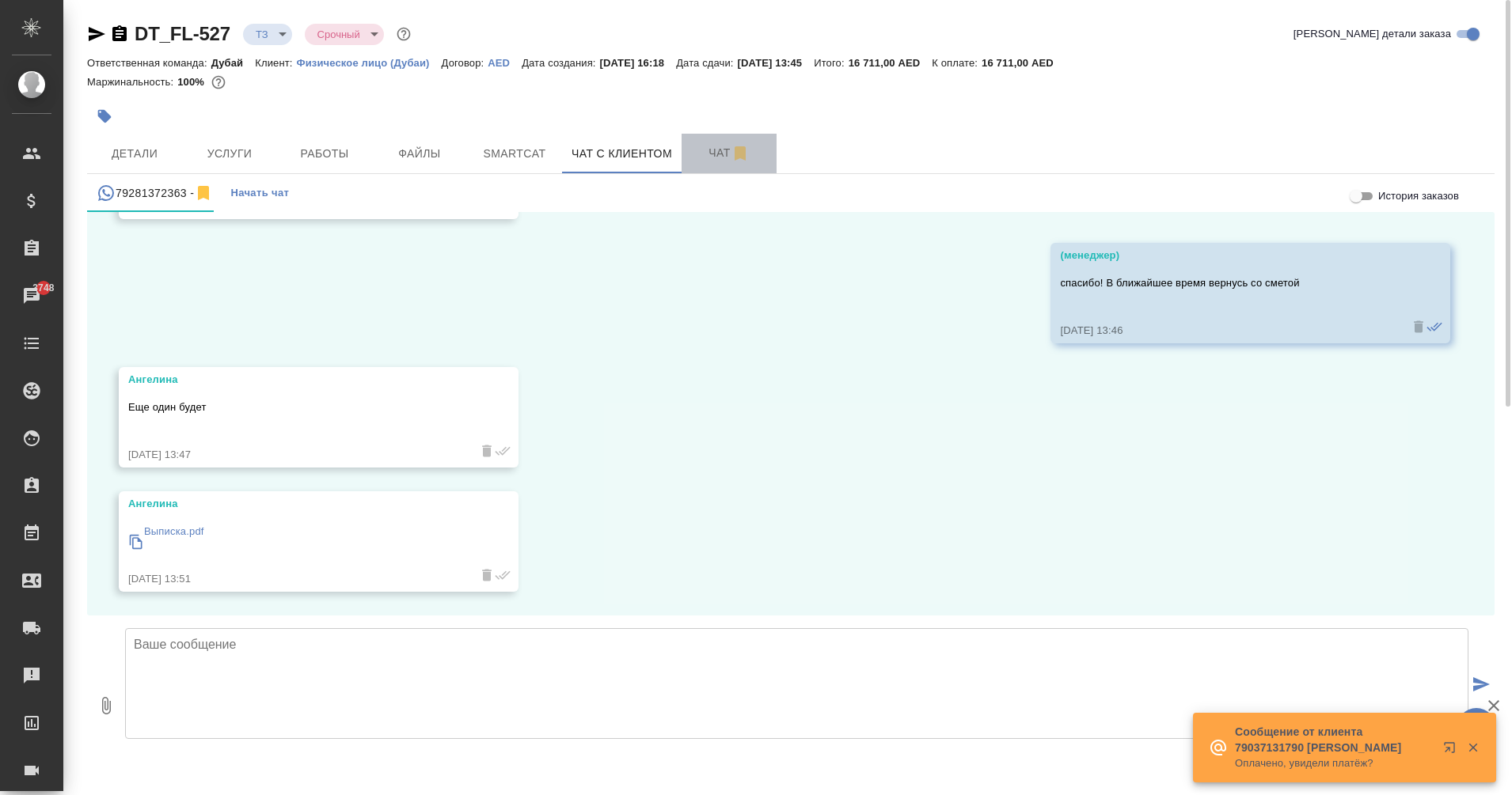
click at [714, 156] on span "Чат" at bounding box center [729, 153] width 76 height 20
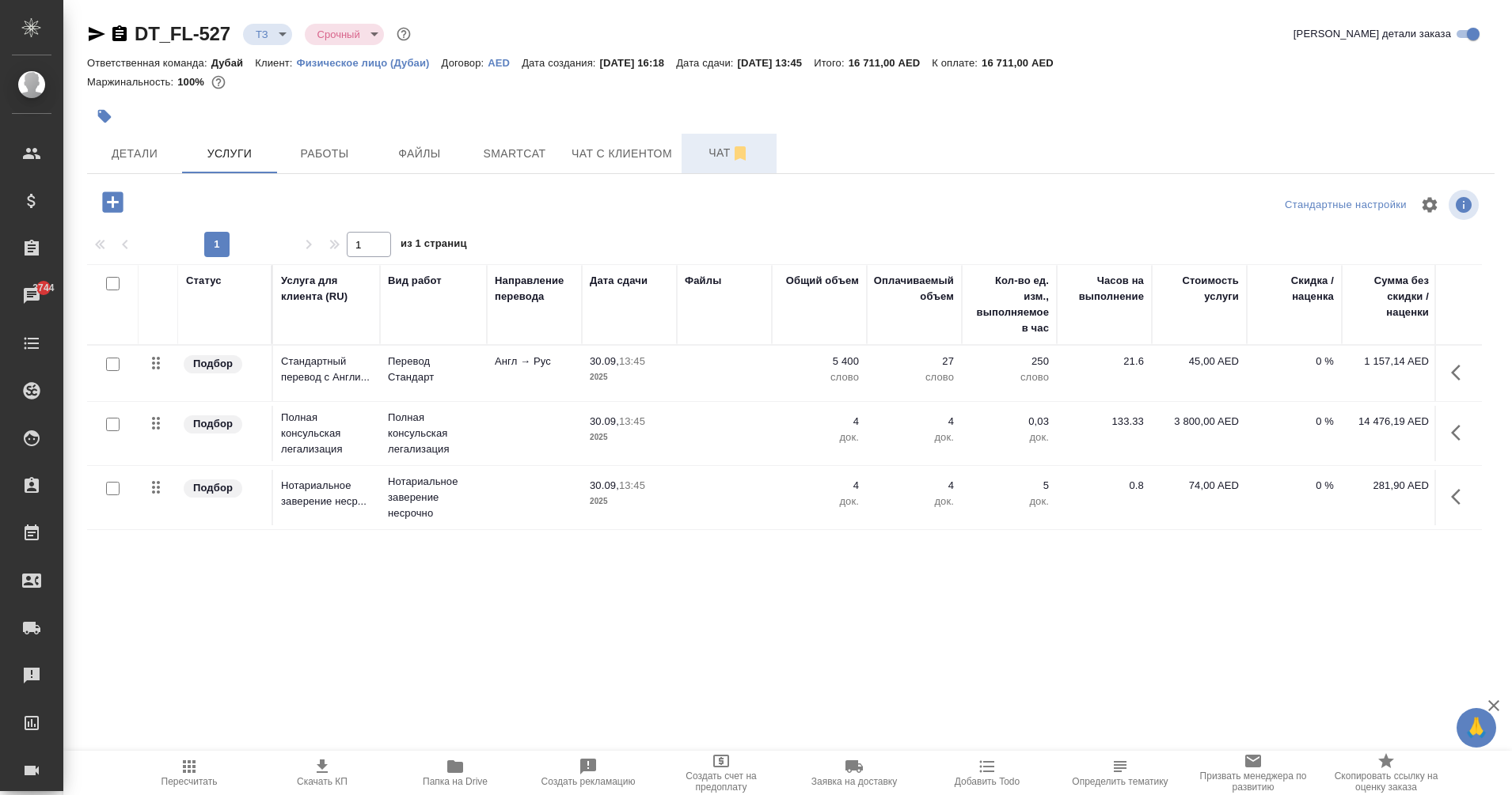
click at [713, 164] on button "Чат" at bounding box center [729, 153] width 95 height 39
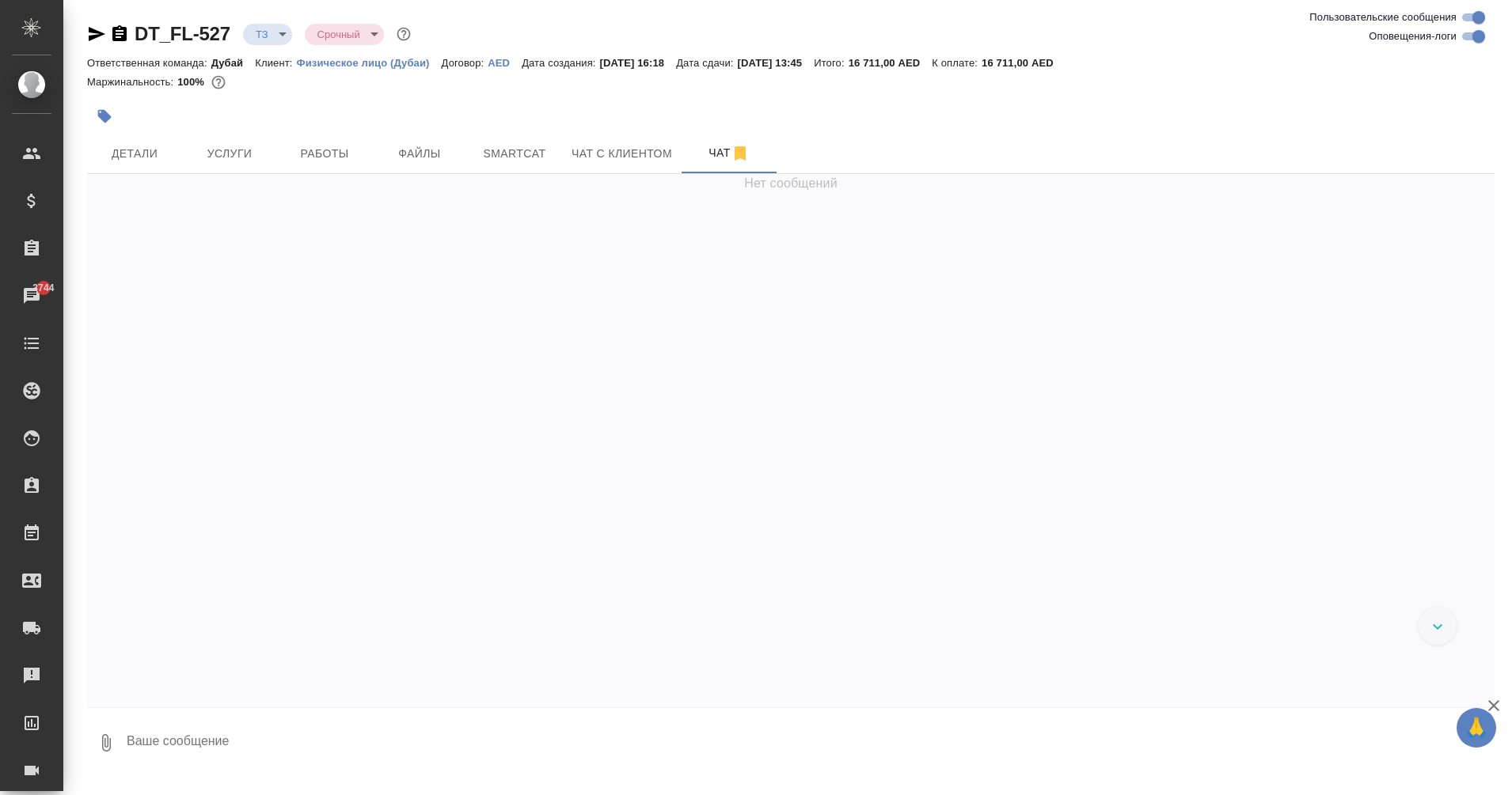
scroll to position [3, 0]
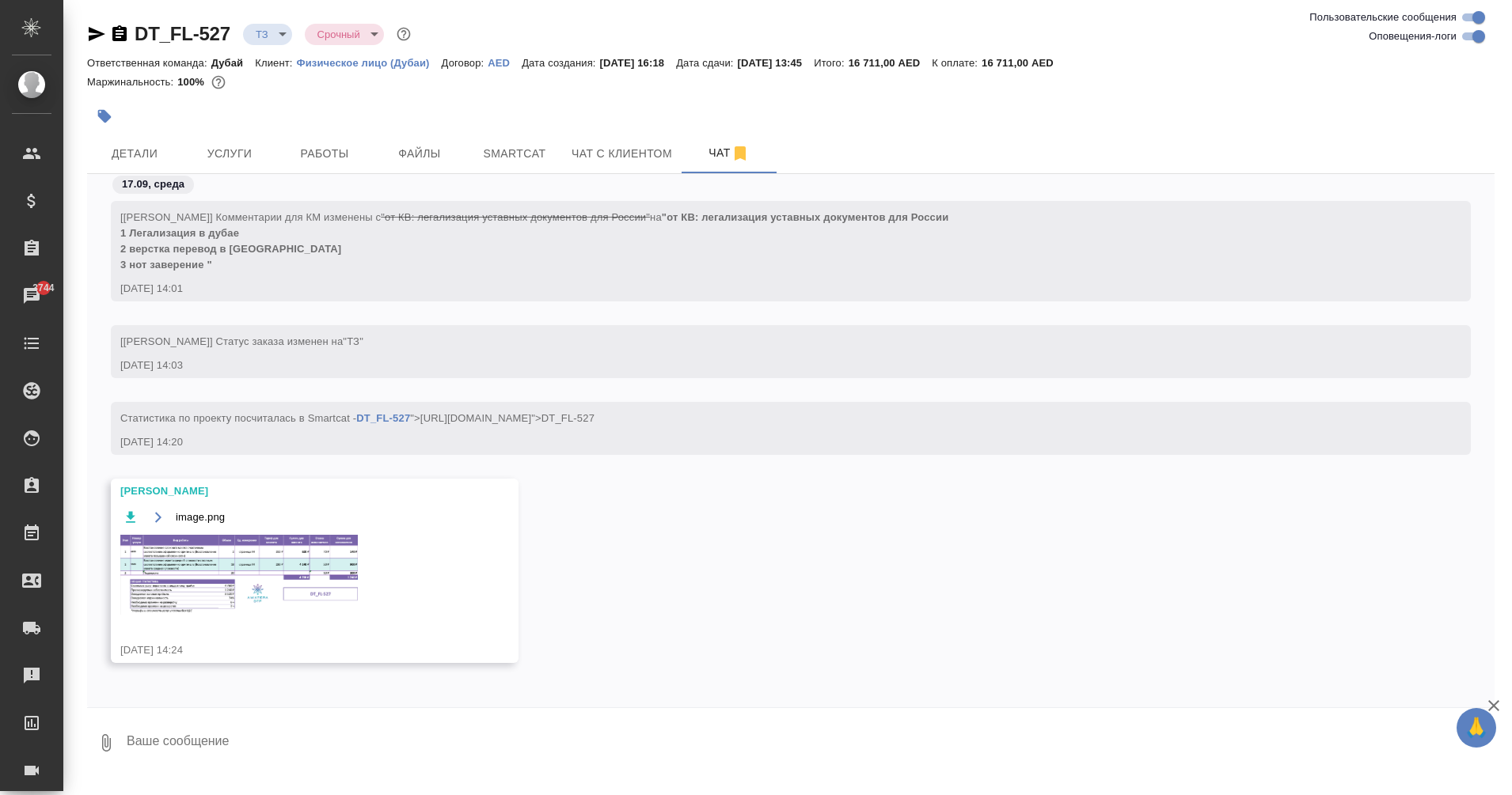
click at [181, 535] on img at bounding box center [239, 574] width 238 height 80
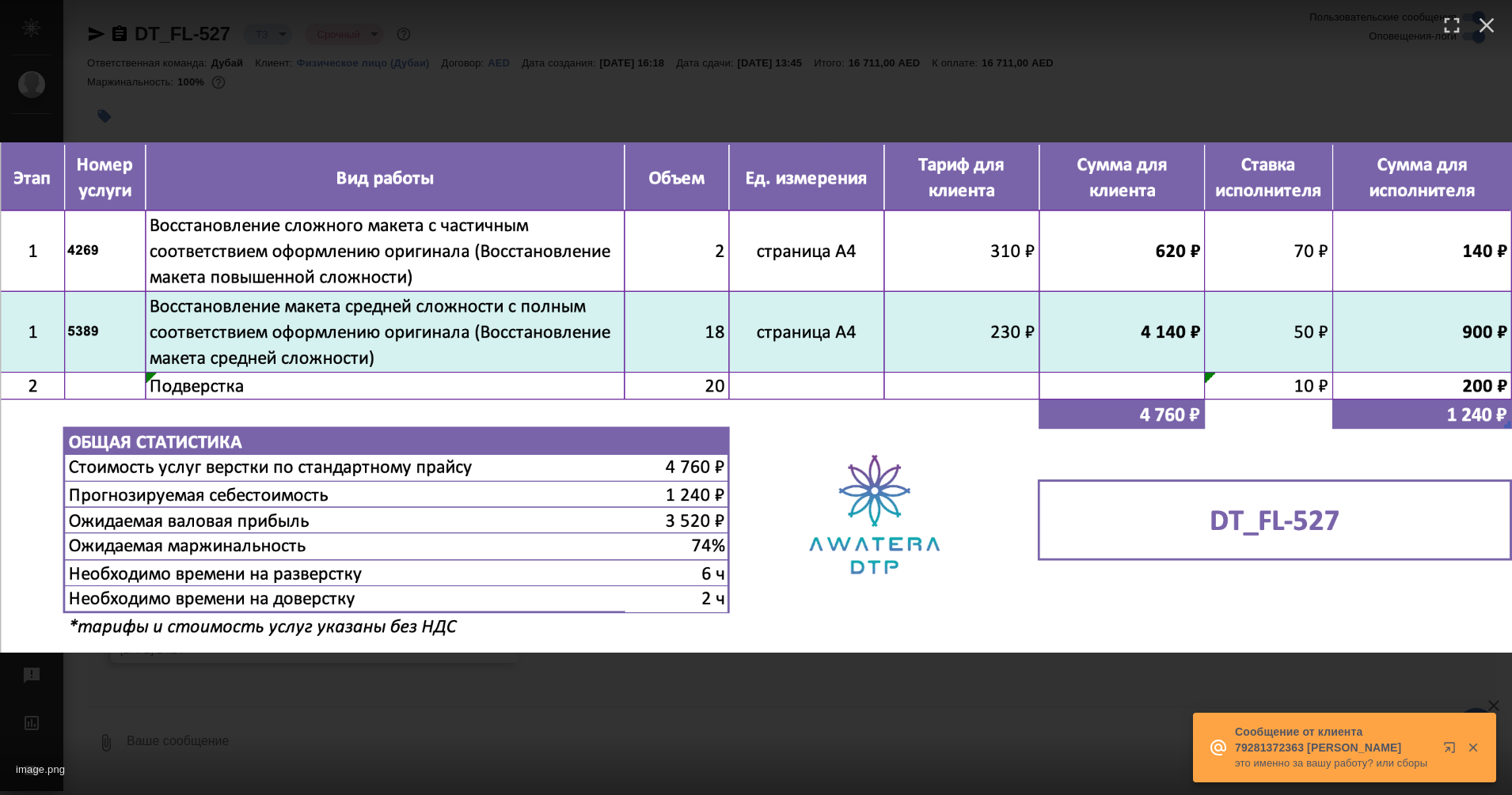
click at [766, 87] on div "image.png 1 of 1" at bounding box center [756, 398] width 1512 height 795
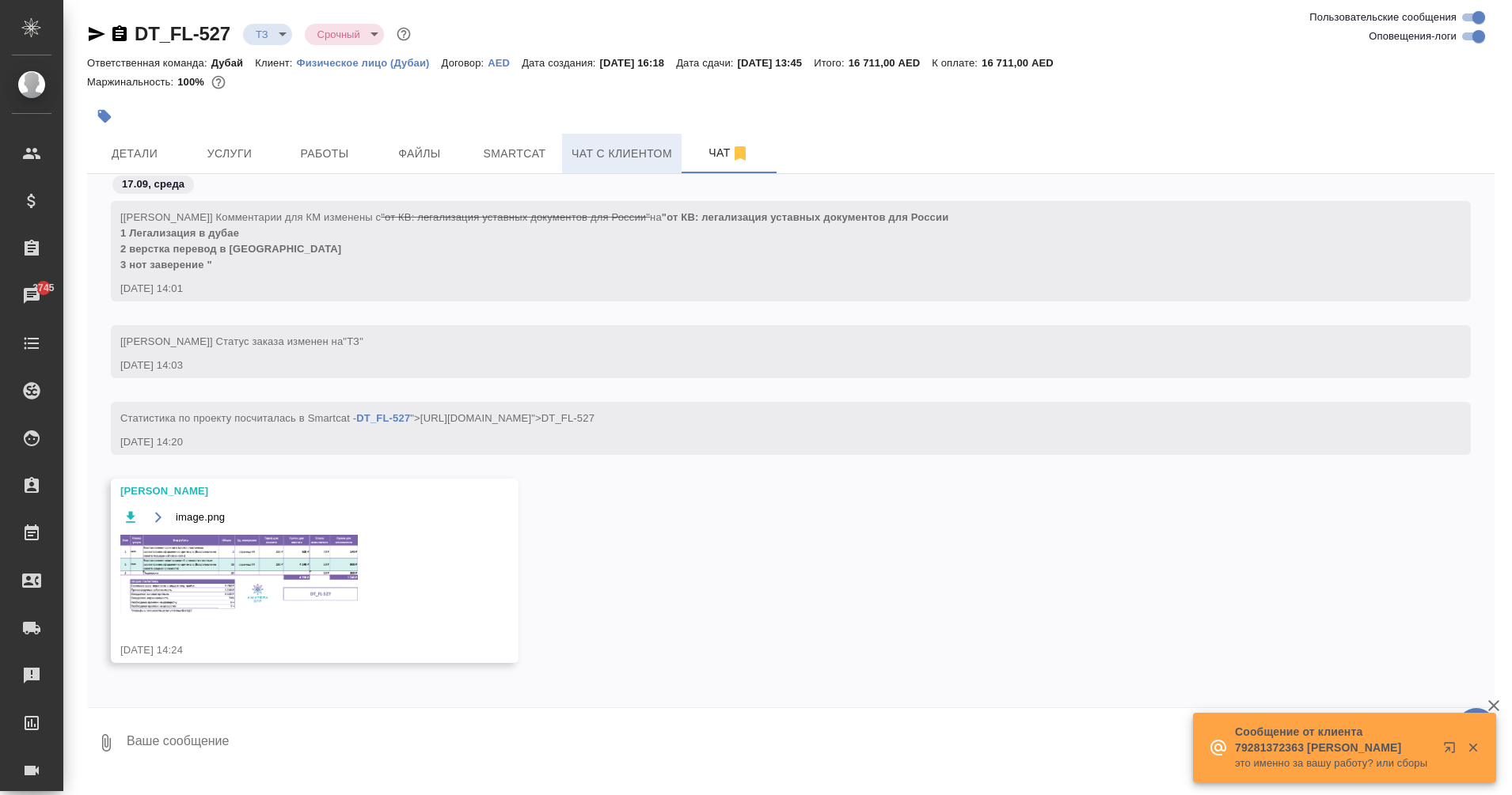
click at [628, 142] on button "Чат с клиентом" at bounding box center [621, 153] width 120 height 39
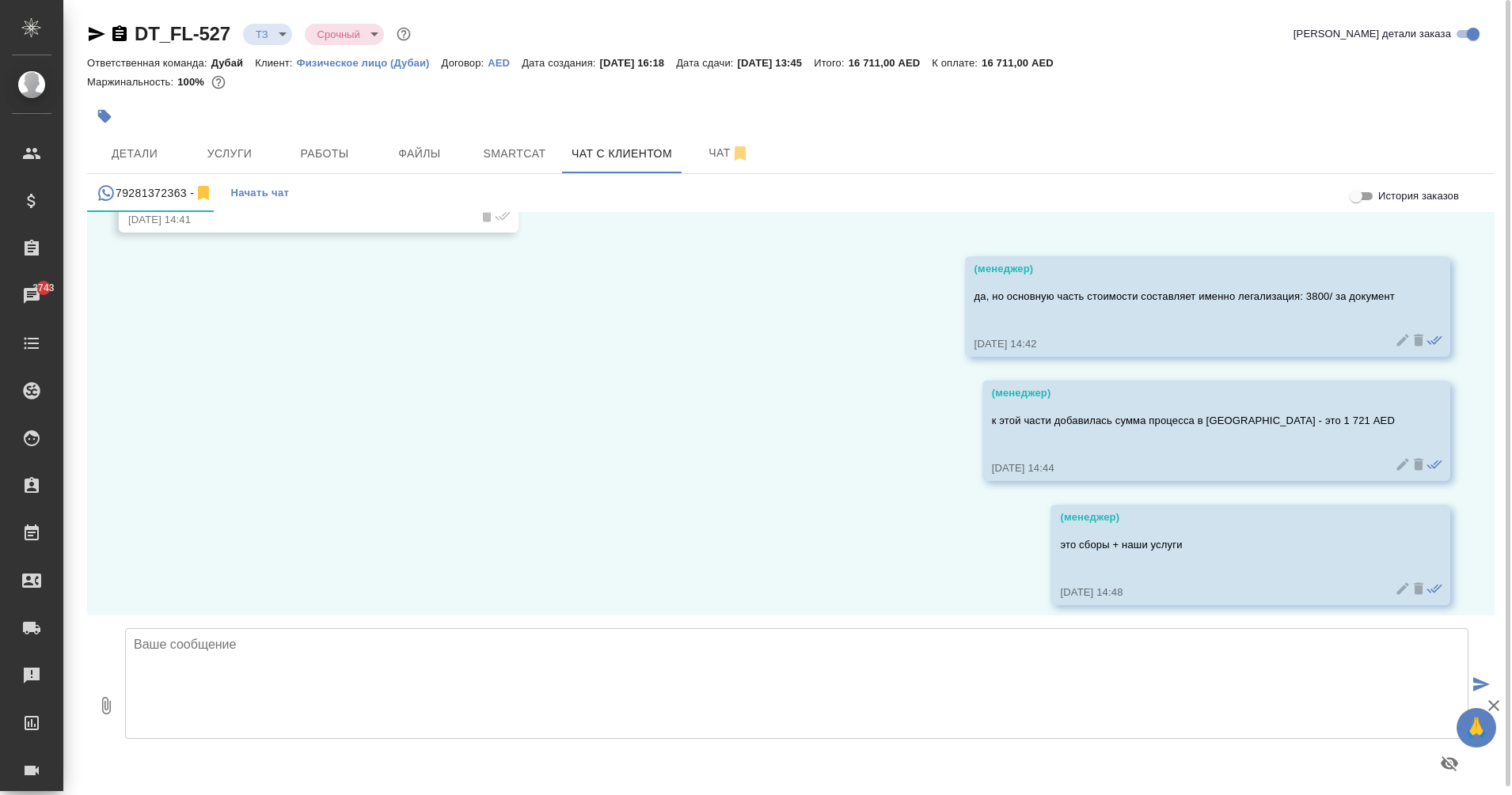
scroll to position [2843, 0]
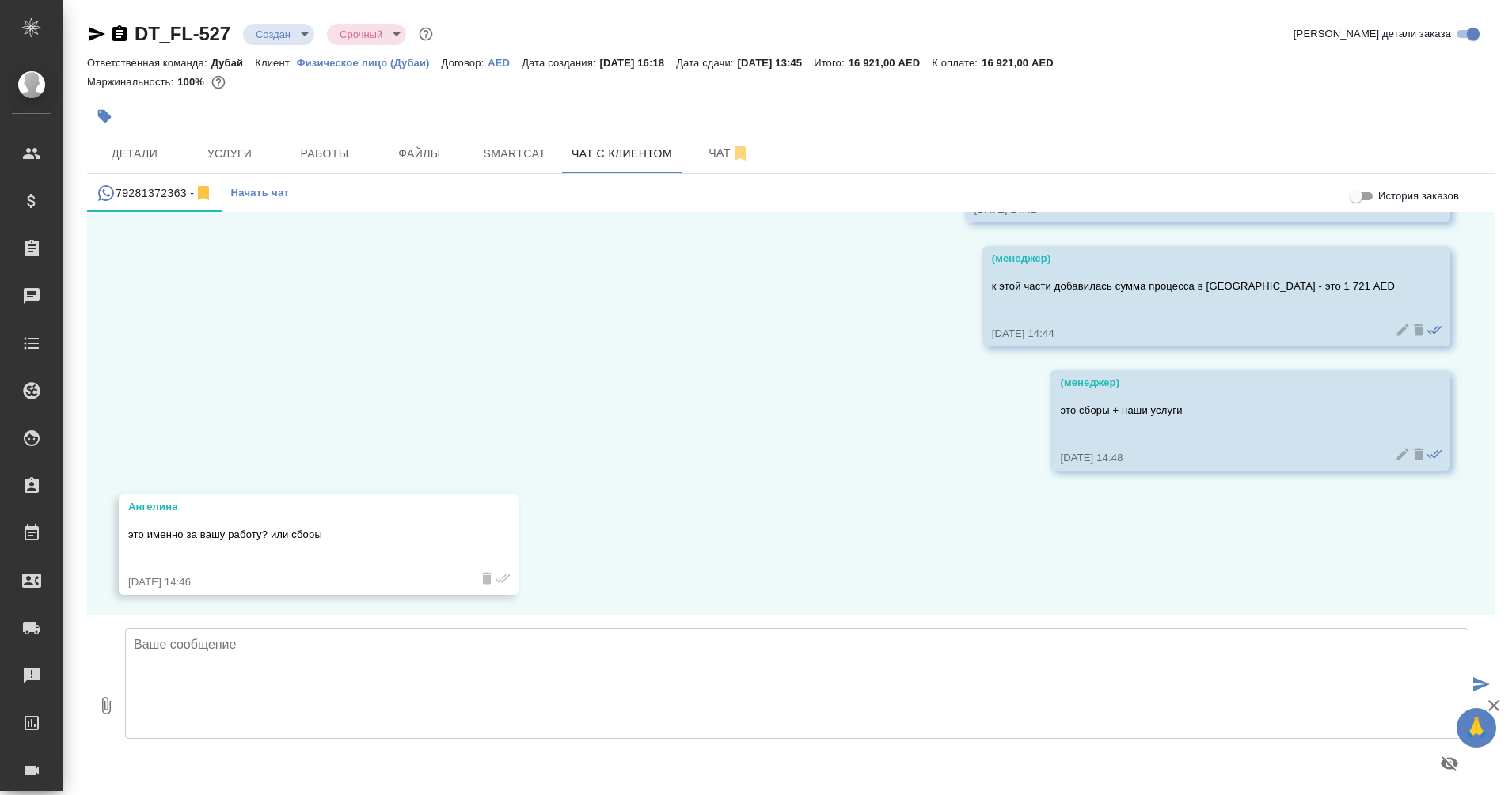
scroll to position [2843, 0]
click at [156, 147] on span "Детали" at bounding box center [135, 154] width 76 height 20
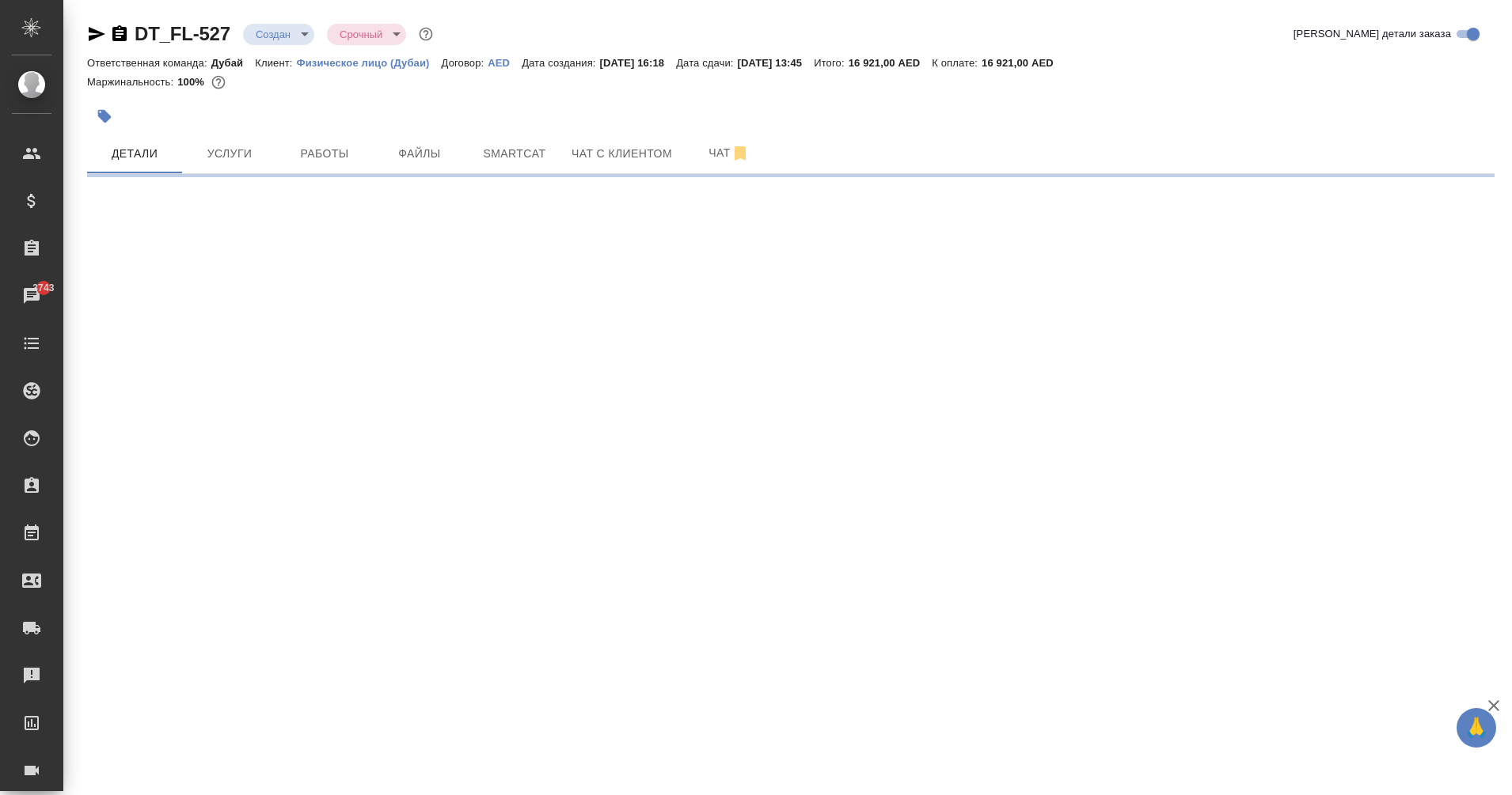
select select "RU"
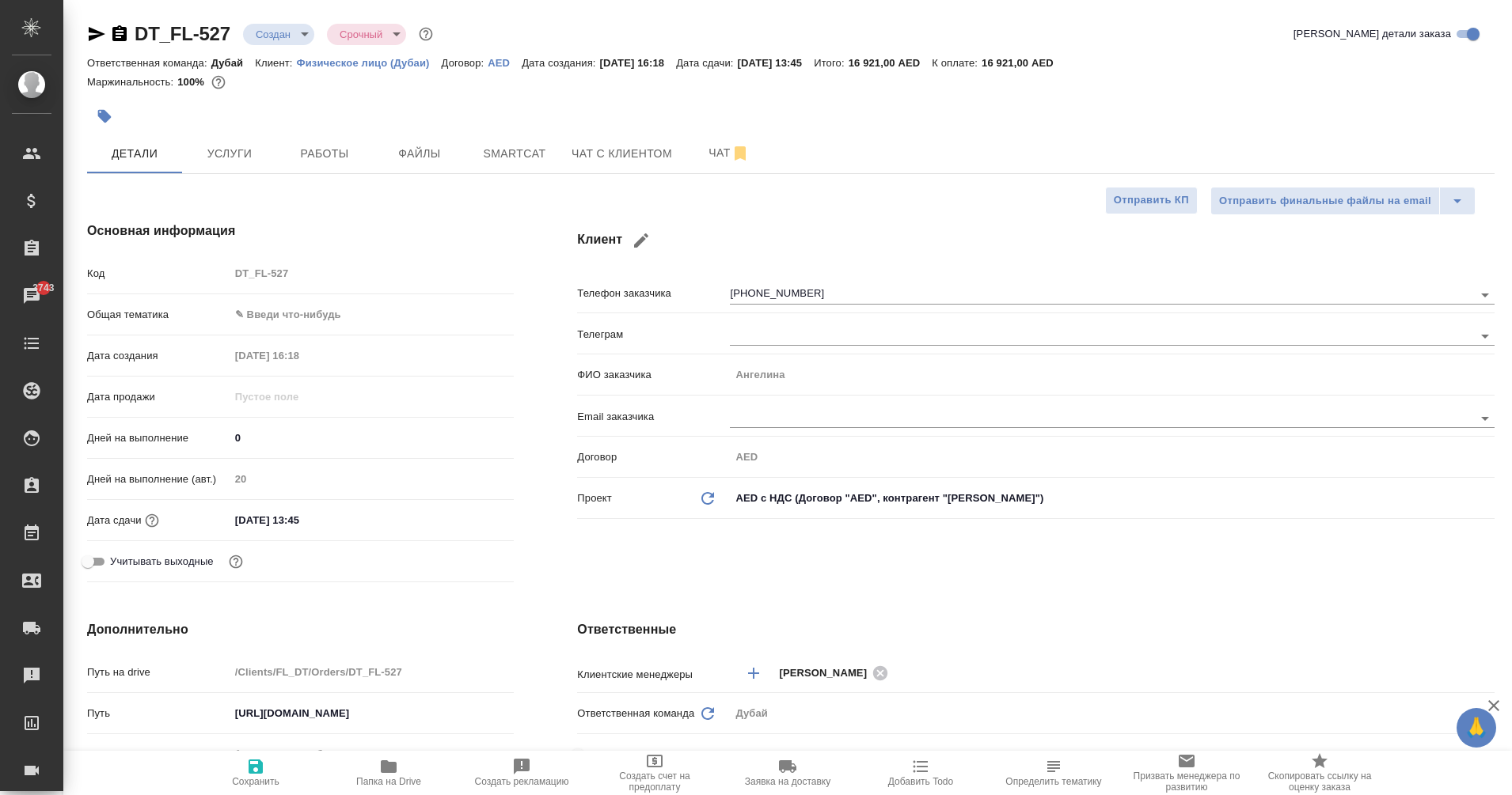
type textarea "x"
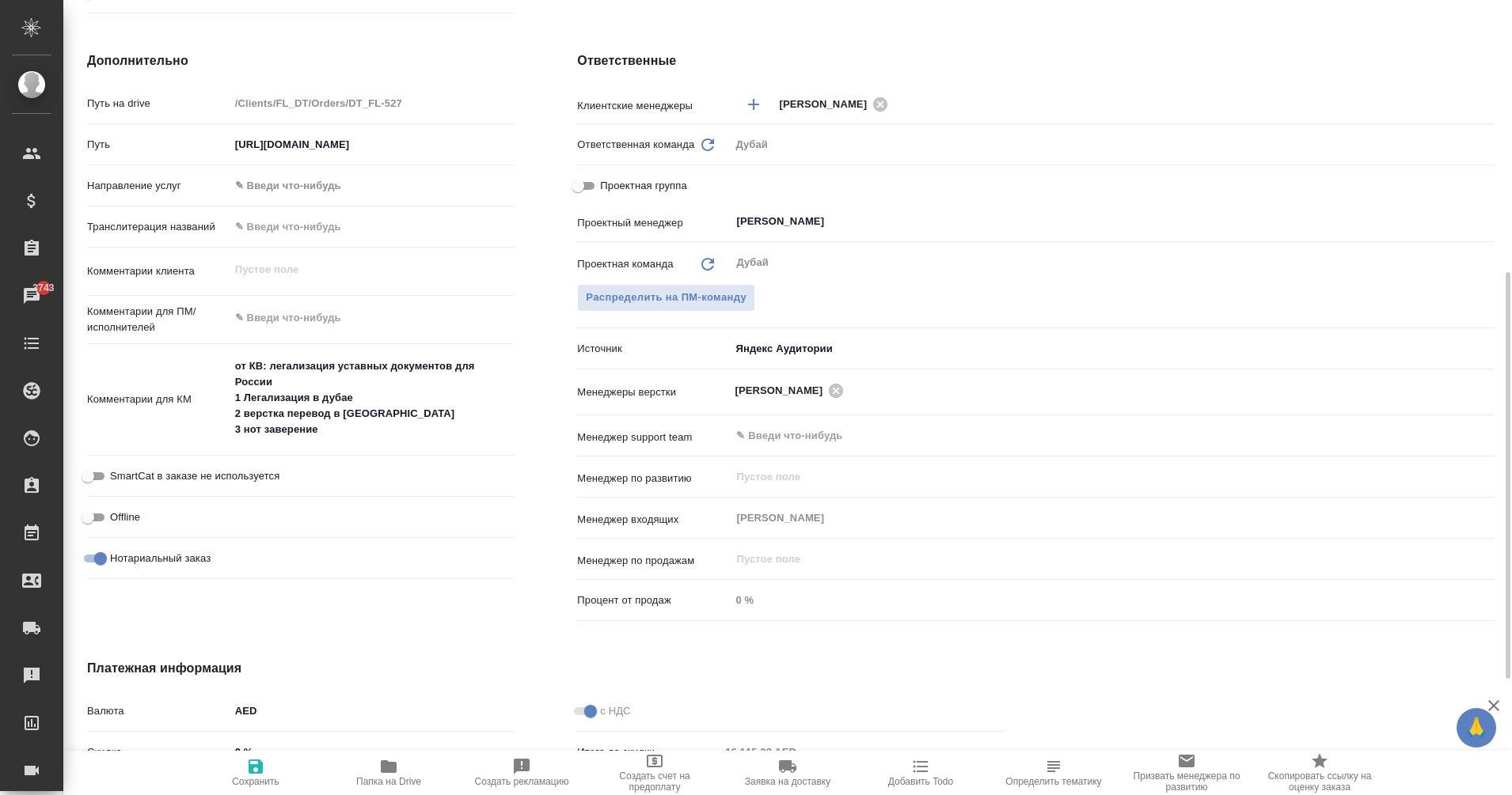
scroll to position [572, 0]
type textarea "x"
